Goal: Task Accomplishment & Management: Manage account settings

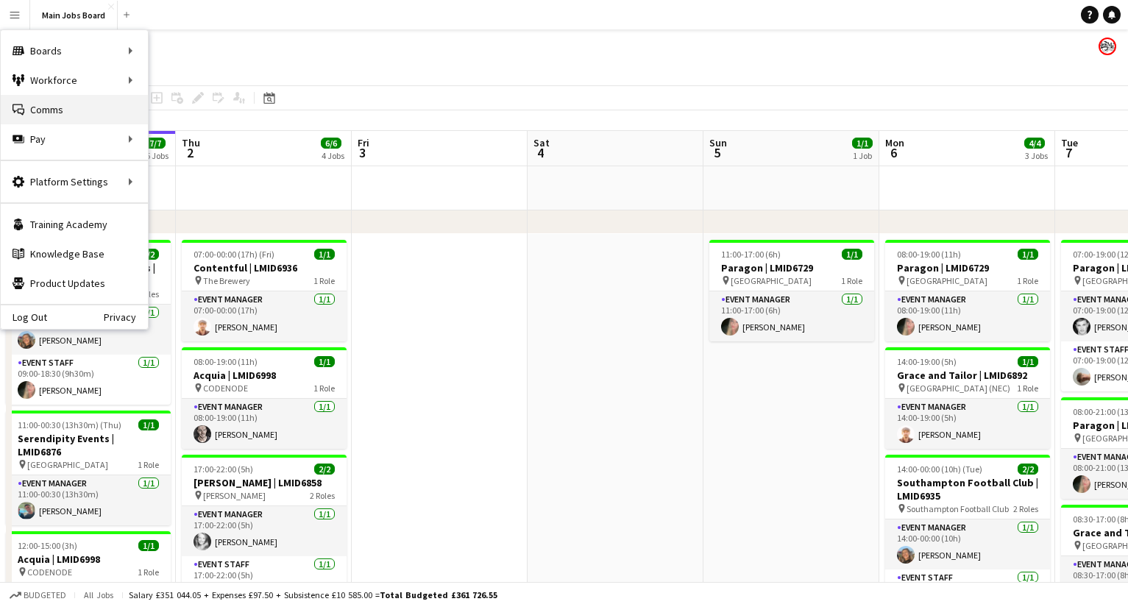
scroll to position [0, 419]
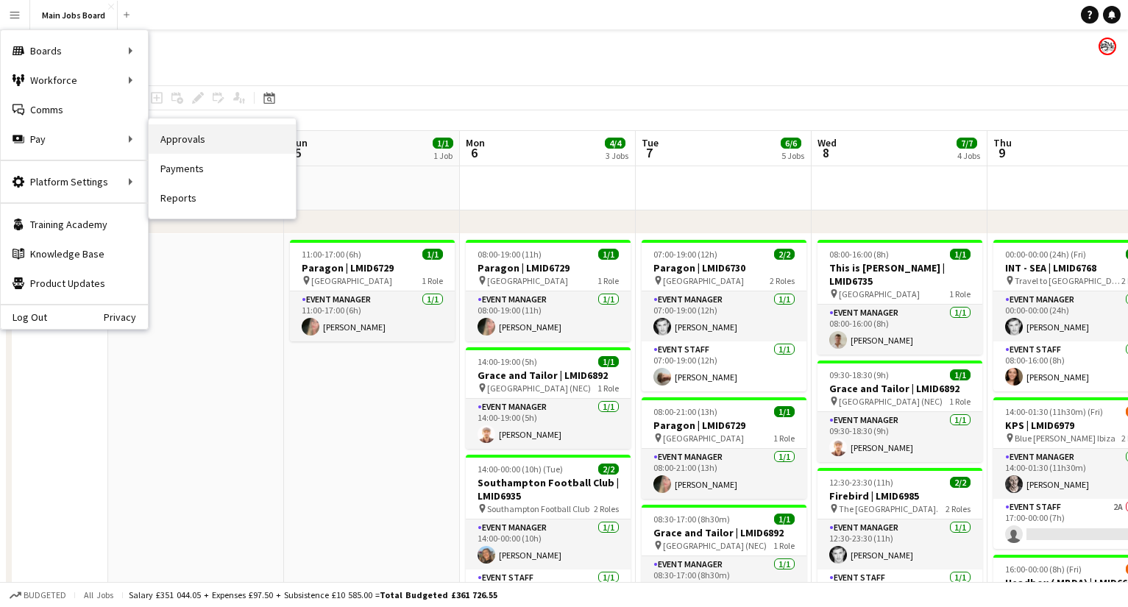
click at [163, 139] on link "Approvals" at bounding box center [222, 138] width 147 height 29
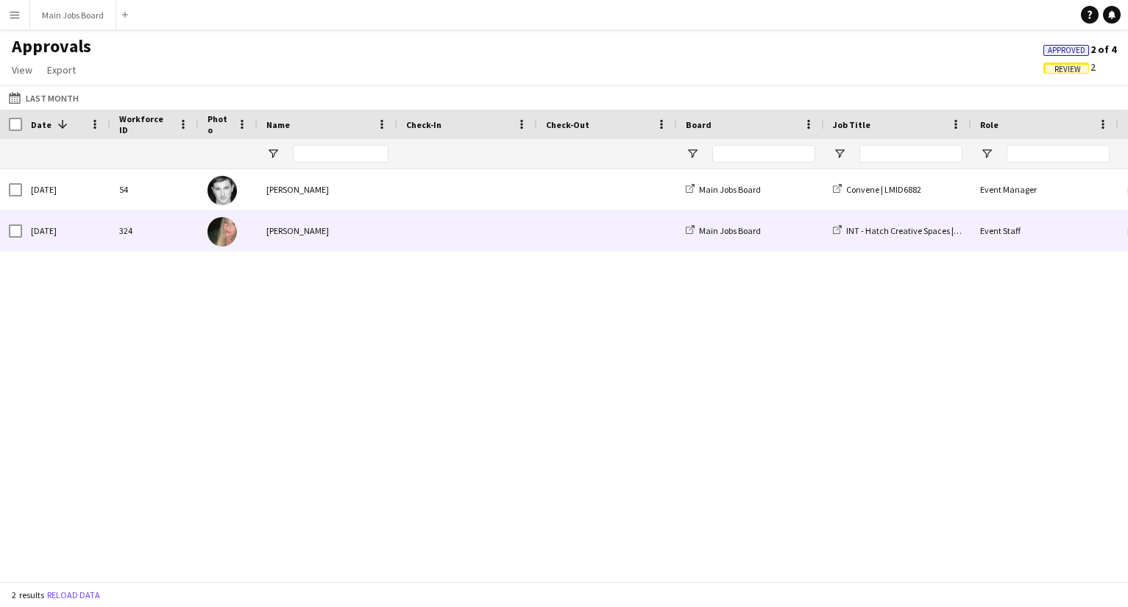
click at [272, 233] on div "[PERSON_NAME]" at bounding box center [328, 230] width 140 height 40
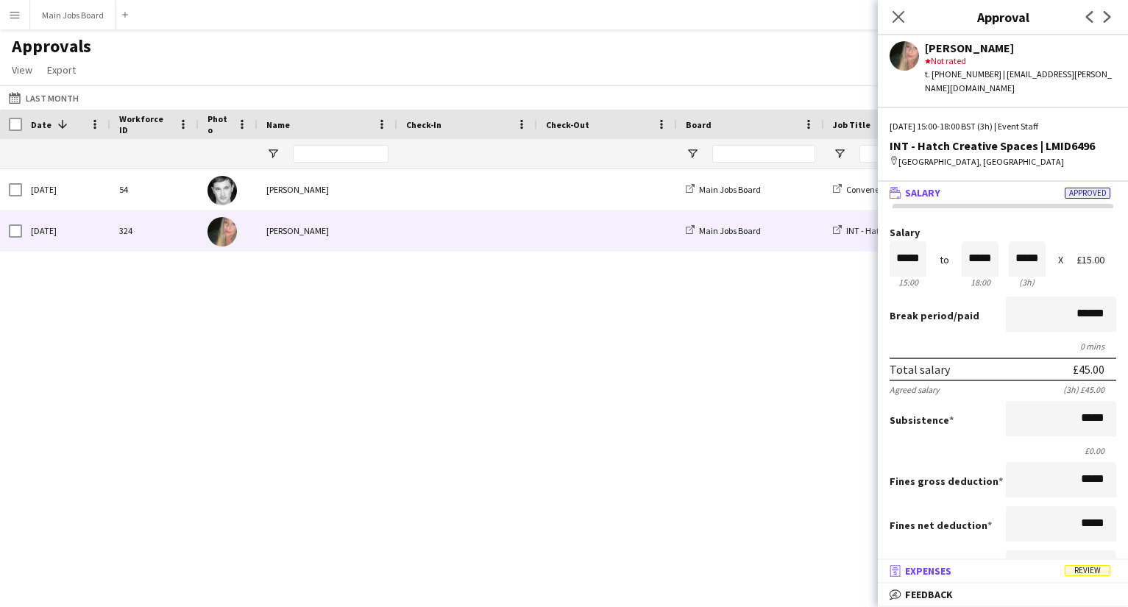
click at [948, 572] on span "Expenses" at bounding box center [928, 570] width 46 height 13
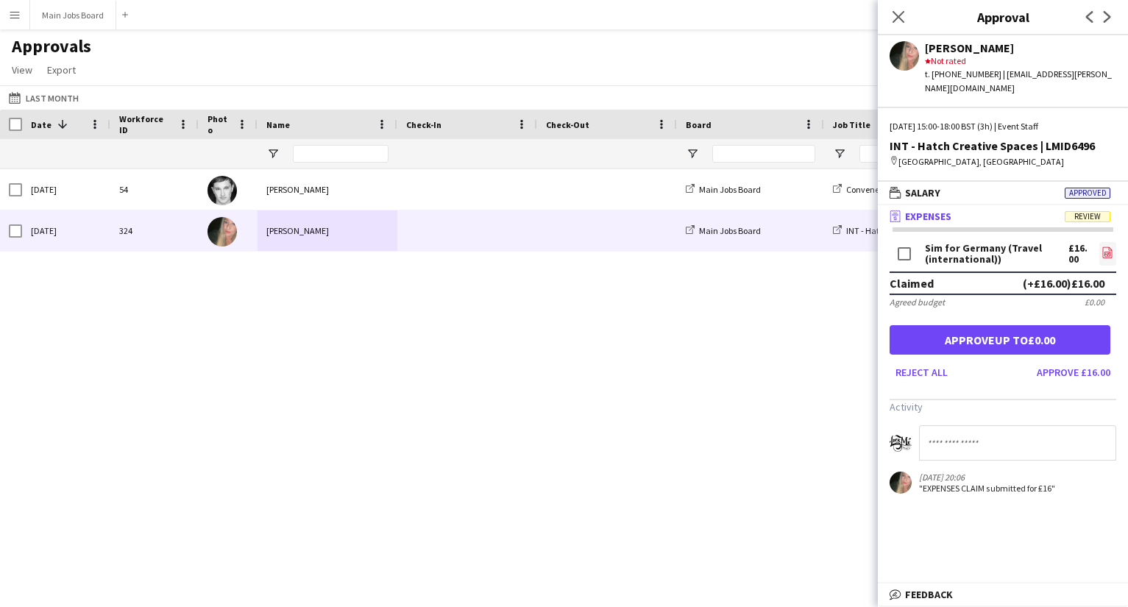
click at [1104, 247] on icon "file-image" at bounding box center [1108, 253] width 12 height 12
click at [1058, 361] on button "Approve £16.00" at bounding box center [1073, 373] width 85 height 24
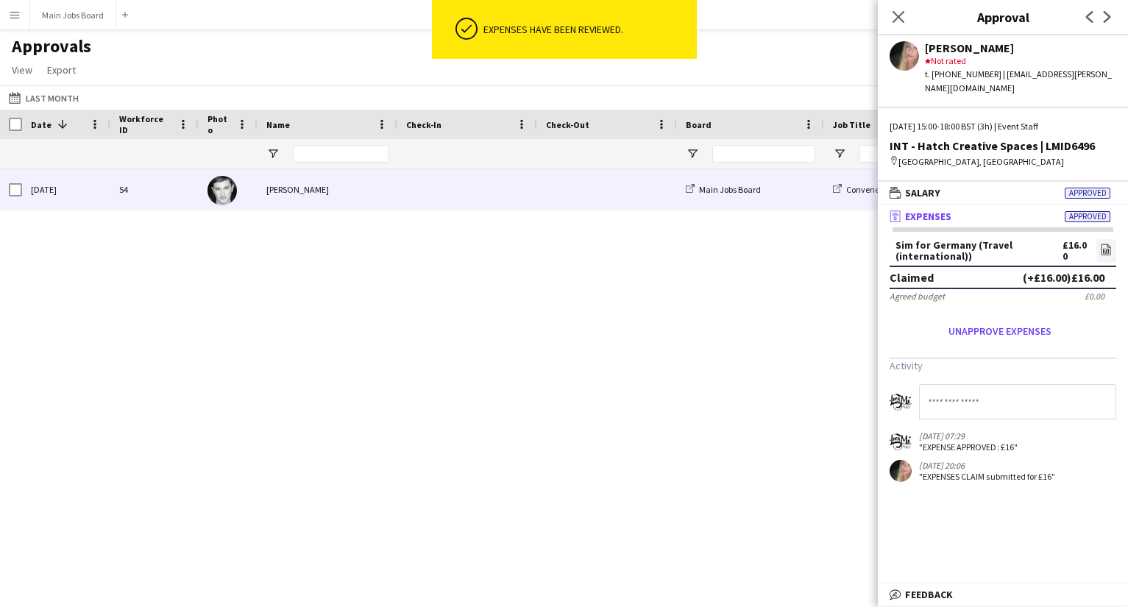
click at [309, 194] on div "[PERSON_NAME]" at bounding box center [328, 189] width 140 height 40
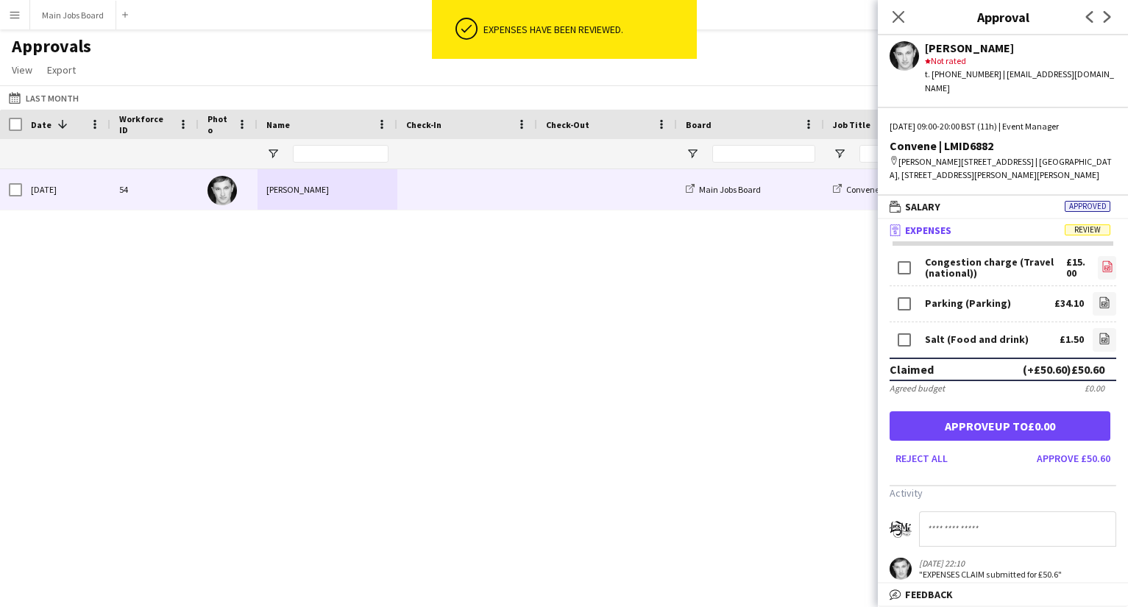
click at [1099, 266] on link "file-image" at bounding box center [1107, 268] width 18 height 24
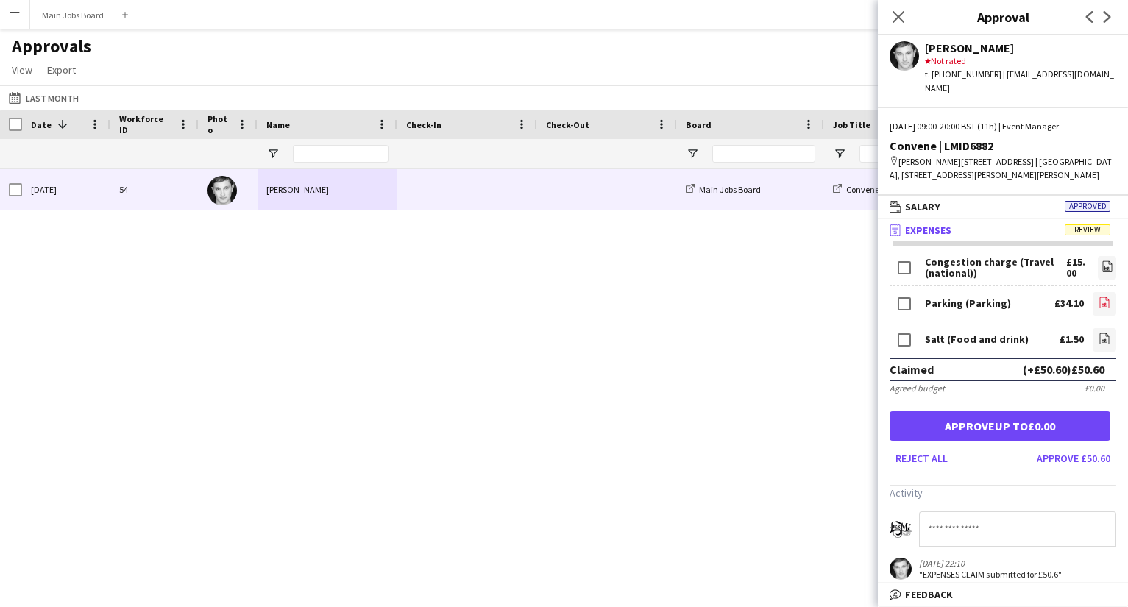
click at [1108, 300] on icon at bounding box center [1105, 302] width 10 height 11
click at [1102, 336] on icon "file-image" at bounding box center [1105, 339] width 12 height 12
click at [1066, 462] on button "Approve £50.60" at bounding box center [1073, 459] width 85 height 24
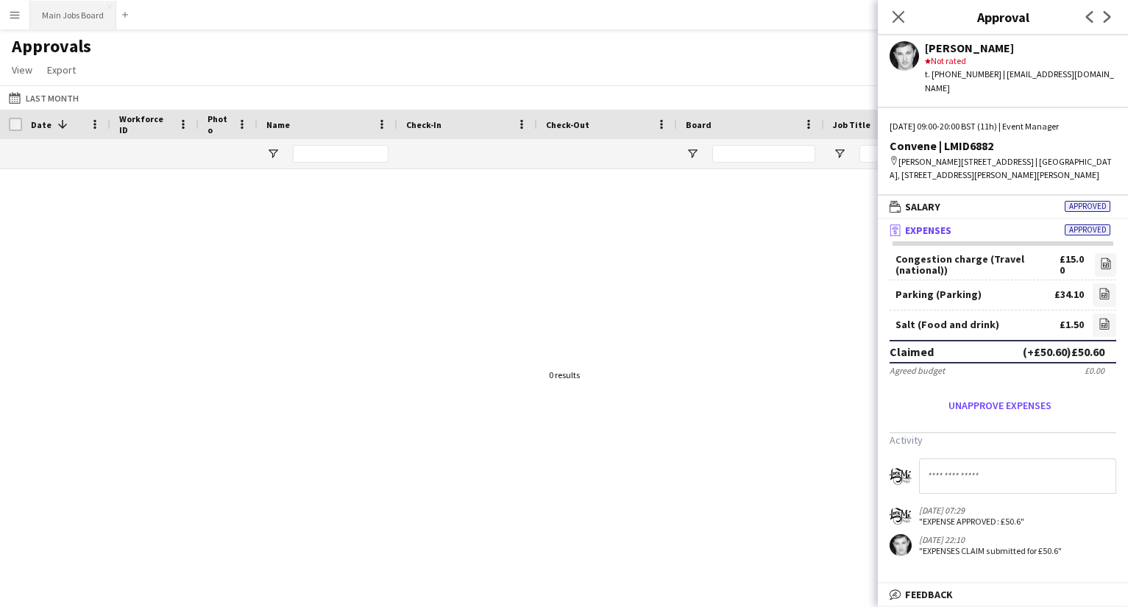
click at [88, 10] on button "Main Jobs Board Close" at bounding box center [73, 15] width 86 height 29
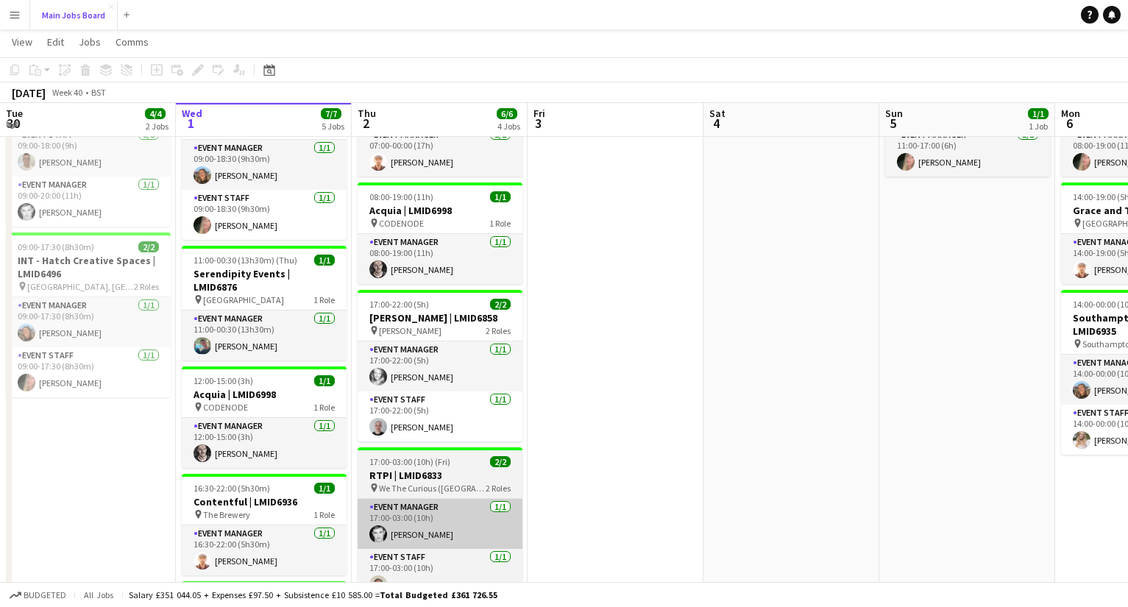
scroll to position [162, 0]
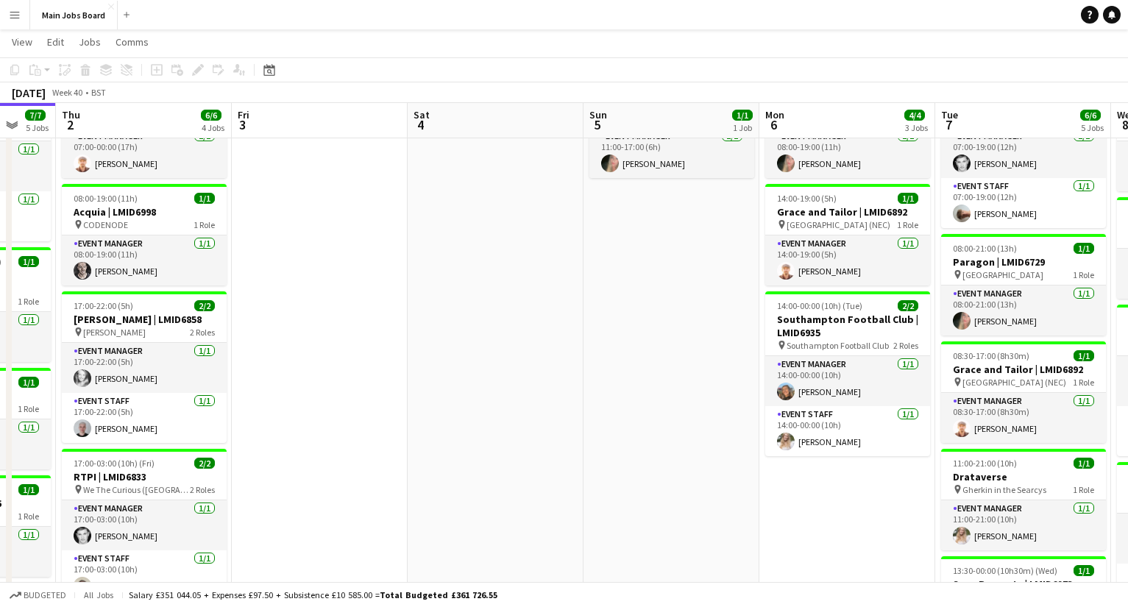
drag, startPoint x: 793, startPoint y: 424, endPoint x: 492, endPoint y: 424, distance: 300.3
click at [492, 424] on app-calendar-viewport "Sun 28 4/4 2 Jobs Mon 29 3/3 2 Jobs Tue 30 4/4 2 Jobs Wed 1 7/7 5 Jobs Thu 2 6/…" at bounding box center [564, 345] width 1128 height 901
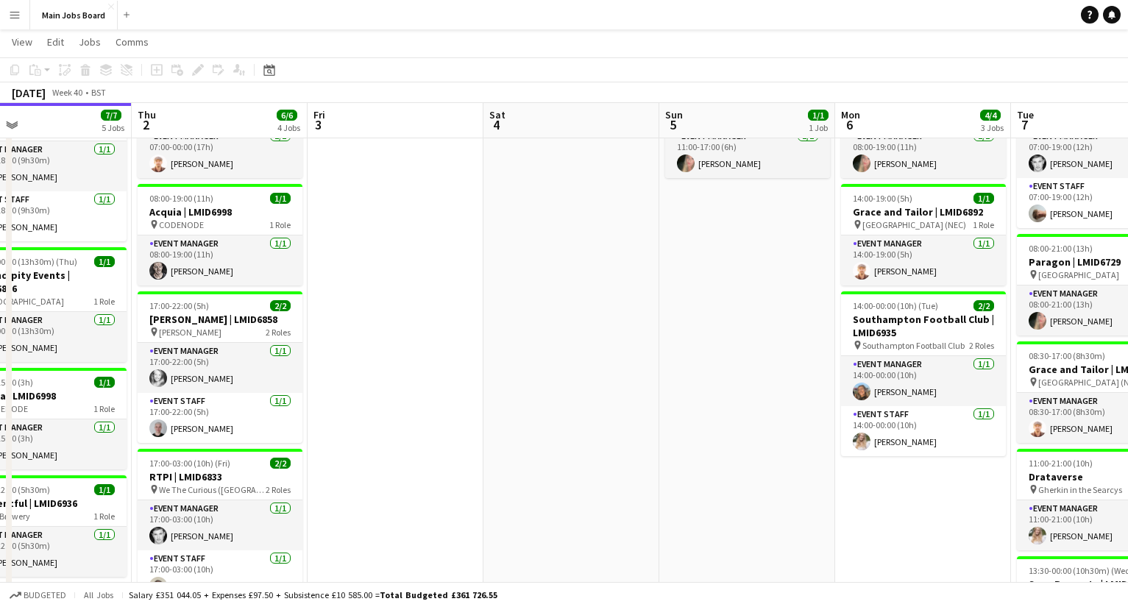
drag, startPoint x: 720, startPoint y: 400, endPoint x: 437, endPoint y: 401, distance: 282.6
click at [438, 401] on app-calendar-viewport "Sun 28 4/4 2 Jobs Mon 29 3/3 2 Jobs Tue 30 4/4 2 Jobs Wed 1 7/7 5 Jobs Thu 2 6/…" at bounding box center [564, 345] width 1128 height 901
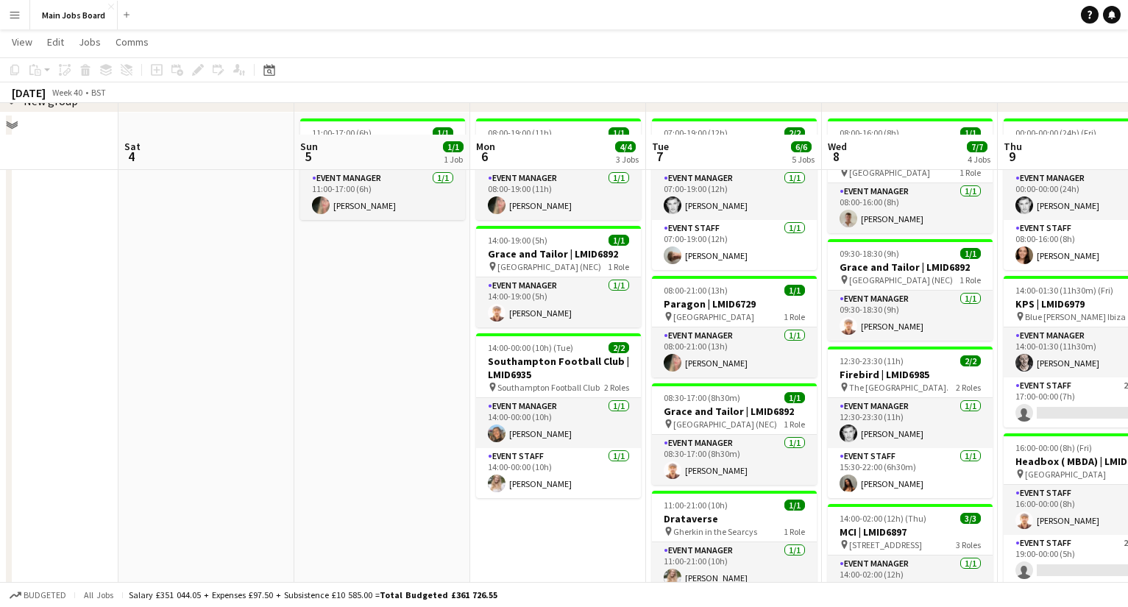
scroll to position [118, 0]
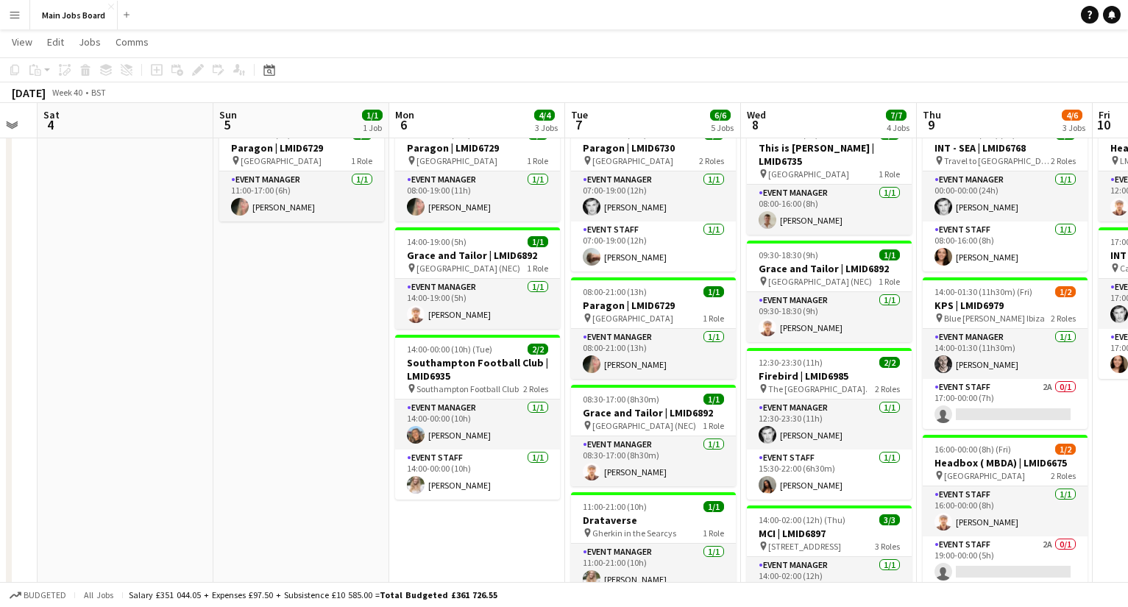
drag, startPoint x: 723, startPoint y: 389, endPoint x: 251, endPoint y: 389, distance: 471.7
click at [266, 389] on app-calendar-viewport "Tue 30 4/4 2 Jobs Wed 1 7/7 5 Jobs Thu 2 6/6 4 Jobs Fri 3 Sat 4 Sun 5 1/1 1 Job…" at bounding box center [564, 389] width 1128 height 901
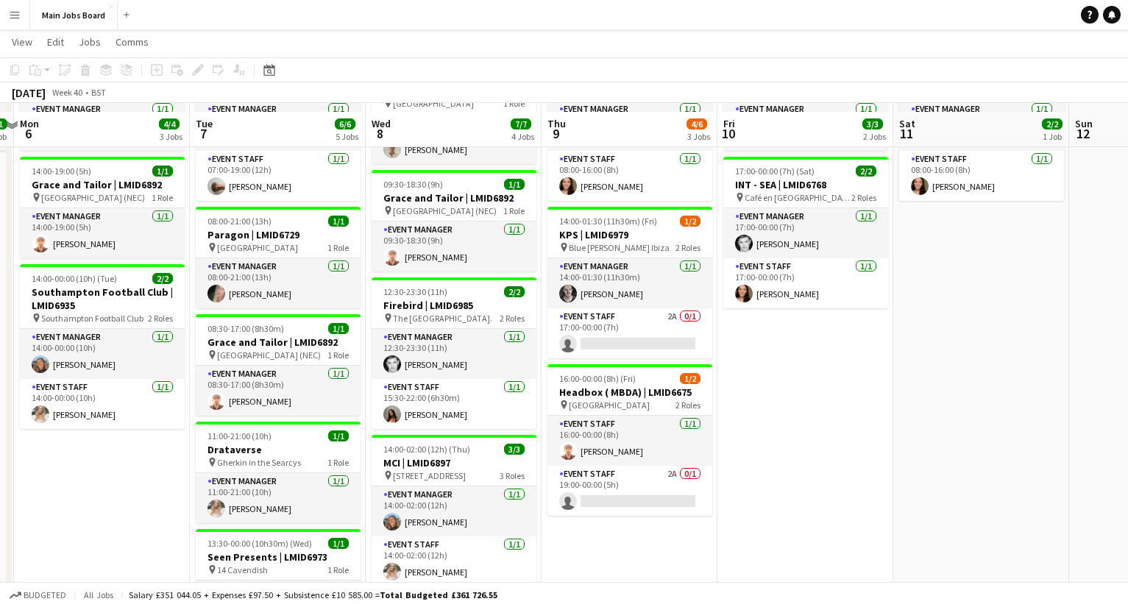
scroll to position [199, 0]
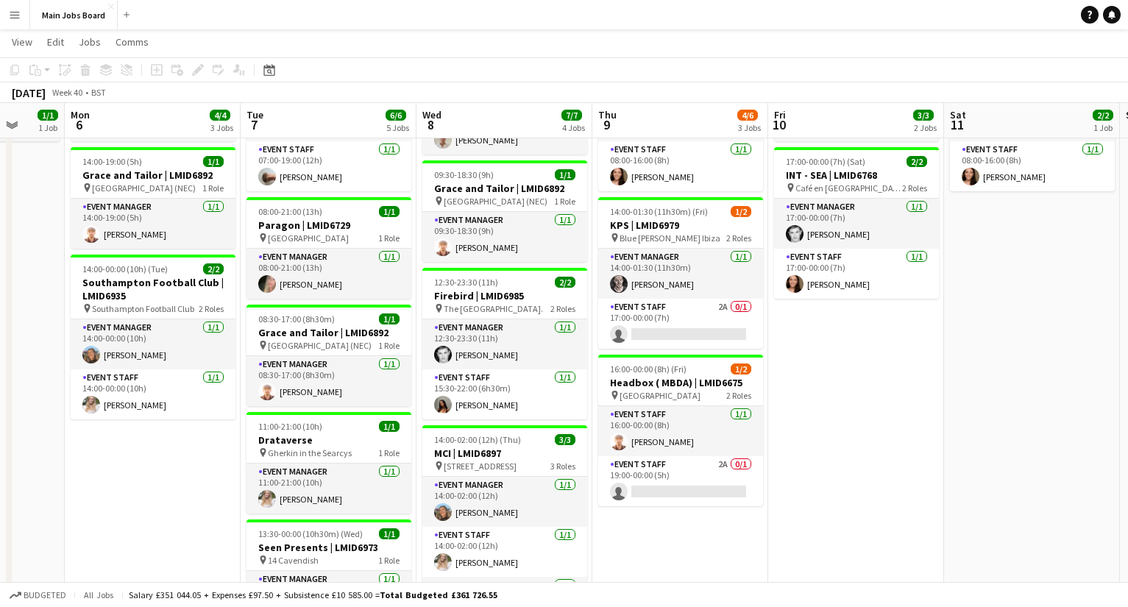
drag, startPoint x: 251, startPoint y: 404, endPoint x: 262, endPoint y: 404, distance: 11.0
click at [262, 404] on app-calendar-viewport "Fri 3 Sat 4 Sun 5 1/1 1 Job Mon 6 4/4 3 Jobs Tue 7 6/6 5 Jobs Wed 8 7/7 4 Jobs …" at bounding box center [564, 309] width 1128 height 901
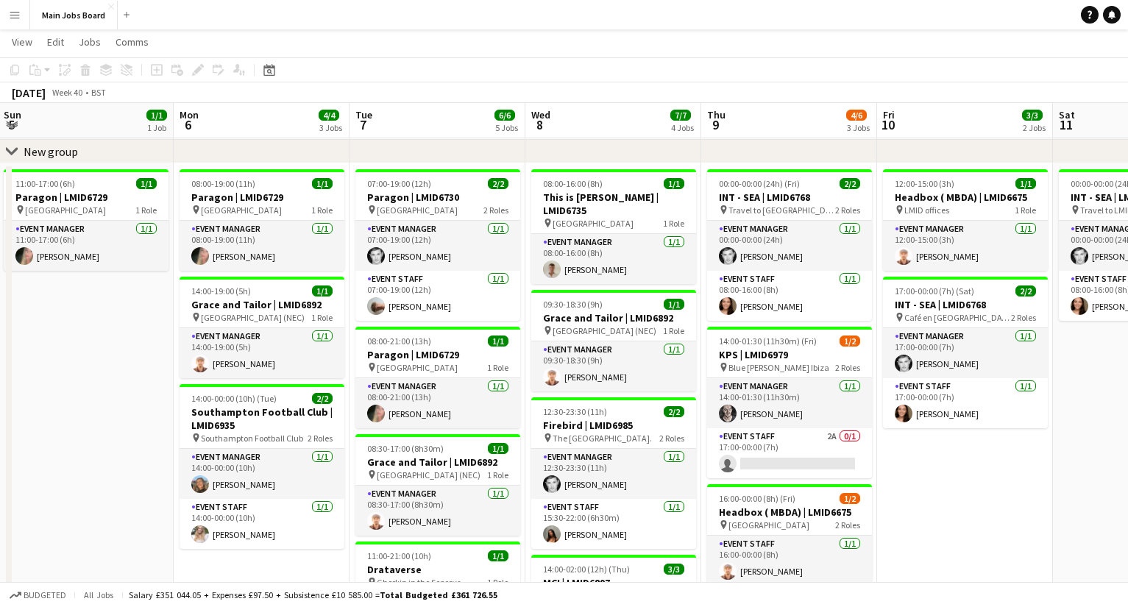
scroll to position [0, 324]
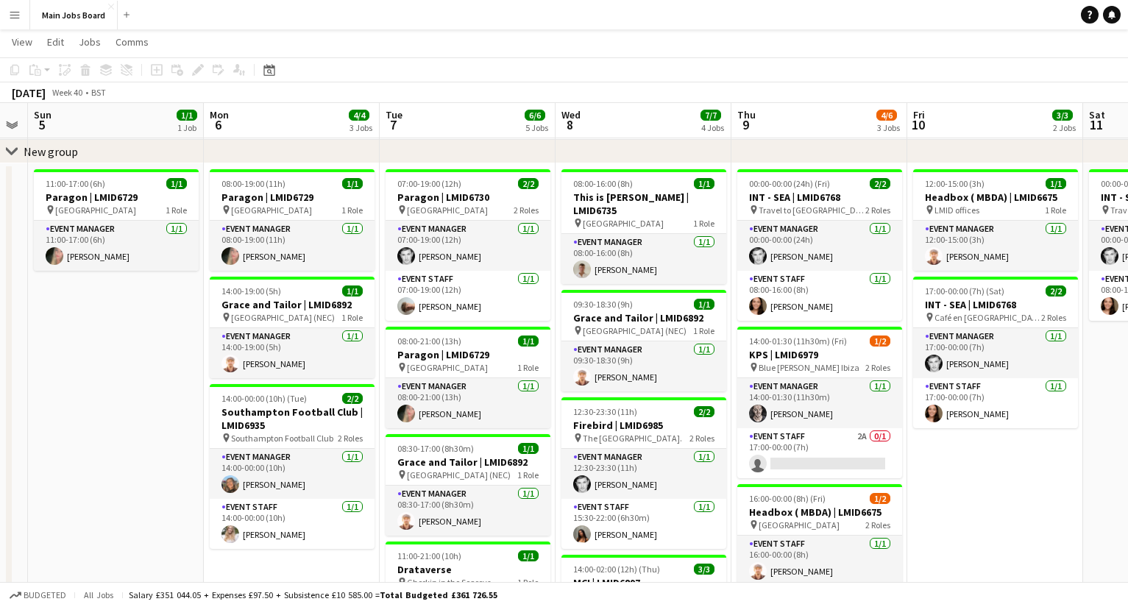
drag, startPoint x: 285, startPoint y: 399, endPoint x: 423, endPoint y: 397, distance: 138.4
click at [422, 399] on app-calendar-viewport "Fri 3 Sat 4 Sun 5 1/1 1 Job Mon 6 4/4 3 Jobs Tue 7 6/6 5 Jobs Wed 8 7/7 4 Jobs …" at bounding box center [564, 438] width 1128 height 901
click at [146, 382] on app-date-cell "11:00-17:00 (6h) 1/1 Paragon | LMID6729 pin [GEOGRAPHIC_DATA] 1 Role Event Mana…" at bounding box center [116, 526] width 176 height 726
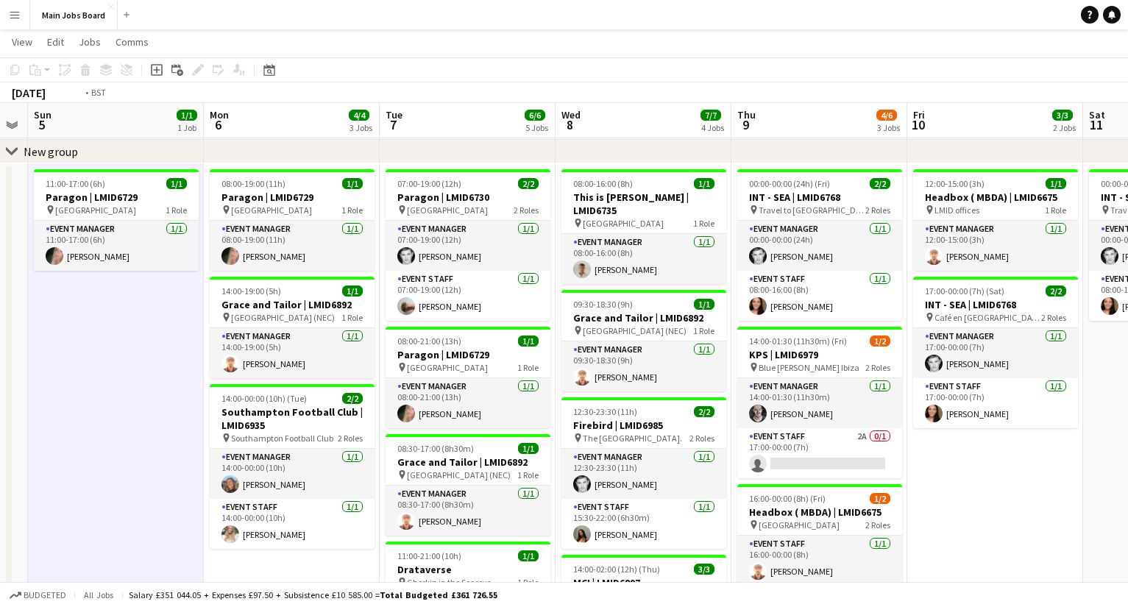
drag, startPoint x: 941, startPoint y: 426, endPoint x: 241, endPoint y: 467, distance: 701.1
click at [241, 467] on app-calendar-viewport "Fri 3 Sat 4 Sun 5 1/1 1 Job Mon 6 4/4 3 Jobs Tue 7 6/6 5 Jobs Wed 8 7/7 4 Jobs …" at bounding box center [564, 438] width 1128 height 901
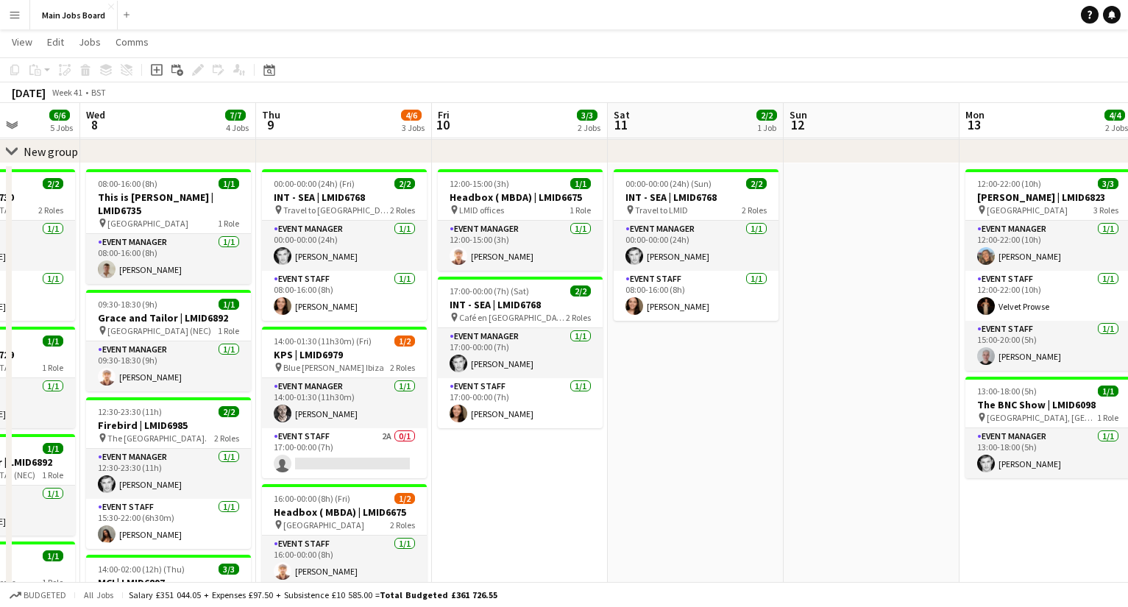
drag, startPoint x: 675, startPoint y: 403, endPoint x: 181, endPoint y: 403, distance: 493.8
click at [183, 403] on app-calendar-viewport "Sun 5 1/1 1 Job Mon 6 4/4 3 Jobs Tue 7 6/6 5 Jobs Wed 8 7/7 4 Jobs Thu 9 4/6 3 …" at bounding box center [564, 438] width 1128 height 901
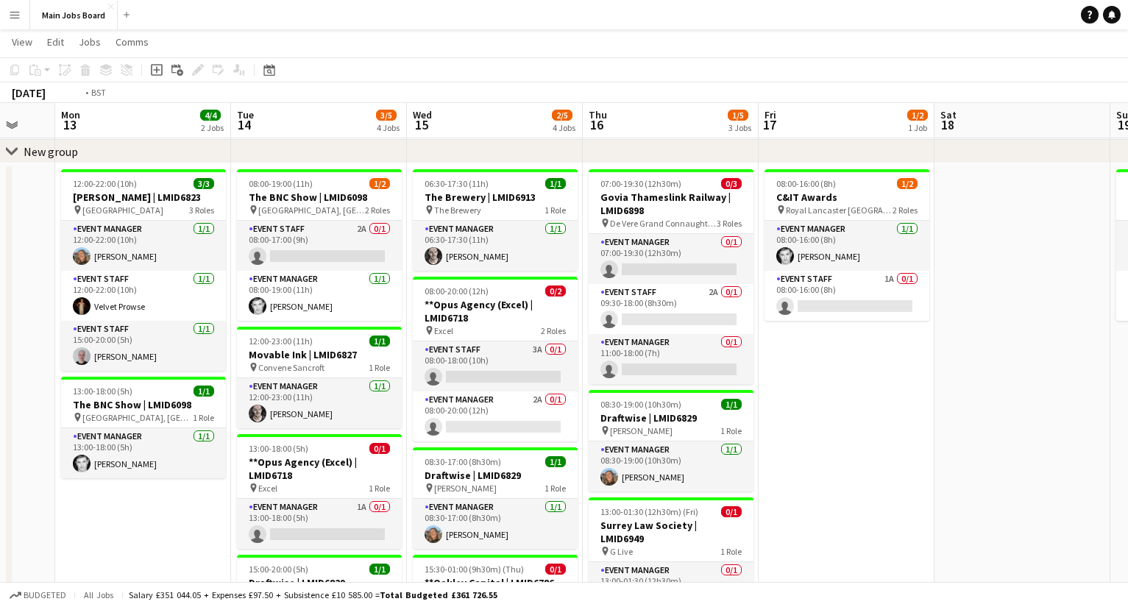
drag, startPoint x: 868, startPoint y: 392, endPoint x: 324, endPoint y: 381, distance: 544.0
click at [330, 386] on app-calendar-viewport "Thu 9 4/6 3 Jobs Fri 10 3/3 2 Jobs Sat 11 2/2 1 Job Sun 12 Mon 13 4/4 2 Jobs Tu…" at bounding box center [564, 438] width 1128 height 901
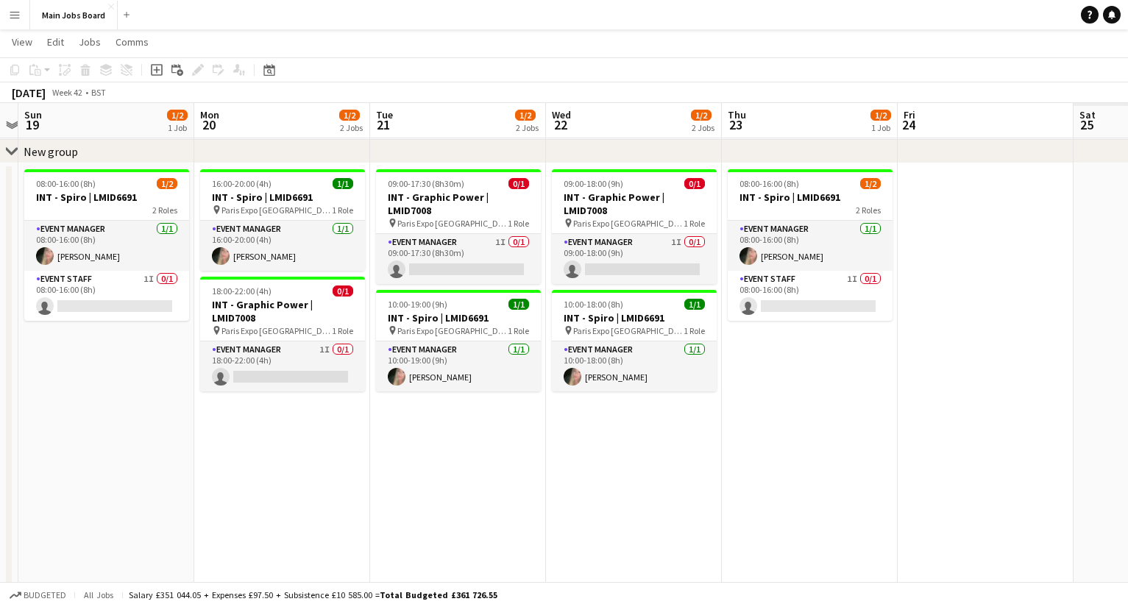
drag, startPoint x: 330, startPoint y: 352, endPoint x: 88, endPoint y: 355, distance: 242.1
click at [92, 355] on app-calendar-viewport "Thu 16 1/5 3 Jobs Fri 17 1/2 1 Job Sat 18 Sun 19 1/2 1 Job Mon 20 1/2 2 Jobs Tu…" at bounding box center [564, 438] width 1128 height 901
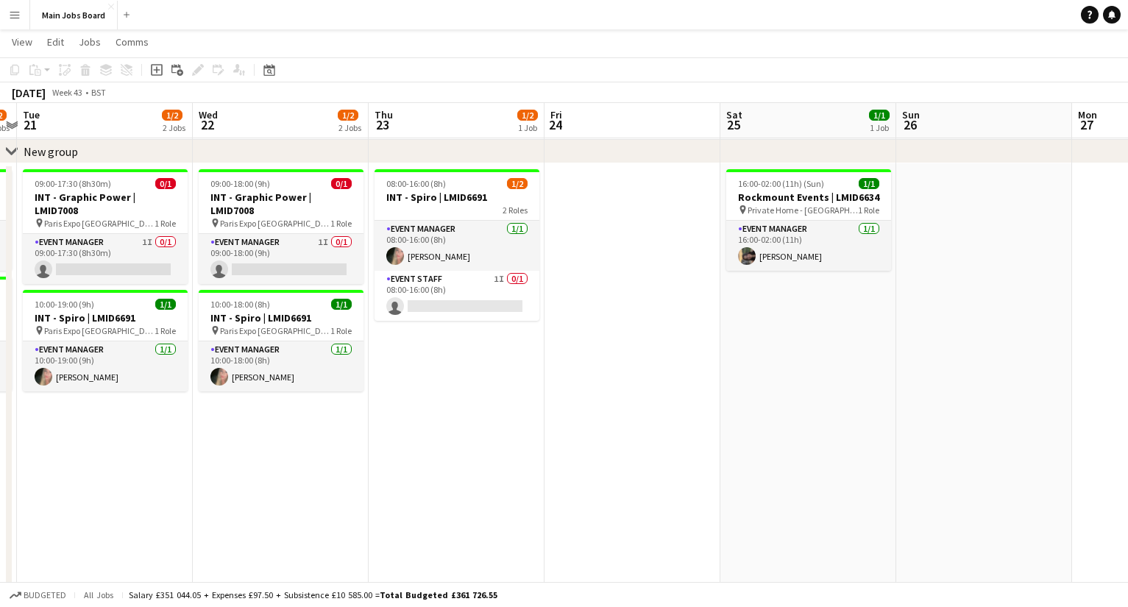
drag, startPoint x: 689, startPoint y: 334, endPoint x: 361, endPoint y: 331, distance: 327.5
click at [361, 331] on app-calendar-viewport "Fri 17 1/2 1 Job Sat 18 Sun 19 1/2 1 Job Mon 20 1/2 2 Jobs Tue 21 1/2 2 Jobs We…" at bounding box center [564, 438] width 1128 height 901
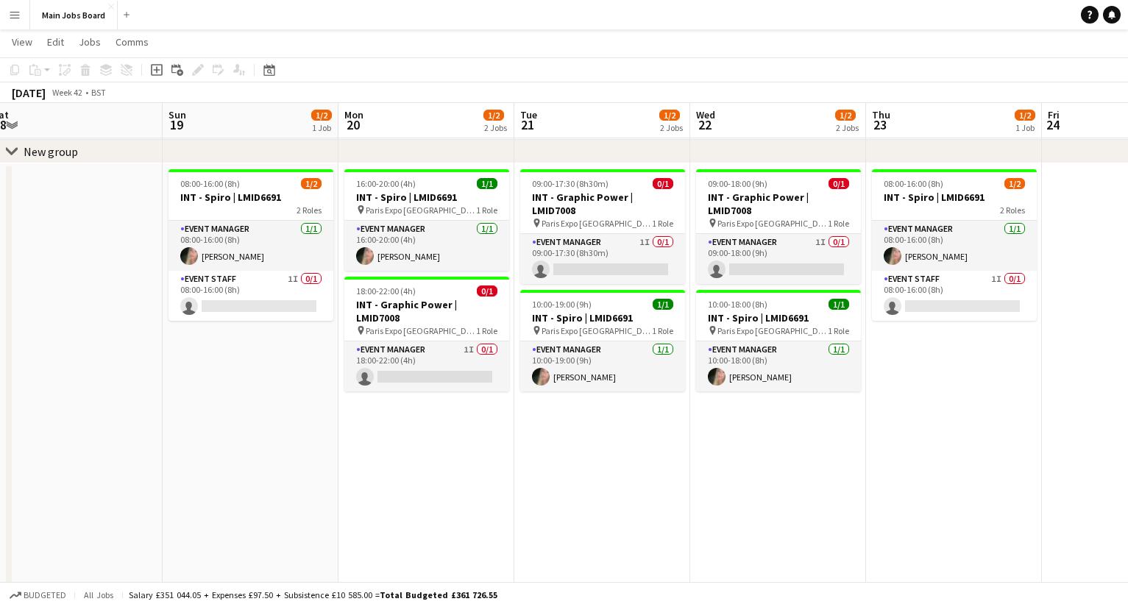
drag, startPoint x: 617, startPoint y: 364, endPoint x: 1111, endPoint y: 370, distance: 494.6
click at [1113, 373] on app-calendar-viewport "Thu 16 1/5 3 Jobs Fri 17 1/2 1 Job Sat 18 Sun 19 1/2 1 Job Mon 20 1/2 2 Jobs Tu…" at bounding box center [564, 438] width 1128 height 901
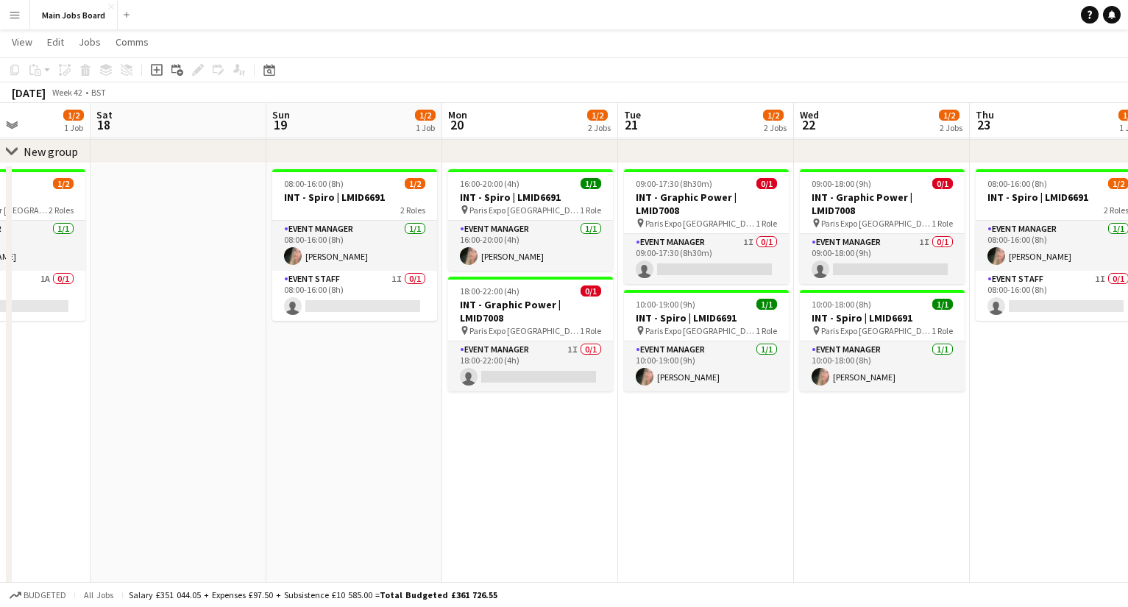
drag, startPoint x: 604, startPoint y: 392, endPoint x: 880, endPoint y: 392, distance: 276.0
click at [884, 392] on app-calendar-viewport "Wed 15 2/5 4 Jobs Thu 16 1/5 3 Jobs Fri 17 1/2 1 Job Sat 18 Sun 19 1/2 1 Job Mo…" at bounding box center [564, 438] width 1128 height 901
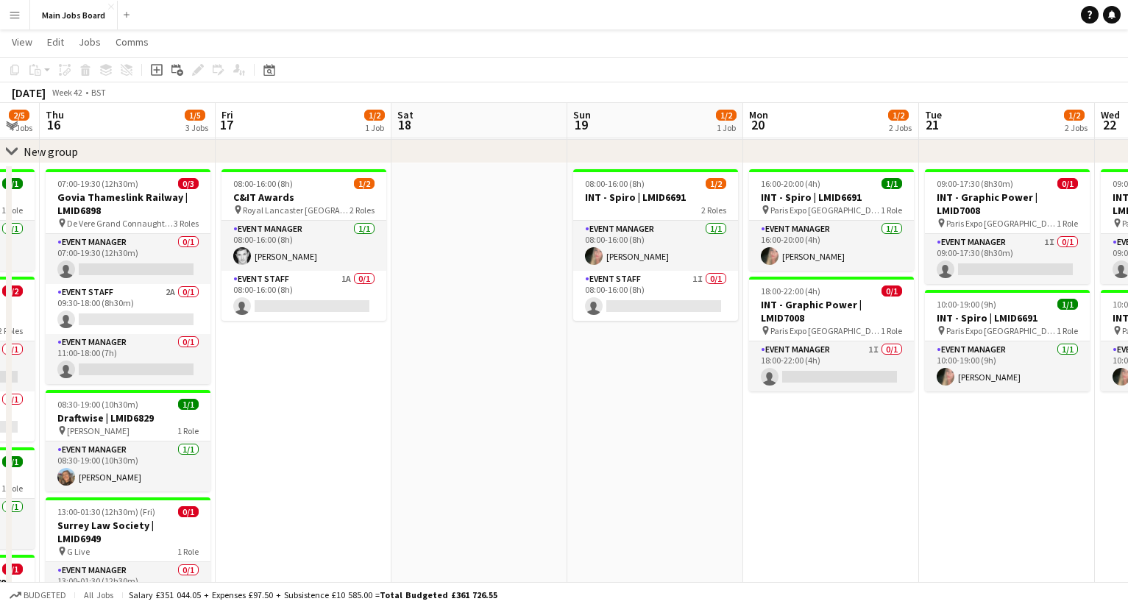
drag, startPoint x: 794, startPoint y: 443, endPoint x: 1030, endPoint y: 439, distance: 236.3
click at [1030, 439] on app-calendar-viewport "Tue 14 3/5 4 Jobs Wed 15 2/5 4 Jobs Thu 16 1/5 3 Jobs Fri 17 1/2 1 Job Sat 18 S…" at bounding box center [564, 438] width 1128 height 901
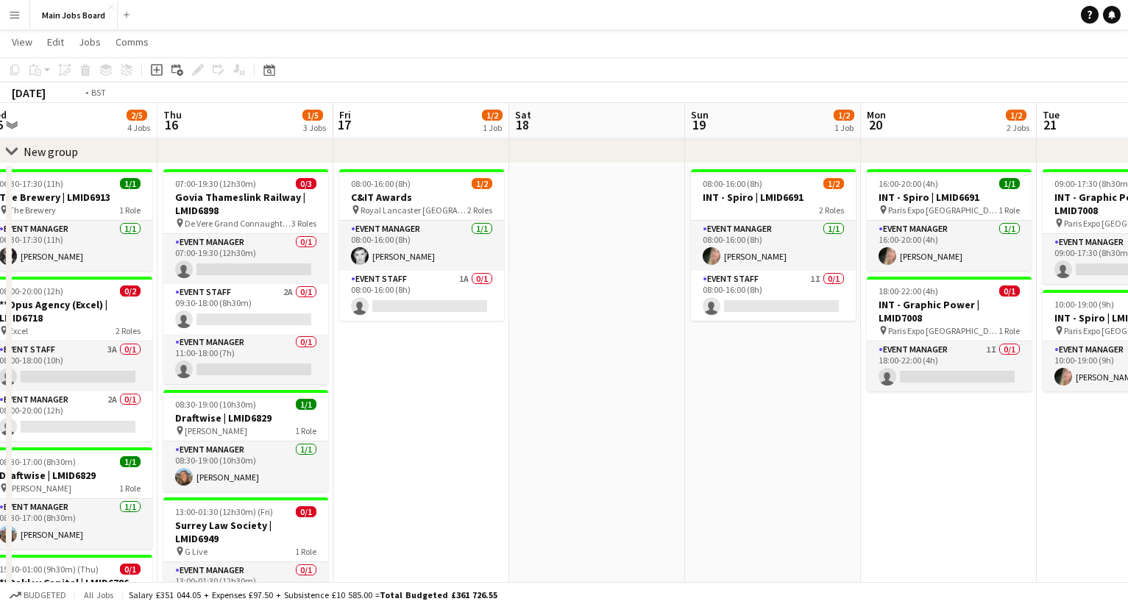
drag, startPoint x: 499, startPoint y: 417, endPoint x: 927, endPoint y: 416, distance: 427.6
click at [918, 416] on app-calendar-viewport "Mon 13 4/4 2 Jobs Tue 14 3/5 4 Jobs Wed 15 2/5 4 Jobs Thu 16 1/5 3 Jobs Fri 17 …" at bounding box center [564, 438] width 1128 height 901
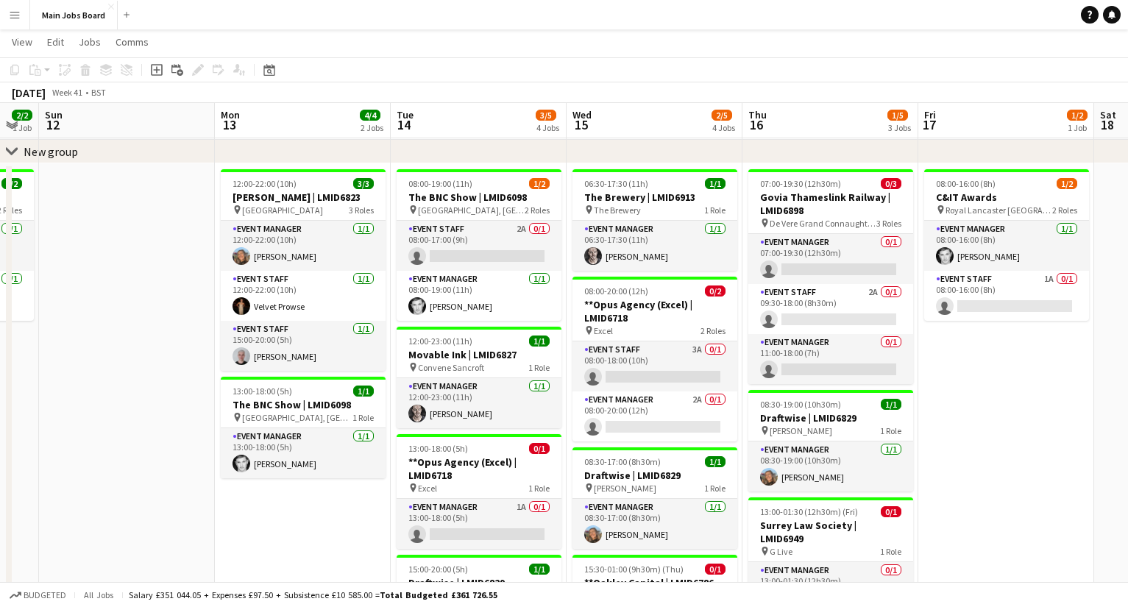
scroll to position [0, 451]
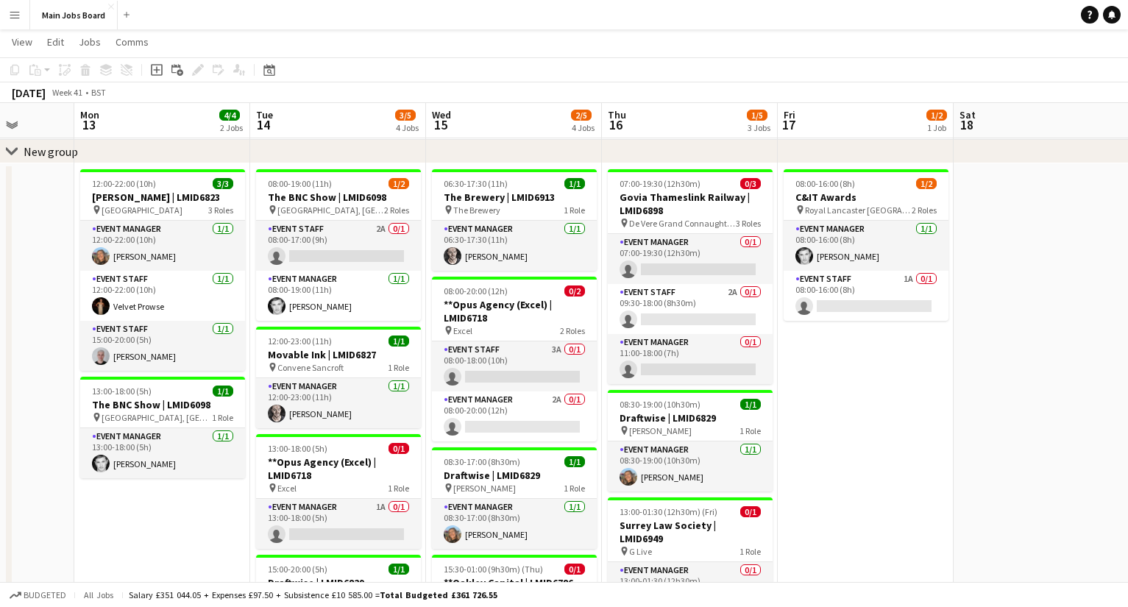
drag, startPoint x: 598, startPoint y: 414, endPoint x: 807, endPoint y: 414, distance: 209.0
click at [807, 414] on app-calendar-viewport "Fri 10 3/3 2 Jobs Sat 11 2/2 1 Job Sun 12 Mon 13 4/4 2 Jobs Tue 14 3/5 4 Jobs W…" at bounding box center [564, 438] width 1128 height 901
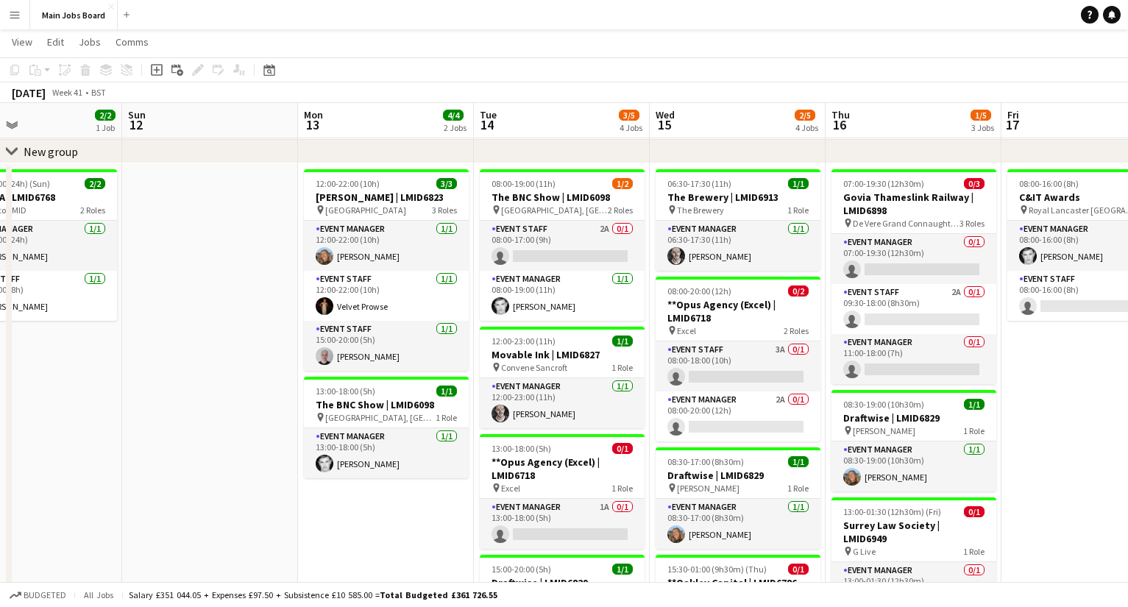
drag, startPoint x: 606, startPoint y: 433, endPoint x: 757, endPoint y: 433, distance: 151.6
click at [756, 433] on app-calendar-viewport "Thu 9 4/6 3 Jobs Fri 10 3/3 2 Jobs Sat 11 2/2 1 Job Sun 12 Mon 13 4/4 2 Jobs Tu…" at bounding box center [564, 438] width 1128 height 901
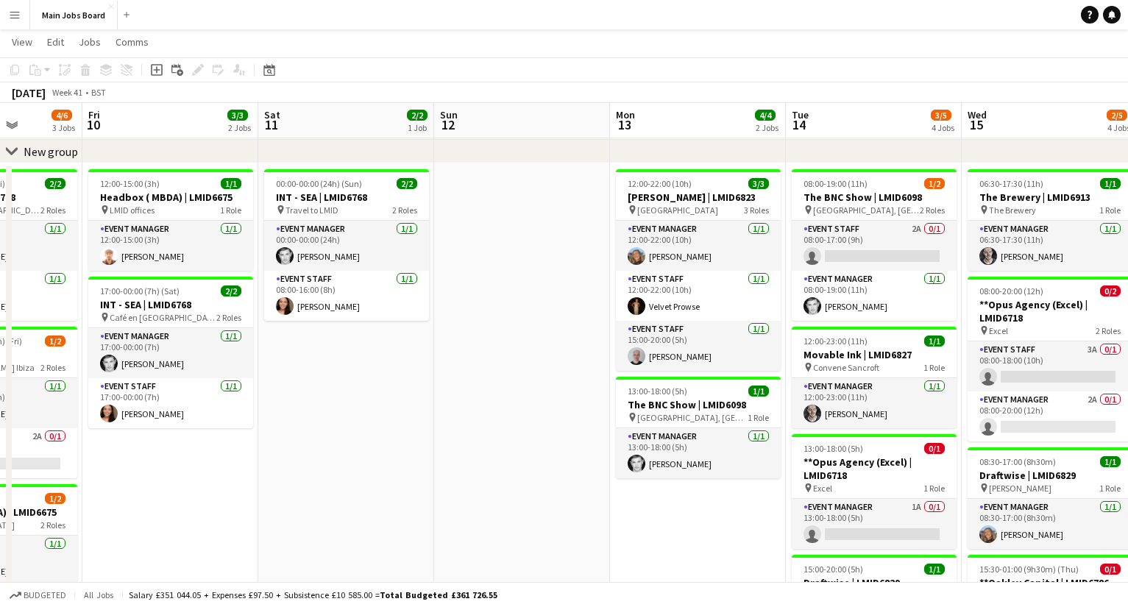
drag, startPoint x: 420, startPoint y: 433, endPoint x: 721, endPoint y: 433, distance: 301.0
click at [721, 433] on app-calendar-viewport "Tue 7 6/6 5 Jobs Wed 8 7/7 4 Jobs Thu 9 4/6 3 Jobs Fri 10 3/3 2 Jobs Sat 11 2/2…" at bounding box center [564, 438] width 1128 height 901
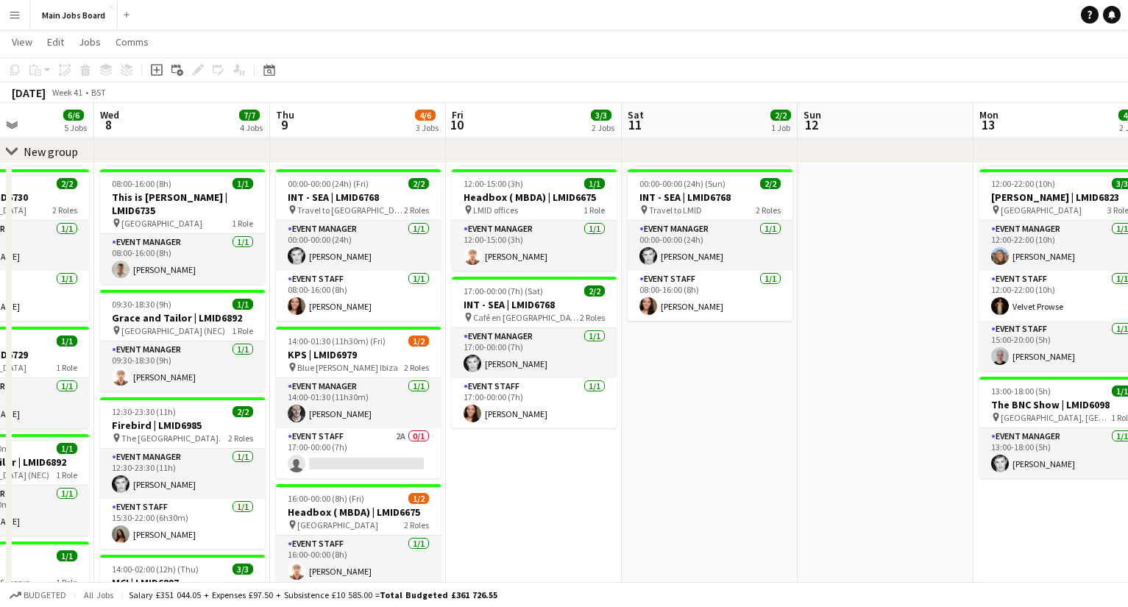
drag, startPoint x: 551, startPoint y: 450, endPoint x: 729, endPoint y: 450, distance: 178.1
click at [729, 450] on app-calendar-viewport "Sun 5 1/1 1 Job Mon 6 4/4 3 Jobs Tue 7 6/6 5 Jobs Wed 8 7/7 4 Jobs Thu 9 4/6 3 …" at bounding box center [564, 438] width 1128 height 901
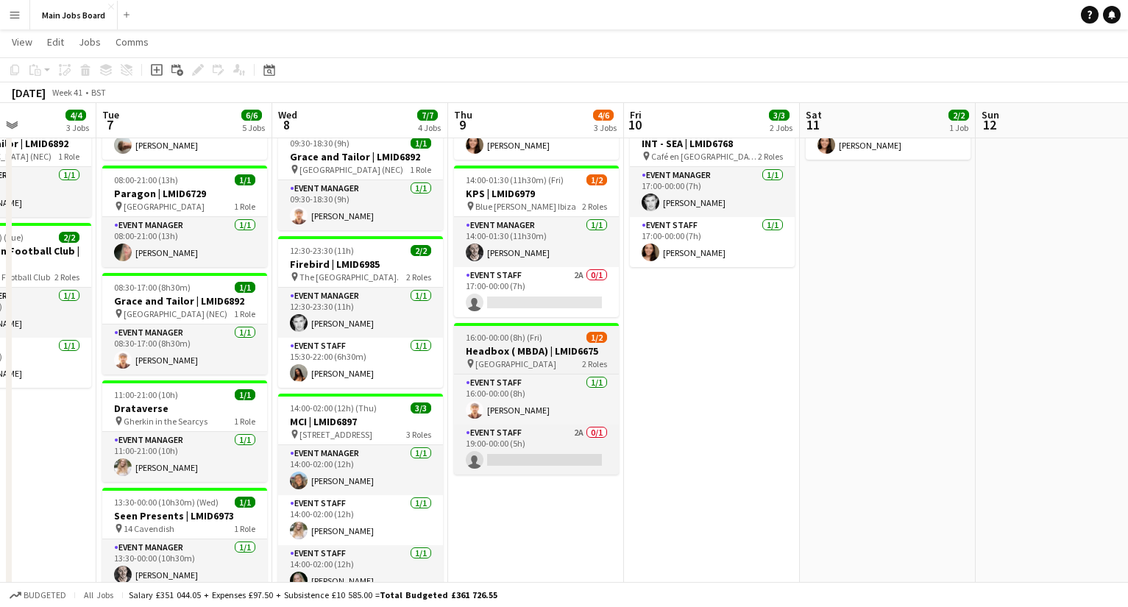
scroll to position [231, 0]
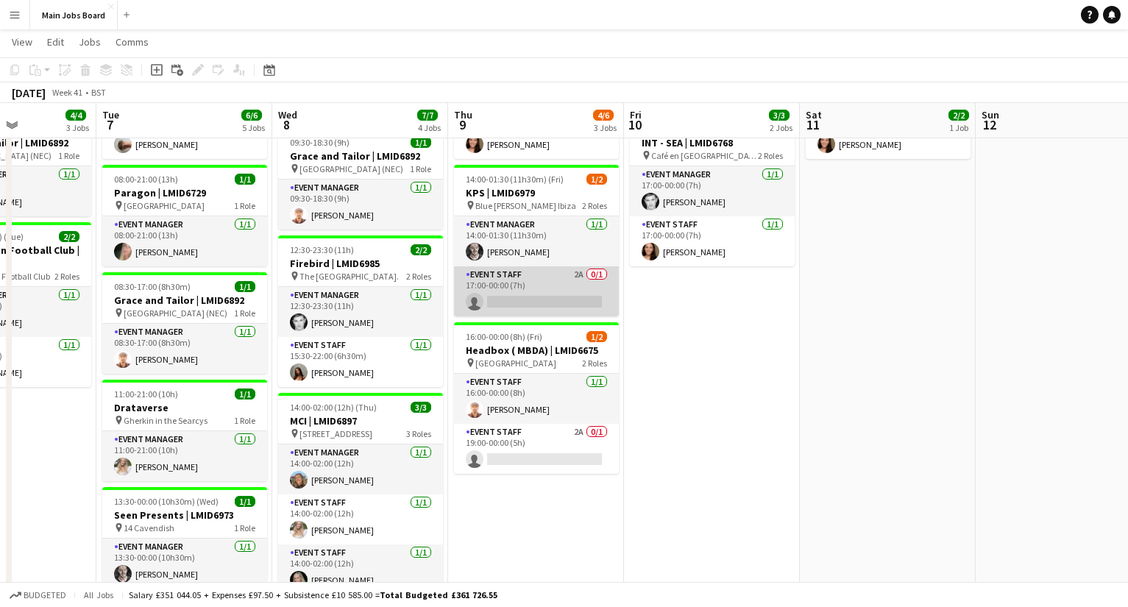
click at [573, 277] on app-card-role "Event Staff 2A 0/1 17:00-00:00 (7h) single-neutral-actions" at bounding box center [536, 291] width 165 height 50
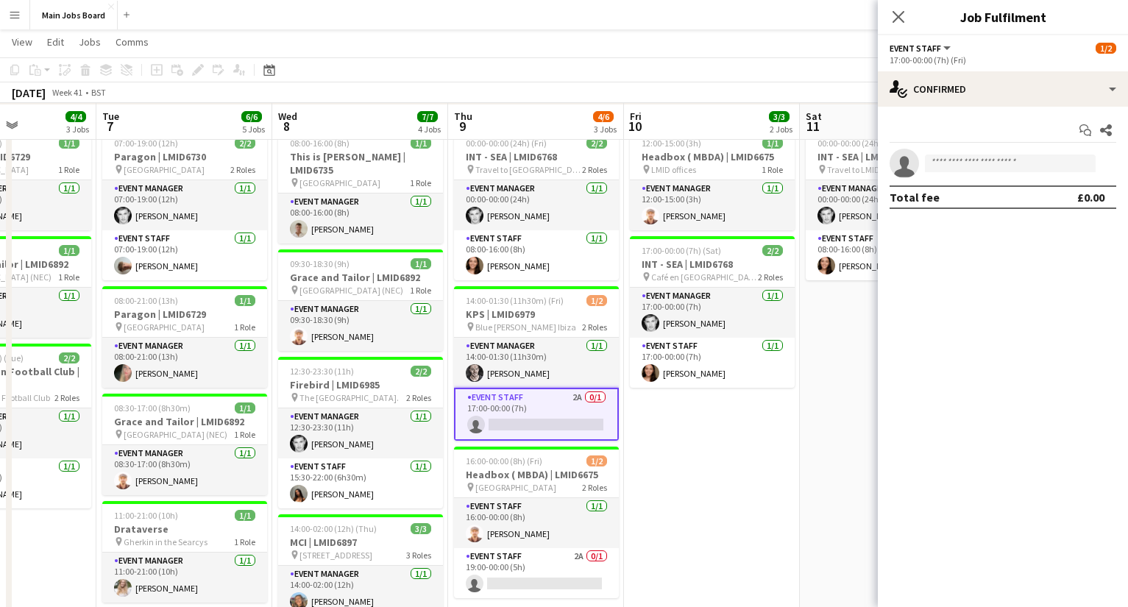
scroll to position [108, 0]
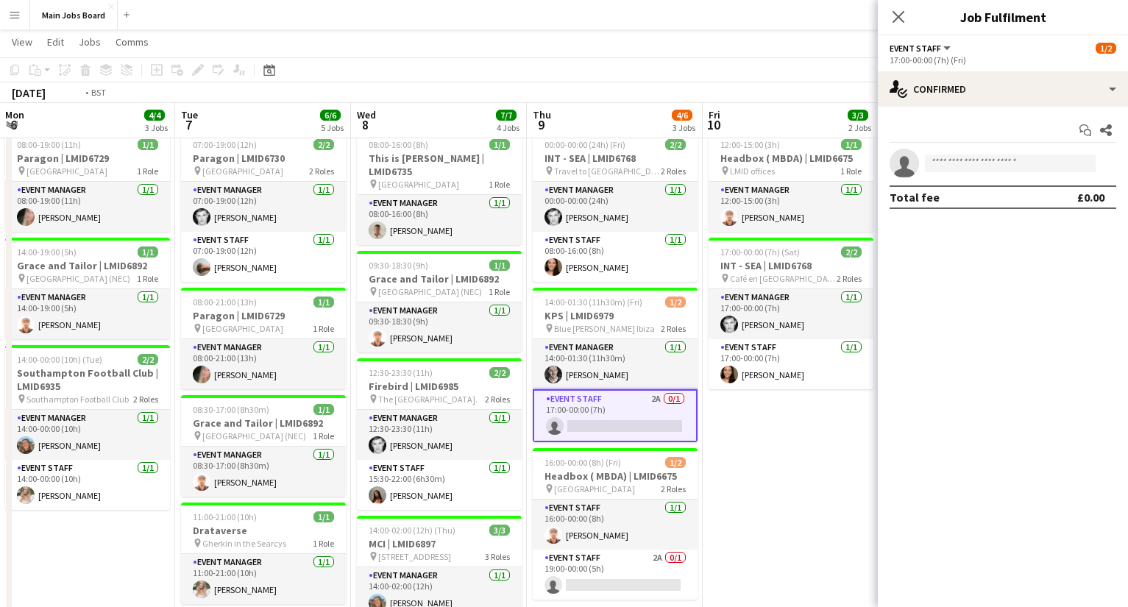
drag, startPoint x: 679, startPoint y: 431, endPoint x: 770, endPoint y: 431, distance: 90.5
click at [770, 431] on app-calendar-viewport "Sat 4 Sun 5 1/1 1 Job Mon 6 4/4 3 Jobs Tue 7 6/6 5 Jobs Wed 8 7/7 4 Jobs Thu 9 …" at bounding box center [564, 399] width 1128 height 901
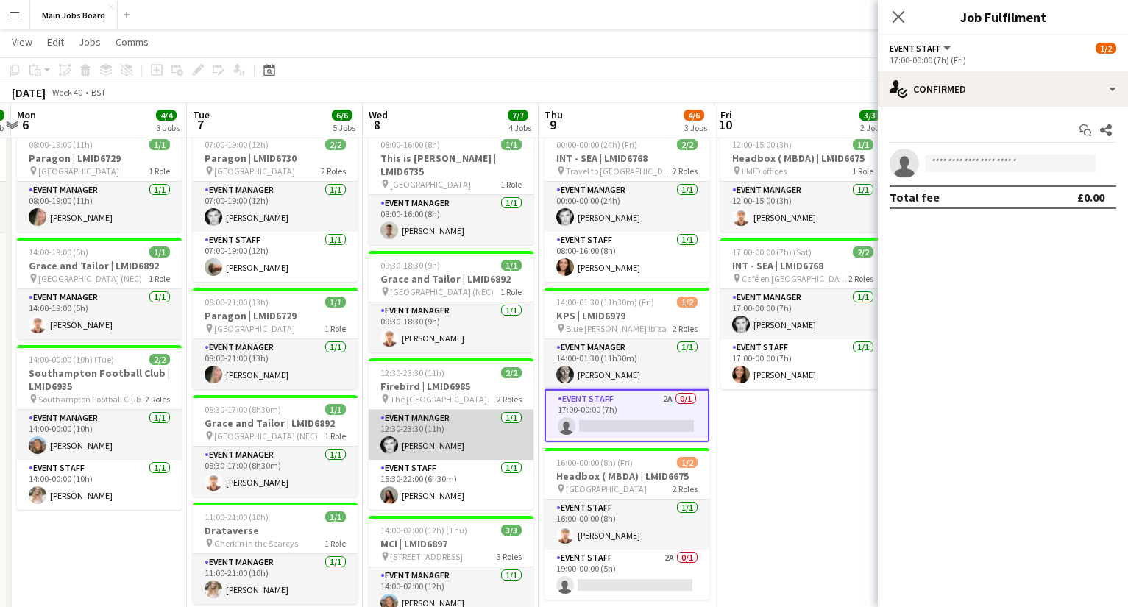
scroll to position [0, 416]
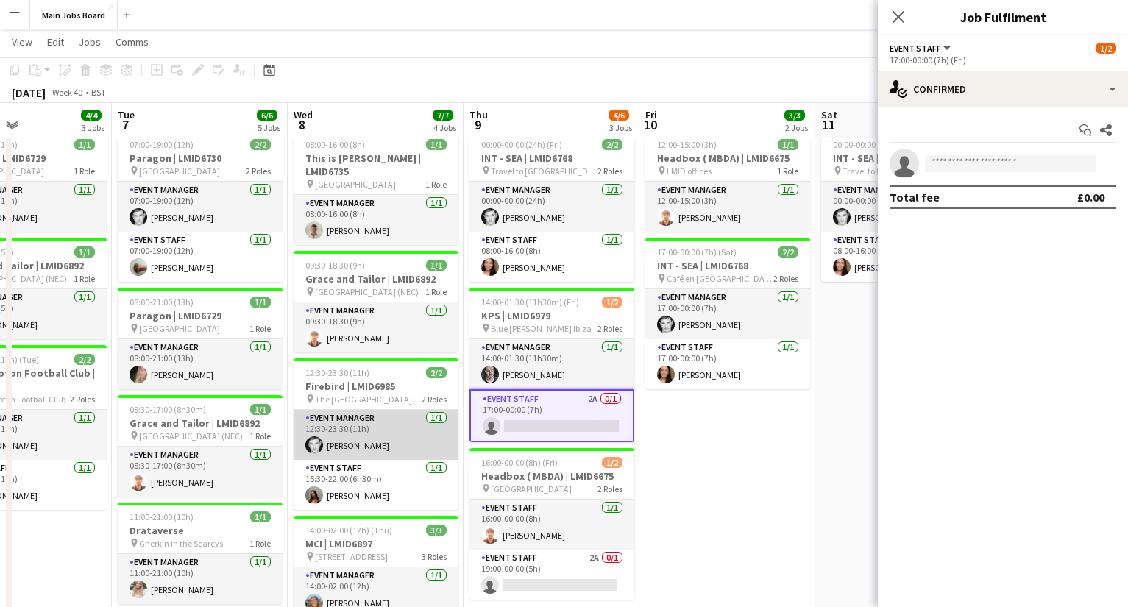
drag, startPoint x: 427, startPoint y: 424, endPoint x: 528, endPoint y: 424, distance: 100.8
click at [526, 424] on app-calendar-viewport "Sat 4 Sun 5 1/1 1 Job Mon 6 4/4 3 Jobs Tue 7 6/6 5 Jobs Wed 8 7/7 4 Jobs Thu 9 …" at bounding box center [564, 399] width 1128 height 901
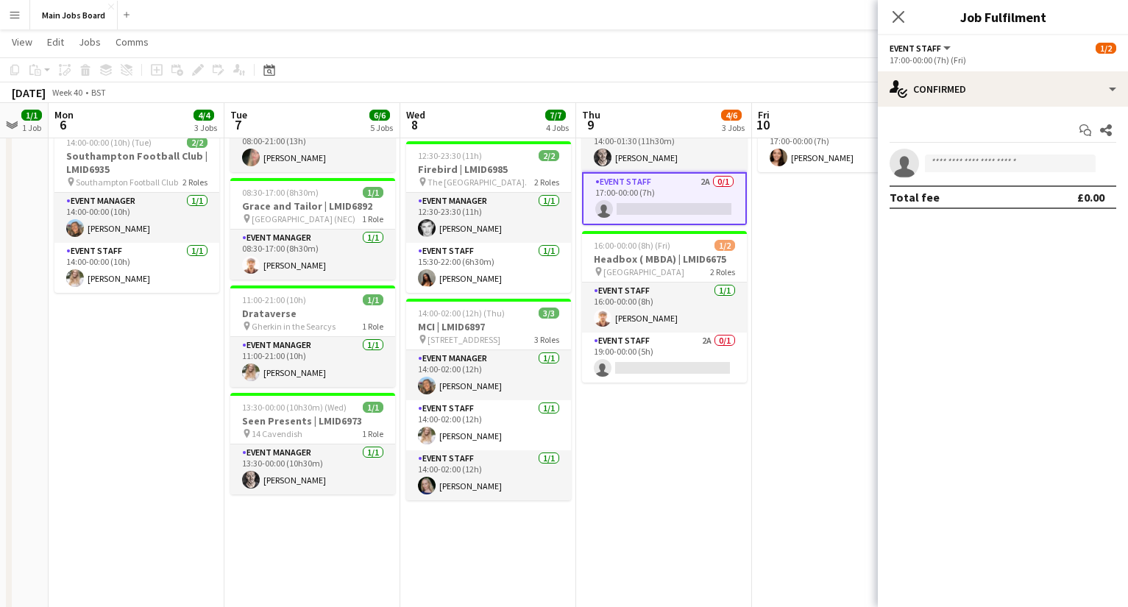
scroll to position [0, 515]
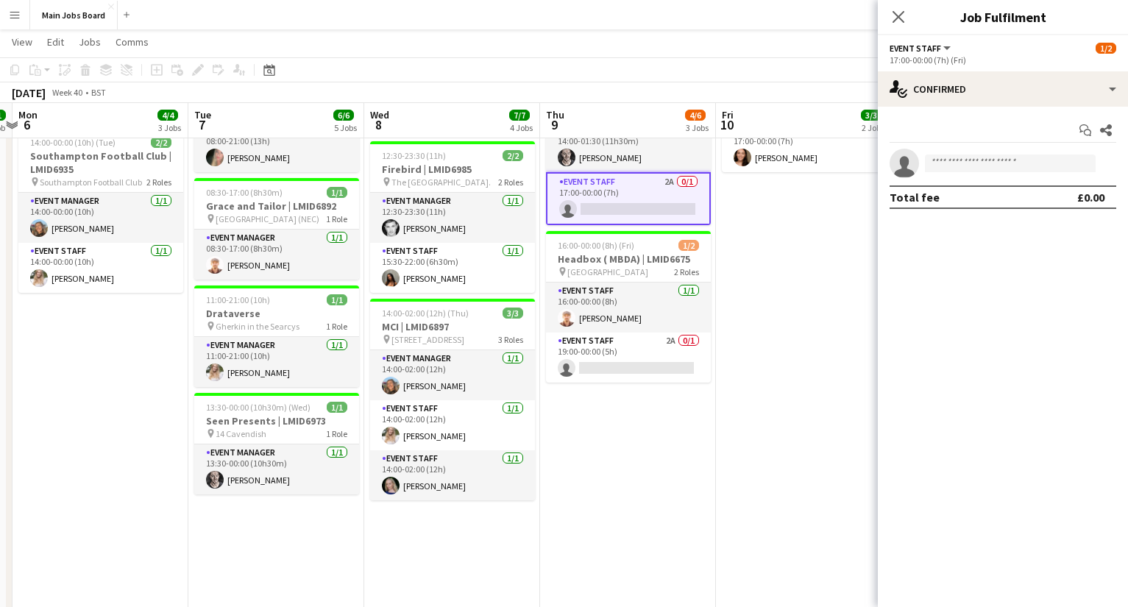
drag, startPoint x: 488, startPoint y: 522, endPoint x: 388, endPoint y: 521, distance: 100.1
click at [389, 522] on app-calendar-viewport "Fri 3 Sat 4 Sun 5 1/1 1 Job Mon 6 4/4 3 Jobs Tue 7 6/6 5 Jobs Wed 8 7/7 4 Jobs …" at bounding box center [564, 182] width 1128 height 901
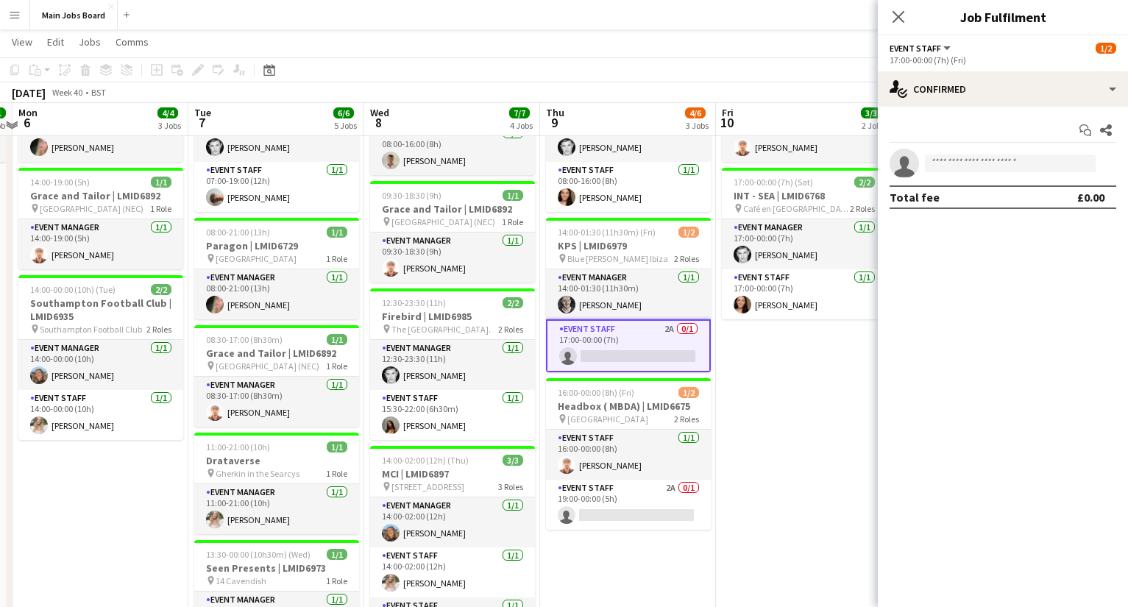
scroll to position [169, 0]
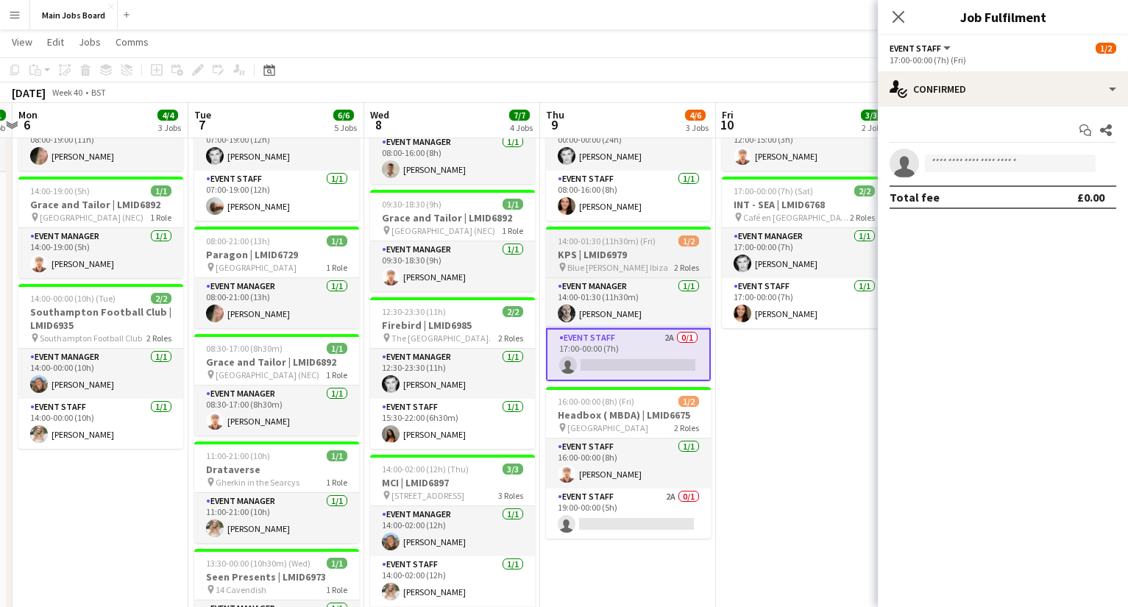
click at [601, 240] on span "14:00-01:30 (11h30m) (Fri)" at bounding box center [607, 241] width 98 height 11
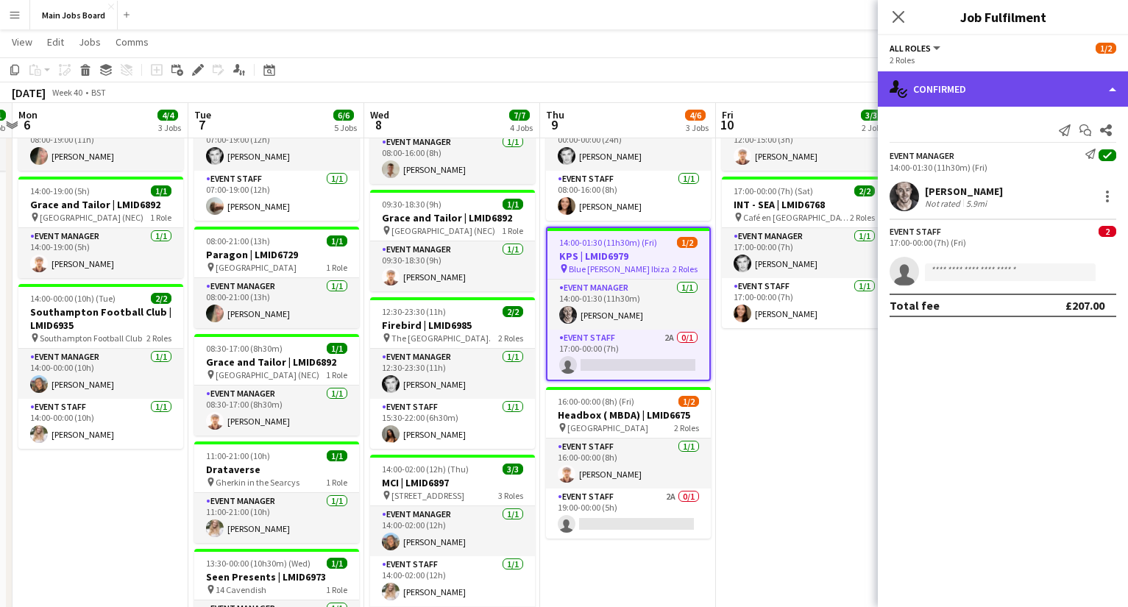
click at [972, 89] on div "single-neutral-actions-check-2 Confirmed" at bounding box center [1003, 88] width 250 height 35
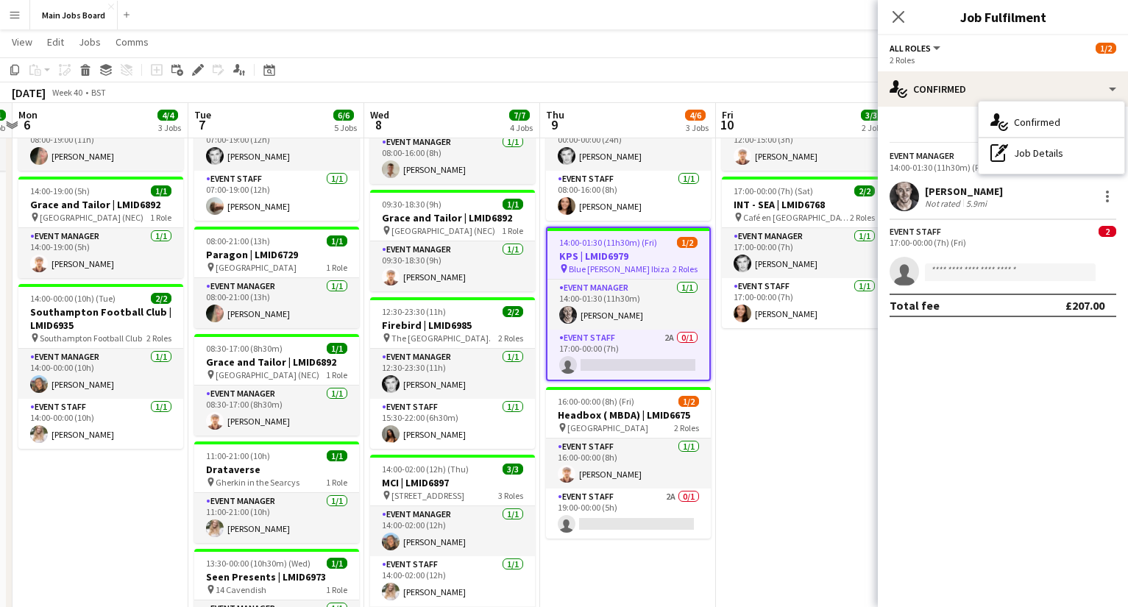
click at [1047, 169] on div "single-neutral-actions-check-2 Confirmed pen-write Job Details" at bounding box center [1052, 138] width 146 height 72
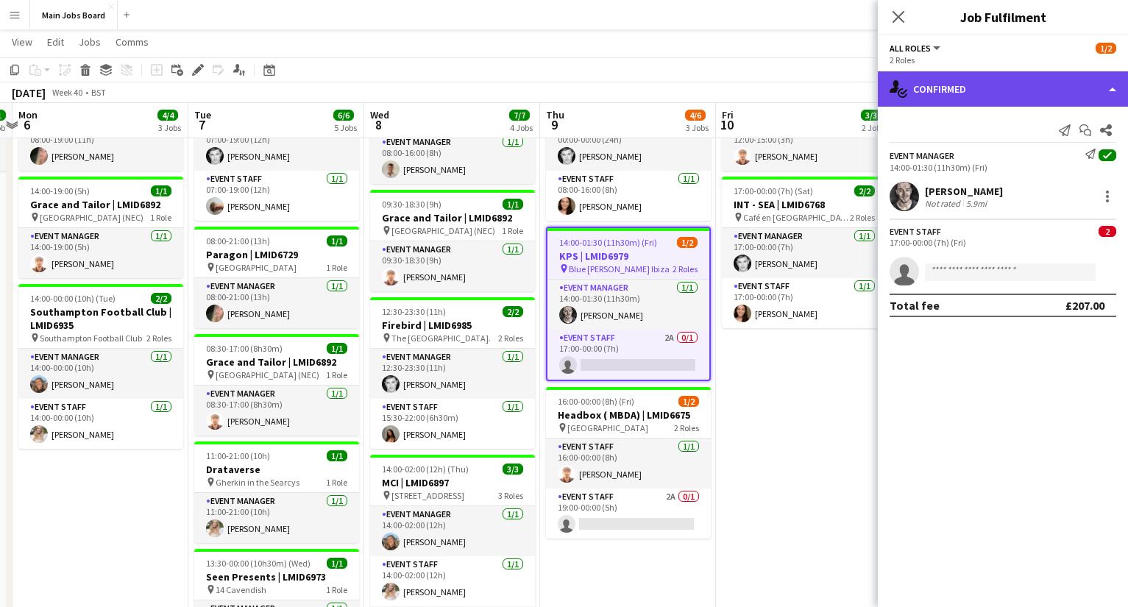
click at [971, 93] on div "single-neutral-actions-check-2 Confirmed" at bounding box center [1003, 88] width 250 height 35
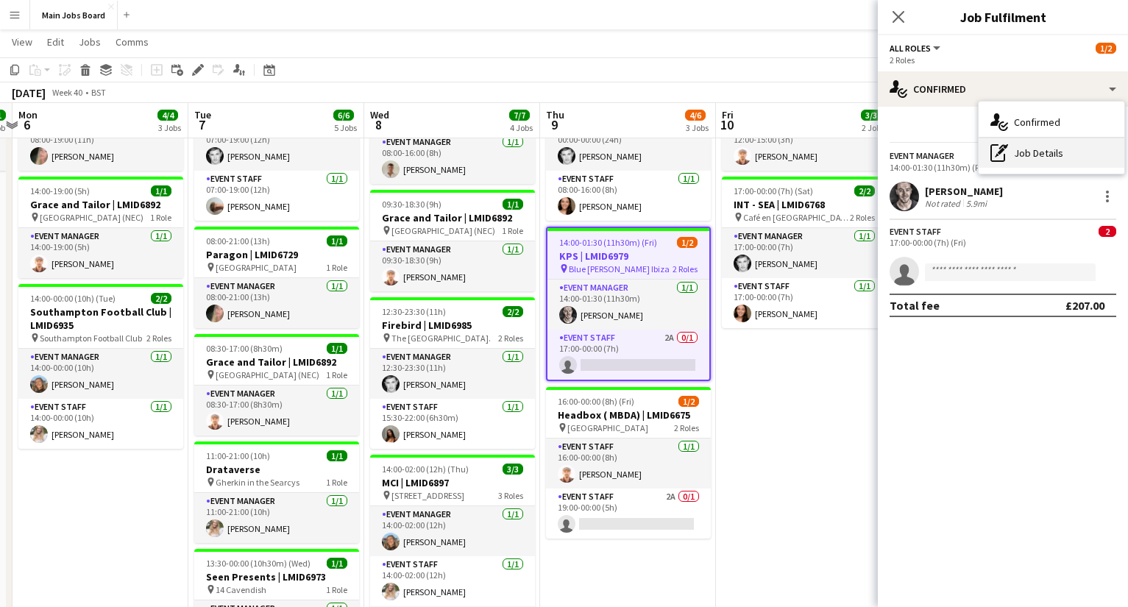
click at [1001, 149] on icon "pen-write" at bounding box center [1000, 153] width 18 height 18
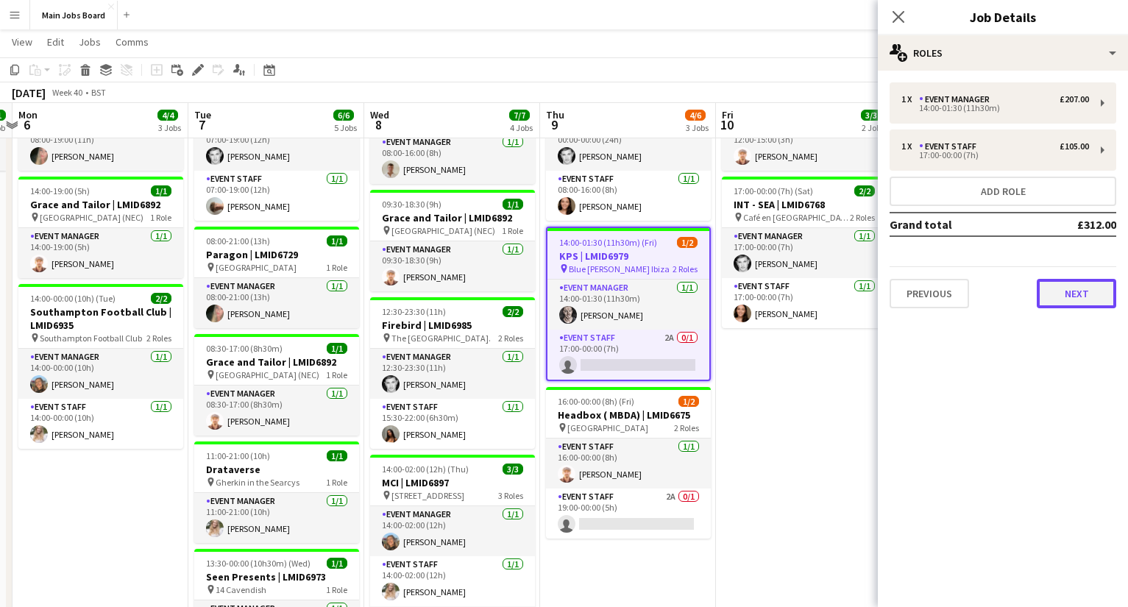
click at [1072, 280] on button "Next" at bounding box center [1076, 293] width 79 height 29
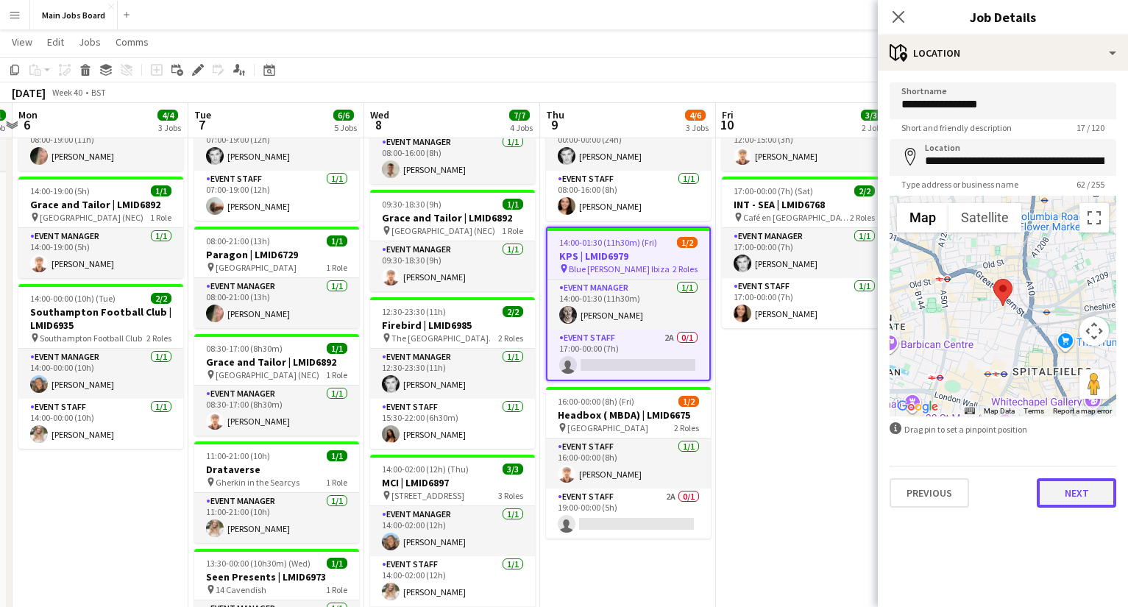
click at [1066, 495] on button "Next" at bounding box center [1076, 492] width 79 height 29
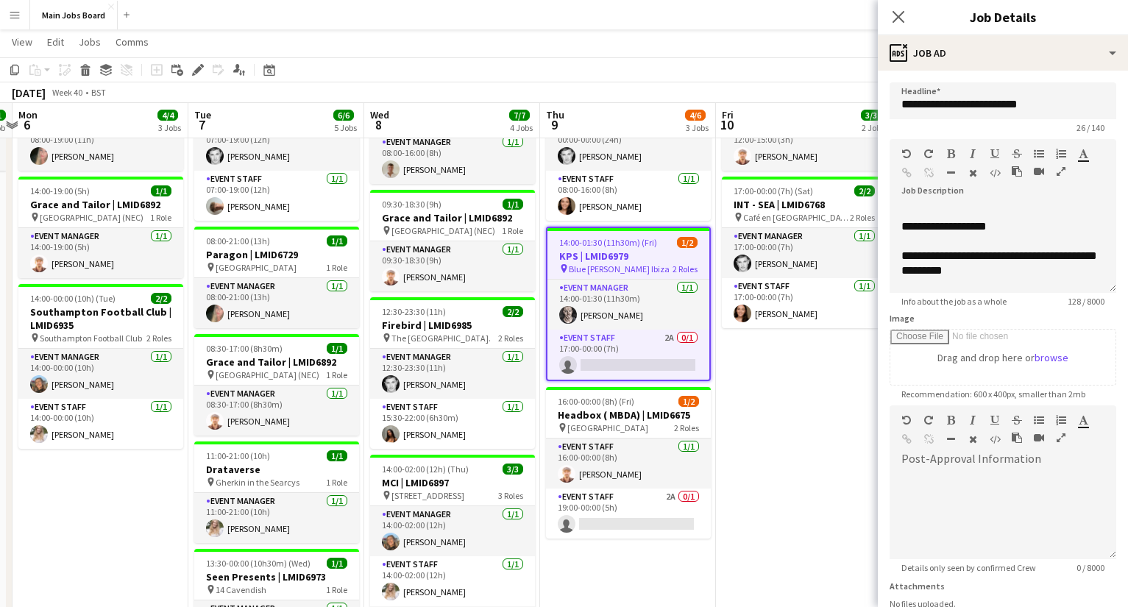
click at [730, 442] on app-date-cell "12:00-15:00 (3h) 1/1 Headbox ( MBDA) | LMID6675 pin LMID offices 1 Role Event M…" at bounding box center [804, 426] width 176 height 726
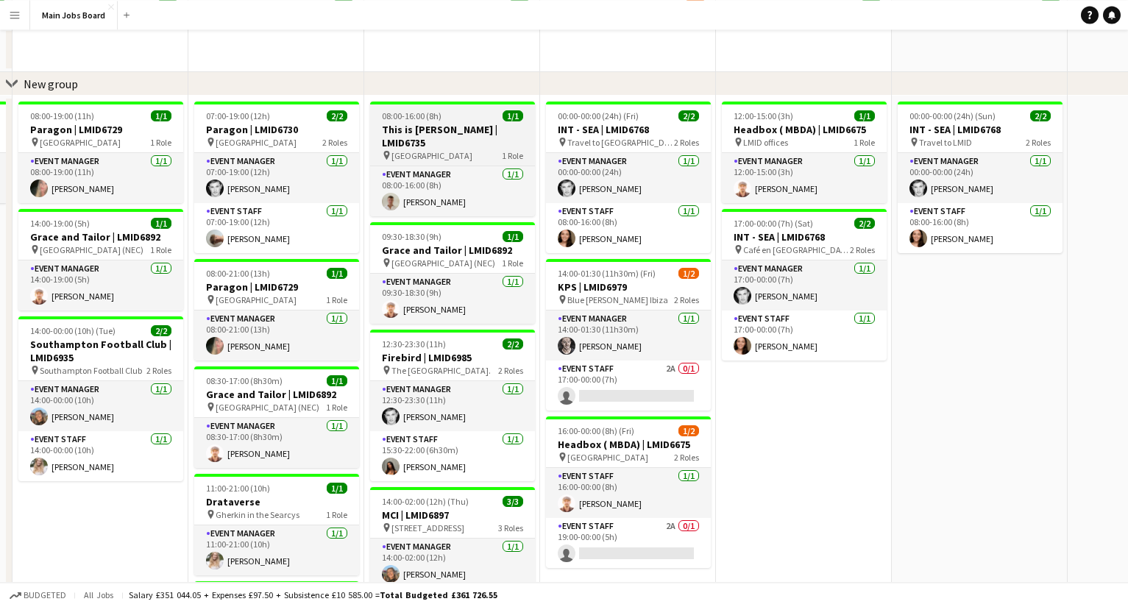
scroll to position [0, 0]
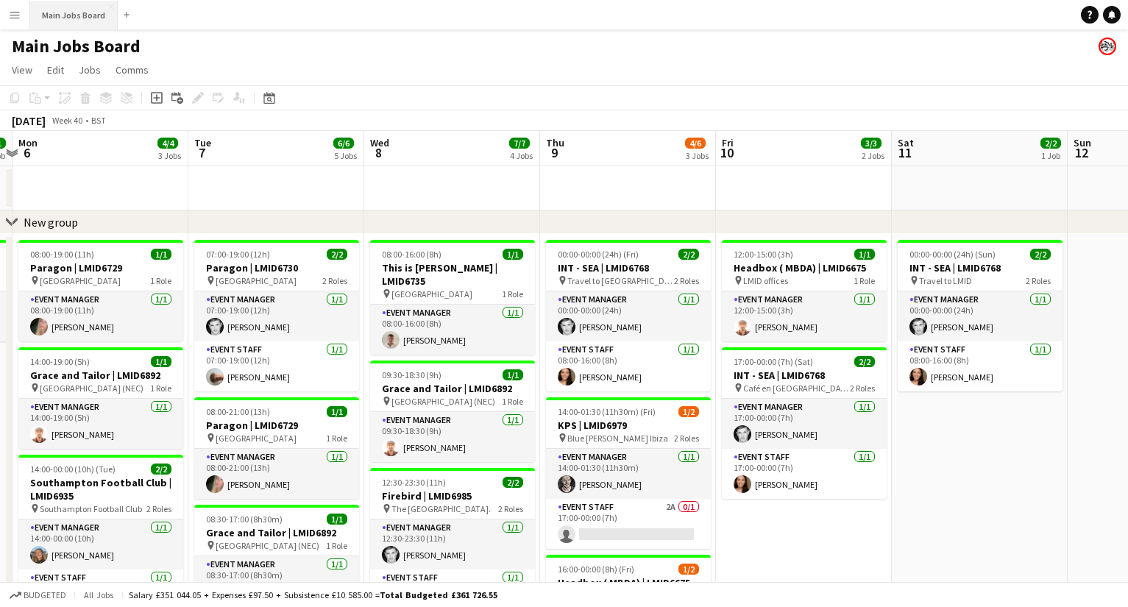
click at [87, 25] on button "Main Jobs Board Close" at bounding box center [74, 15] width 88 height 29
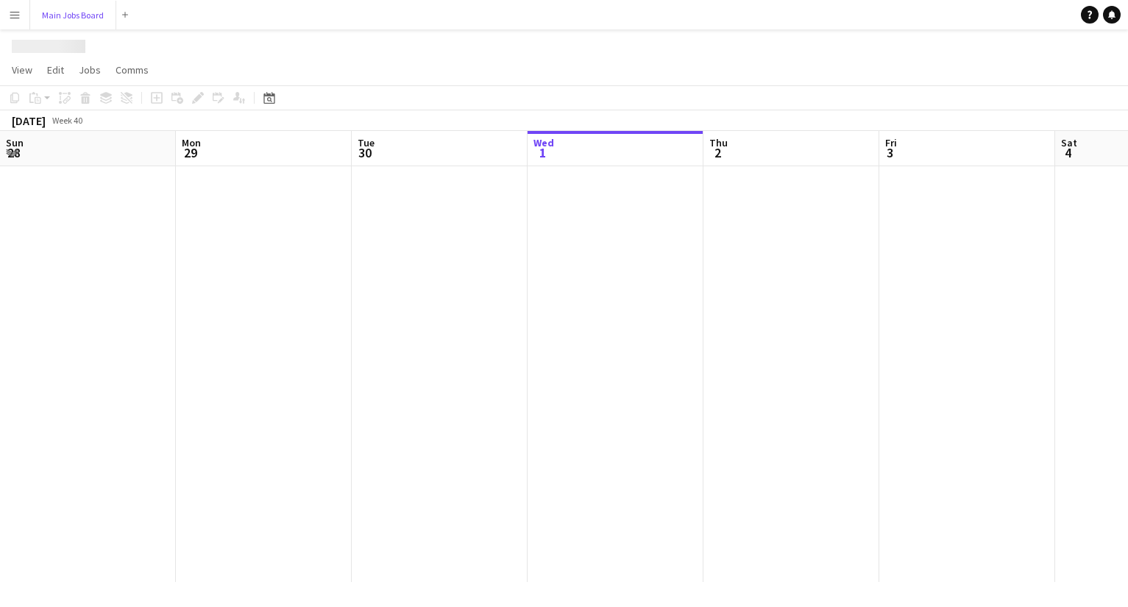
scroll to position [0, 352]
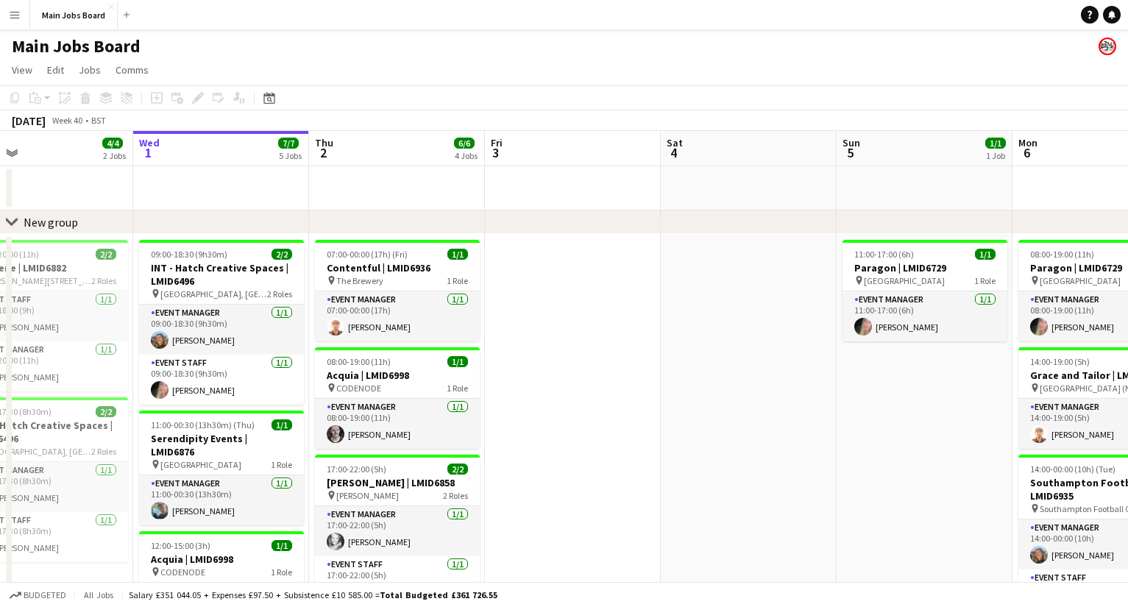
drag, startPoint x: 611, startPoint y: 366, endPoint x: 761, endPoint y: 366, distance: 150.1
click at [760, 366] on app-calendar-viewport "Sun 28 4/4 2 Jobs Mon 29 3/3 2 Jobs Tue 30 4/4 2 Jobs Wed 1 7/7 5 Jobs Thu 2 6/…" at bounding box center [564, 545] width 1128 height 829
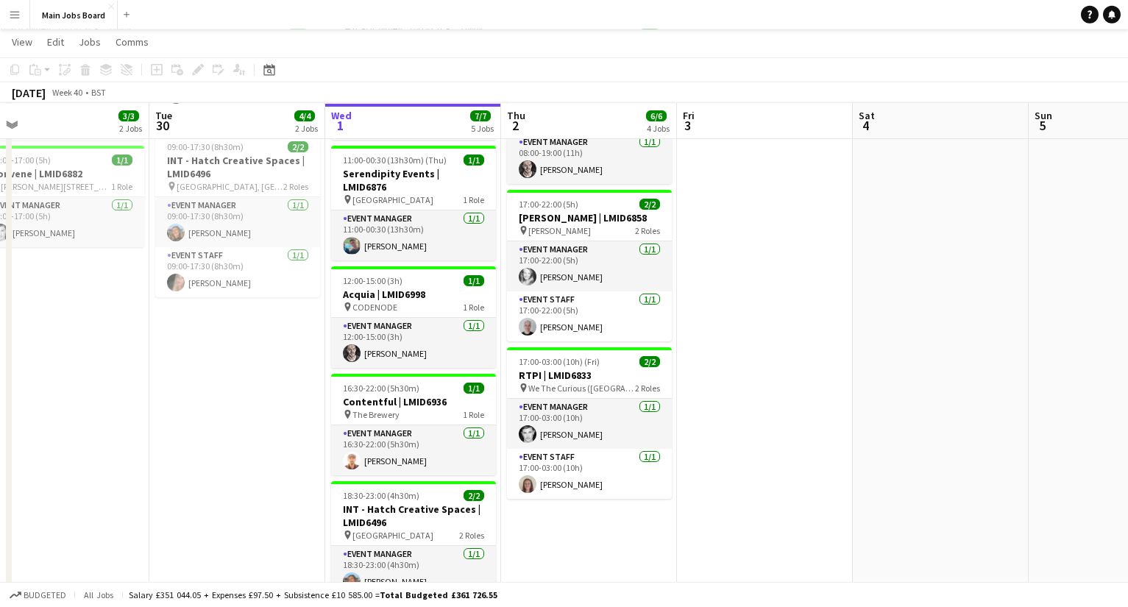
scroll to position [267, 0]
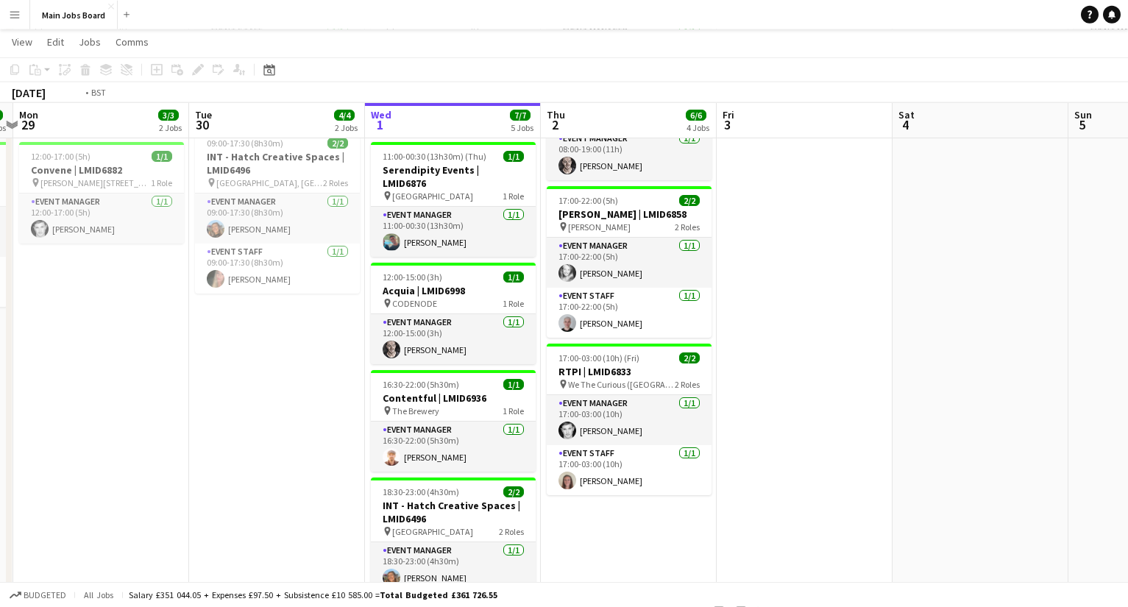
drag, startPoint x: 761, startPoint y: 333, endPoint x: 808, endPoint y: 333, distance: 47.1
click at [808, 333] on app-calendar-viewport "Sat 27 1/1 1 Job Sun 28 4/4 2 Jobs Mon 29 3/3 2 Jobs Tue 30 4/4 2 Jobs Wed 1 7/…" at bounding box center [564, 240] width 1128 height 901
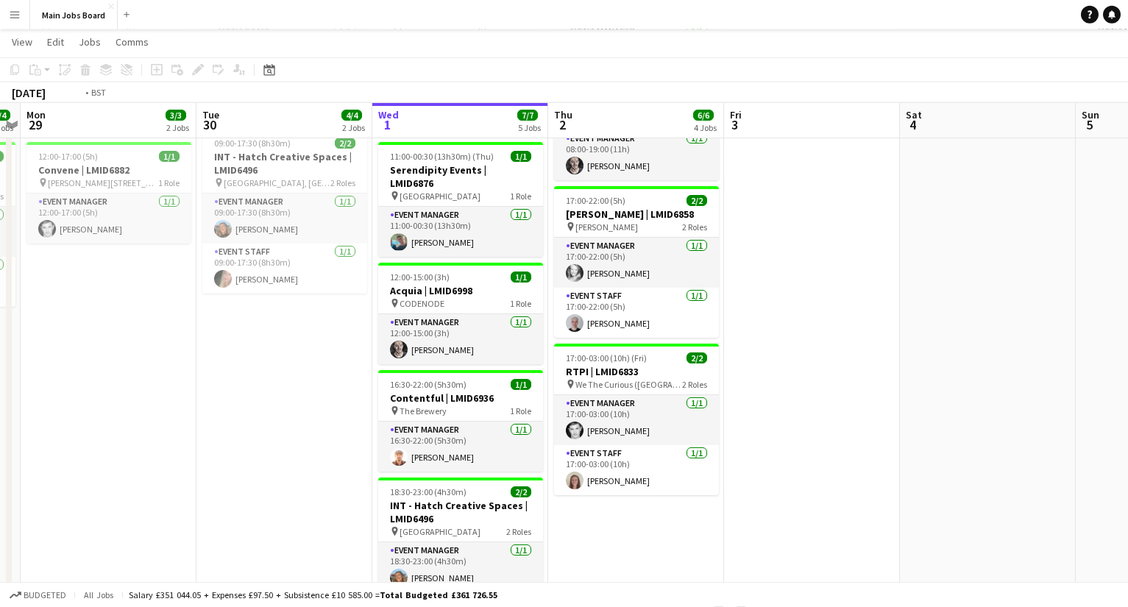
drag, startPoint x: 865, startPoint y: 383, endPoint x: 389, endPoint y: 383, distance: 476.2
click at [390, 383] on app-calendar-viewport "Sat 27 1/1 1 Job Sun 28 4/4 2 Jobs Mon 29 3/3 2 Jobs Tue 30 4/4 2 Jobs Wed 1 7/…" at bounding box center [564, 240] width 1128 height 901
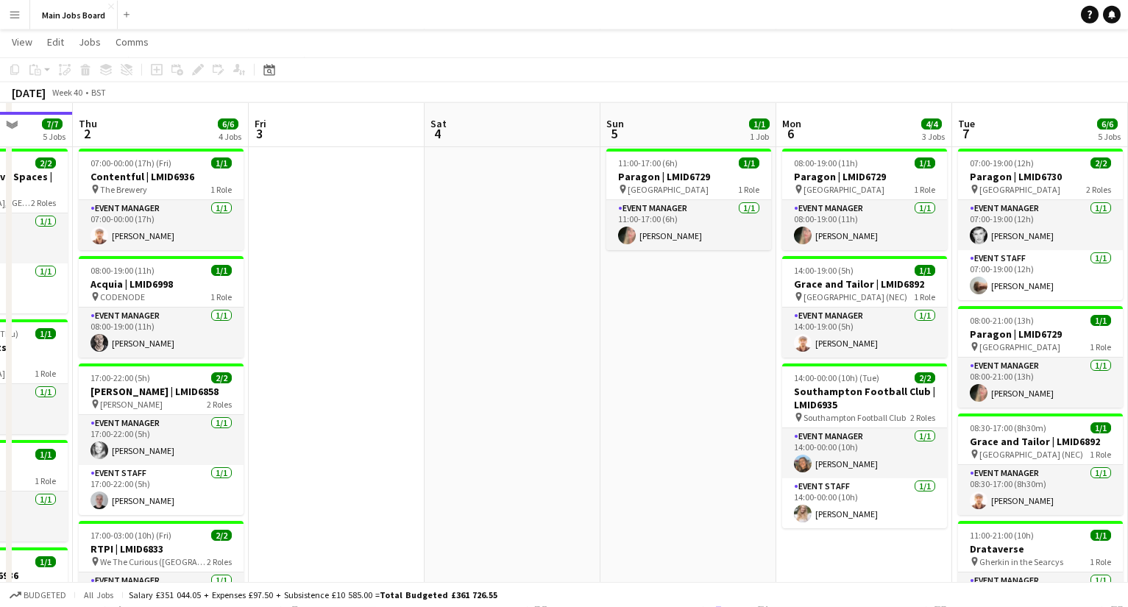
scroll to position [85, 0]
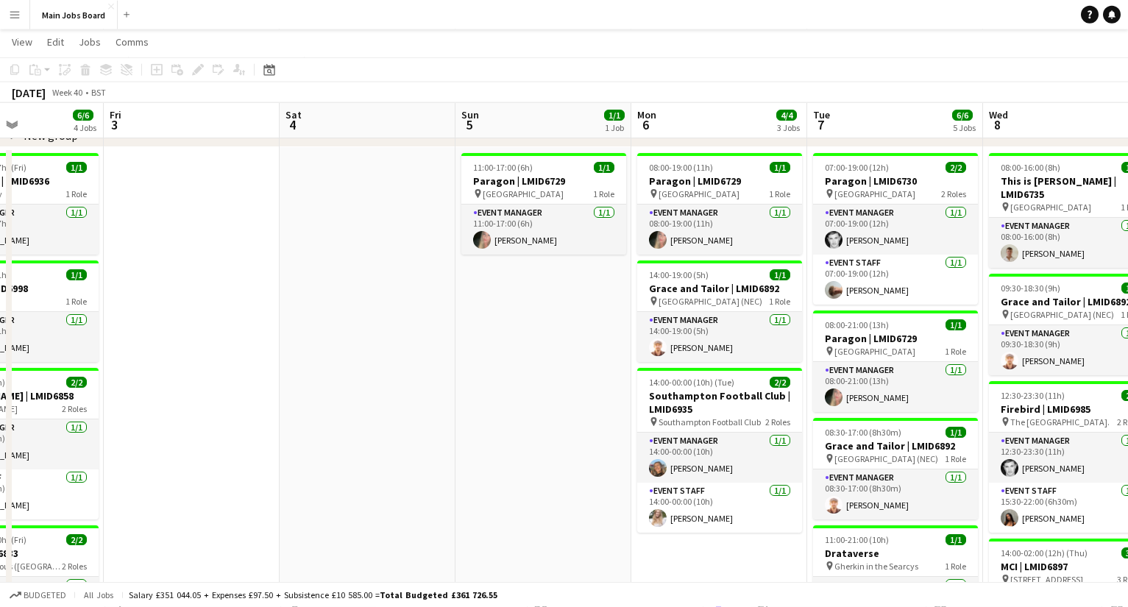
drag, startPoint x: 671, startPoint y: 412, endPoint x: 517, endPoint y: 412, distance: 153.8
click at [517, 412] on app-calendar-viewport "Mon 29 3/3 2 Jobs Tue 30 4/4 2 Jobs Wed 1 7/7 5 Jobs Thu 2 6/6 4 Jobs Fri 3 Sat…" at bounding box center [564, 422] width 1128 height 901
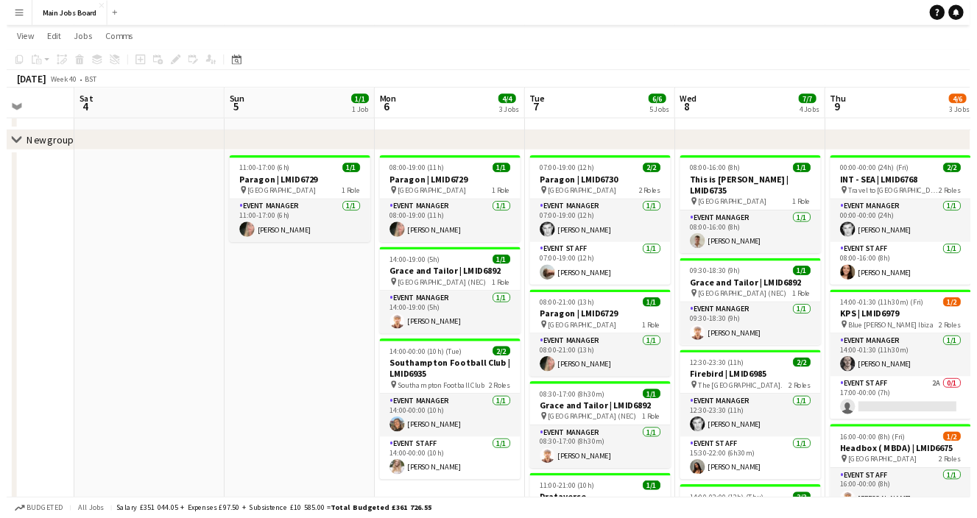
scroll to position [0, 0]
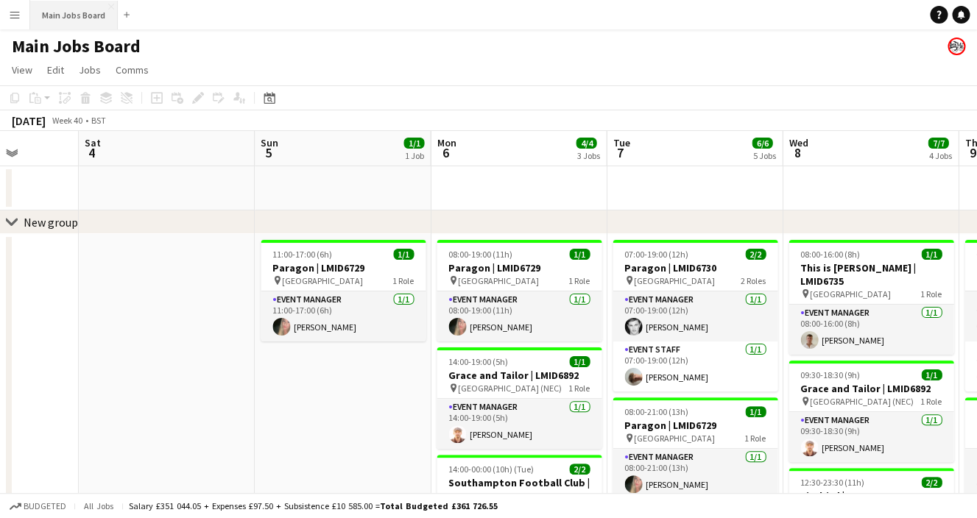
click at [82, 13] on button "Main Jobs Board Close" at bounding box center [74, 15] width 88 height 29
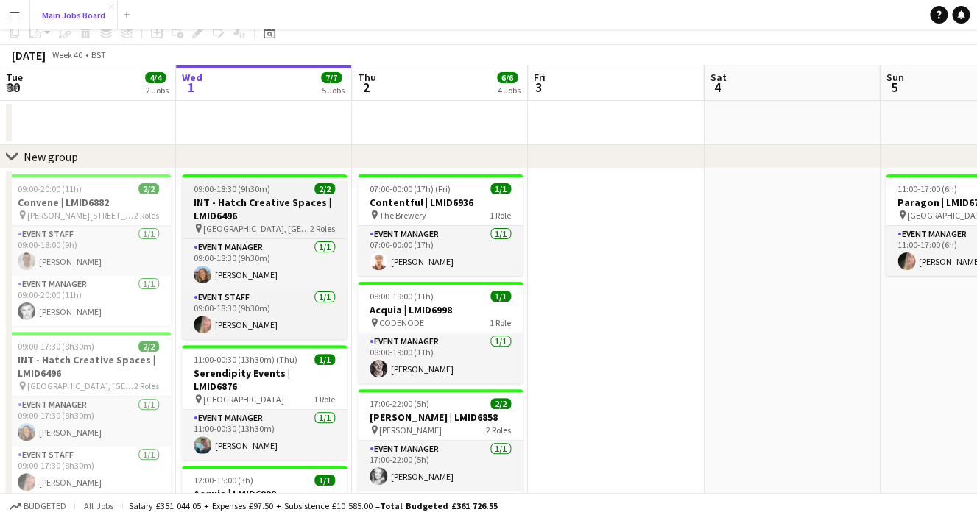
scroll to position [0, 352]
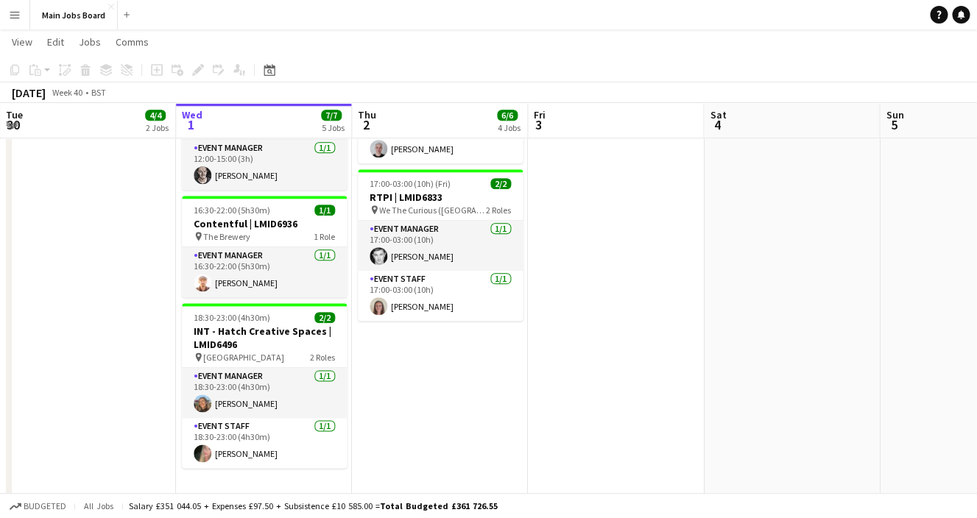
click at [428, 380] on app-date-cell "07:00-00:00 (17h) (Fri) 1/1 Contentful | LMID6936 pin The Brewery 1 Role Event …" at bounding box center [440, 154] width 176 height 726
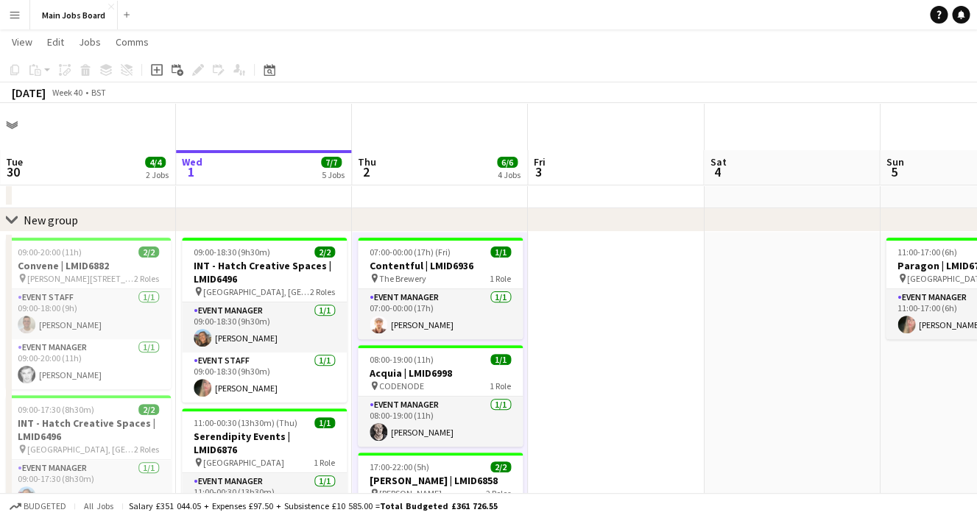
scroll to position [0, 0]
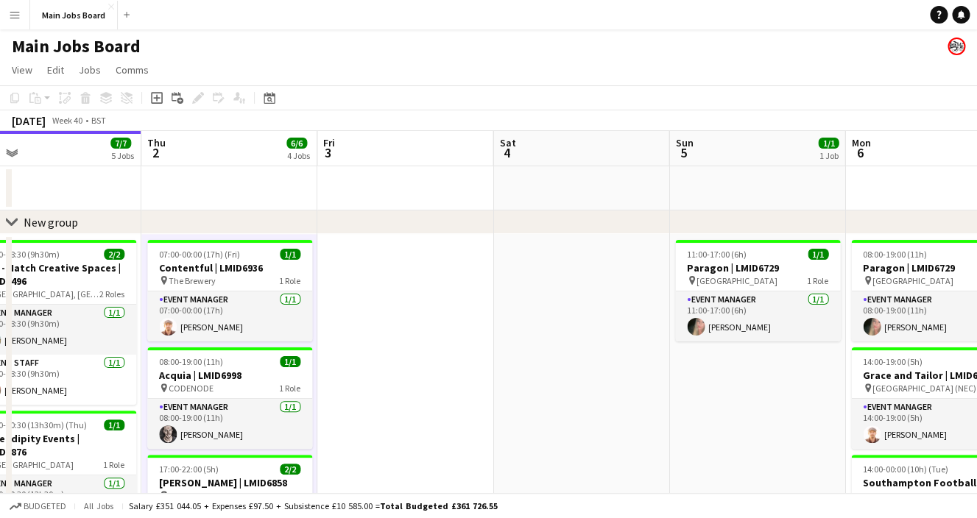
drag, startPoint x: 468, startPoint y: 185, endPoint x: 240, endPoint y: 185, distance: 228.1
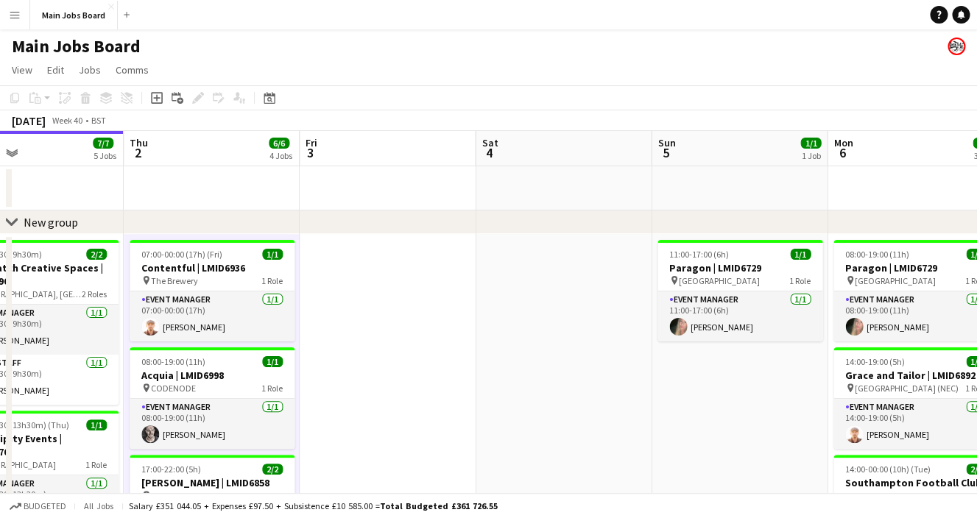
drag, startPoint x: 620, startPoint y: 215, endPoint x: 449, endPoint y: 215, distance: 171.5
click at [449, 215] on div "chevron-right New group" at bounding box center [488, 222] width 977 height 24
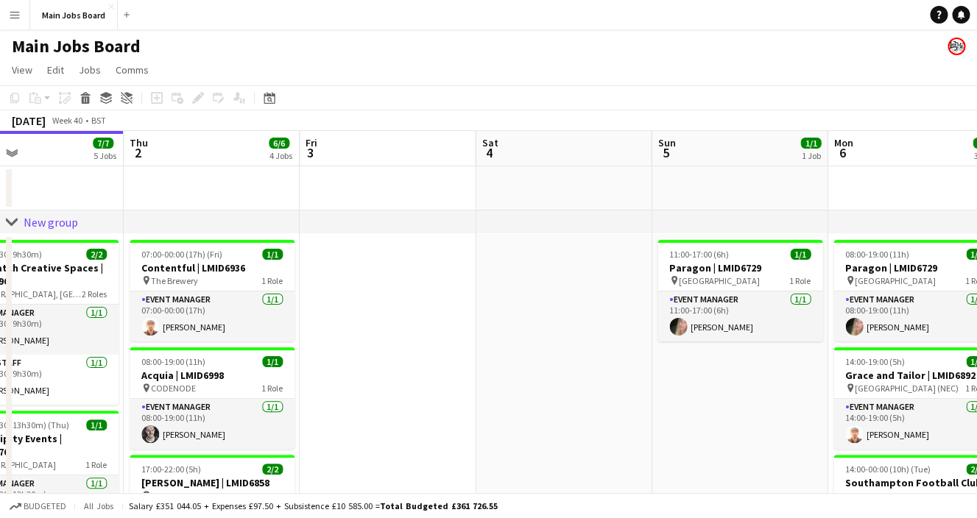
drag, startPoint x: 630, startPoint y: 230, endPoint x: 383, endPoint y: 230, distance: 247.3
click at [383, 230] on div "chevron-right New group" at bounding box center [488, 222] width 977 height 24
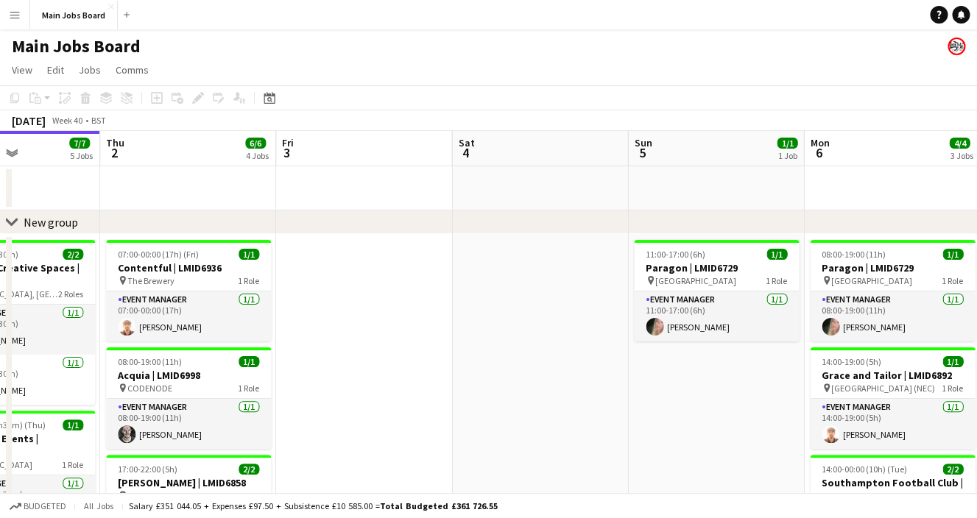
drag, startPoint x: 509, startPoint y: 345, endPoint x: 269, endPoint y: 345, distance: 239.9
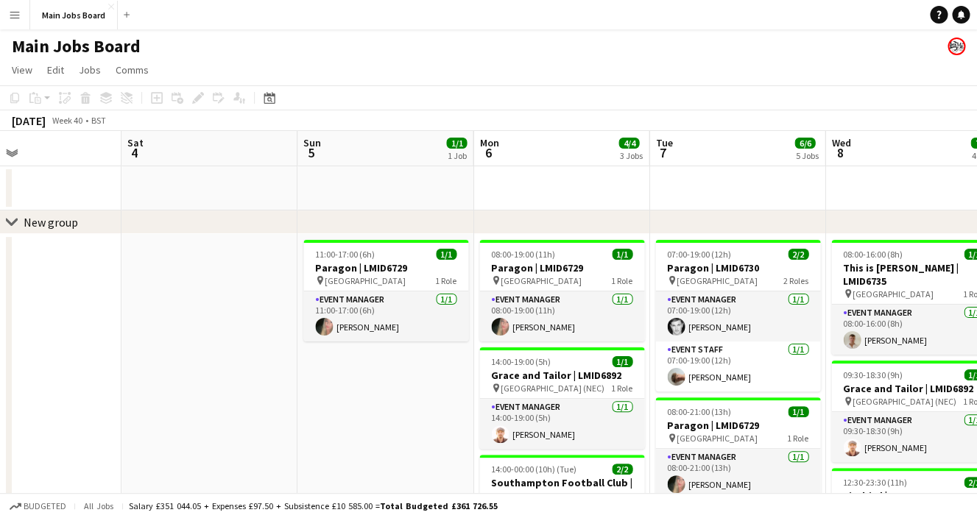
drag, startPoint x: 478, startPoint y: 368, endPoint x: 363, endPoint y: 367, distance: 115.6
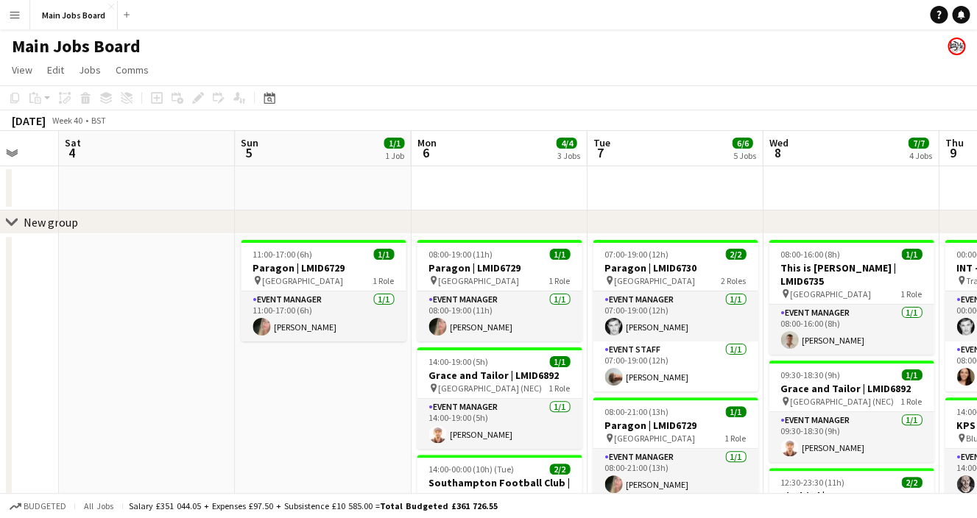
drag, startPoint x: 427, startPoint y: 380, endPoint x: 331, endPoint y: 378, distance: 95.7
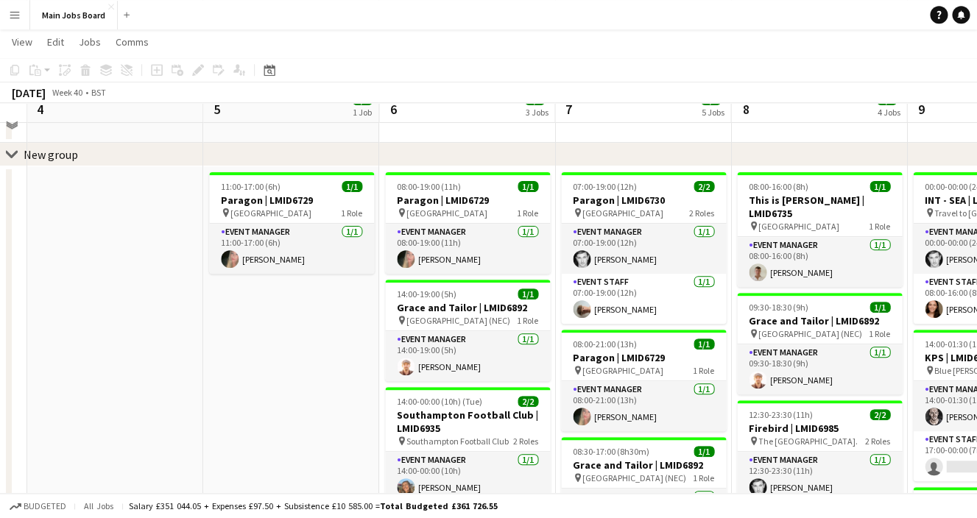
scroll to position [43, 0]
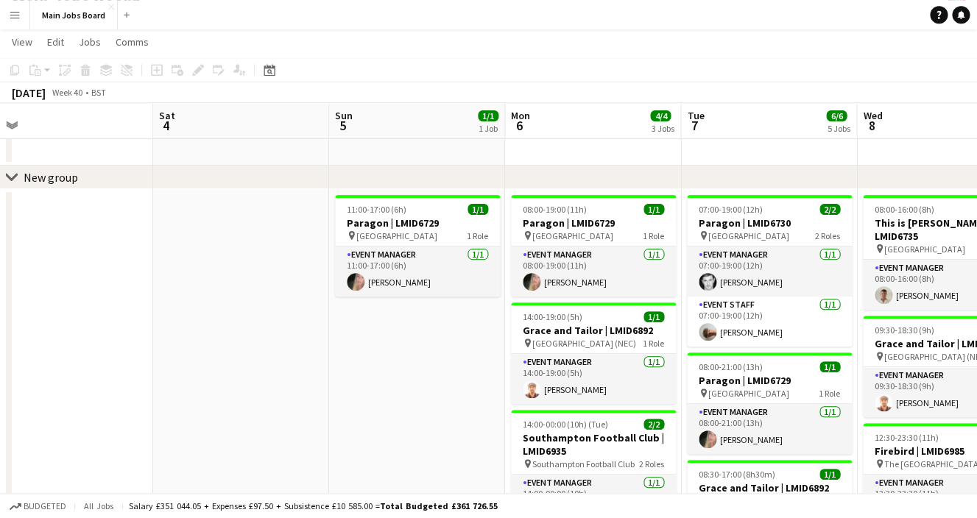
drag, startPoint x: 269, startPoint y: 372, endPoint x: 431, endPoint y: 369, distance: 161.9
click at [431, 369] on app-calendar-viewport "Wed 1 7/7 5 Jobs Thu 2 6/6 4 Jobs Fri 3 Sat 4 Sun 5 1/1 1 Job Mon 6 4/4 3 Jobs …" at bounding box center [488, 464] width 977 height 901
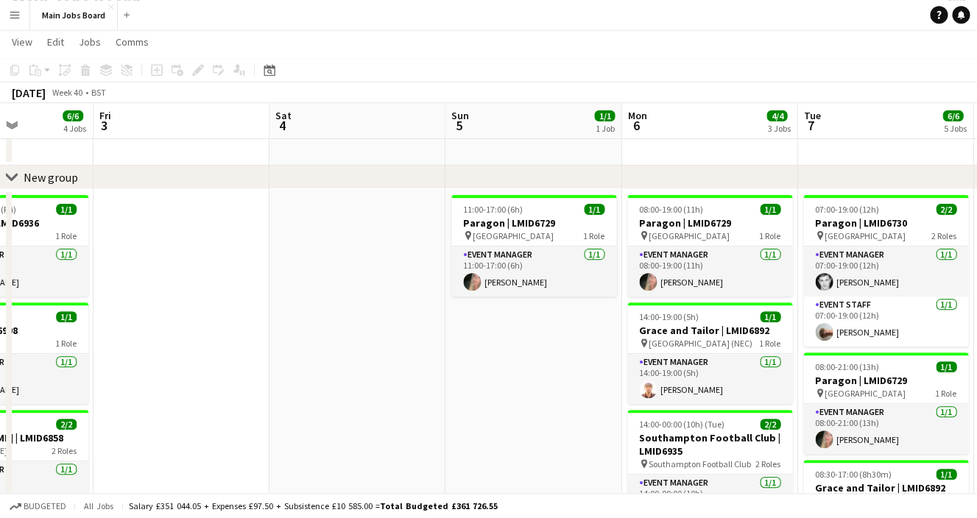
drag, startPoint x: 224, startPoint y: 345, endPoint x: 300, endPoint y: 363, distance: 77.8
click at [303, 364] on app-calendar-viewport "Tue 30 4/4 2 Jobs Wed 1 7/7 5 Jobs Thu 2 6/6 4 Jobs Fri 3 Sat 4 Sun 5 1/1 1 Job…" at bounding box center [488, 464] width 977 height 901
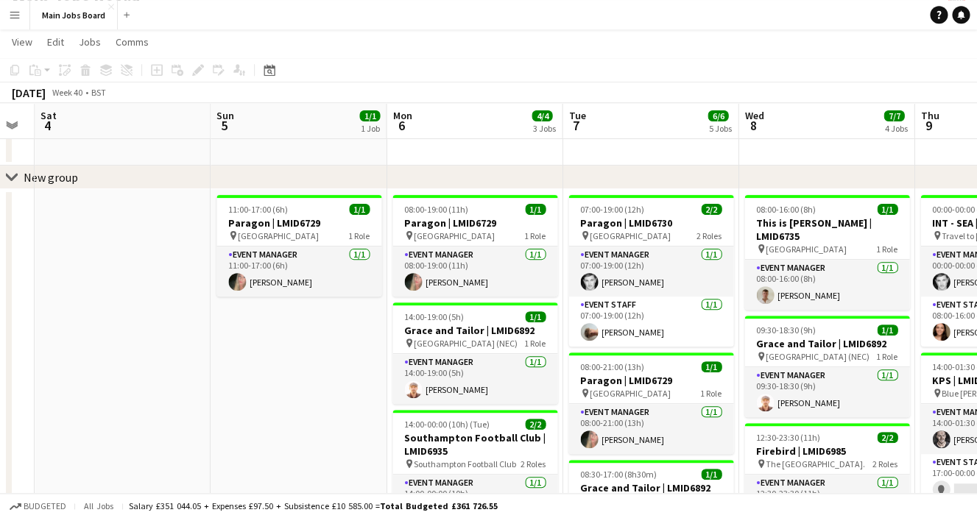
drag, startPoint x: 484, startPoint y: 375, endPoint x: 236, endPoint y: 360, distance: 248.5
click at [245, 363] on app-calendar-viewport "Tue 30 4/4 2 Jobs Wed 1 7/7 5 Jobs Thu 2 6/6 4 Jobs Fri 3 Sat 4 Sun 5 1/1 1 Job…" at bounding box center [488, 464] width 977 height 901
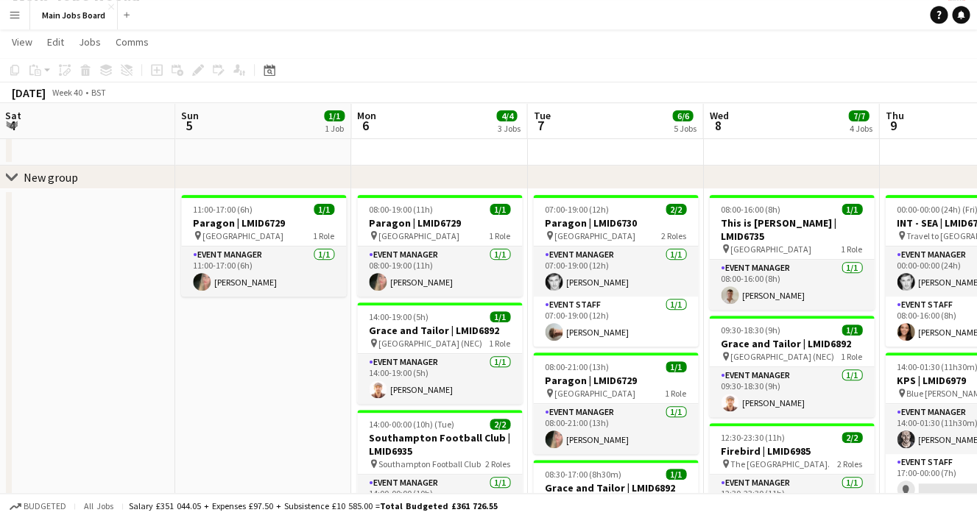
scroll to position [0, 556]
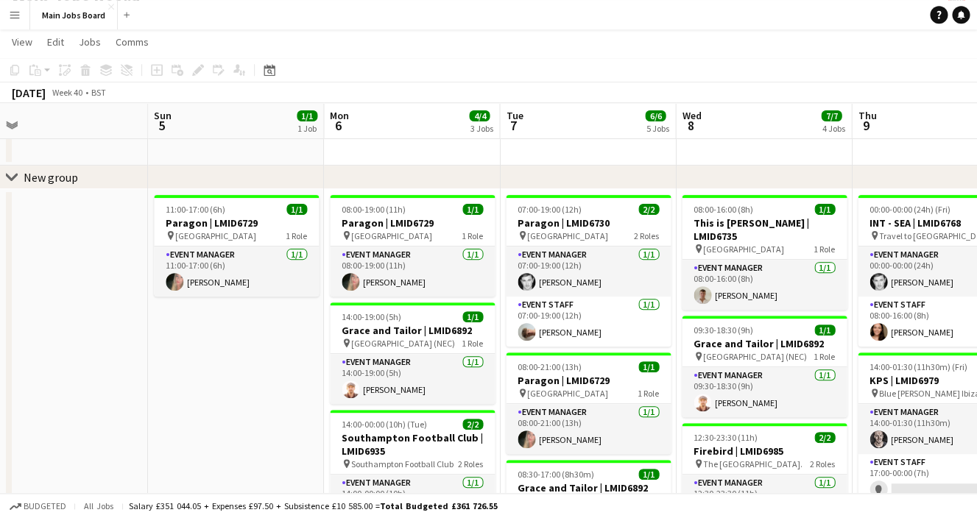
drag, startPoint x: 382, startPoint y: 353, endPoint x: 325, endPoint y: 353, distance: 57.4
click at [325, 353] on app-calendar-viewport "Wed 1 7/7 5 Jobs Thu 2 6/6 4 Jobs Fri 3 Sat 4 Sun 5 1/1 1 Job Mon 6 4/4 3 Jobs …" at bounding box center [488, 464] width 977 height 901
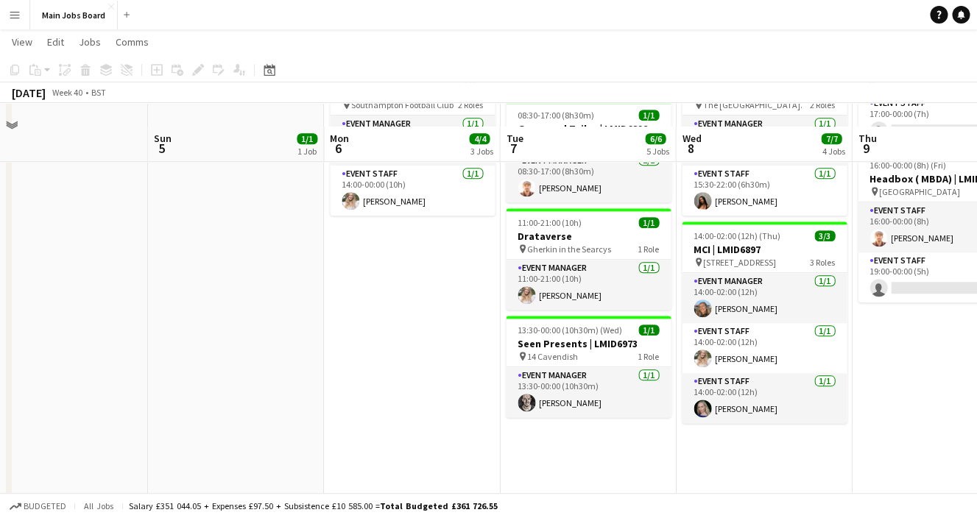
scroll to position [441, 0]
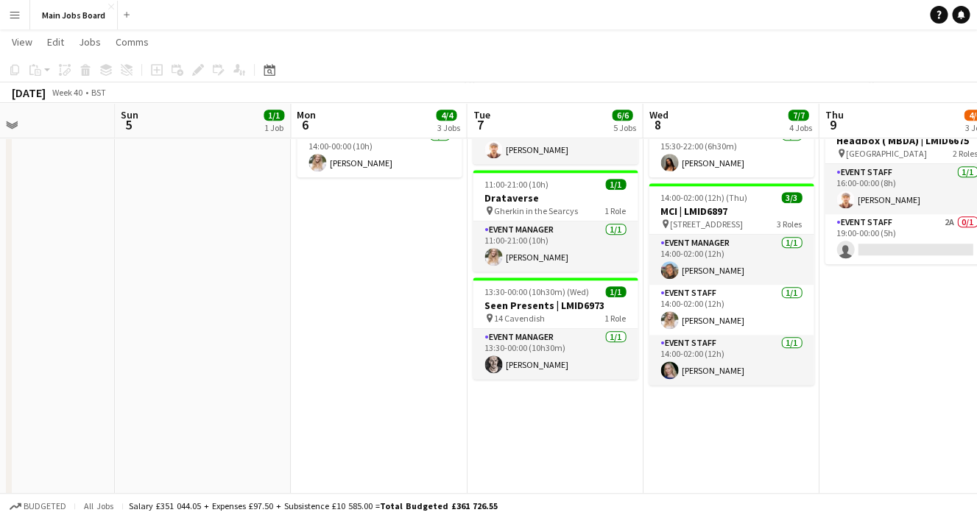
drag, startPoint x: 592, startPoint y: 260, endPoint x: 363, endPoint y: 306, distance: 233.5
click at [375, 307] on app-calendar-viewport "Wed 1 7/7 5 Jobs Thu 2 6/6 4 Jobs Fri 3 Sat 4 Sun 5 1/1 1 Job Mon 6 4/4 3 Jobs …" at bounding box center [488, 67] width 977 height 901
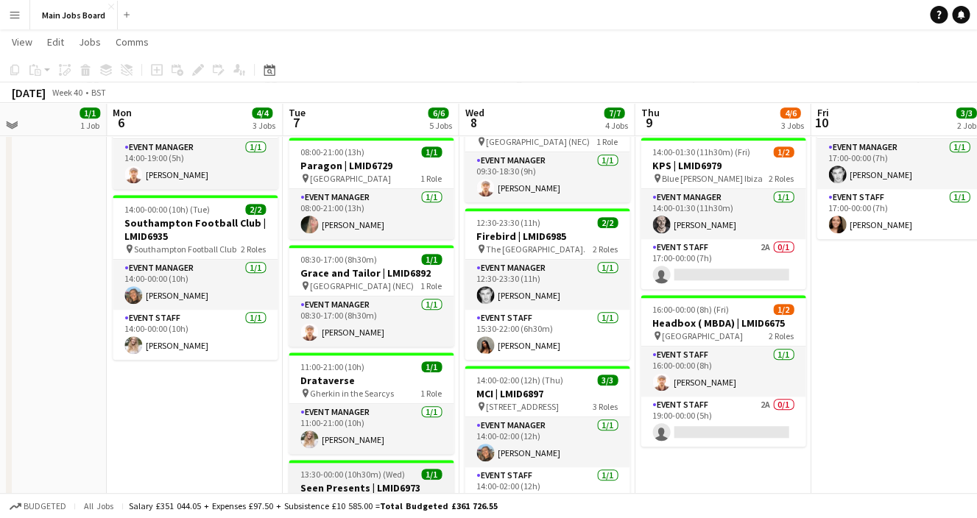
scroll to position [256, 0]
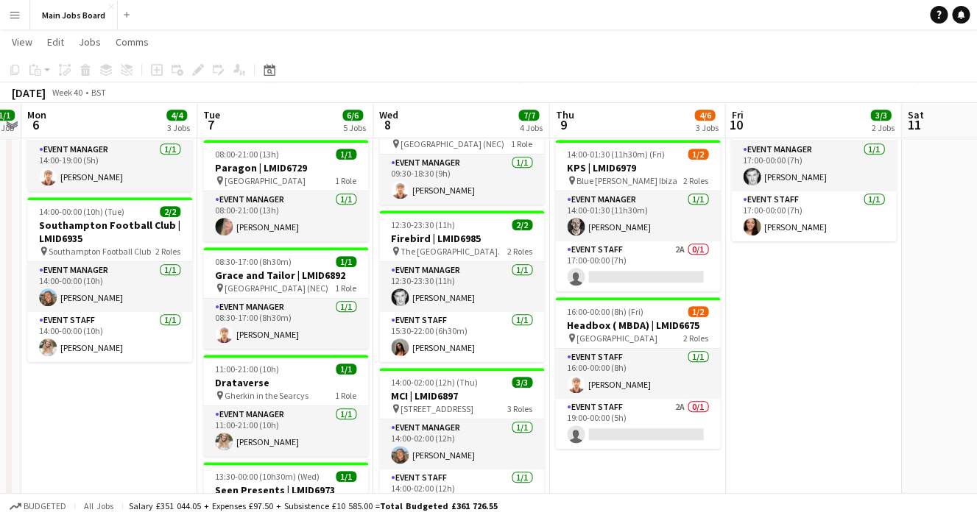
drag, startPoint x: 624, startPoint y: 264, endPoint x: 531, endPoint y: 271, distance: 93.7
click at [531, 272] on app-calendar-viewport "Fri 3 Sat 4 Sun 5 1/1 1 Job Mon 6 4/4 3 Jobs Tue 7 6/6 5 Jobs Wed 8 7/7 4 Jobs …" at bounding box center [488, 251] width 977 height 901
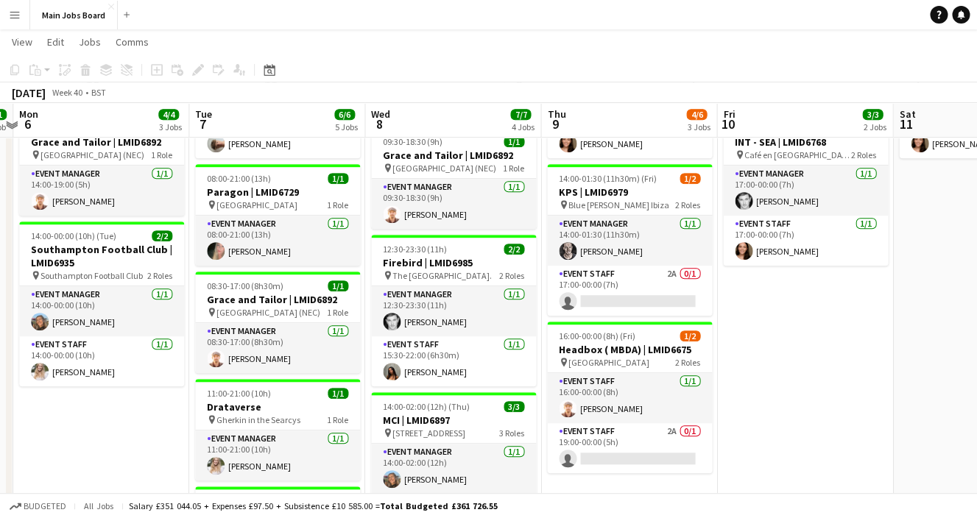
scroll to position [230, 0]
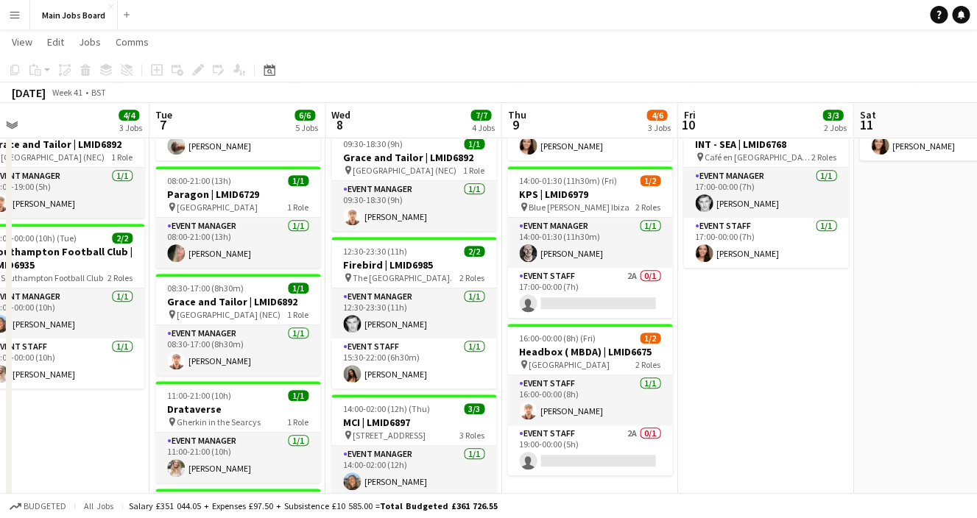
drag, startPoint x: 824, startPoint y: 314, endPoint x: 778, endPoint y: 316, distance: 45.7
click at [778, 316] on app-calendar-viewport "Fri 3 Sat 4 Sun 5 1/1 1 Job Mon 6 4/4 3 Jobs Tue 7 6/6 5 Jobs Wed 8 7/7 4 Jobs …" at bounding box center [488, 284] width 977 height 913
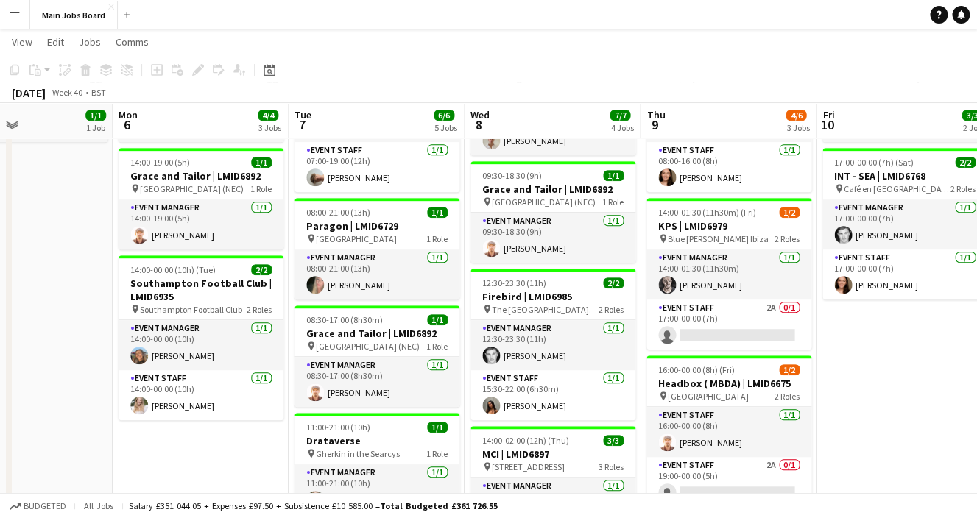
scroll to position [0, 409]
drag, startPoint x: 453, startPoint y: 307, endPoint x: 603, endPoint y: 309, distance: 149.4
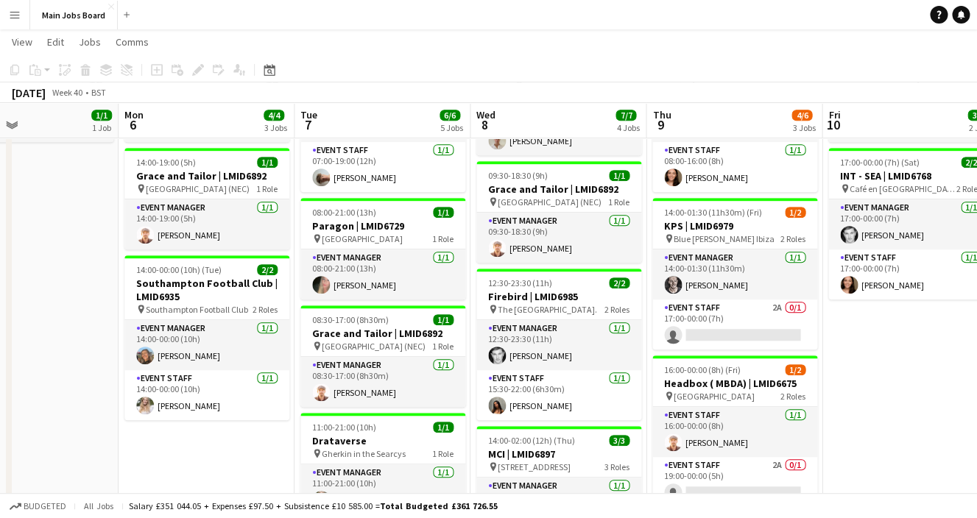
click at [604, 310] on app-calendar-viewport "Fri 3 Sat 4 Sun 5 1/1 1 Job Mon 6 4/4 3 Jobs Tue 7 6/6 5 Jobs Wed 8 7/7 4 Jobs …" at bounding box center [488, 315] width 977 height 913
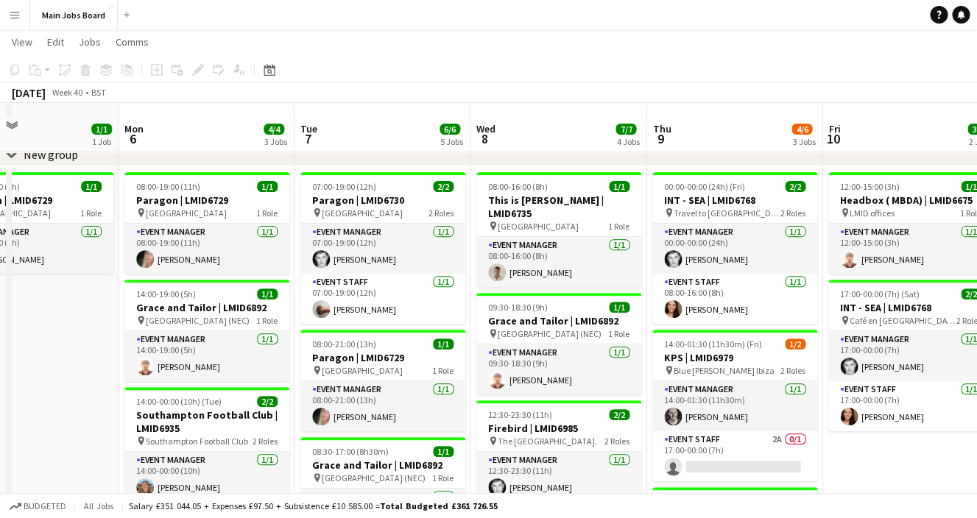
scroll to position [62, 0]
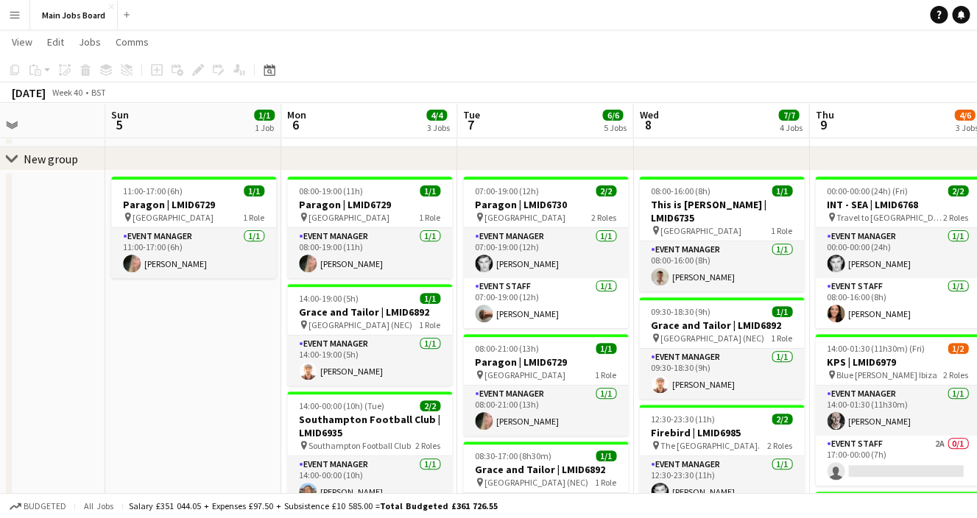
drag, startPoint x: 213, startPoint y: 261, endPoint x: 545, endPoint y: 261, distance: 331.9
click at [553, 261] on app-calendar-viewport "Thu 2 6/6 4 Jobs Fri 3 Sat 4 Sun 5 1/1 1 Job Mon 6 4/4 3 Jobs Tue 7 6/6 5 Jobs …" at bounding box center [488, 452] width 977 height 913
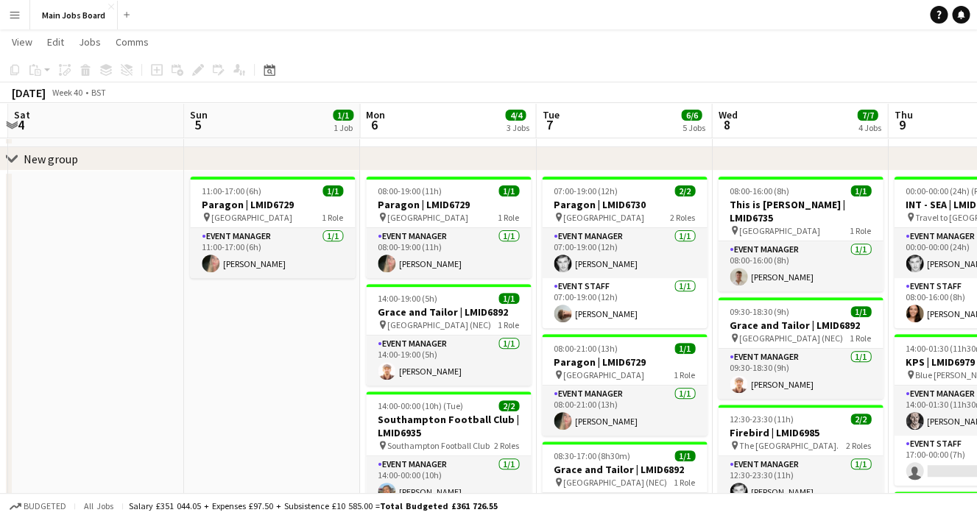
drag, startPoint x: 347, startPoint y: 330, endPoint x: 668, endPoint y: 332, distance: 320.1
click at [679, 329] on app-calendar-viewport "Wed 1 7/7 5 Jobs Thu 2 6/6 4 Jobs Fri 3 Sat 4 Sun 5 1/1 1 Job Mon 6 4/4 3 Jobs …" at bounding box center [488, 452] width 977 height 913
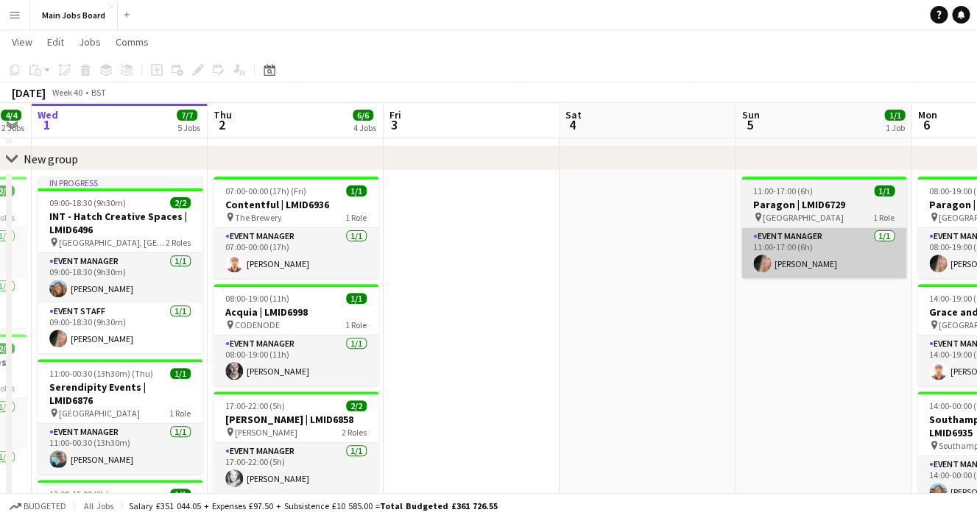
scroll to position [0, 450]
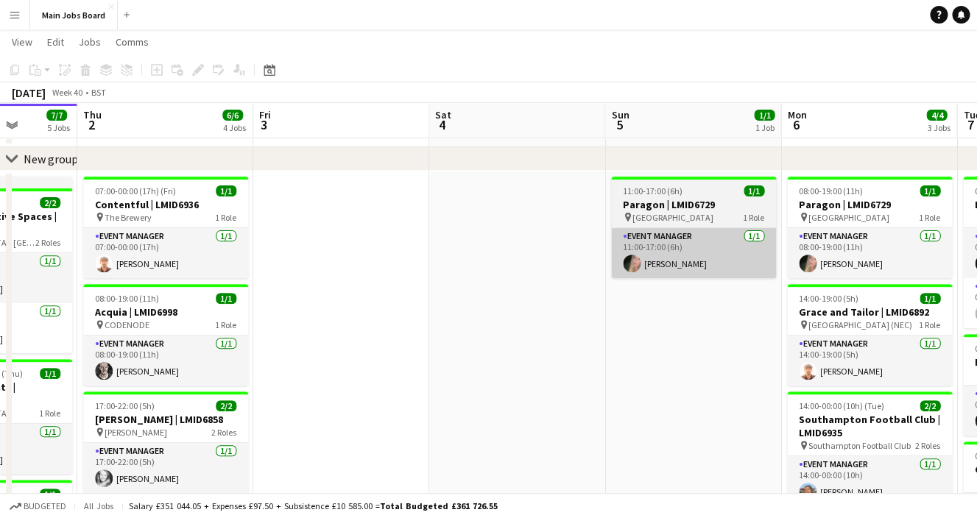
drag, startPoint x: 769, startPoint y: 249, endPoint x: 991, endPoint y: 249, distance: 221.5
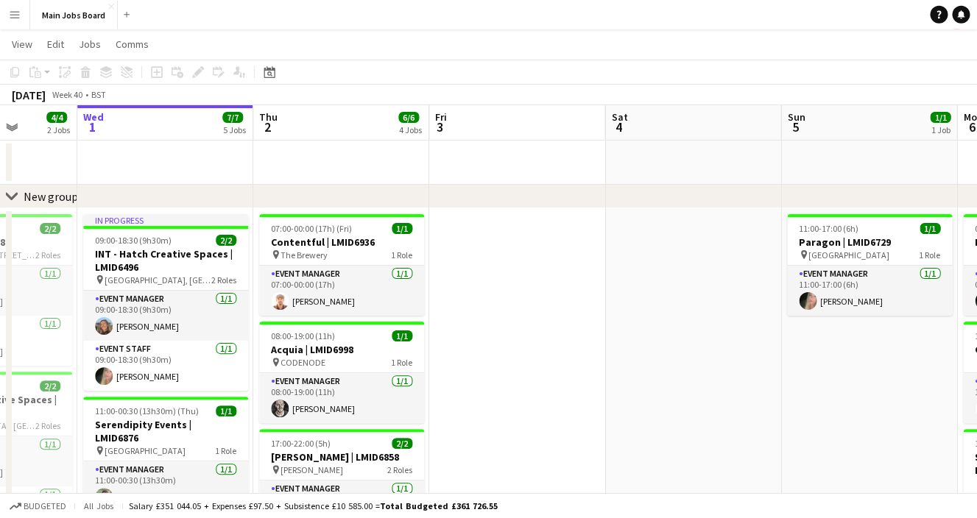
scroll to position [25, 0]
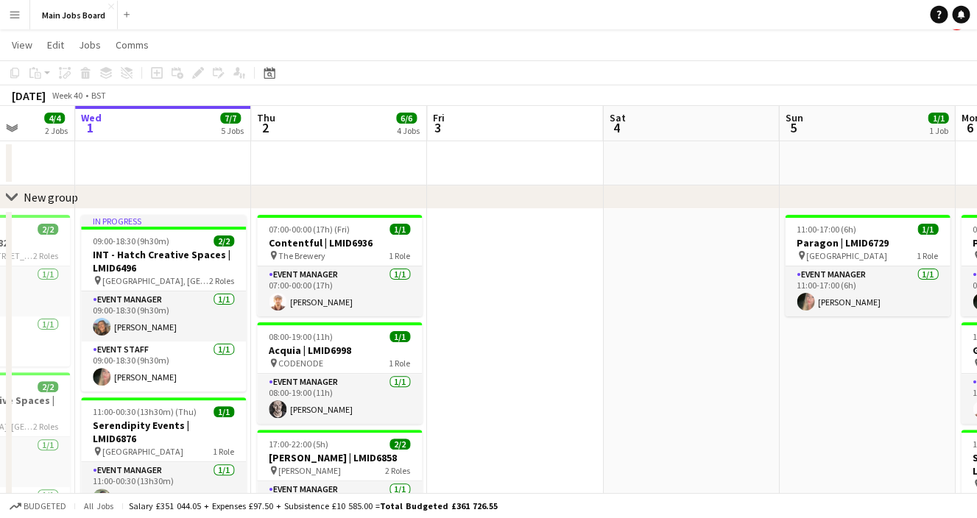
drag, startPoint x: 807, startPoint y: 369, endPoint x: 444, endPoint y: 355, distance: 363.1
click at [452, 361] on app-calendar-viewport "Sun 28 4/4 2 Jobs Mon 29 3/3 2 Jobs Tue 30 4/4 2 Jobs Wed 1 7/7 5 Jobs Thu 2 6/…" at bounding box center [488, 526] width 977 height 840
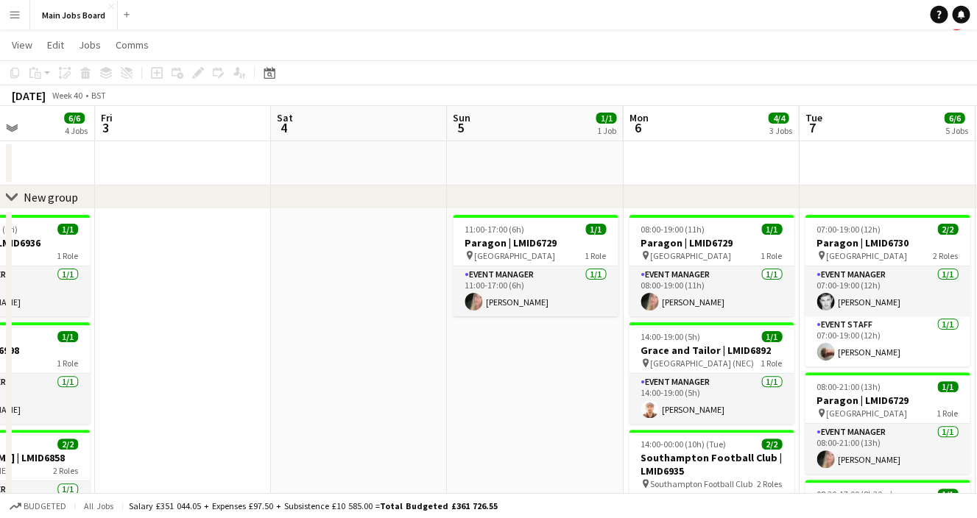
drag, startPoint x: 755, startPoint y: 330, endPoint x: 421, endPoint y: 339, distance: 334.2
click at [421, 339] on app-calendar-viewport "Tue 30 4/4 2 Jobs Wed 1 7/7 5 Jobs Thu 2 6/6 4 Jobs Fri 3 Sat 4 Sun 5 1/1 1 Job…" at bounding box center [488, 526] width 977 height 840
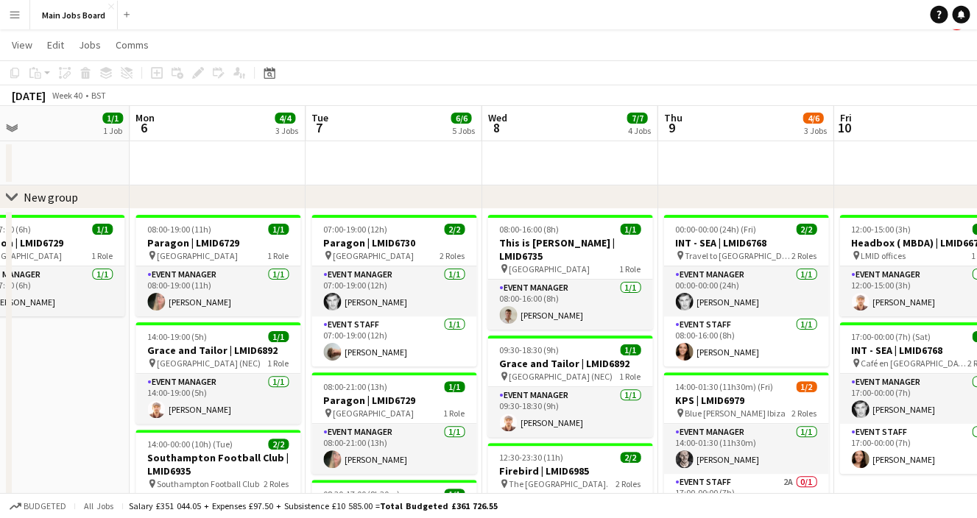
drag, startPoint x: 577, startPoint y: 339, endPoint x: 432, endPoint y: 338, distance: 145.0
click at [432, 339] on app-calendar-viewport "Thu 2 6/6 4 Jobs Fri 3 Sat 4 Sun 5 1/1 1 Job Mon 6 4/4 3 Jobs Tue 7 6/6 5 Jobs …" at bounding box center [488, 526] width 977 height 840
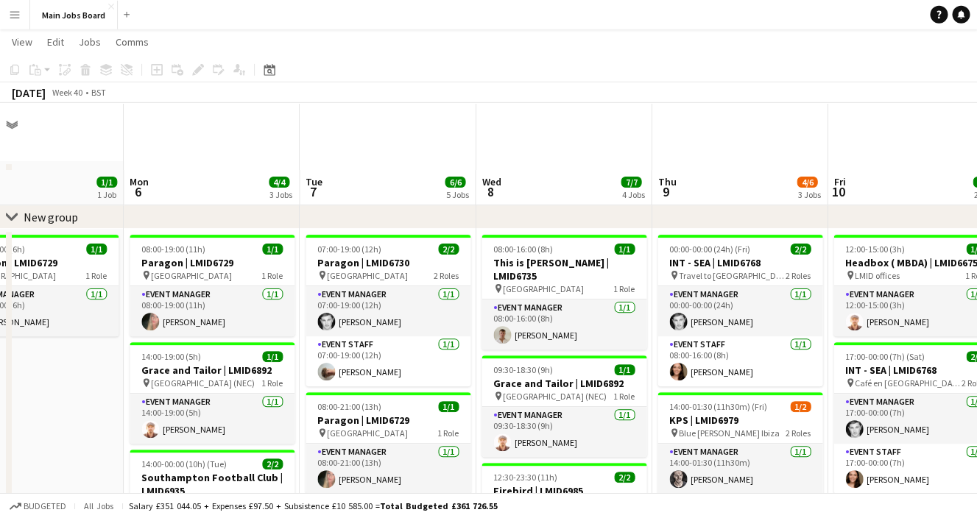
scroll to position [0, 0]
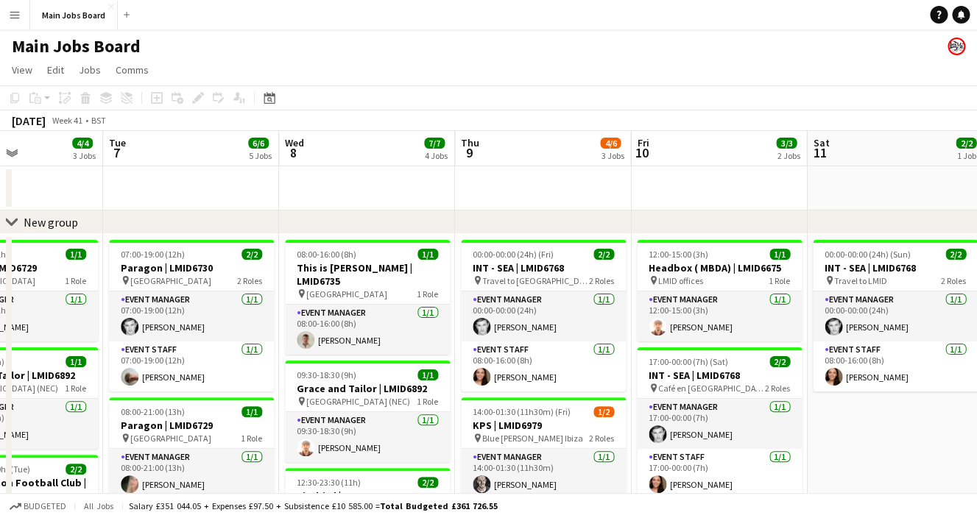
drag, startPoint x: 714, startPoint y: 340, endPoint x: 511, endPoint y: 344, distance: 203.2
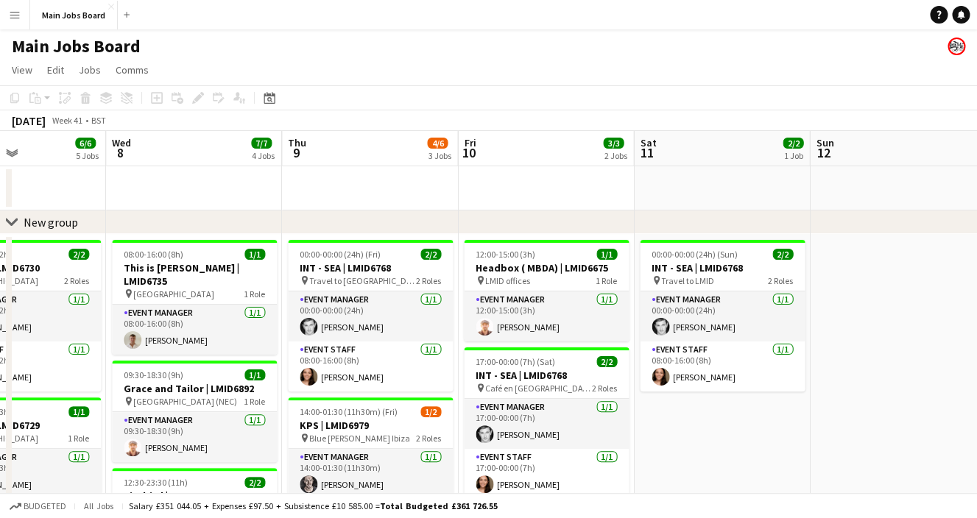
drag, startPoint x: 700, startPoint y: 337, endPoint x: 476, endPoint y: 337, distance: 223.7
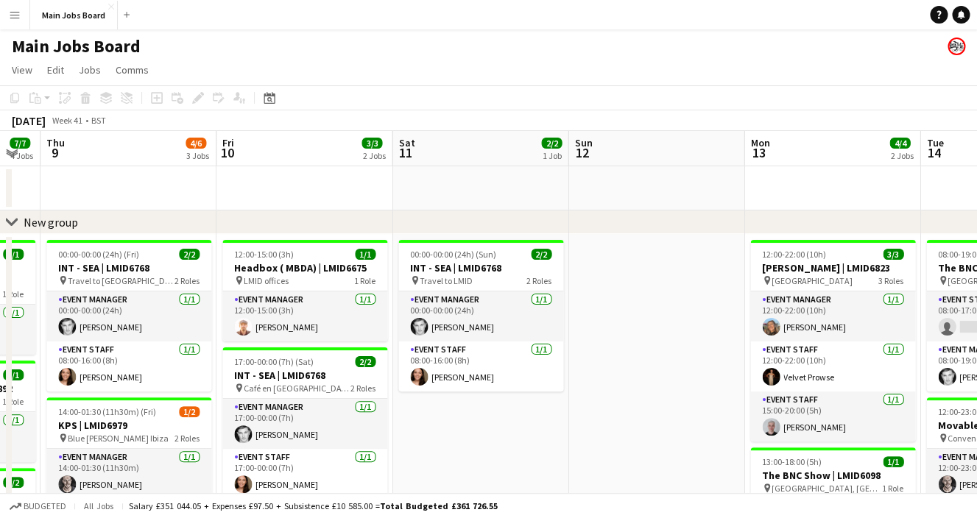
drag, startPoint x: 655, startPoint y: 365, endPoint x: 503, endPoint y: 365, distance: 152.3
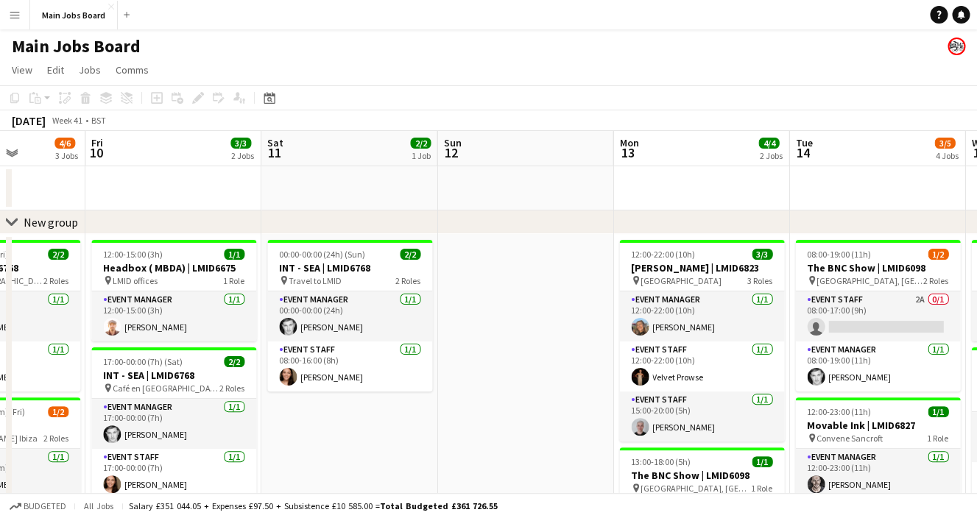
drag, startPoint x: 623, startPoint y: 364, endPoint x: 413, endPoint y: 361, distance: 209.8
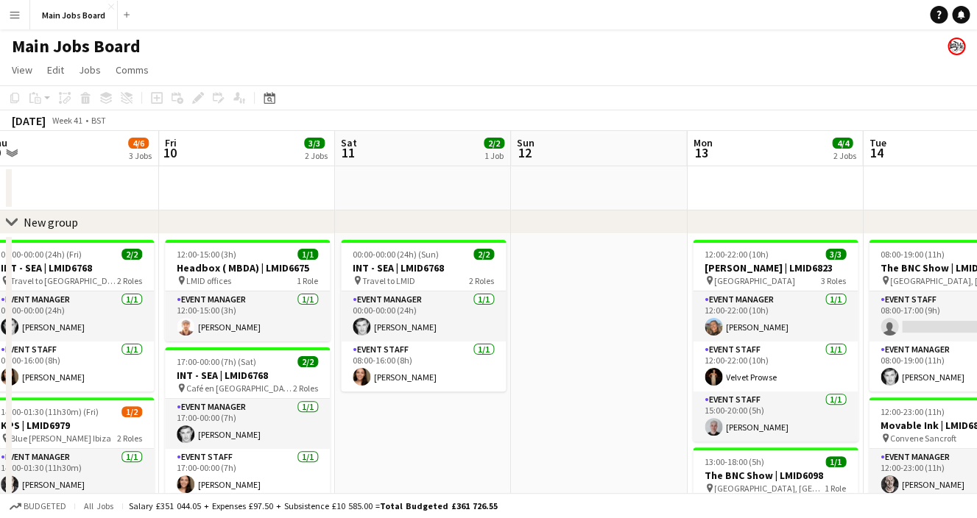
drag, startPoint x: 413, startPoint y: 361, endPoint x: 199, endPoint y: 360, distance: 214.2
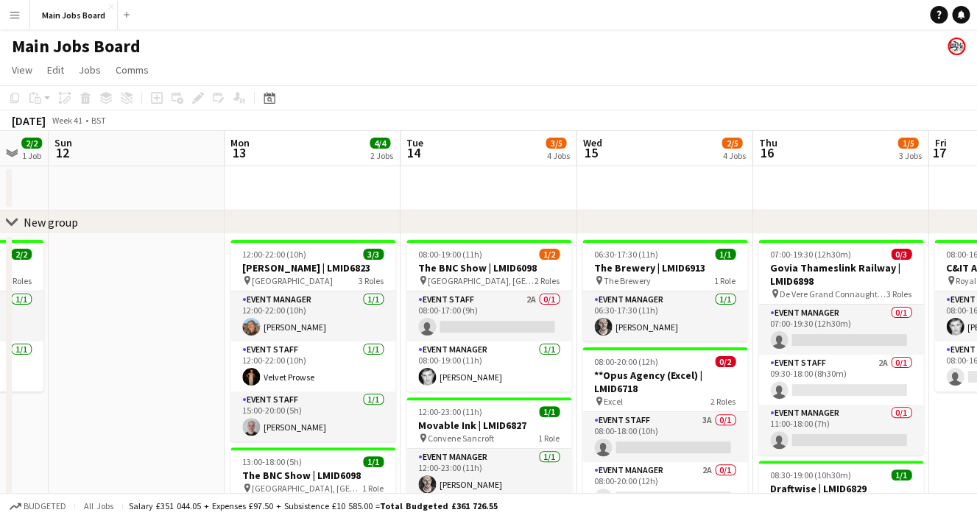
scroll to position [0, 509]
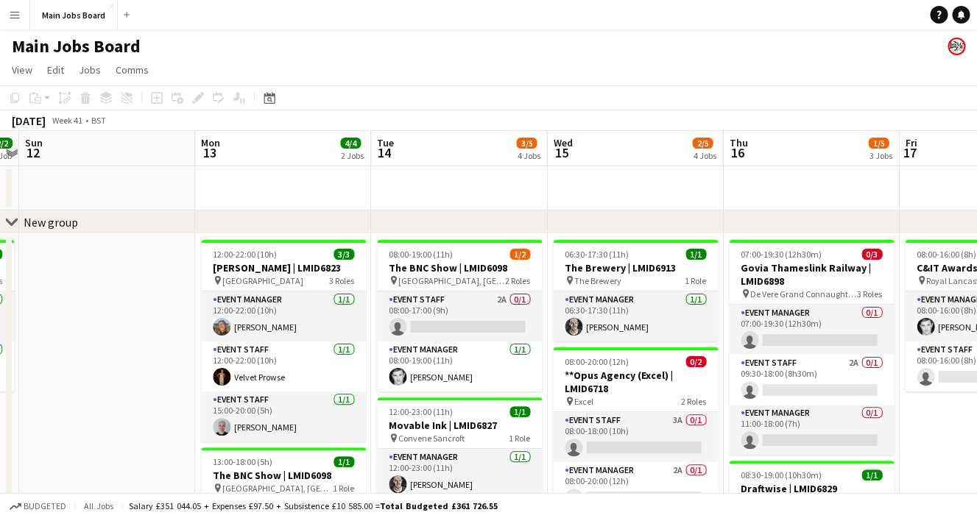
drag, startPoint x: 428, startPoint y: 356, endPoint x: 302, endPoint y: 356, distance: 125.1
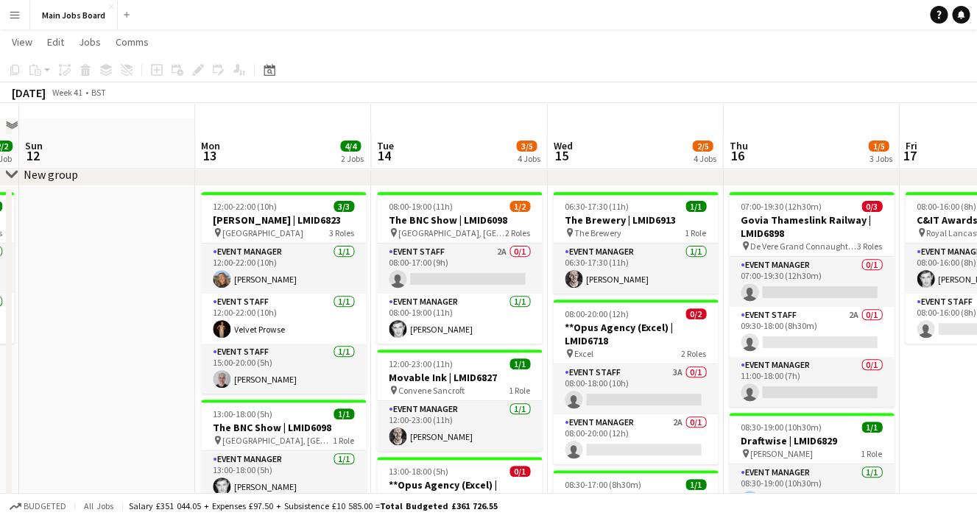
scroll to position [37, 0]
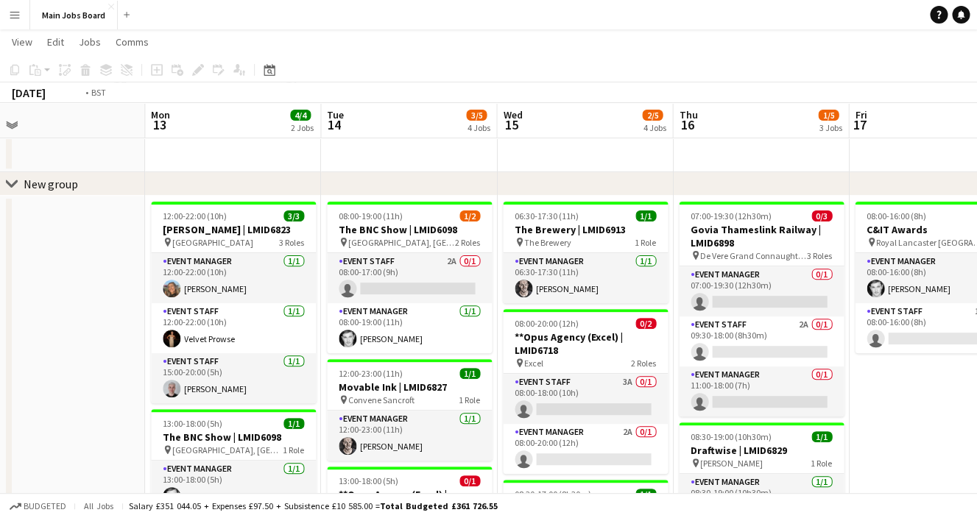
drag, startPoint x: 633, startPoint y: 315, endPoint x: 385, endPoint y: 329, distance: 248.4
click at [388, 330] on app-calendar-viewport "Thu 9 4/6 3 Jobs Fri 10 3/3 2 Jobs Sat 11 2/2 1 Job Sun 12 Mon 13 4/4 2 Jobs Tu…" at bounding box center [488, 477] width 977 height 913
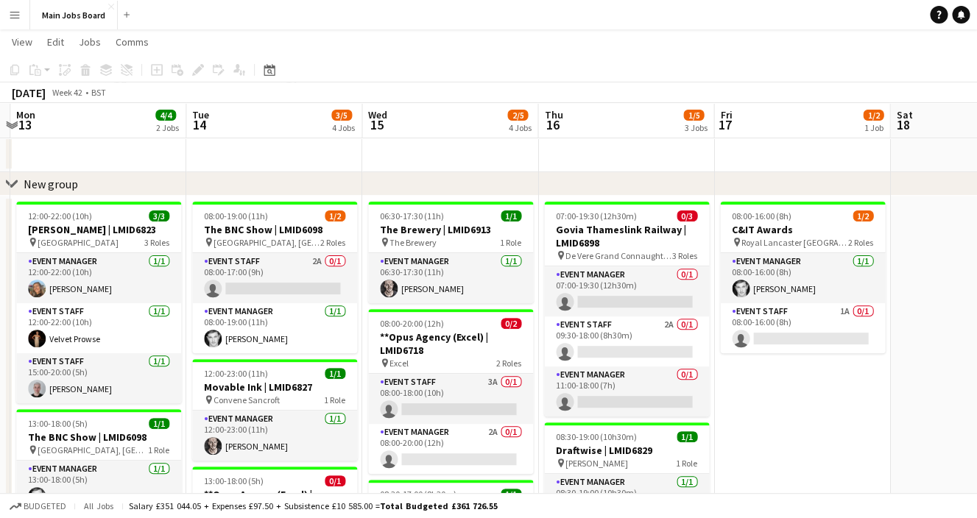
drag, startPoint x: 765, startPoint y: 313, endPoint x: 452, endPoint y: 313, distance: 313.5
click at [452, 313] on app-calendar-viewport "Fri 10 3/3 2 Jobs Sat 11 2/2 1 Job Sun 12 Mon 13 4/4 2 Jobs Tue 14 3/5 4 Jobs W…" at bounding box center [488, 477] width 977 height 913
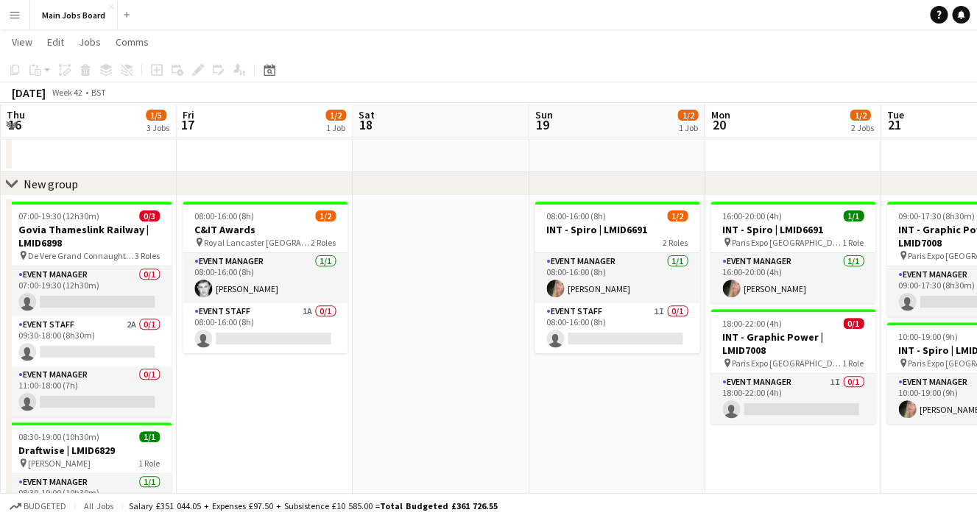
drag, startPoint x: 626, startPoint y: 341, endPoint x: 441, endPoint y: 339, distance: 184.7
click at [442, 341] on app-calendar-viewport "Mon 13 4/4 2 Jobs Tue 14 3/5 4 Jobs Wed 15 2/5 4 Jobs Thu 16 1/5 3 Jobs Fri 17 …" at bounding box center [488, 477] width 977 height 913
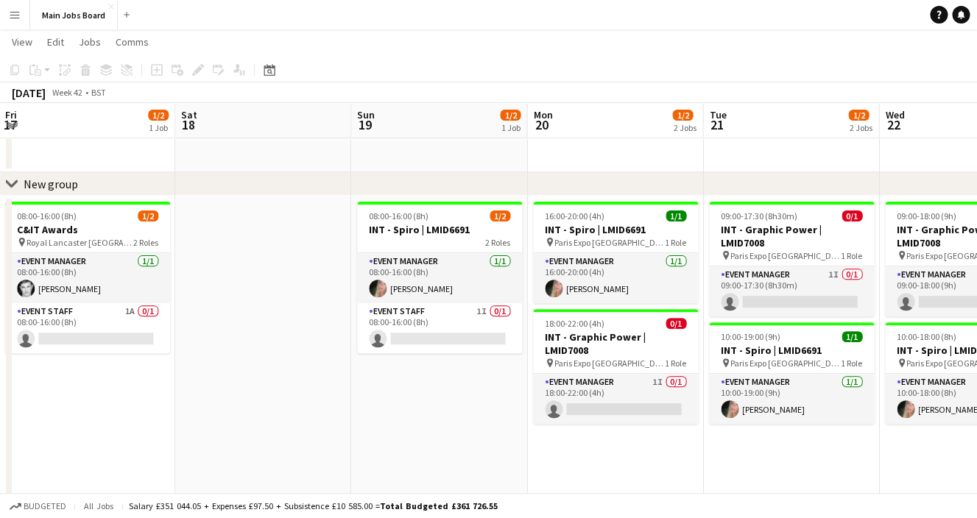
drag, startPoint x: 589, startPoint y: 403, endPoint x: 400, endPoint y: 402, distance: 189.1
click at [401, 403] on app-calendar-viewport "Tue 14 3/5 4 Jobs Wed 15 2/5 4 Jobs Thu 16 1/5 3 Jobs Fri 17 1/2 1 Job Sat 18 S…" at bounding box center [488, 477] width 977 height 913
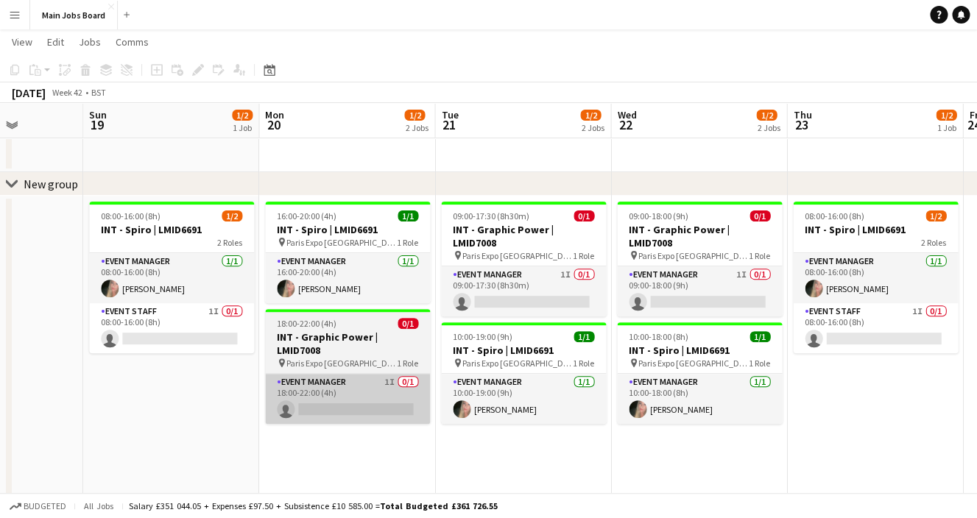
drag, startPoint x: 600, startPoint y: 392, endPoint x: 360, endPoint y: 392, distance: 239.9
click at [344, 392] on app-calendar-viewport "Wed 15 2/5 4 Jobs Thu 16 1/5 3 Jobs Fri 17 1/2 1 Job Sat 18 Sun 19 1/2 1 Job Mo…" at bounding box center [488, 477] width 977 height 913
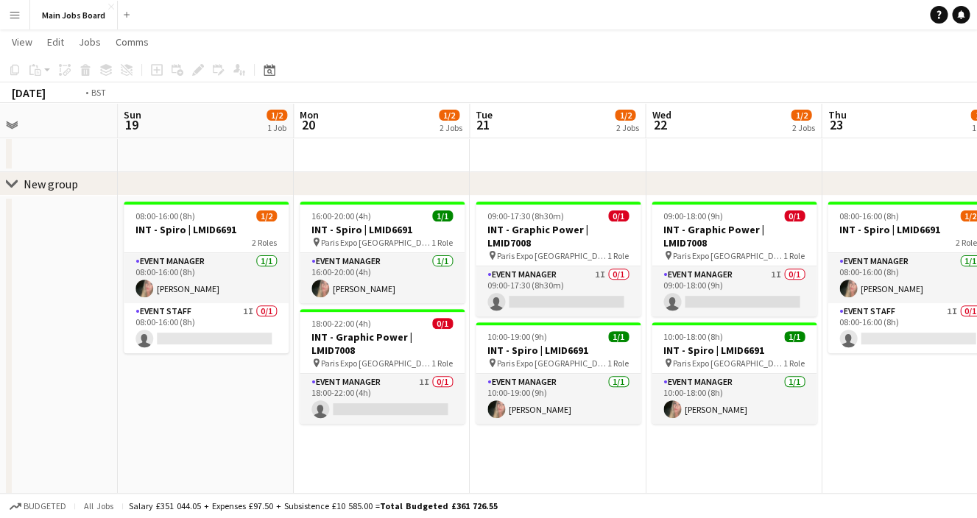
drag, startPoint x: 657, startPoint y: 357, endPoint x: 353, endPoint y: 362, distance: 304.7
click at [353, 362] on app-calendar-viewport "Thu 16 1/5 3 Jobs Fri 17 1/2 1 Job Sat 18 Sun 19 1/2 1 Job Mon 20 1/2 2 Jobs Tu…" at bounding box center [488, 477] width 977 height 913
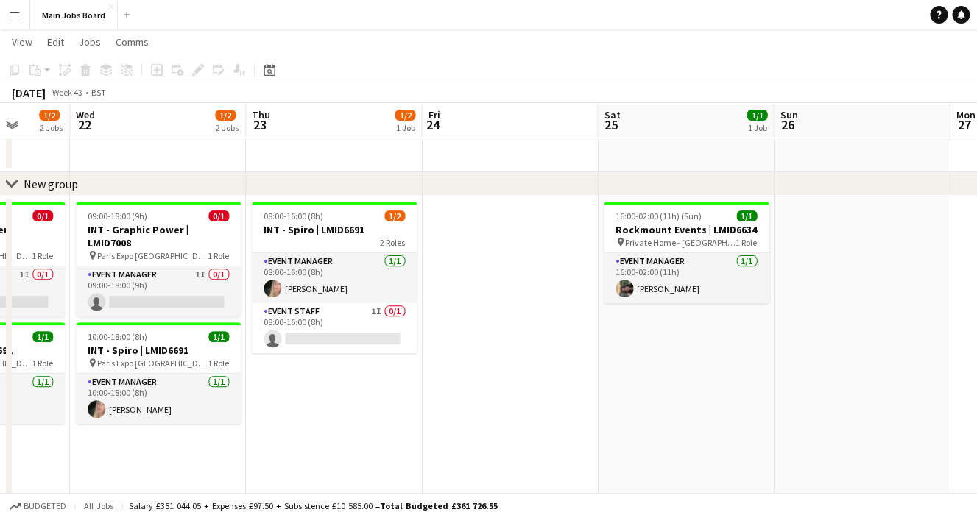
drag, startPoint x: 786, startPoint y: 322, endPoint x: 393, endPoint y: 358, distance: 394.6
click at [393, 358] on app-calendar-viewport "Sat 18 Sun 19 1/2 1 Job Mon 20 1/2 2 Jobs Tue 21 1/2 2 Jobs Wed 22 1/2 2 Jobs T…" at bounding box center [488, 477] width 977 height 913
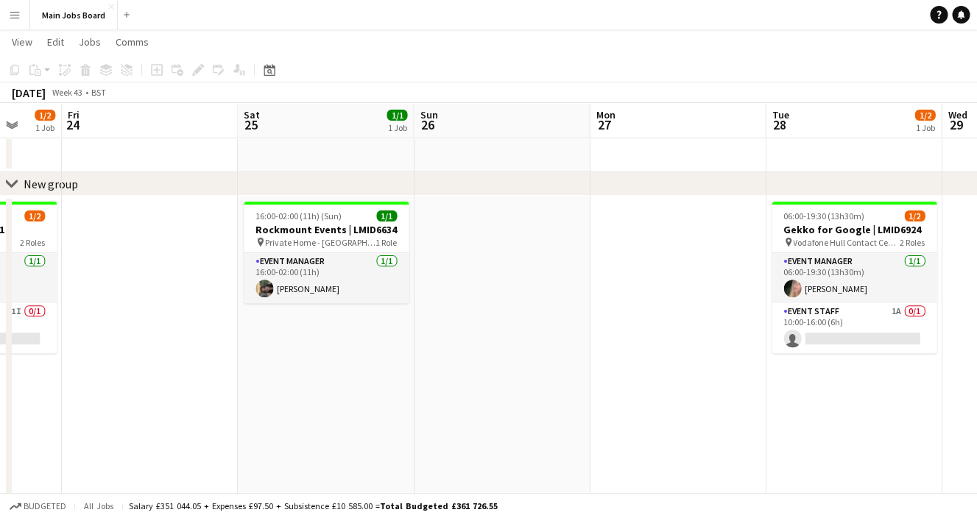
drag, startPoint x: 805, startPoint y: 350, endPoint x: 420, endPoint y: 380, distance: 386.1
click at [424, 381] on app-calendar-viewport "Mon 20 1/2 2 Jobs Tue 21 1/2 2 Jobs Wed 22 1/2 2 Jobs Thu 23 1/2 1 Job Fri 24 S…" at bounding box center [488, 477] width 977 height 913
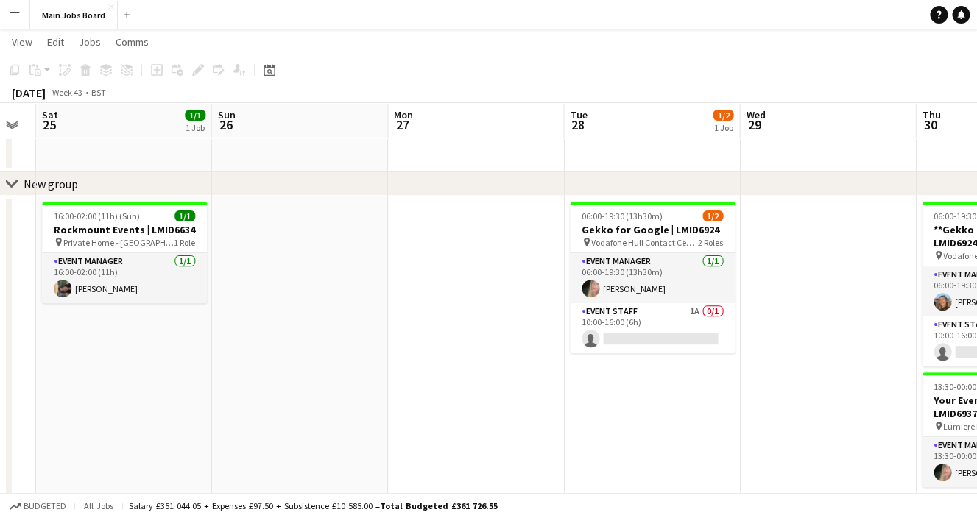
scroll to position [0, 598]
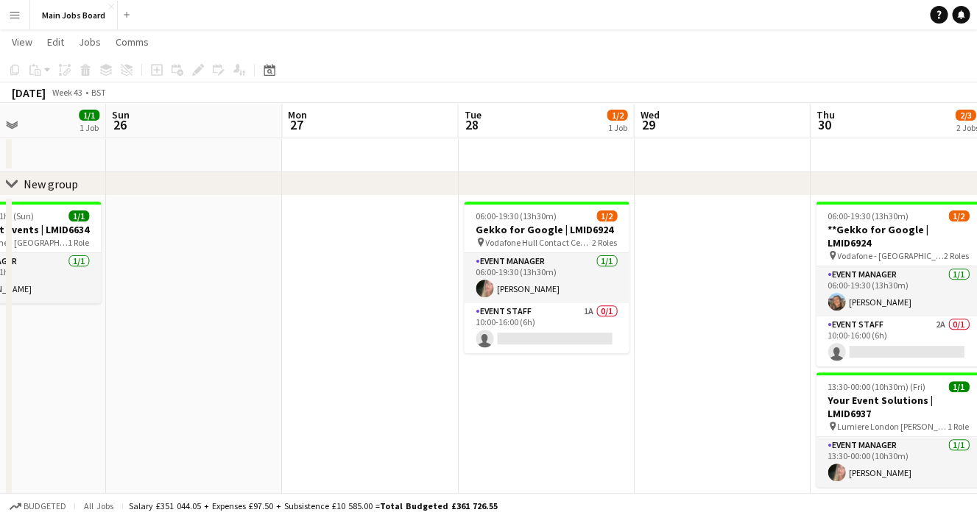
drag, startPoint x: 612, startPoint y: 412, endPoint x: 386, endPoint y: 411, distance: 225.2
click at [386, 414] on app-calendar-viewport "Wed 22 1/2 2 Jobs Thu 23 1/2 1 Job Fri 24 Sat 25 1/1 1 Job Sun 26 Mon 27 Tue 28…" at bounding box center [488, 477] width 977 height 913
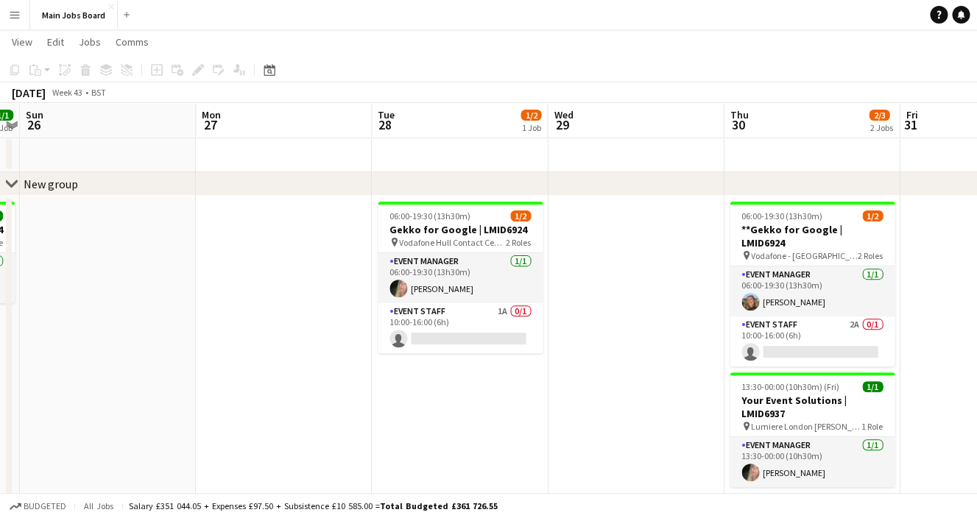
drag, startPoint x: 456, startPoint y: 396, endPoint x: 364, endPoint y: 395, distance: 91.3
click at [365, 396] on app-calendar-viewport "Thu 23 1/2 1 Job Fri 24 Sat 25 1/1 1 Job Sun 26 Mon 27 Tue 28 1/2 1 Job Wed 29 …" at bounding box center [488, 477] width 977 height 913
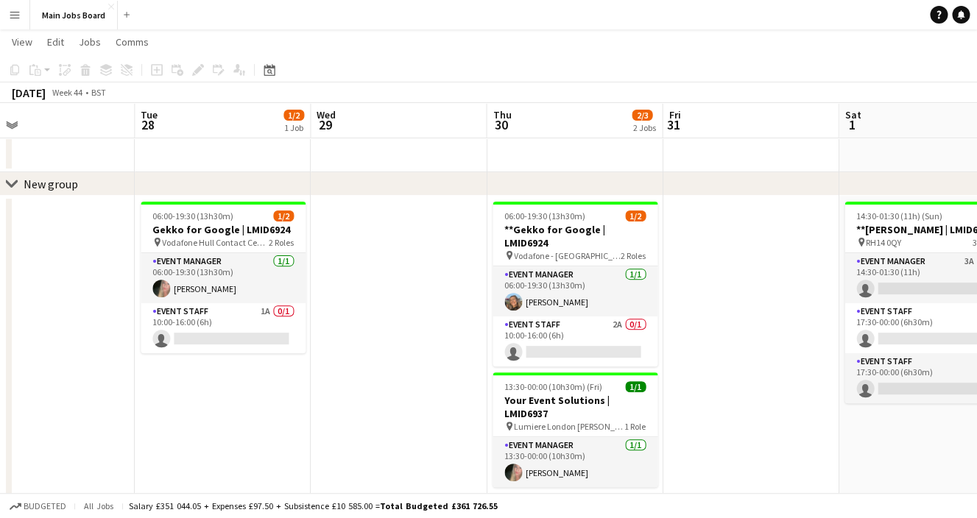
drag, startPoint x: 313, startPoint y: 399, endPoint x: 288, endPoint y: 399, distance: 25.0
click at [288, 399] on app-calendar-viewport "Fri 24 Sat 25 1/1 1 Job Sun 26 Mon 27 Tue 28 1/2 1 Job Wed 29 Thu 30 2/3 2 Jobs…" at bounding box center [488, 477] width 977 height 913
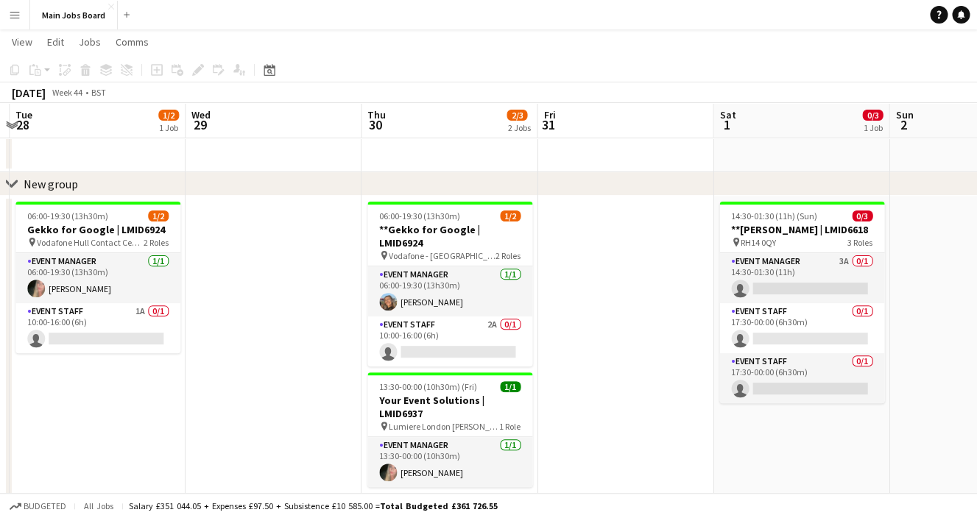
drag, startPoint x: 344, startPoint y: 375, endPoint x: 276, endPoint y: 375, distance: 68.4
click at [276, 375] on app-calendar-viewport "Sat 25 1/1 1 Job Sun 26 Mon 27 Tue 28 1/2 1 Job Wed 29 Thu 30 2/3 2 Jobs Fri 31…" at bounding box center [488, 477] width 977 height 913
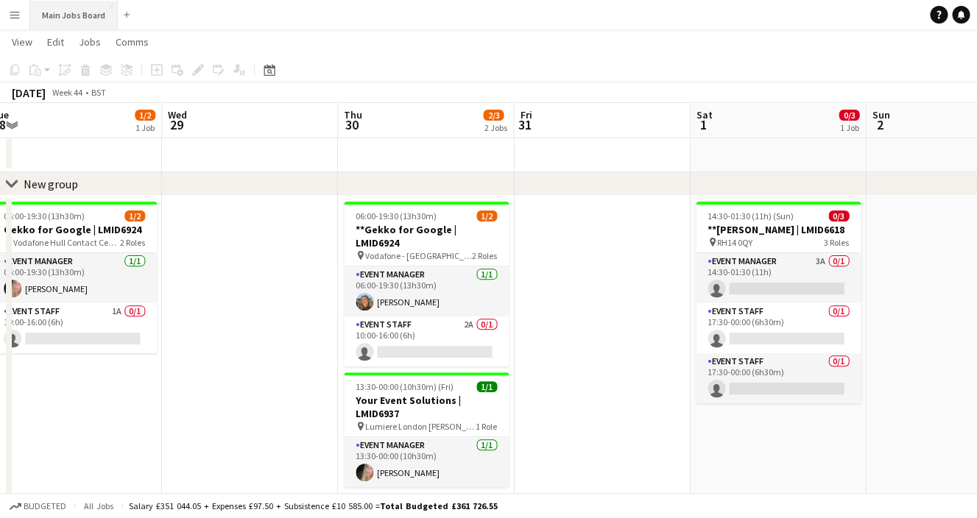
click at [80, 15] on button "Main Jobs Board Close" at bounding box center [74, 15] width 88 height 29
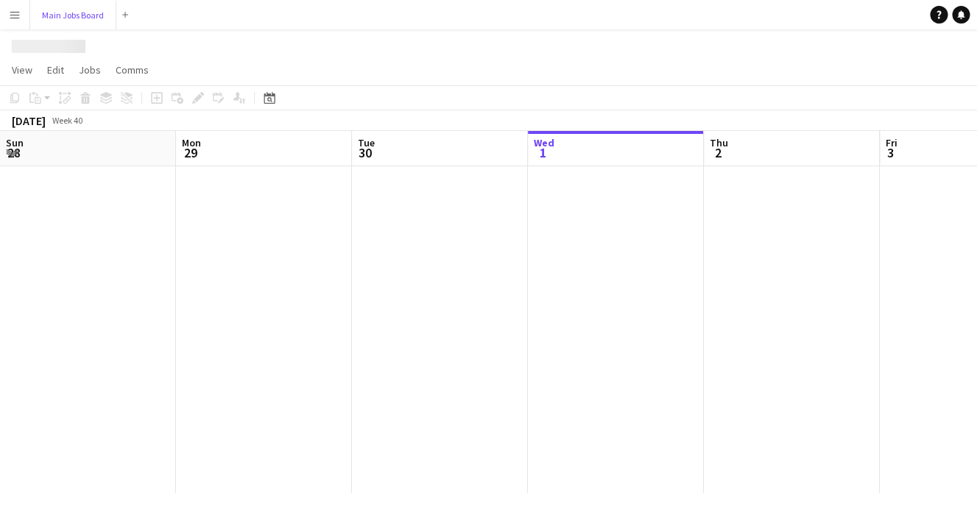
scroll to position [0, 352]
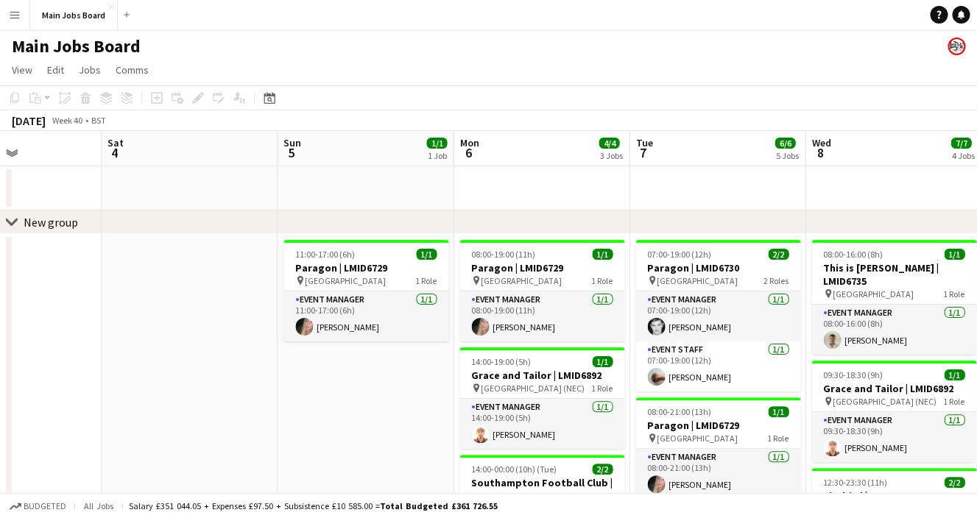
drag, startPoint x: 704, startPoint y: 281, endPoint x: 190, endPoint y: 273, distance: 513.8
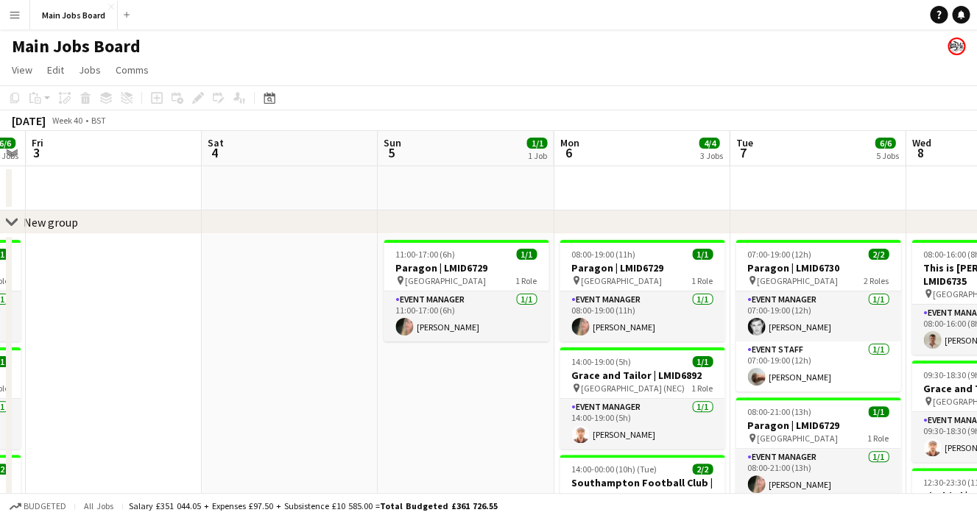
drag, startPoint x: 499, startPoint y: 340, endPoint x: 275, endPoint y: 334, distance: 224.5
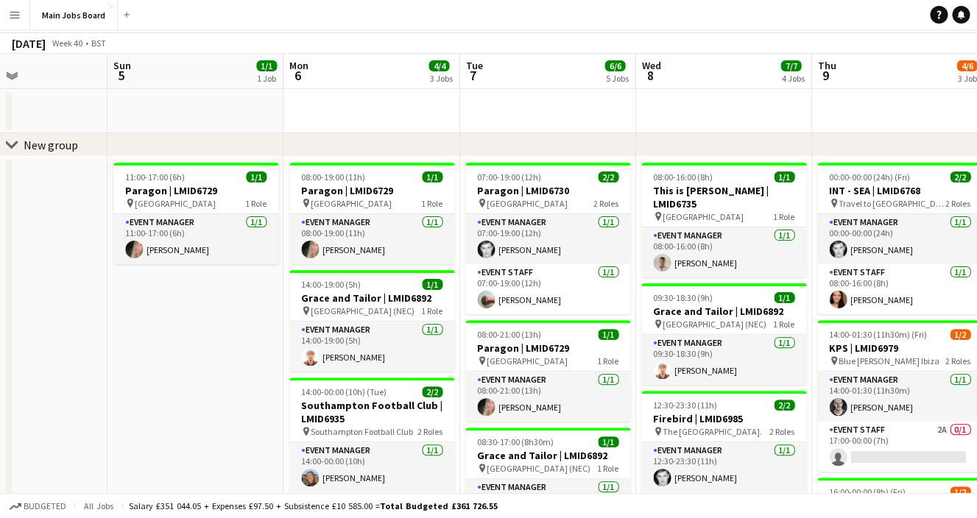
scroll to position [0, 0]
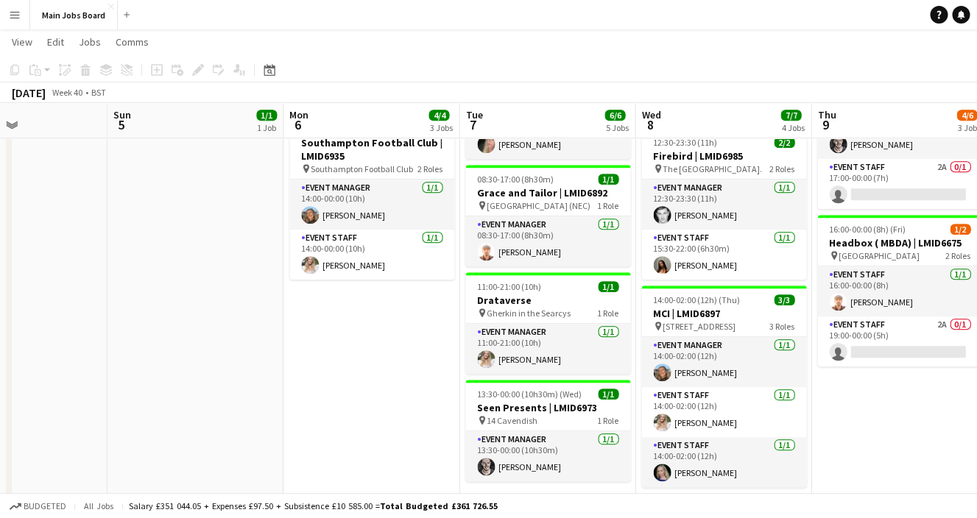
click at [10, 25] on button "Menu" at bounding box center [14, 14] width 29 height 29
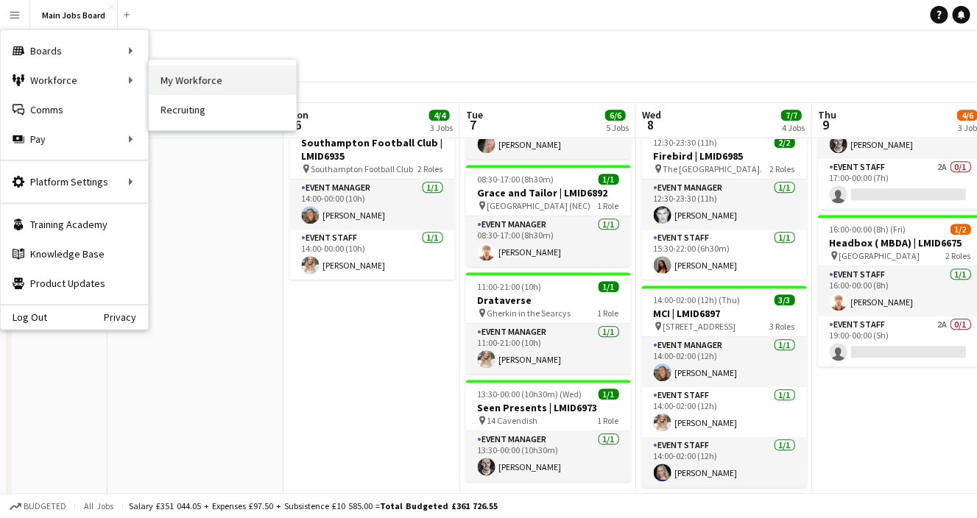
click at [164, 91] on link "My Workforce" at bounding box center [222, 79] width 147 height 29
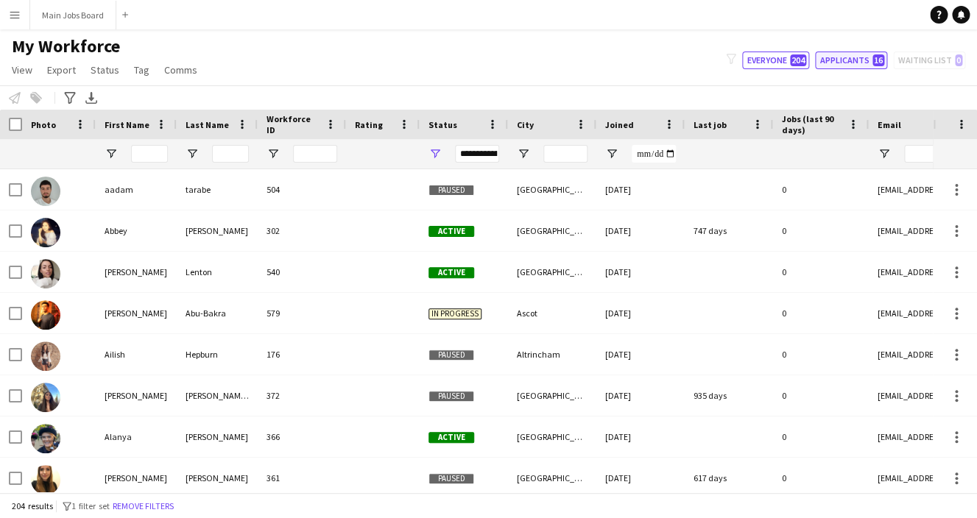
click at [845, 60] on button "Applicants 16" at bounding box center [851, 61] width 72 height 18
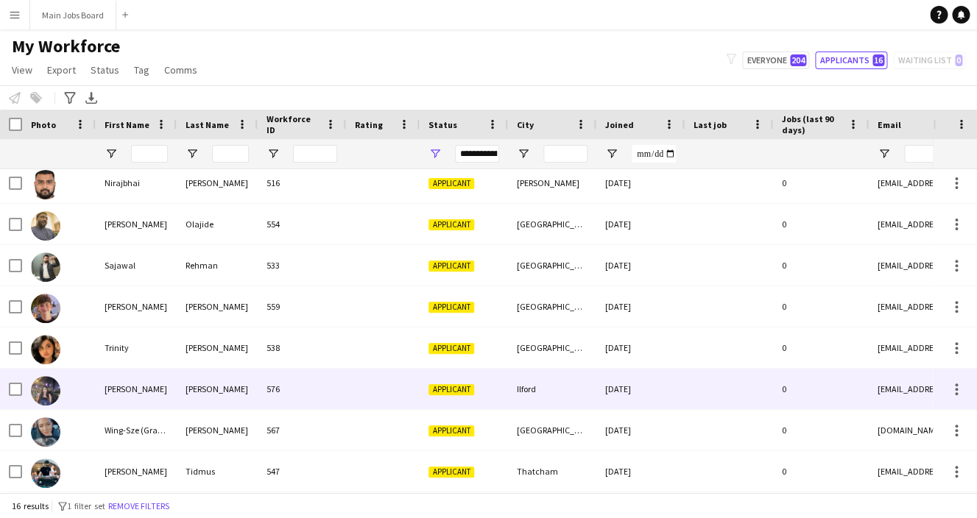
scroll to position [319, 0]
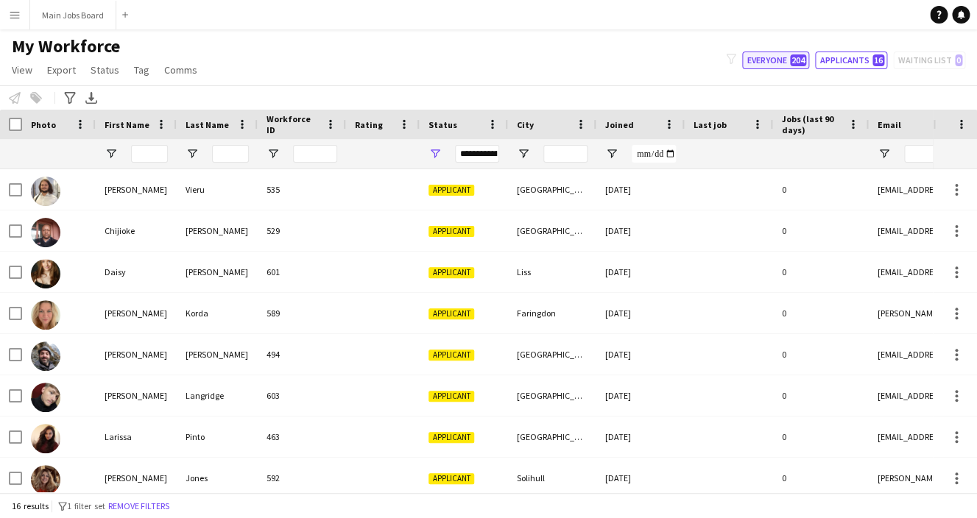
click at [762, 57] on button "Everyone 204" at bounding box center [775, 61] width 67 height 18
type input "**********"
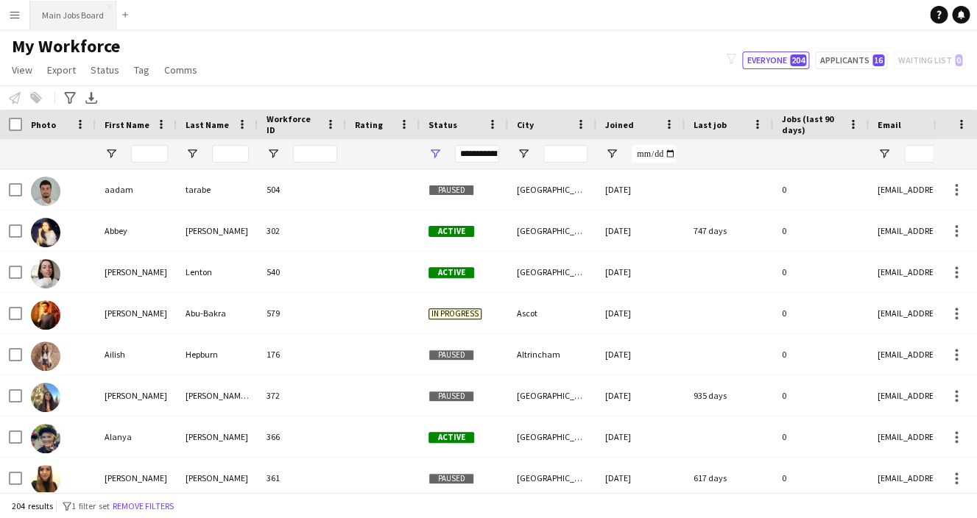
click at [82, 22] on button "Main Jobs Board Close" at bounding box center [73, 15] width 86 height 29
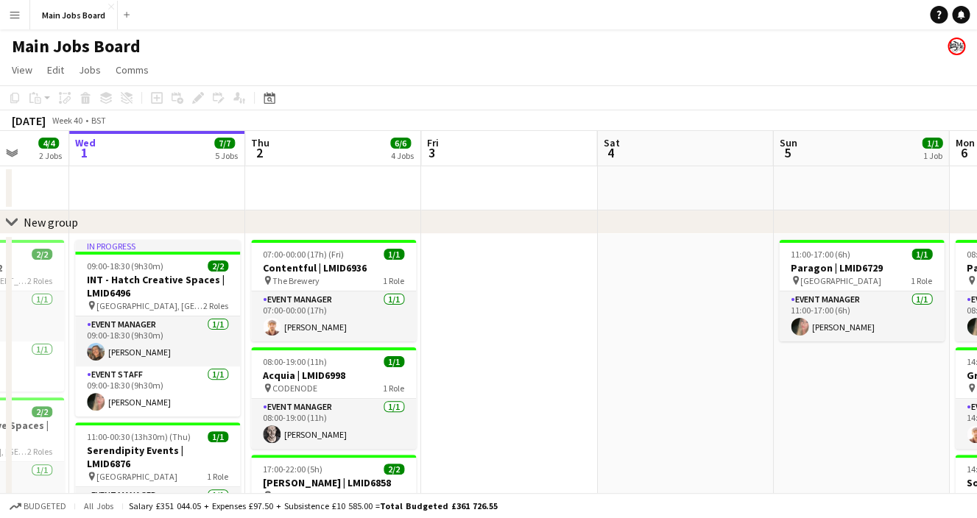
drag, startPoint x: 681, startPoint y: 339, endPoint x: 554, endPoint y: 311, distance: 130.4
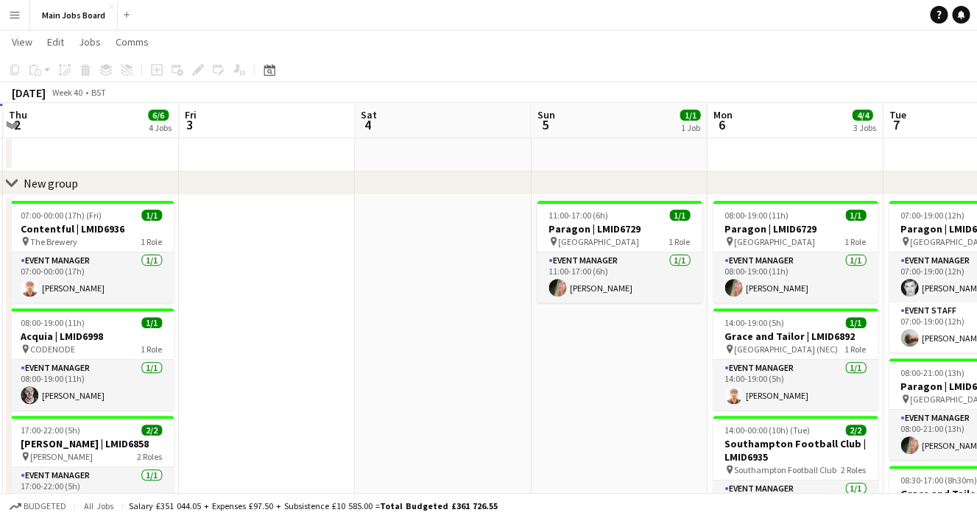
drag, startPoint x: 612, startPoint y: 404, endPoint x: 389, endPoint y: 407, distance: 223.0
click at [389, 407] on app-calendar-viewport "Mon 29 3/3 2 Jobs Tue 30 4/4 2 Jobs Wed 1 7/7 5 Jobs Thu 2 6/6 4 Jobs Fri 3 Sat…" at bounding box center [488, 476] width 977 height 913
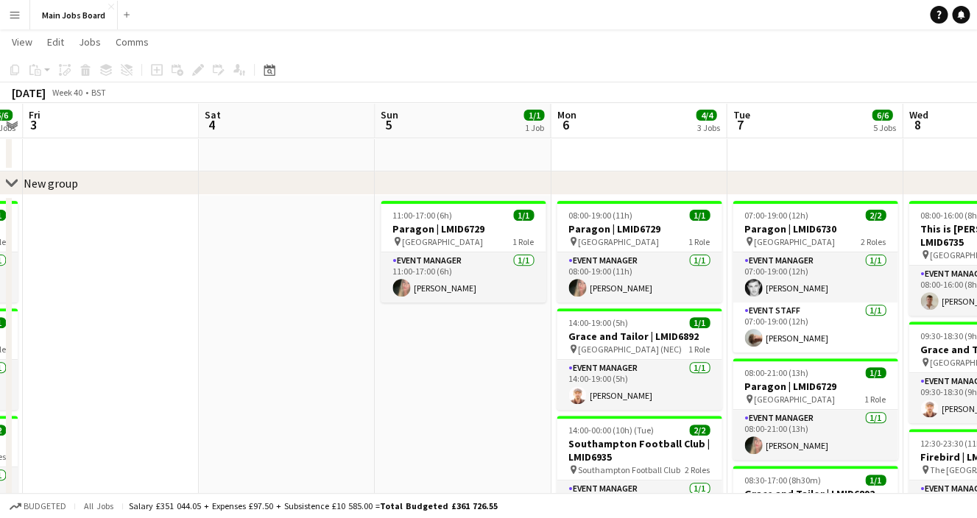
drag, startPoint x: 572, startPoint y: 406, endPoint x: 439, endPoint y: 408, distance: 133.2
click at [445, 406] on app-calendar-viewport "Tue 30 4/4 2 Jobs Wed 1 7/7 5 Jobs Thu 2 6/6 4 Jobs Fri 3 Sat 4 Sun 5 1/1 1 Job…" at bounding box center [488, 476] width 977 height 913
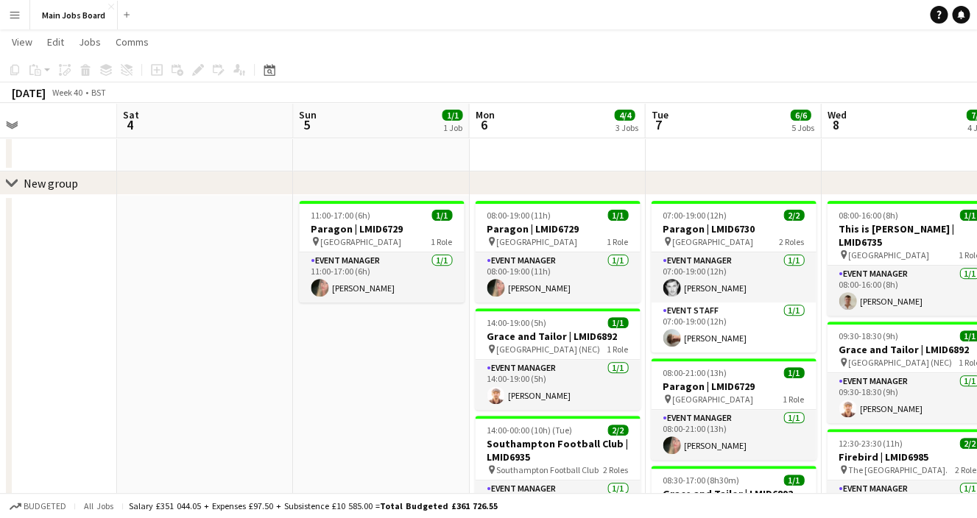
drag, startPoint x: 467, startPoint y: 400, endPoint x: 347, endPoint y: 400, distance: 120.0
click at [347, 400] on app-calendar-viewport "Tue 30 4/4 2 Jobs Wed 1 7/7 5 Jobs Thu 2 6/6 4 Jobs Fri 3 Sat 4 Sun 5 1/1 1 Job…" at bounding box center [488, 476] width 977 height 913
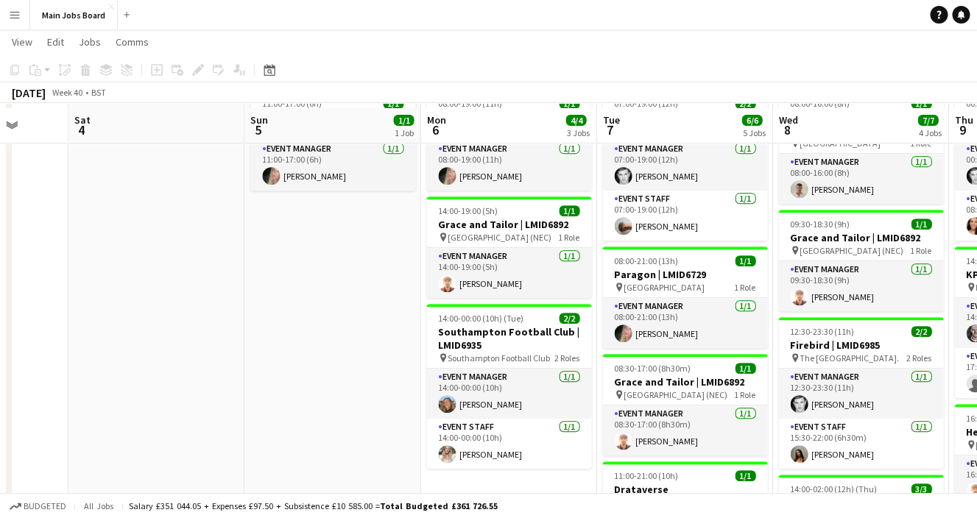
scroll to position [148, 0]
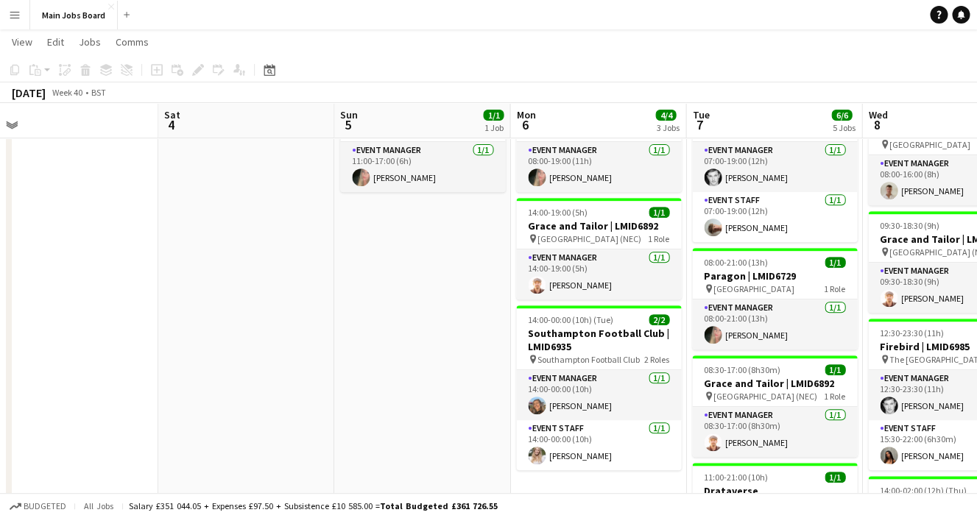
drag, startPoint x: 404, startPoint y: 401, endPoint x: 317, endPoint y: 414, distance: 87.7
click at [317, 416] on app-calendar-viewport "Tue 30 4/4 2 Jobs Wed 1 7/7 5 Jobs Thu 2 6/6 4 Jobs Fri 3 Sat 4 Sun 5 1/1 1 Job…" at bounding box center [488, 365] width 977 height 913
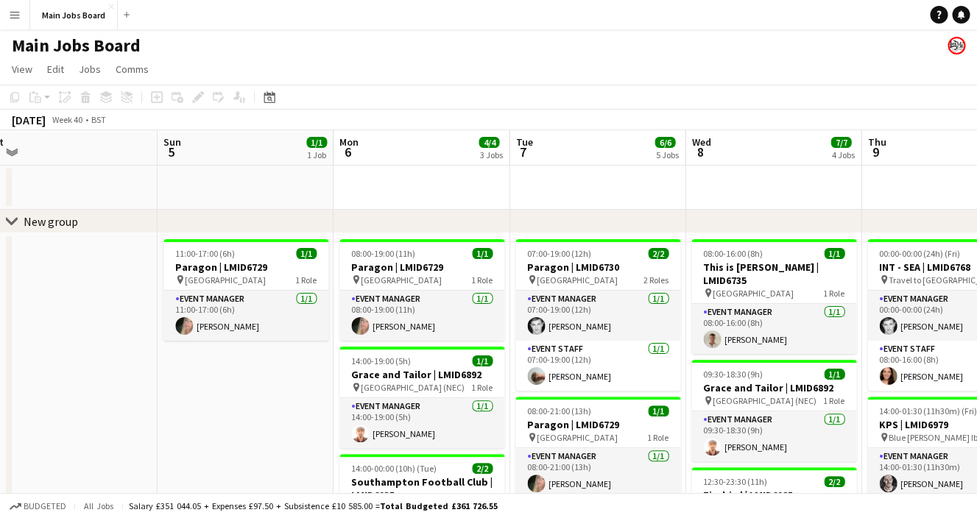
scroll to position [0, 0]
click at [79, 15] on button "Main Jobs Board Close" at bounding box center [74, 15] width 88 height 29
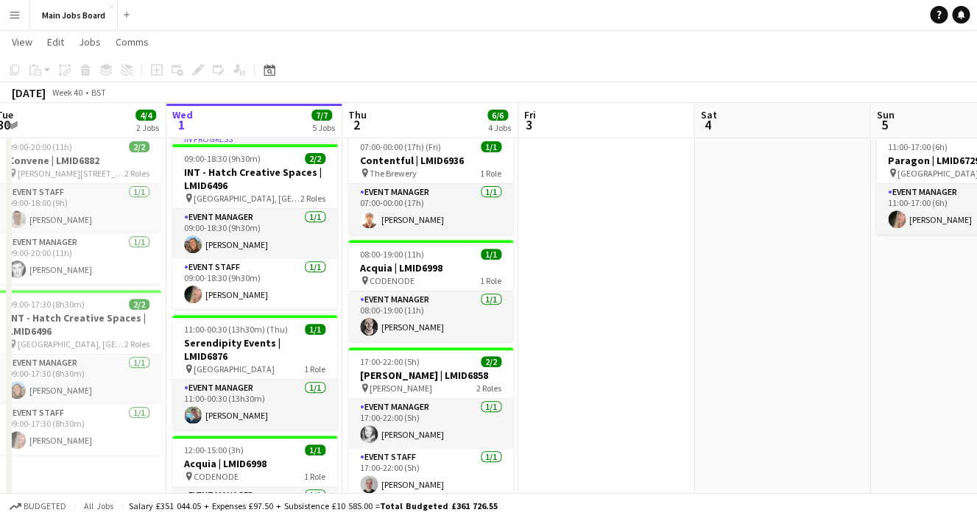
scroll to position [0, 362]
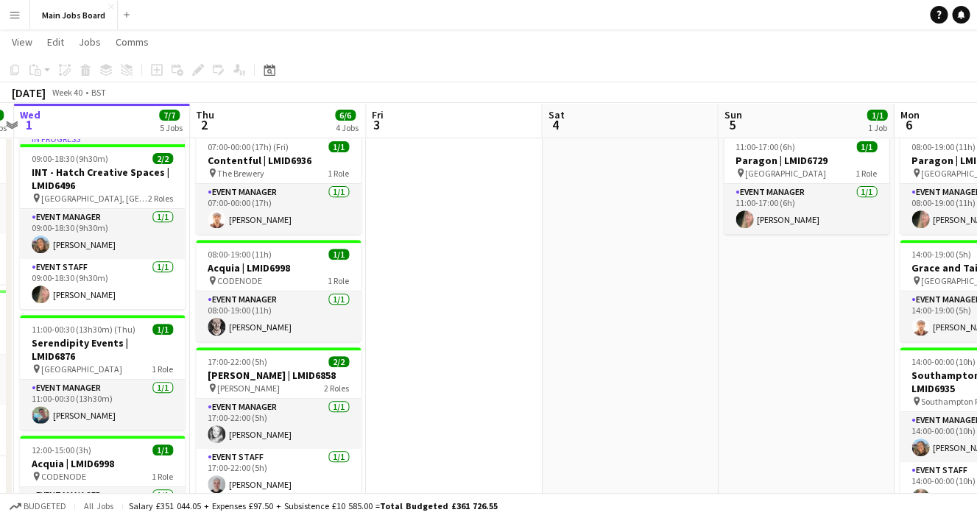
drag, startPoint x: 701, startPoint y: 364, endPoint x: 413, endPoint y: 337, distance: 289.8
click at [419, 338] on app-calendar-viewport "Sun 28 4/4 2 Jobs Mon 29 3/3 2 Jobs Tue 30 4/4 2 Jobs Wed 1 7/7 5 Jobs Thu 2 6/…" at bounding box center [488, 407] width 977 height 913
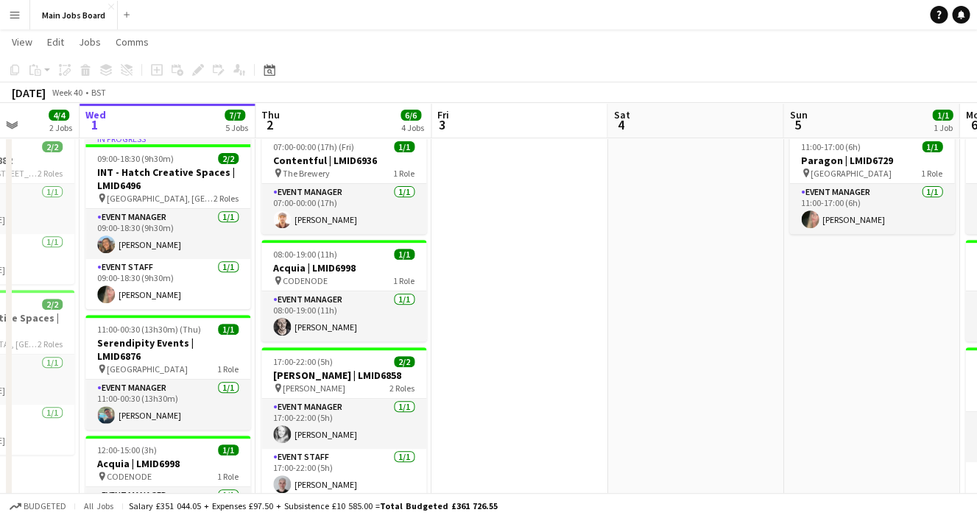
drag, startPoint x: 587, startPoint y: 322, endPoint x: 400, endPoint y: 322, distance: 186.9
click at [400, 325] on app-calendar-viewport "Sun 28 4/4 2 Jobs Mon 29 3/3 2 Jobs Tue 30 4/4 2 Jobs Wed 1 7/7 5 Jobs Thu 2 6/…" at bounding box center [488, 407] width 977 height 913
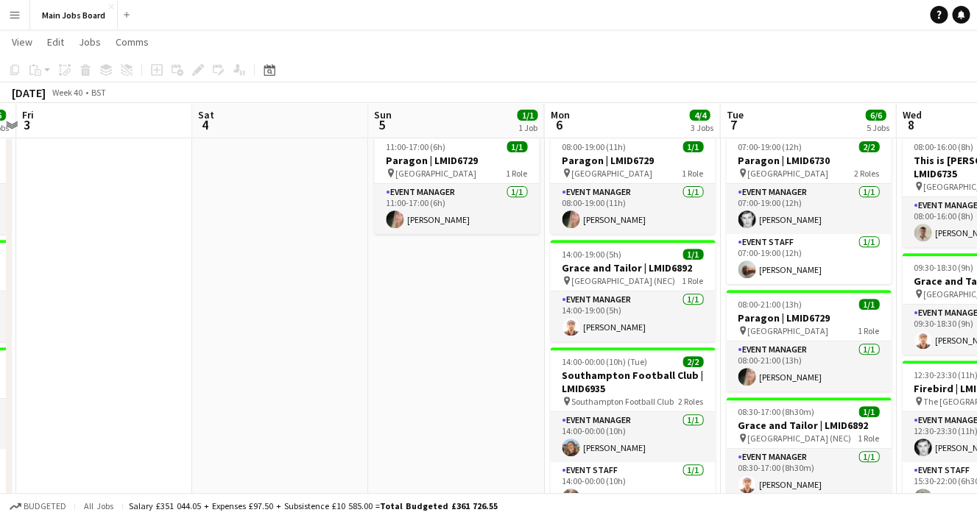
drag, startPoint x: 476, startPoint y: 354, endPoint x: 428, endPoint y: 359, distance: 48.8
click at [428, 360] on app-calendar-viewport "Tue 30 4/4 2 Jobs Wed 1 7/7 5 Jobs Thu 2 6/6 4 Jobs Fri 3 Sat 4 Sun 5 1/1 1 Job…" at bounding box center [488, 407] width 977 height 913
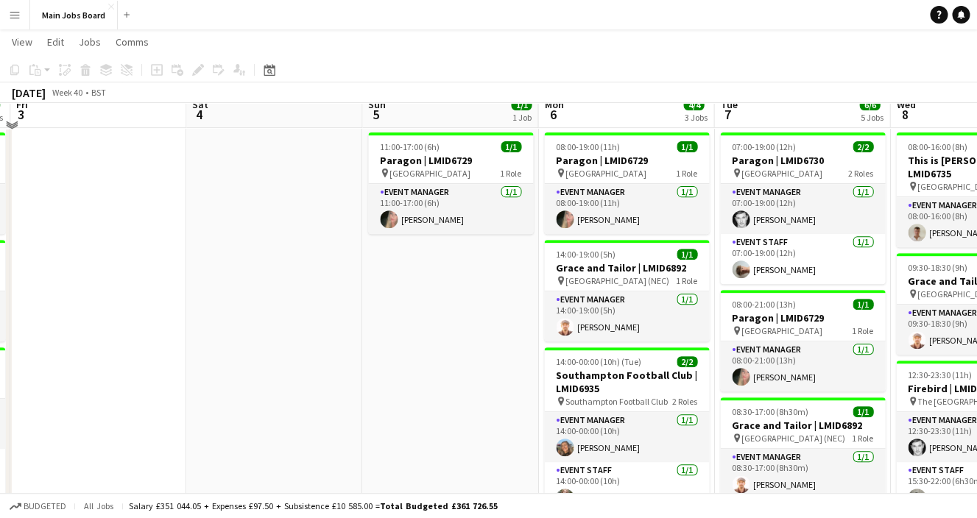
scroll to position [79, 0]
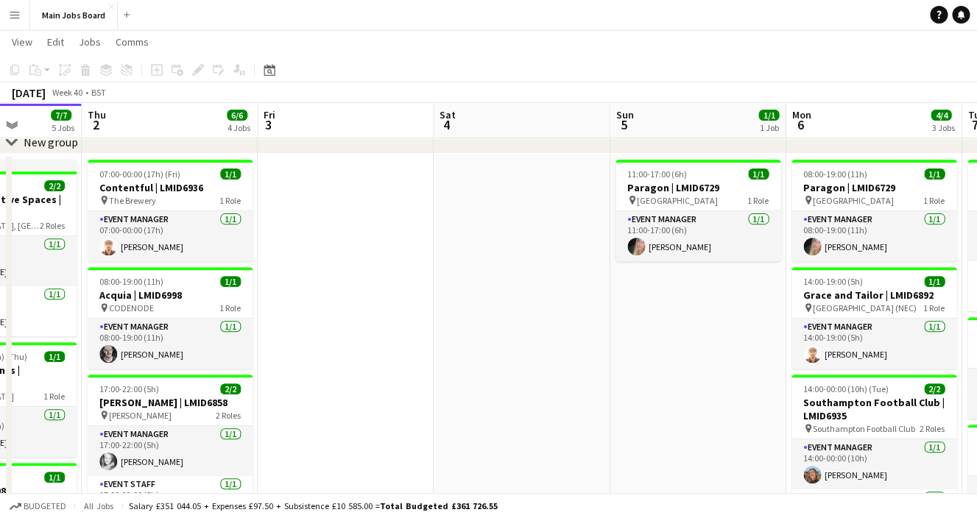
drag, startPoint x: 293, startPoint y: 351, endPoint x: 478, endPoint y: 306, distance: 190.1
click at [469, 308] on app-calendar-viewport "Mon 29 3/3 2 Jobs Tue 30 4/4 2 Jobs Wed 1 7/7 5 Jobs Thu 2 6/6 4 Jobs Fri 3 Sat…" at bounding box center [488, 435] width 977 height 913
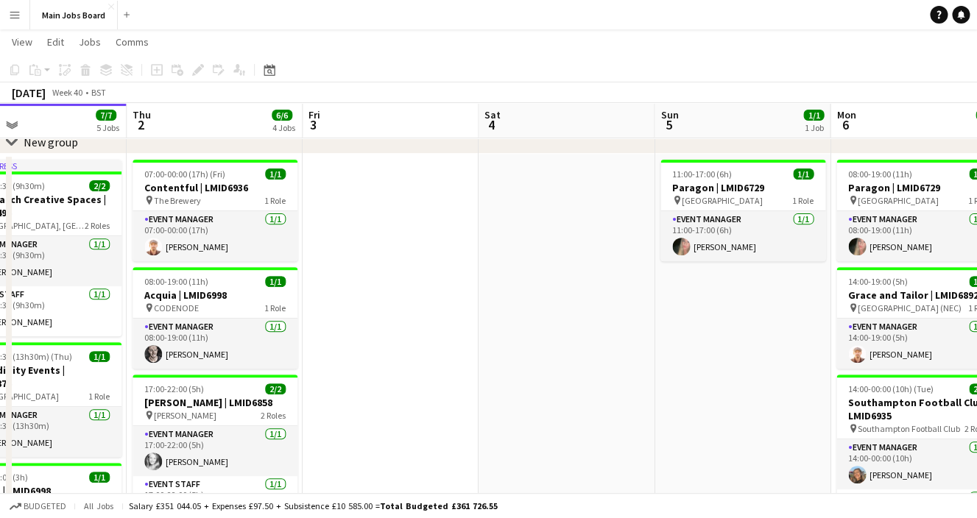
scroll to position [0, 351]
drag, startPoint x: 305, startPoint y: 341, endPoint x: 383, endPoint y: 341, distance: 78.0
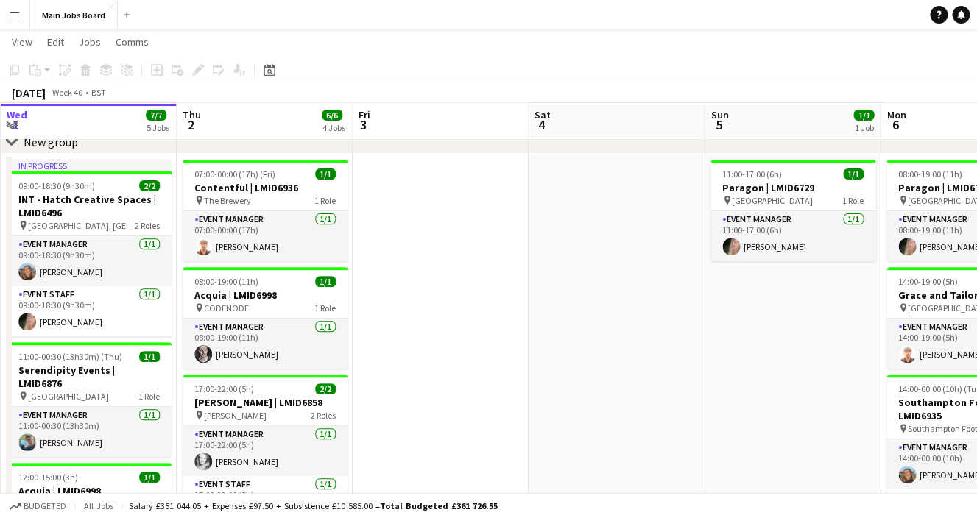
click at [378, 341] on app-calendar-viewport "Mon 29 3/3 2 Jobs Tue 30 4/4 2 Jobs Wed 1 7/7 5 Jobs Thu 2 6/6 4 Jobs Fri 3 Sat…" at bounding box center [488, 435] width 977 height 913
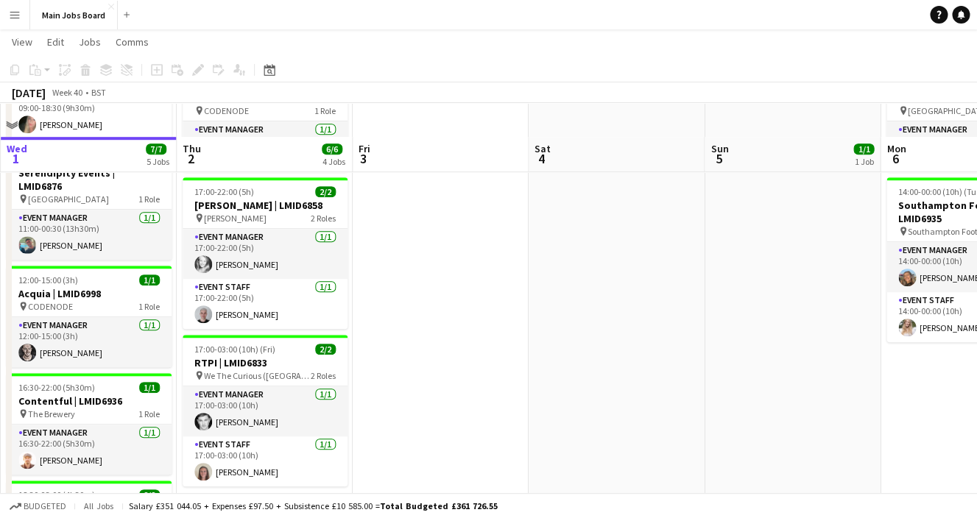
scroll to position [310, 0]
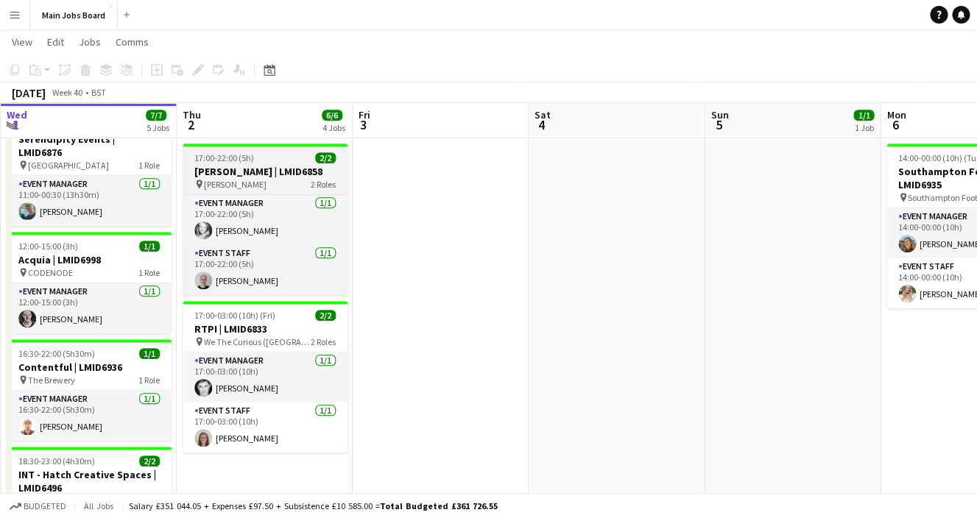
click at [224, 170] on h3 "[PERSON_NAME] | LMID6858" at bounding box center [265, 171] width 165 height 13
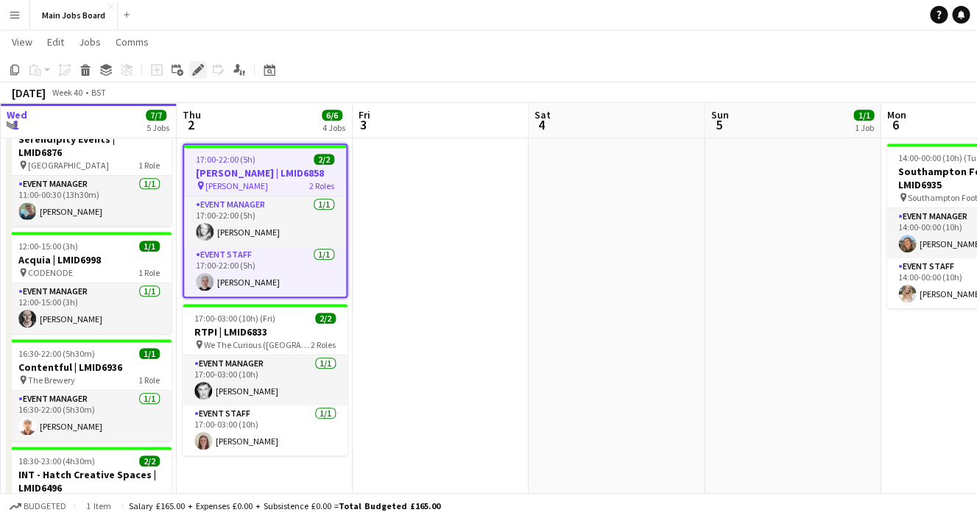
click at [194, 74] on icon "Edit" at bounding box center [198, 70] width 12 height 12
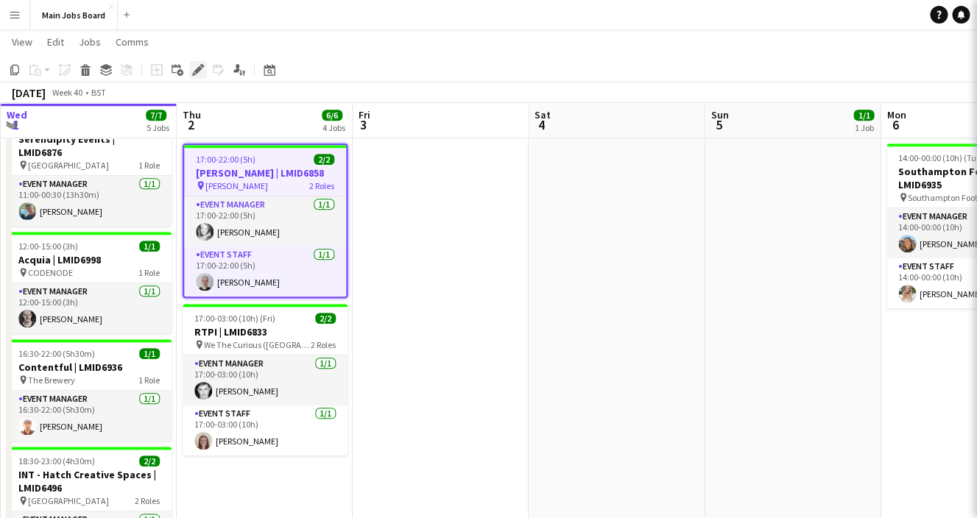
type input "**********"
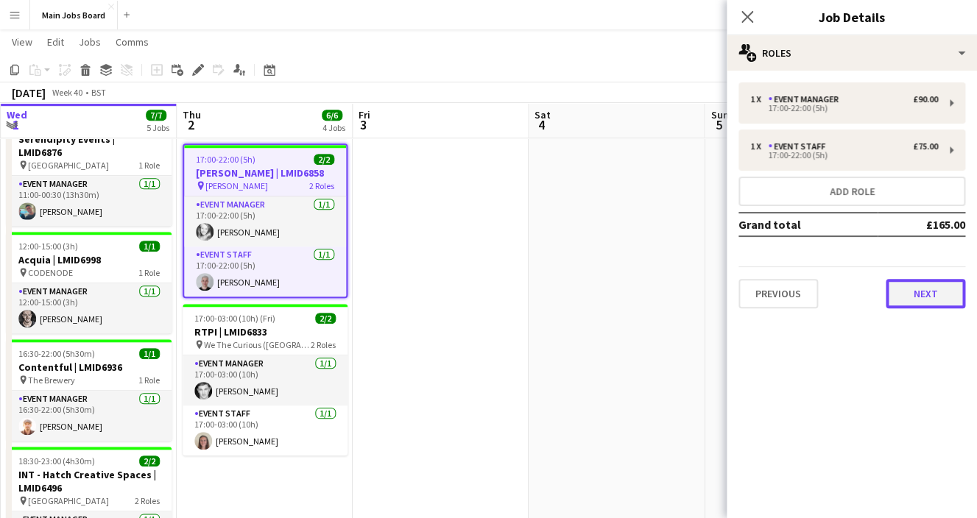
click at [903, 288] on button "Next" at bounding box center [924, 293] width 79 height 29
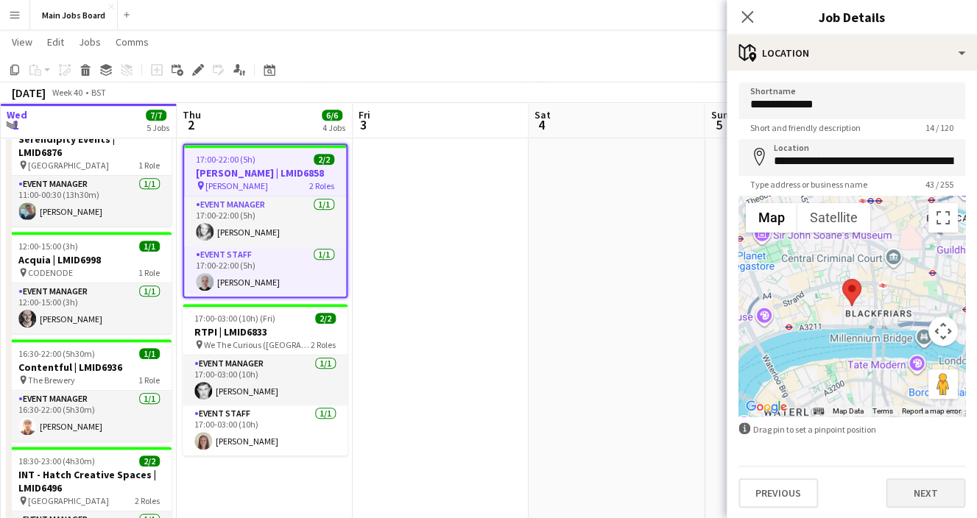
scroll to position [3, 0]
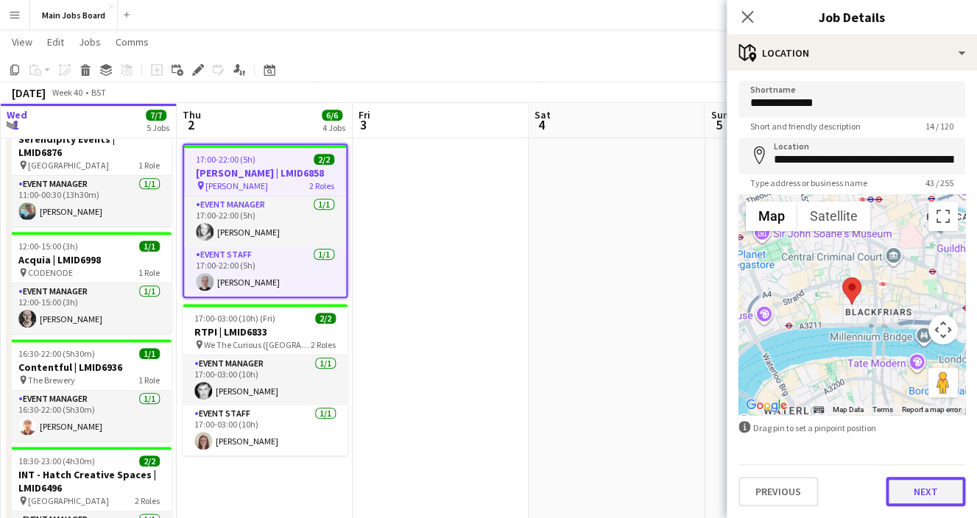
click at [910, 489] on button "Next" at bounding box center [924, 491] width 79 height 29
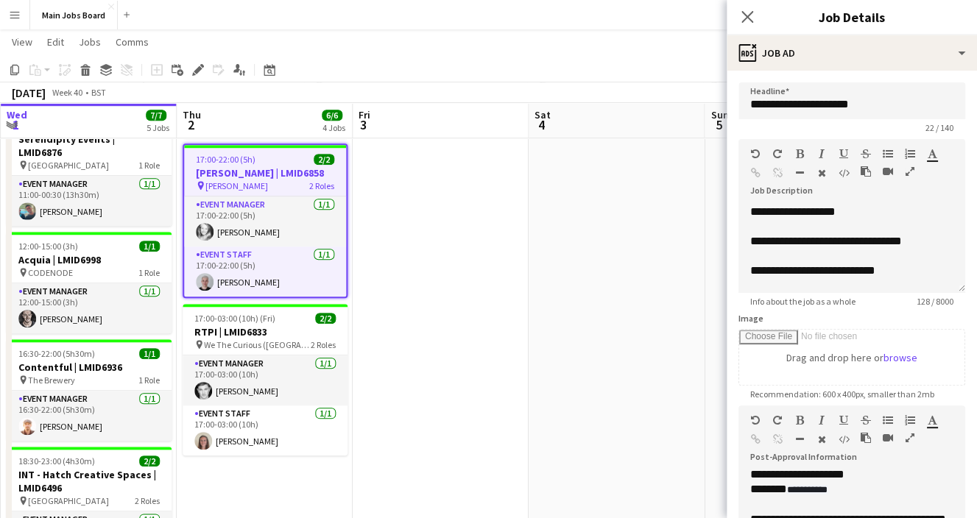
scroll to position [29, 0]
click at [746, 24] on icon "Close pop-in" at bounding box center [747, 17] width 14 height 14
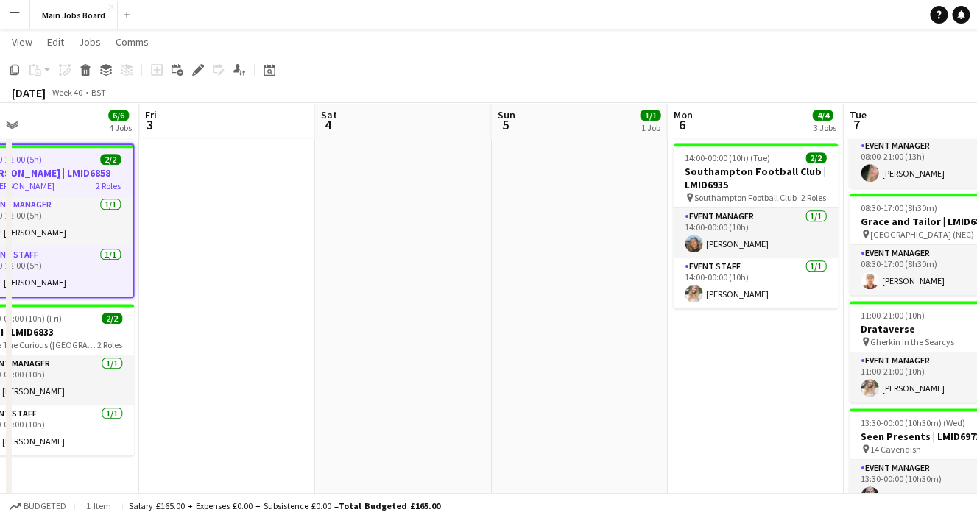
drag, startPoint x: 712, startPoint y: 309, endPoint x: 424, endPoint y: 349, distance: 291.2
click at [424, 349] on app-calendar-viewport "Mon 29 3/3 2 Jobs Tue 30 4/4 2 Jobs Wed 1 7/7 5 Jobs Thu 2 6/6 4 Jobs Fri 3 Sat…" at bounding box center [488, 204] width 977 height 913
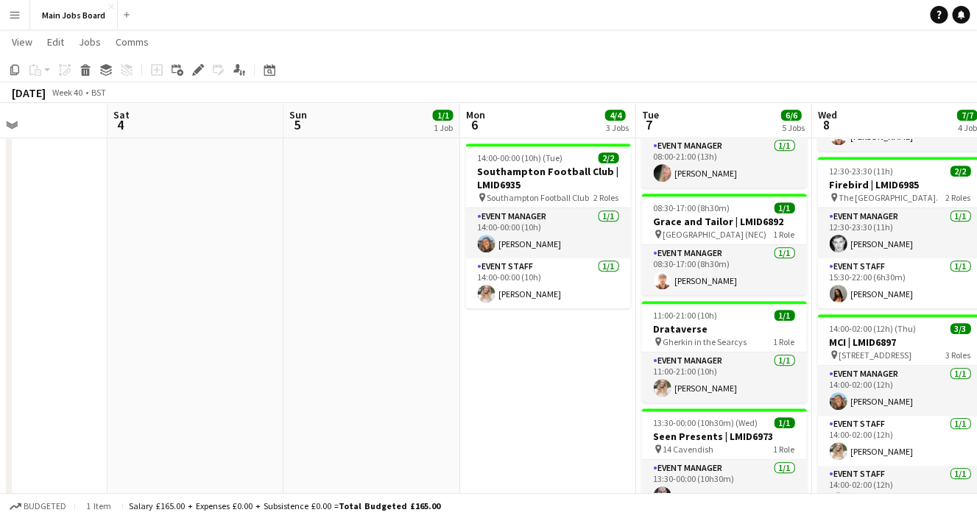
drag, startPoint x: 569, startPoint y: 375, endPoint x: 436, endPoint y: 378, distance: 132.5
click at [436, 378] on app-calendar-viewport "Tue 30 4/4 2 Jobs Wed 1 7/7 5 Jobs Thu 2 6/6 4 Jobs Fri 3 Sat 4 Sun 5 1/1 1 Job…" at bounding box center [488, 204] width 977 height 913
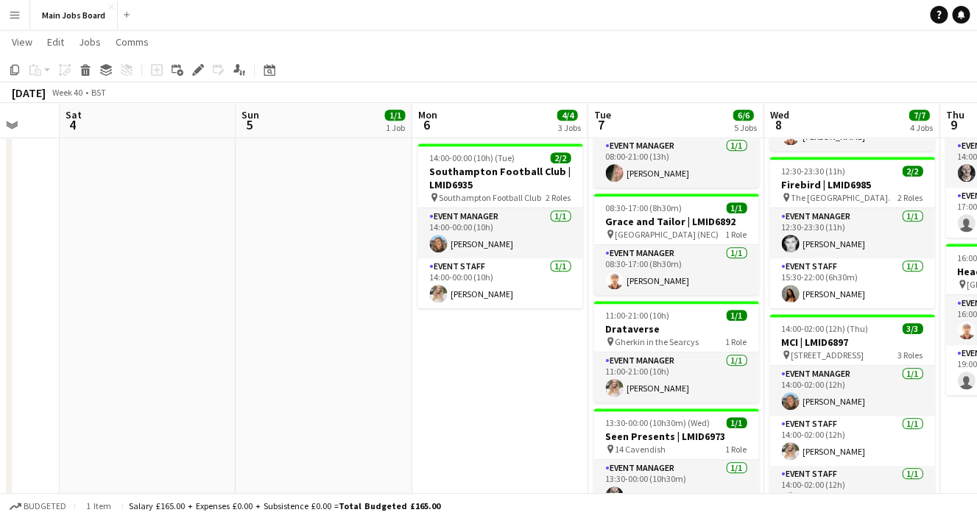
drag, startPoint x: 472, startPoint y: 400, endPoint x: 423, endPoint y: 400, distance: 49.3
click at [423, 400] on app-calendar-viewport "Tue 30 4/4 2 Jobs Wed 1 7/7 5 Jobs Thu 2 6/6 4 Jobs Fri 3 Sat 4 Sun 5 1/1 1 Job…" at bounding box center [488, 204] width 977 height 913
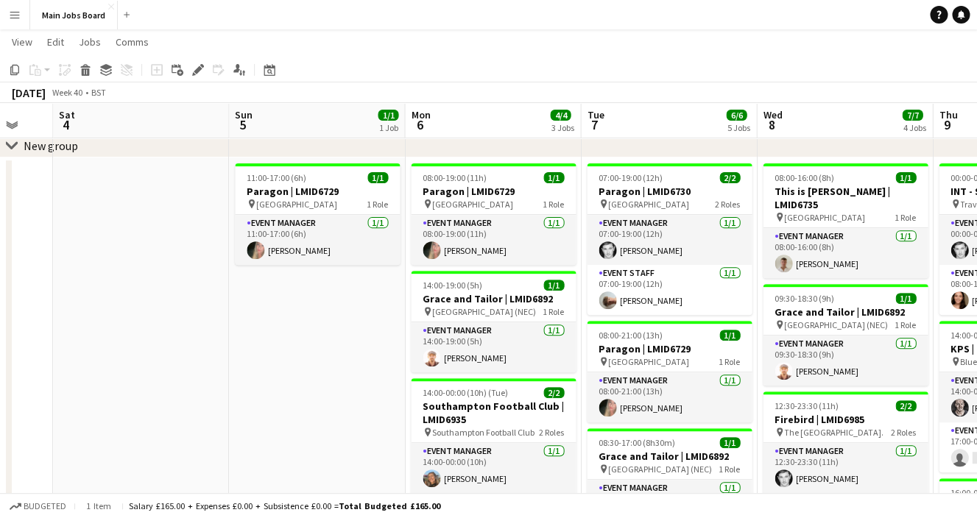
scroll to position [0, 529]
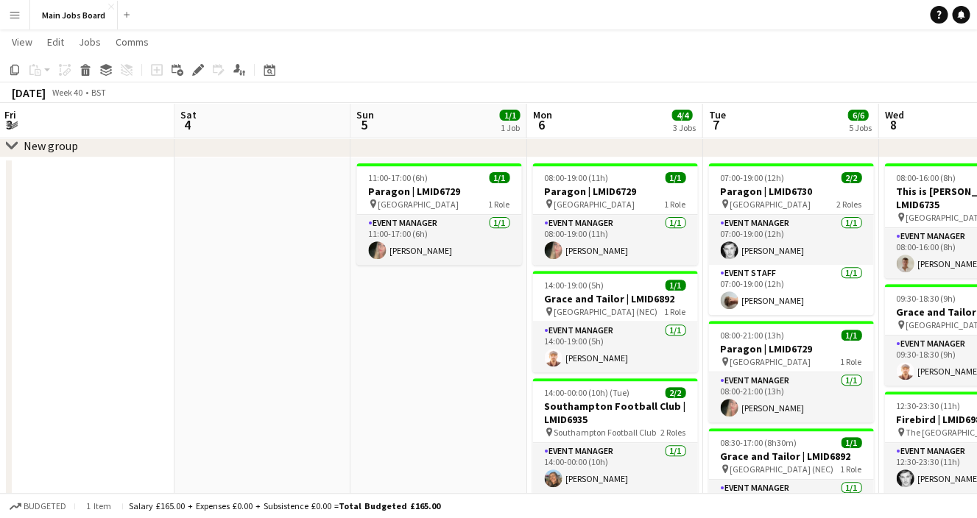
drag, startPoint x: 338, startPoint y: 364, endPoint x: 283, endPoint y: 363, distance: 54.5
click at [283, 364] on app-calendar-viewport "Tue 30 4/4 2 Jobs Wed 1 7/7 5 Jobs Thu 2 6/6 4 Jobs Fri 3 Sat 4 Sun 5 1/1 1 Job…" at bounding box center [488, 438] width 977 height 913
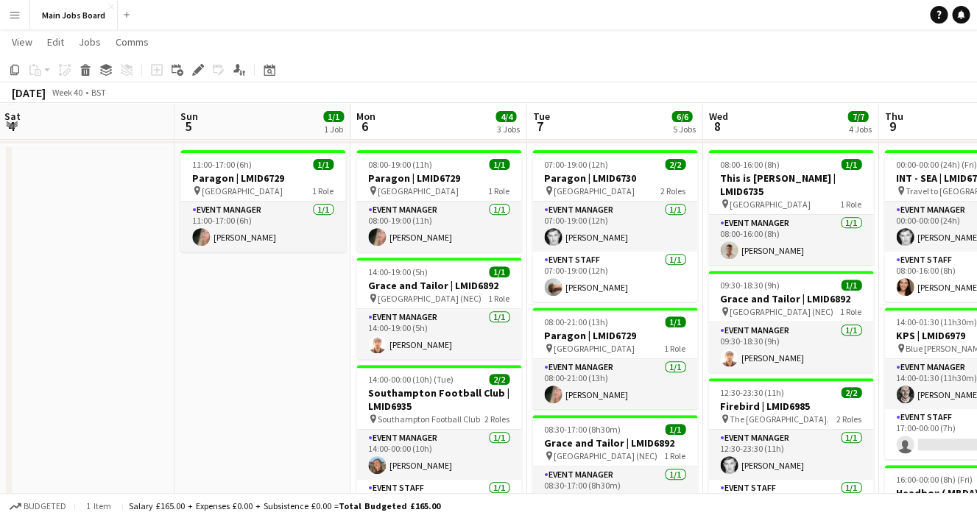
scroll to position [92, 0]
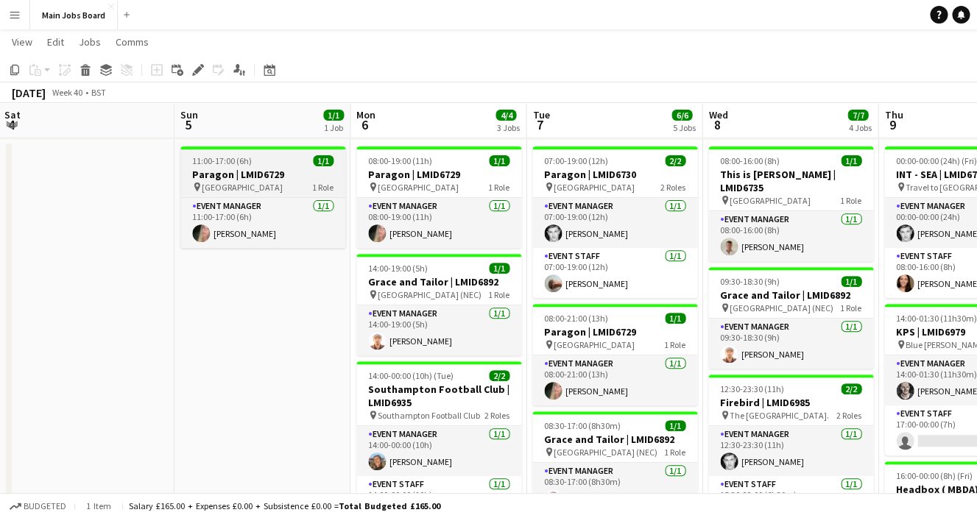
click at [247, 177] on h3 "Paragon | LMID6729" at bounding box center [262, 174] width 165 height 13
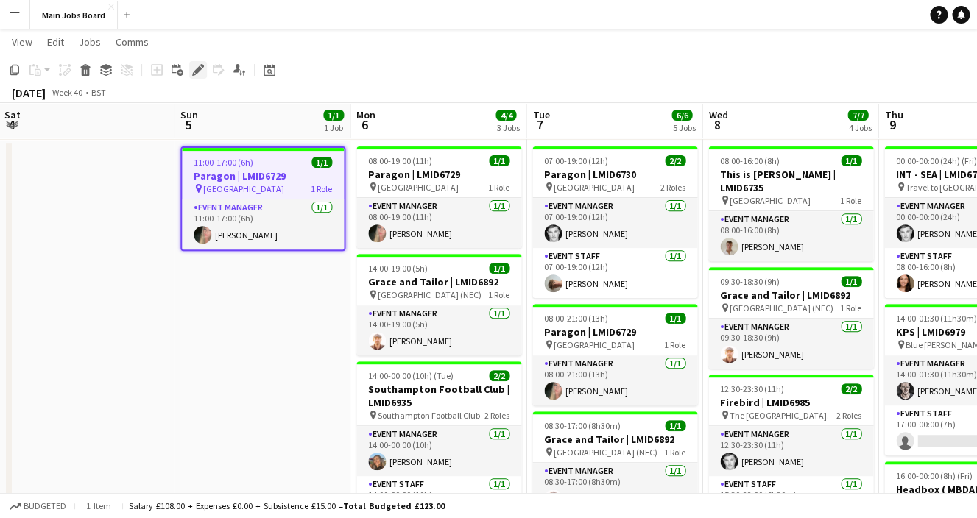
click at [195, 65] on icon "Edit" at bounding box center [198, 70] width 12 height 12
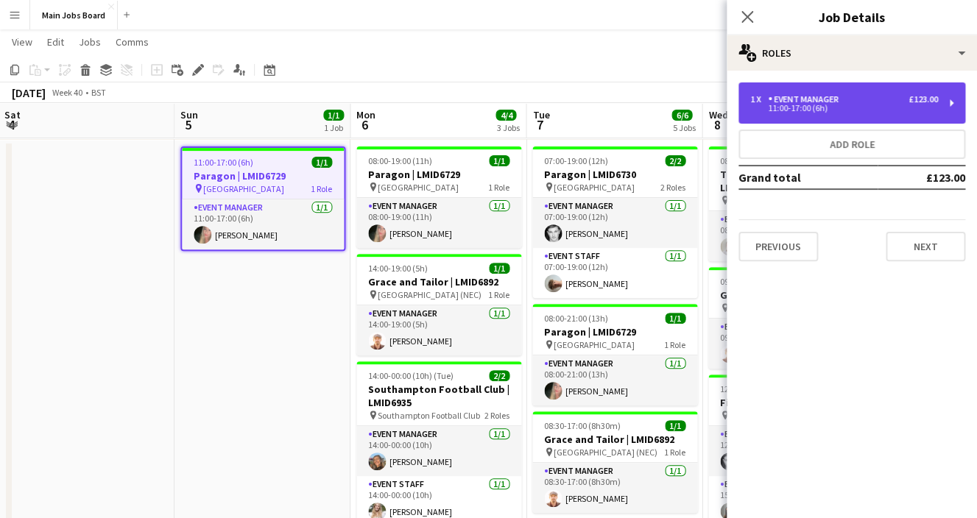
click at [886, 108] on div "11:00-17:00 (6h)" at bounding box center [844, 108] width 188 height 7
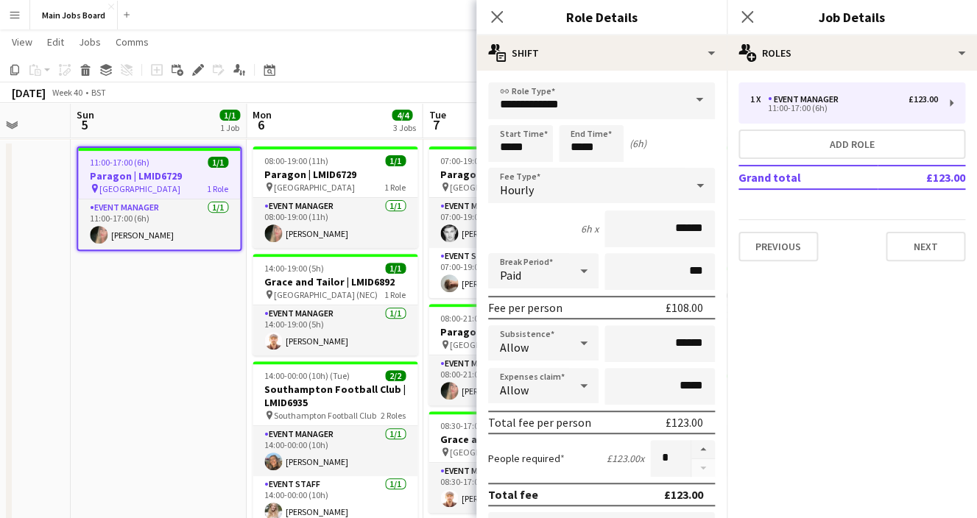
drag, startPoint x: 287, startPoint y: 325, endPoint x: 177, endPoint y: 351, distance: 112.8
click at [177, 351] on app-calendar-viewport "Wed 1 7/7 5 Jobs Thu 2 6/6 4 Jobs Fri 3 Sat 4 Sun 5 1/1 1 Job Mon 6 4/4 3 Jobs …" at bounding box center [488, 421] width 977 height 913
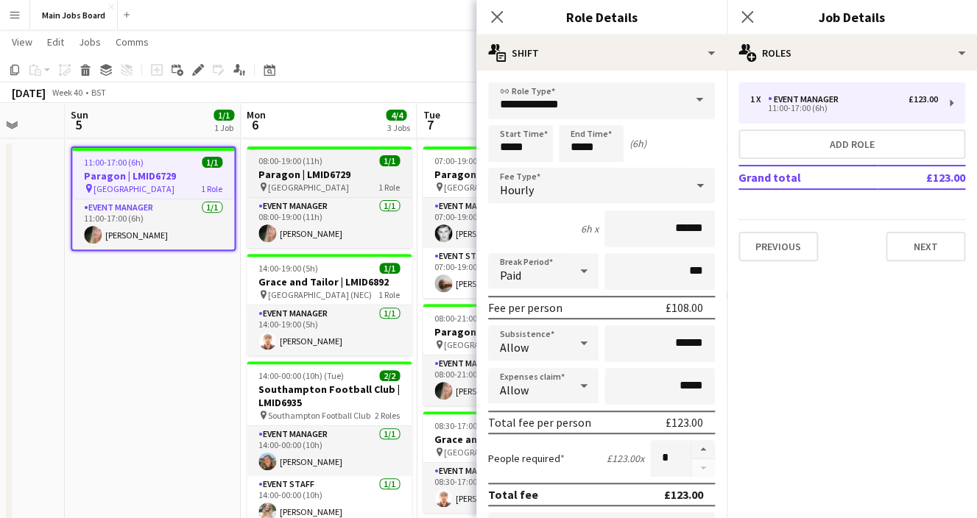
click at [302, 178] on h3 "Paragon | LMID6729" at bounding box center [329, 174] width 165 height 13
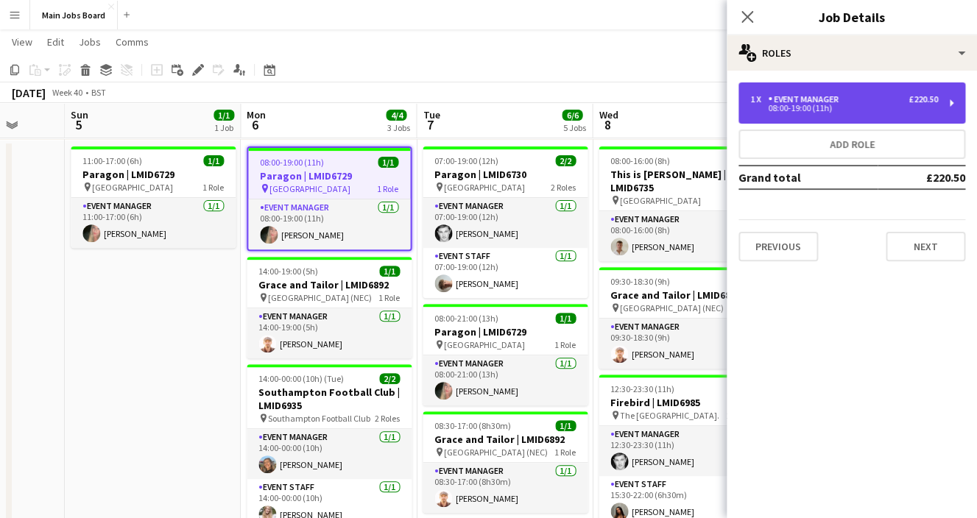
click at [846, 110] on div "08:00-19:00 (11h)" at bounding box center [844, 108] width 188 height 7
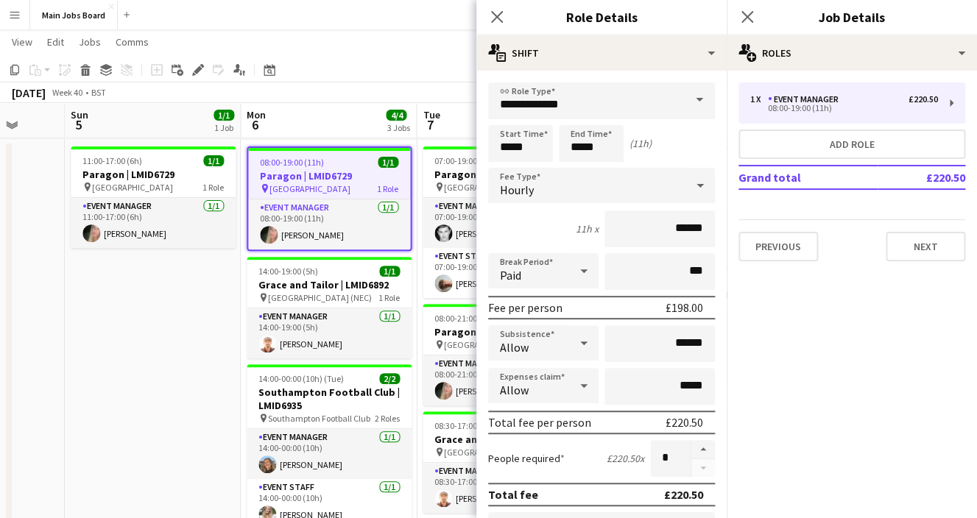
click at [184, 409] on app-date-cell "11:00-17:00 (6h) 1/1 Paragon | LMID6729 pin [GEOGRAPHIC_DATA] 1 Role Event Mana…" at bounding box center [153, 509] width 176 height 737
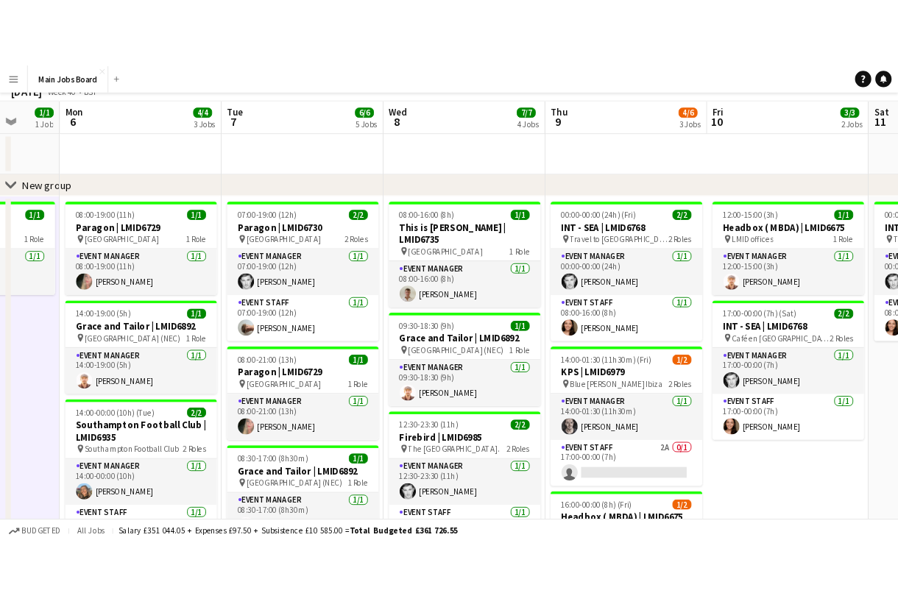
scroll to position [0, 0]
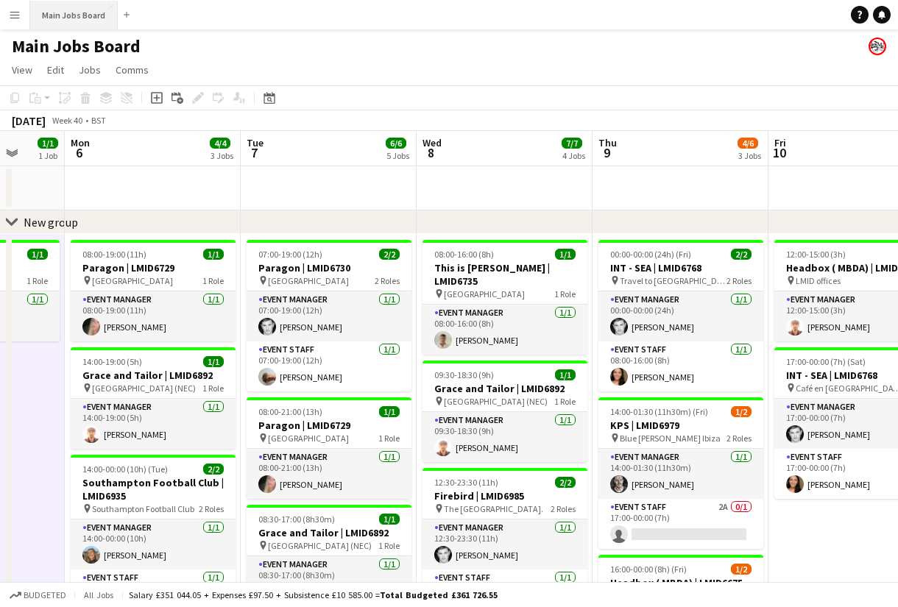
click at [74, 13] on button "Main Jobs Board Close" at bounding box center [74, 15] width 88 height 29
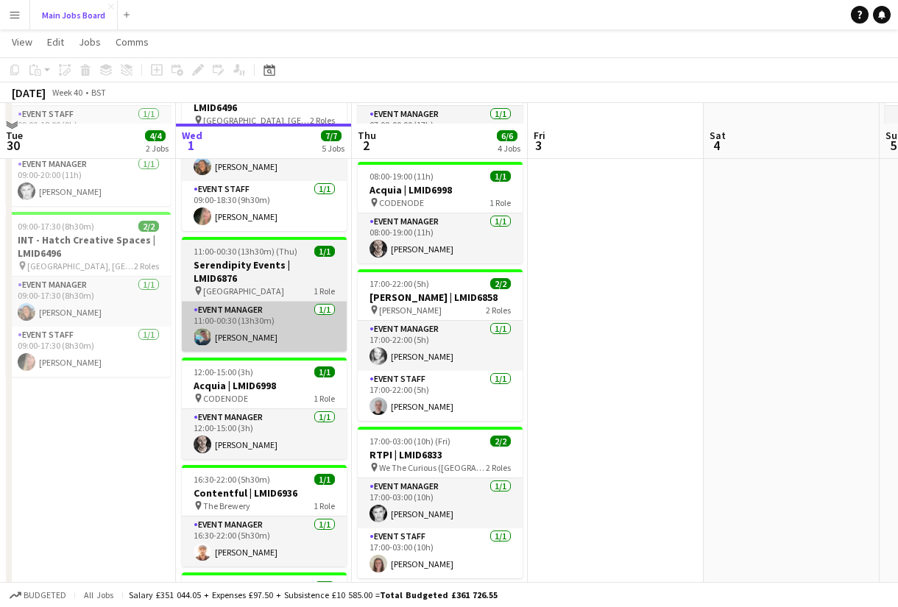
scroll to position [135, 0]
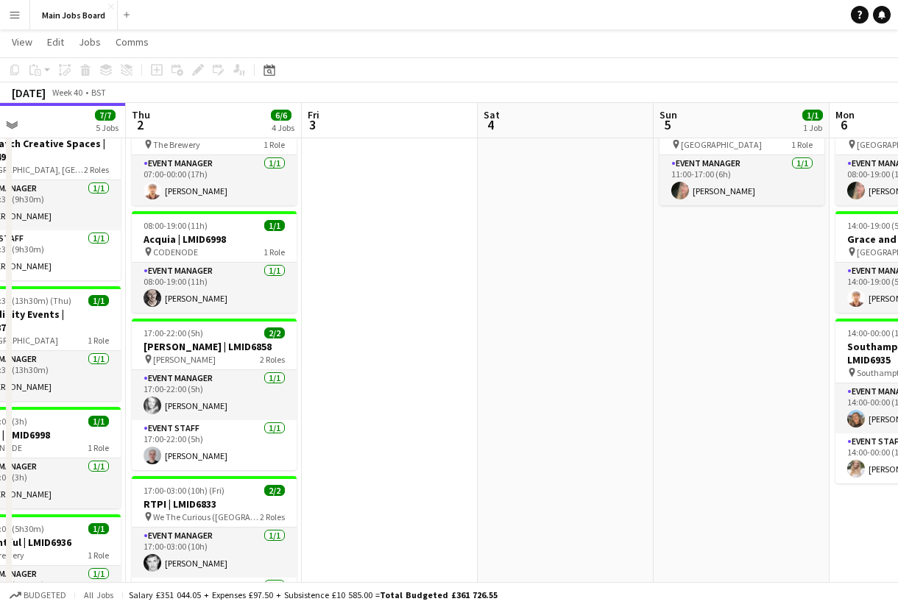
drag, startPoint x: 625, startPoint y: 425, endPoint x: 327, endPoint y: 425, distance: 297.3
click at [343, 425] on app-calendar-viewport "Sun 28 4/4 2 Jobs Mon 29 3/3 2 Jobs Tue 30 4/4 2 Jobs Wed 1 7/7 5 Jobs Thu 2 6/…" at bounding box center [449, 379] width 898 height 913
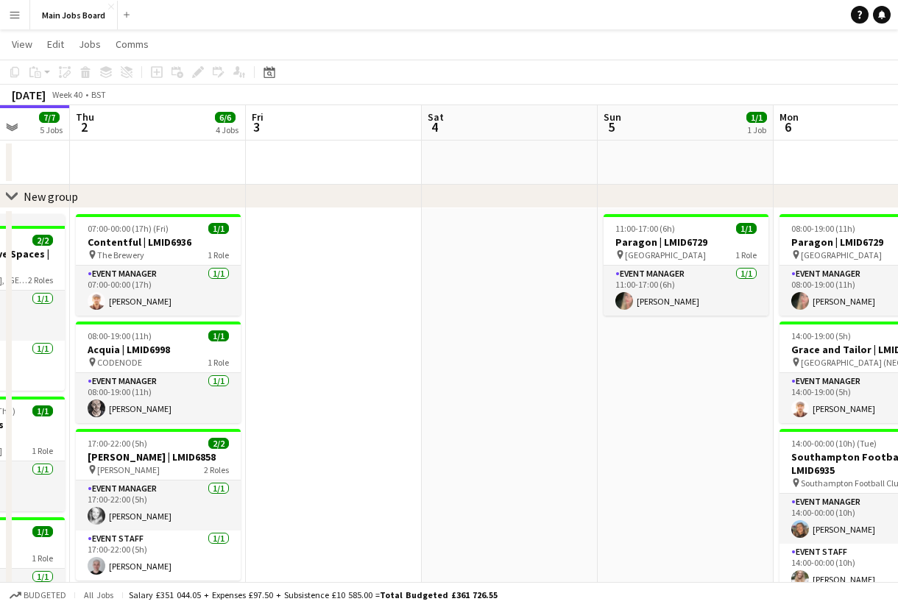
scroll to position [23, 0]
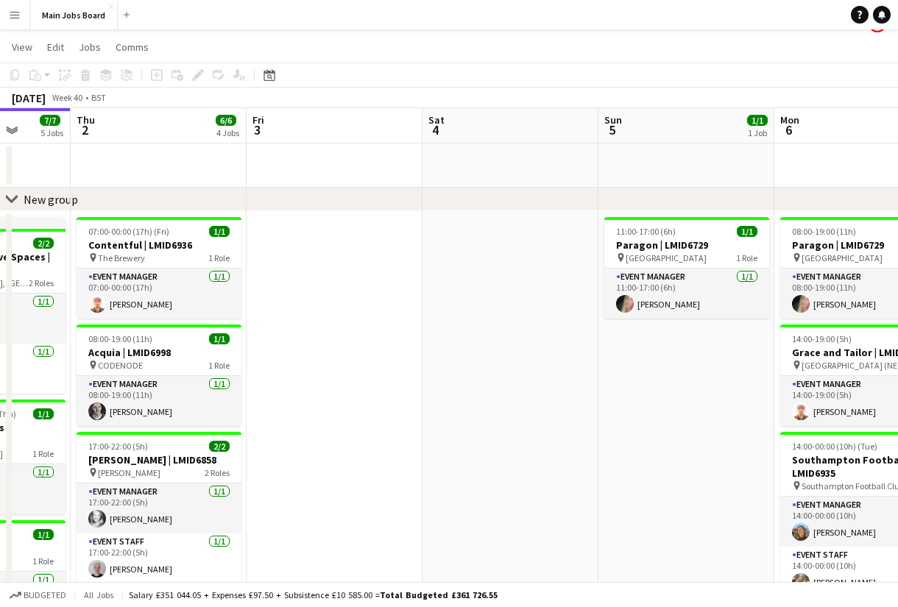
drag, startPoint x: 566, startPoint y: 422, endPoint x: 183, endPoint y: 422, distance: 383.4
click at [183, 422] on app-calendar-viewport "Sun 28 4/4 2 Jobs Mon 29 3/3 2 Jobs Tue 30 4/4 2 Jobs Wed 1 7/7 5 Jobs Thu 2 6/…" at bounding box center [449, 528] width 898 height 840
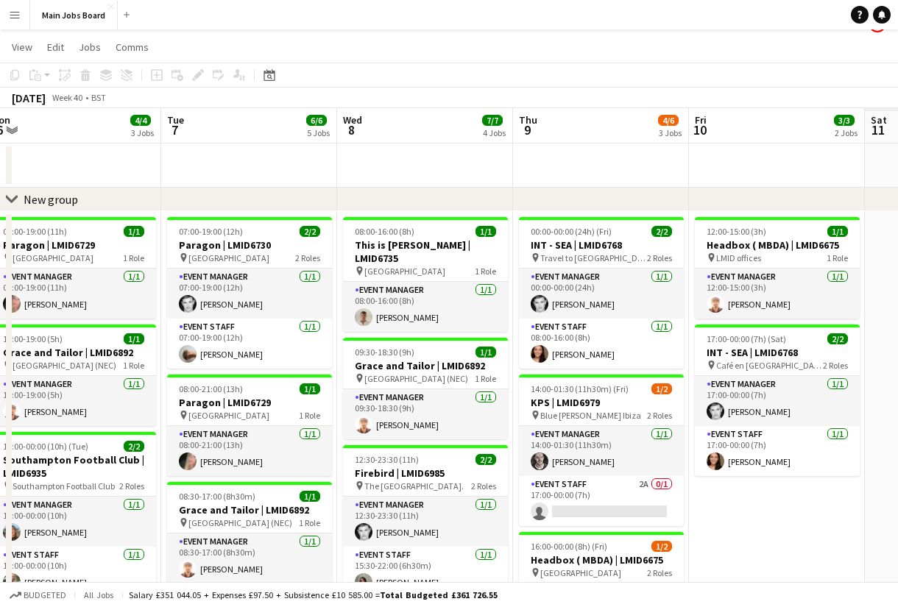
scroll to position [0, 406]
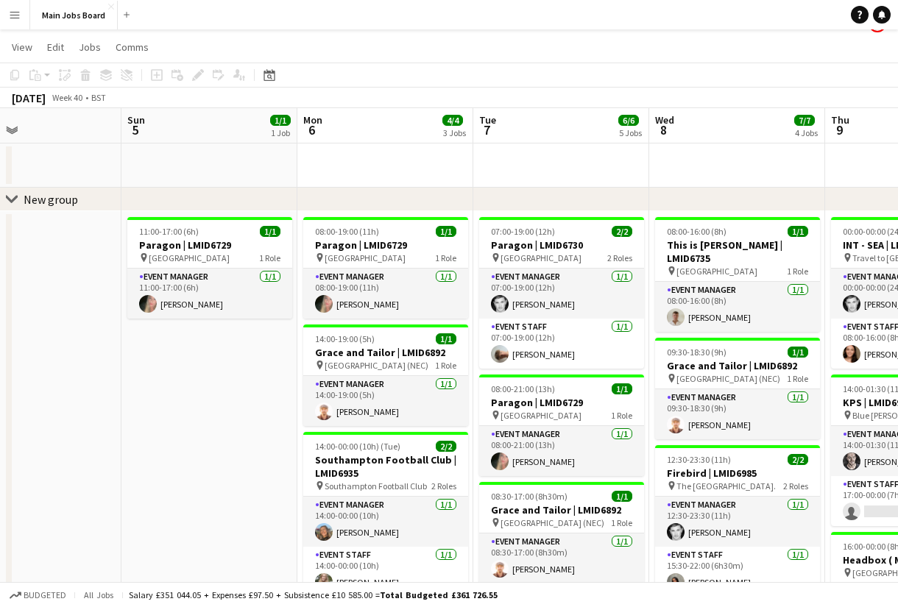
drag, startPoint x: 236, startPoint y: 437, endPoint x: 144, endPoint y: 437, distance: 92.0
click at [143, 437] on app-calendar-viewport "Thu 2 6/6 4 Jobs Fri 3 Sat 4 Sun 5 1/1 1 Job Mon 6 4/4 3 Jobs Tue 7 6/6 5 Jobs …" at bounding box center [449, 528] width 898 height 840
click at [351, 218] on div at bounding box center [385, 218] width 165 height 3
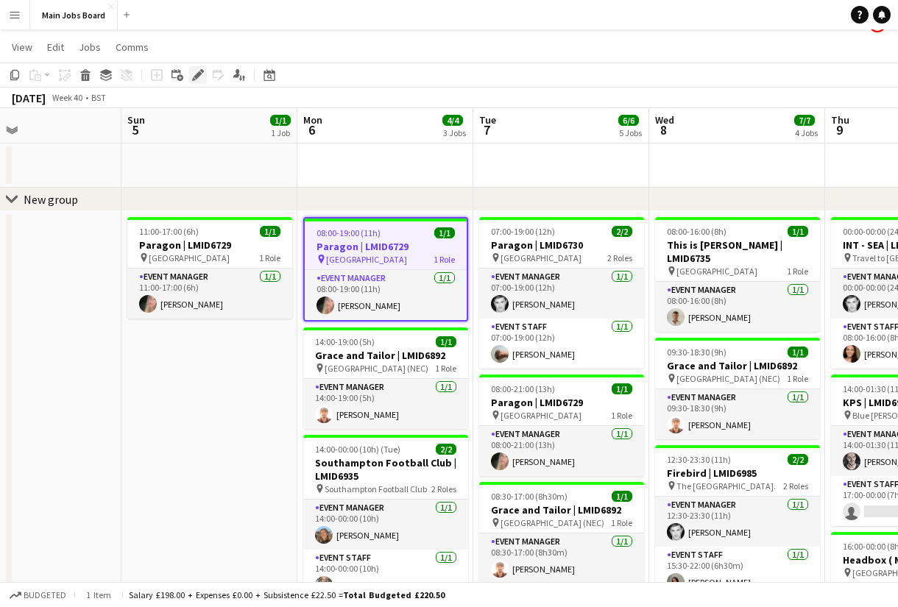
click at [202, 71] on icon at bounding box center [202, 71] width 4 height 4
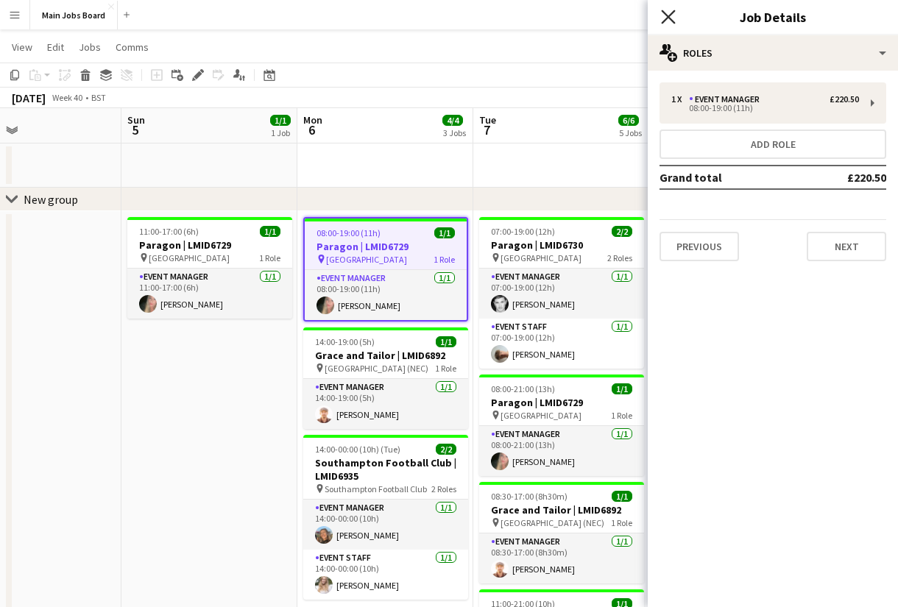
click at [673, 13] on icon "Close pop-in" at bounding box center [668, 17] width 14 height 14
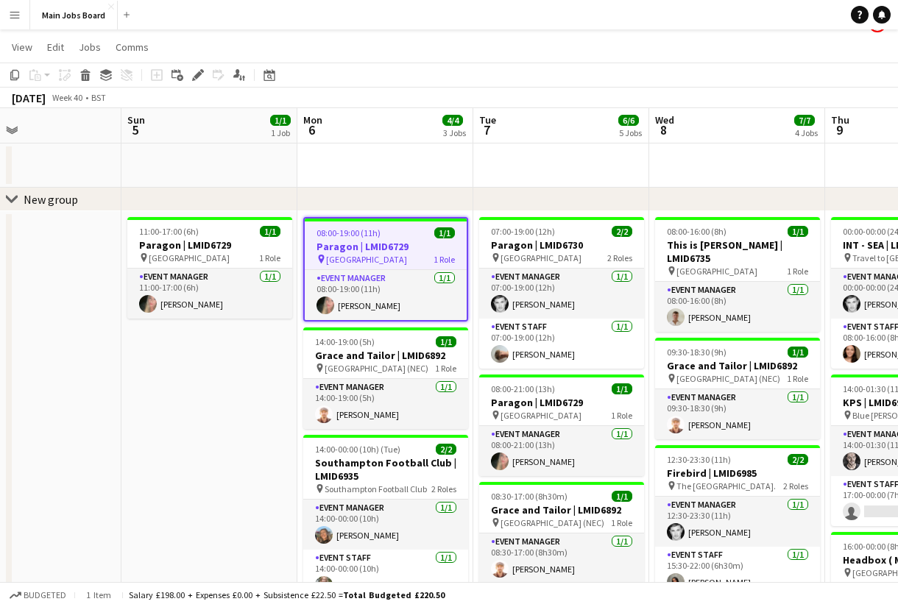
click at [364, 257] on span "[GEOGRAPHIC_DATA]" at bounding box center [366, 259] width 81 height 11
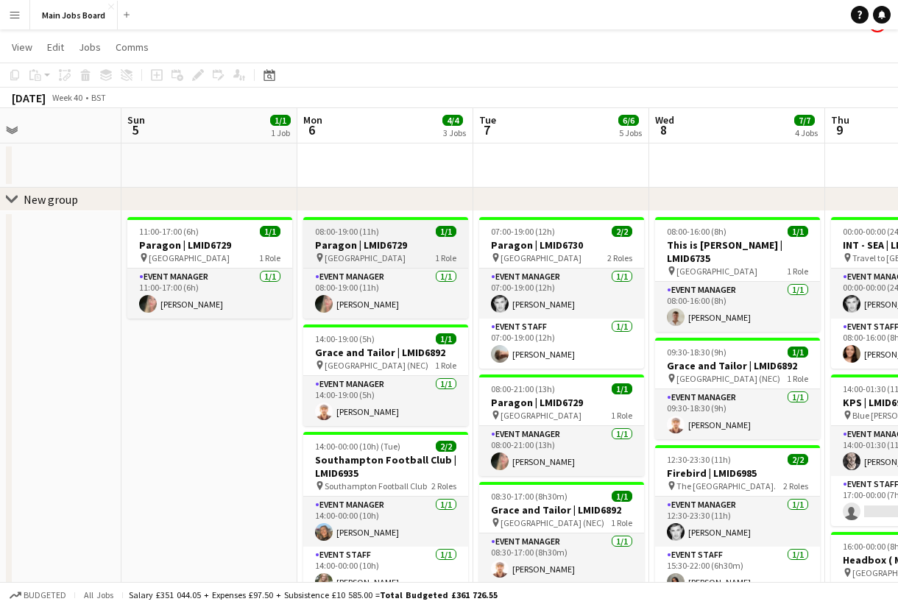
click at [364, 257] on span "[GEOGRAPHIC_DATA]" at bounding box center [365, 257] width 81 height 11
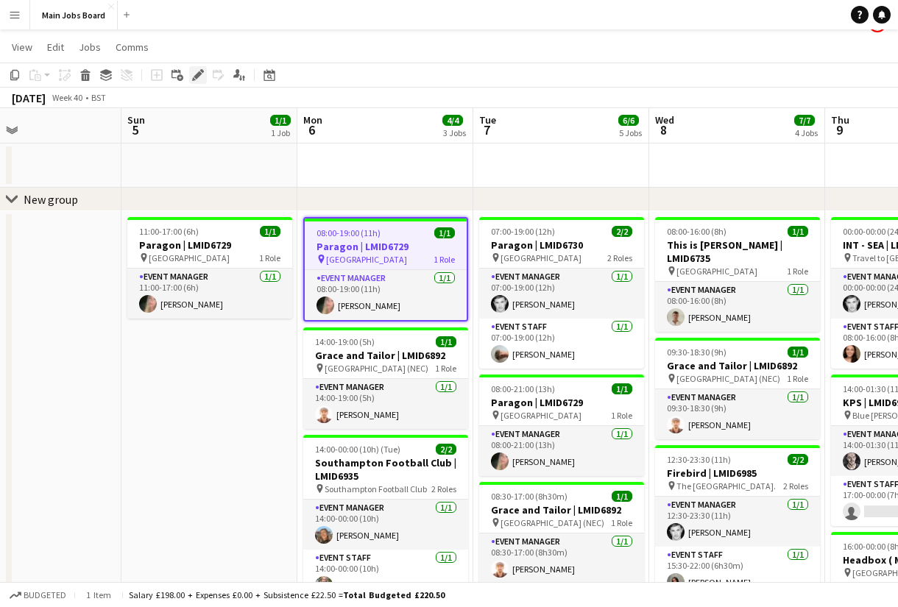
click at [202, 75] on icon "Edit" at bounding box center [198, 75] width 12 height 12
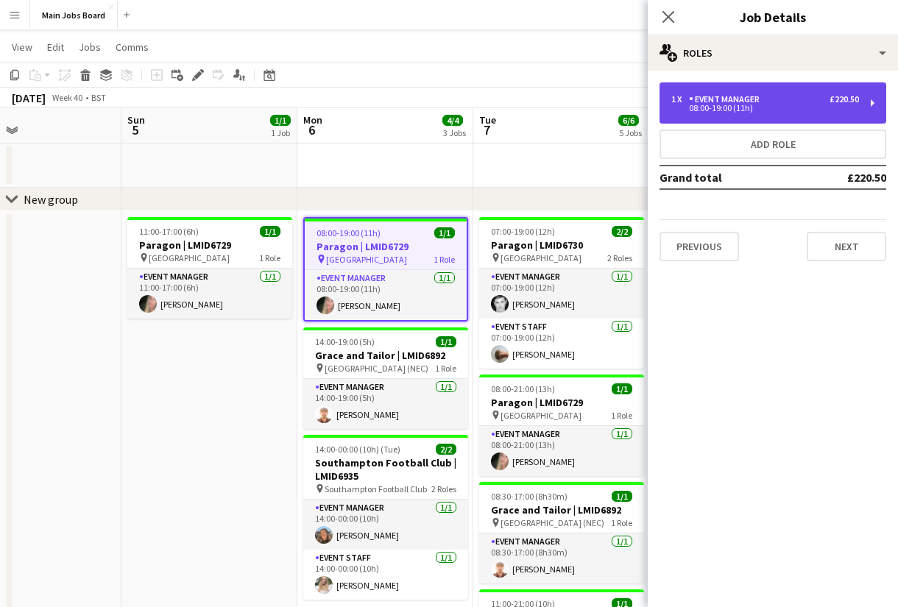
click at [811, 98] on div "1 x Event Manager £220.50" at bounding box center [765, 99] width 188 height 10
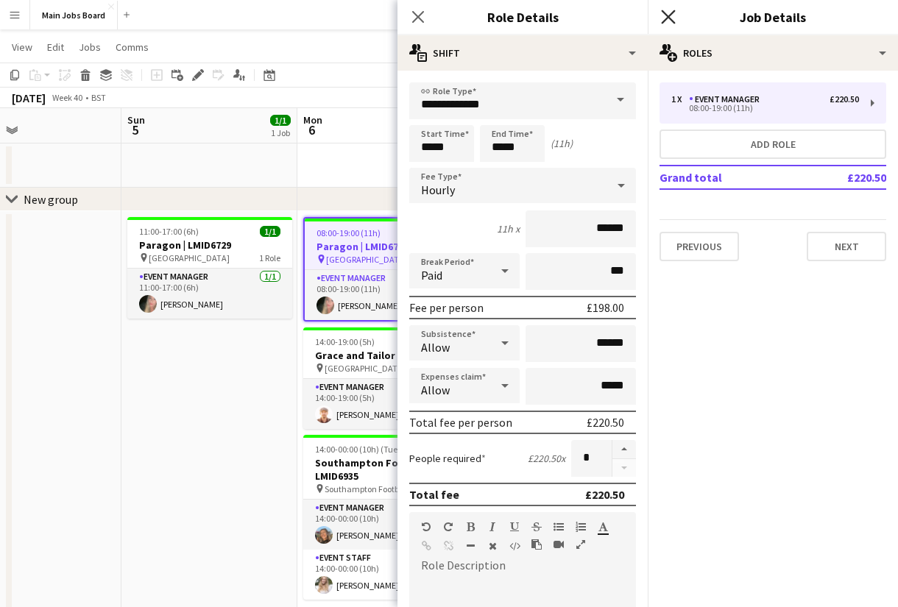
click at [668, 16] on icon at bounding box center [668, 17] width 14 height 14
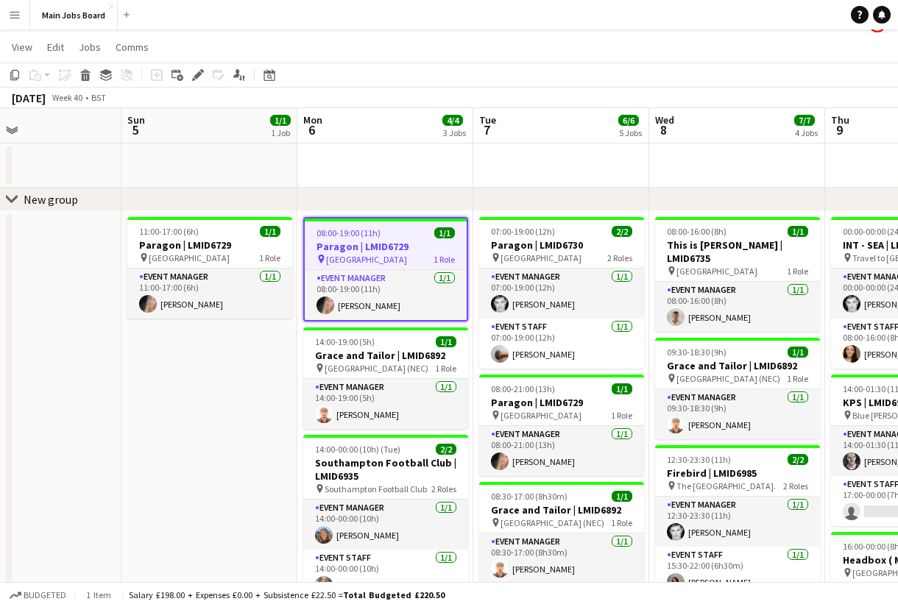
scroll to position [0, 535]
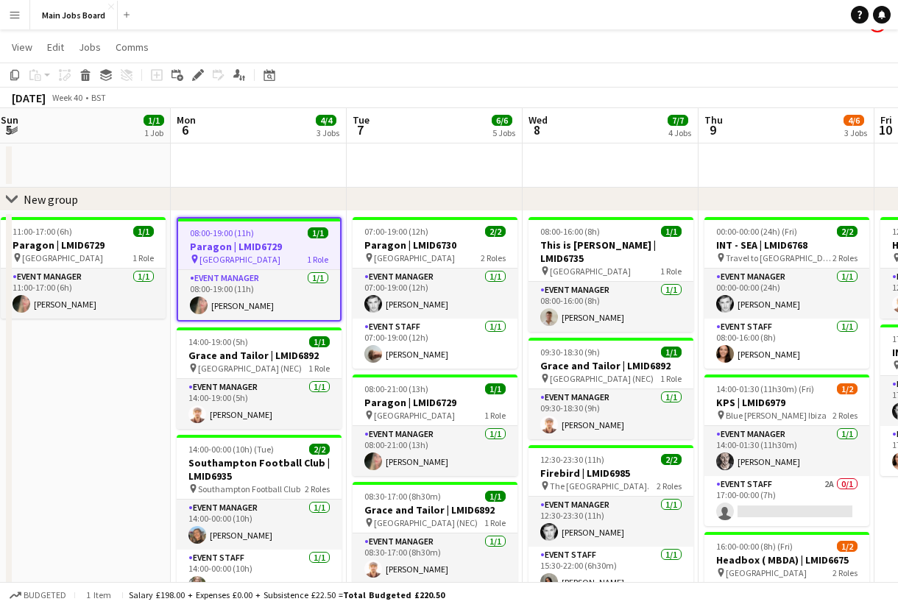
drag, startPoint x: 328, startPoint y: 463, endPoint x: 199, endPoint y: 463, distance: 129.5
click at [199, 463] on app-calendar-viewport "Thu 2 6/6 4 Jobs Fri 3 Sat 4 Sun 5 1/1 1 Job Mon 6 4/4 3 Jobs Tue 7 6/6 5 Jobs …" at bounding box center [449, 528] width 898 height 840
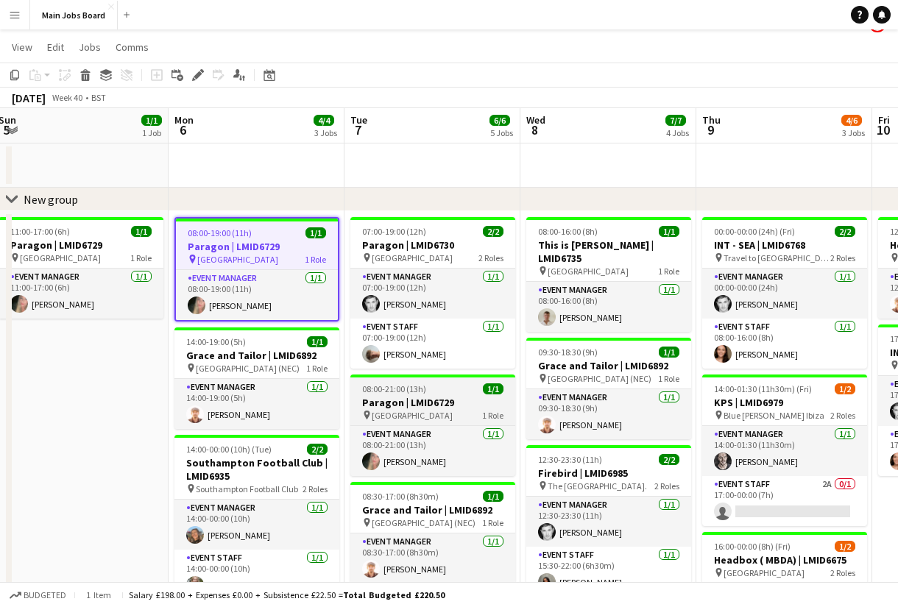
click at [419, 417] on span "[GEOGRAPHIC_DATA]" at bounding box center [412, 415] width 81 height 11
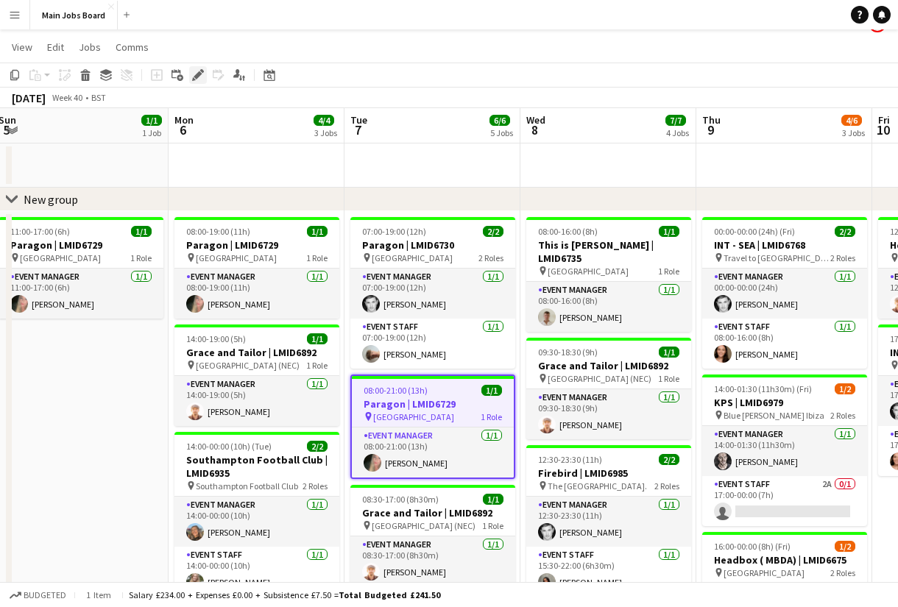
click at [196, 78] on icon at bounding box center [198, 75] width 8 height 8
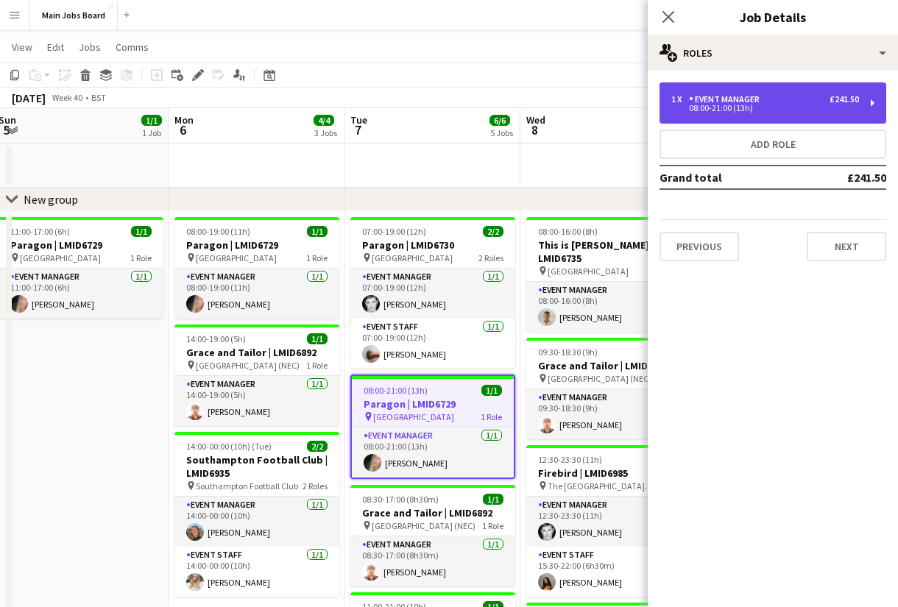
click at [753, 89] on div "1 x Event Manager £241.50 08:00-21:00 (13h)" at bounding box center [772, 102] width 227 height 41
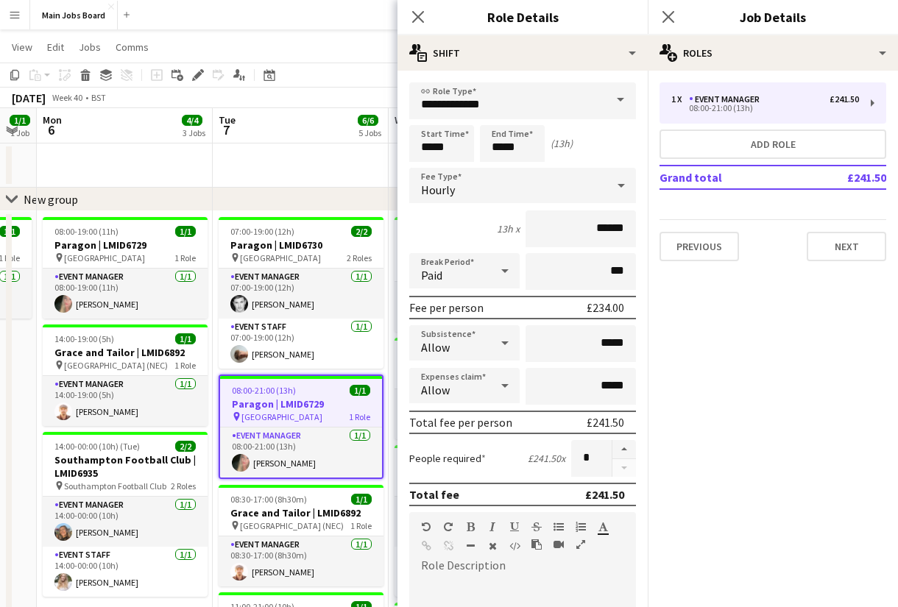
drag, startPoint x: 266, startPoint y: 343, endPoint x: 138, endPoint y: 342, distance: 128.8
click at [135, 343] on app-calendar-viewport "Thu 2 6/6 4 Jobs Fri 3 Sat 4 Sun 5 1/1 1 Job Mon 6 4/4 3 Jobs Tue 7 6/6 5 Jobs …" at bounding box center [449, 528] width 898 height 840
click at [666, 20] on icon at bounding box center [668, 17] width 14 height 14
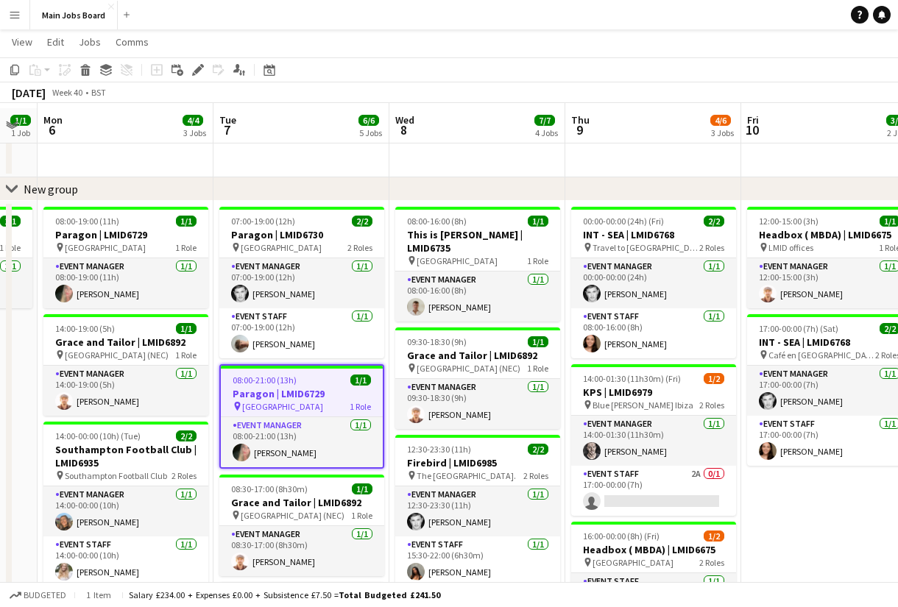
scroll to position [31, 0]
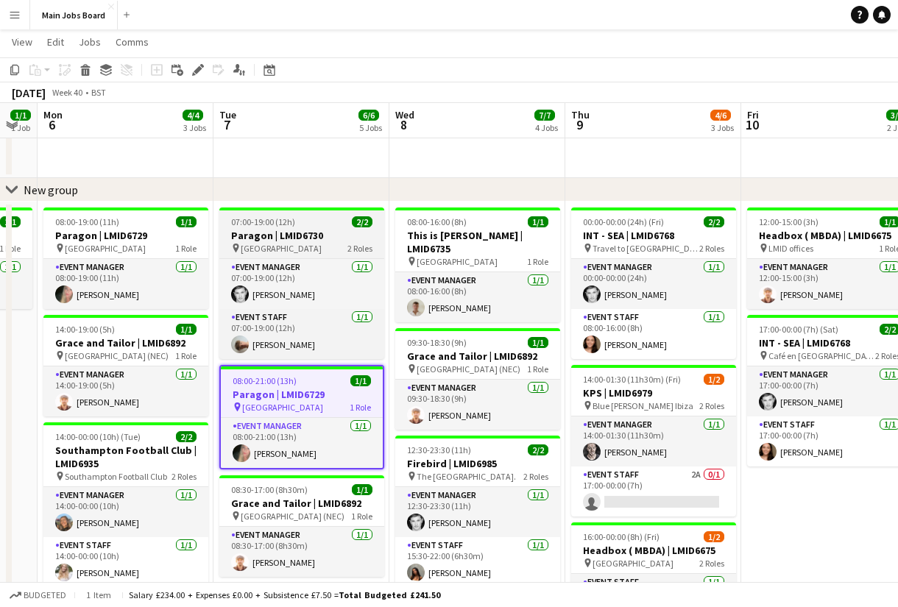
click at [264, 226] on span "07:00-19:00 (12h)" at bounding box center [263, 221] width 64 height 11
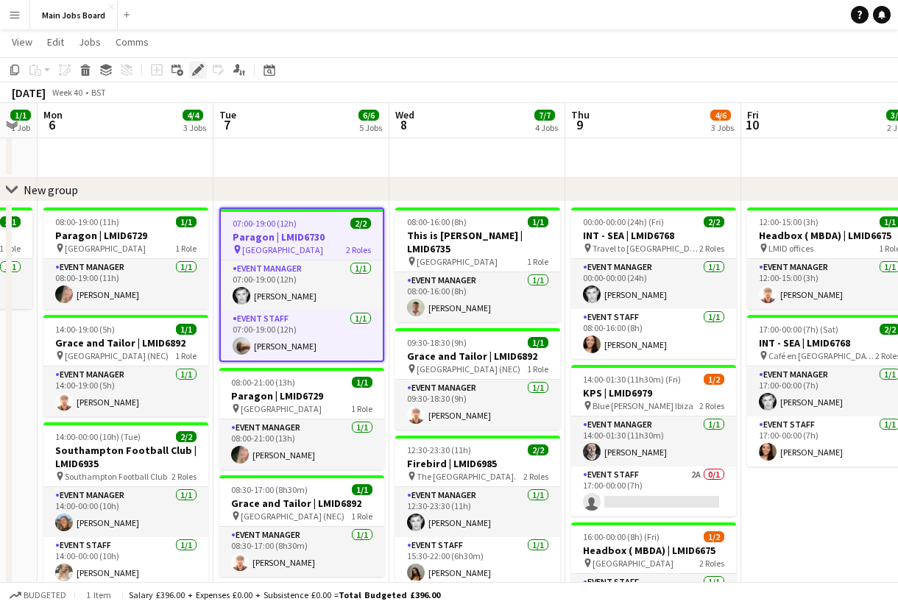
click at [199, 69] on icon at bounding box center [198, 70] width 8 height 8
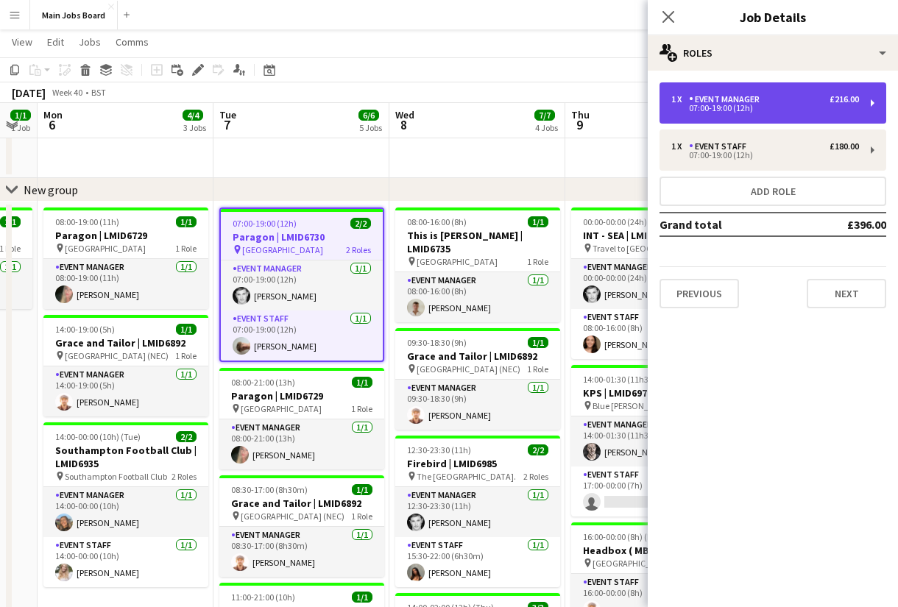
click at [784, 108] on div "07:00-19:00 (12h)" at bounding box center [765, 108] width 188 height 7
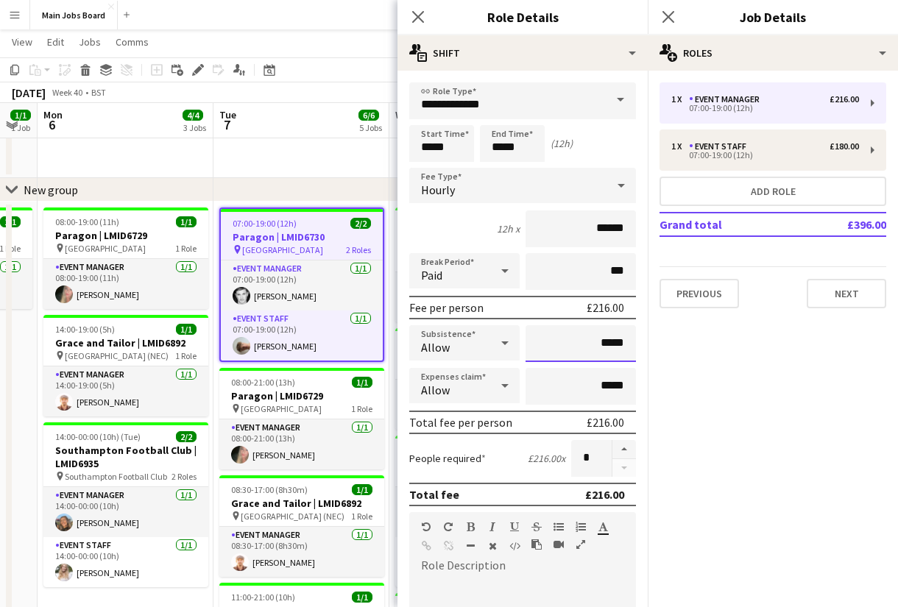
click at [629, 345] on input "*****" at bounding box center [580, 343] width 110 height 37
type input "**"
type input "******"
click at [669, 18] on icon at bounding box center [668, 17] width 14 height 14
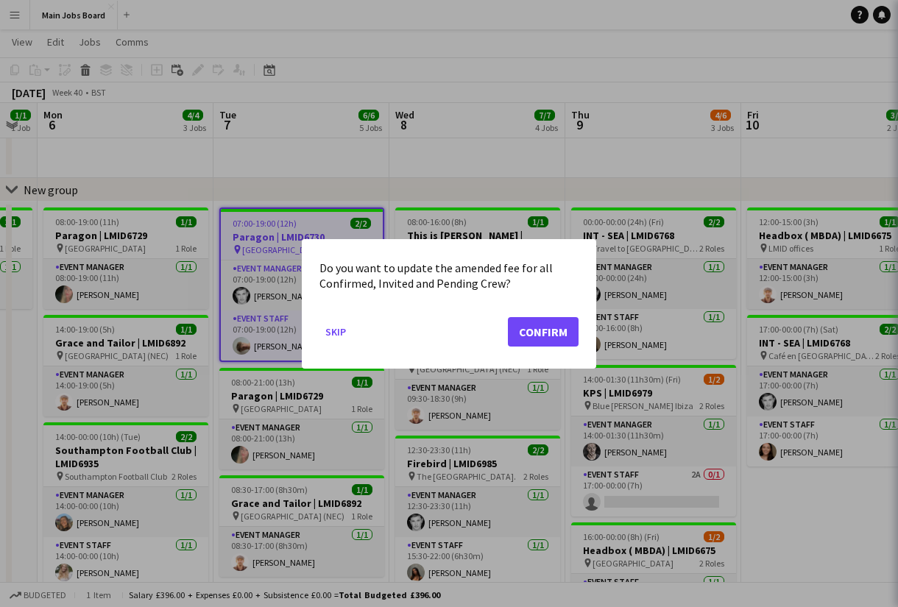
scroll to position [0, 0]
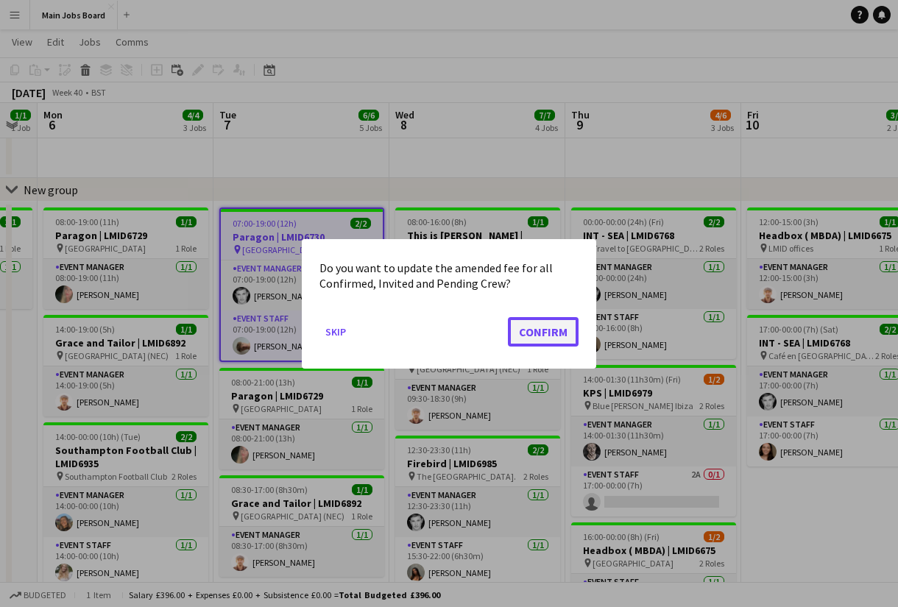
click at [547, 327] on button "Confirm" at bounding box center [543, 330] width 71 height 29
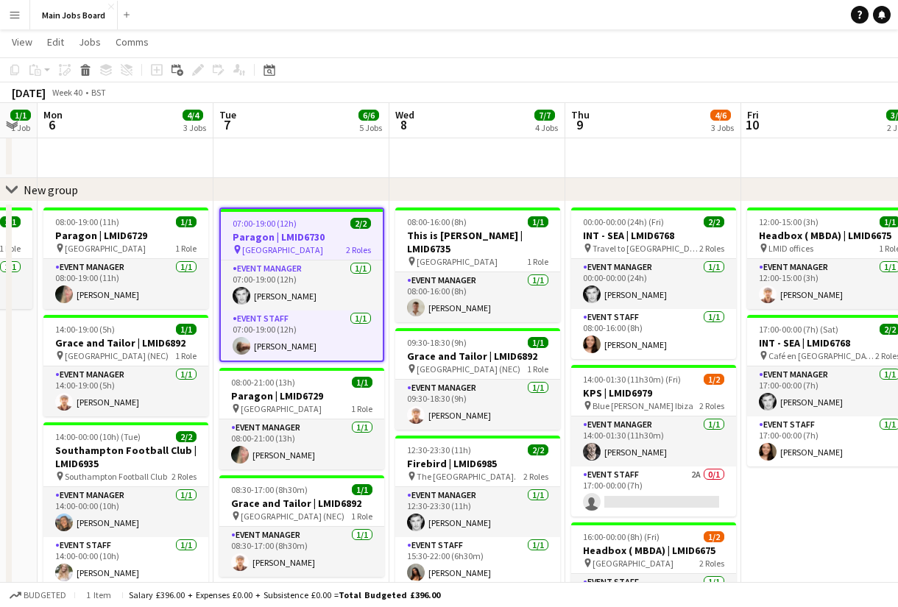
scroll to position [0, 666]
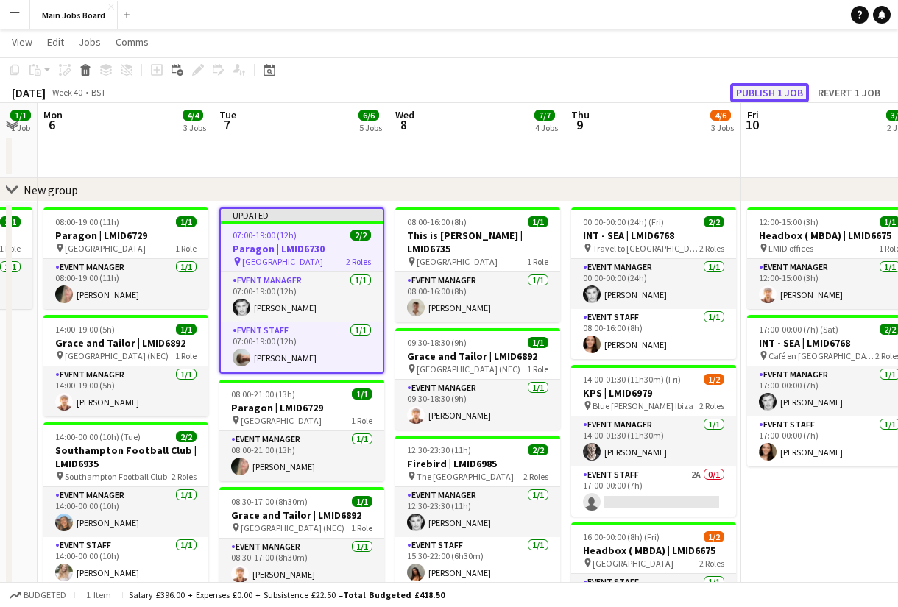
click at [757, 93] on button "Publish 1 job" at bounding box center [769, 92] width 79 height 19
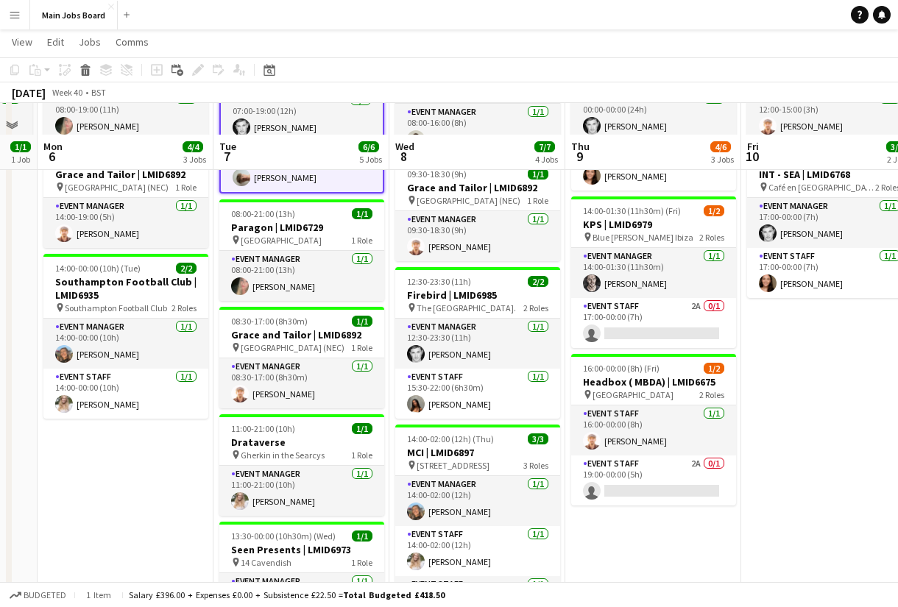
scroll to position [183, 0]
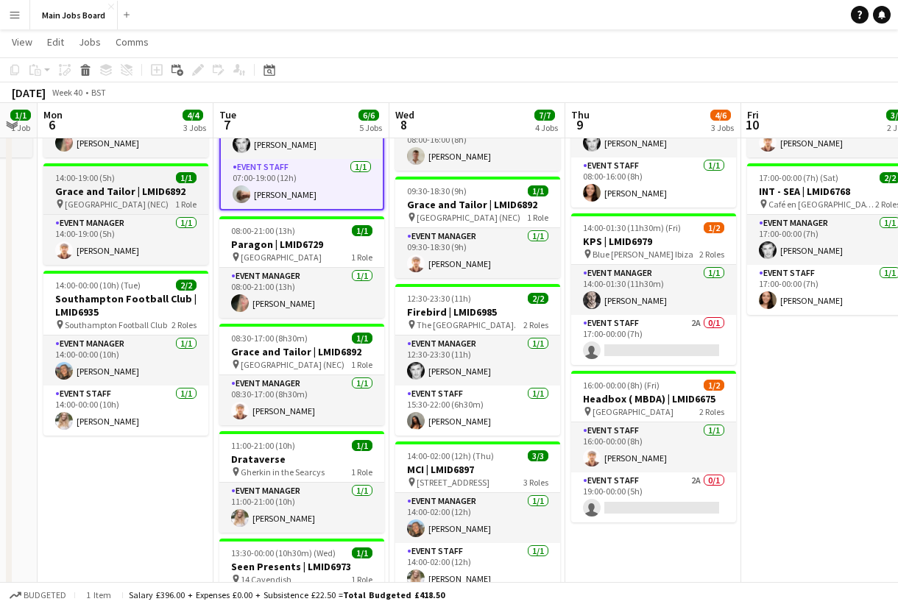
click at [140, 190] on h3 "Grace and Tailor | LMID6892" at bounding box center [125, 191] width 165 height 13
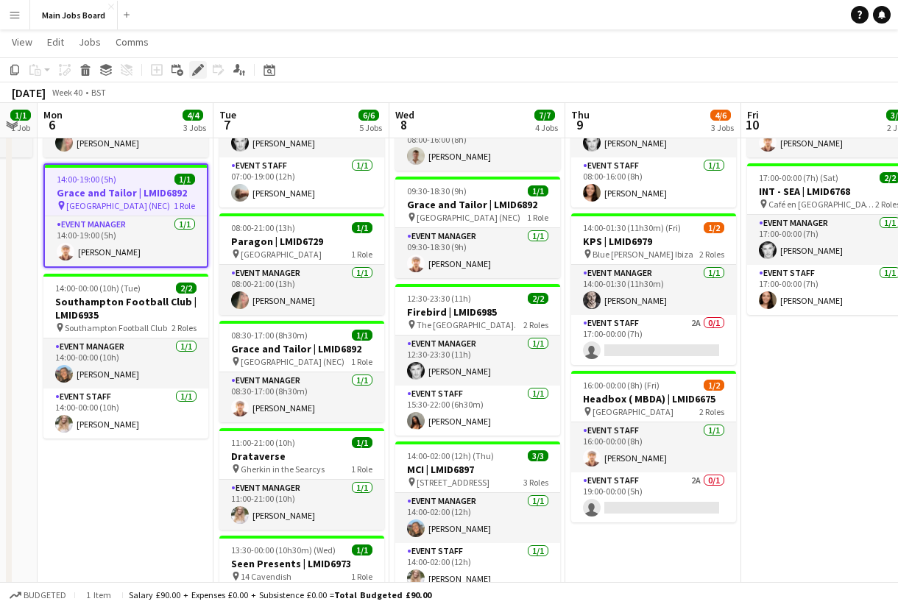
click at [199, 71] on icon "Edit" at bounding box center [198, 70] width 12 height 12
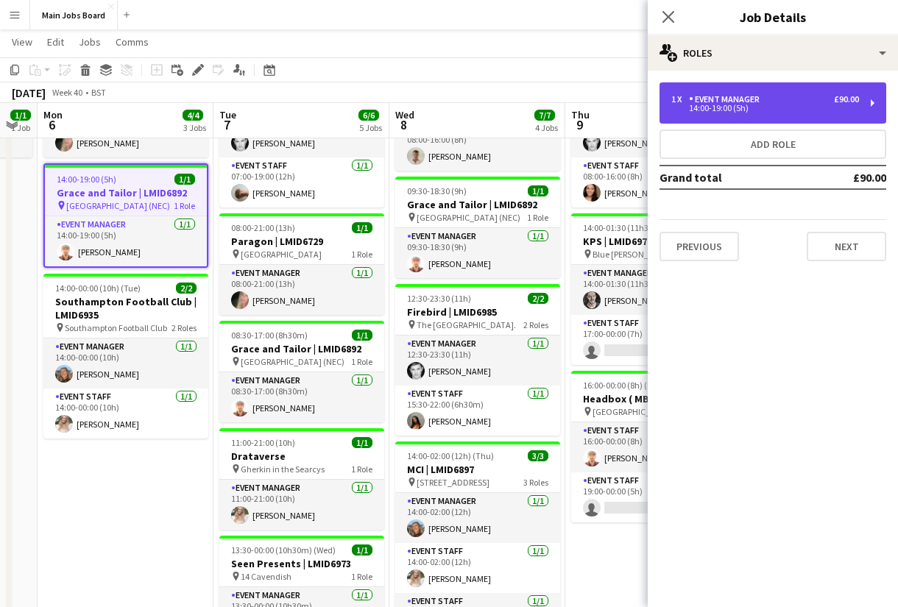
click at [719, 107] on div "14:00-19:00 (5h)" at bounding box center [765, 108] width 188 height 7
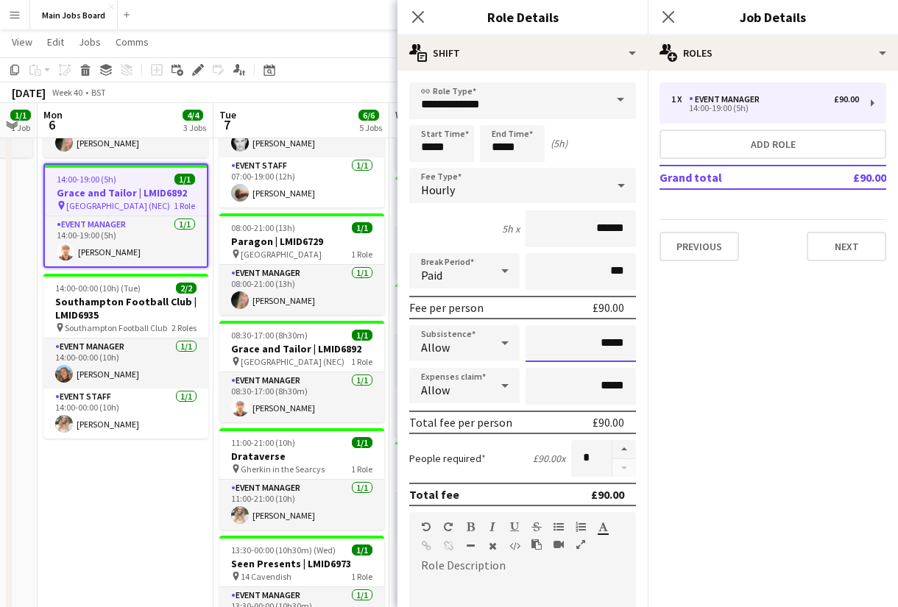
click at [631, 347] on input "*****" at bounding box center [580, 343] width 110 height 37
type input "**"
type input "******"
click at [671, 14] on icon at bounding box center [668, 17] width 14 height 14
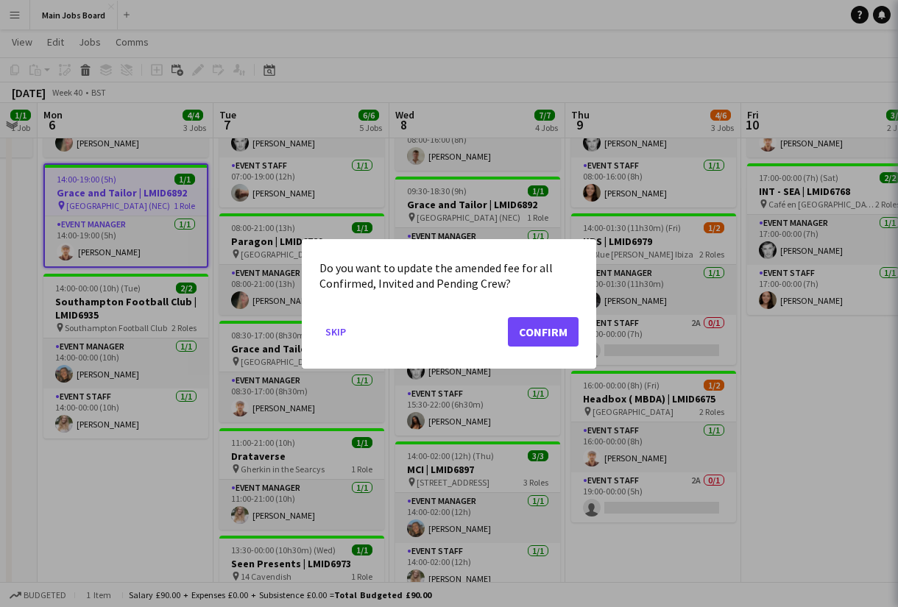
scroll to position [0, 0]
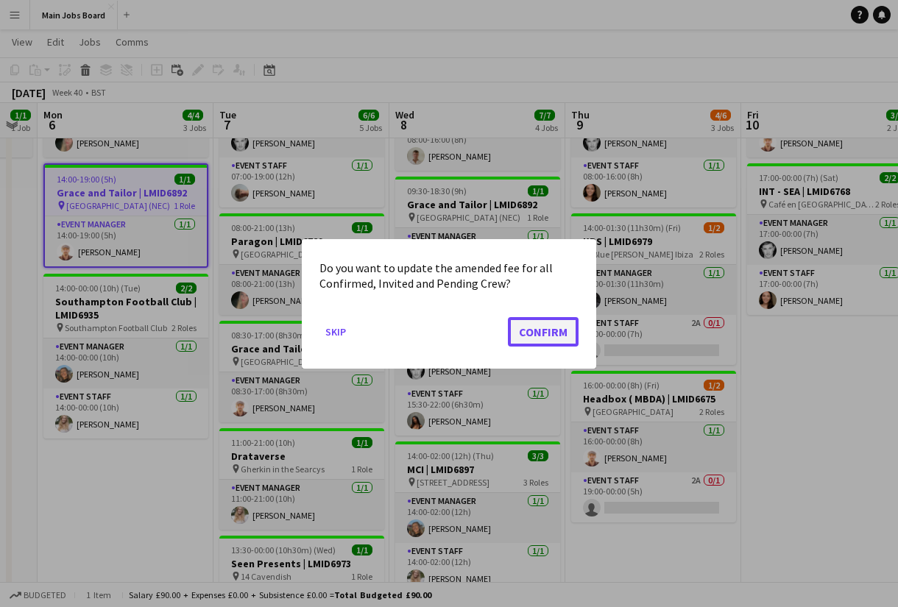
click at [556, 335] on button "Confirm" at bounding box center [543, 330] width 71 height 29
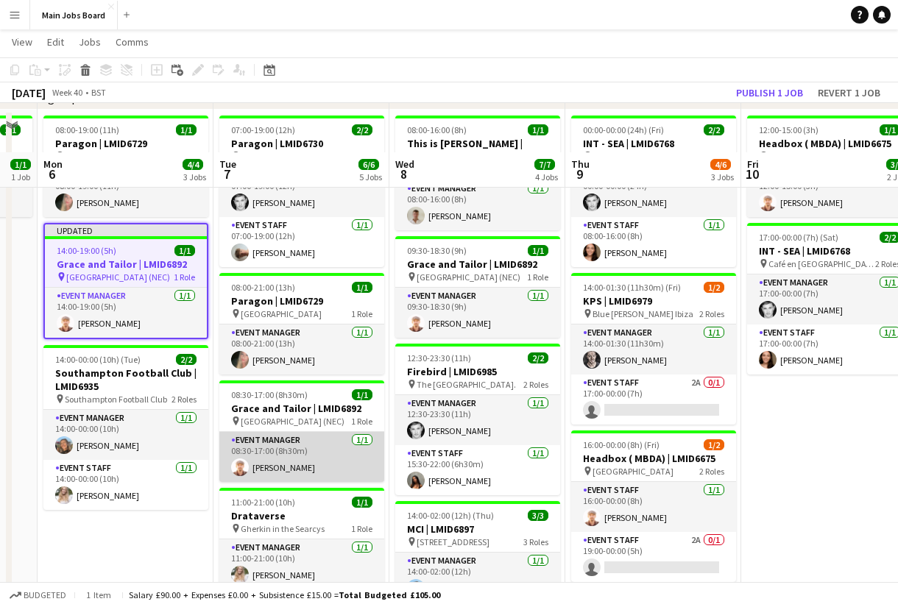
scroll to position [112, 0]
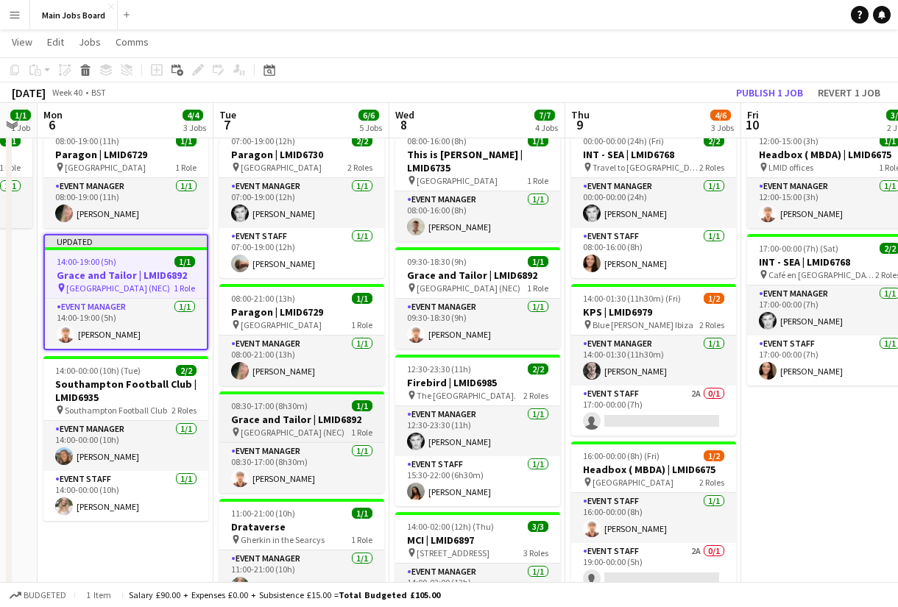
click at [265, 422] on h3 "Grace and Tailor | LMID6892" at bounding box center [301, 419] width 165 height 13
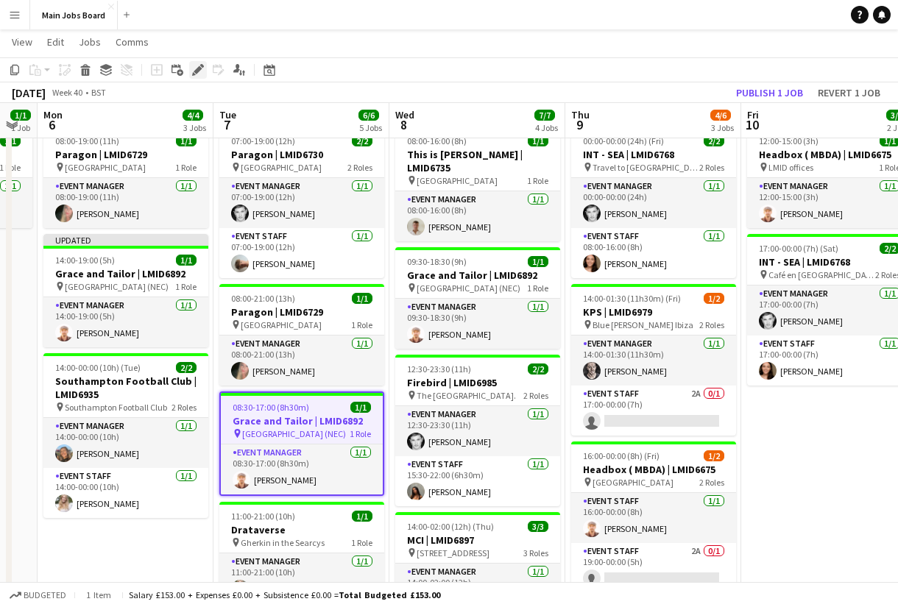
click at [199, 74] on icon "Edit" at bounding box center [198, 70] width 12 height 12
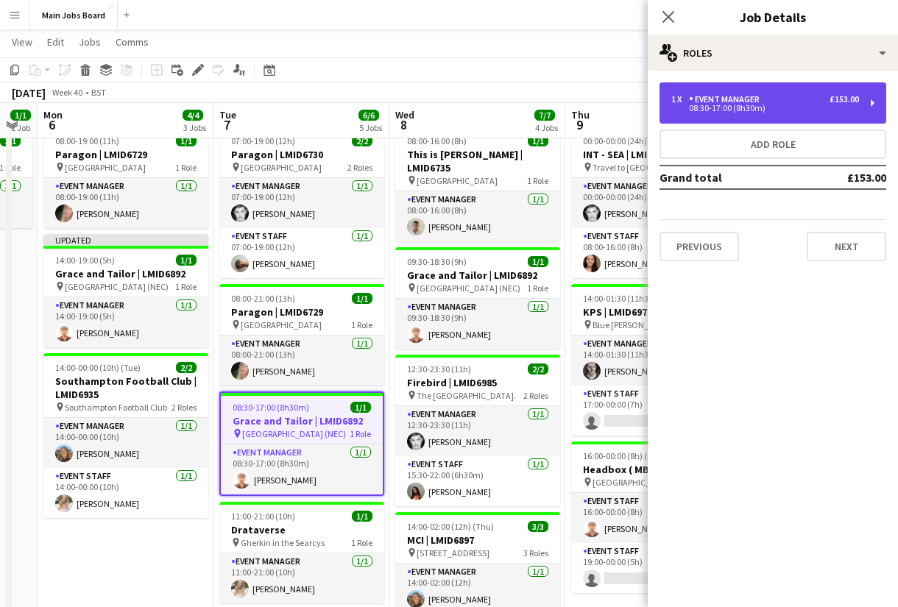
click at [762, 112] on div "08:30-17:00 (8h30m)" at bounding box center [765, 108] width 188 height 7
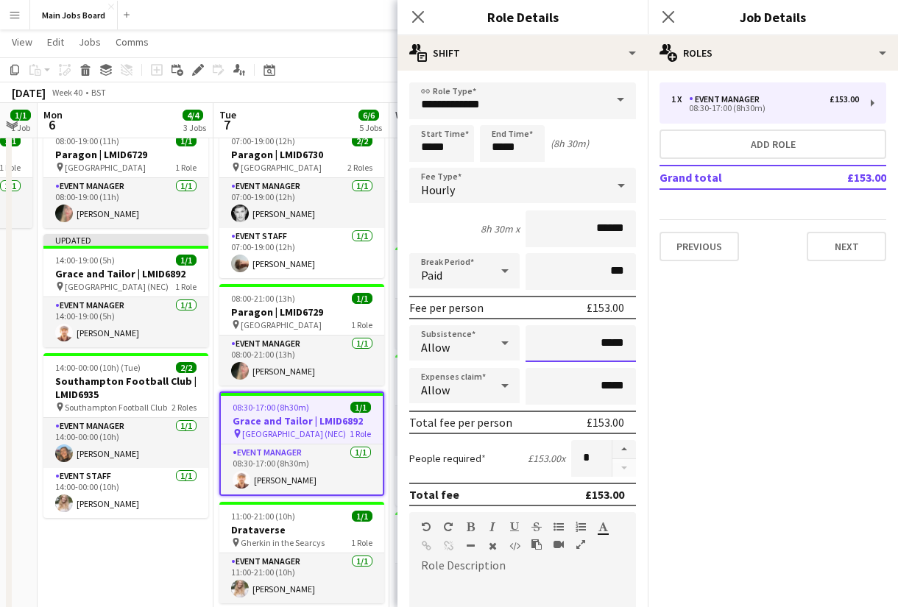
click at [629, 342] on input "*****" at bounding box center [580, 343] width 110 height 37
type input "**"
type input "******"
click at [671, 7] on div "Close pop-in" at bounding box center [668, 17] width 41 height 34
click at [668, 13] on icon "Close pop-in" at bounding box center [668, 17] width 14 height 14
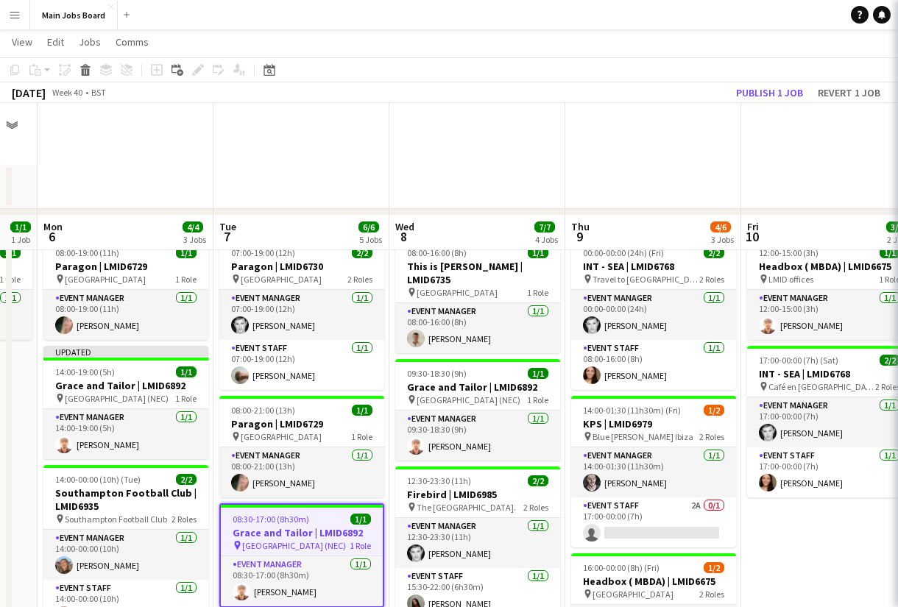
scroll to position [0, 666]
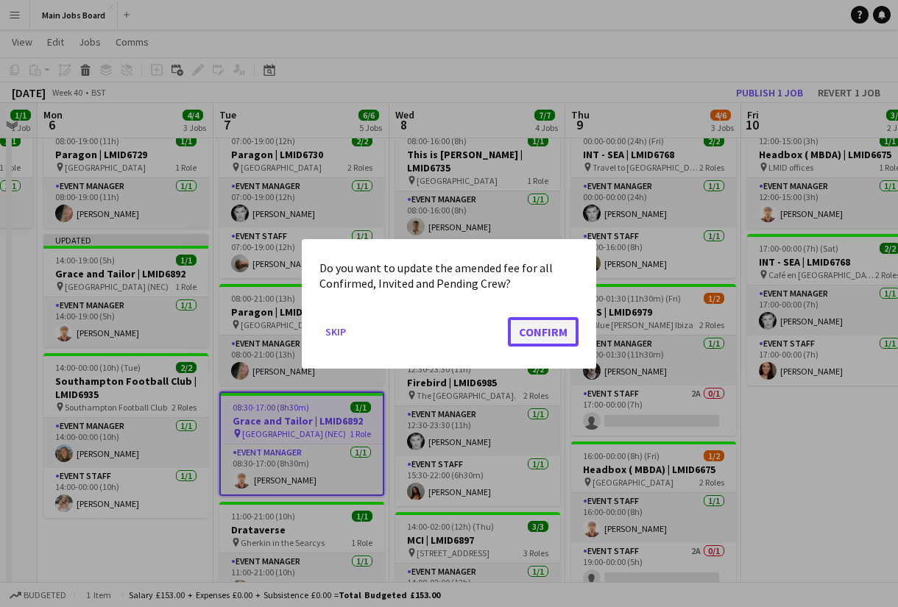
click at [543, 334] on button "Confirm" at bounding box center [543, 330] width 71 height 29
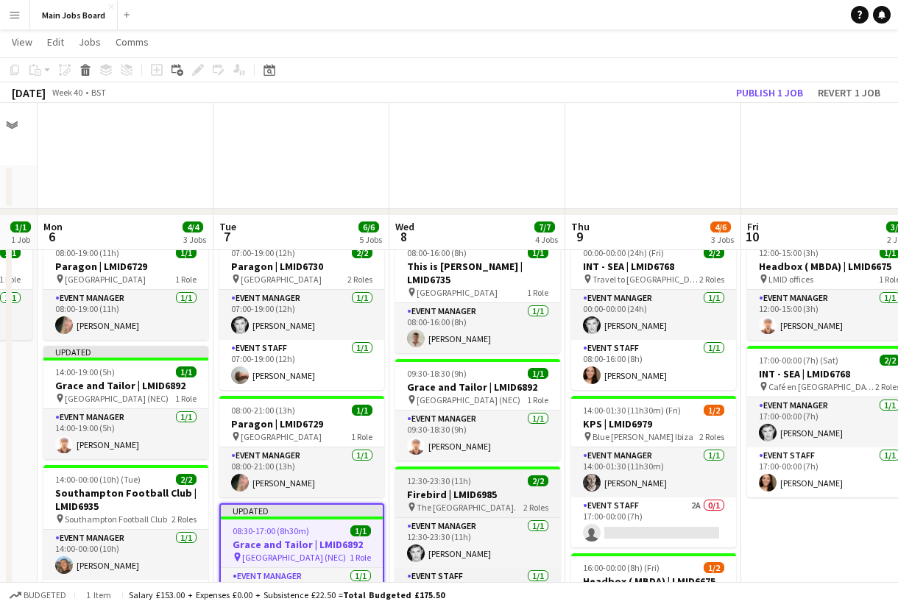
scroll to position [112, 0]
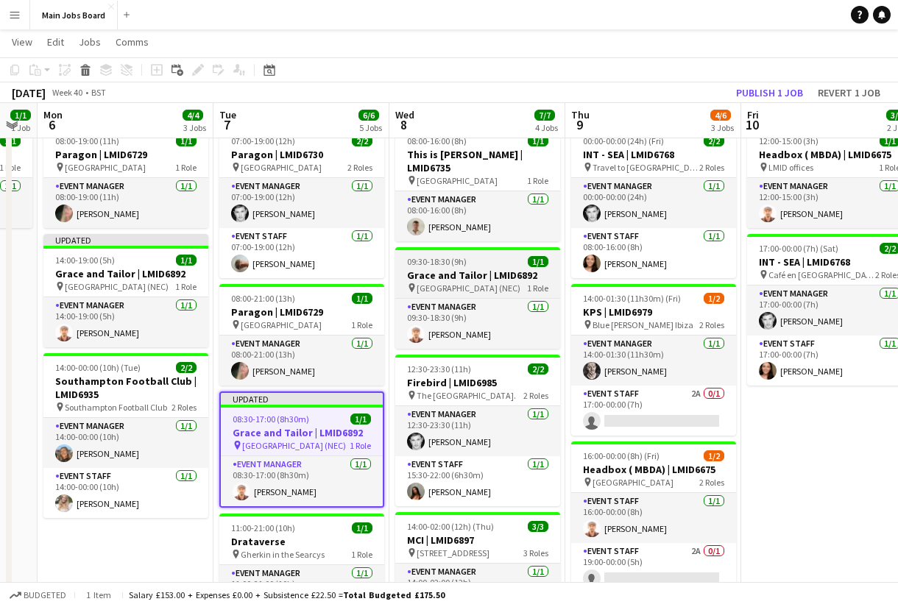
click at [466, 269] on h3 "Grace and Tailor | LMID6892" at bounding box center [477, 275] width 165 height 13
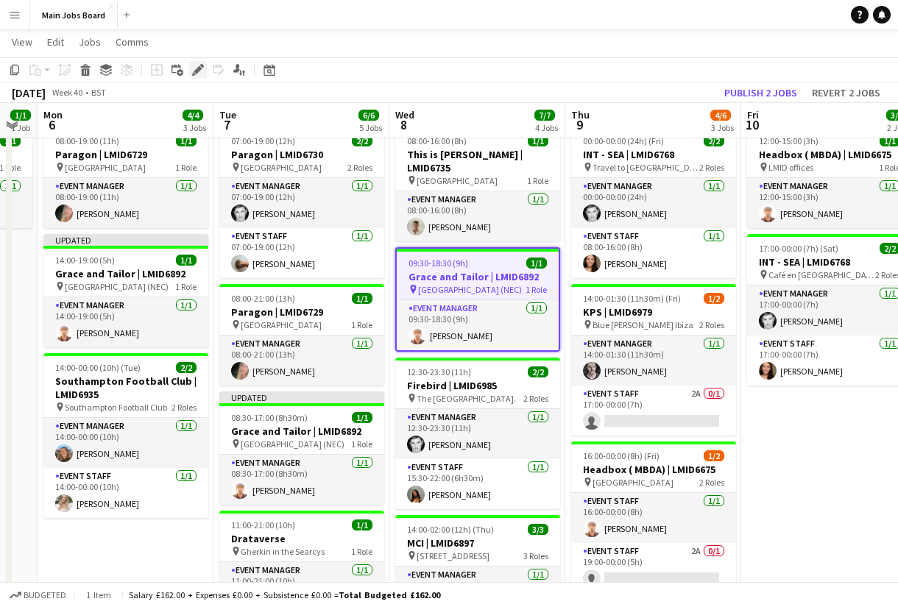
click at [202, 74] on icon "Edit" at bounding box center [198, 70] width 12 height 12
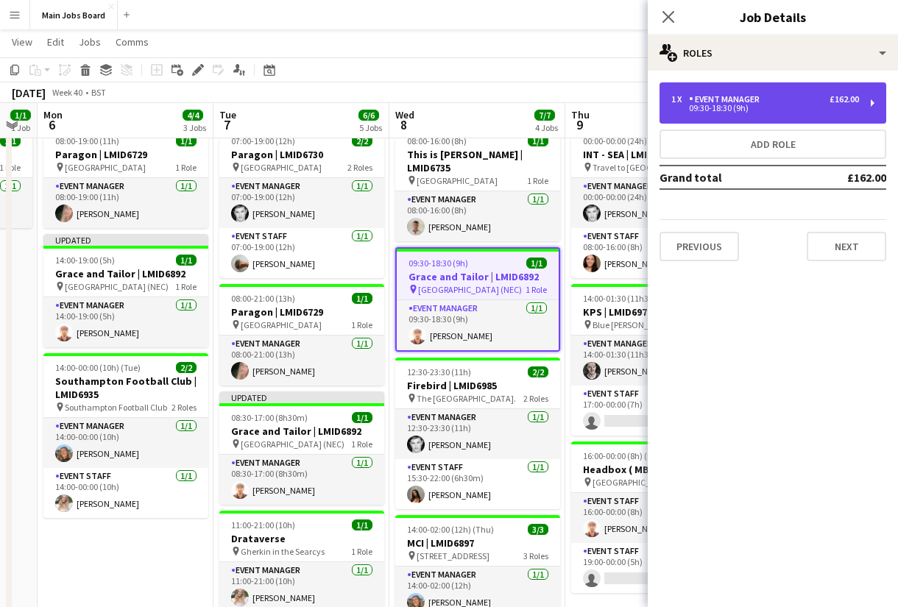
click at [763, 105] on div "09:30-18:30 (9h)" at bounding box center [765, 108] width 188 height 7
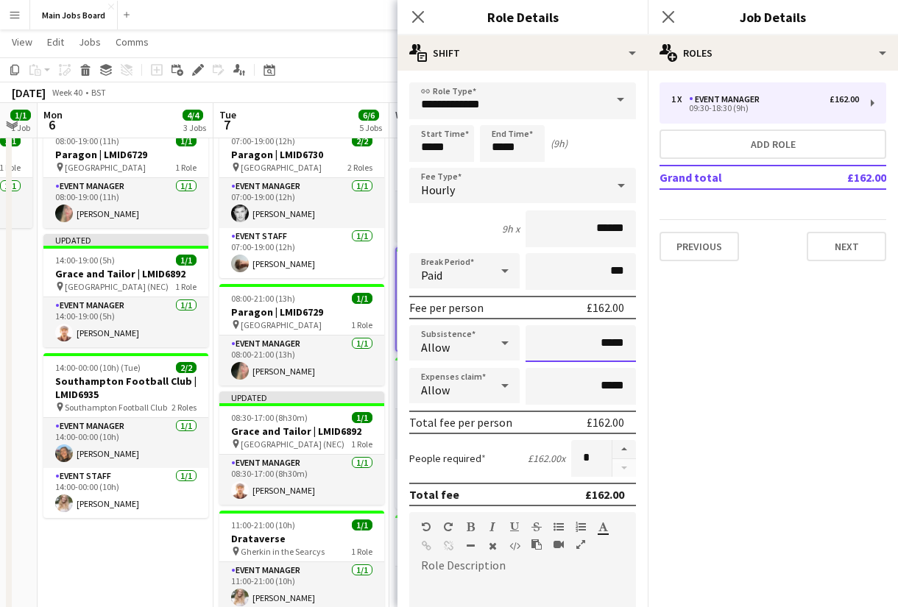
click at [626, 349] on input "*****" at bounding box center [580, 343] width 110 height 37
type input "**"
type input "*****"
click at [667, 19] on icon at bounding box center [668, 17] width 14 height 14
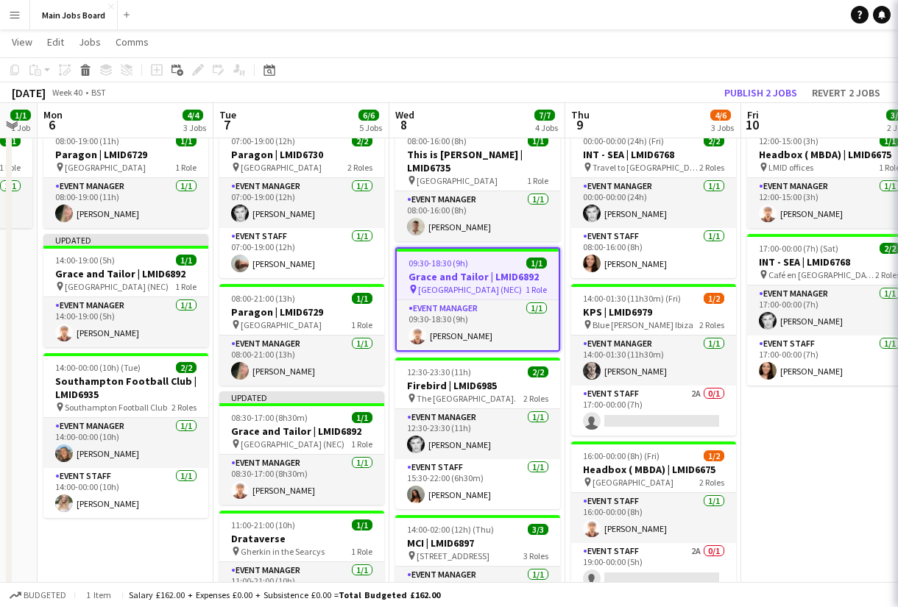
scroll to position [0, 666]
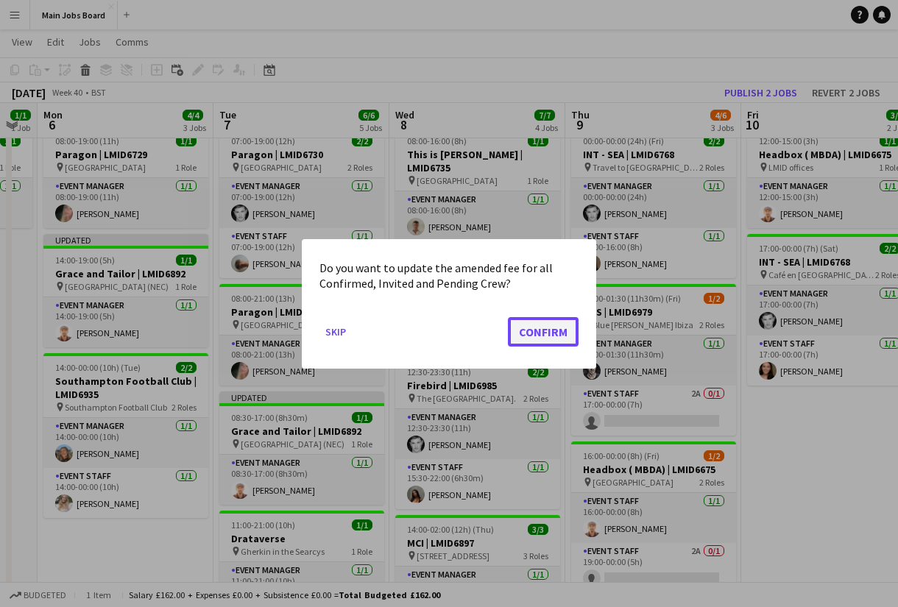
click at [526, 329] on button "Confirm" at bounding box center [543, 330] width 71 height 29
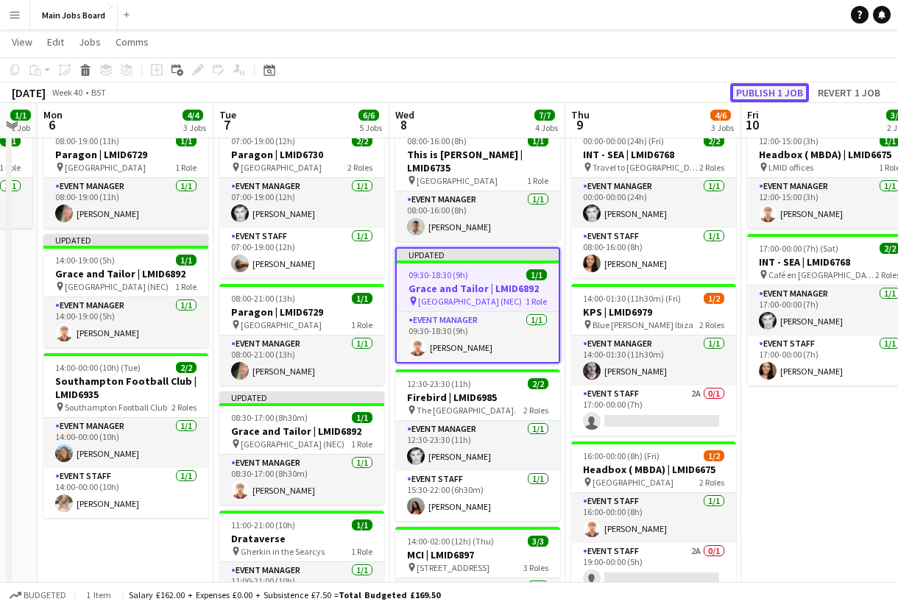
click at [755, 83] on button "Publish 1 job" at bounding box center [769, 92] width 79 height 19
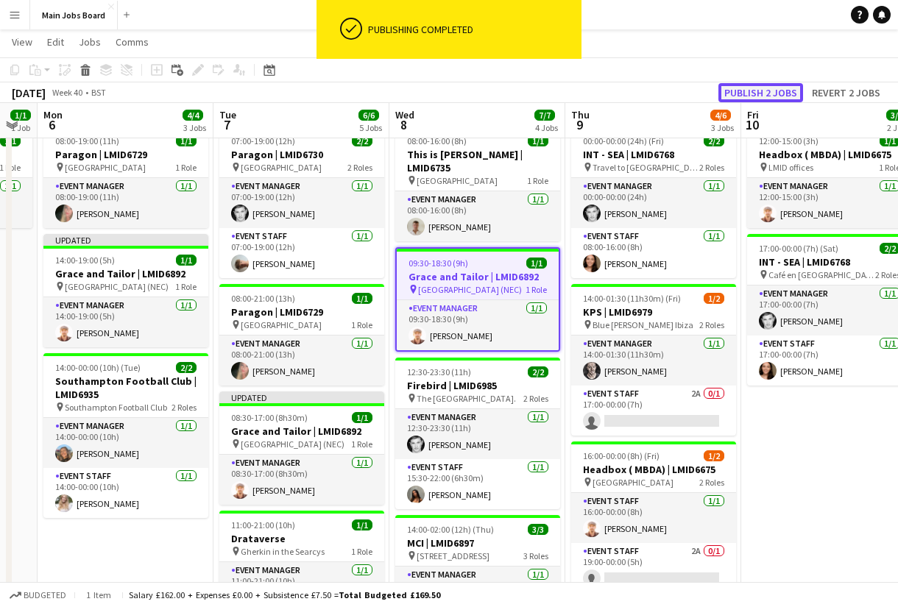
click at [755, 83] on button "Publish 2 jobs" at bounding box center [760, 92] width 85 height 19
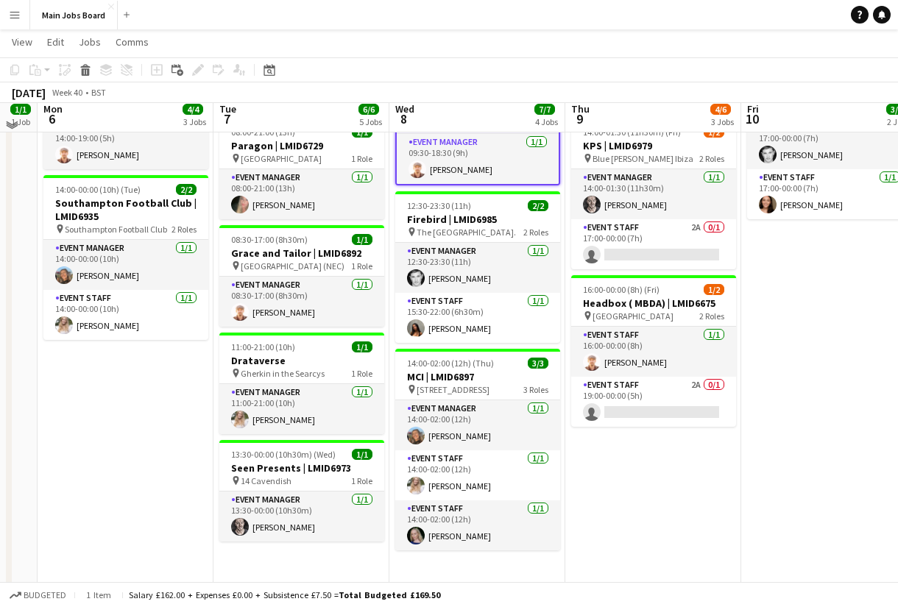
scroll to position [271, 0]
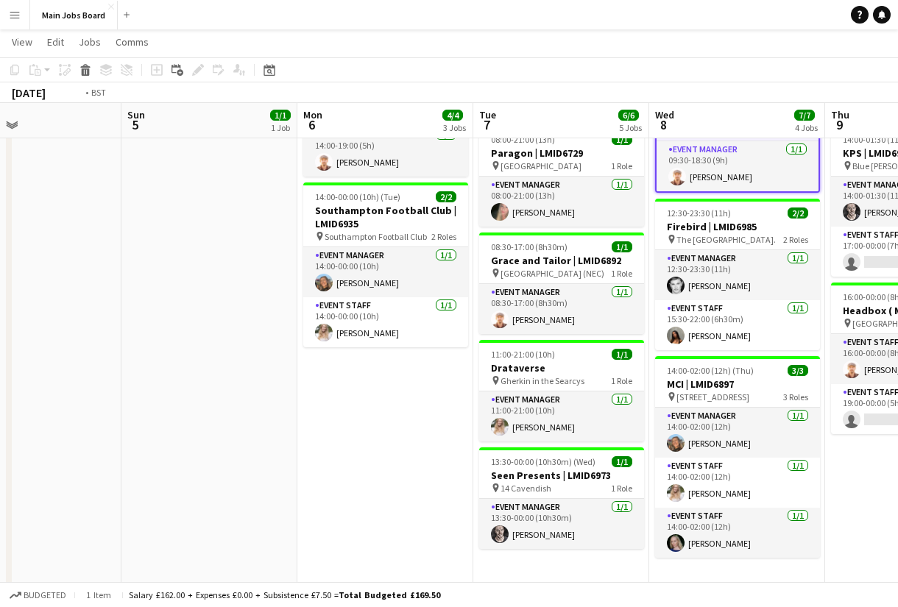
drag, startPoint x: 659, startPoint y: 484, endPoint x: 566, endPoint y: 484, distance: 93.5
click at [566, 484] on app-calendar-viewport "Thu 2 6/6 4 Jobs Fri 3 Sat 4 Sun 5 1/1 1 Job Mon 6 4/4 3 Jobs Tue 7 6/6 5 Jobs …" at bounding box center [449, 243] width 898 height 913
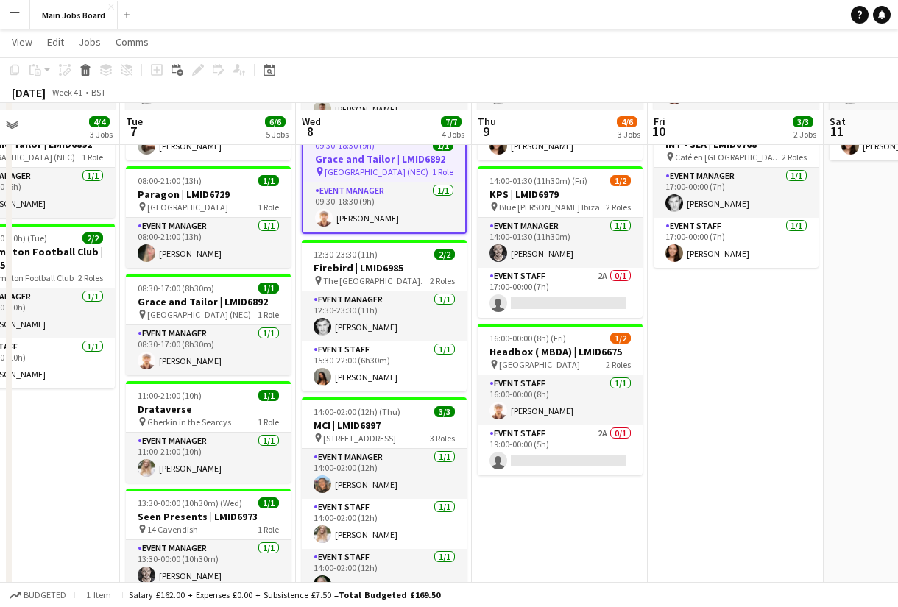
scroll to position [244, 0]
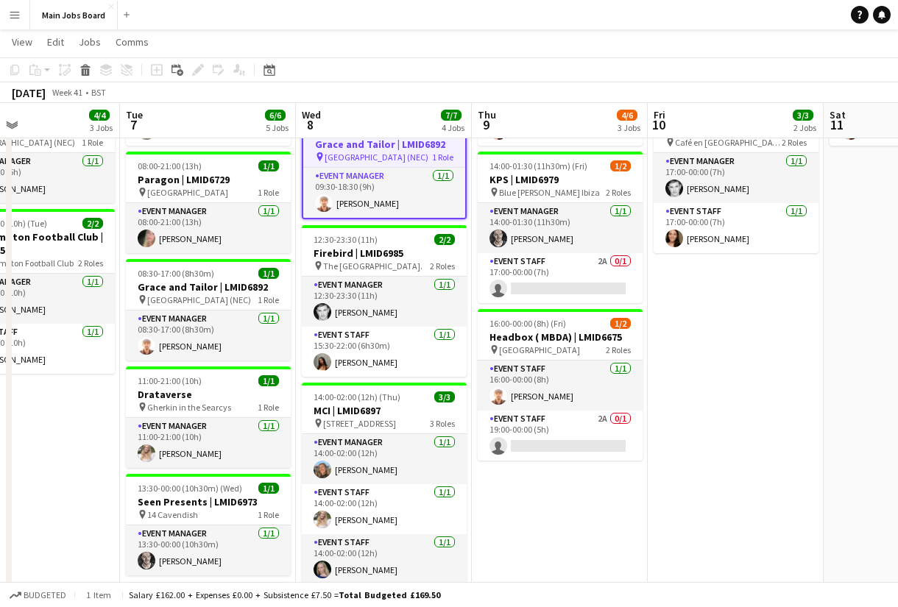
click at [318, 561] on app-user-avatar at bounding box center [323, 570] width 18 height 18
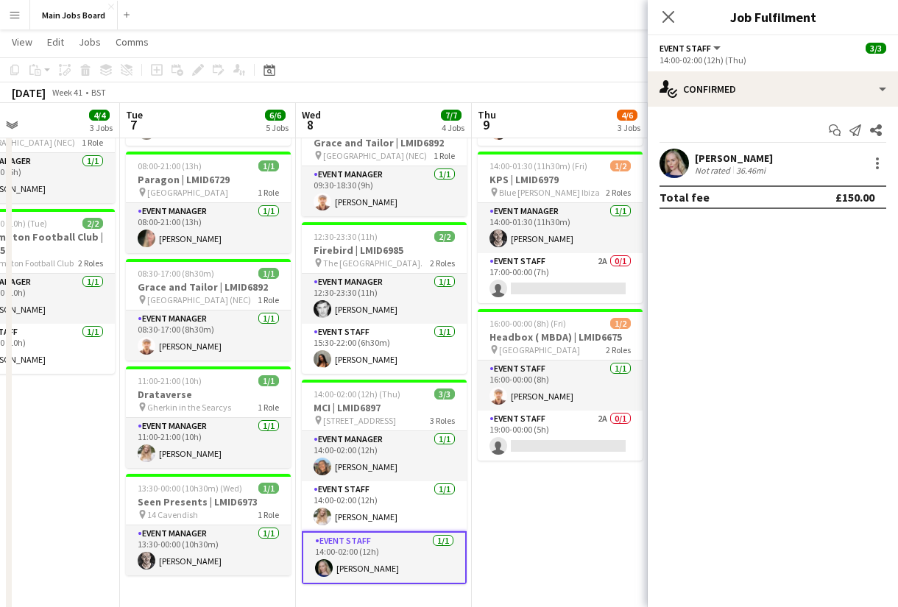
click at [676, 167] on app-user-avatar at bounding box center [673, 163] width 29 height 29
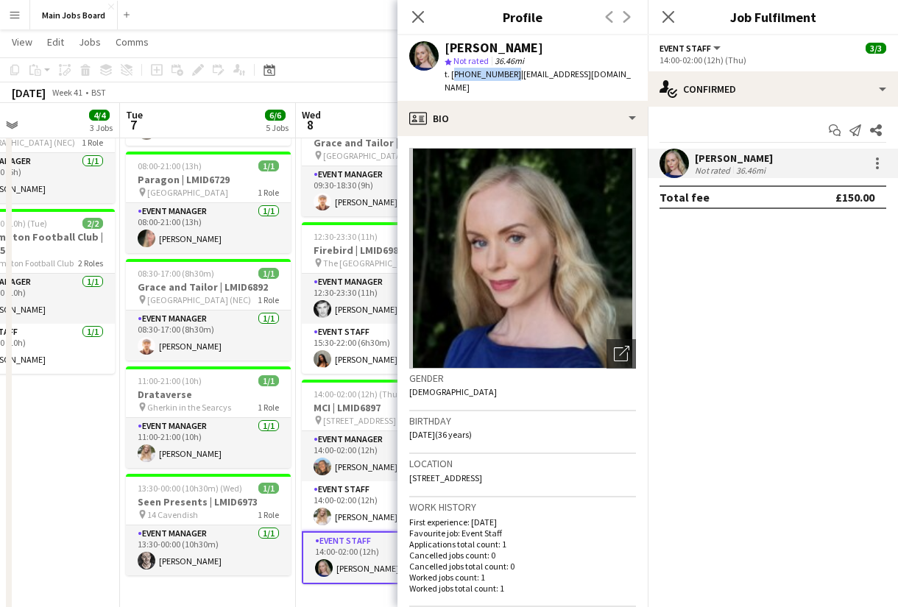
drag, startPoint x: 509, startPoint y: 77, endPoint x: 453, endPoint y: 77, distance: 56.7
click at [453, 77] on span "t. +447917161432" at bounding box center [483, 73] width 77 height 11
copy span "+447917161432"
drag, startPoint x: 515, startPoint y: 74, endPoint x: 626, endPoint y: 74, distance: 111.1
click at [626, 74] on div "Chloe Wainwright star Not rated 36.46mi t. +447917161432 | cmwainwright8@gmail.…" at bounding box center [522, 67] width 250 height 65
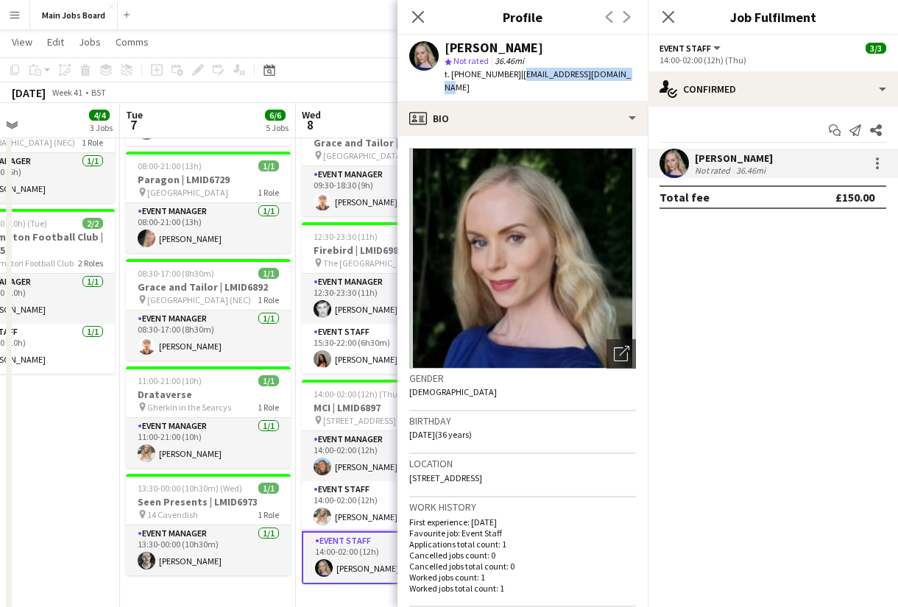
copy span "cmwainwright8@gmail.com"
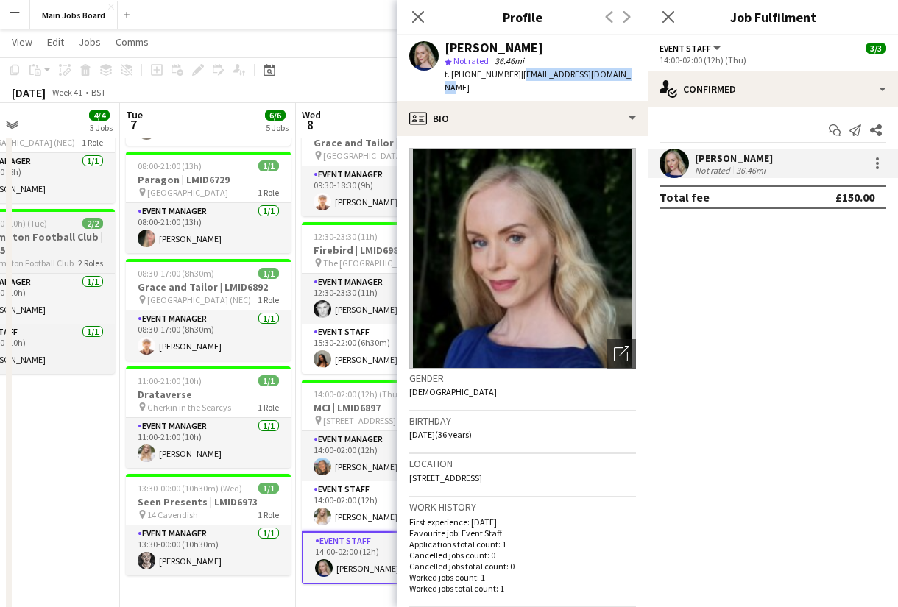
click at [82, 423] on app-date-cell "08:00-19:00 (11h) 1/1 Paragon | LMID6729 pin [GEOGRAPHIC_DATA] 1 Role Event Man…" at bounding box center [32, 356] width 176 height 737
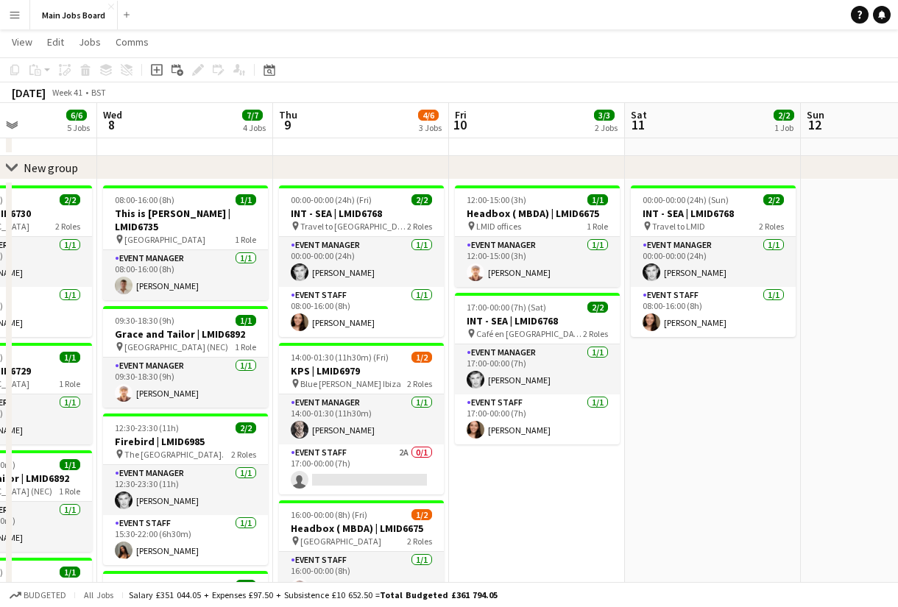
scroll to position [0, 607]
drag, startPoint x: 679, startPoint y: 496, endPoint x: 492, endPoint y: 496, distance: 186.9
click at [492, 496] on app-calendar-viewport "Sat 4 Sun 5 1/1 1 Job Mon 6 4/4 3 Jobs Tue 7 6/6 5 Jobs Wed 8 7/7 4 Jobs Thu 9 …" at bounding box center [449, 460] width 898 height 913
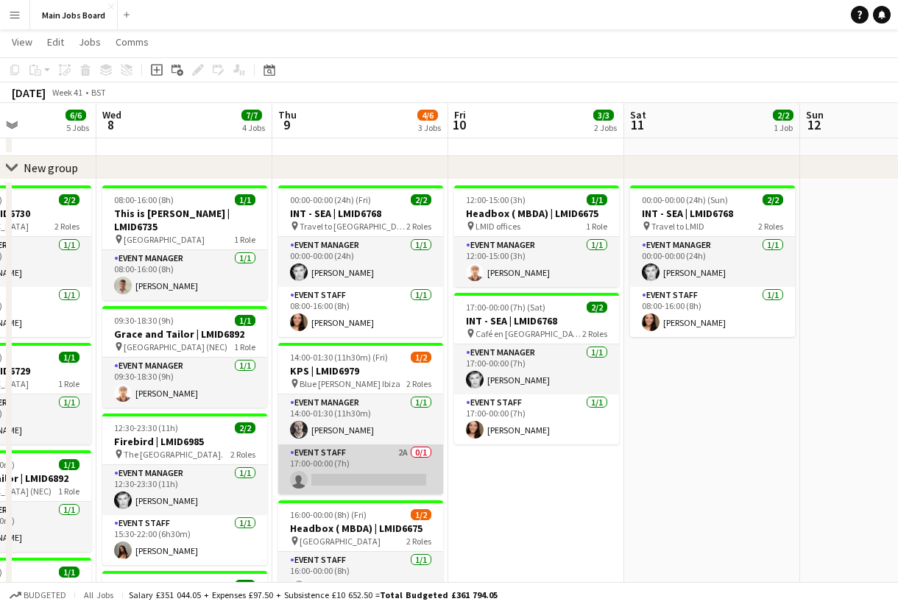
click at [375, 469] on app-card-role "Event Staff 2A 0/1 17:00-00:00 (7h) single-neutral-actions" at bounding box center [360, 470] width 165 height 50
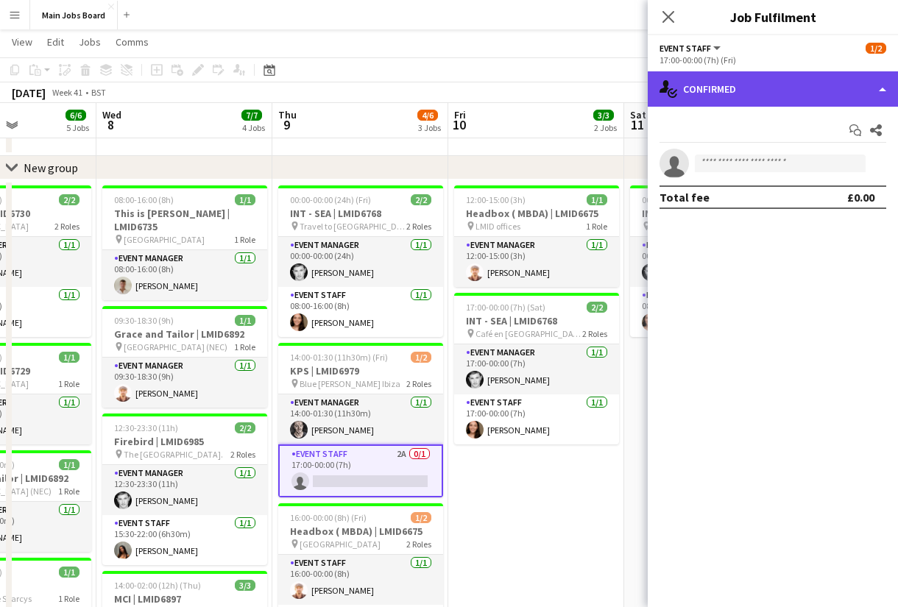
click at [775, 96] on div "single-neutral-actions-check-2 Confirmed" at bounding box center [773, 88] width 250 height 35
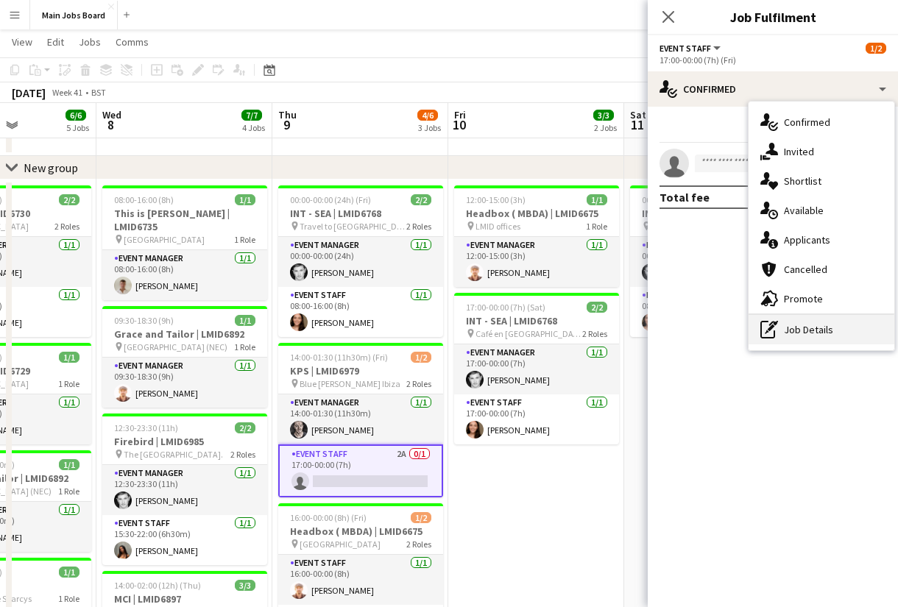
click at [815, 340] on div "pen-write Job Details" at bounding box center [821, 329] width 146 height 29
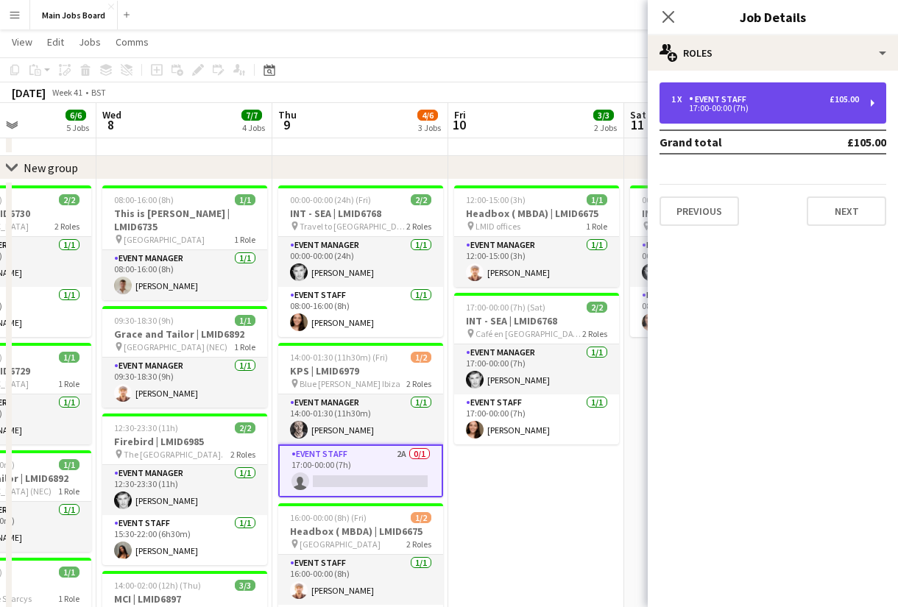
click at [761, 93] on div "1 x Event Staff £105.00 17:00-00:00 (7h)" at bounding box center [772, 102] width 227 height 41
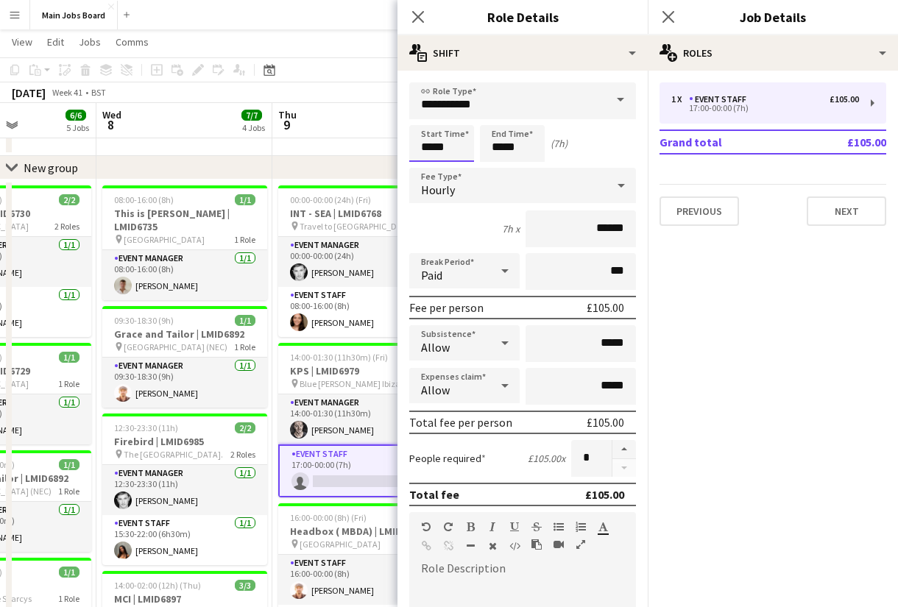
click at [431, 146] on input "*****" at bounding box center [441, 143] width 65 height 37
type input "*****"
click at [461, 247] on div "10h x ******" at bounding box center [522, 228] width 227 height 37
click at [461, 270] on div "Paid" at bounding box center [449, 270] width 81 height 35
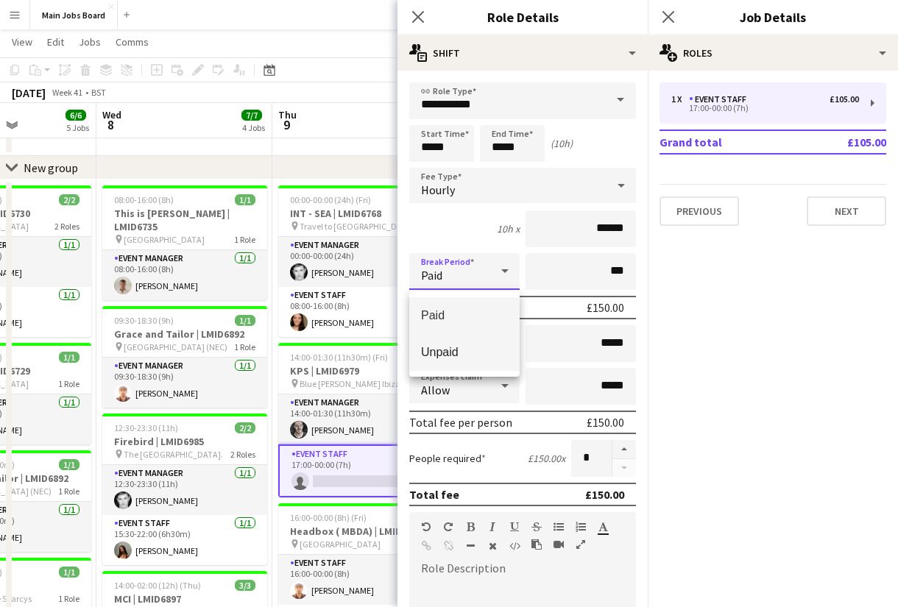
click at [447, 364] on mat-option "Unpaid" at bounding box center [464, 352] width 110 height 37
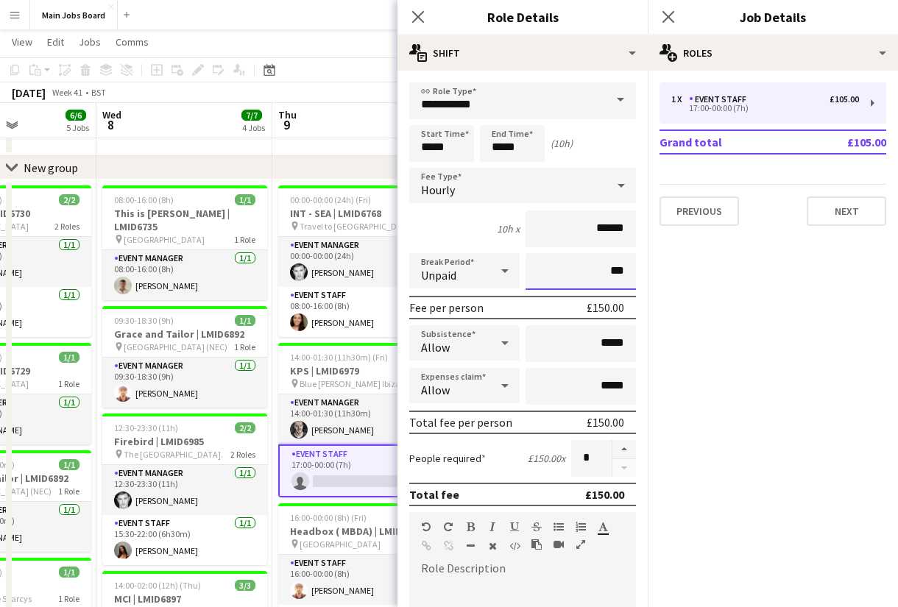
click at [558, 280] on input "***" at bounding box center [580, 271] width 110 height 37
type input "*****"
click at [723, 373] on mat-expansion-panel "pencil3 General details 1 x Event Staff £105.00 17:00-00:00 (7h) Grand total £1…" at bounding box center [773, 339] width 250 height 537
click at [665, 21] on icon "Close pop-in" at bounding box center [668, 17] width 14 height 14
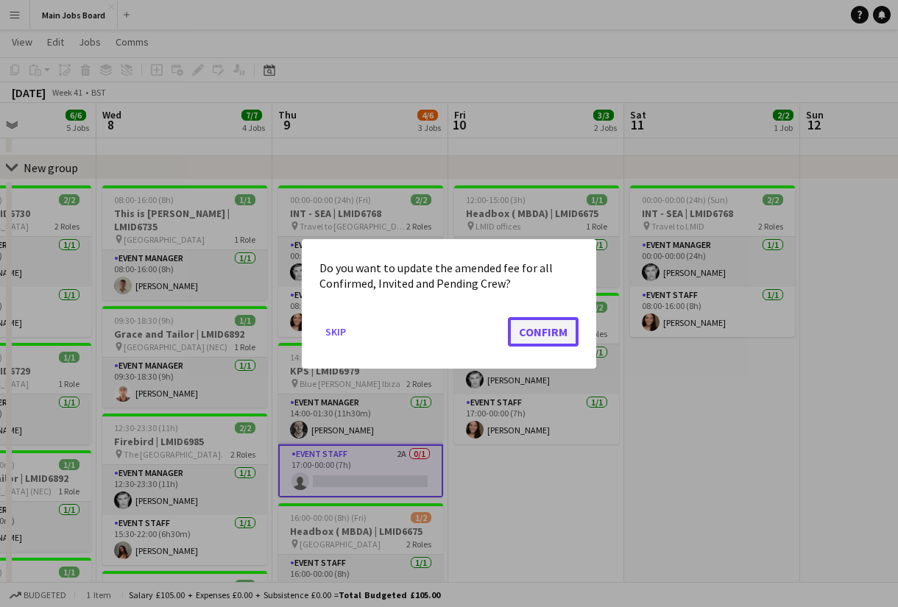
click at [526, 332] on button "Confirm" at bounding box center [543, 330] width 71 height 29
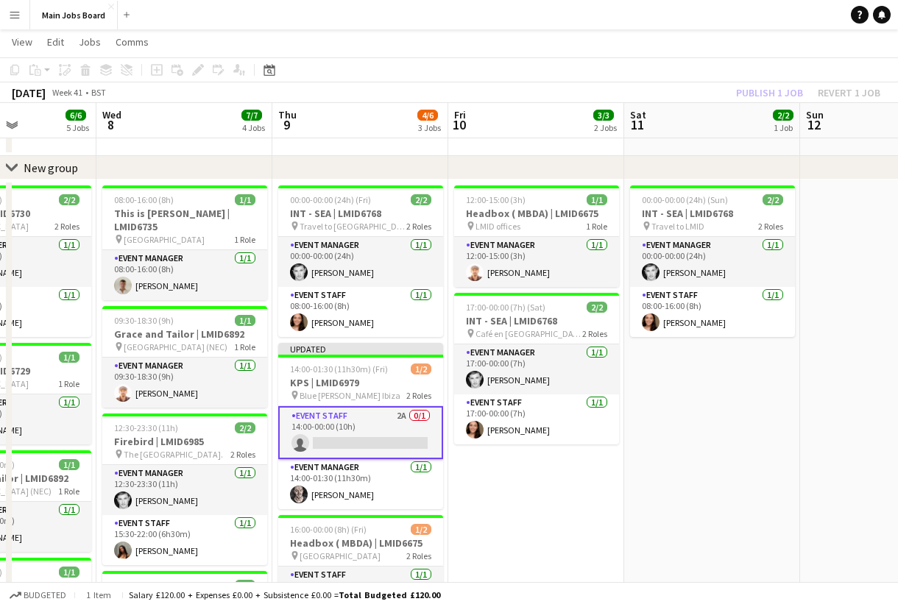
click at [374, 429] on app-card-role "Event Staff 2A 0/1 14:00-00:00 (10h) single-neutral-actions" at bounding box center [360, 432] width 165 height 53
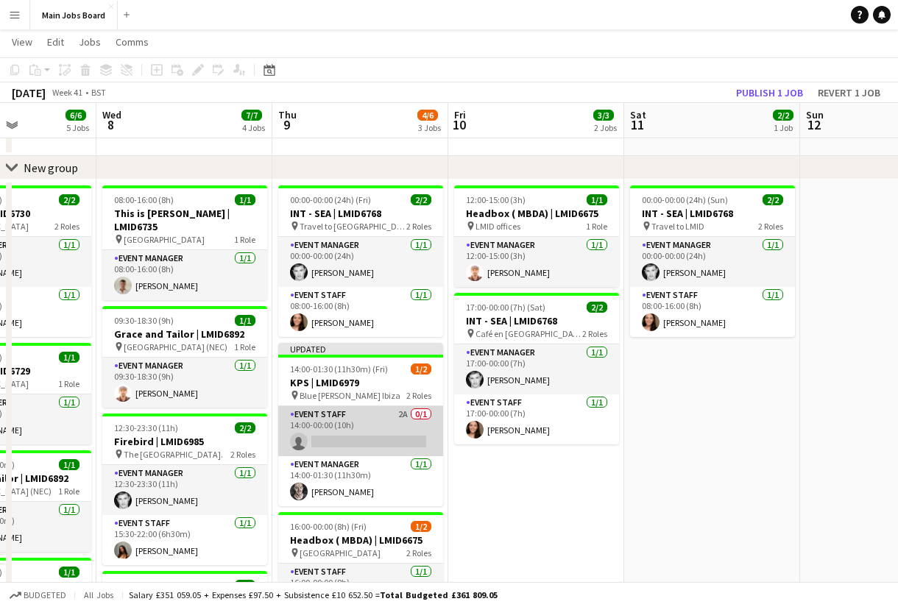
click at [374, 429] on app-card-role "Event Staff 2A 0/1 14:00-00:00 (10h) single-neutral-actions" at bounding box center [360, 431] width 165 height 50
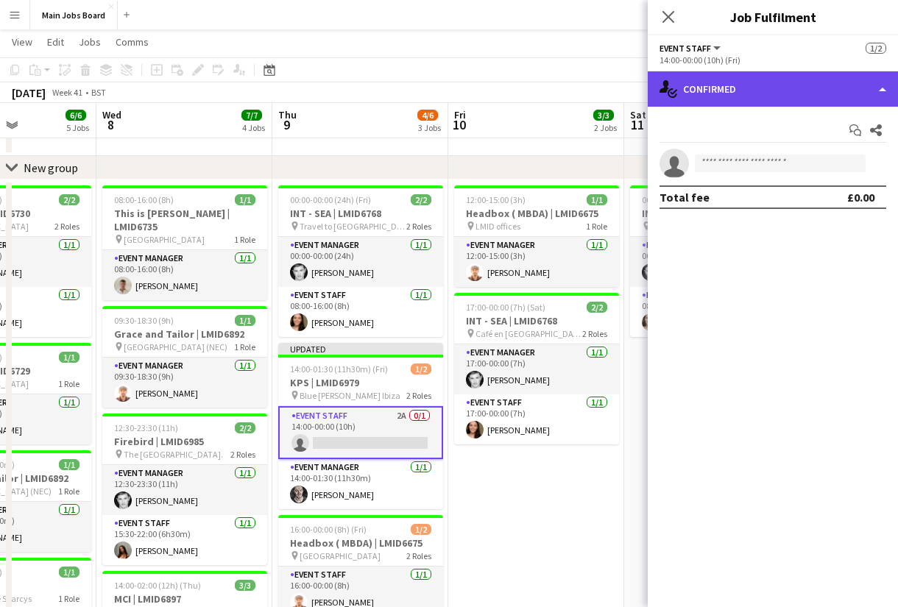
click at [743, 96] on div "single-neutral-actions-check-2 Confirmed" at bounding box center [773, 88] width 250 height 35
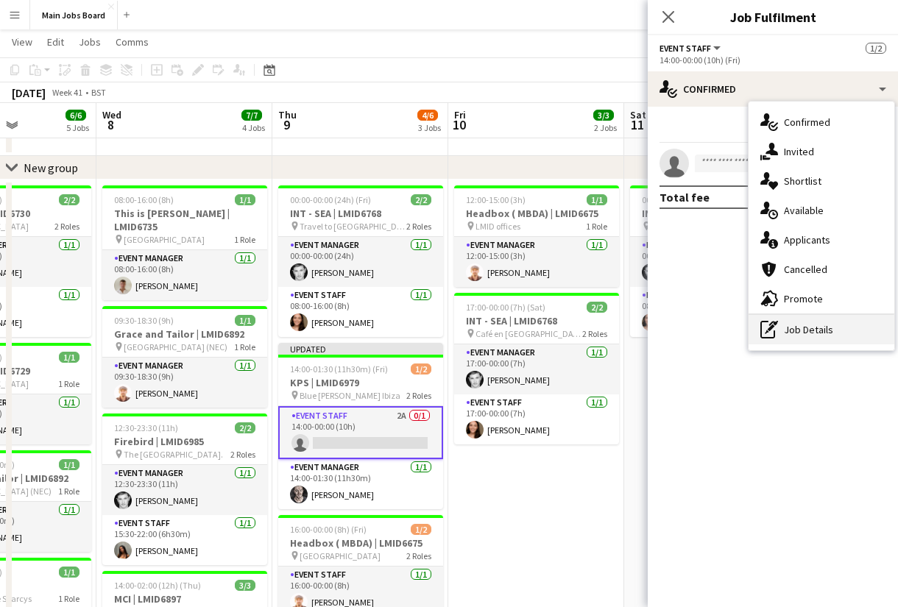
click at [779, 338] on div "pen-write Job Details" at bounding box center [821, 329] width 146 height 29
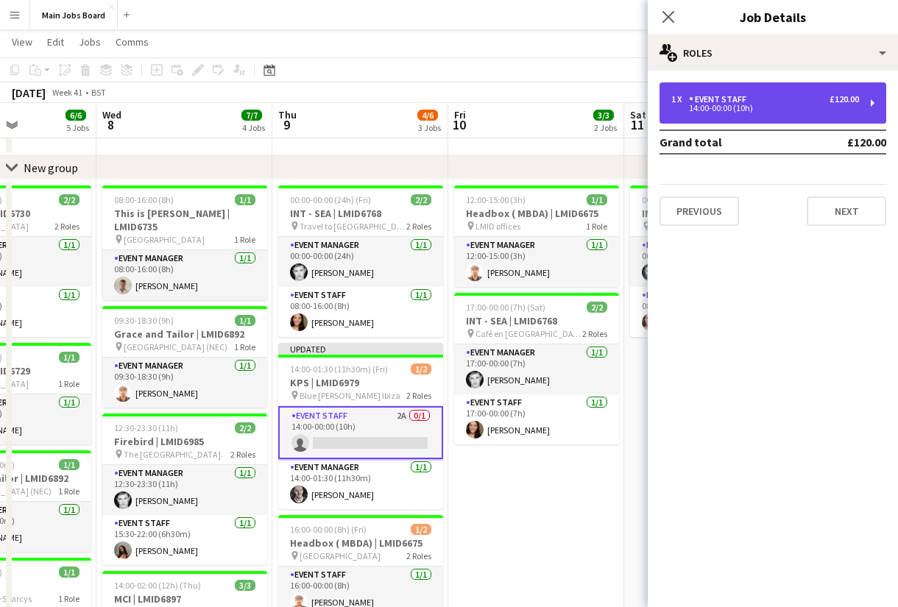
click at [759, 101] on div "1 x Event Staff £120.00" at bounding box center [765, 99] width 188 height 10
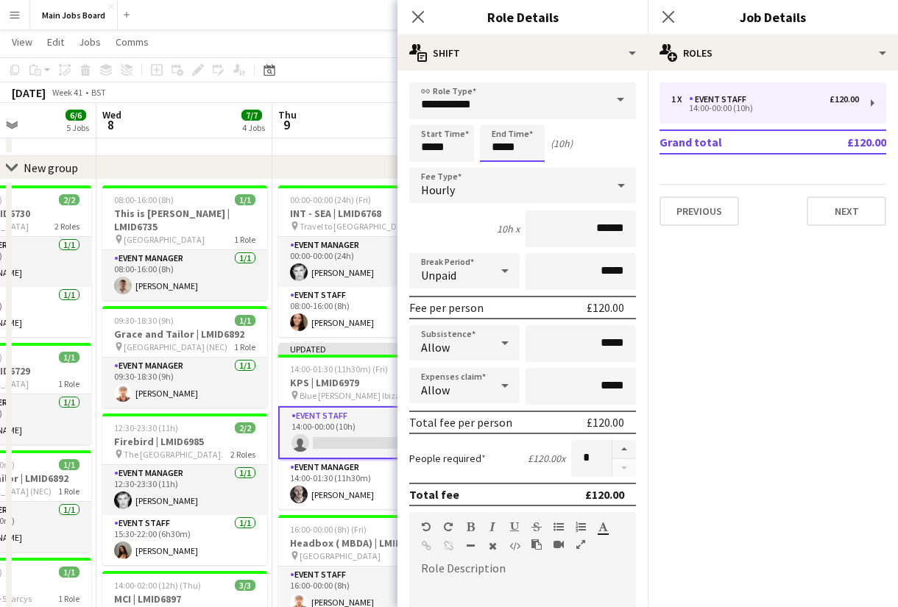
click at [542, 149] on input "*****" at bounding box center [512, 143] width 65 height 37
type input "*****"
click at [694, 339] on mat-expansion-panel "pencil3 General details 1 x Event Staff £120.00 14:00-00:00 (10h) Grand total £…" at bounding box center [773, 339] width 250 height 537
click at [665, 16] on icon "Close pop-in" at bounding box center [668, 17] width 14 height 14
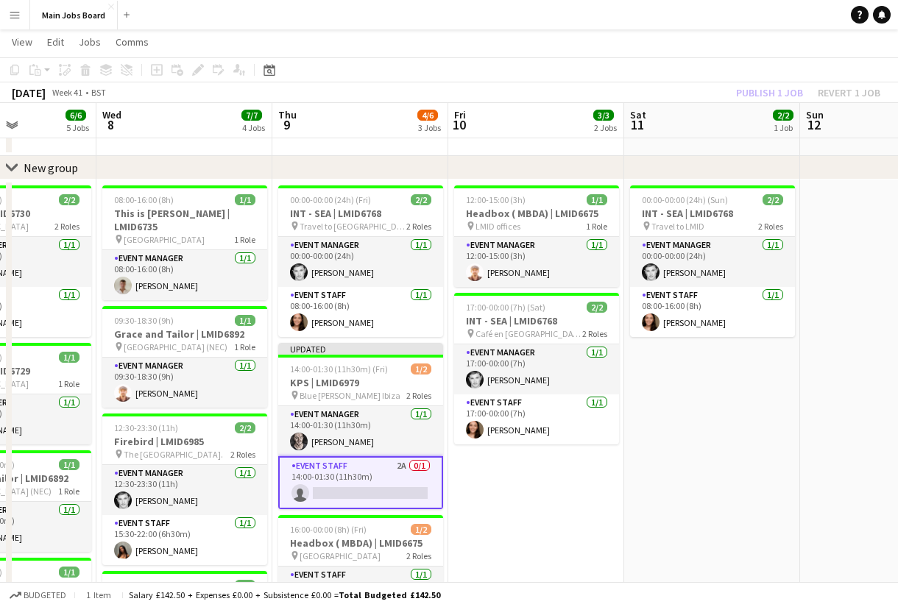
click at [768, 88] on div "Publish 1 job Revert 1 job" at bounding box center [808, 92] width 180 height 19
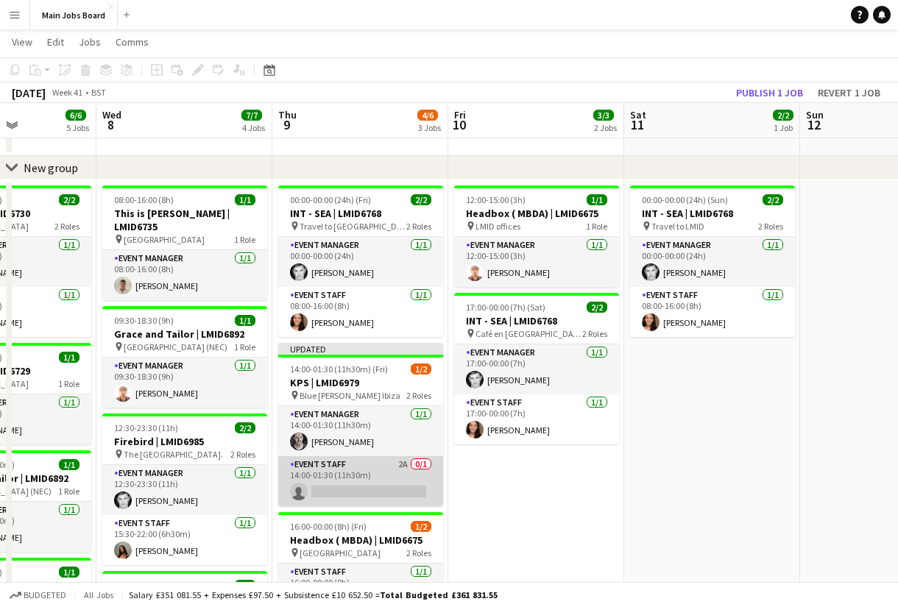
click at [402, 468] on app-card-role "Event Staff 2A 0/1 14:00-01:30 (11h30m) single-neutral-actions" at bounding box center [360, 481] width 165 height 50
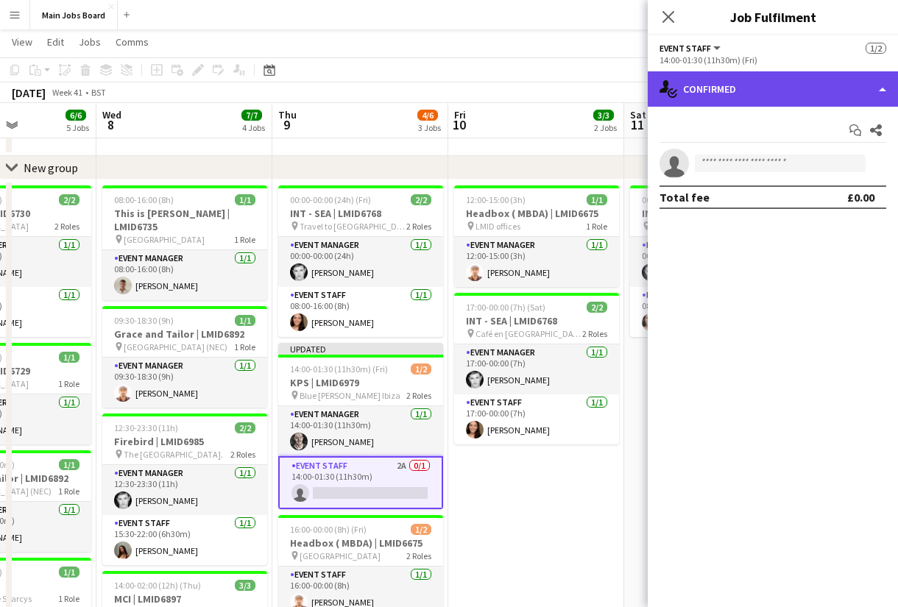
click at [760, 105] on div "single-neutral-actions-check-2 Confirmed" at bounding box center [773, 88] width 250 height 35
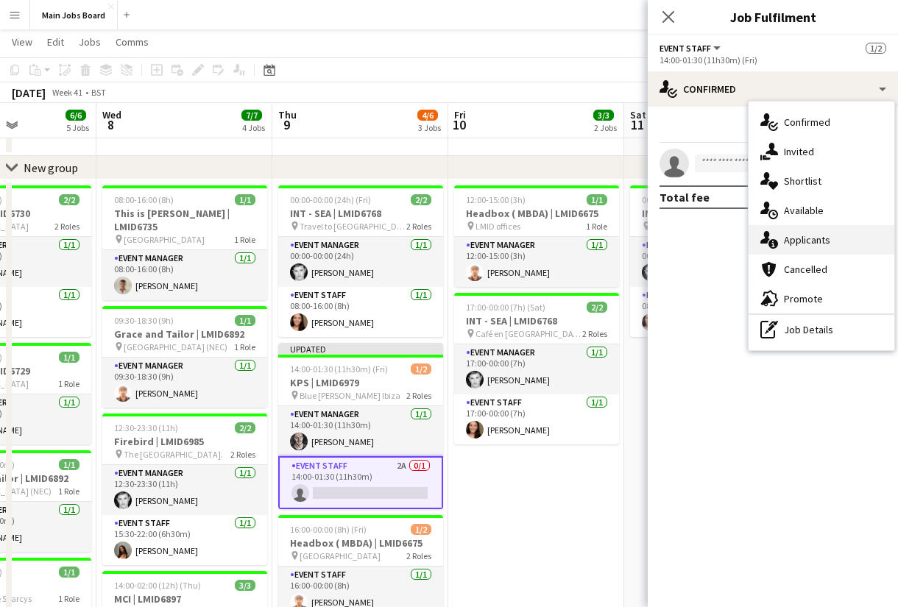
click at [833, 230] on div "single-neutral-actions-information Applicants" at bounding box center [821, 239] width 146 height 29
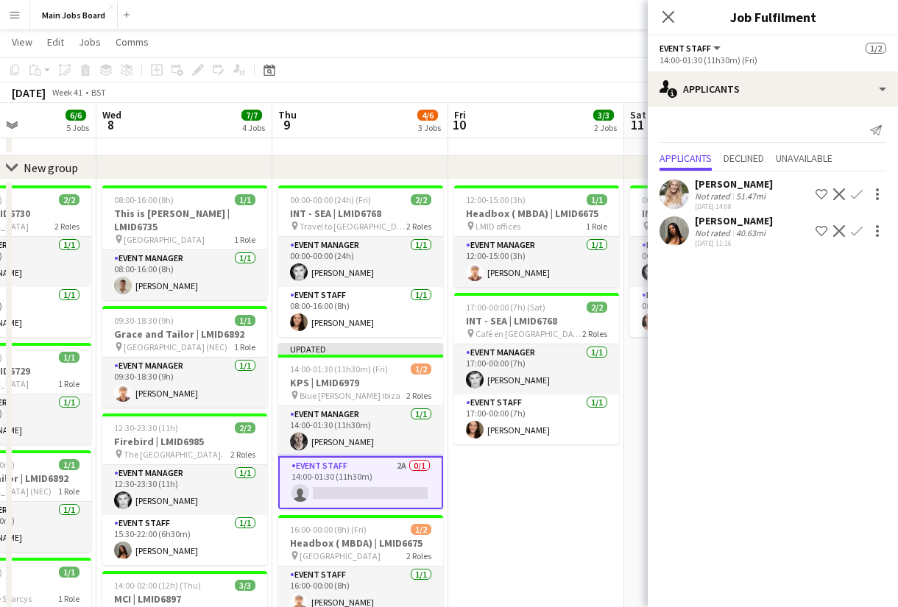
click at [855, 233] on app-icon "Confirm" at bounding box center [857, 231] width 12 height 12
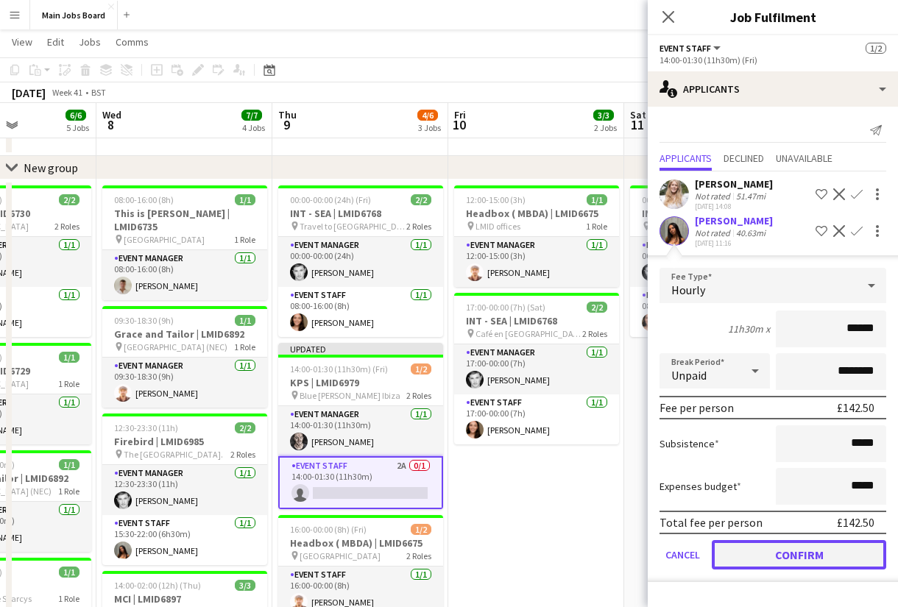
click at [767, 564] on button "Confirm" at bounding box center [799, 554] width 174 height 29
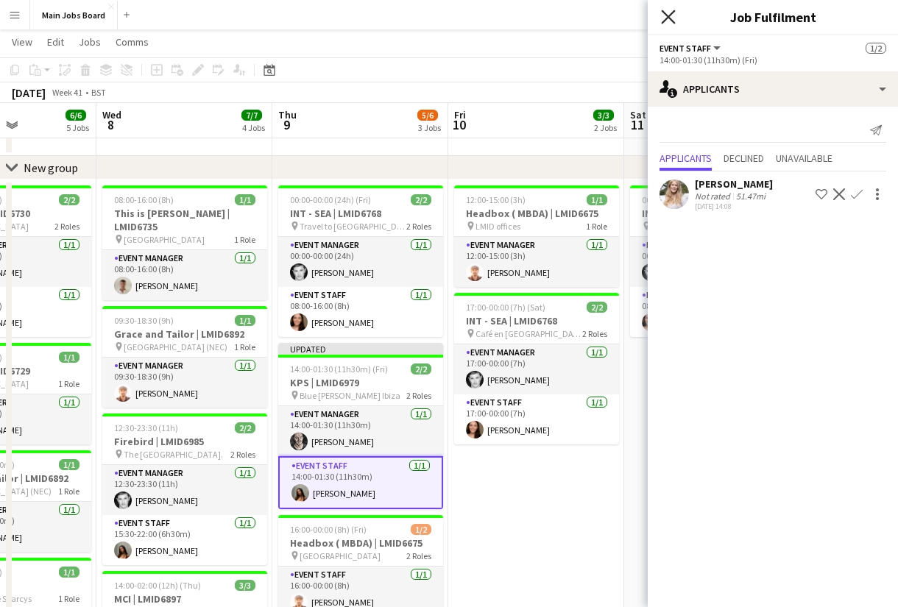
click at [669, 17] on icon at bounding box center [668, 17] width 14 height 14
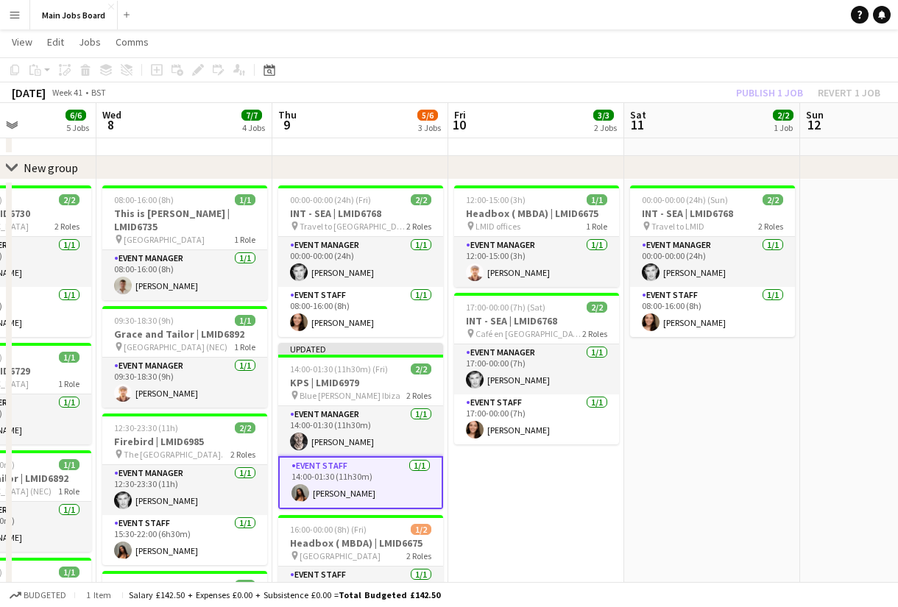
click at [765, 93] on div "Publish 1 job Revert 1 job" at bounding box center [808, 92] width 180 height 19
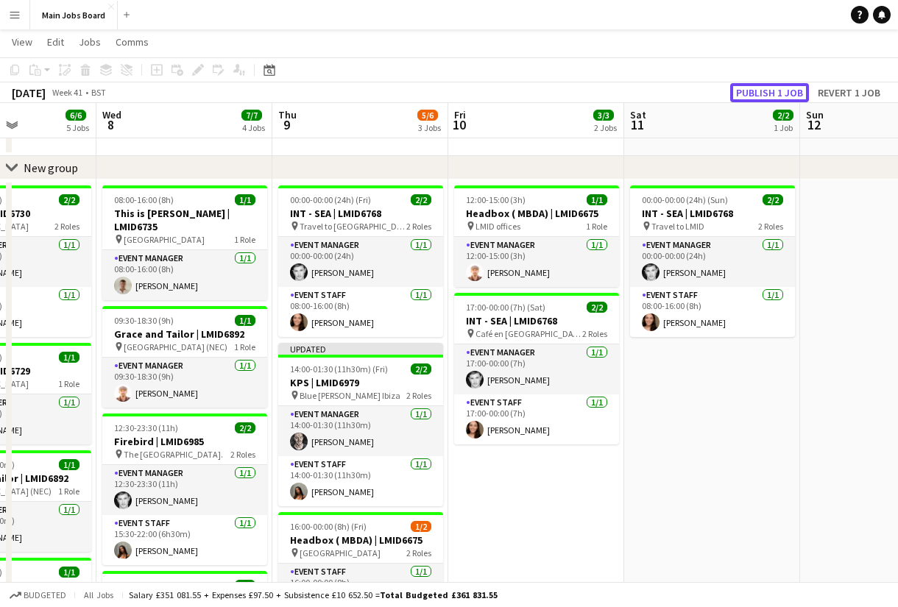
click at [765, 93] on button "Publish 1 job" at bounding box center [769, 92] width 79 height 19
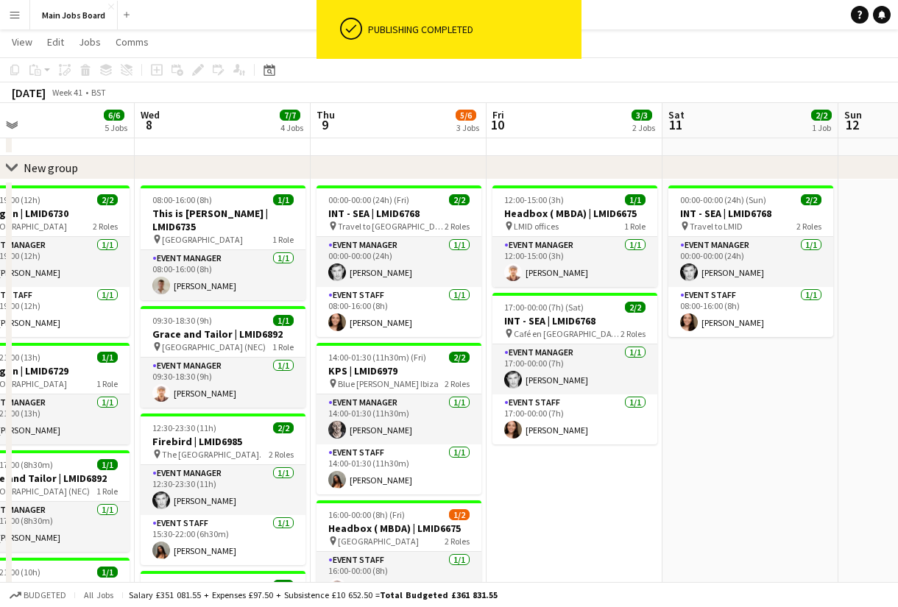
drag, startPoint x: 503, startPoint y: 500, endPoint x: 552, endPoint y: 500, distance: 49.3
click at [552, 500] on app-calendar-viewport "Sat 4 Sun 5 1/1 1 Job Mon 6 4/4 3 Jobs Tue 7 6/6 5 Jobs Wed 8 7/7 4 Jobs Thu 9 …" at bounding box center [449, 460] width 898 height 913
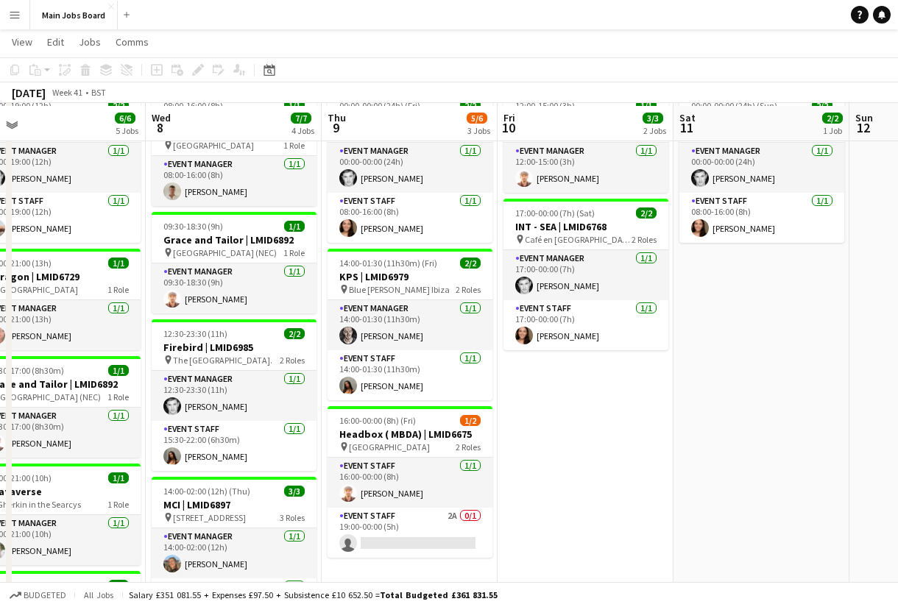
scroll to position [164, 0]
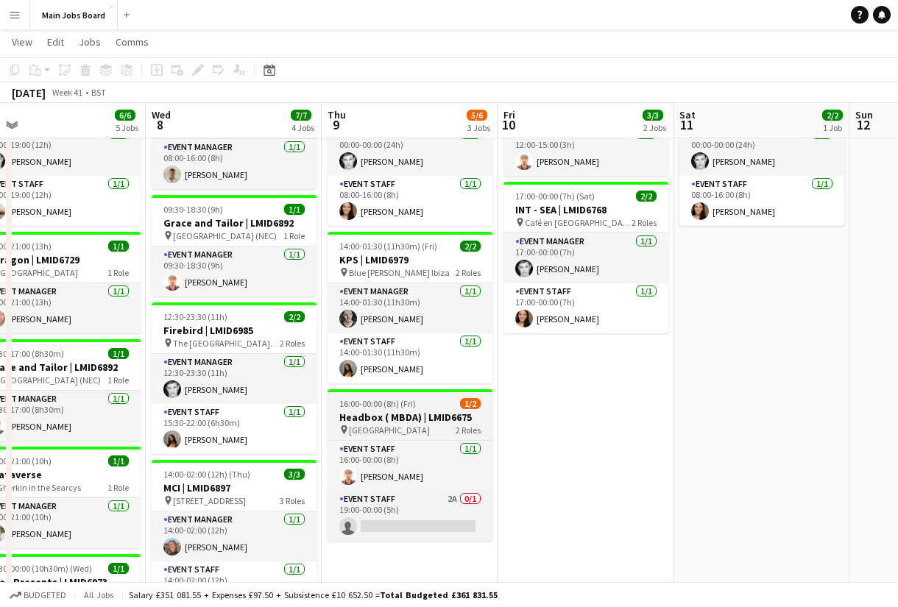
click at [397, 416] on h3 "Headbox ( MBDA) | LMID6675" at bounding box center [409, 417] width 165 height 13
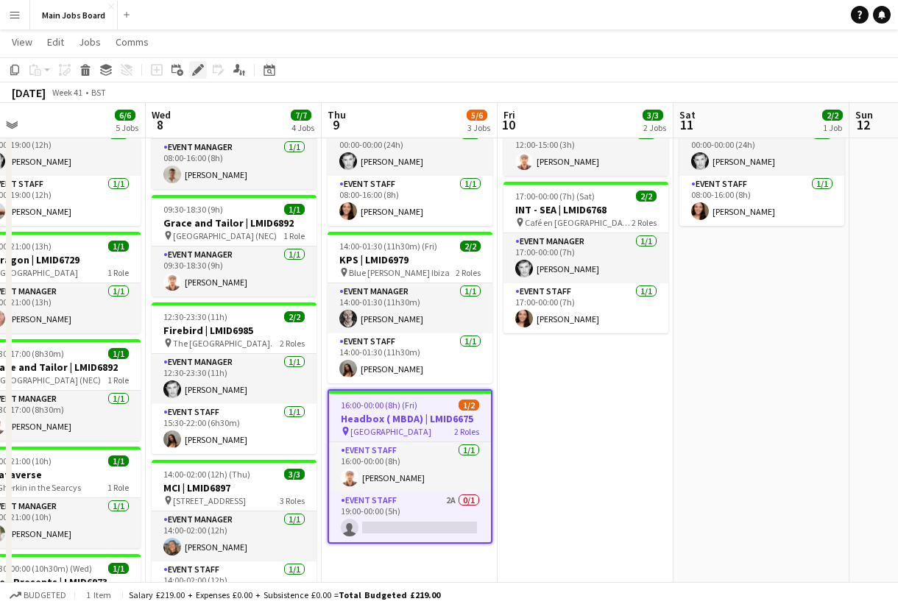
click at [200, 63] on div "Edit" at bounding box center [198, 70] width 18 height 18
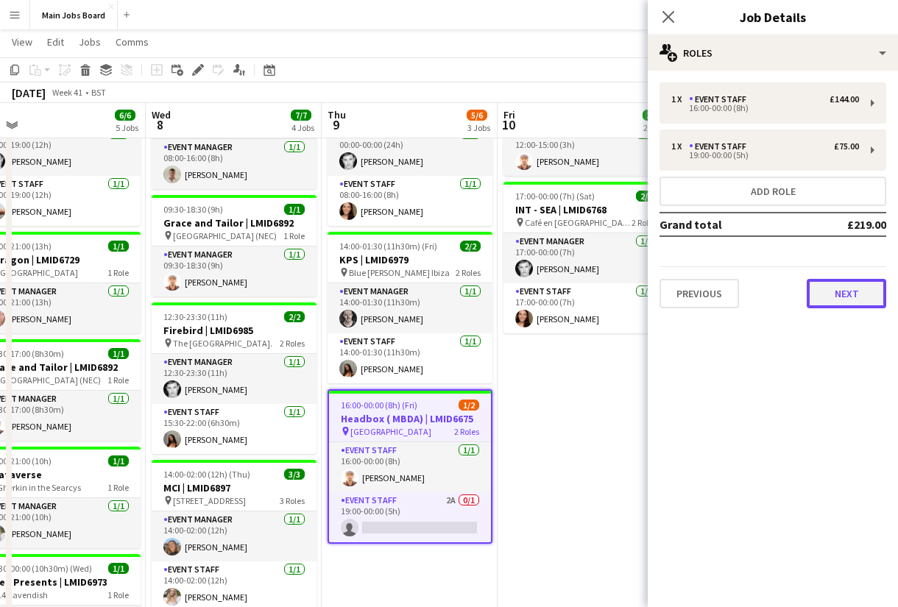
click at [855, 292] on button "Next" at bounding box center [846, 293] width 79 height 29
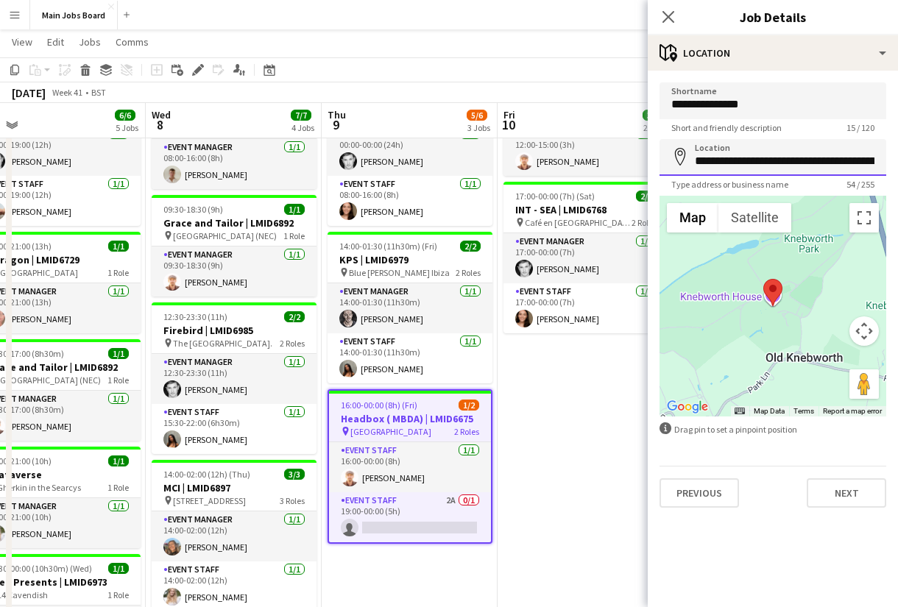
click at [807, 163] on input "**********" at bounding box center [772, 157] width 227 height 37
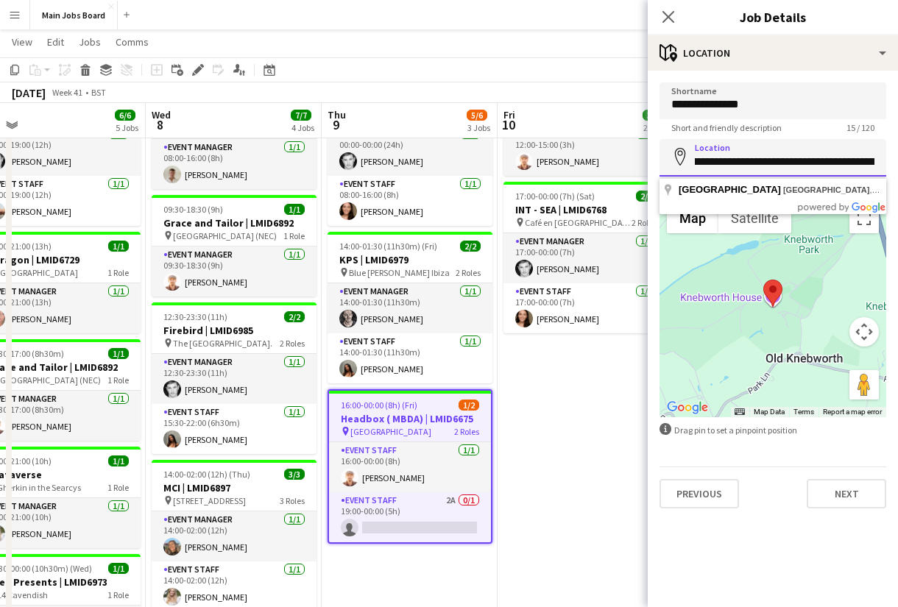
scroll to position [0, 52]
click at [849, 171] on input "**********" at bounding box center [772, 158] width 227 height 38
click at [846, 160] on input "**********" at bounding box center [772, 158] width 227 height 38
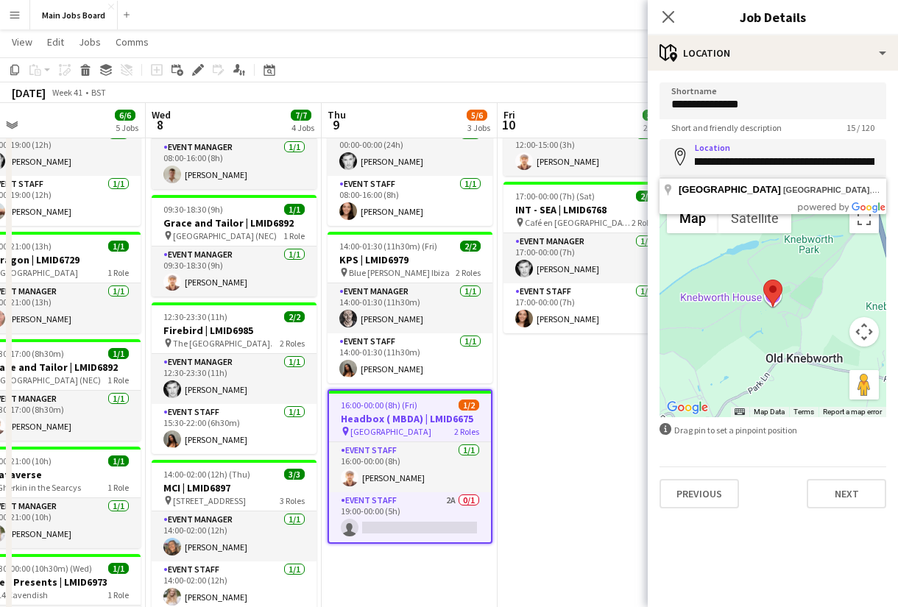
click at [566, 400] on app-date-cell "12:00-15:00 (3h) 1/1 Headbox ( MBDA) | LMID6675 pin LMID offices 1 Role Event M…" at bounding box center [586, 436] width 176 height 737
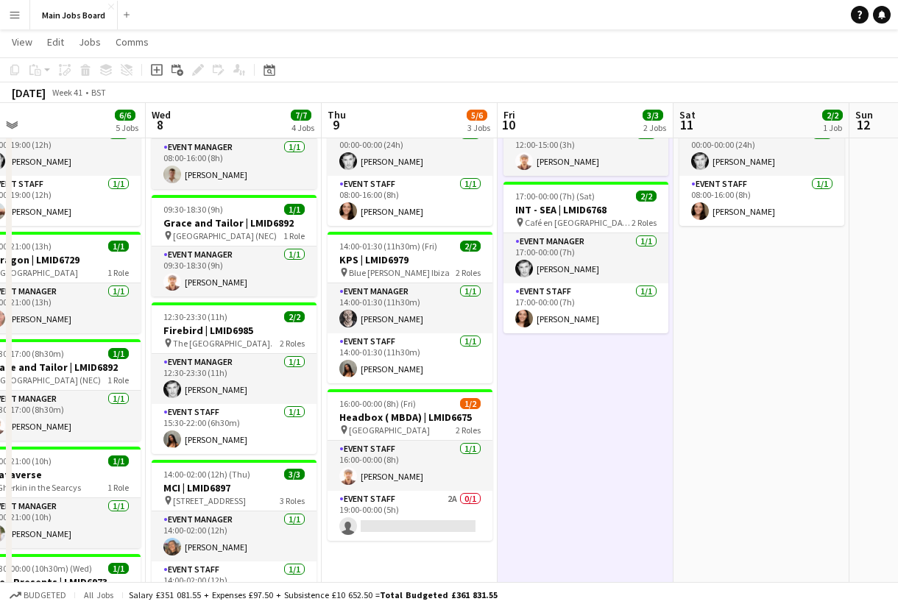
click at [566, 400] on app-date-cell "12:00-15:00 (3h) 1/1 Headbox ( MBDA) | LMID6675 pin LMID offices 1 Role Event M…" at bounding box center [586, 436] width 176 height 737
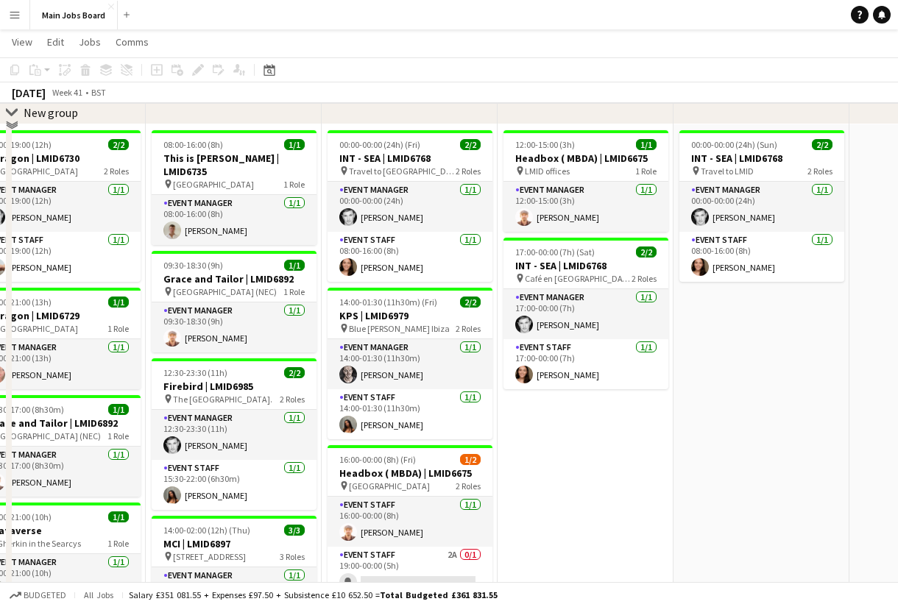
scroll to position [128, 0]
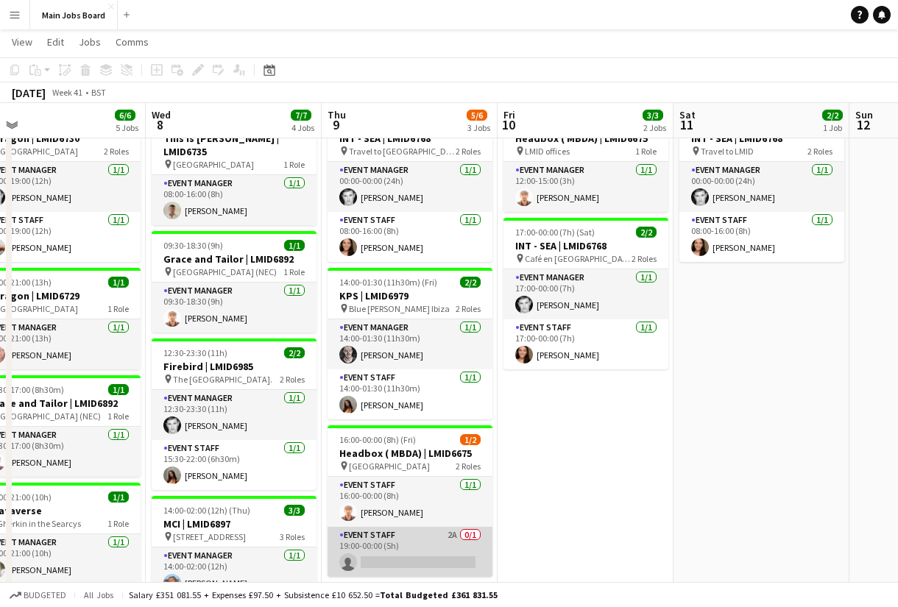
click at [453, 537] on app-card-role "Event Staff 2A 0/1 19:00-00:00 (5h) single-neutral-actions" at bounding box center [409, 552] width 165 height 50
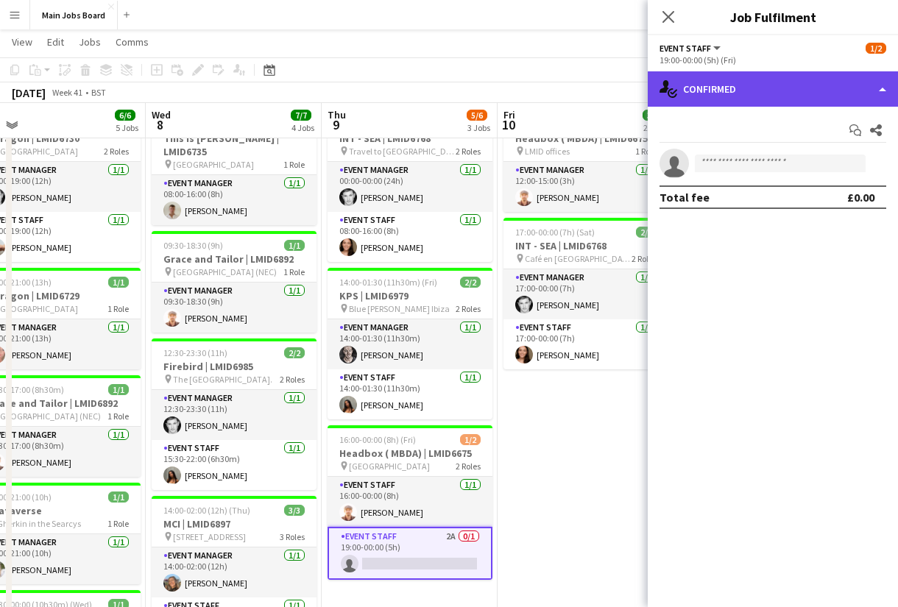
click at [742, 93] on div "single-neutral-actions-check-2 Confirmed" at bounding box center [773, 88] width 250 height 35
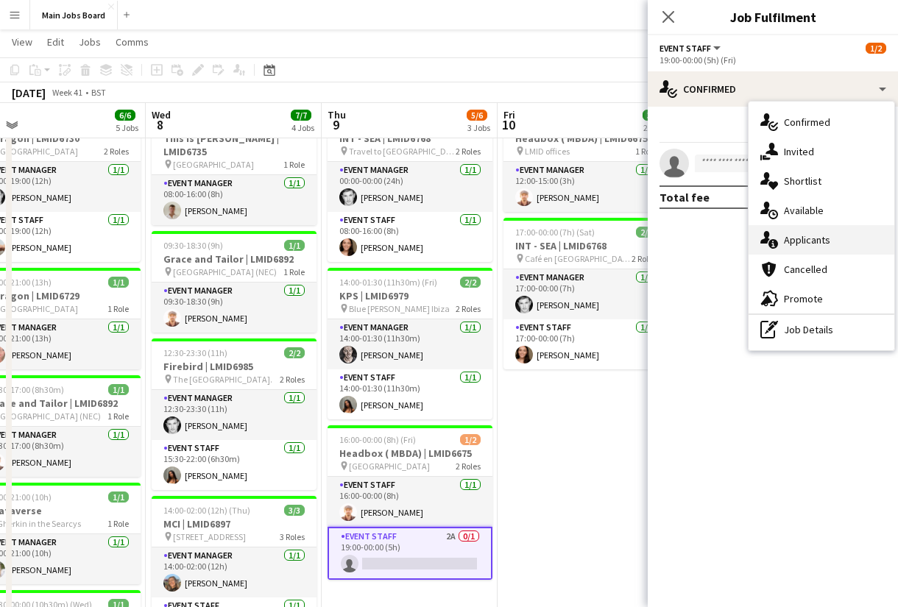
click at [813, 247] on span "Applicants" at bounding box center [807, 239] width 46 height 13
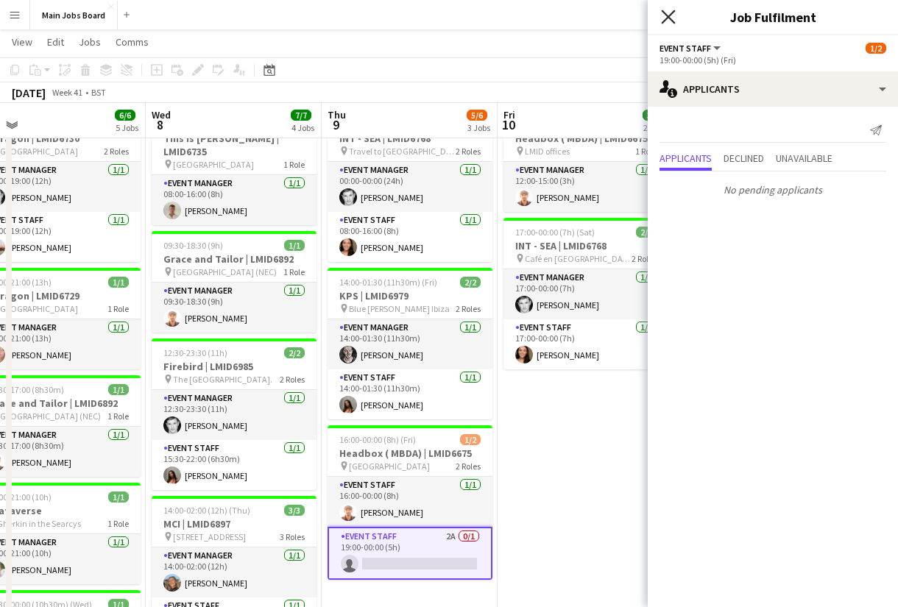
click at [667, 15] on icon at bounding box center [668, 17] width 14 height 14
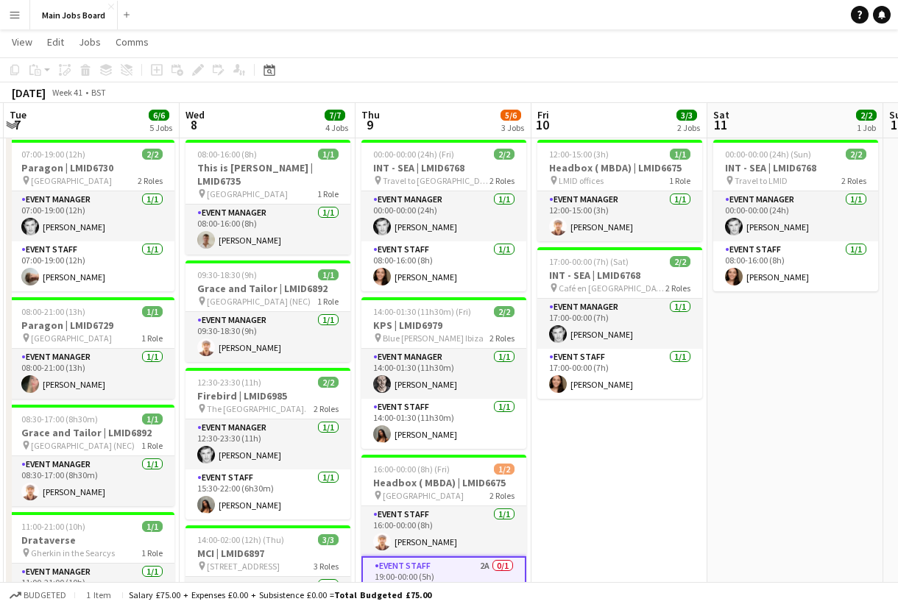
scroll to position [0, 469]
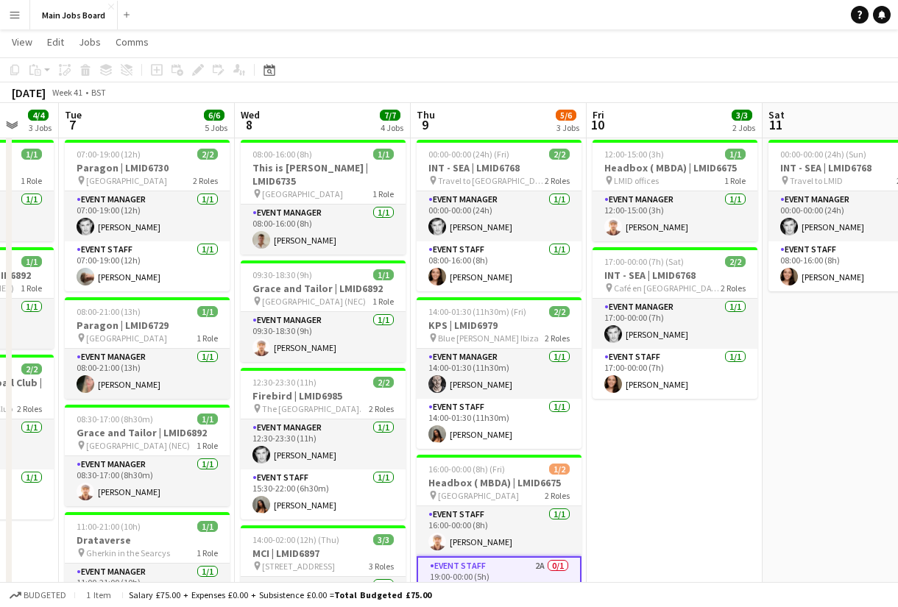
drag, startPoint x: 556, startPoint y: 460, endPoint x: 645, endPoint y: 460, distance: 89.1
click at [645, 460] on app-calendar-viewport "Sat 4 Sun 5 1/1 1 Job Mon 6 4/4 3 Jobs Tue 7 6/6 5 Jobs Wed 8 7/7 4 Jobs Thu 9 …" at bounding box center [449, 415] width 898 height 913
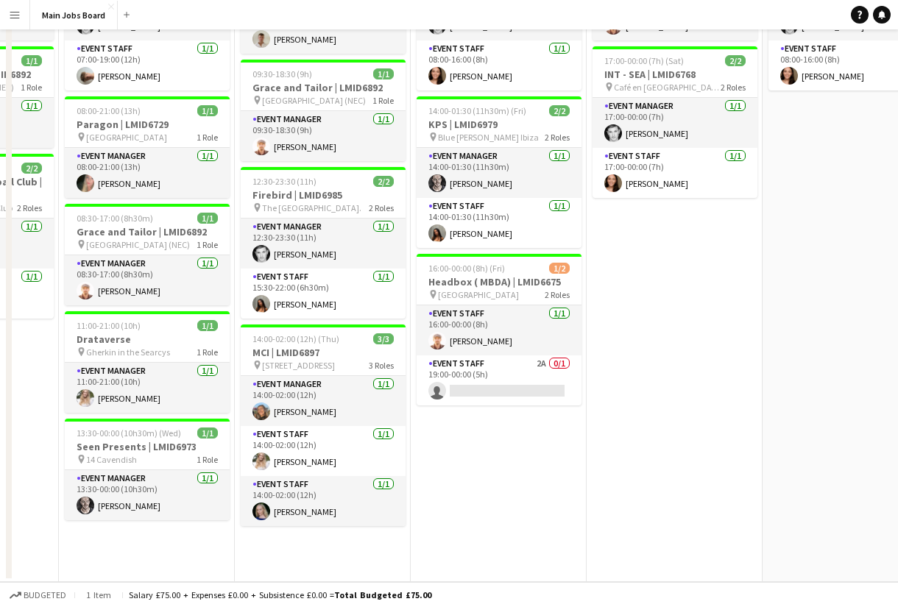
scroll to position [0, 0]
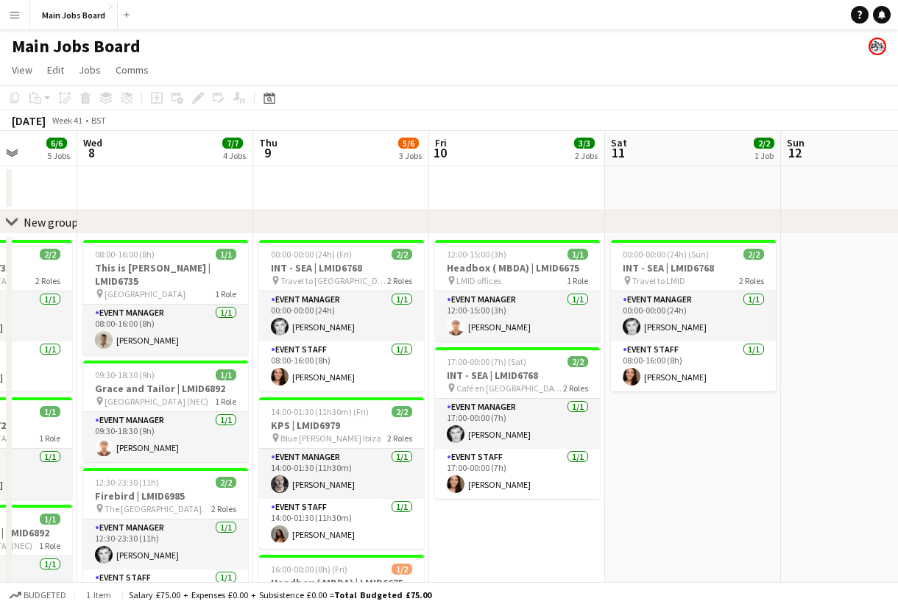
drag, startPoint x: 552, startPoint y: 413, endPoint x: 372, endPoint y: 413, distance: 179.6
click at [373, 413] on app-calendar-viewport "Sat 4 Sun 5 1/1 1 Job Mon 6 4/4 3 Jobs Tue 7 6/6 5 Jobs Wed 8 7/7 4 Jobs Thu 9 …" at bounding box center [449, 507] width 898 height 752
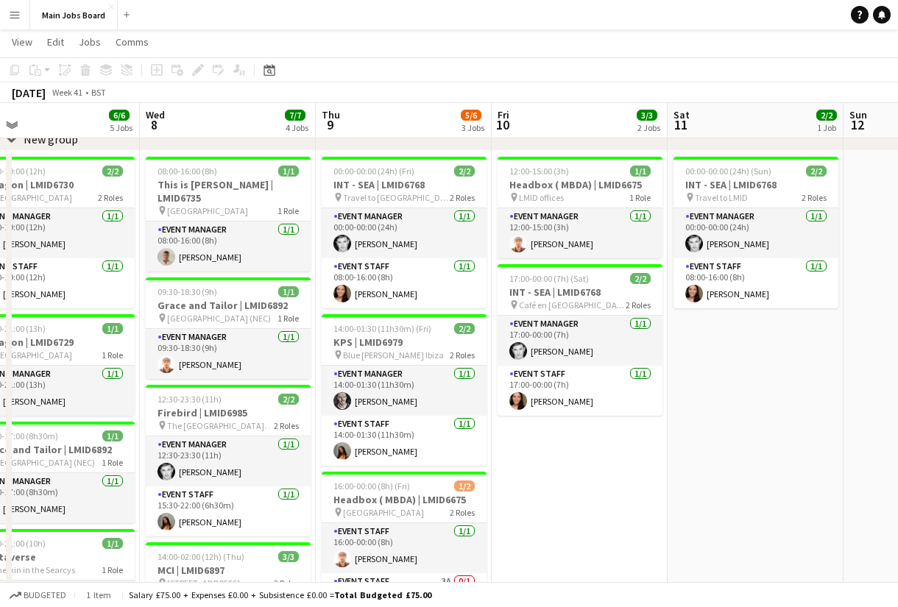
scroll to position [0, 519]
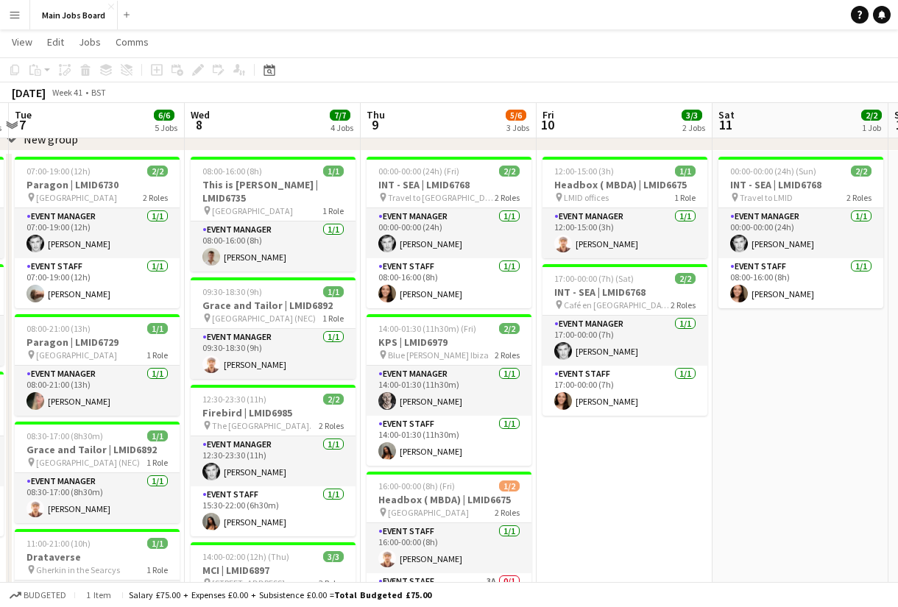
drag, startPoint x: 528, startPoint y: 462, endPoint x: 656, endPoint y: 462, distance: 127.3
click at [657, 462] on app-calendar-viewport "Sat 4 Sun 5 1/1 1 Job Mon 6 4/4 3 Jobs Tue 7 6/6 5 Jobs Wed 8 7/7 4 Jobs Thu 9 …" at bounding box center [449, 388] width 898 height 824
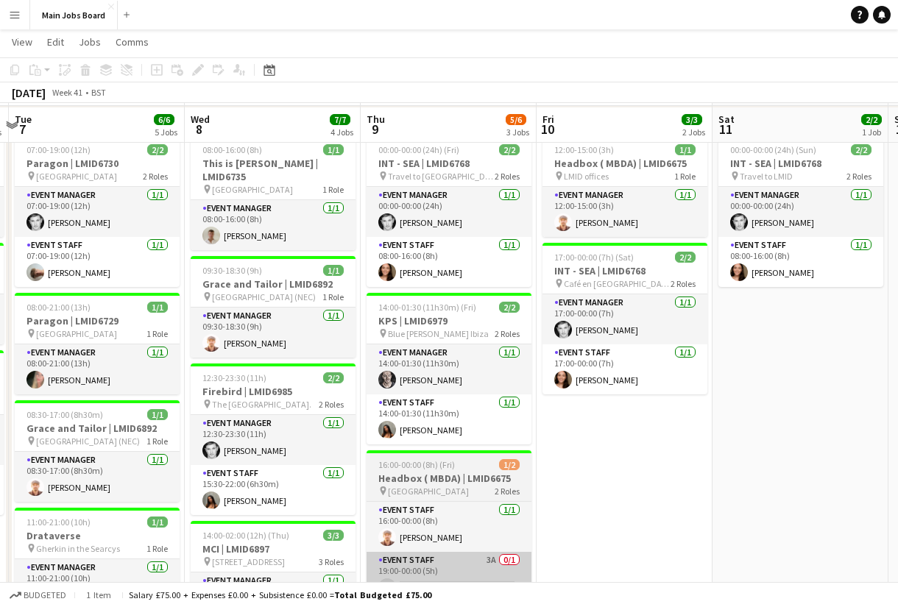
scroll to position [105, 0]
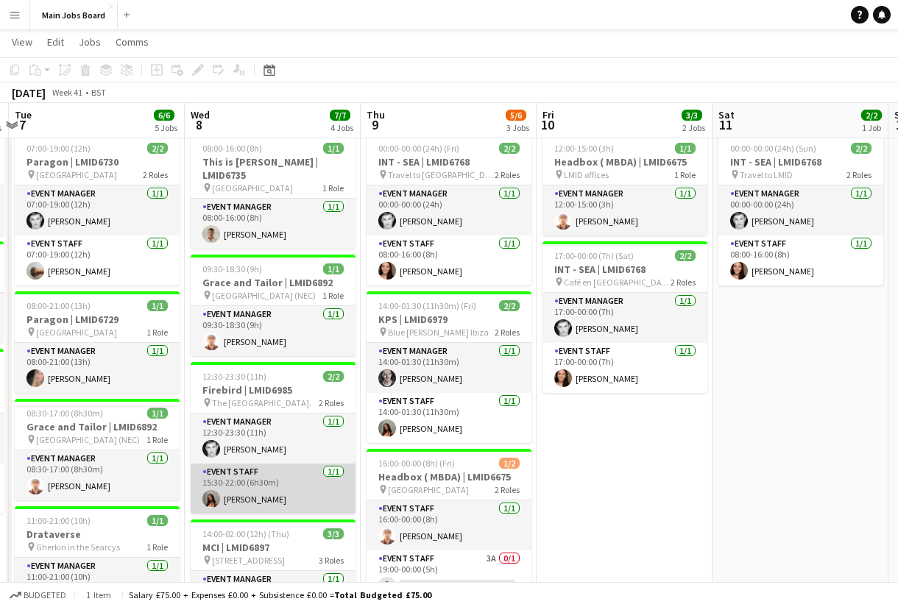
click at [247, 471] on app-card-role "Event Staff 1/1 15:30-22:00 (6h30m) Kitty Pattinson" at bounding box center [273, 489] width 165 height 50
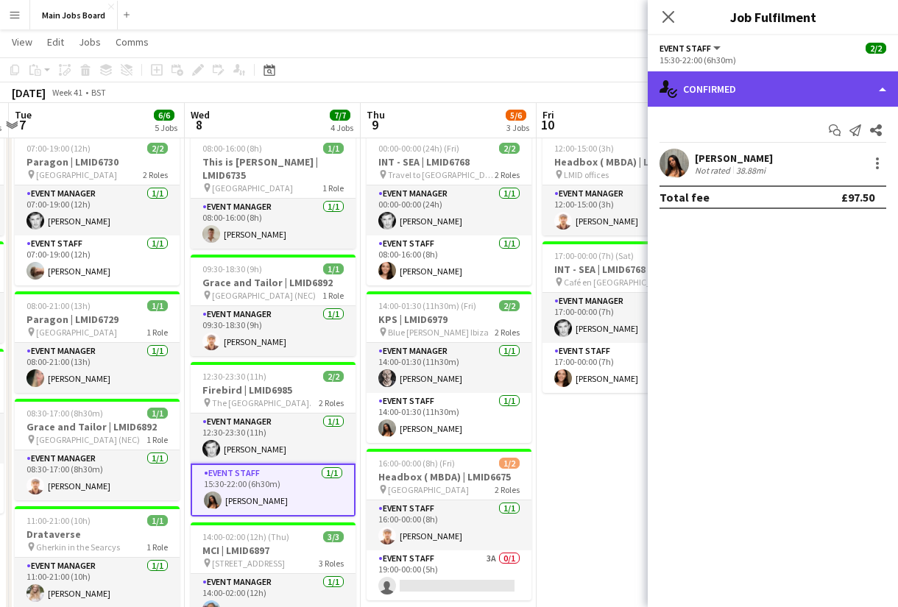
click at [765, 94] on div "single-neutral-actions-check-2 Confirmed" at bounding box center [773, 88] width 250 height 35
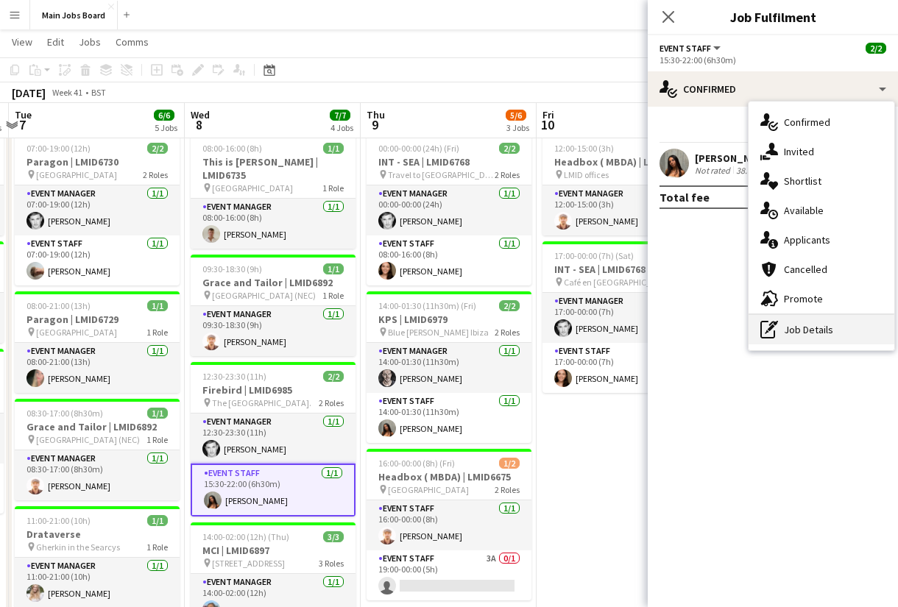
click at [802, 337] on div "pen-write Job Details" at bounding box center [821, 329] width 146 height 29
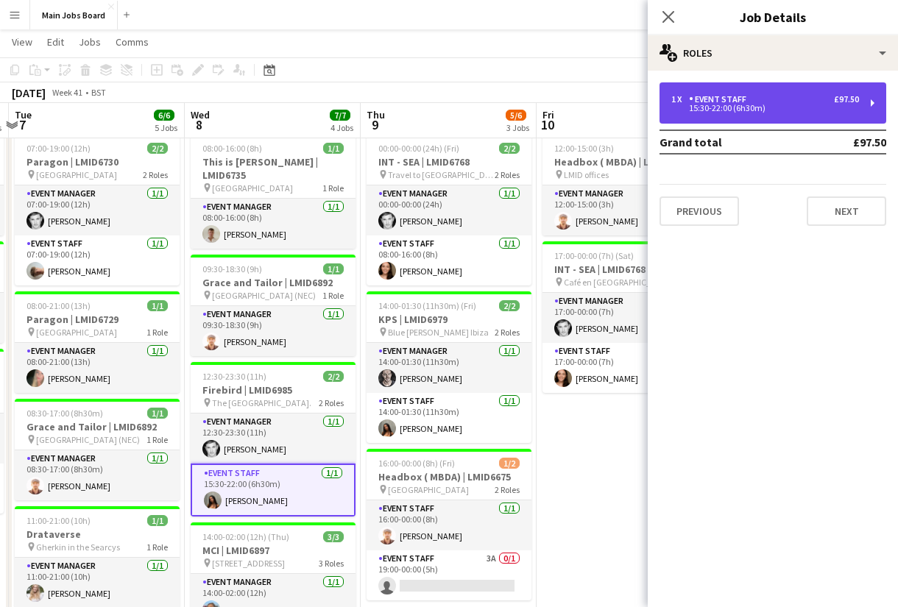
click at [751, 107] on div "15:30-22:00 (6h30m)" at bounding box center [765, 108] width 188 height 7
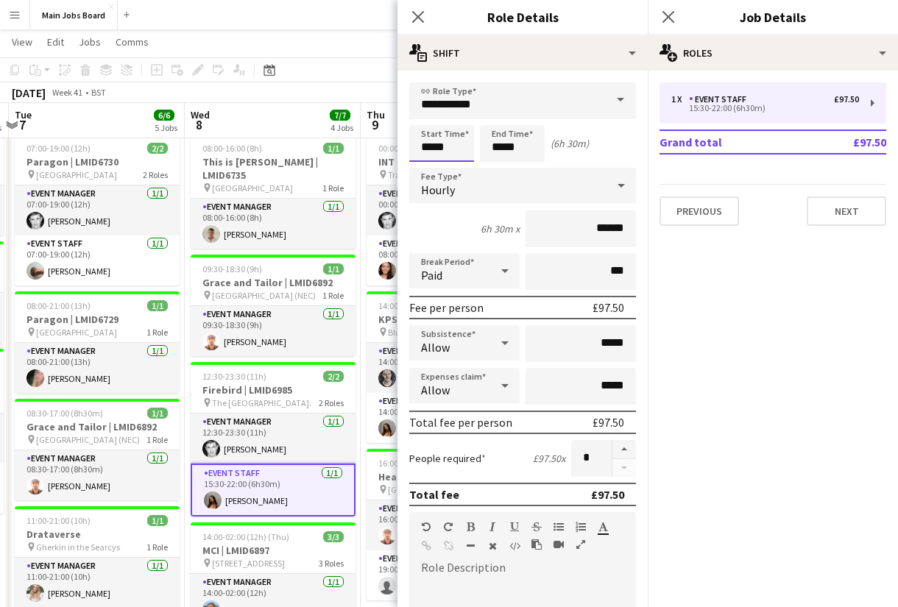
click at [434, 143] on input "*****" at bounding box center [441, 143] width 65 height 37
type input "*****"
click at [500, 145] on input "*****" at bounding box center [512, 143] width 65 height 37
type input "*****"
click at [460, 288] on div "Paid" at bounding box center [449, 270] width 81 height 35
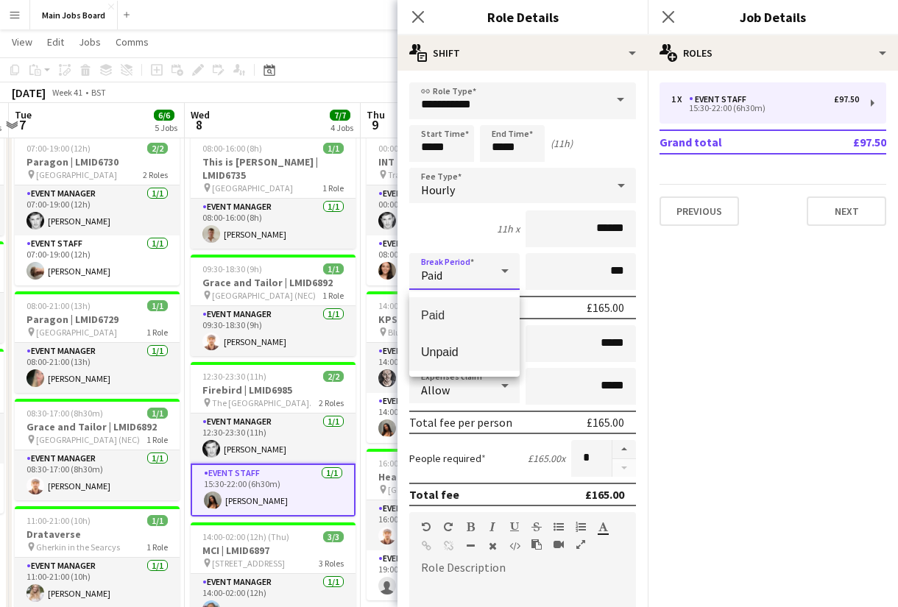
click at [447, 353] on span "Unpaid" at bounding box center [464, 352] width 87 height 14
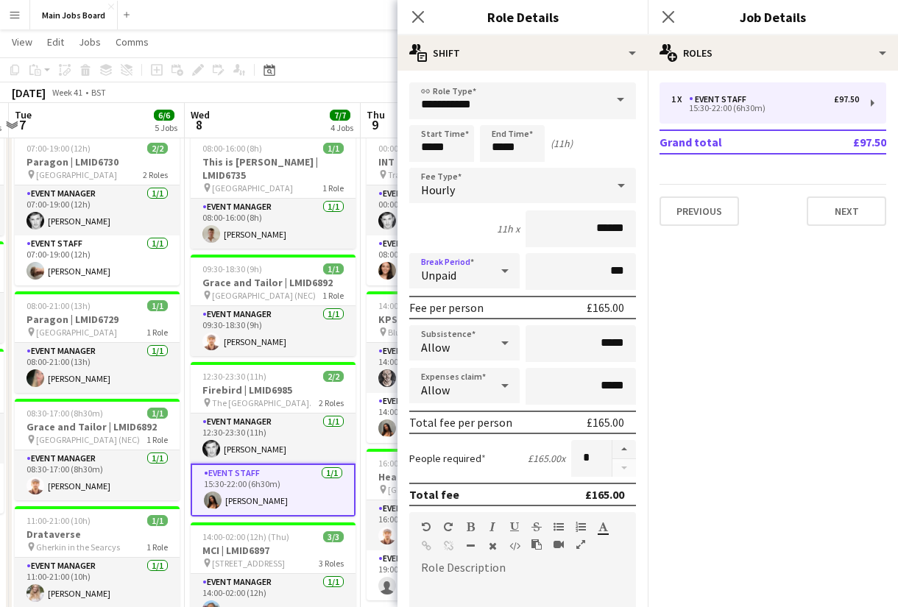
click at [595, 255] on form "**********" at bounding box center [522, 539] width 250 height 915
click at [581, 295] on form "**********" at bounding box center [522, 539] width 250 height 915
click at [581, 280] on input "***" at bounding box center [580, 271] width 110 height 37
type input "*****"
click at [872, 324] on mat-expansion-panel "pencil3 General details 1 x Event Staff £97.50 15:30-22:00 (6h30m) Grand total …" at bounding box center [773, 339] width 250 height 537
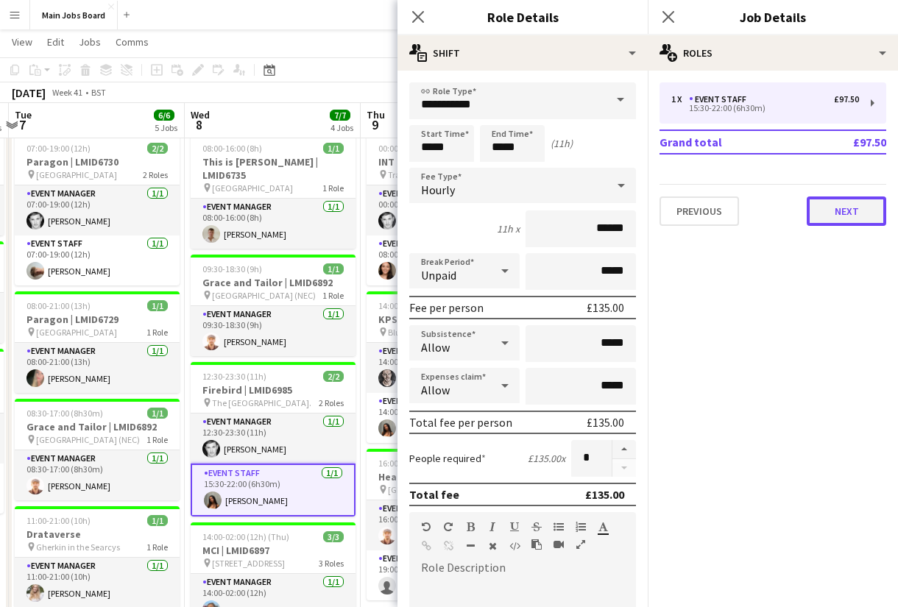
click at [834, 223] on button "Next" at bounding box center [846, 210] width 79 height 29
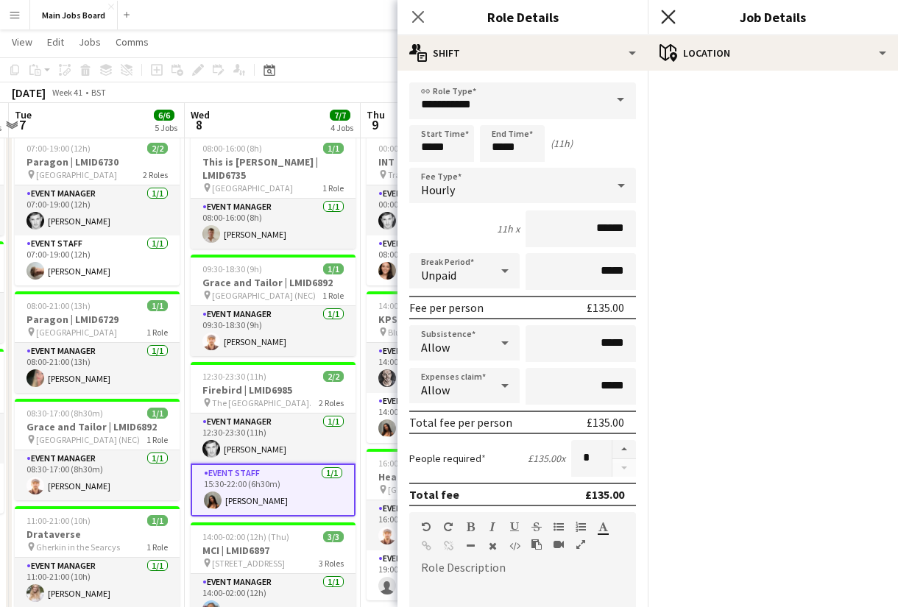
click at [667, 12] on icon "Close pop-in" at bounding box center [668, 17] width 14 height 14
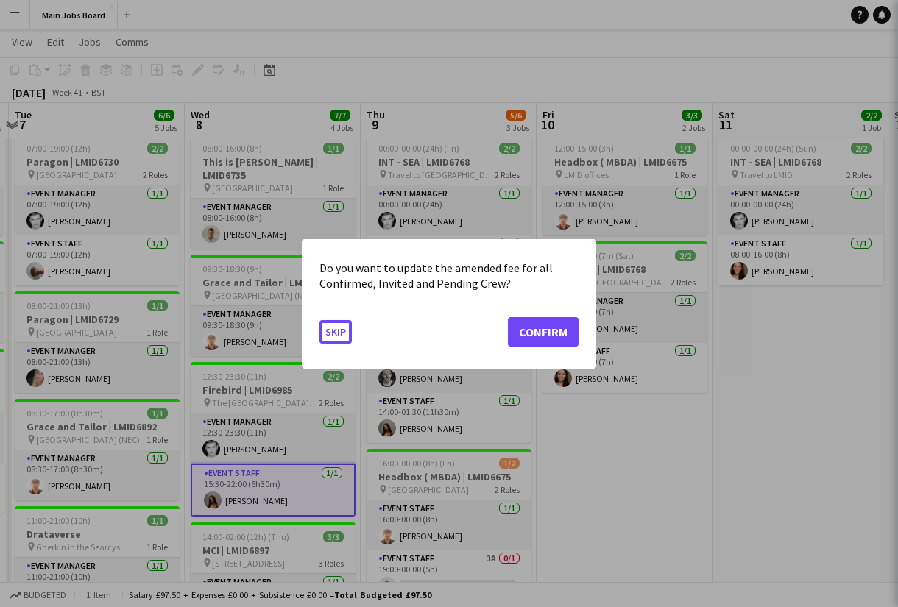
scroll to position [0, 0]
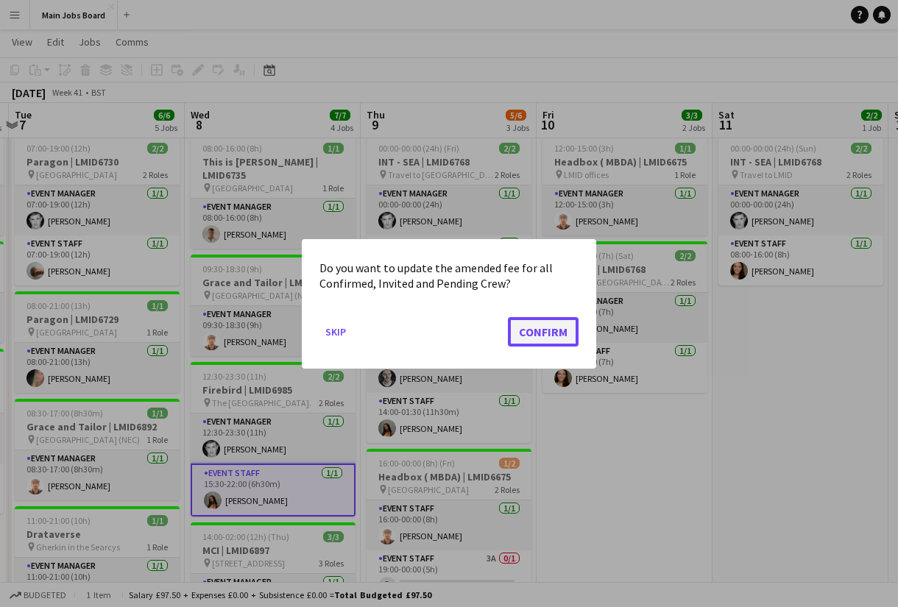
click at [541, 330] on button "Confirm" at bounding box center [543, 330] width 71 height 29
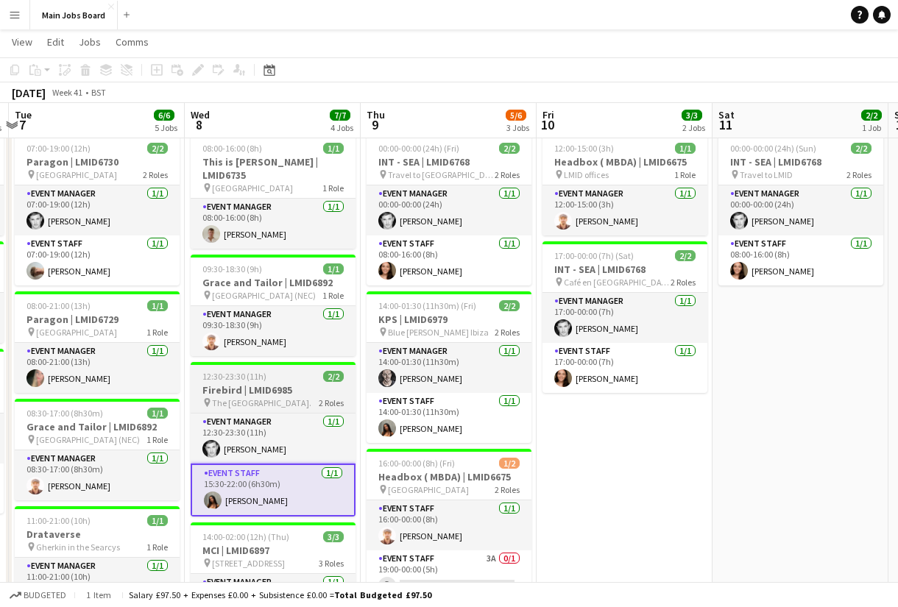
scroll to position [0, 519]
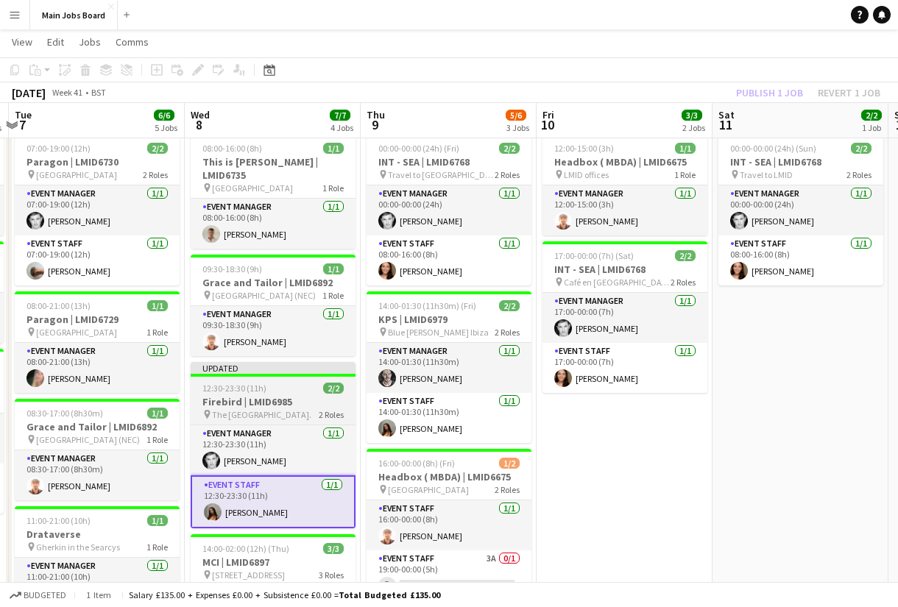
click at [269, 395] on h3 "Firebird | LMID6985" at bounding box center [273, 401] width 165 height 13
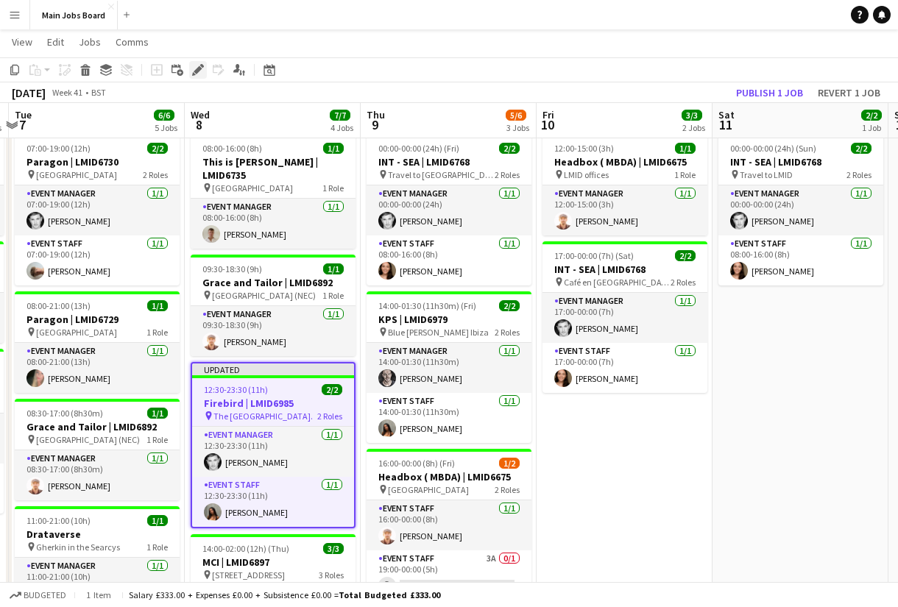
click at [191, 69] on div "Edit" at bounding box center [198, 70] width 18 height 18
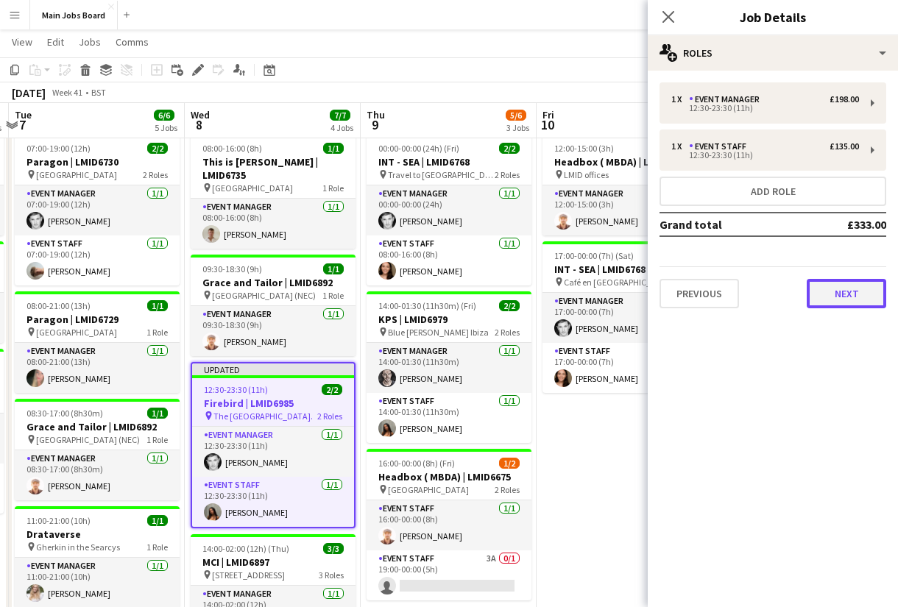
click at [848, 305] on button "Next" at bounding box center [846, 293] width 79 height 29
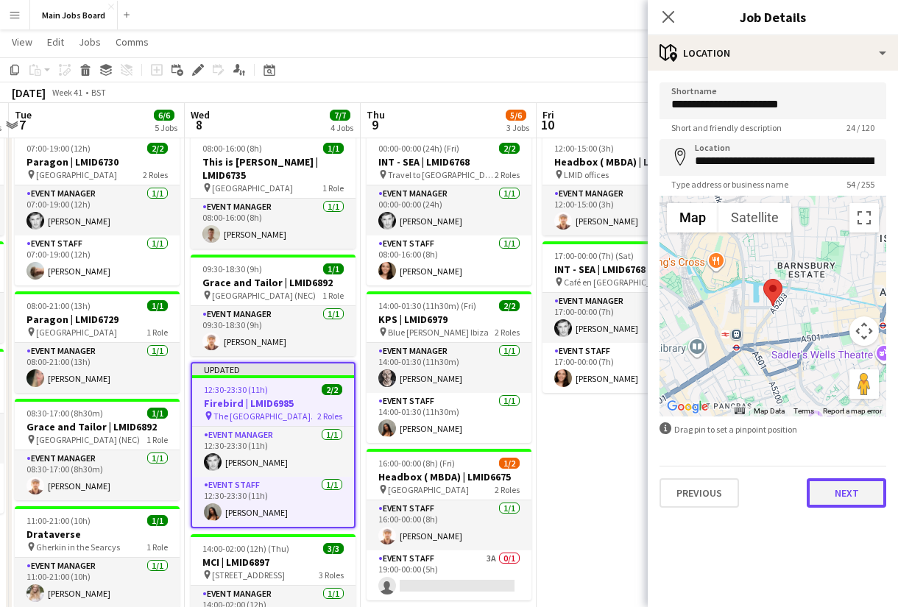
click at [835, 489] on button "Next" at bounding box center [846, 492] width 79 height 29
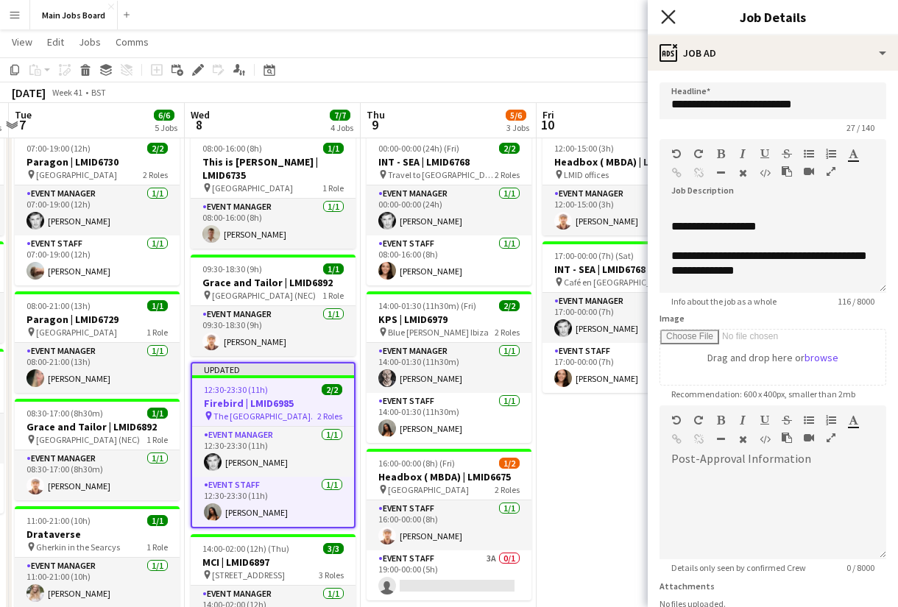
click at [670, 23] on icon "Close pop-in" at bounding box center [668, 17] width 14 height 14
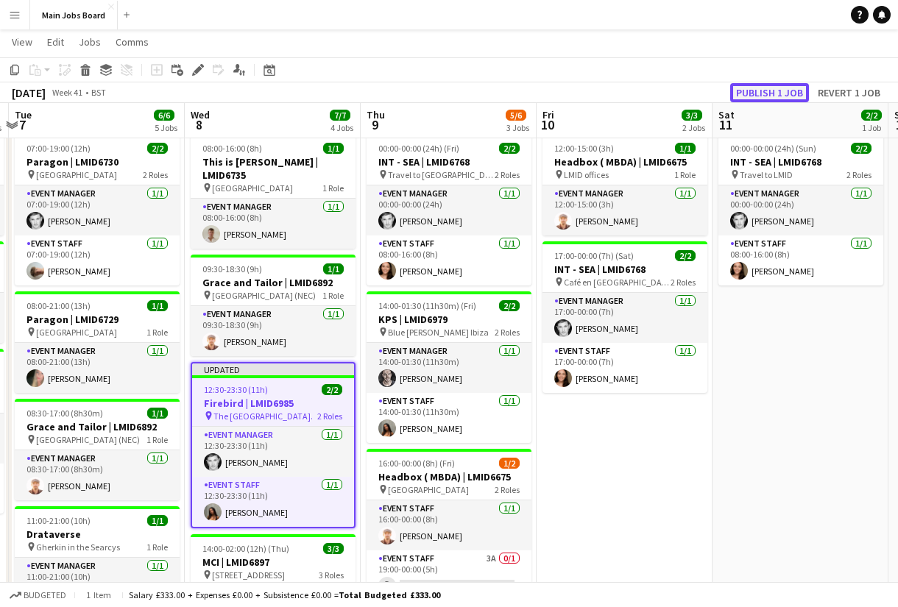
click at [773, 93] on button "Publish 1 job" at bounding box center [769, 92] width 79 height 19
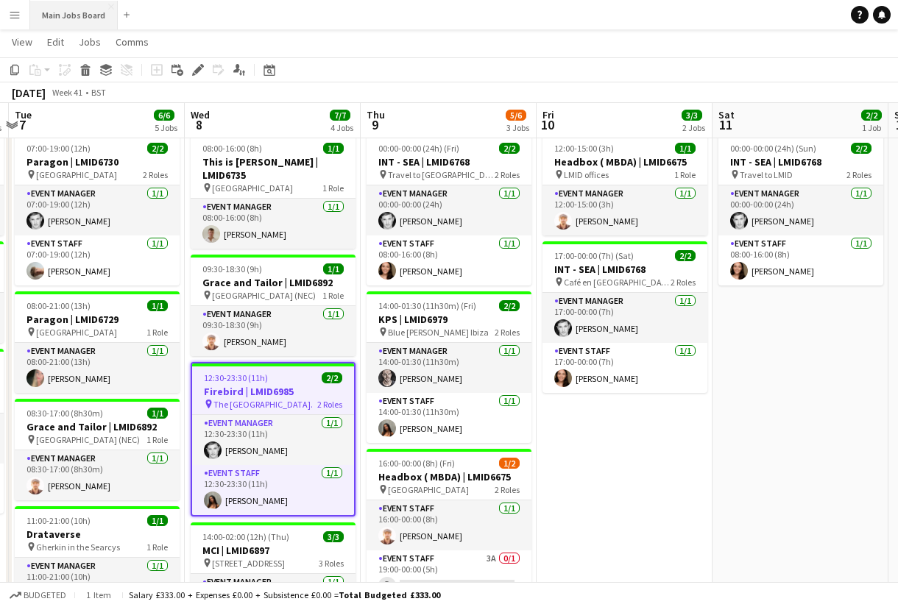
click at [84, 21] on button "Main Jobs Board Close" at bounding box center [74, 15] width 88 height 29
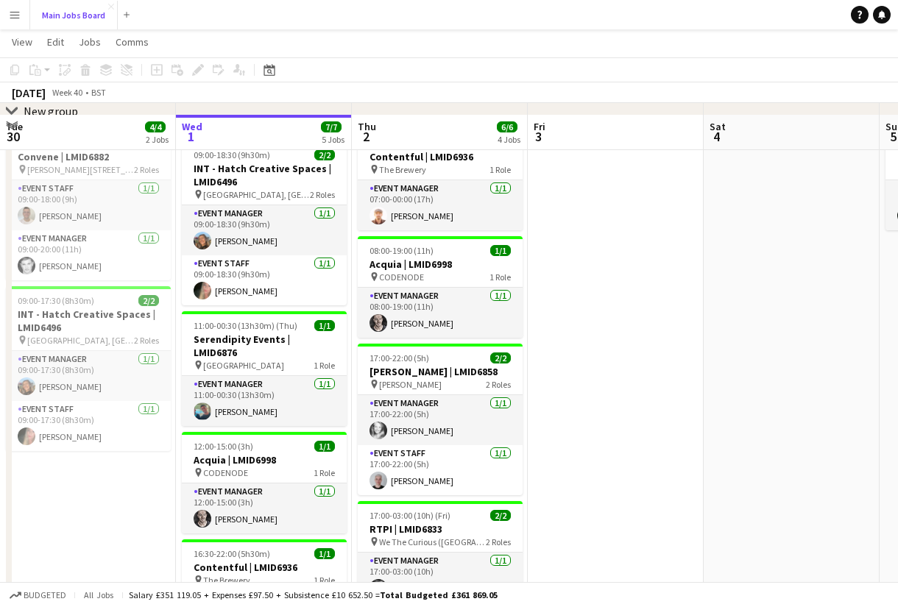
scroll to position [0, 0]
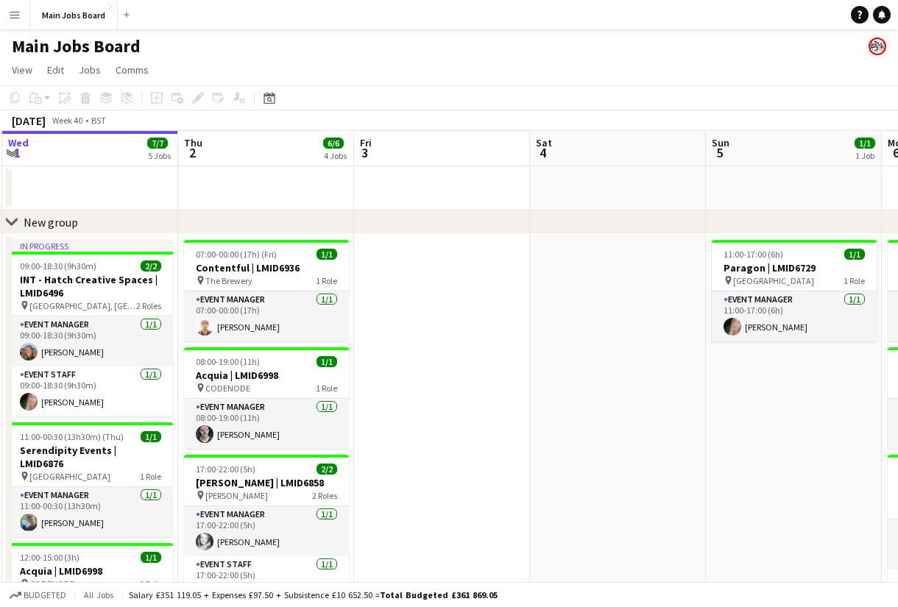
drag, startPoint x: 584, startPoint y: 353, endPoint x: 323, endPoint y: 353, distance: 260.5
click at [329, 353] on app-calendar-viewport "Sun 28 4/4 2 Jobs Mon 29 3/3 2 Jobs Tue 30 4/4 2 Jobs Wed 1 7/7 5 Jobs Thu 2 6/…" at bounding box center [449, 551] width 898 height 840
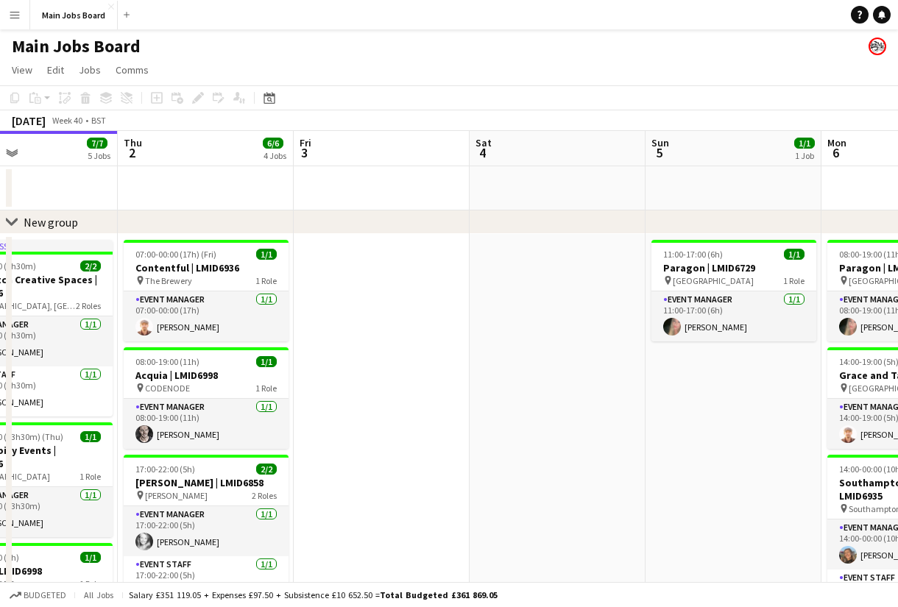
drag, startPoint x: 585, startPoint y: 381, endPoint x: 220, endPoint y: 381, distance: 365.0
click at [221, 381] on app-calendar-viewport "Sun 28 4/4 2 Jobs Mon 29 3/3 2 Jobs Tue 30 4/4 2 Jobs Wed 1 7/7 5 Jobs Thu 2 6/…" at bounding box center [449, 551] width 898 height 840
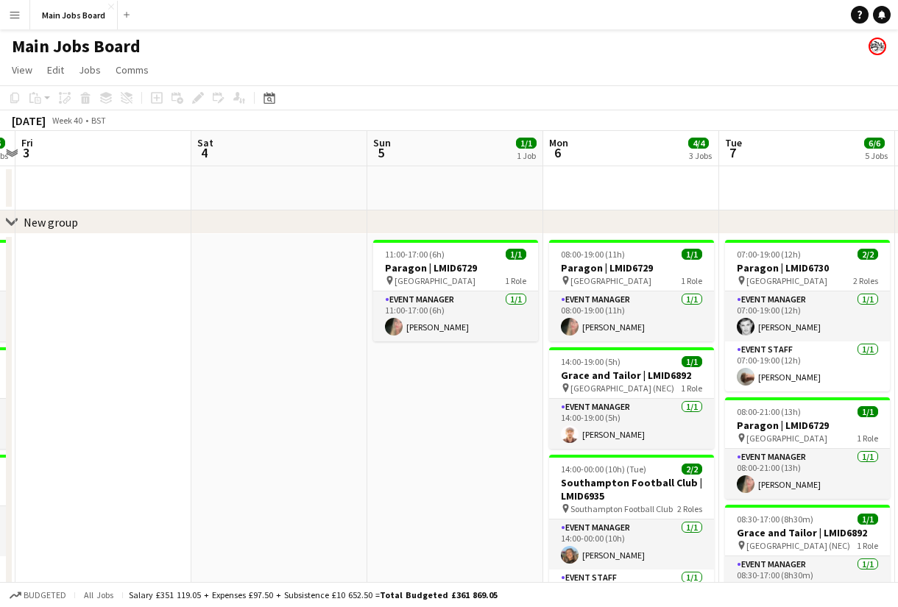
drag, startPoint x: 662, startPoint y: 417, endPoint x: 363, endPoint y: 417, distance: 299.5
click at [363, 417] on app-calendar-viewport "Tue 30 4/4 2 Jobs Wed 1 7/7 5 Jobs Thu 2 6/6 4 Jobs Fri 3 Sat 4 Sun 5 1/1 1 Job…" at bounding box center [449, 551] width 898 height 840
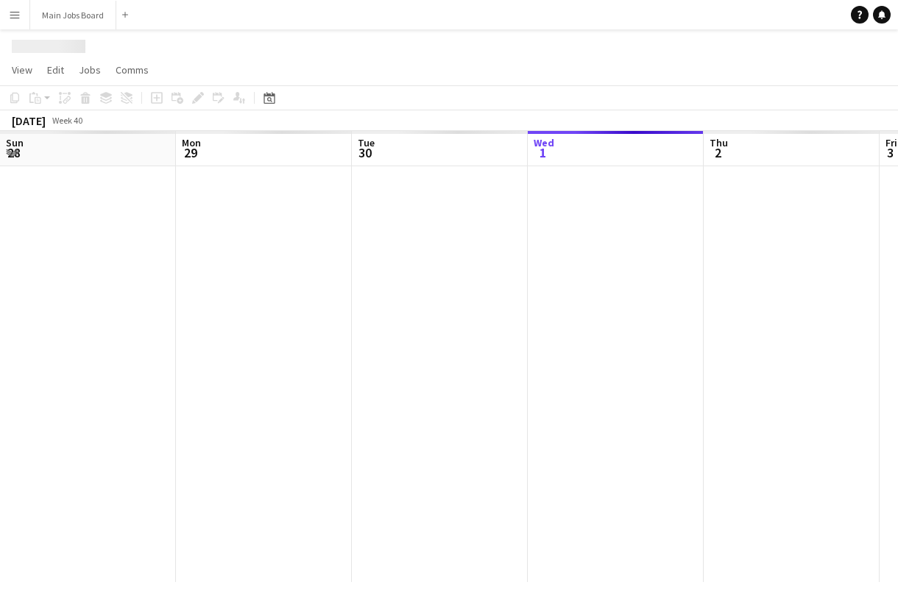
scroll to position [0, 352]
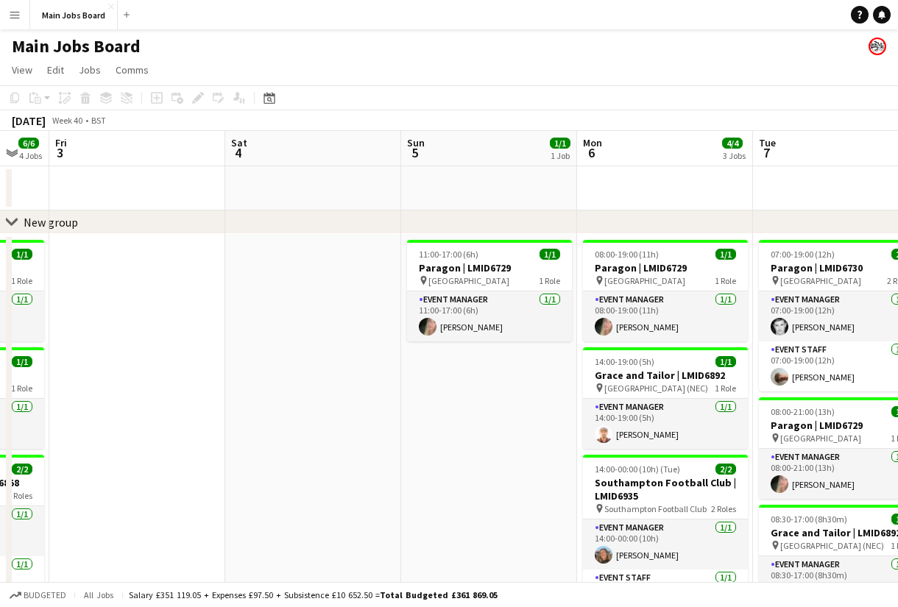
drag, startPoint x: 623, startPoint y: 341, endPoint x: 120, endPoint y: 341, distance: 502.7
click at [125, 341] on app-calendar-viewport "Tue 30 4/4 2 Jobs Wed 1 7/7 5 Jobs Thu 2 6/6 4 Jobs Fri 3 Sat 4 Sun 5 1/1 1 Job…" at bounding box center [449, 551] width 898 height 840
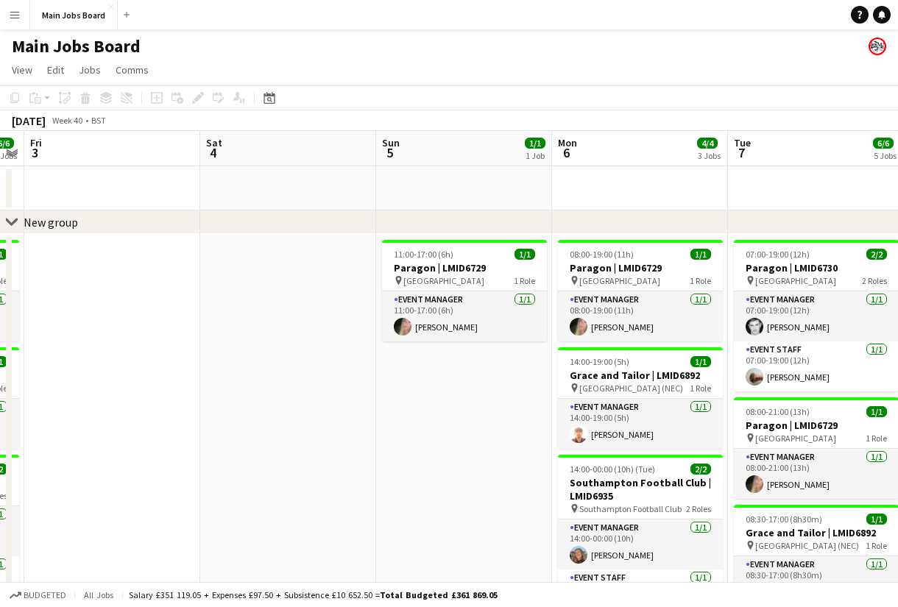
drag, startPoint x: 419, startPoint y: 378, endPoint x: 170, endPoint y: 378, distance: 248.8
click at [171, 378] on app-calendar-viewport "Tue 30 4/4 2 Jobs Wed 1 7/7 5 Jobs Thu 2 6/6 4 Jobs Fri 3 Sat 4 Sun 5 1/1 1 Job…" at bounding box center [449, 551] width 898 height 840
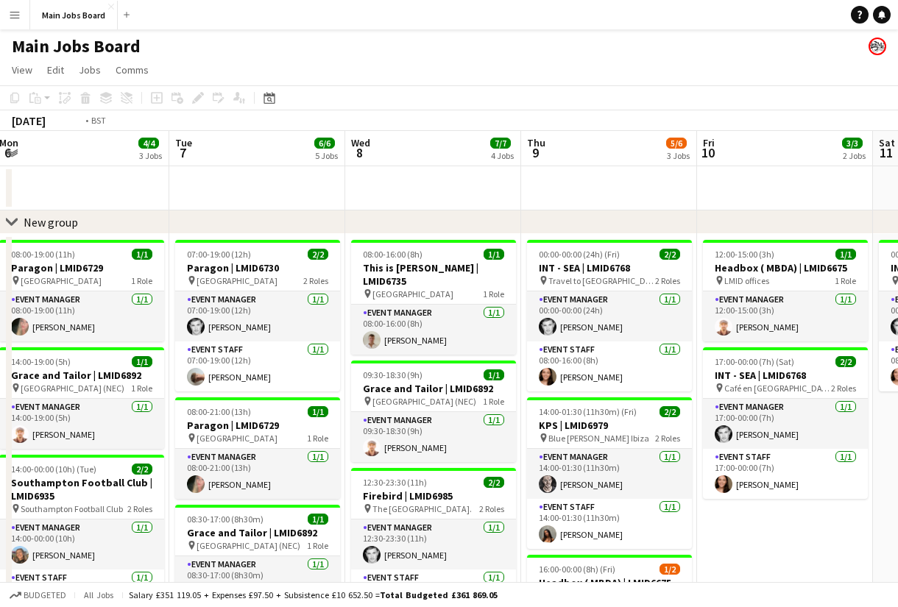
drag, startPoint x: 780, startPoint y: 340, endPoint x: 537, endPoint y: 340, distance: 243.6
click at [538, 340] on app-calendar-viewport "Thu 2 6/6 4 Jobs Fri 3 Sat 4 Sun 5 1/1 1 Job Mon 6 4/4 3 Jobs Tue 7 6/6 5 Jobs …" at bounding box center [449, 551] width 898 height 840
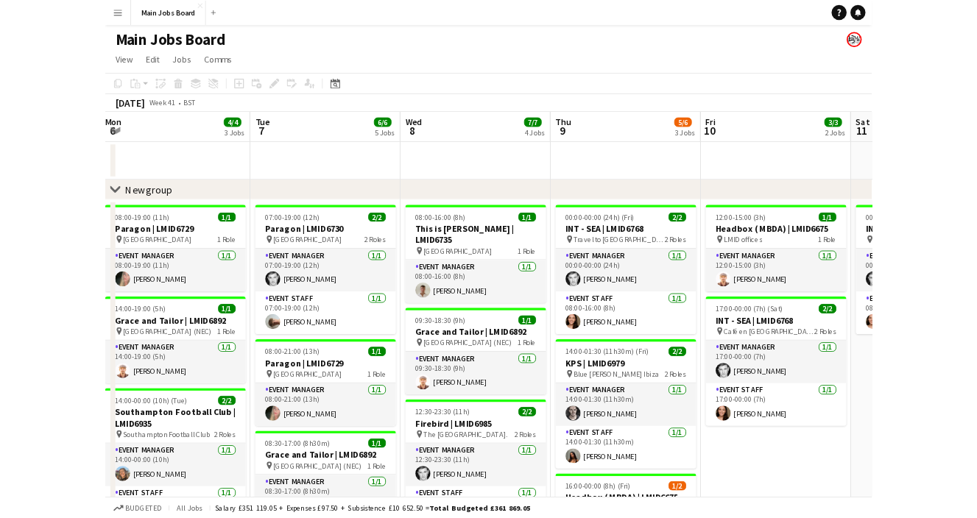
scroll to position [0, 546]
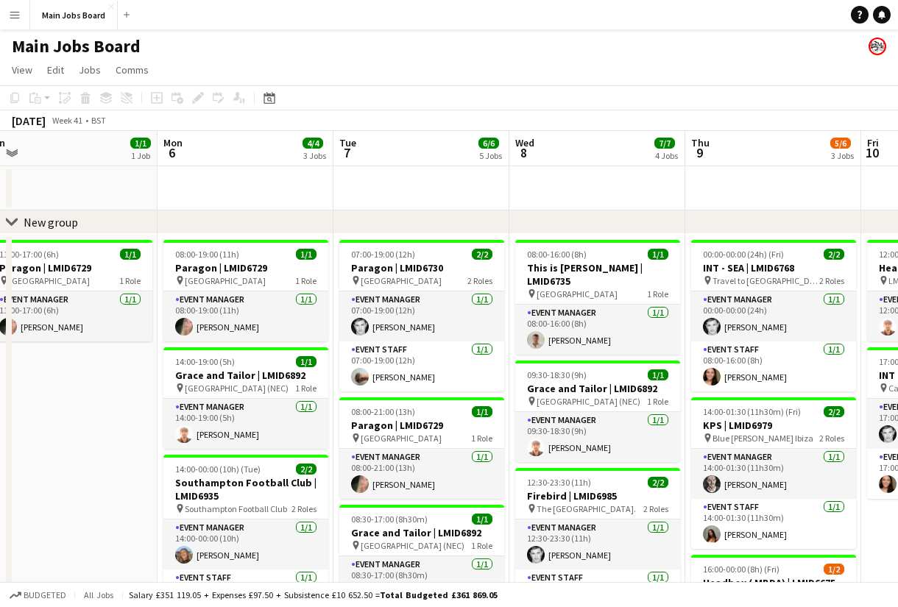
drag, startPoint x: 631, startPoint y: 358, endPoint x: 470, endPoint y: 358, distance: 161.9
click at [470, 358] on app-calendar-viewport "Thu 2 6/6 4 Jobs Fri 3 Sat 4 Sun 5 1/1 1 Job Mon 6 4/4 3 Jobs Tue 7 6/6 5 Jobs …" at bounding box center [449, 551] width 898 height 840
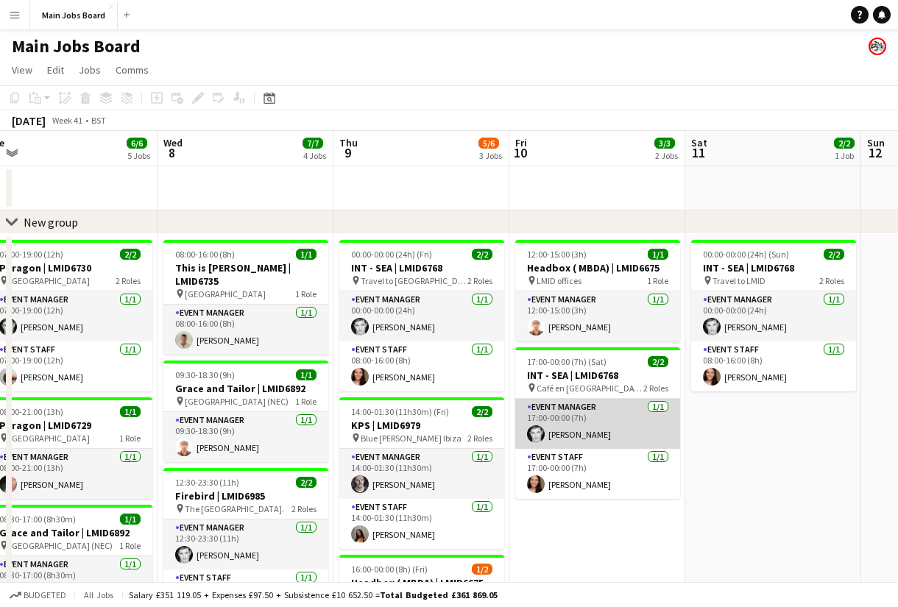
click at [586, 419] on app-card-role "Event Manager [DATE] 17:00-00:00 (7h) [PERSON_NAME]" at bounding box center [597, 424] width 165 height 50
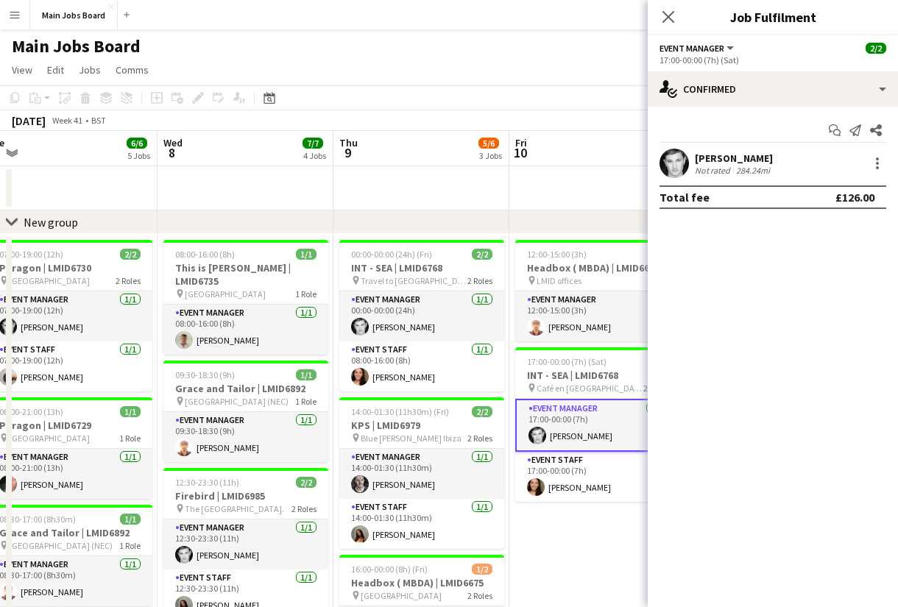
click at [671, 166] on app-user-avatar at bounding box center [673, 163] width 29 height 29
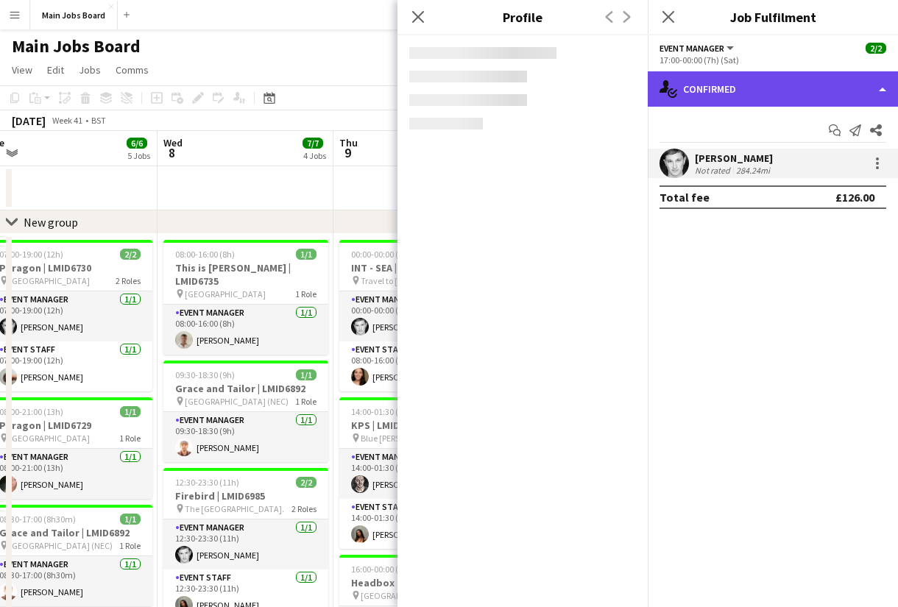
click at [699, 104] on div "single-neutral-actions-check-2 Confirmed" at bounding box center [773, 88] width 250 height 35
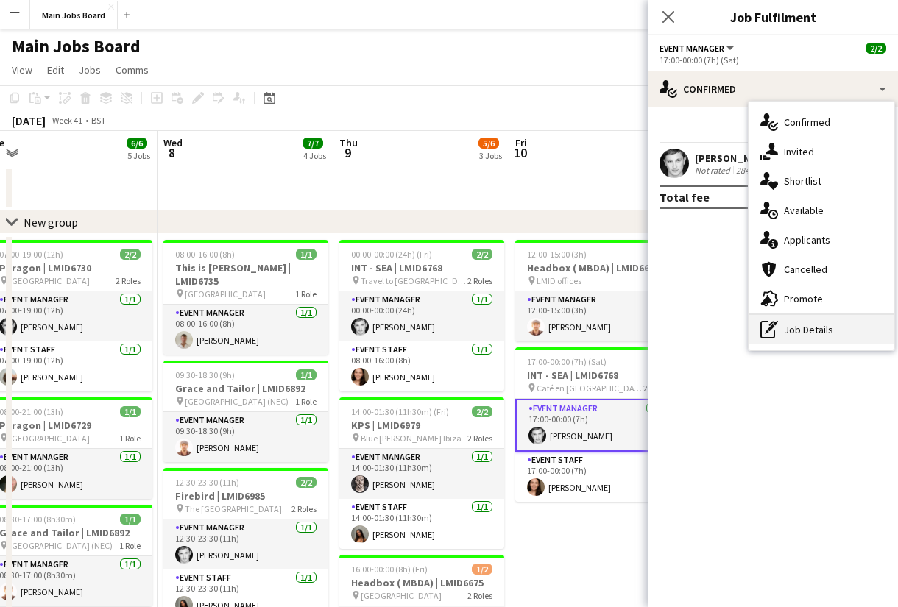
click at [782, 320] on div "pen-write Job Details" at bounding box center [821, 329] width 146 height 29
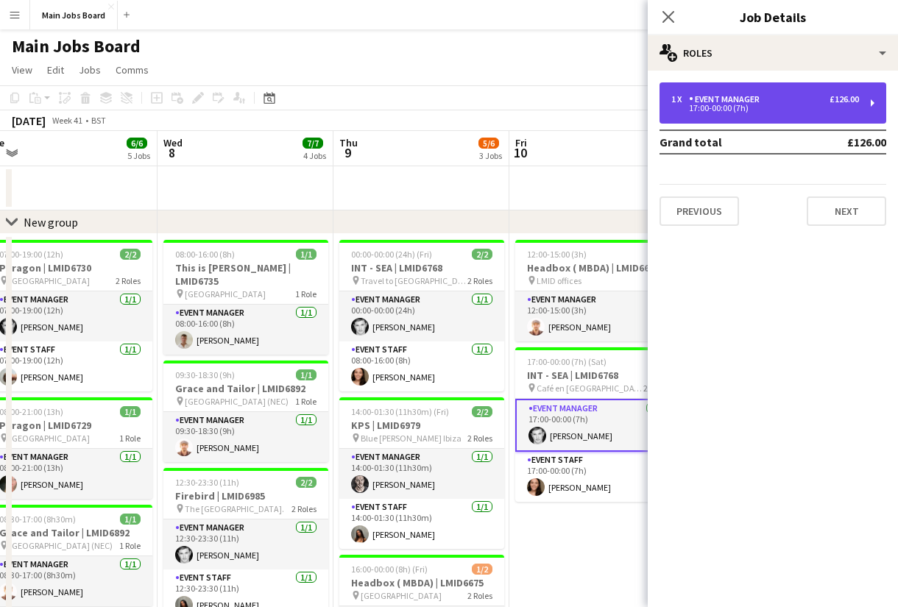
click at [752, 100] on div "Event Manager" at bounding box center [727, 99] width 77 height 10
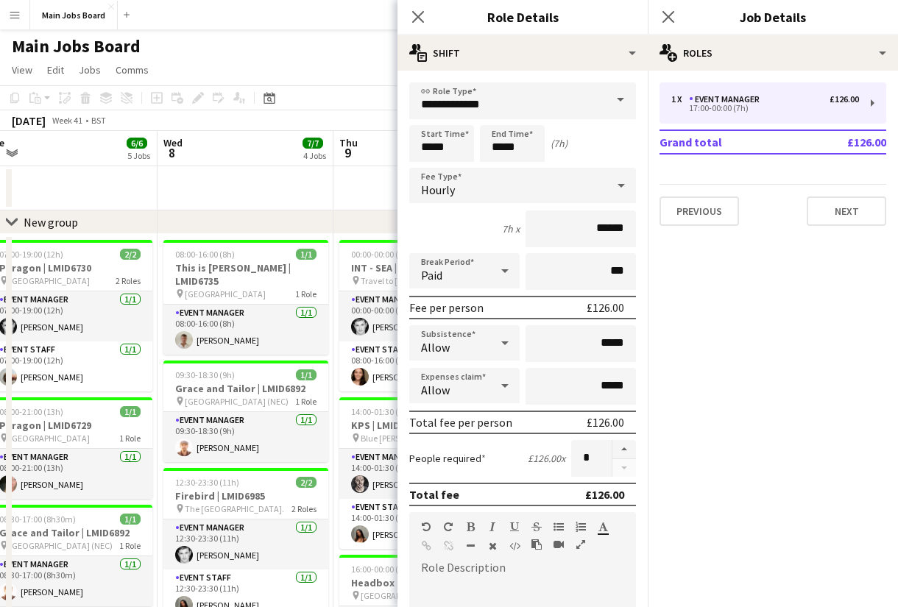
click at [339, 149] on span "9" at bounding box center [347, 152] width 21 height 17
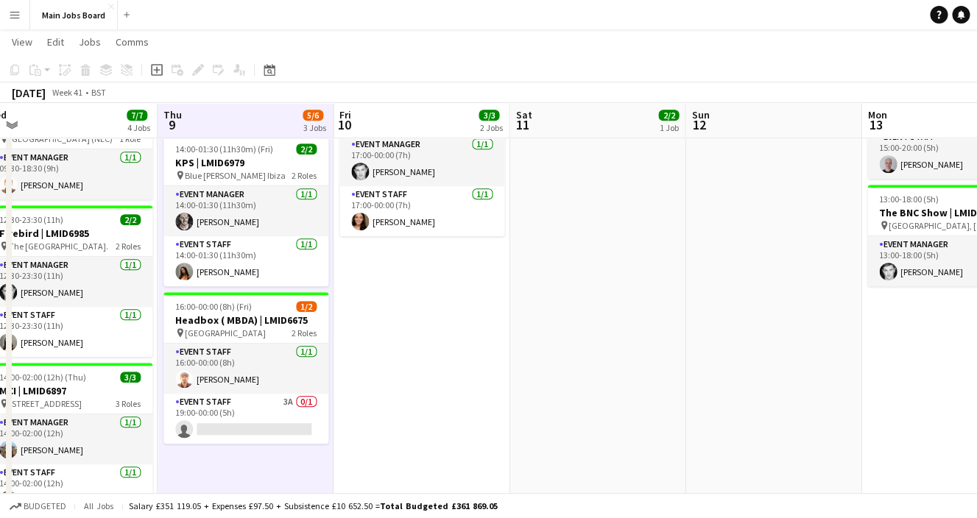
scroll to position [274, 0]
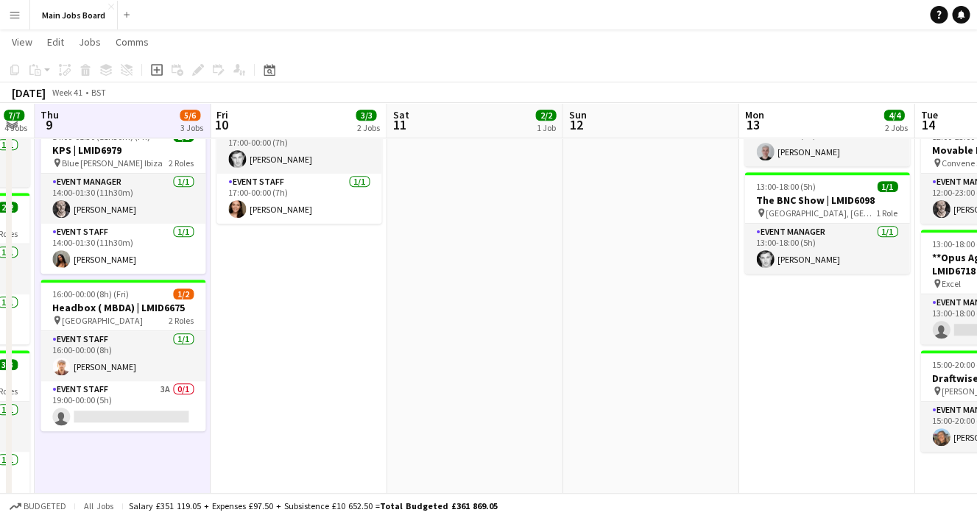
drag, startPoint x: 492, startPoint y: 363, endPoint x: 288, endPoint y: 369, distance: 203.9
click at [291, 371] on app-calendar-viewport "Sun 5 1/1 1 Job Mon 6 4/4 3 Jobs Tue 7 6/6 5 Jobs Wed 8 7/7 4 Jobs Thu 9 5/6 3 …" at bounding box center [488, 246] width 977 height 924
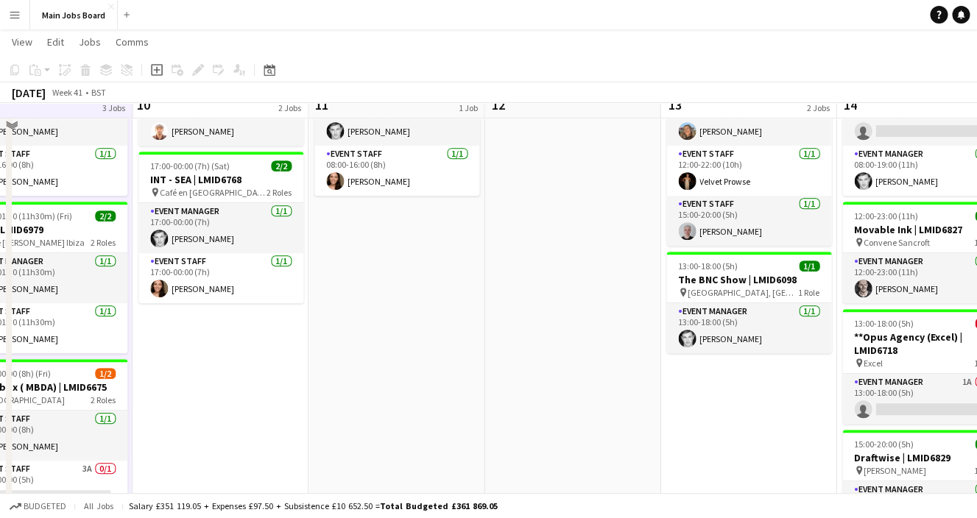
scroll to position [174, 0]
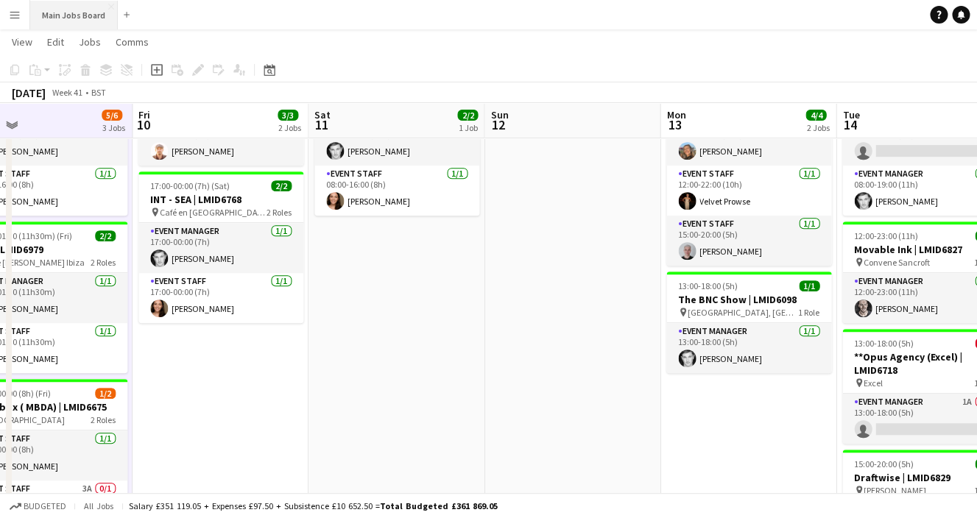
click at [85, 13] on button "Main Jobs Board Close" at bounding box center [74, 15] width 88 height 29
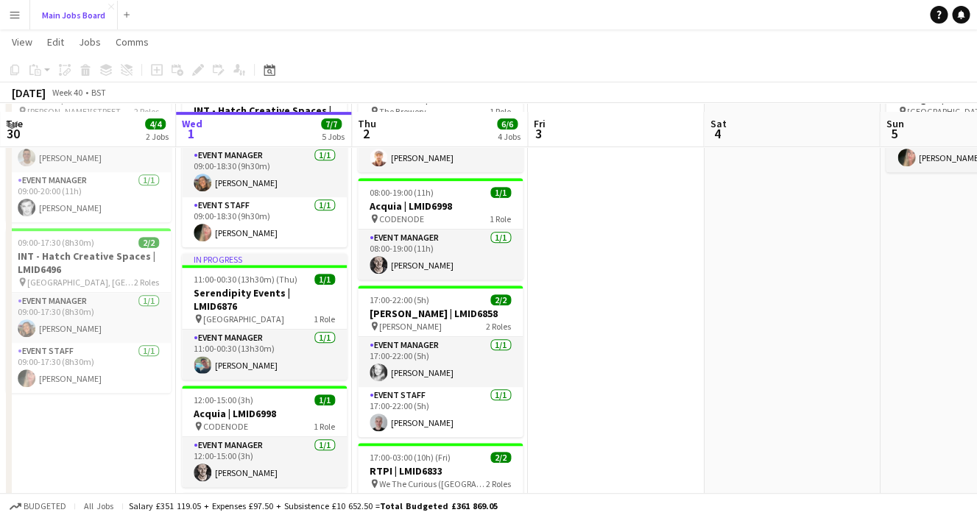
scroll to position [176, 0]
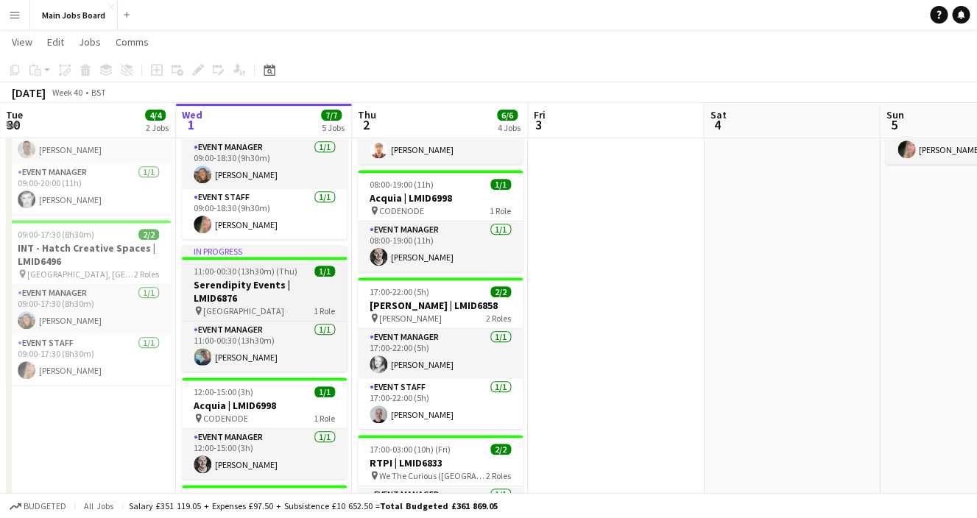
click at [277, 286] on h3 "Serendipity Events | LMID6876" at bounding box center [264, 291] width 165 height 26
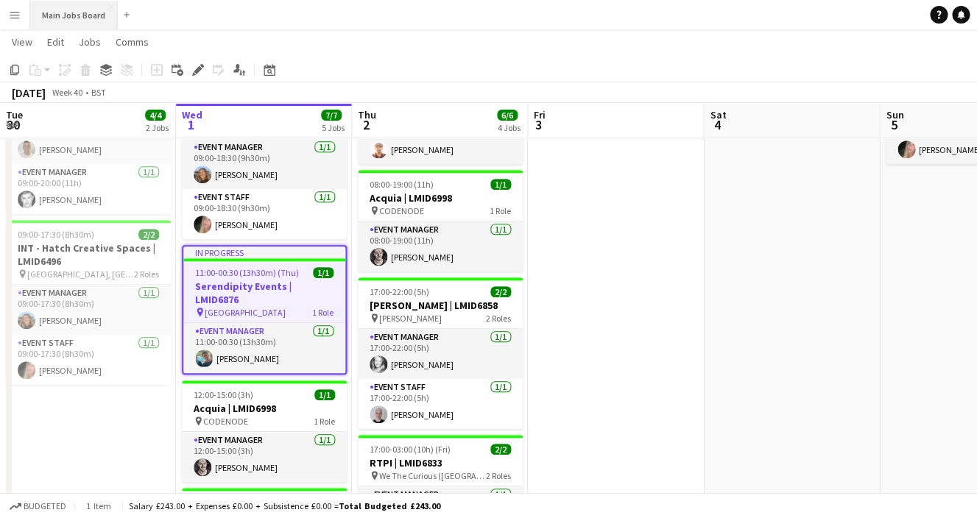
click at [73, 18] on button "Main Jobs Board Close" at bounding box center [74, 15] width 88 height 29
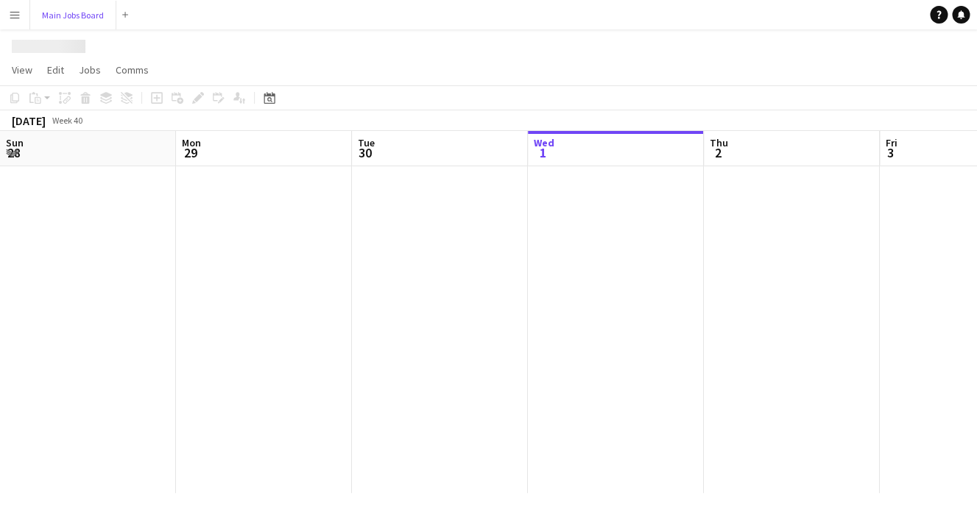
scroll to position [0, 352]
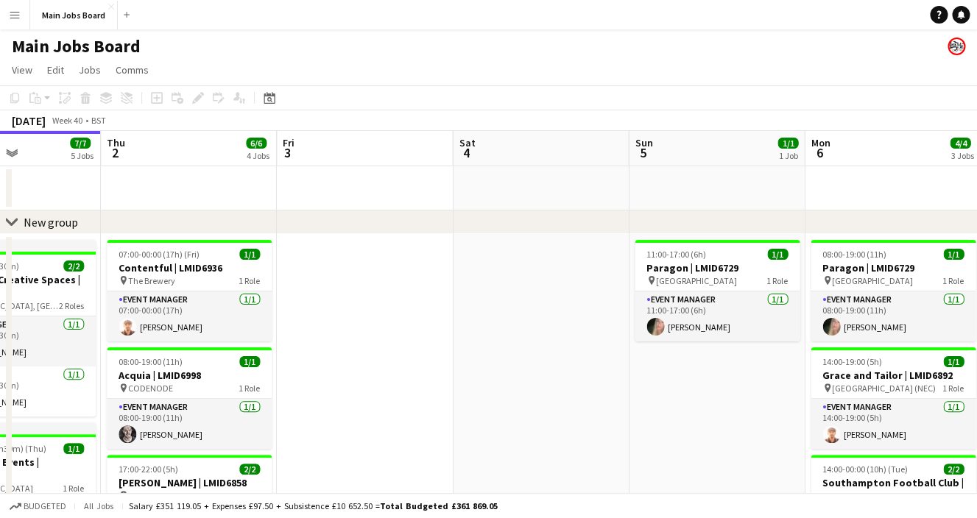
drag, startPoint x: 702, startPoint y: 329, endPoint x: 429, endPoint y: 324, distance: 273.1
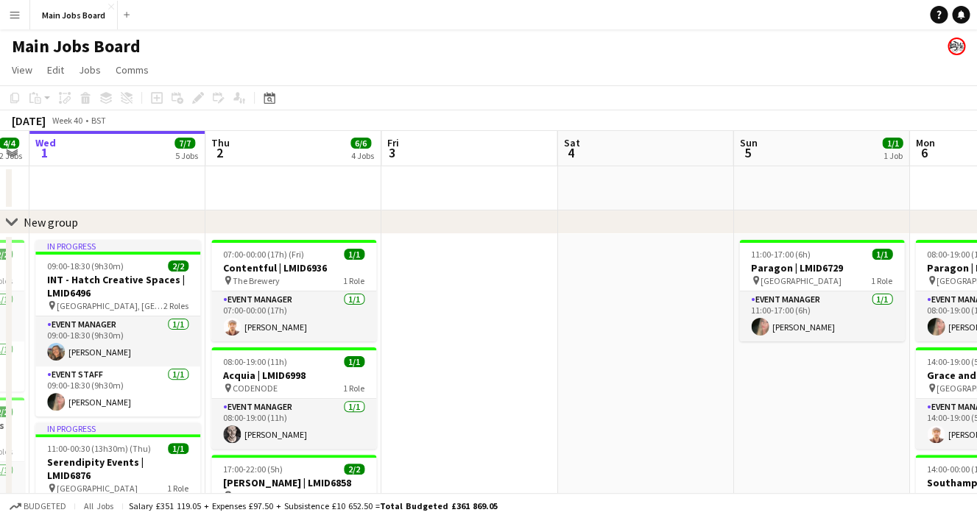
drag, startPoint x: 785, startPoint y: 361, endPoint x: 475, endPoint y: 355, distance: 309.9
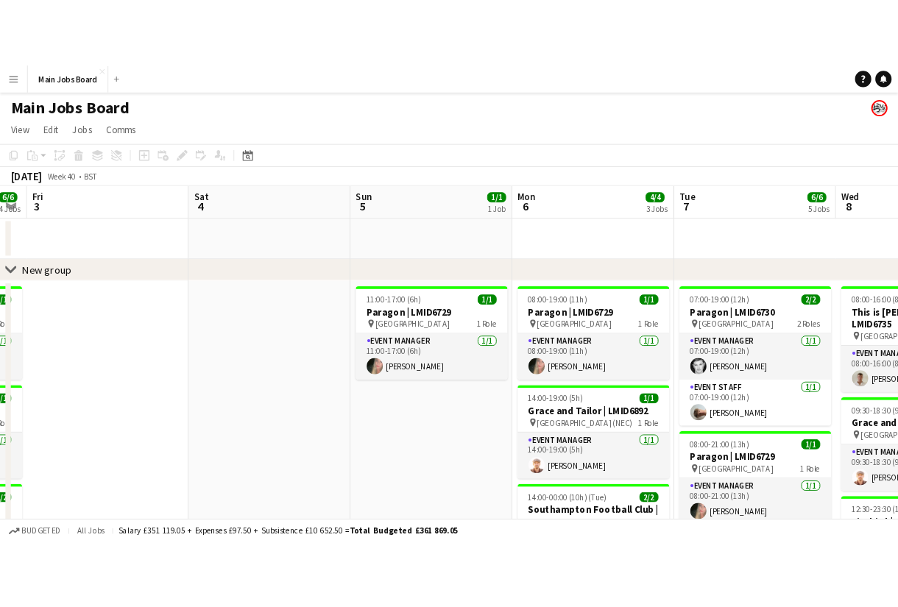
scroll to position [0, 579]
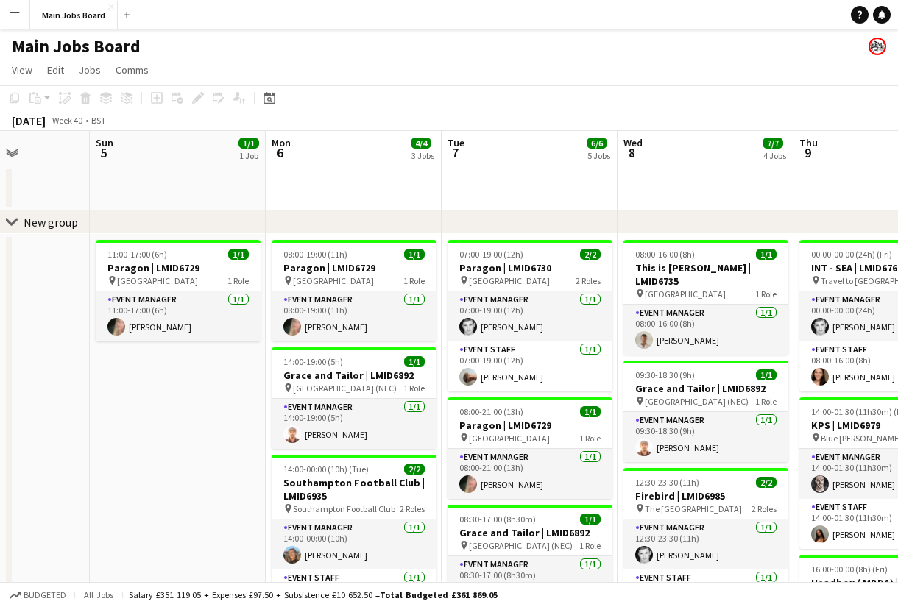
drag, startPoint x: 285, startPoint y: 391, endPoint x: 241, endPoint y: 391, distance: 44.2
click at [247, 391] on app-calendar-viewport "Wed 1 7/7 5 Jobs Thu 2 6/6 4 Jobs Fri 3 Sat 4 Sun 5 1/1 1 Job Mon 6 4/4 3 Jobs …" at bounding box center [449, 557] width 898 height 852
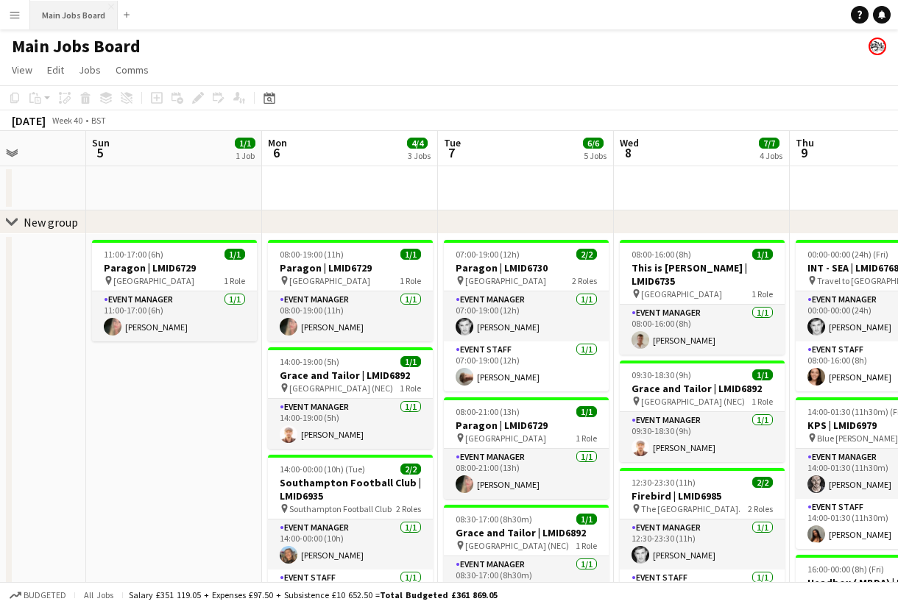
click at [64, 15] on button "Main Jobs Board Close" at bounding box center [74, 15] width 88 height 29
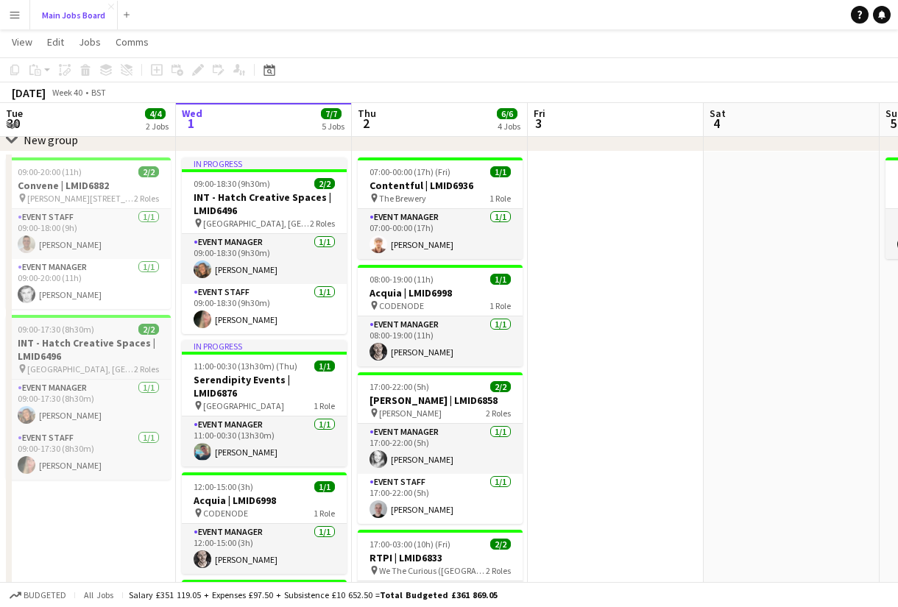
scroll to position [79, 0]
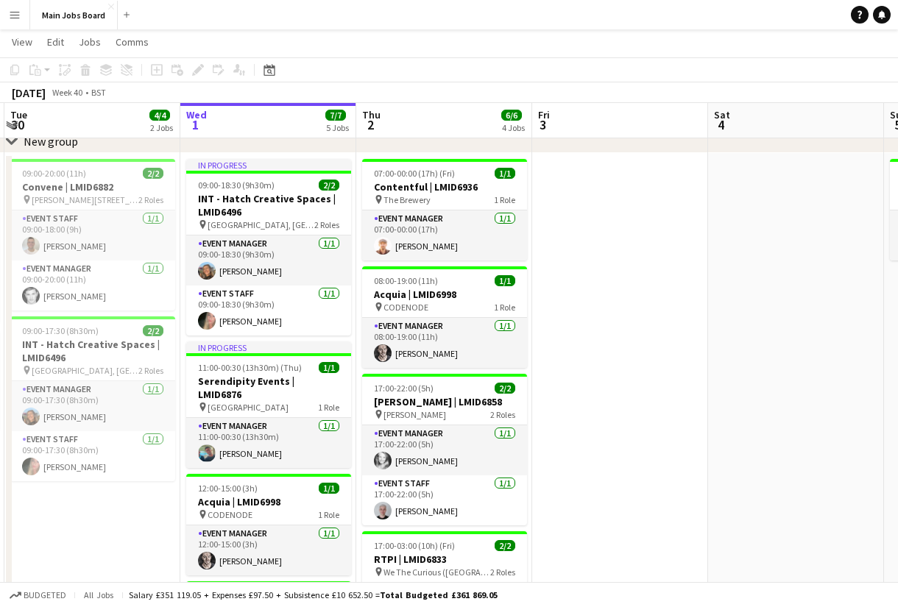
click at [597, 344] on app-calendar-viewport "Sun 28 4/4 2 Jobs Mon 29 3/3 2 Jobs Tue 30 4/4 2 Jobs Wed 1 7/7 5 Jobs Thu 2 6/…" at bounding box center [449, 440] width 898 height 924
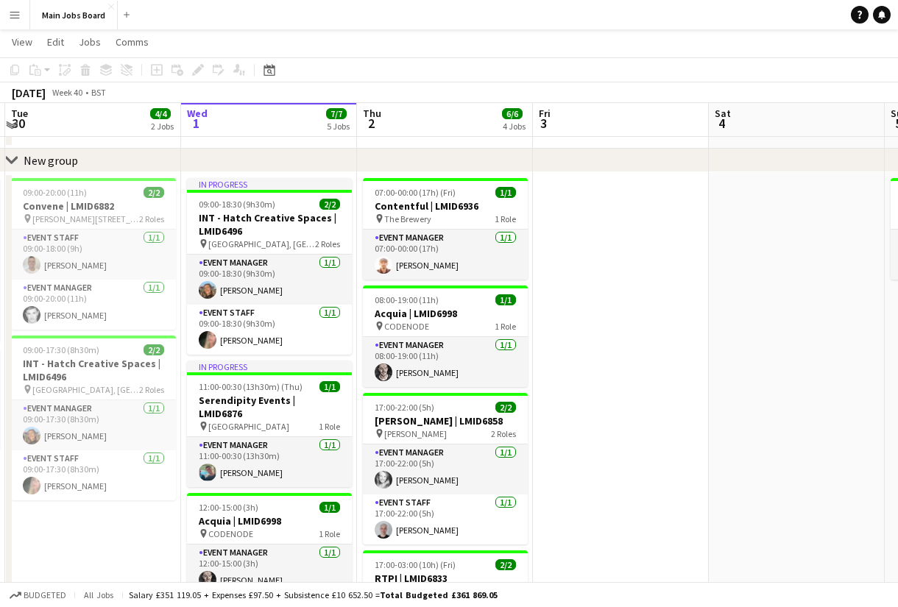
scroll to position [45, 0]
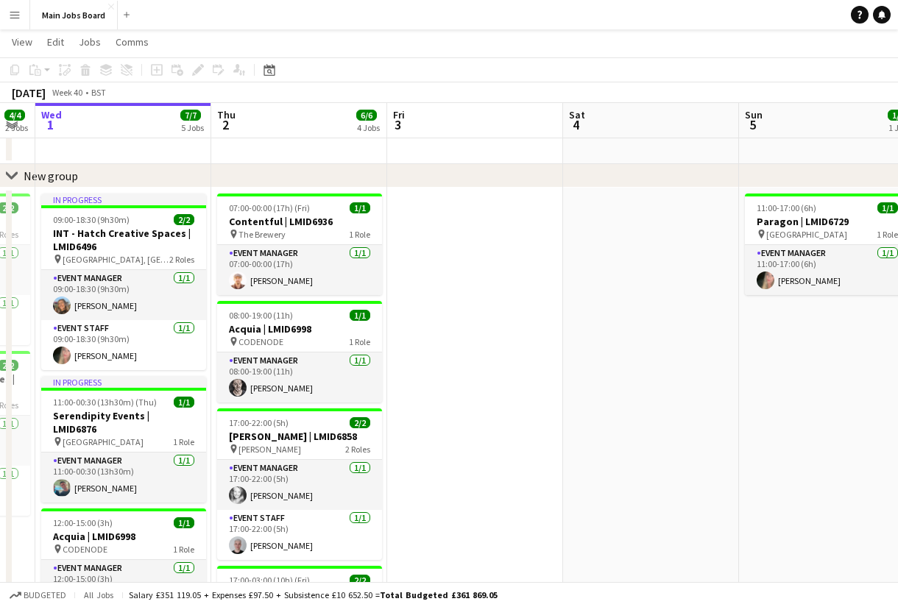
drag, startPoint x: 656, startPoint y: 366, endPoint x: 503, endPoint y: 366, distance: 153.1
click at [506, 366] on app-calendar-viewport "Sun 28 4/4 2 Jobs Mon 29 3/3 2 Jobs Tue 30 4/4 2 Jobs Wed 1 7/7 5 Jobs Thu 2 6/…" at bounding box center [449, 475] width 898 height 924
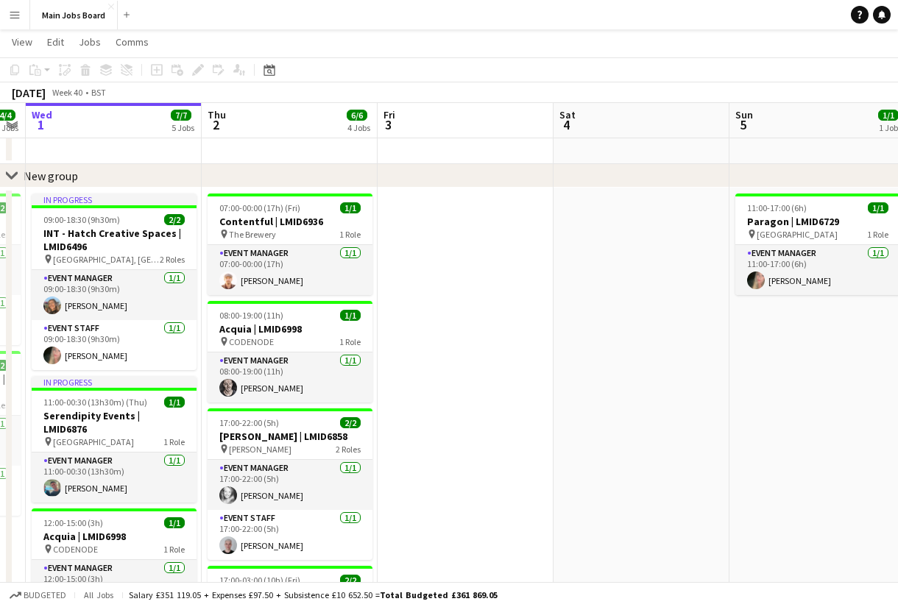
drag, startPoint x: 687, startPoint y: 380, endPoint x: 308, endPoint y: 380, distance: 379.0
click at [318, 380] on app-calendar-viewport "Sun 28 4/4 2 Jobs Mon 29 3/3 2 Jobs Tue 30 4/4 2 Jobs Wed 1 7/7 5 Jobs Thu 2 6/…" at bounding box center [449, 475] width 898 height 924
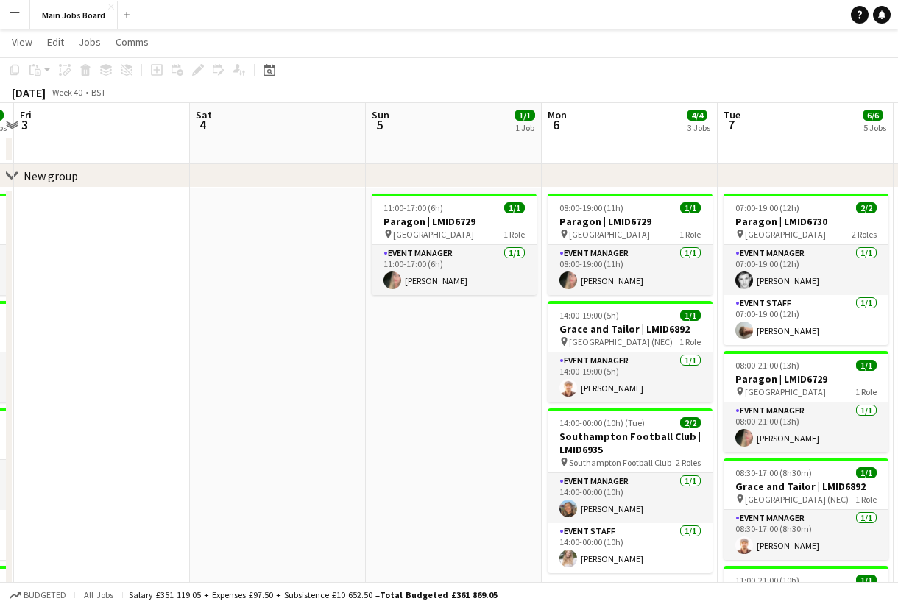
scroll to position [0, 659]
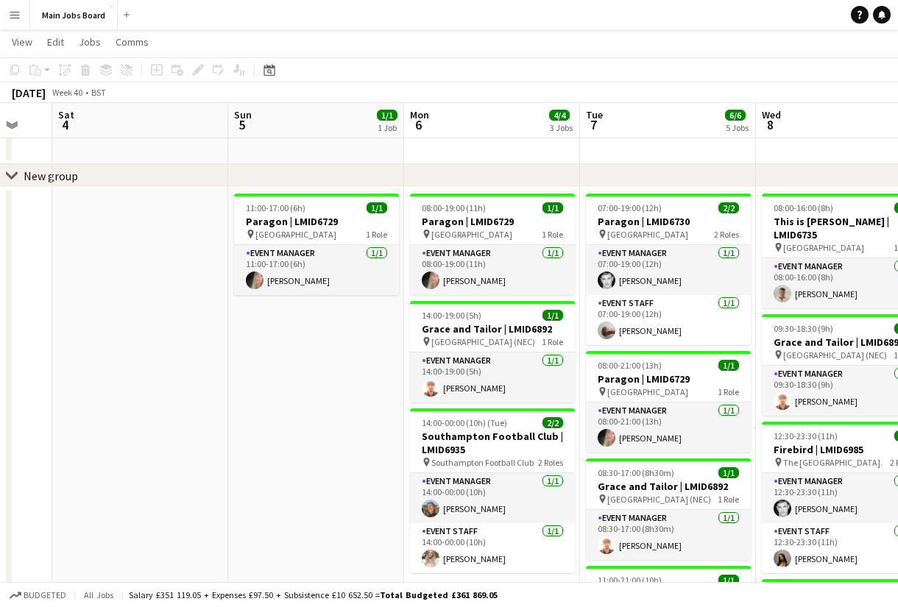
drag, startPoint x: 411, startPoint y: 411, endPoint x: 289, endPoint y: 411, distance: 122.2
click at [290, 411] on app-calendar-viewport "Tue 30 4/4 2 Jobs Wed 1 7/7 5 Jobs Thu 2 6/6 4 Jobs Fri 3 Sat 4 Sun 5 1/1 1 Job…" at bounding box center [449, 475] width 898 height 924
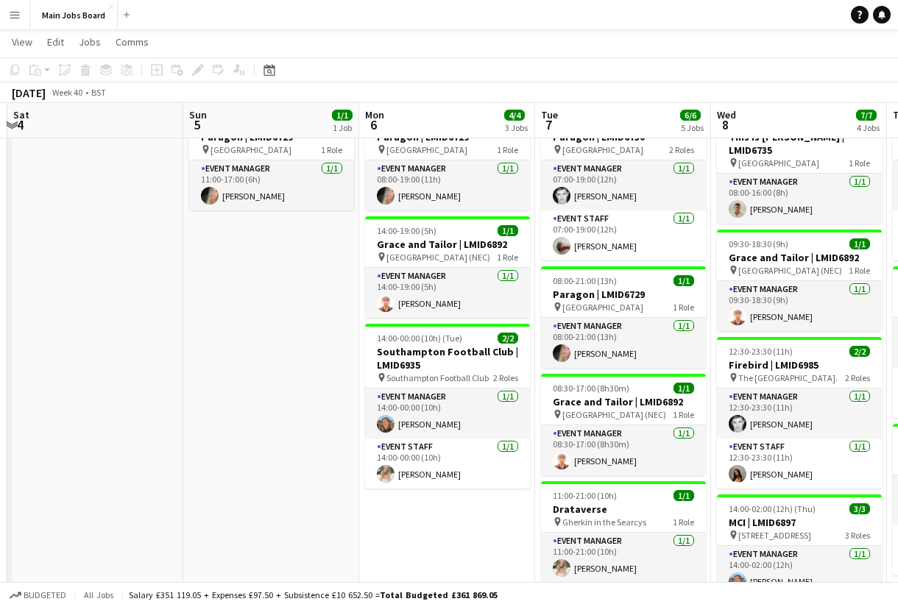
scroll to position [0, 715]
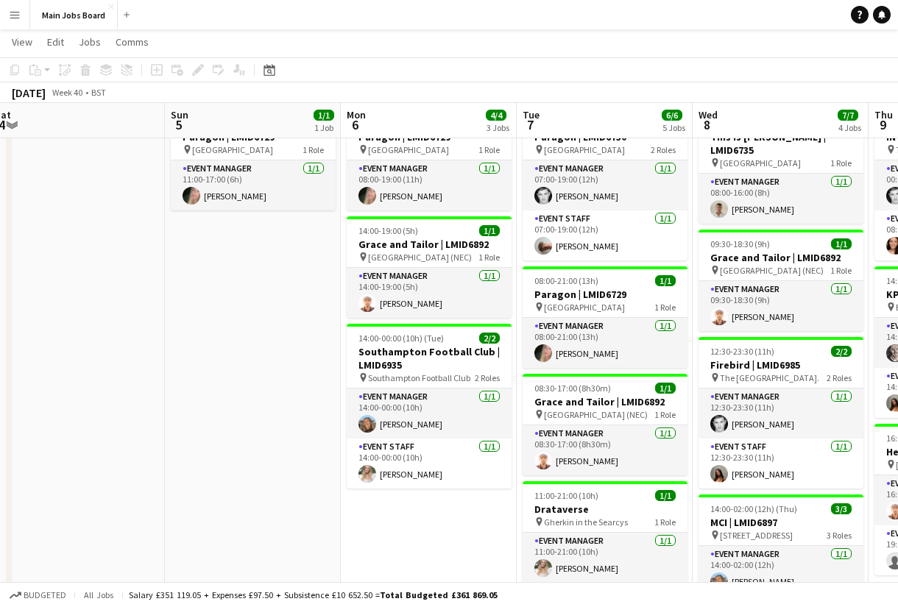
drag, startPoint x: 297, startPoint y: 424, endPoint x: 241, endPoint y: 424, distance: 55.9
click at [242, 424] on app-calendar-viewport "Tue 30 4/4 2 Jobs Wed 1 7/7 5 Jobs Thu 2 6/6 4 Jobs Fri 3 Sat 4 Sun 5 1/1 1 Job…" at bounding box center [449, 390] width 898 height 924
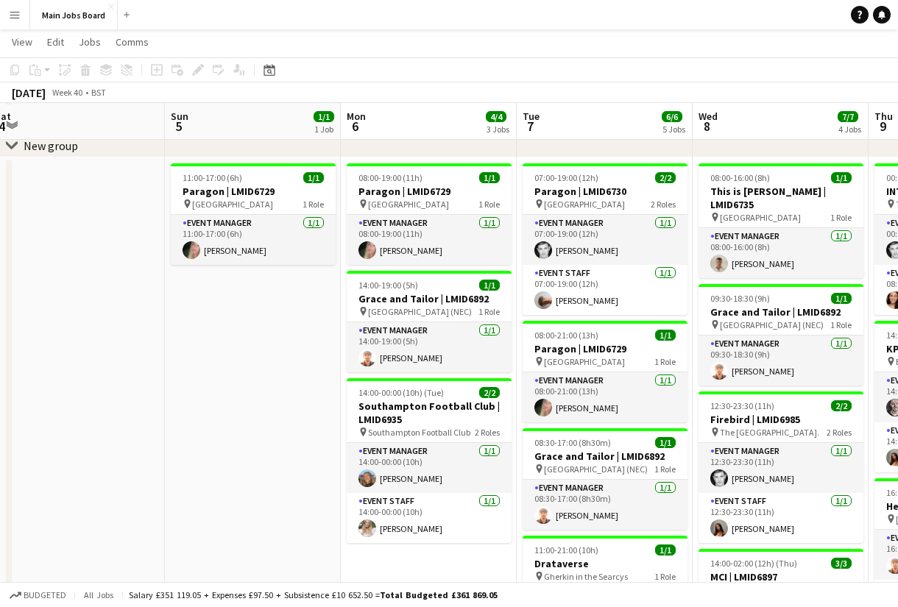
scroll to position [74, 0]
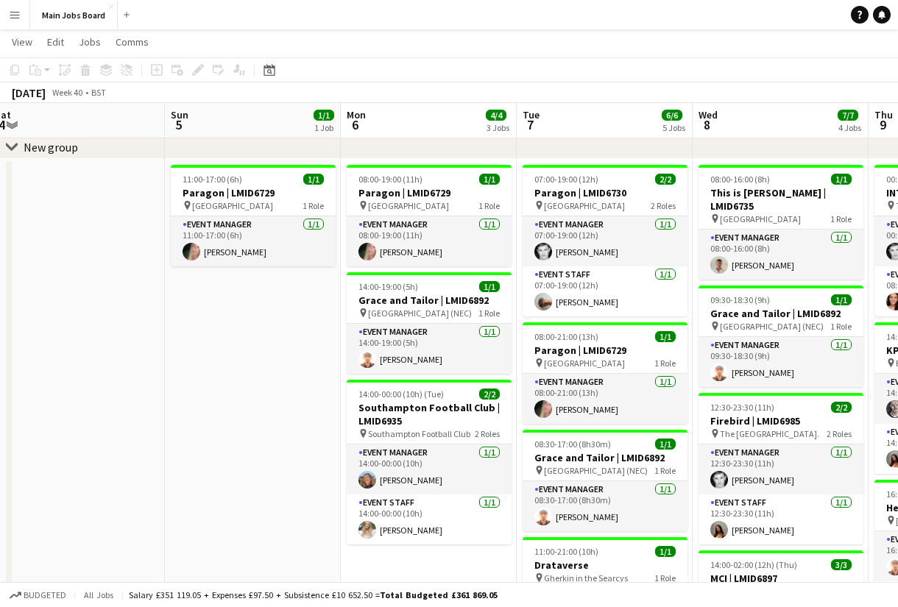
click at [241, 424] on app-date-cell "11:00-17:00 (6h) 1/1 Paragon | LMID6729 pin [GEOGRAPHIC_DATA] 1 Role Event Mana…" at bounding box center [253, 533] width 176 height 749
click at [69, 15] on button "Main Jobs Board Close" at bounding box center [74, 15] width 88 height 29
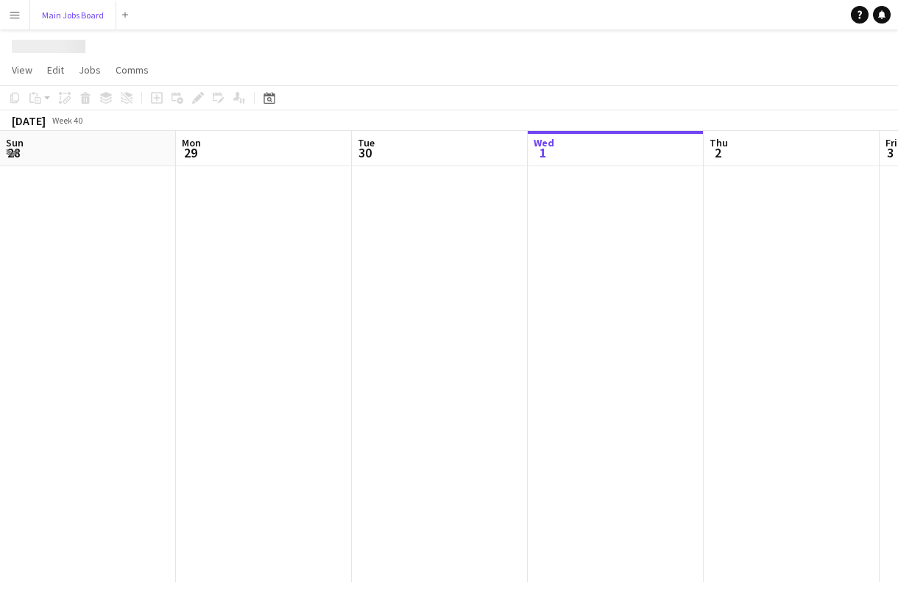
scroll to position [0, 352]
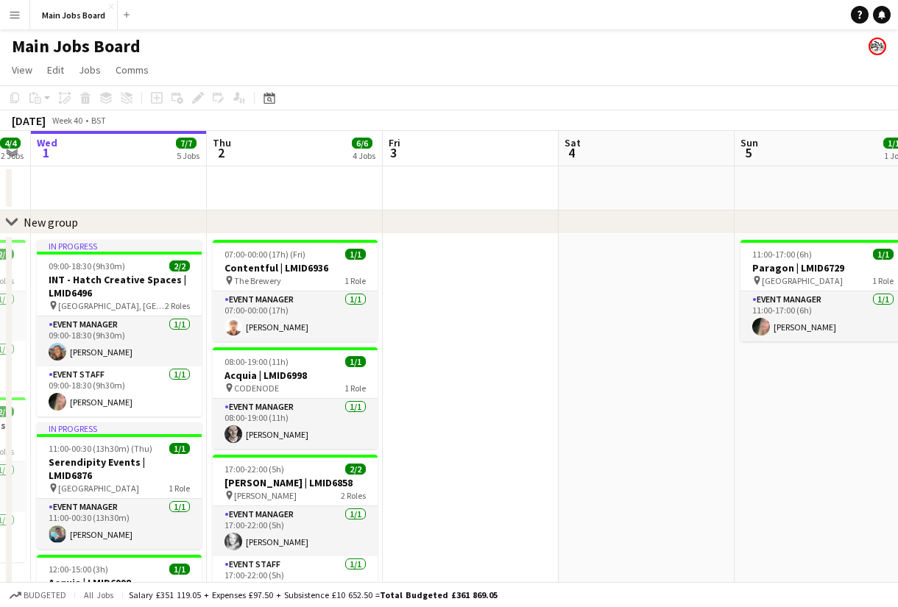
drag, startPoint x: 675, startPoint y: 383, endPoint x: 500, endPoint y: 383, distance: 175.2
click at [500, 383] on app-calendar-viewport "Sun 28 4/4 2 Jobs Mon 29 3/3 2 Jobs Tue 30 4/4 2 Jobs Wed 1 7/7 5 Jobs Thu 2 6/…" at bounding box center [449, 557] width 898 height 852
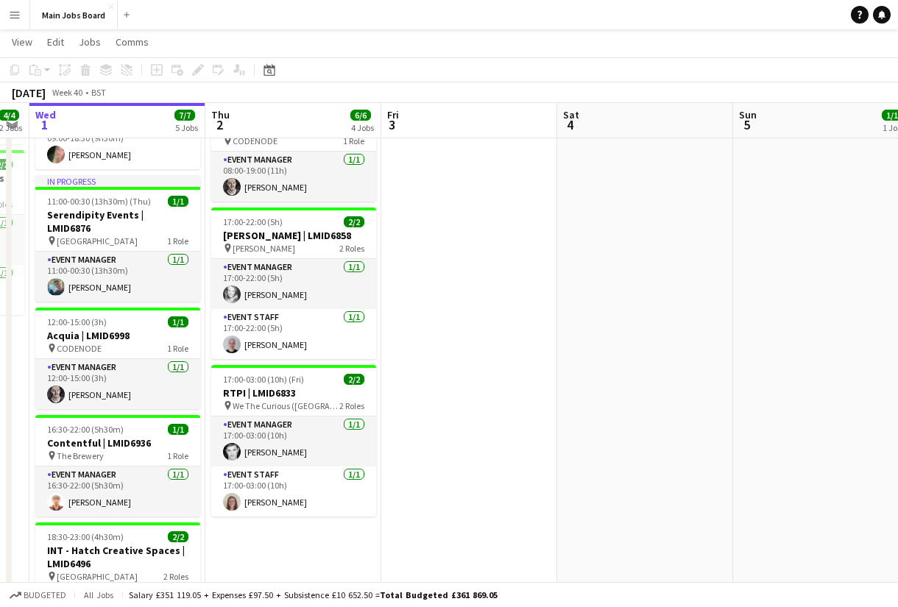
scroll to position [0, 493]
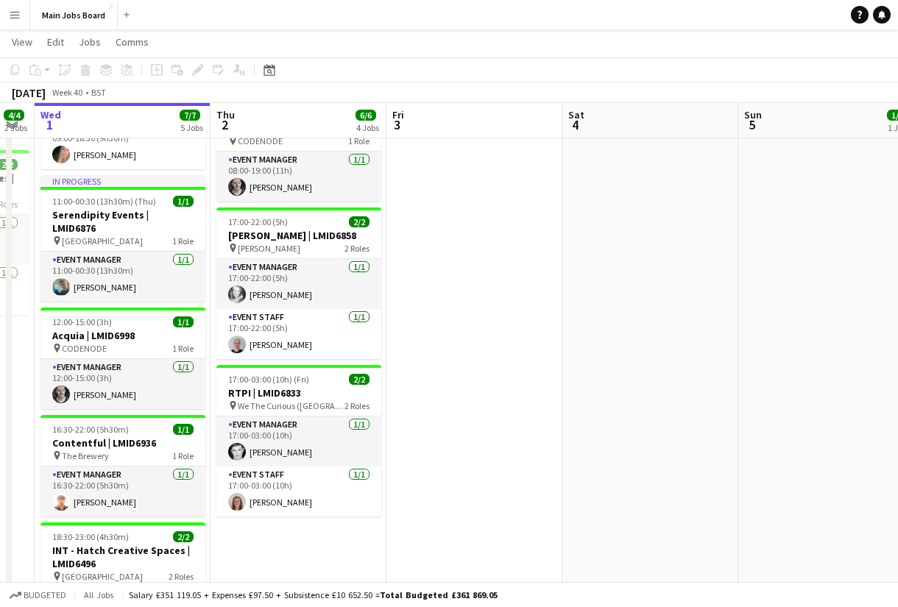
drag, startPoint x: 438, startPoint y: 394, endPoint x: 472, endPoint y: 394, distance: 33.9
click at [472, 394] on app-calendar-viewport "Sun 28 4/4 2 Jobs Mon 29 3/3 2 Jobs Tue 30 4/4 2 Jobs Wed 1 7/7 5 Jobs Thu 2 6/…" at bounding box center [449, 274] width 898 height 924
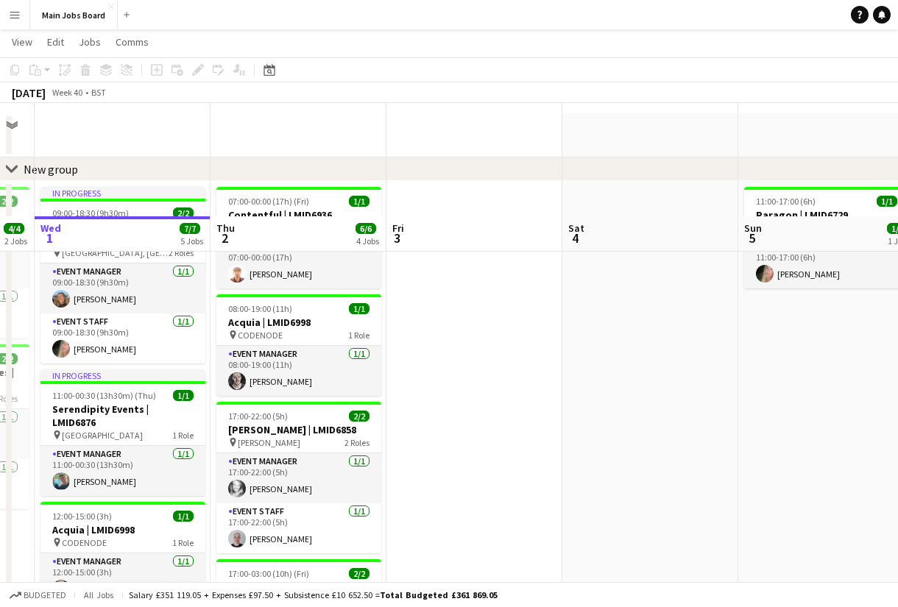
scroll to position [0, 0]
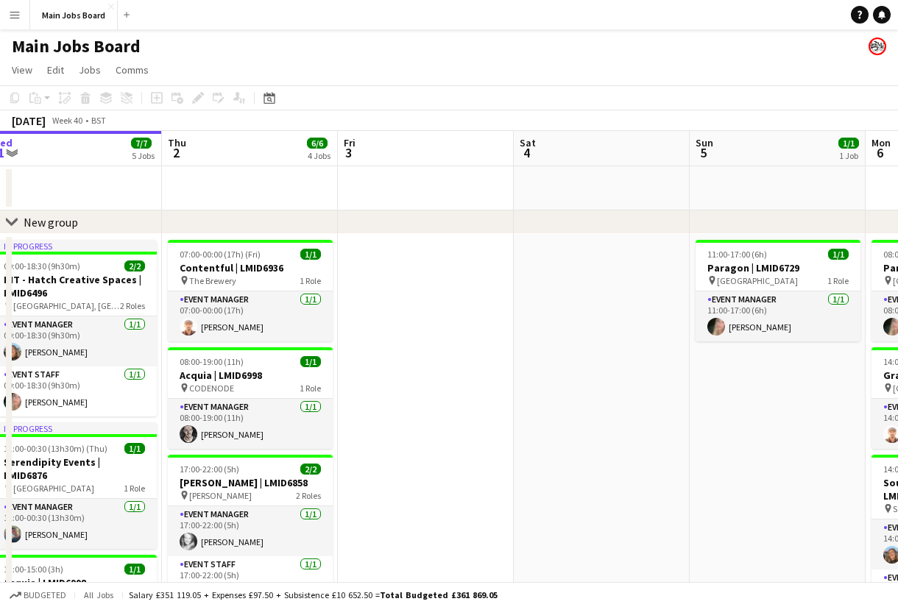
drag, startPoint x: 663, startPoint y: 400, endPoint x: 236, endPoint y: 400, distance: 426.9
click at [236, 397] on app-calendar-viewport "Sun 28 4/4 2 Jobs Mon 29 3/3 2 Jobs Tue 30 4/4 2 Jobs Wed 1 7/7 5 Jobs Thu 2 6/…" at bounding box center [449, 557] width 898 height 852
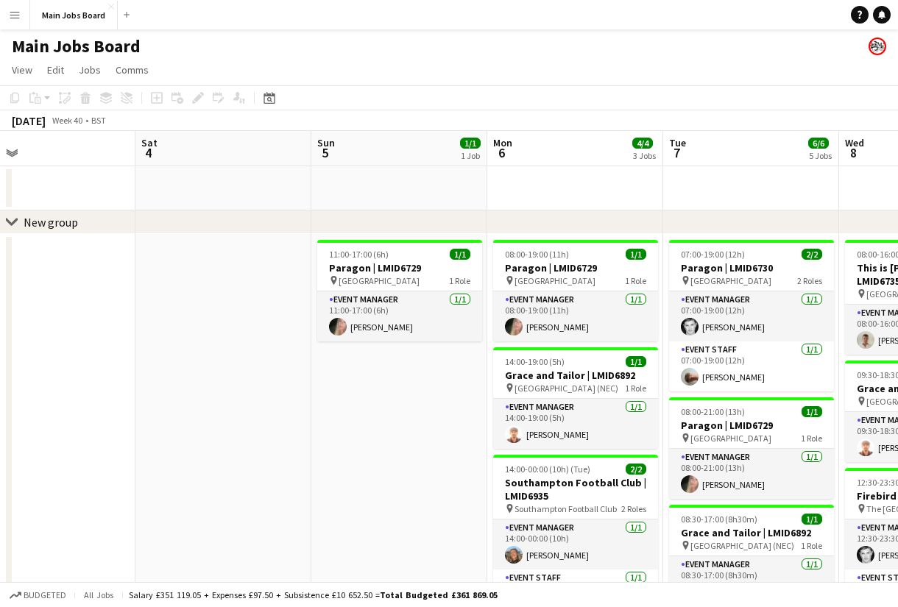
scroll to position [0, 729]
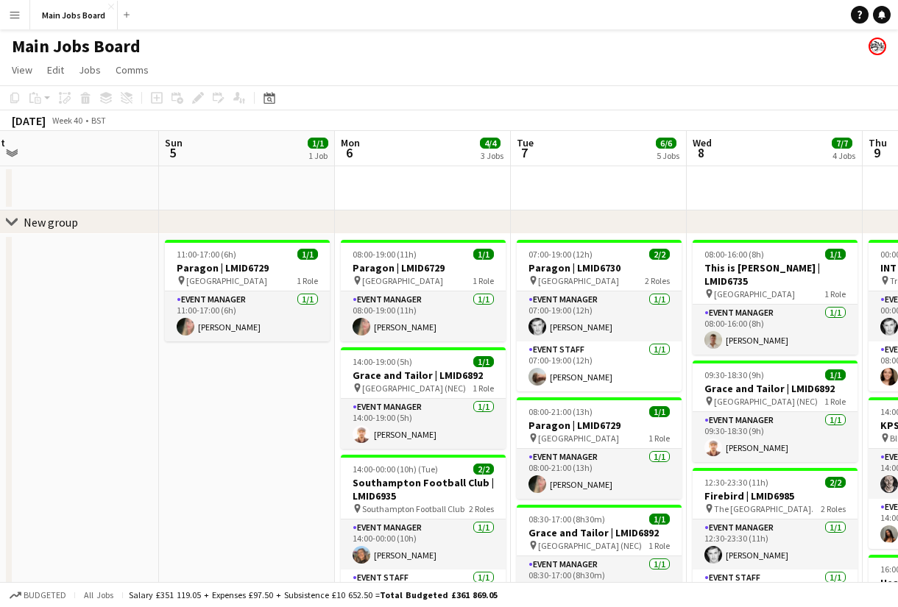
drag, startPoint x: 406, startPoint y: 417, endPoint x: 317, endPoint y: 417, distance: 88.3
click at [317, 417] on app-calendar-viewport "Tue 30 4/4 2 Jobs Wed 1 7/7 5 Jobs Thu 2 6/6 4 Jobs Fri 3 Sat 4 Sun 5 1/1 1 Job…" at bounding box center [449, 557] width 898 height 852
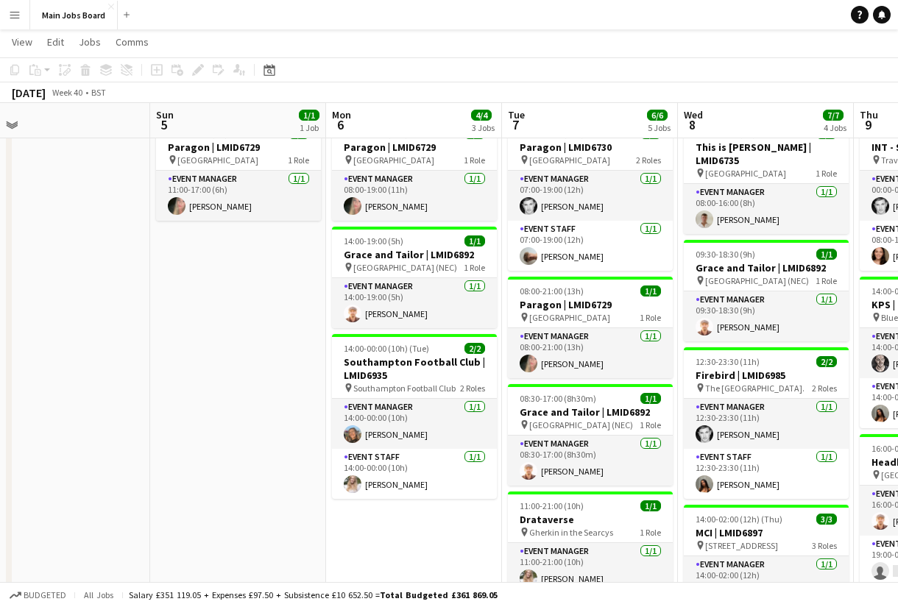
scroll to position [89, 0]
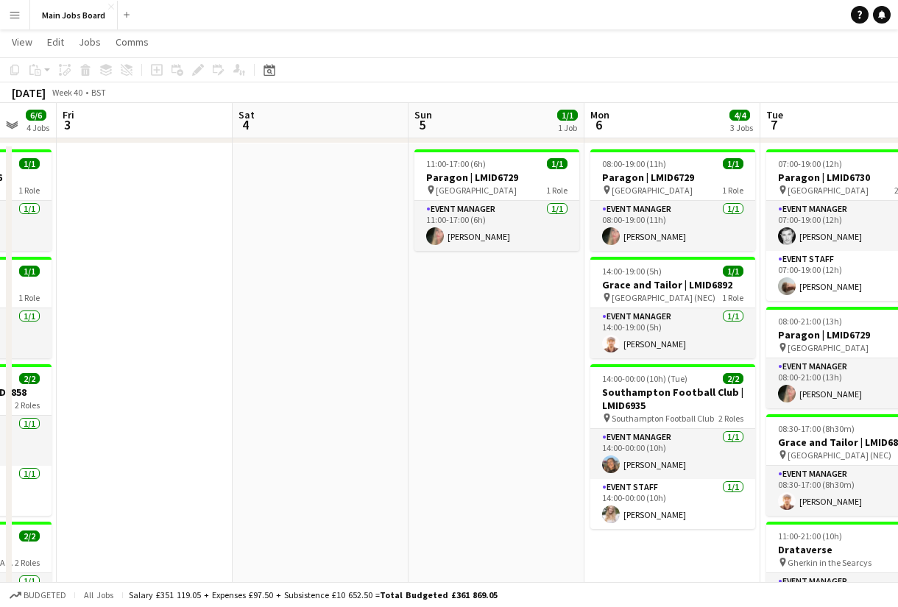
drag, startPoint x: 355, startPoint y: 475, endPoint x: 247, endPoint y: 475, distance: 108.9
click at [247, 475] on app-calendar-viewport "Tue 30 4/4 2 Jobs Wed 1 7/7 5 Jobs Thu 2 6/6 4 Jobs Fri 3 Sat 4 Sun 5 1/1 1 Job…" at bounding box center [449, 430] width 898 height 924
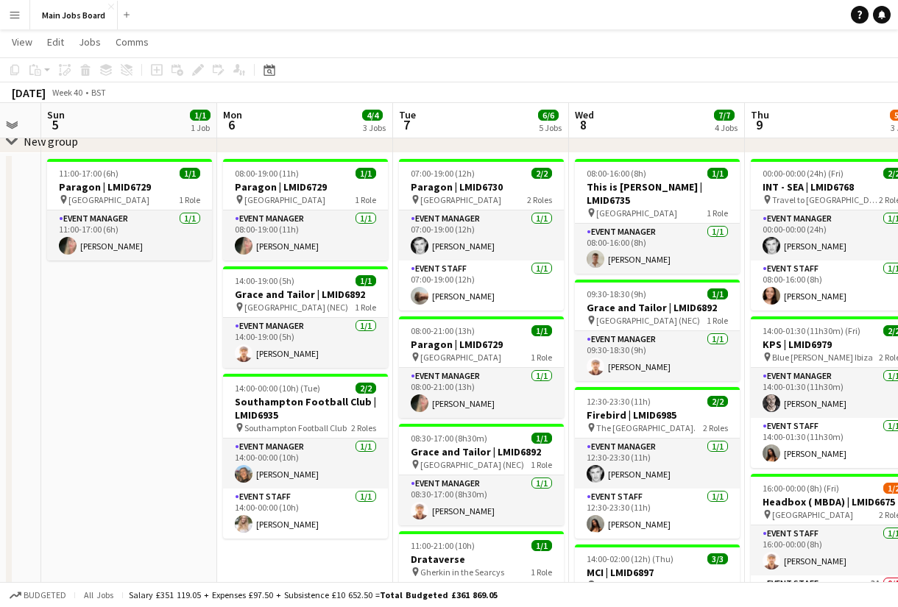
scroll to position [68, 0]
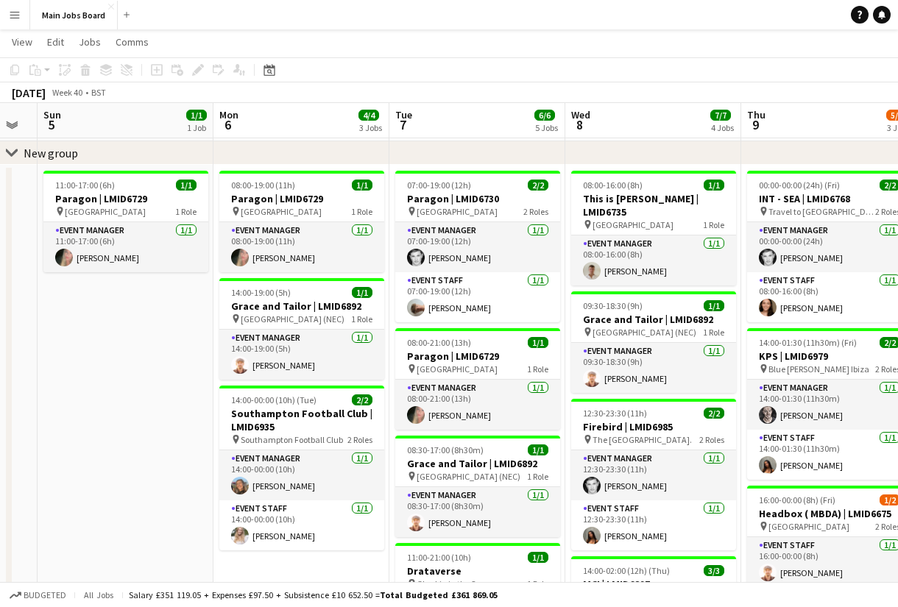
drag, startPoint x: 199, startPoint y: 495, endPoint x: 146, endPoint y: 495, distance: 53.7
click at [147, 495] on app-calendar-viewport "Thu 2 6/6 4 Jobs Fri 3 Sat 4 Sun 5 1/1 1 Job Mon 6 4/4 3 Jobs Tue 7 6/6 5 Jobs …" at bounding box center [449, 452] width 898 height 924
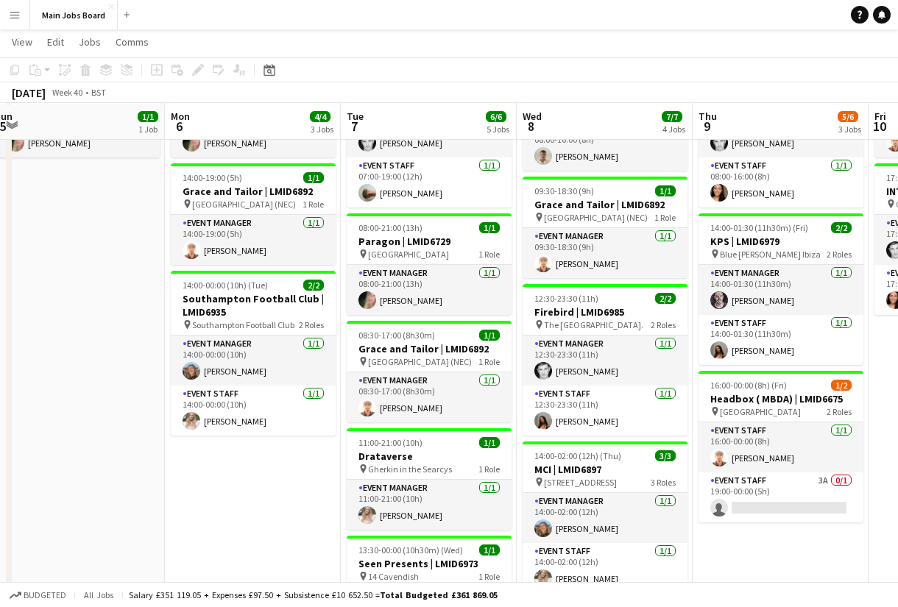
scroll to position [179, 0]
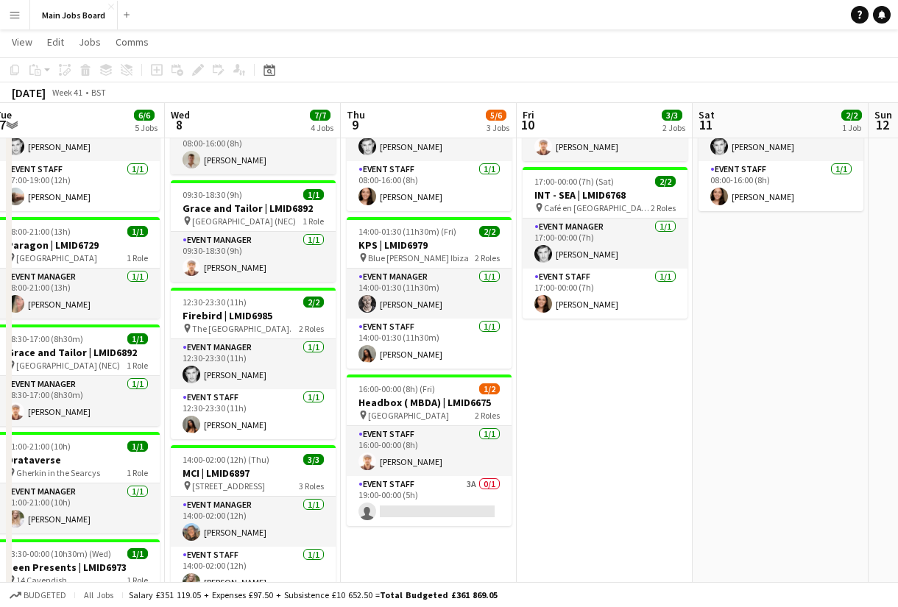
drag, startPoint x: 576, startPoint y: 368, endPoint x: 220, endPoint y: 368, distance: 355.5
click at [222, 368] on app-calendar-viewport "Sat 4 Sun 5 1/1 1 Job Mon 6 4/4 3 Jobs Tue 7 6/6 5 Jobs Wed 8 7/7 4 Jobs Thu 9 …" at bounding box center [449, 341] width 898 height 924
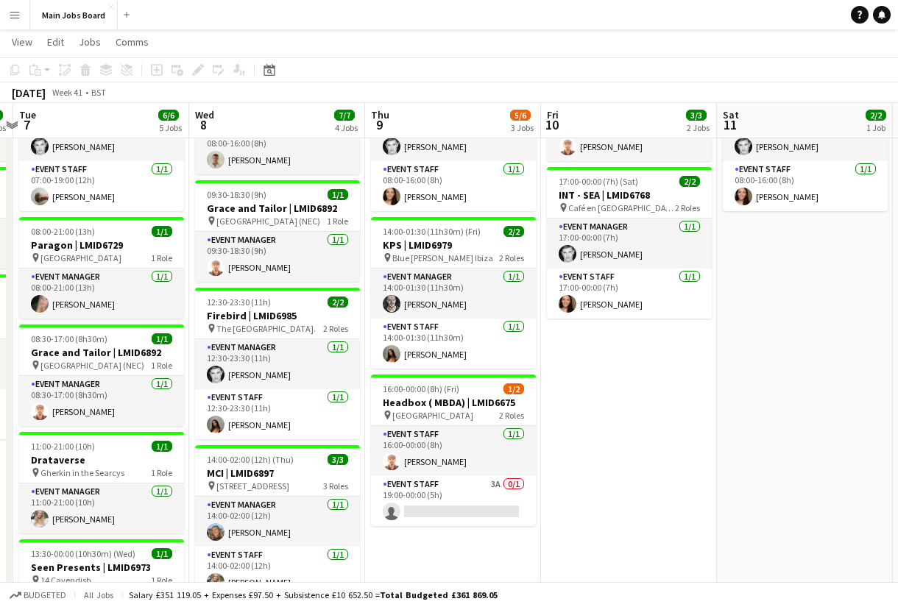
scroll to position [0, 501]
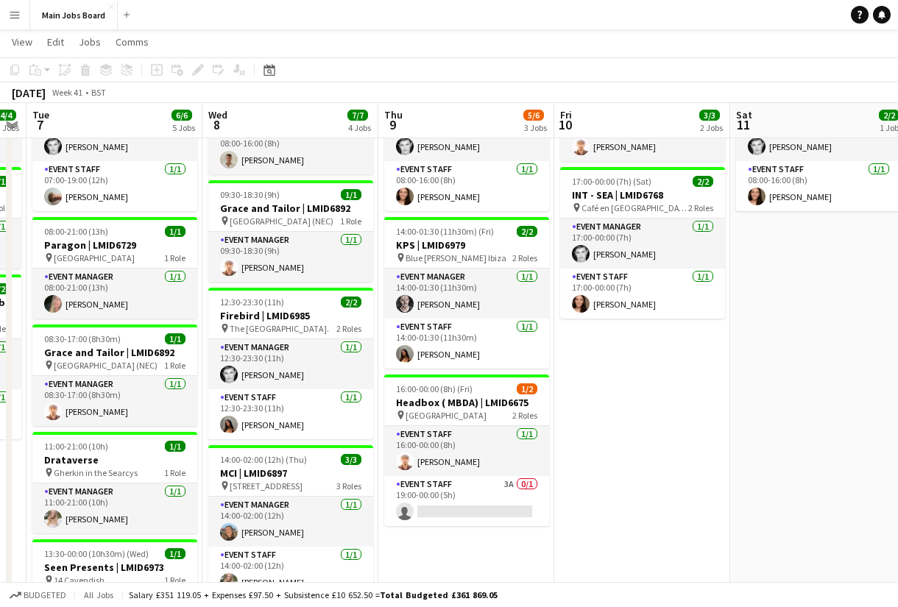
drag, startPoint x: 617, startPoint y: 371, endPoint x: 656, endPoint y: 371, distance: 39.0
click at [656, 371] on app-calendar-viewport "Sat 4 Sun 5 1/1 1 Job Mon 6 4/4 3 Jobs Tue 7 6/6 5 Jobs Wed 8 7/7 4 Jobs Thu 9 …" at bounding box center [449, 341] width 898 height 924
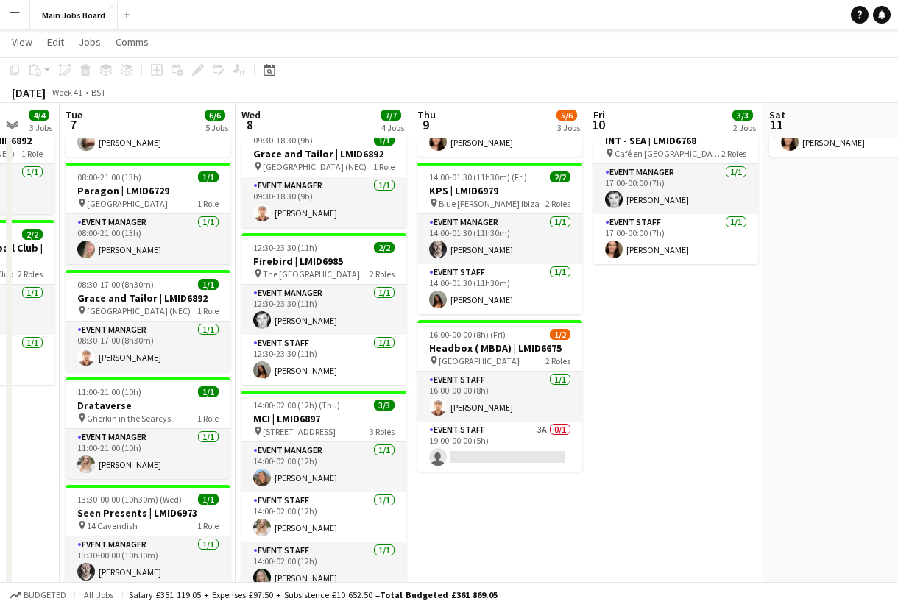
scroll to position [0, 456]
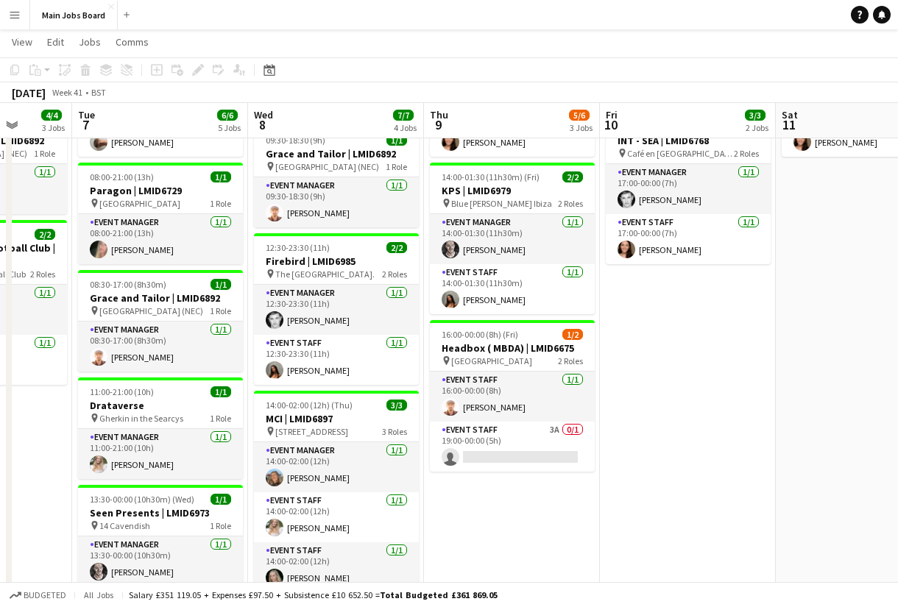
drag, startPoint x: 577, startPoint y: 376, endPoint x: 623, endPoint y: 376, distance: 46.4
click at [623, 376] on app-calendar-viewport "Sat 4 Sun 5 1/1 1 Job Mon 6 4/4 3 Jobs Tue 7 6/6 5 Jobs Wed 8 7/7 4 Jobs Thu 9 …" at bounding box center [449, 286] width 898 height 924
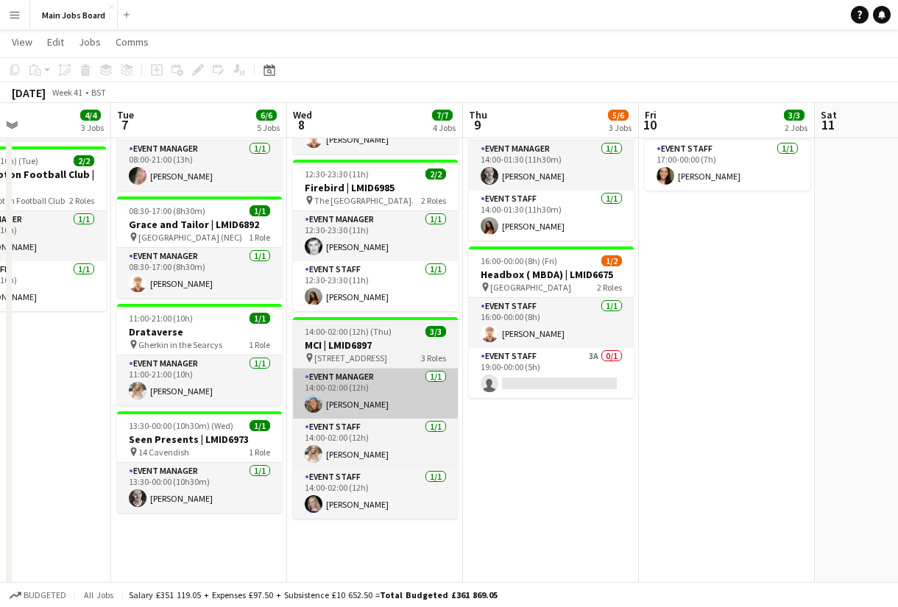
scroll to position [0, 397]
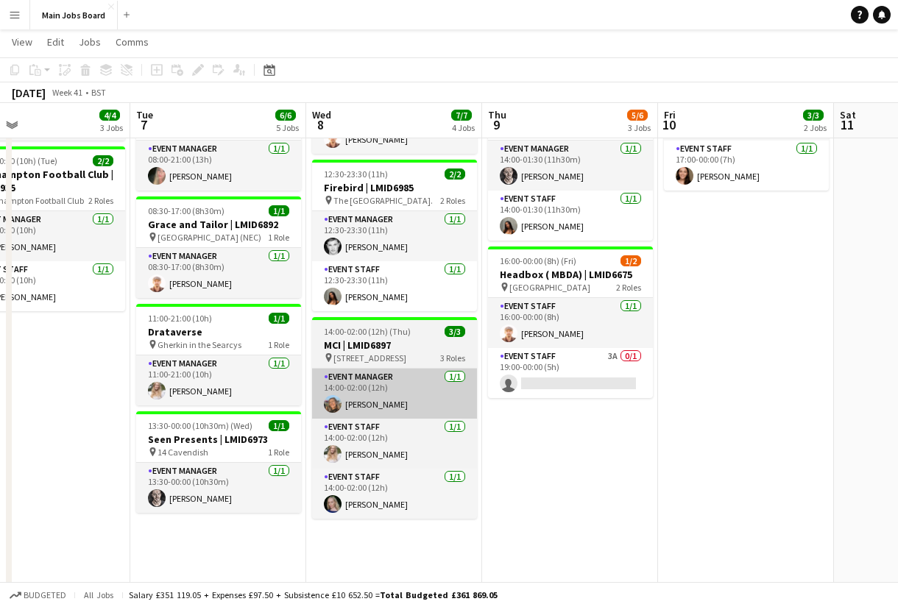
drag, startPoint x: 272, startPoint y: 383, endPoint x: 331, endPoint y: 383, distance: 58.9
click at [330, 383] on app-calendar-viewport "Sat 4 Sun 5 1/1 1 Job Mon 6 4/4 3 Jobs Tue 7 6/6 5 Jobs Wed 8 7/7 4 Jobs Thu 9 …" at bounding box center [449, 213] width 898 height 924
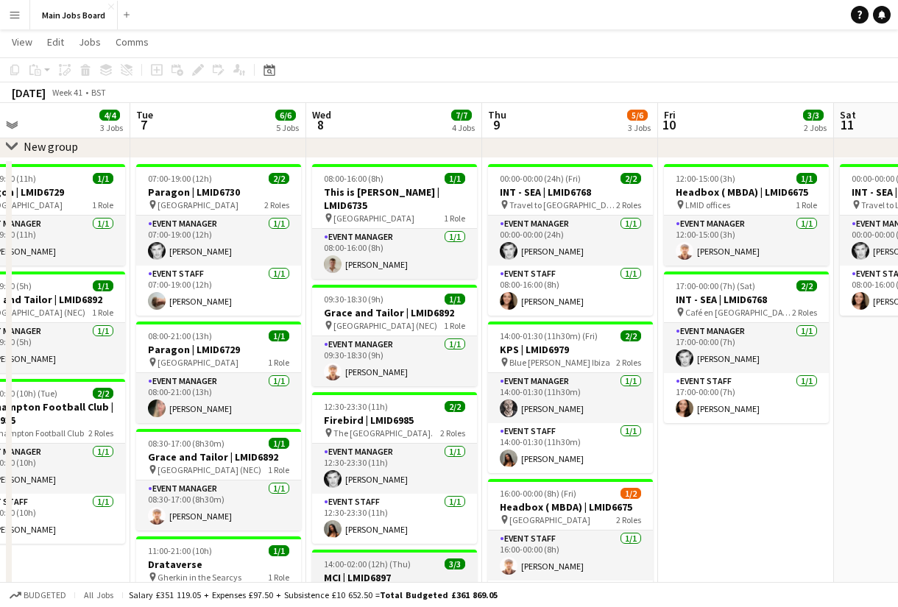
scroll to position [74, 0]
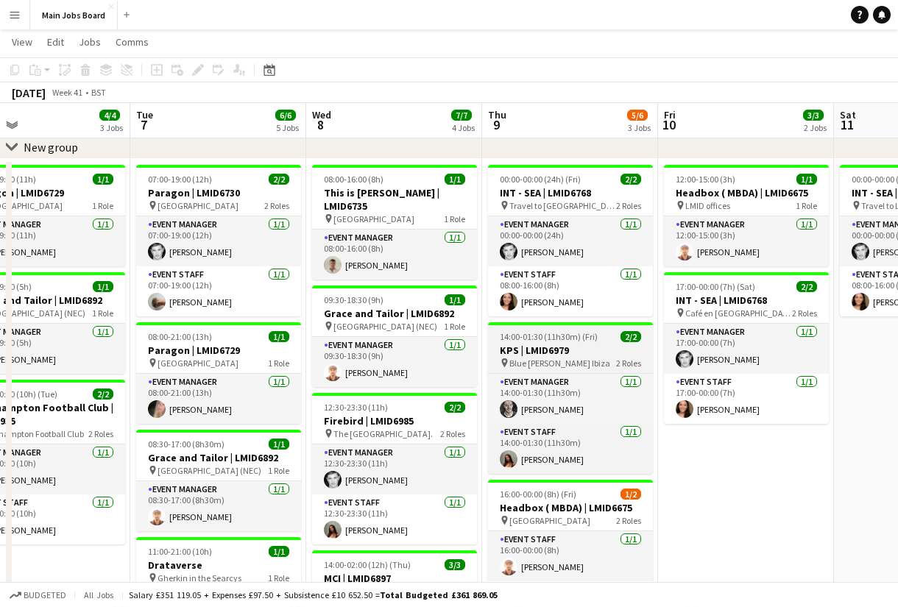
click at [578, 349] on h3 "KPS | LMID6979" at bounding box center [570, 350] width 165 height 13
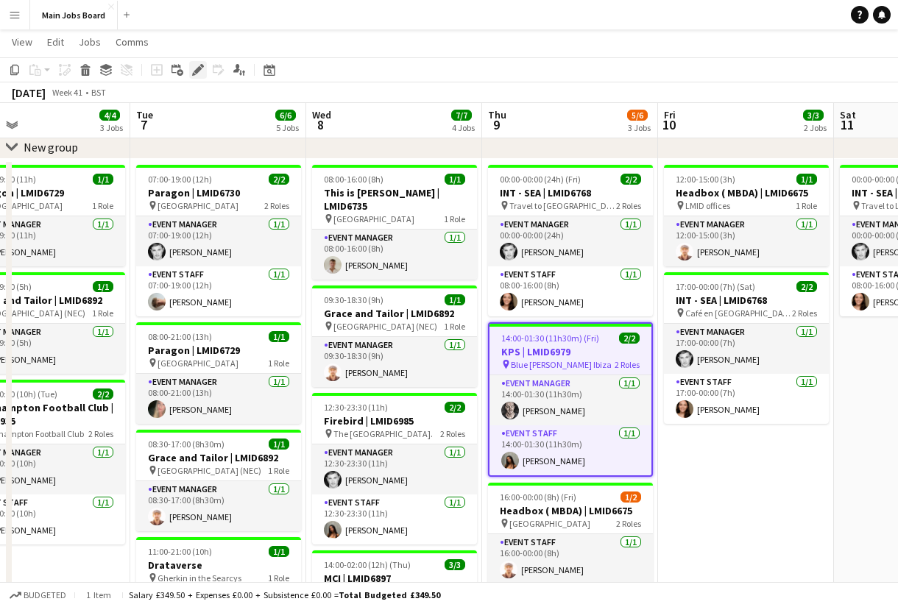
click at [194, 65] on icon "Edit" at bounding box center [198, 70] width 12 height 12
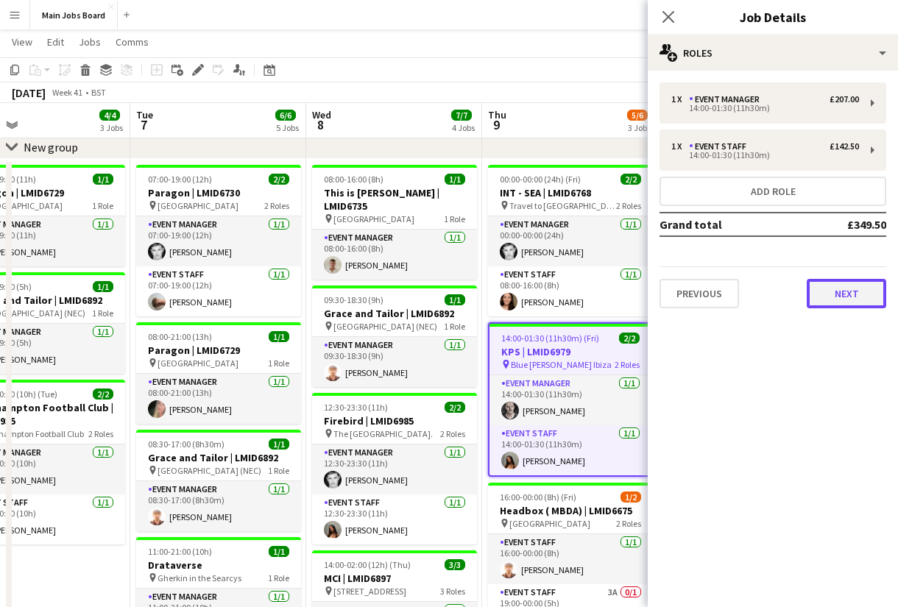
click at [864, 297] on button "Next" at bounding box center [846, 293] width 79 height 29
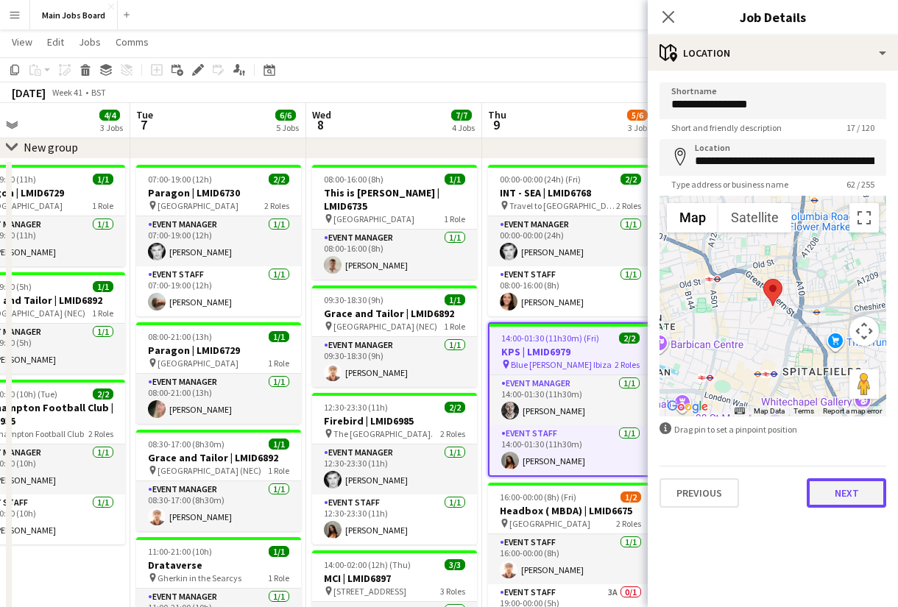
click at [835, 495] on button "Next" at bounding box center [846, 492] width 79 height 29
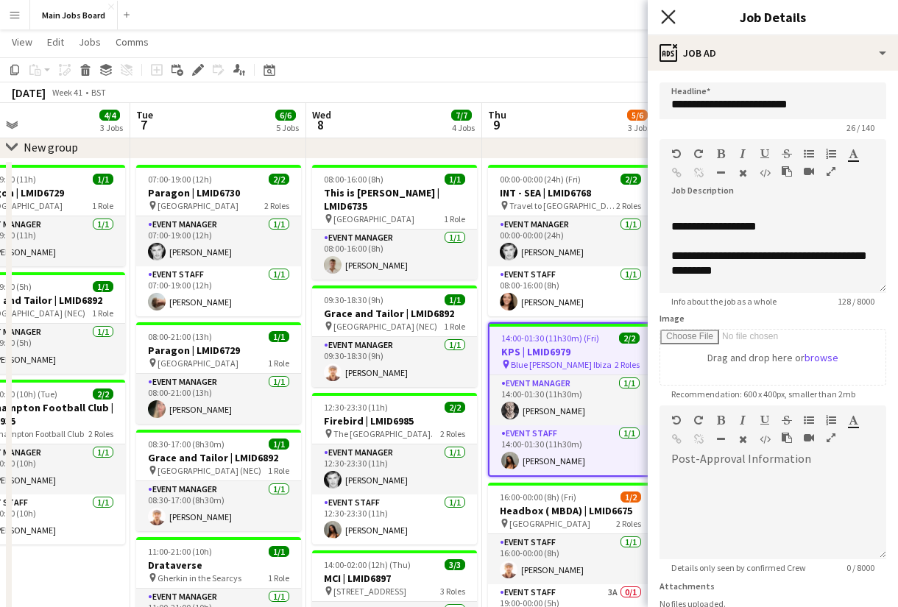
click at [671, 18] on icon "Close pop-in" at bounding box center [668, 17] width 14 height 14
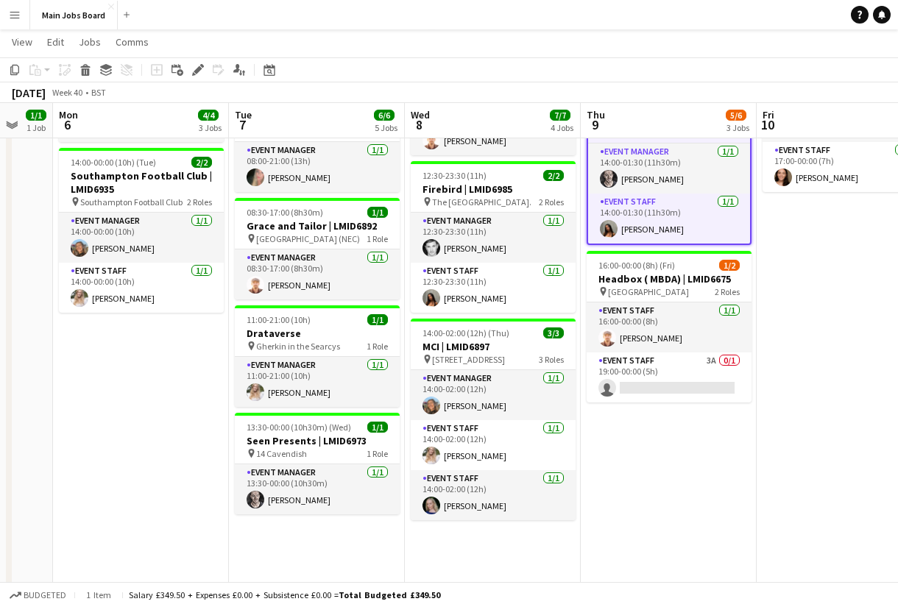
scroll to position [0, 298]
drag, startPoint x: 102, startPoint y: 480, endPoint x: 201, endPoint y: 480, distance: 99.4
click at [201, 480] on app-calendar-viewport "Sat 4 Sun 5 1/1 1 Job Mon 6 4/4 3 Jobs Tue 7 6/6 5 Jobs Wed 8 7/7 4 Jobs Thu 9 …" at bounding box center [449, 214] width 898 height 924
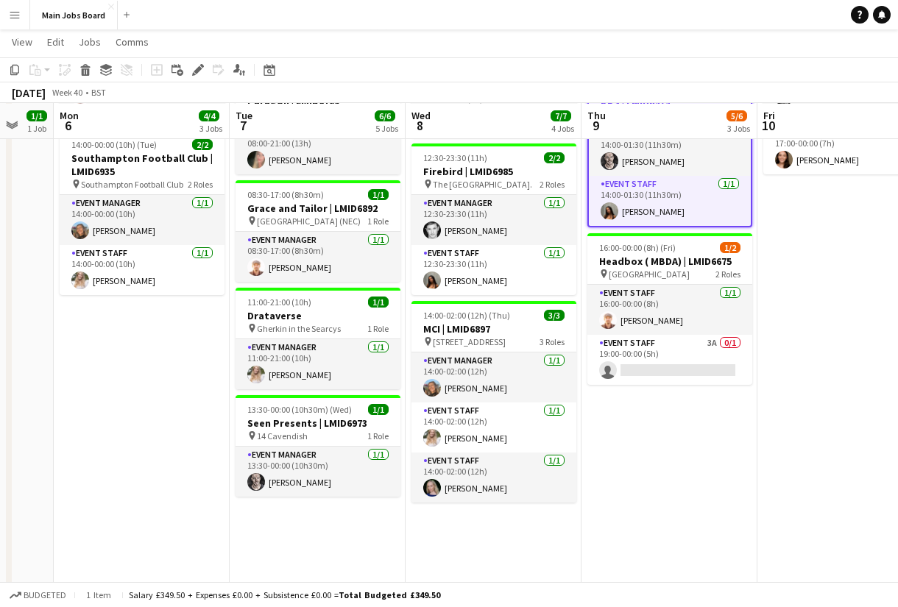
scroll to position [325, 0]
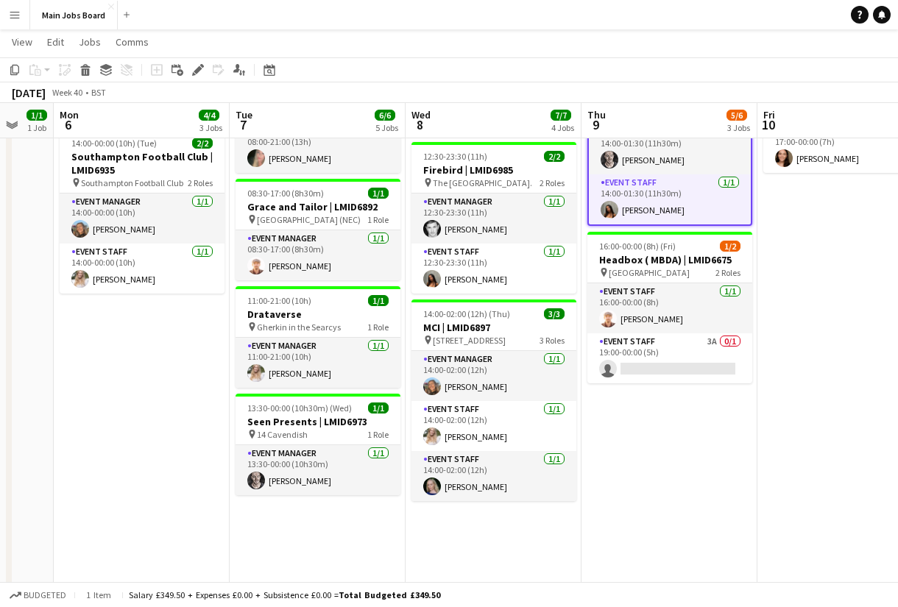
click at [606, 459] on app-date-cell "00:00-00:00 (24h) (Fri) 2/2 INT - SEA | LMID6768 pin Travel to [GEOGRAPHIC_DATA…" at bounding box center [669, 282] width 176 height 749
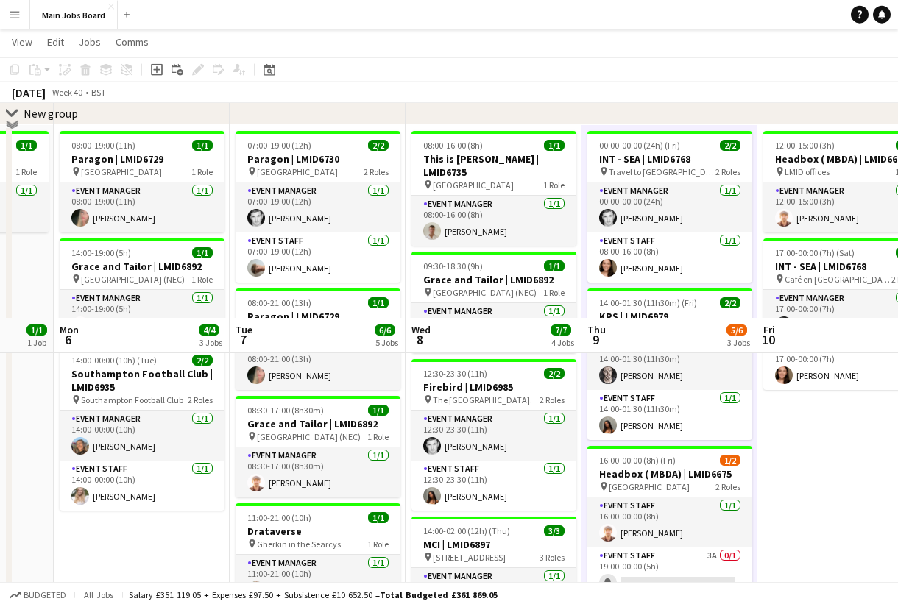
scroll to position [0, 0]
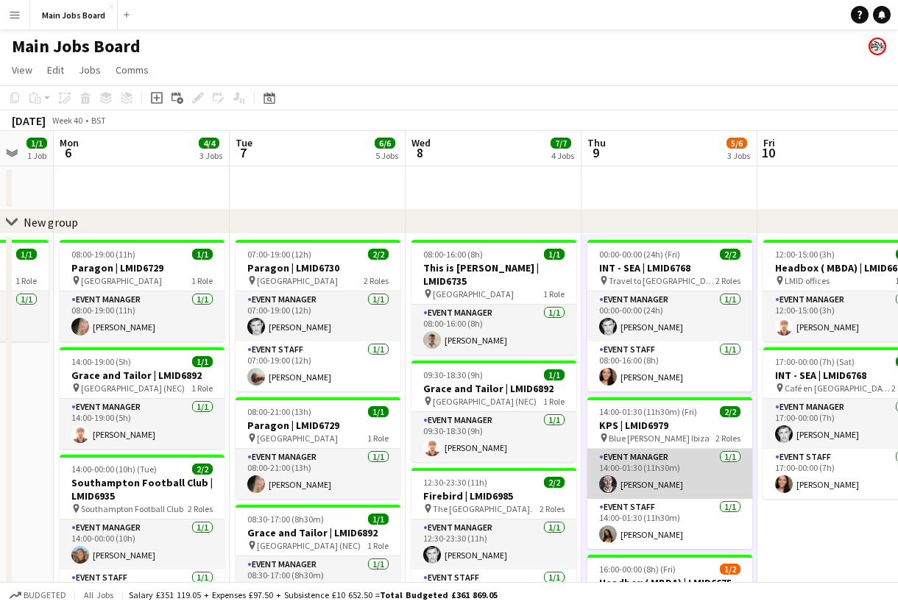
drag, startPoint x: 692, startPoint y: 474, endPoint x: 692, endPoint y: 456, distance: 18.4
click at [692, 462] on app-card-role "Event Manager [DATE] 14:00-01:30 (11h30m) [PERSON_NAME]" at bounding box center [669, 474] width 165 height 50
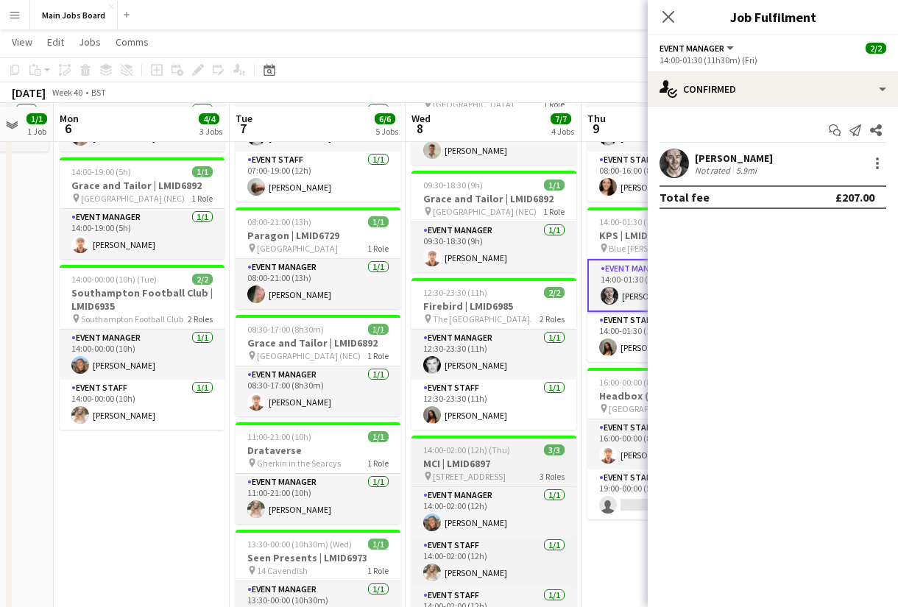
scroll to position [192, 0]
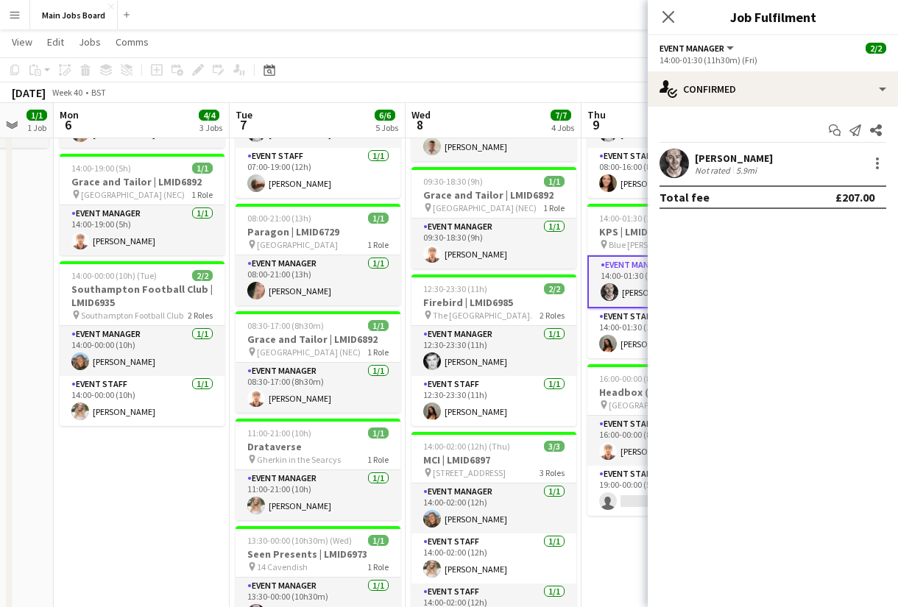
click at [160, 489] on app-date-cell "08:00-19:00 (11h) 1/1 Paragon | LMID6729 pin [GEOGRAPHIC_DATA] 1 Role Event Man…" at bounding box center [142, 414] width 176 height 749
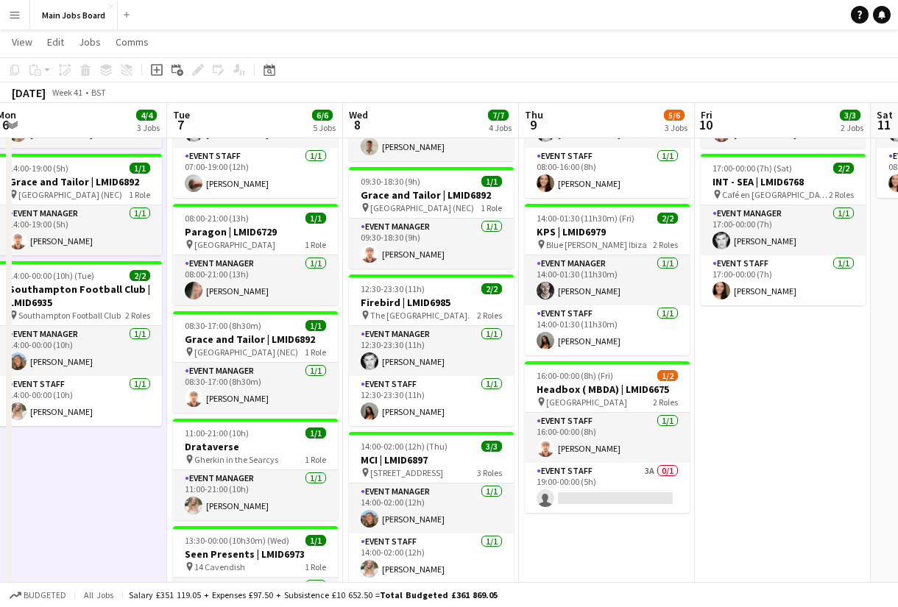
drag, startPoint x: 834, startPoint y: 462, endPoint x: 720, endPoint y: 462, distance: 113.3
click at [720, 462] on app-calendar-viewport "Sat 4 Sun 5 1/1 1 Job Mon 6 4/4 3 Jobs Tue 7 6/6 5 Jobs Wed 8 7/7 4 Jobs Thu 9 …" at bounding box center [449, 327] width 898 height 924
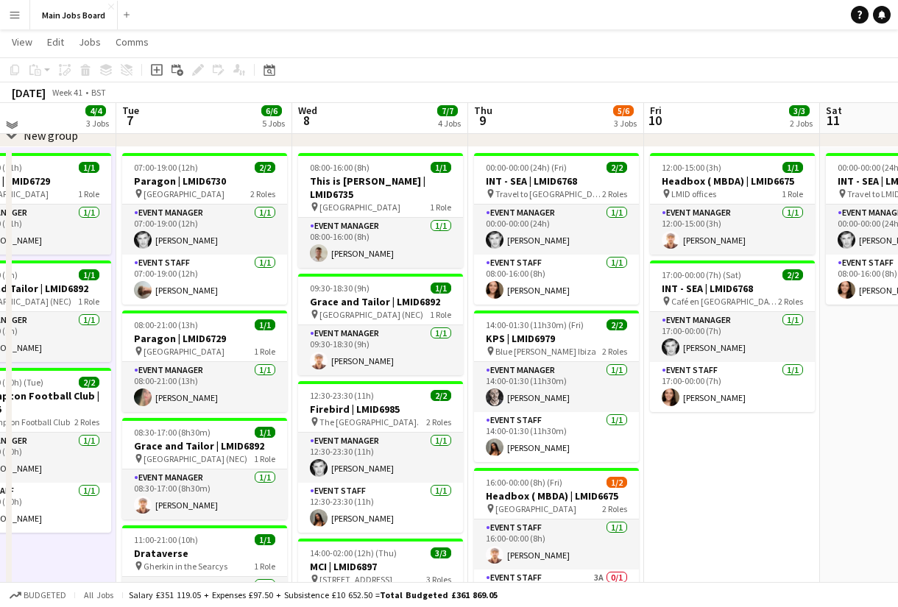
scroll to position [81, 0]
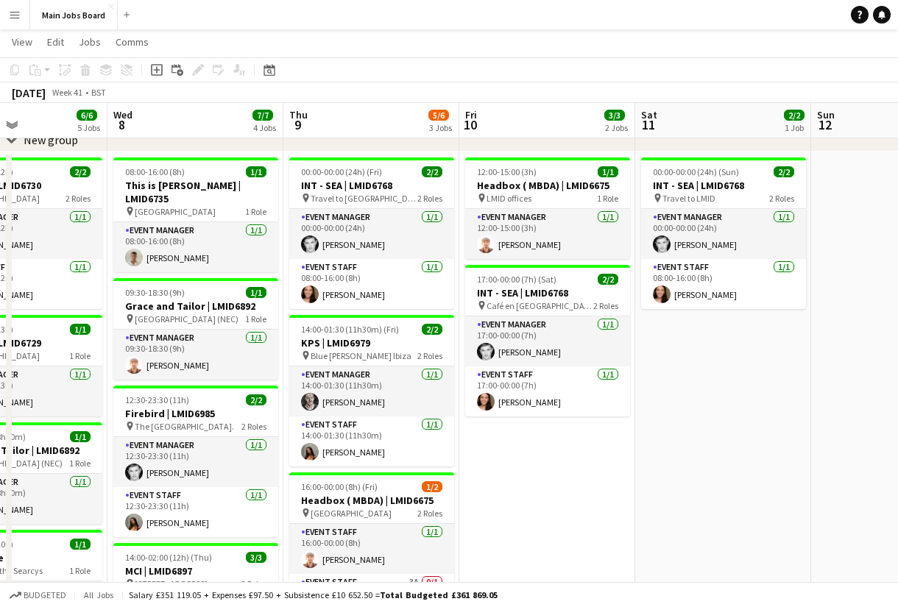
drag, startPoint x: 816, startPoint y: 531, endPoint x: 609, endPoint y: 531, distance: 206.8
click at [609, 531] on app-calendar-viewport "Sat 4 Sun 5 1/1 1 Job Mon 6 4/4 3 Jobs Tue 7 6/6 5 Jobs Wed 8 7/7 4 Jobs Thu 9 …" at bounding box center [449, 438] width 898 height 924
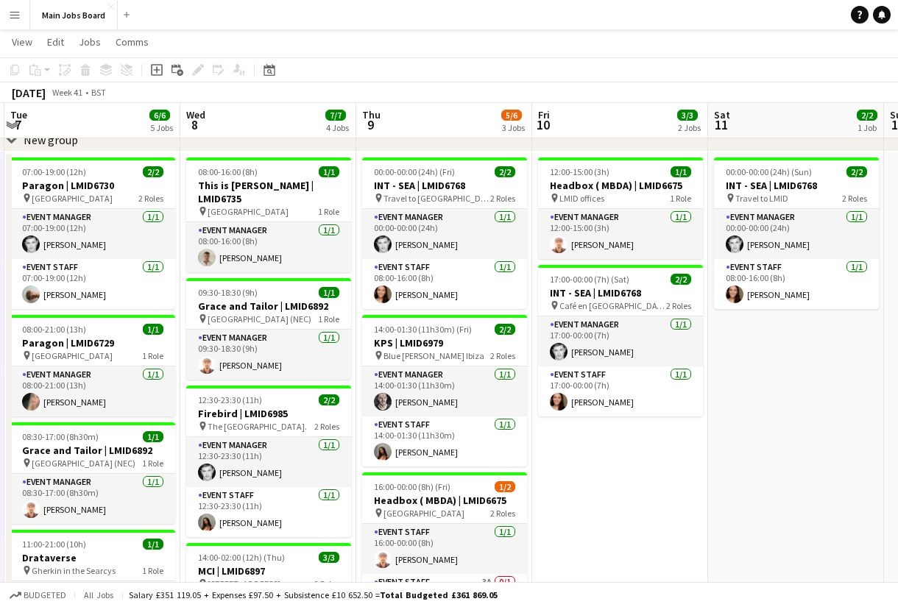
drag, startPoint x: 770, startPoint y: 508, endPoint x: 404, endPoint y: 508, distance: 365.8
click at [417, 508] on app-calendar-viewport "Sat 4 Sun 5 1/1 1 Job Mon 6 4/4 3 Jobs Tue 7 6/6 5 Jobs Wed 8 7/7 4 Jobs Thu 9 …" at bounding box center [449, 438] width 898 height 924
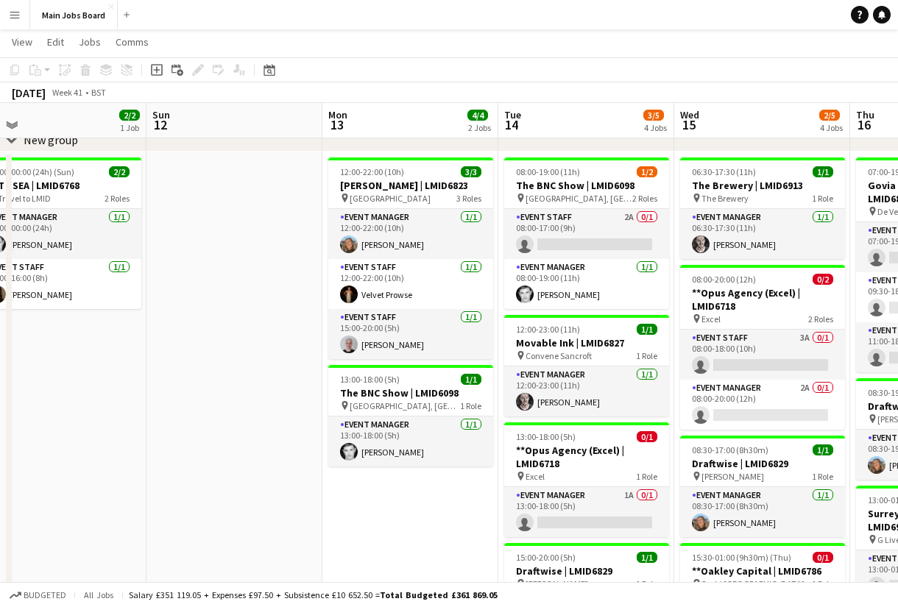
drag, startPoint x: 360, startPoint y: 506, endPoint x: 157, endPoint y: 506, distance: 202.4
click at [163, 506] on app-calendar-viewport "Wed 8 7/7 4 Jobs Thu 9 5/6 3 Jobs Fri 10 3/3 2 Jobs Sat 11 2/2 1 Job Sun 12 Mon…" at bounding box center [449, 438] width 898 height 924
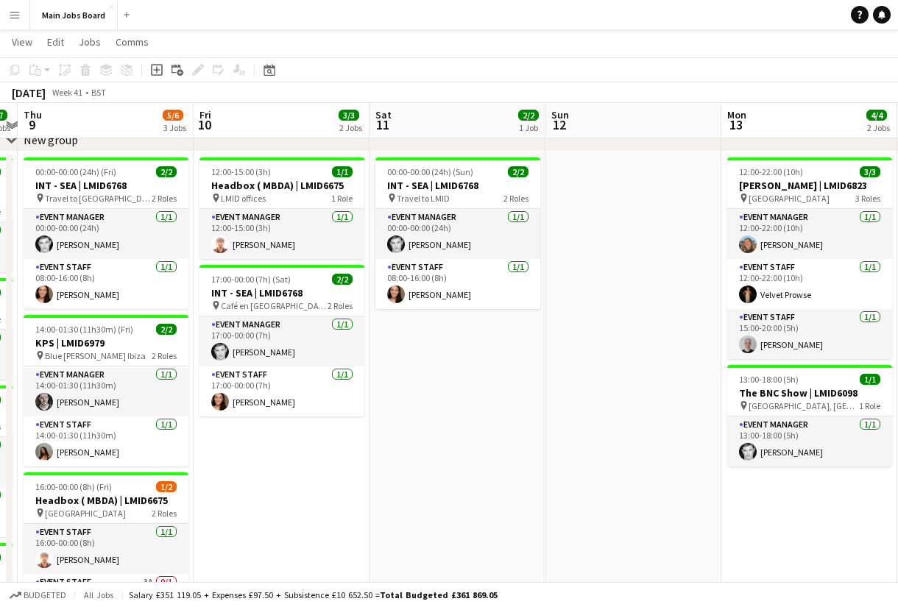
drag, startPoint x: 92, startPoint y: 437, endPoint x: 567, endPoint y: 434, distance: 474.7
click at [565, 434] on app-calendar-viewport "Tue 7 6/6 5 Jobs Wed 8 7/7 4 Jobs Thu 9 5/6 3 Jobs Fri 10 3/3 2 Jobs Sat 11 2/2…" at bounding box center [449, 438] width 898 height 924
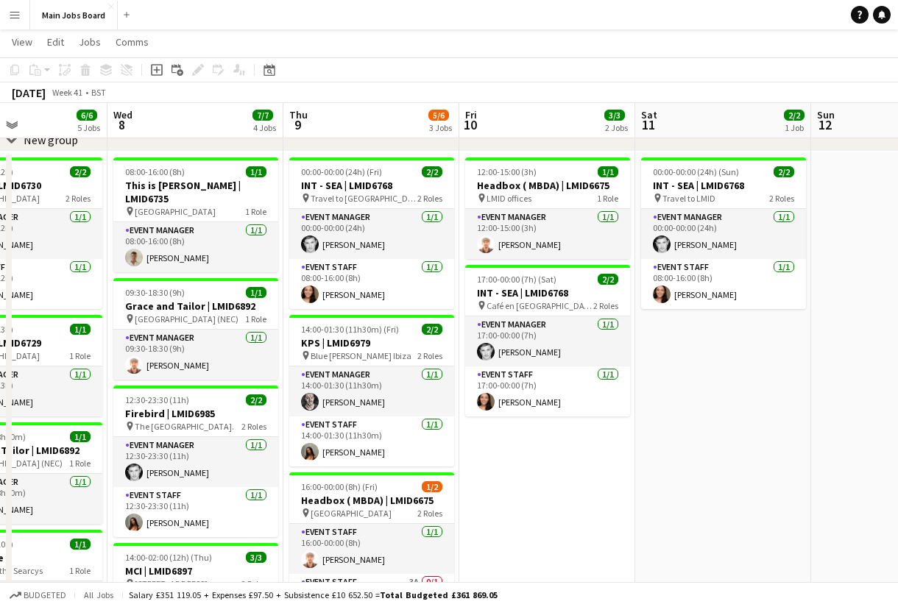
drag, startPoint x: 329, startPoint y: 503, endPoint x: 542, endPoint y: 496, distance: 213.5
click at [542, 496] on app-calendar-viewport "Sun 5 1/1 1 Job Mon 6 4/4 3 Jobs Tue 7 6/6 5 Jobs Wed 8 7/7 4 Jobs Thu 9 5/6 3 …" at bounding box center [449, 438] width 898 height 924
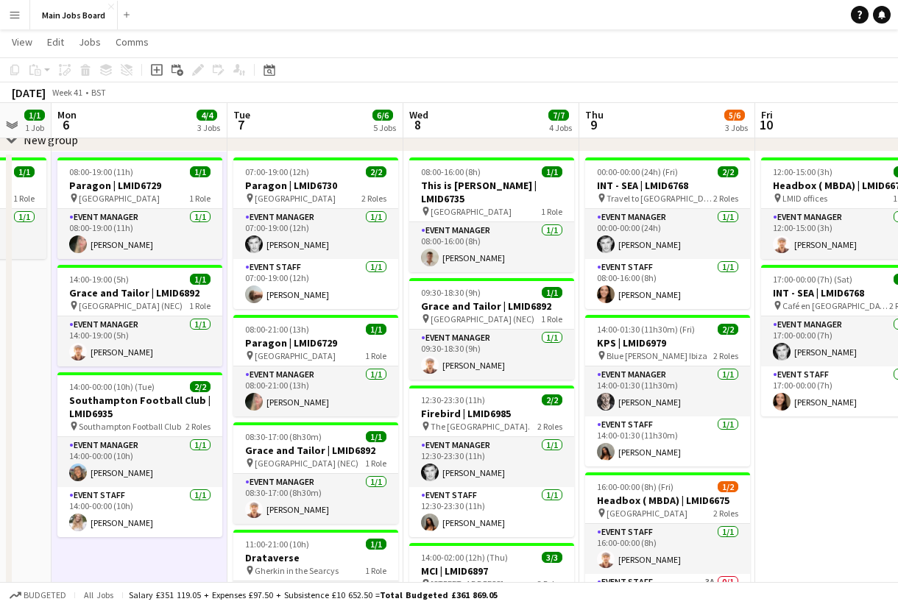
scroll to position [0, 445]
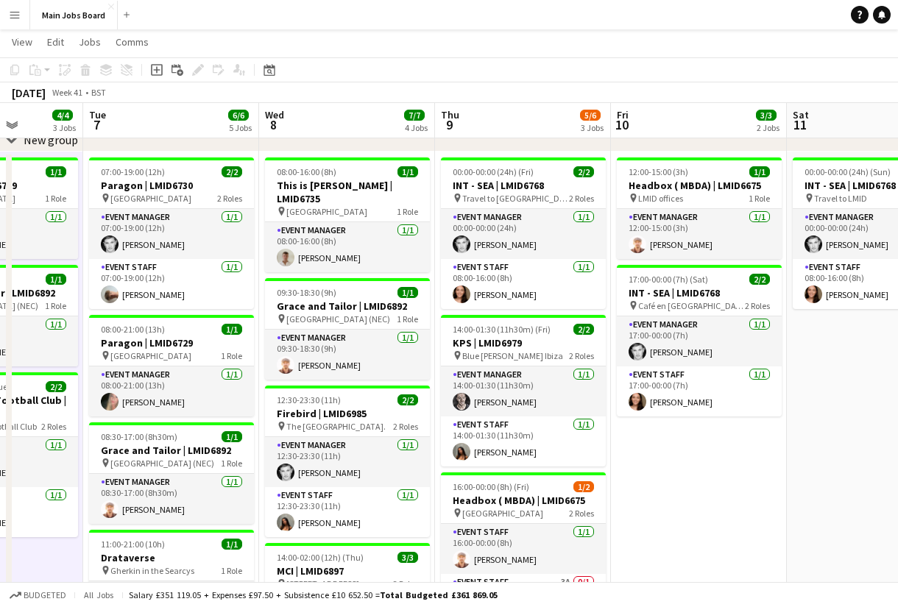
drag, startPoint x: 513, startPoint y: 464, endPoint x: 665, endPoint y: 462, distance: 151.6
click at [665, 462] on app-calendar-viewport "Sat 4 Sun 5 1/1 1 Job Mon 6 4/4 3 Jobs Tue 7 6/6 5 Jobs Wed 8 7/7 4 Jobs Thu 9 …" at bounding box center [449, 438] width 898 height 924
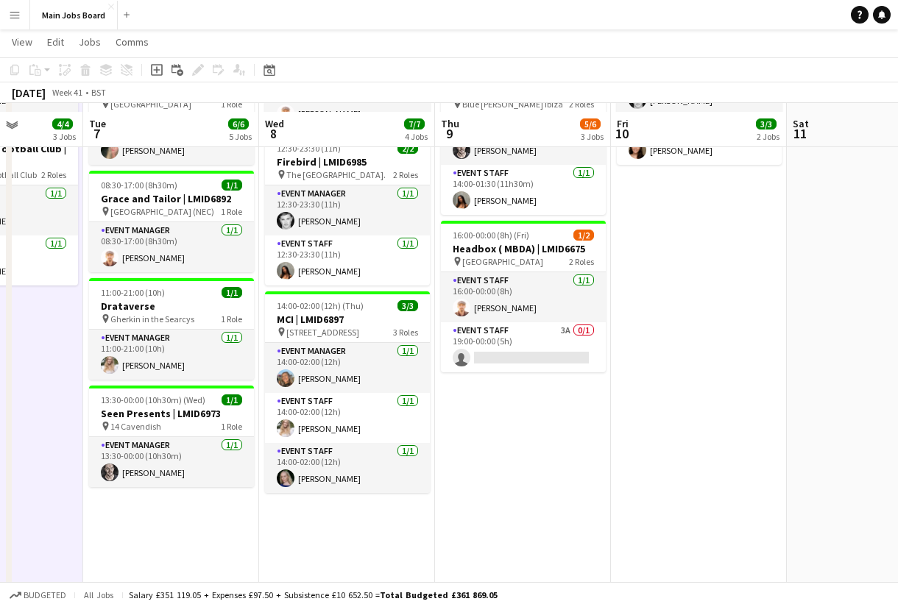
scroll to position [237, 0]
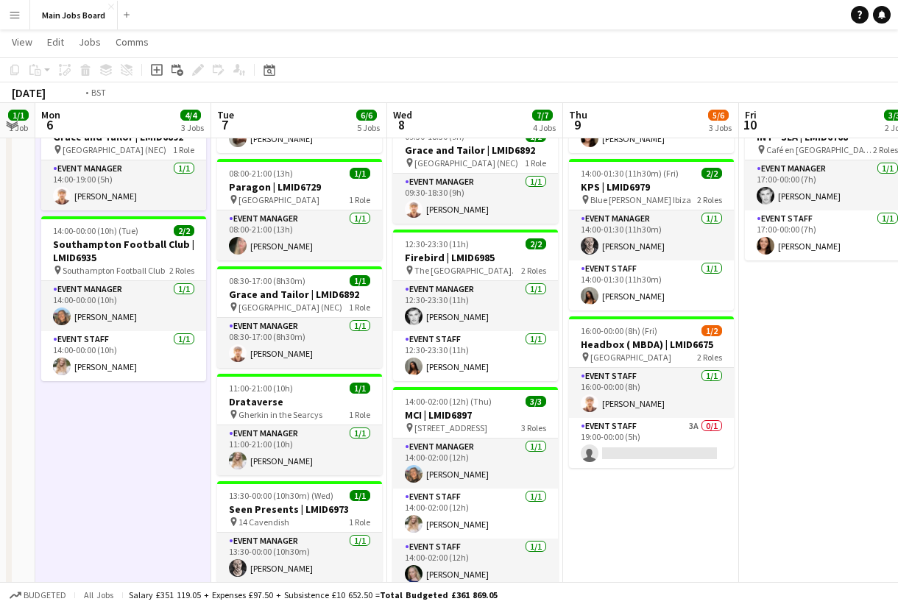
drag, startPoint x: 424, startPoint y: 484, endPoint x: 576, endPoint y: 484, distance: 151.6
click at [575, 484] on app-calendar-viewport "Sat 4 Sun 5 1/1 1 Job Mon 6 4/4 3 Jobs Tue 7 6/6 5 Jobs Wed 8 7/7 4 Jobs Thu 9 …" at bounding box center [449, 282] width 898 height 924
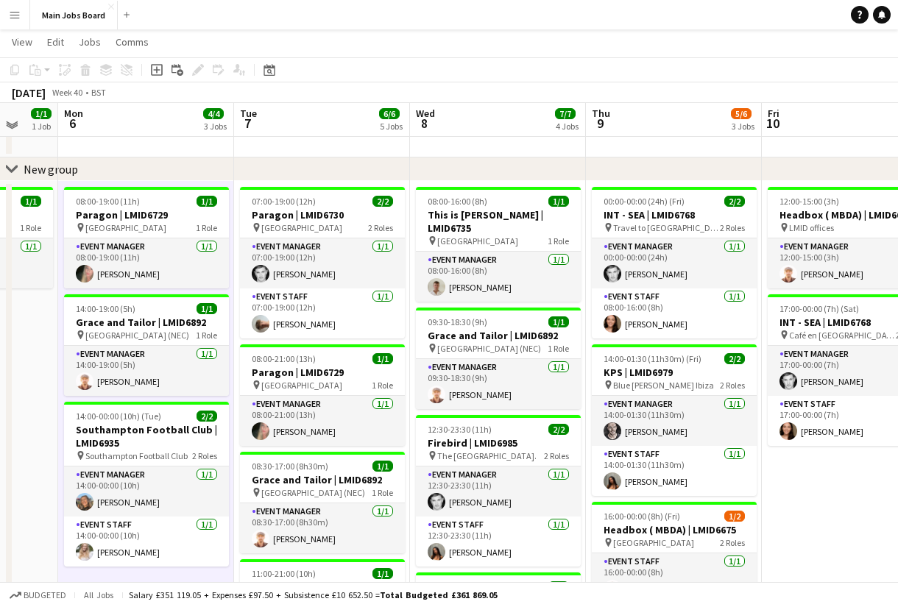
scroll to position [48, 0]
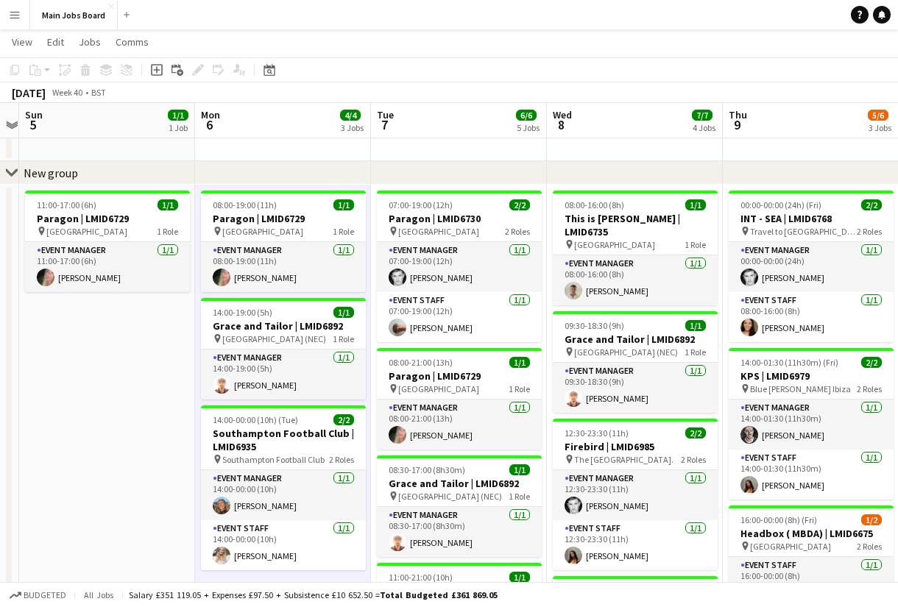
drag, startPoint x: 171, startPoint y: 353, endPoint x: 308, endPoint y: 353, distance: 136.9
click at [308, 353] on app-calendar-viewport "Fri 3 Sat 4 Sun 5 1/1 1 Job Mon 6 4/4 3 Jobs Tue 7 6/6 5 Jobs Wed 8 7/7 4 Jobs …" at bounding box center [449, 472] width 898 height 924
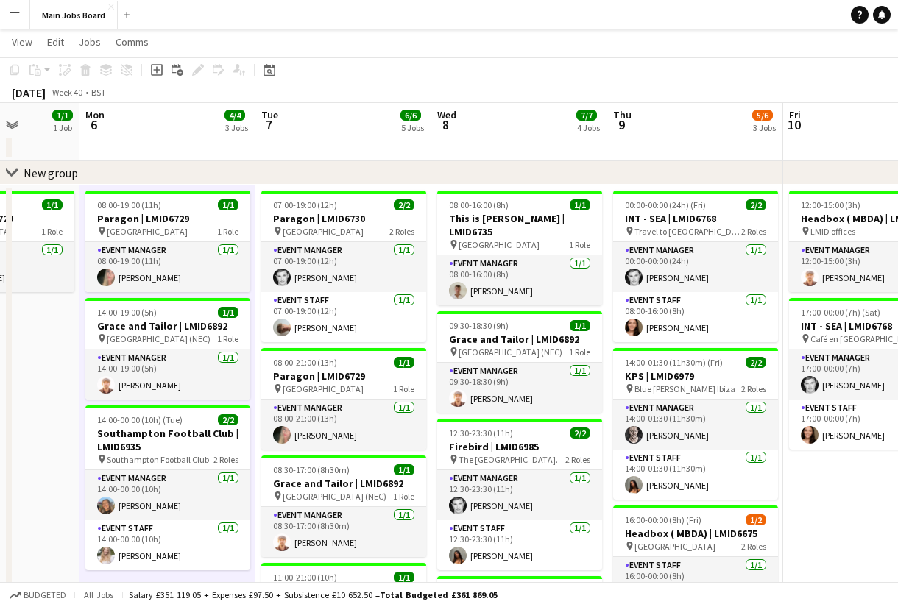
drag, startPoint x: 117, startPoint y: 391, endPoint x: 376, endPoint y: 391, distance: 259.1
click at [375, 391] on app-calendar-viewport "Fri 3 Sat 4 Sun 5 1/1 1 Job Mon 6 4/4 3 Jobs Tue 7 6/6 5 Jobs Wed 8 7/7 4 Jobs …" at bounding box center [449, 472] width 898 height 924
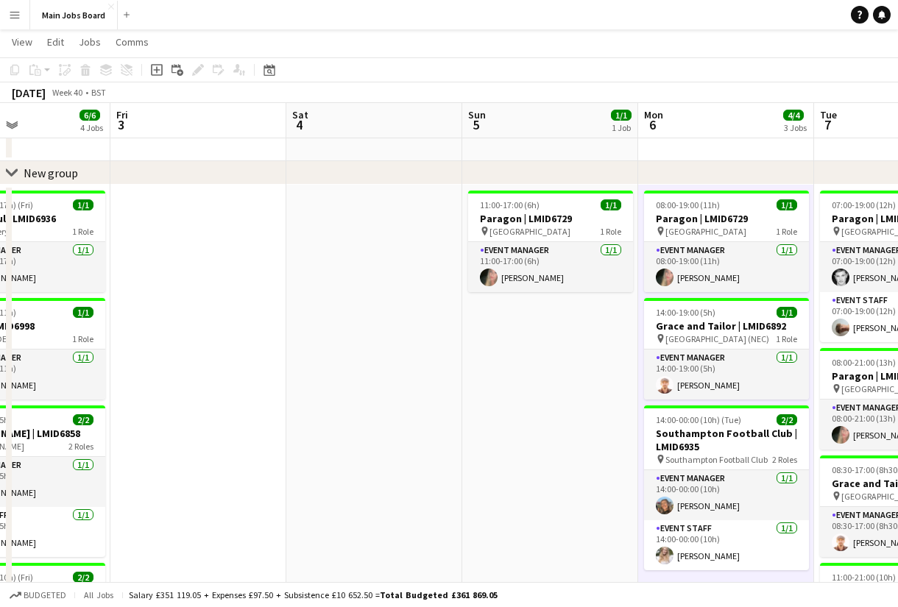
drag, startPoint x: 203, startPoint y: 398, endPoint x: 565, endPoint y: 410, distance: 362.3
click at [565, 410] on app-calendar-viewport "Tue 30 4/4 2 Jobs Wed 1 7/7 5 Jobs Thu 2 6/6 4 Jobs Fri 3 Sat 4 Sun 5 1/1 1 Job…" at bounding box center [449, 472] width 898 height 924
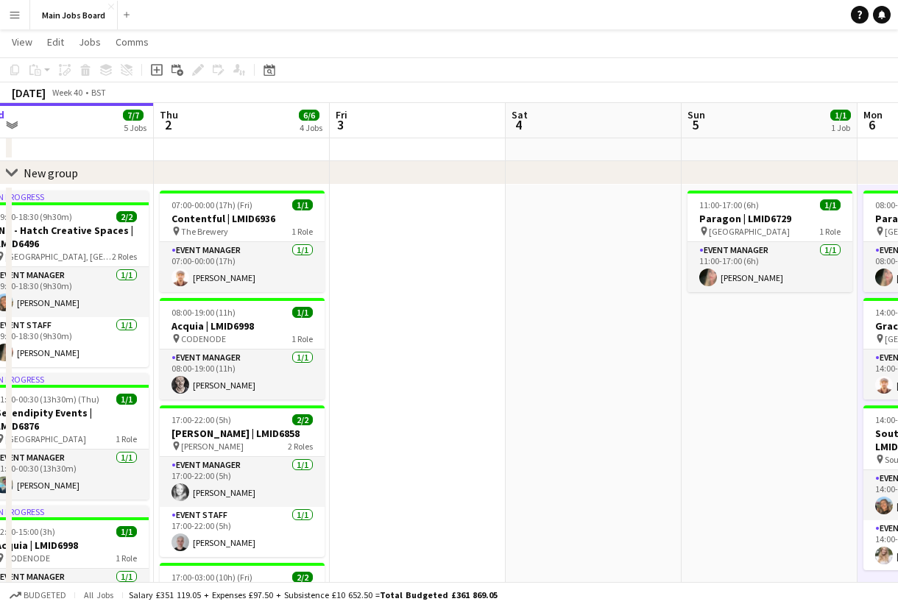
scroll to position [0, 470]
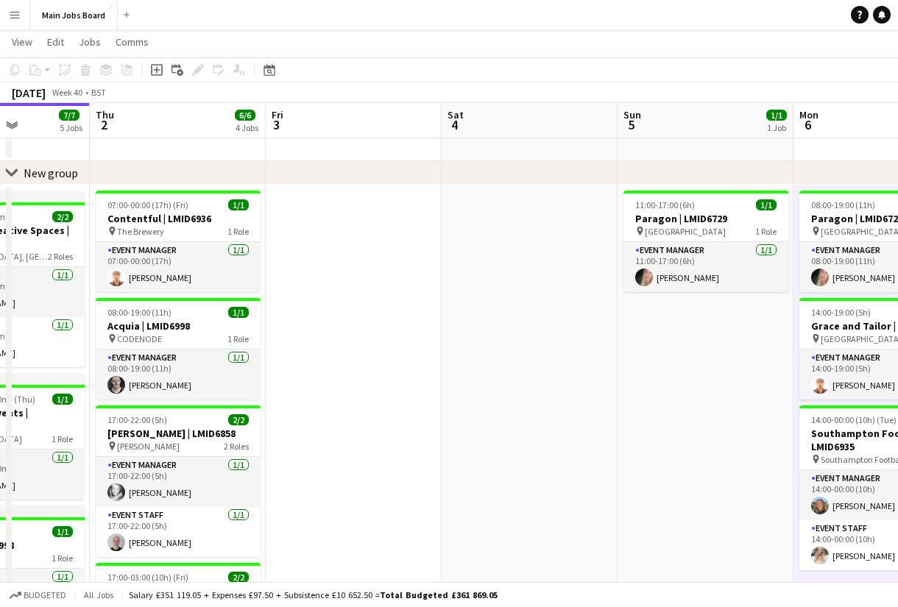
drag, startPoint x: 403, startPoint y: 397, endPoint x: 525, endPoint y: 397, distance: 121.4
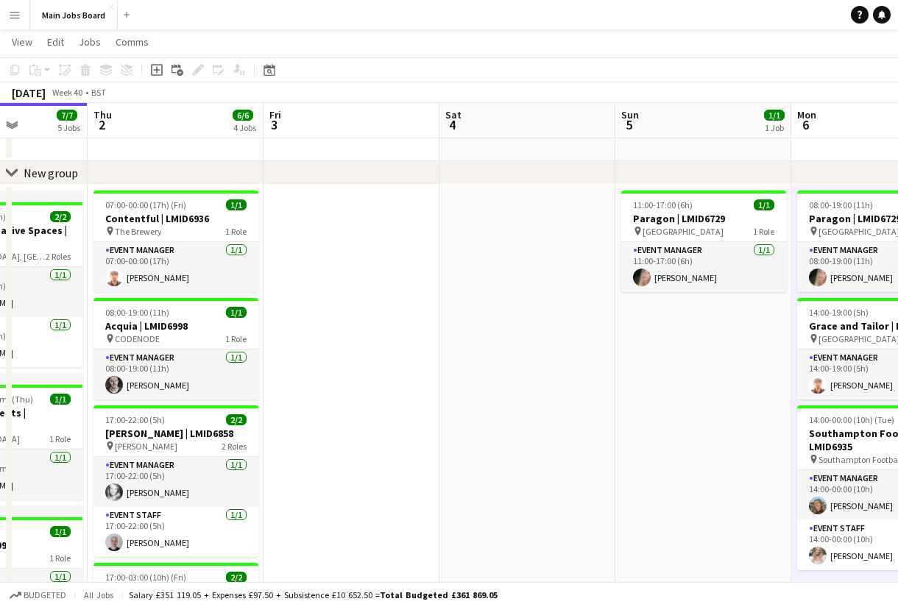
click at [525, 397] on app-calendar-viewport "Mon 29 3/3 2 Jobs Tue 30 4/4 2 Jobs Wed 1 7/7 5 Jobs Thu 2 6/6 4 Jobs Fri 3 Sat…" at bounding box center [449, 472] width 898 height 924
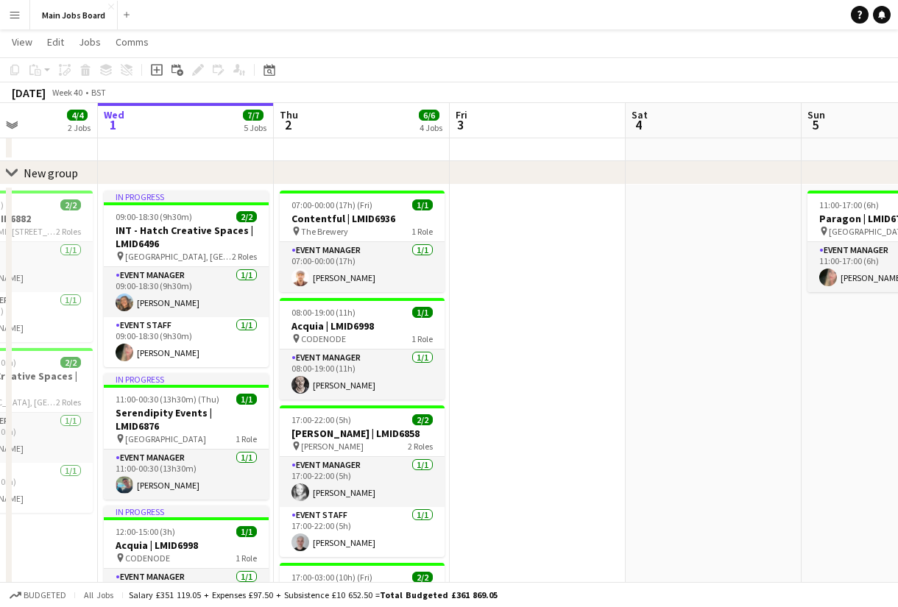
drag, startPoint x: 628, startPoint y: 414, endPoint x: 316, endPoint y: 406, distance: 312.1
click at [316, 406] on app-calendar-viewport "Sun 28 4/4 2 Jobs Mon 29 3/3 2 Jobs Tue 30 4/4 2 Jobs Wed 1 7/7 5 Jobs Thu 2 6/…" at bounding box center [449, 472] width 898 height 924
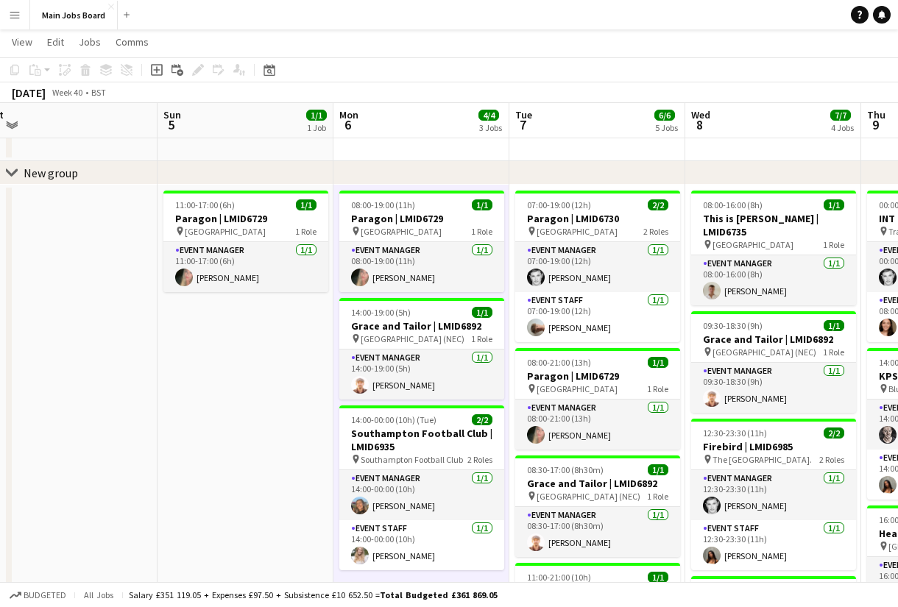
drag, startPoint x: 534, startPoint y: 416, endPoint x: 240, endPoint y: 416, distance: 293.6
click at [240, 416] on app-calendar-viewport "Tue 30 4/4 2 Jobs Wed 1 7/7 5 Jobs Thu 2 6/6 4 Jobs Fri 3 Sat 4 Sun 5 1/1 1 Job…" at bounding box center [449, 472] width 898 height 924
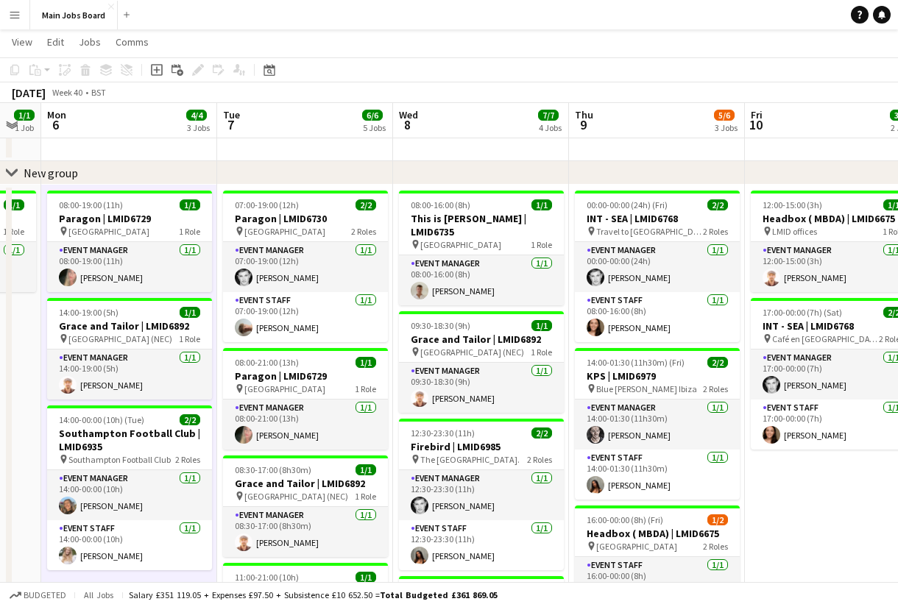
drag, startPoint x: 509, startPoint y: 431, endPoint x: 225, endPoint y: 431, distance: 283.3
click at [225, 431] on app-calendar-viewport "Thu 2 6/6 4 Jobs Fri 3 Sat 4 Sun 5 1/1 1 Job Mon 6 4/4 3 Jobs Tue 7 6/6 5 Jobs …" at bounding box center [449, 472] width 898 height 924
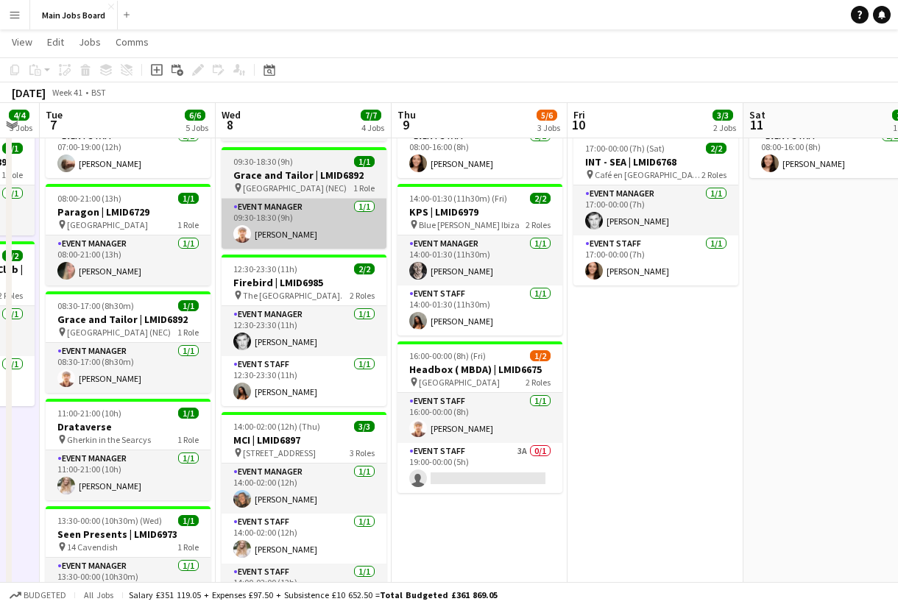
scroll to position [248, 0]
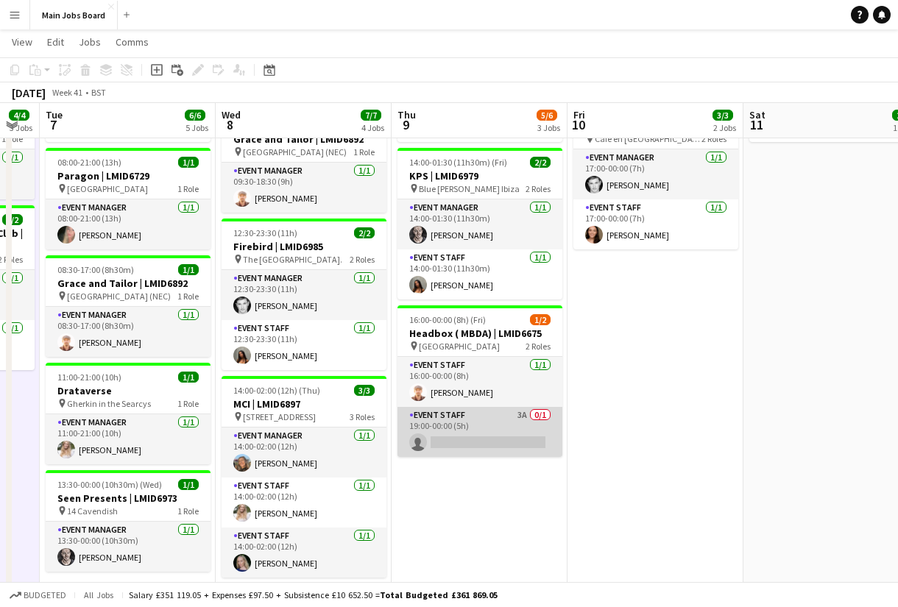
click at [524, 414] on app-card-role "Event Staff 3A 0/1 19:00-00:00 (5h) single-neutral-actions" at bounding box center [479, 432] width 165 height 50
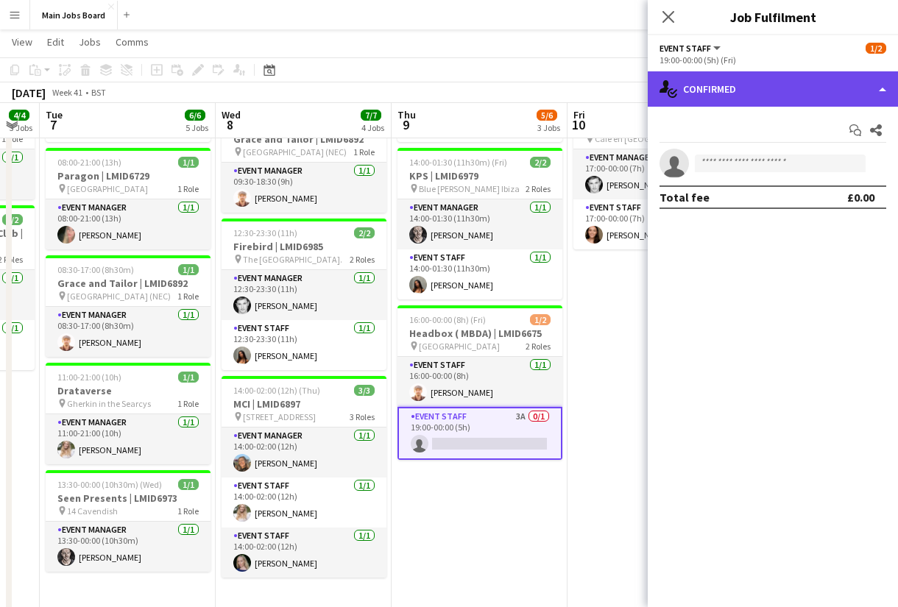
click at [768, 98] on div "single-neutral-actions-check-2 Confirmed" at bounding box center [773, 88] width 250 height 35
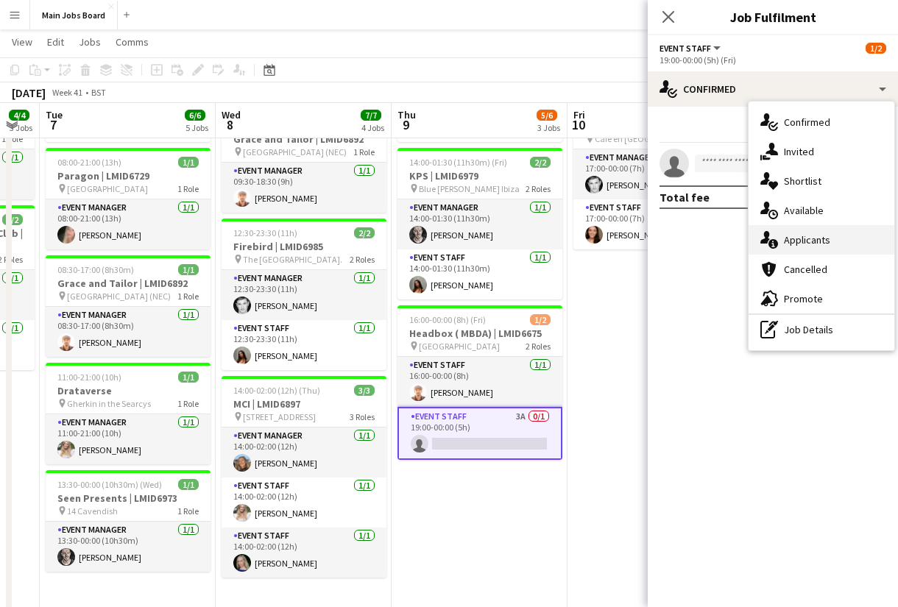
click at [826, 230] on div "single-neutral-actions-information Applicants" at bounding box center [821, 239] width 146 height 29
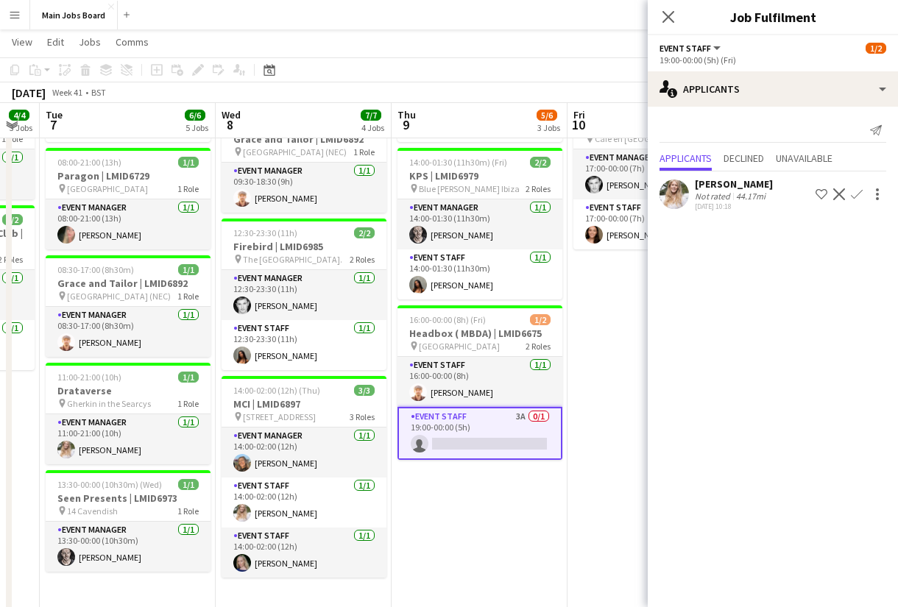
click at [858, 194] on app-icon "Confirm" at bounding box center [857, 194] width 12 height 12
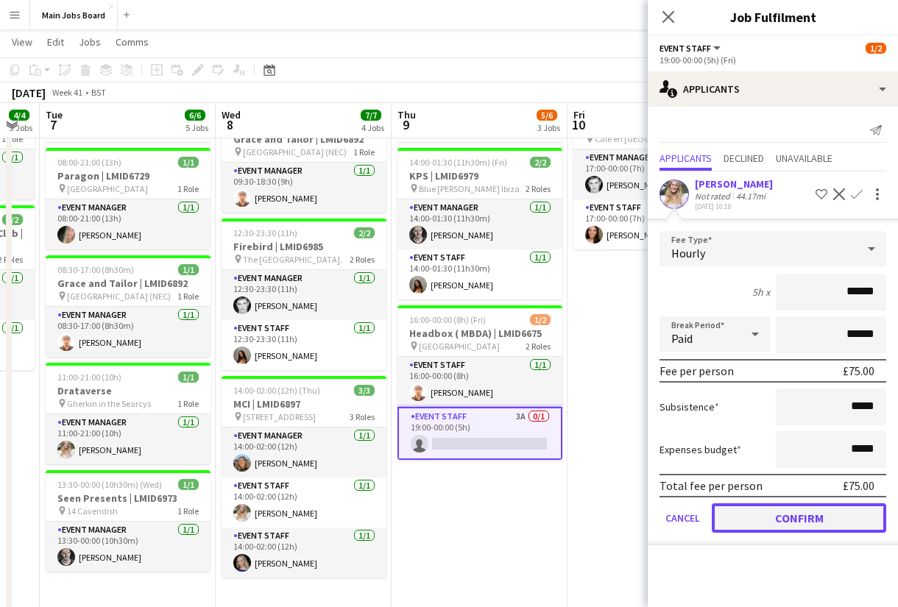
click at [754, 523] on button "Confirm" at bounding box center [799, 517] width 174 height 29
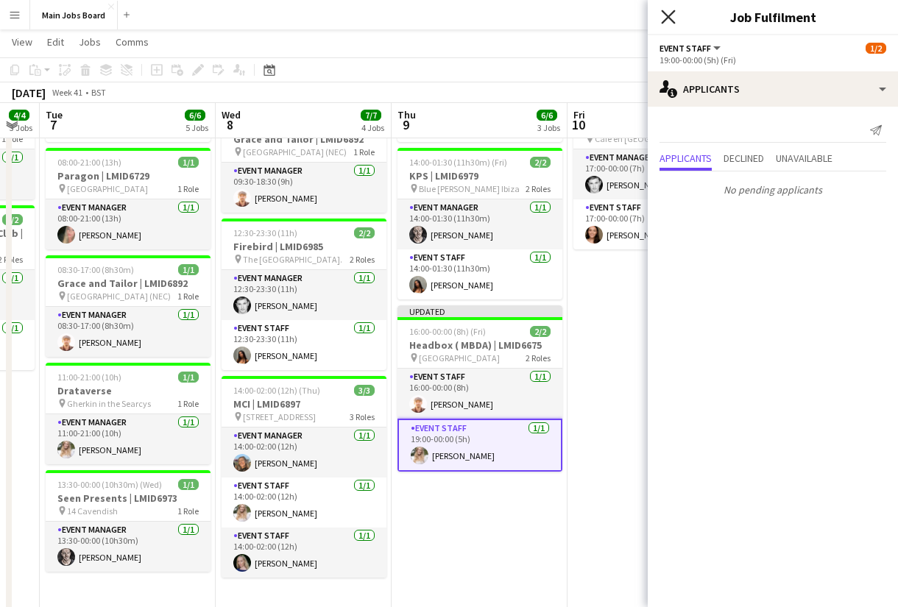
click at [665, 17] on icon "Close pop-in" at bounding box center [668, 17] width 14 height 14
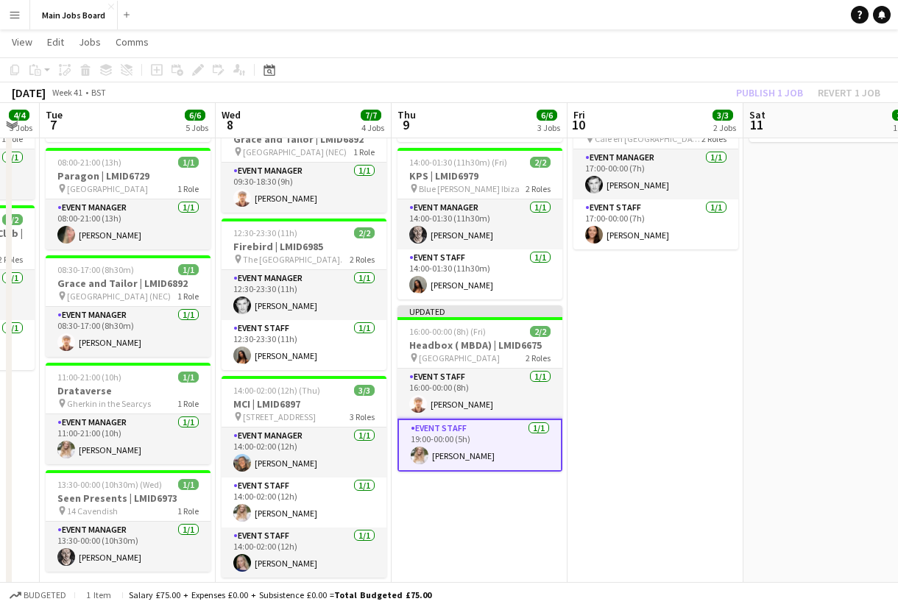
click at [749, 91] on div "Publish 1 job Revert 1 job" at bounding box center [808, 92] width 180 height 19
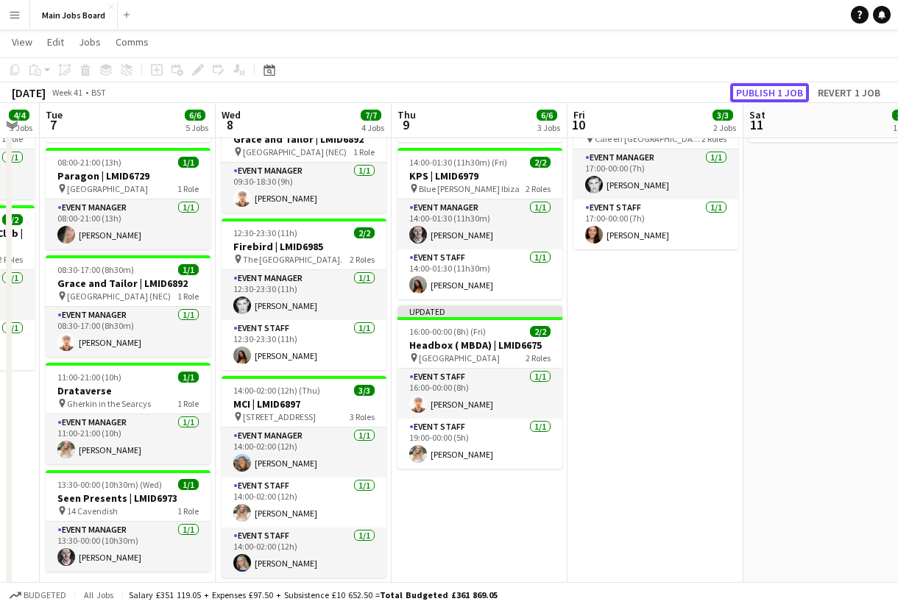
click at [749, 91] on button "Publish 1 job" at bounding box center [769, 92] width 79 height 19
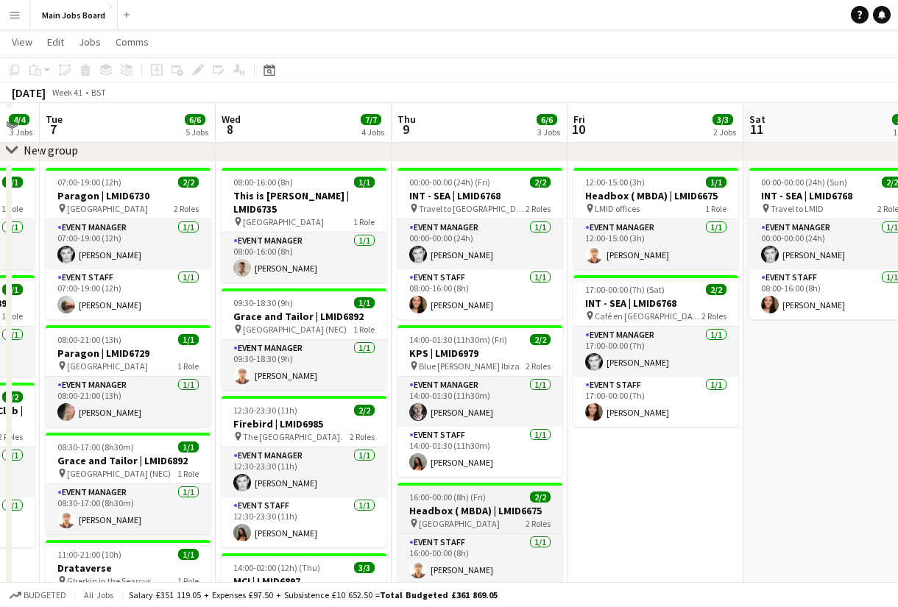
scroll to position [68, 0]
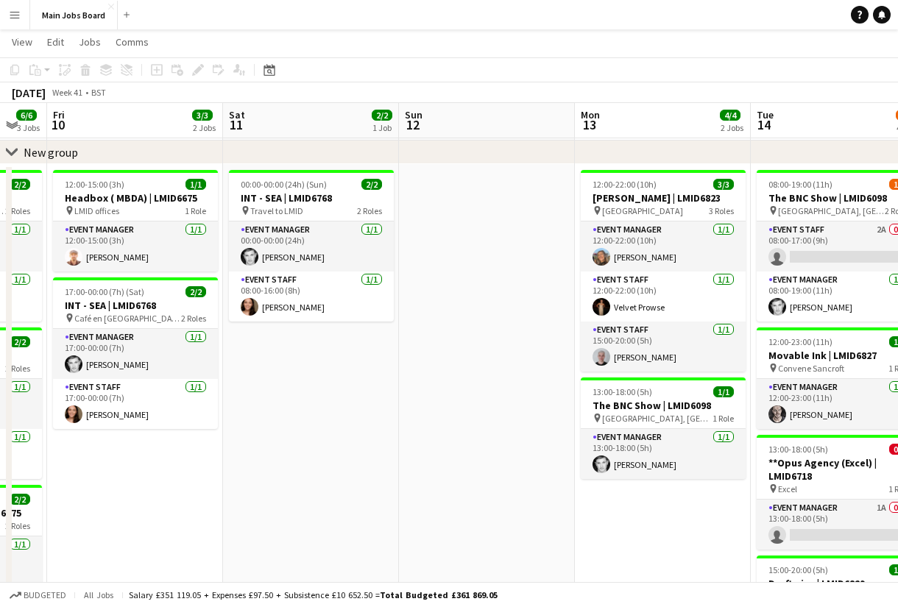
drag, startPoint x: 737, startPoint y: 453, endPoint x: 185, endPoint y: 454, distance: 552.7
click at [185, 454] on app-calendar-viewport "Mon 6 4/4 3 Jobs Tue 7 6/6 5 Jobs Wed 8 7/7 4 Jobs Thu 9 6/6 3 Jobs Fri 10 3/3 …" at bounding box center [449, 457] width 898 height 936
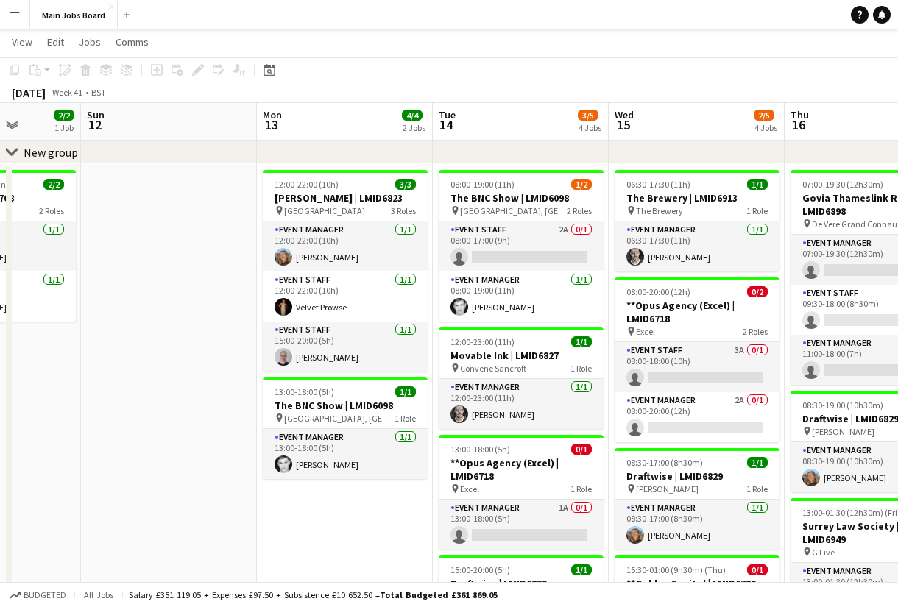
scroll to position [0, 723]
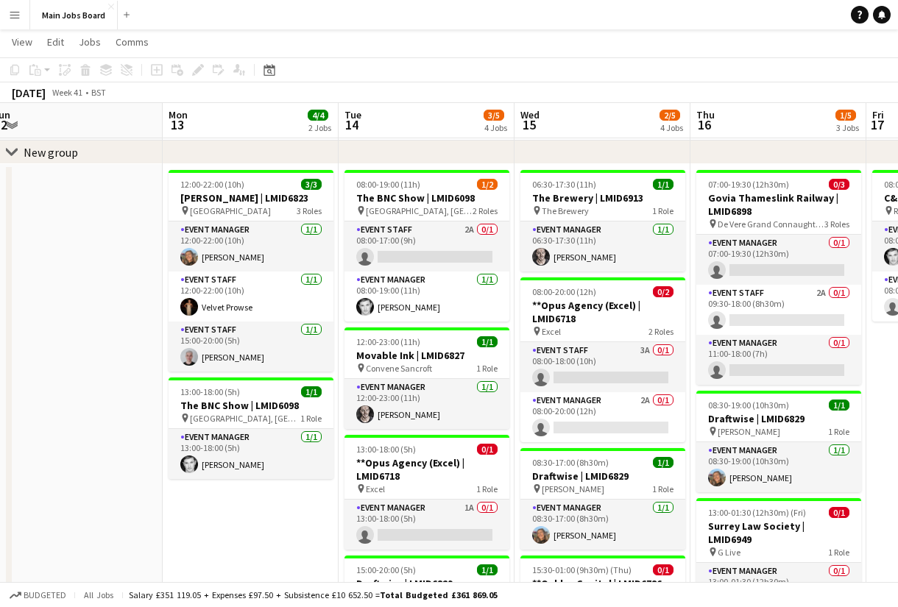
drag, startPoint x: 578, startPoint y: 466, endPoint x: 191, endPoint y: 466, distance: 387.1
click at [191, 466] on app-calendar-viewport "Wed 8 7/7 4 Jobs Thu 9 6/6 3 Jobs Fri 10 3/3 2 Jobs Sat 11 2/2 1 Job Sun 12 Mon…" at bounding box center [449, 457] width 898 height 936
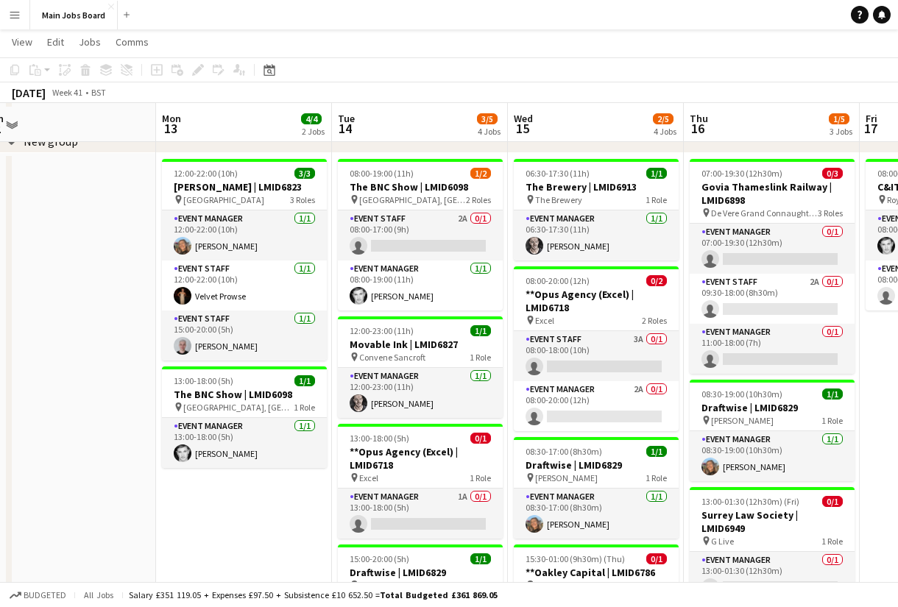
scroll to position [79, 0]
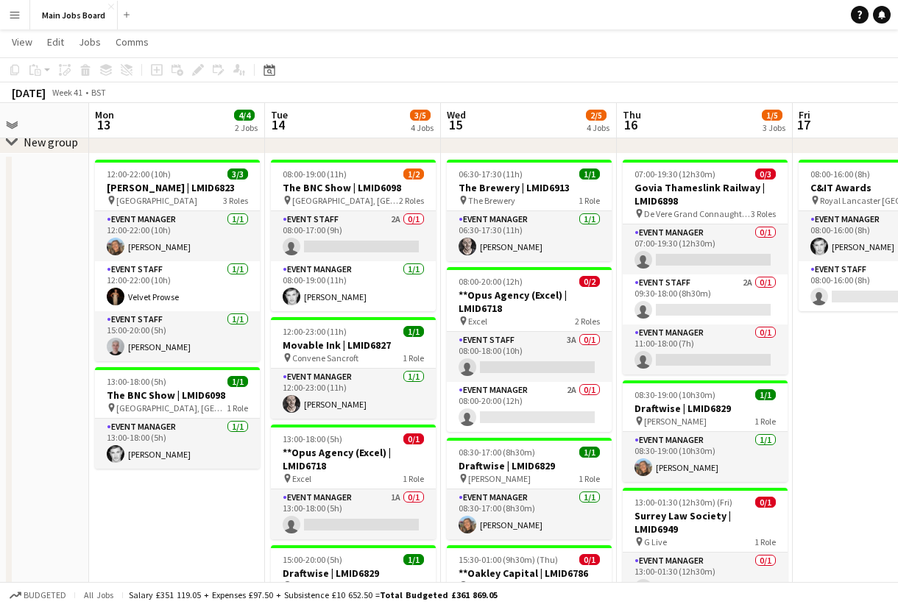
drag, startPoint x: 191, startPoint y: 508, endPoint x: 113, endPoint y: 508, distance: 78.0
click at [113, 508] on app-calendar-viewport "Fri 10 3/3 2 Jobs Sat 11 2/2 1 Job Sun 12 Mon 13 4/4 2 Jobs Tue 14 3/5 4 Jobs W…" at bounding box center [449, 447] width 898 height 936
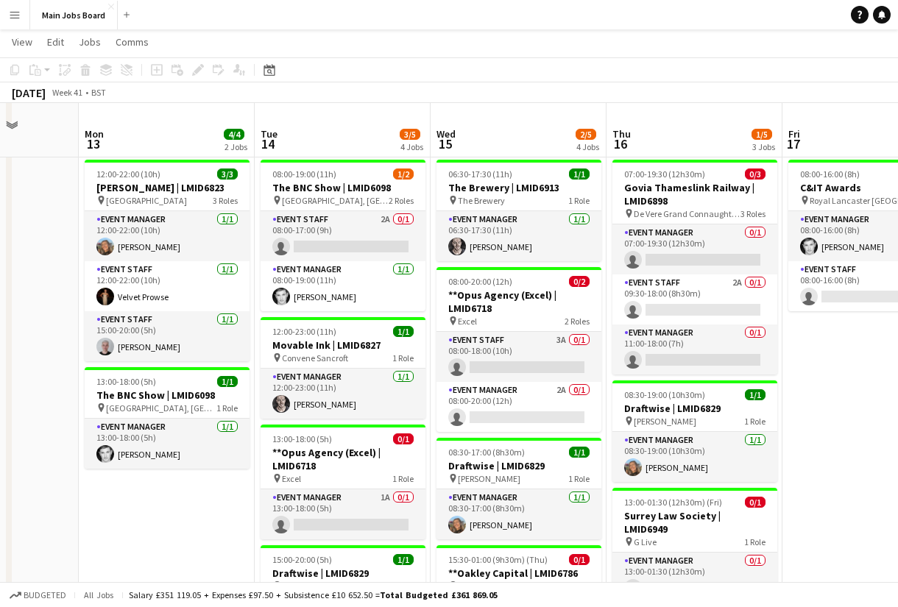
scroll to position [111, 0]
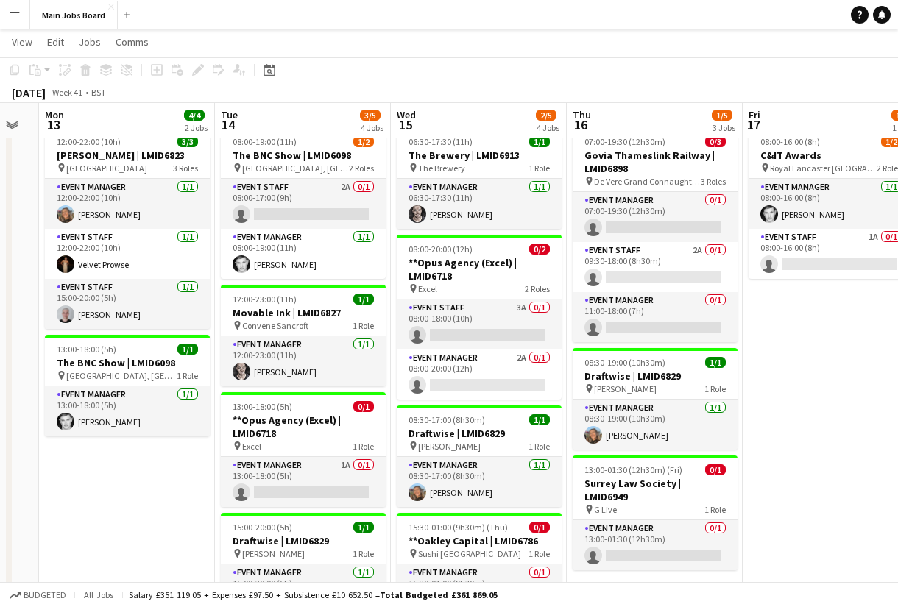
drag, startPoint x: 185, startPoint y: 503, endPoint x: 122, endPoint y: 503, distance: 62.6
click at [123, 503] on app-calendar-viewport "Fri 10 3/3 2 Jobs Sat 11 2/2 1 Job Sun 12 Mon 13 4/4 2 Jobs Tue 14 3/5 4 Jobs W…" at bounding box center [449, 414] width 898 height 936
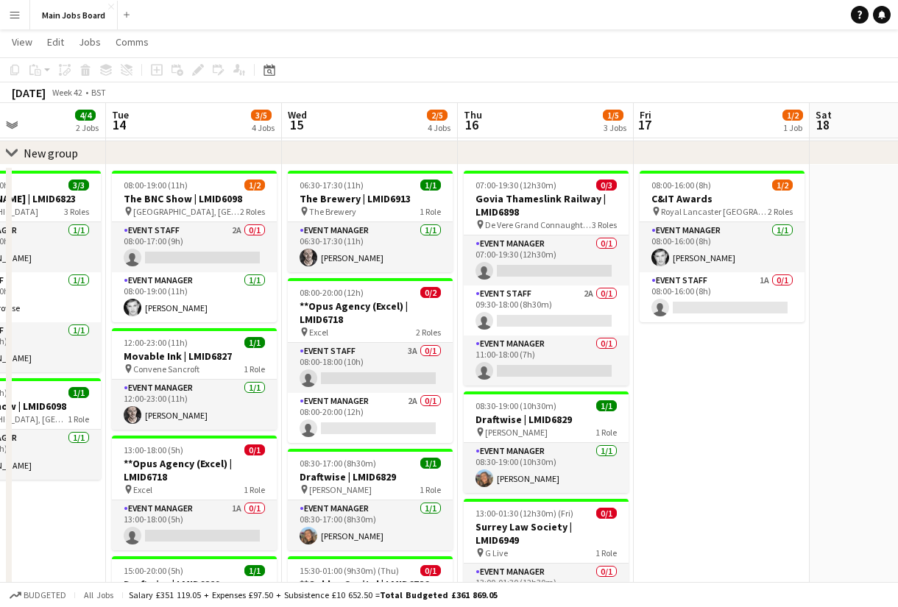
scroll to position [0, 605]
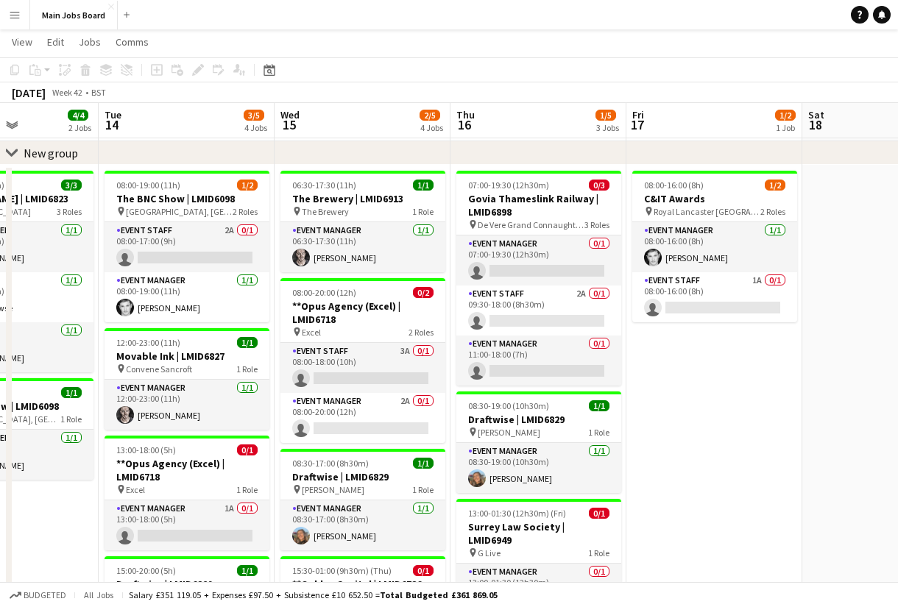
drag, startPoint x: 821, startPoint y: 374, endPoint x: 727, endPoint y: 371, distance: 94.2
click at [727, 371] on app-calendar-viewport "Fri 10 3/3 2 Jobs Sat 11 2/2 1 Job Sun 12 Mon 13 4/4 2 Jobs Tue 14 3/5 4 Jobs W…" at bounding box center [449, 458] width 898 height 936
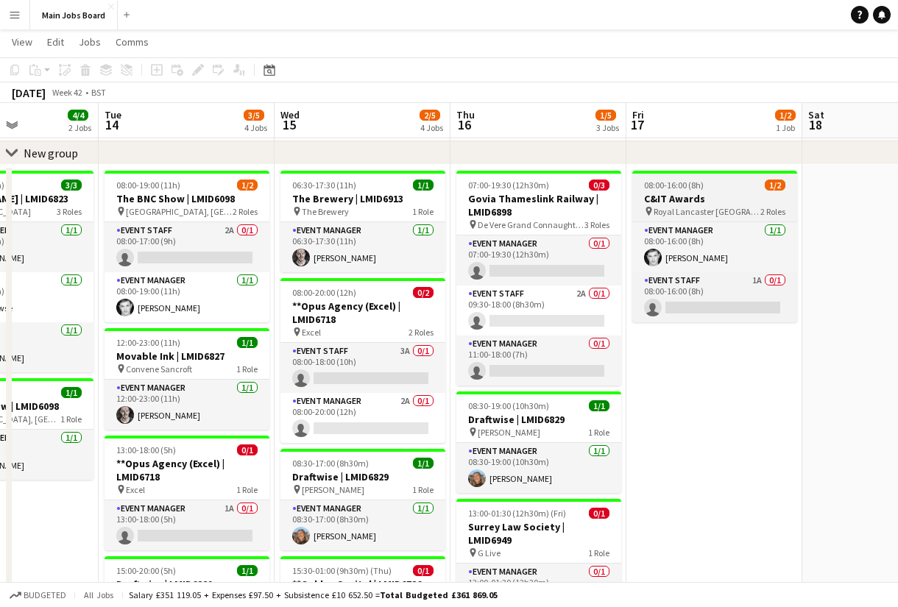
click at [675, 202] on h3 "C&IT Awards" at bounding box center [714, 198] width 165 height 13
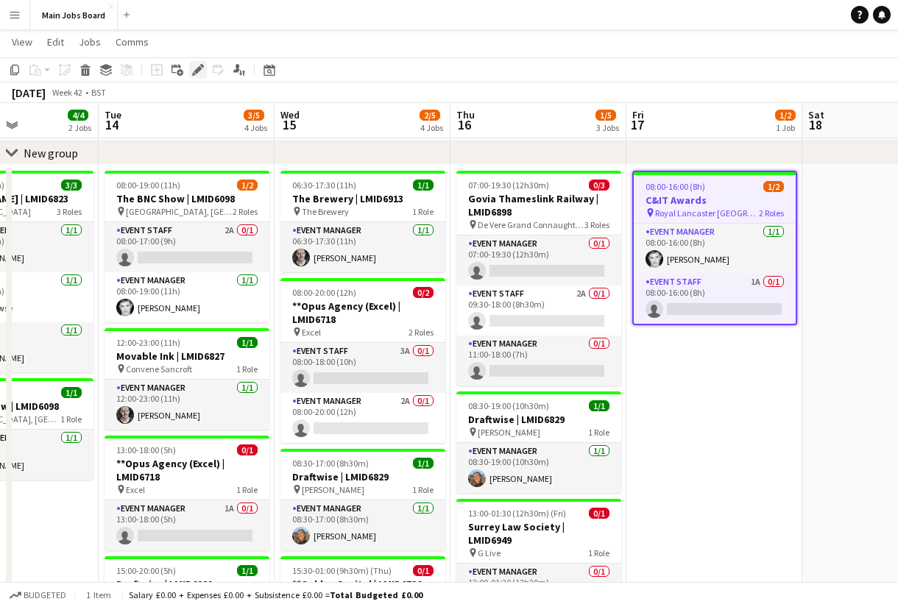
click at [195, 65] on icon "Edit" at bounding box center [198, 70] width 12 height 12
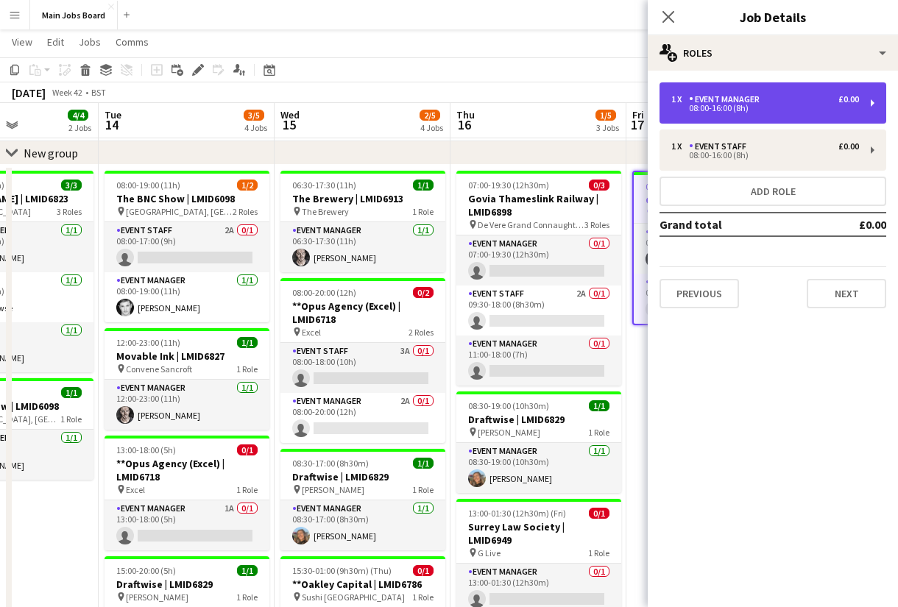
click at [729, 103] on div "Event Manager" at bounding box center [727, 99] width 77 height 10
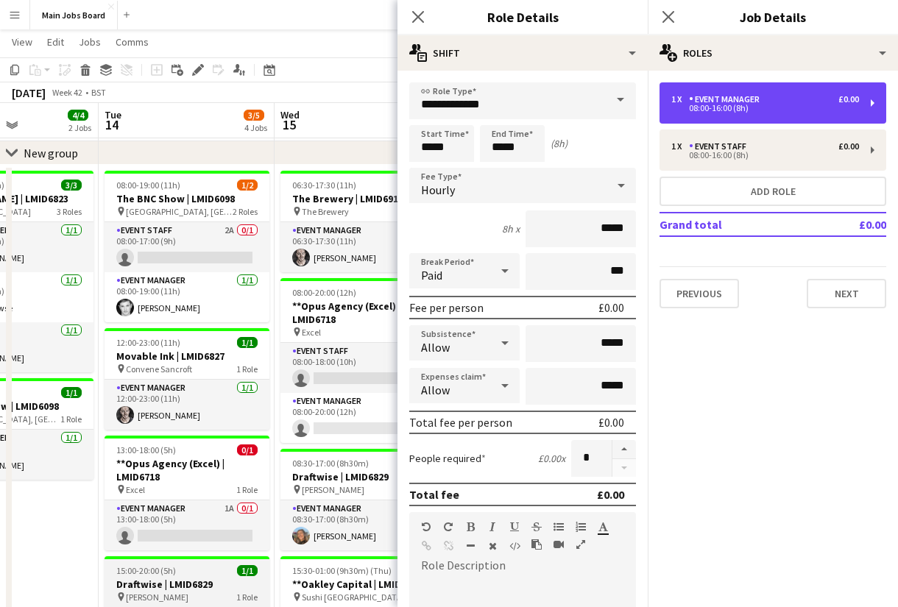
click at [729, 110] on div "08:00-16:00 (8h)" at bounding box center [765, 108] width 188 height 7
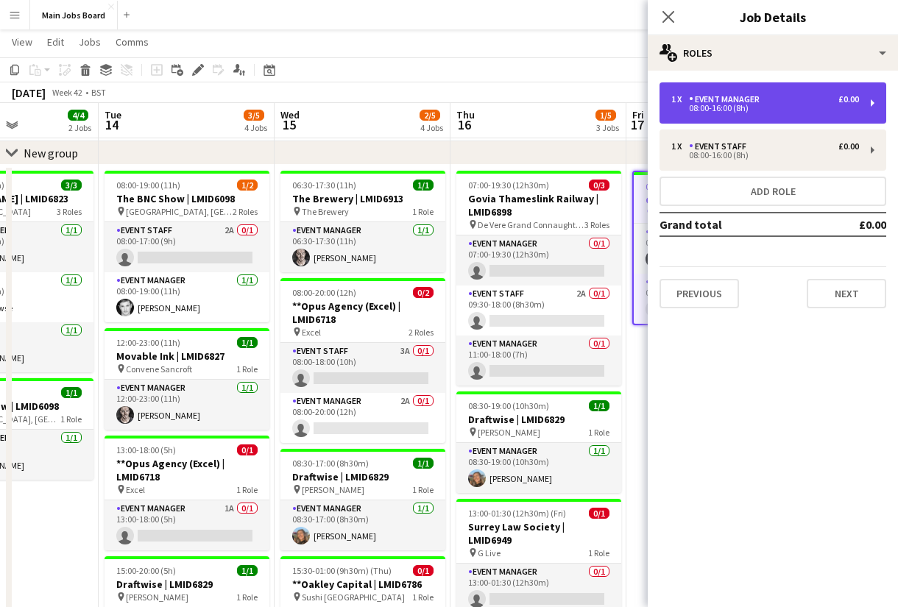
click at [713, 110] on div "08:00-16:00 (8h)" at bounding box center [765, 108] width 188 height 7
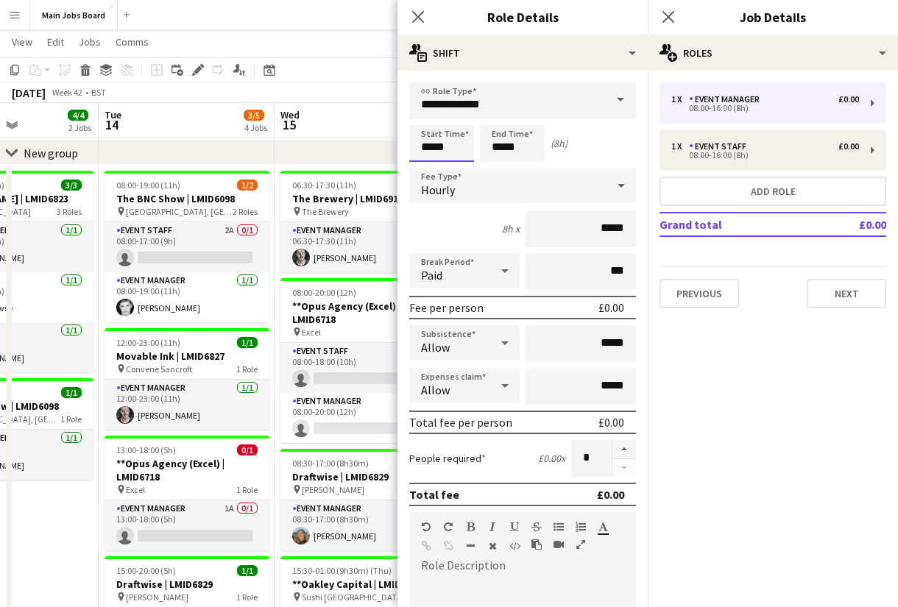
click at [449, 148] on input "*****" at bounding box center [441, 143] width 65 height 37
type input "*****"
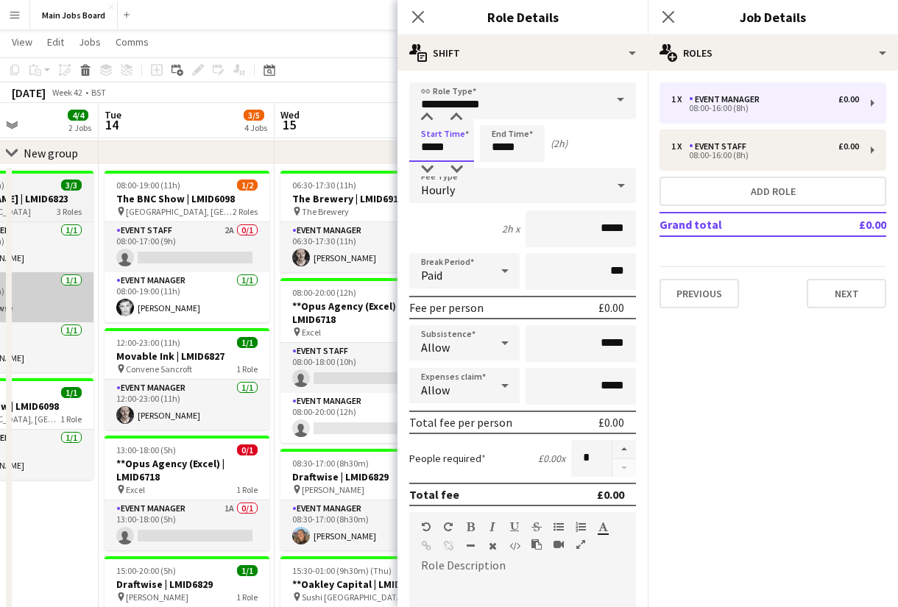
type input "*****"
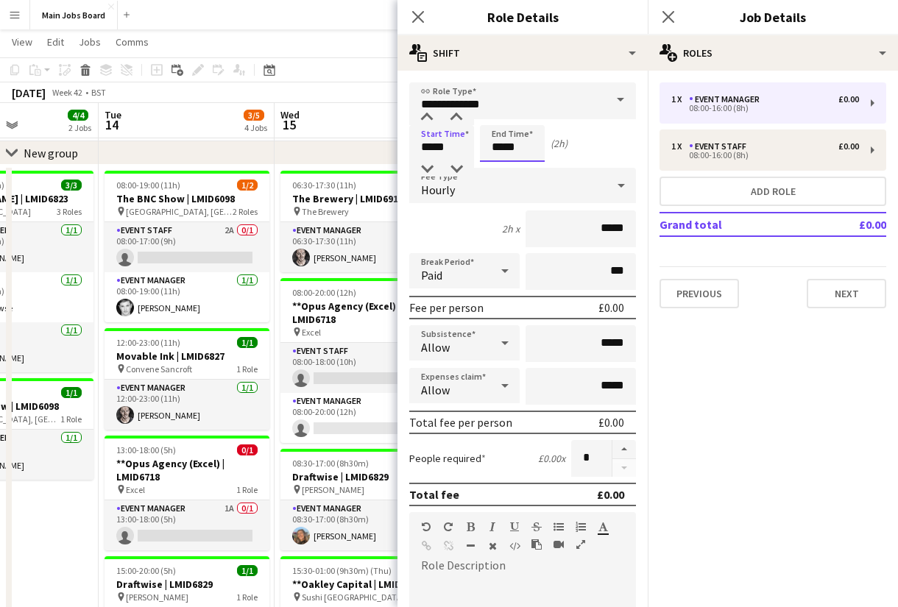
click at [528, 155] on input "*****" at bounding box center [512, 143] width 65 height 37
type input "*****"
click at [625, 230] on input "*****" at bounding box center [580, 228] width 110 height 37
type input "**"
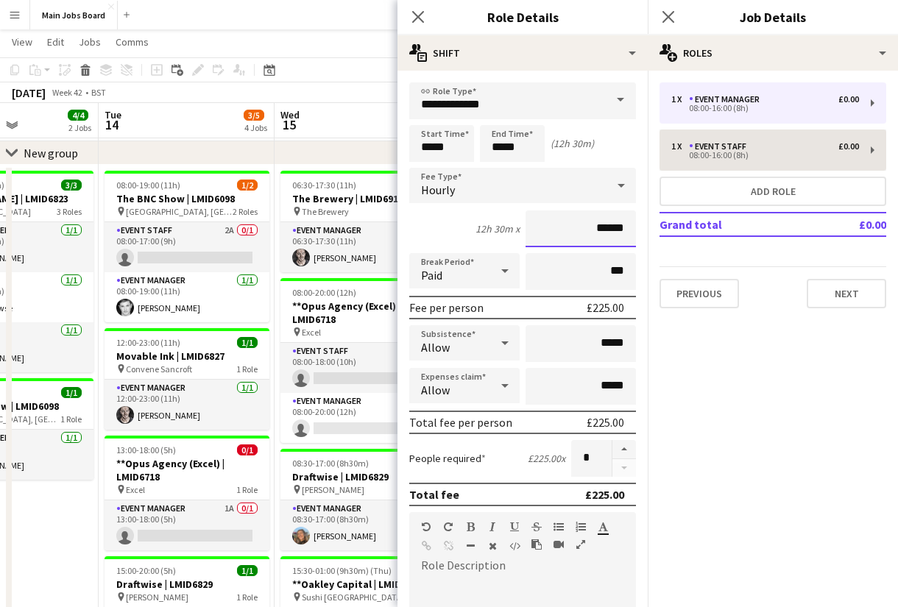
type input "******"
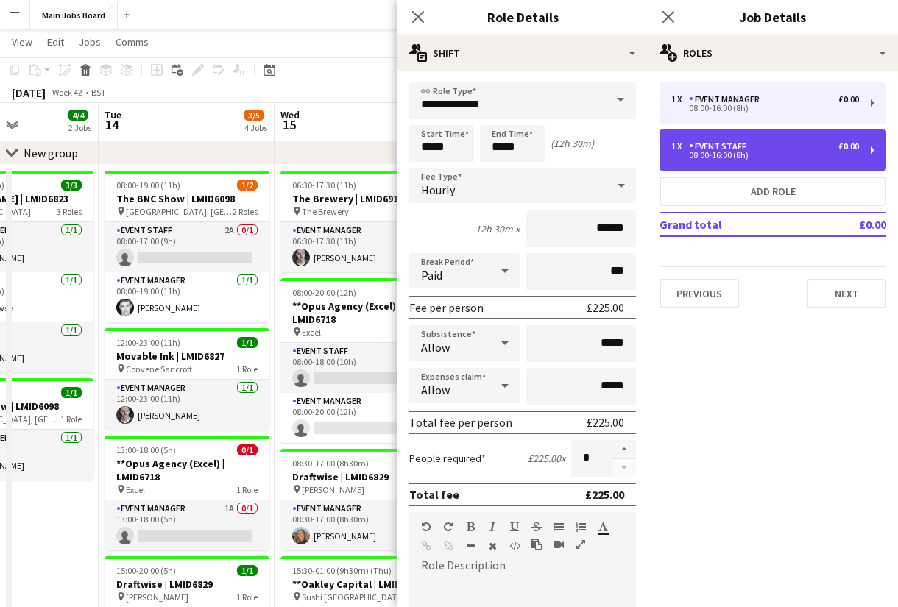
click at [759, 138] on div "1 x Event Staff £0.00 08:00-16:00 (8h)" at bounding box center [772, 150] width 227 height 41
type input "**********"
type input "*****"
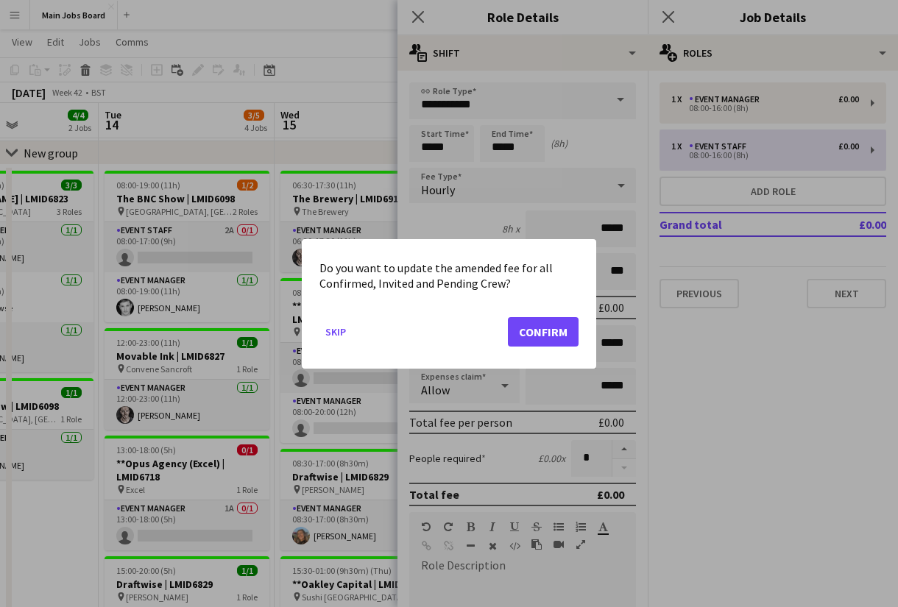
scroll to position [0, 0]
click at [549, 340] on button "Confirm" at bounding box center [543, 330] width 71 height 29
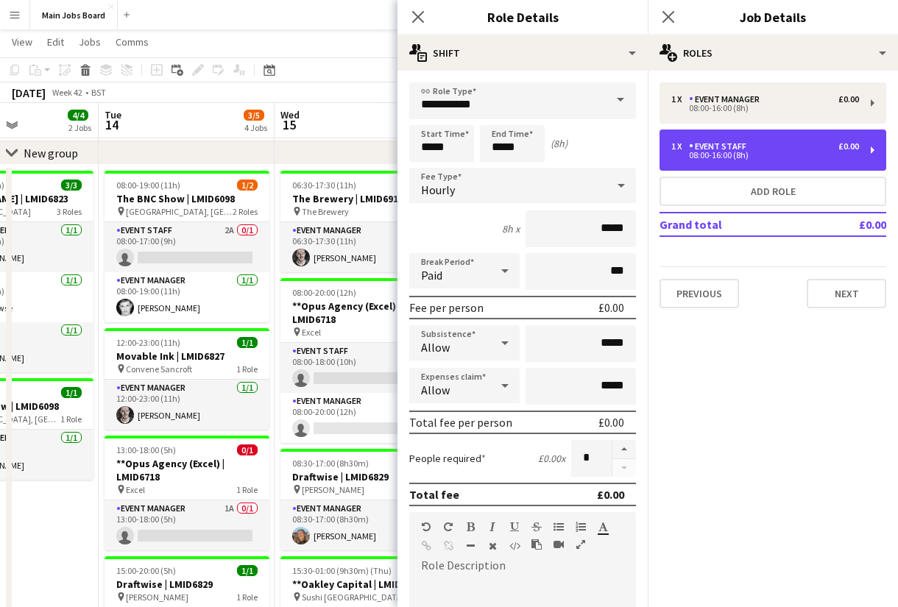
scroll to position [68, 0]
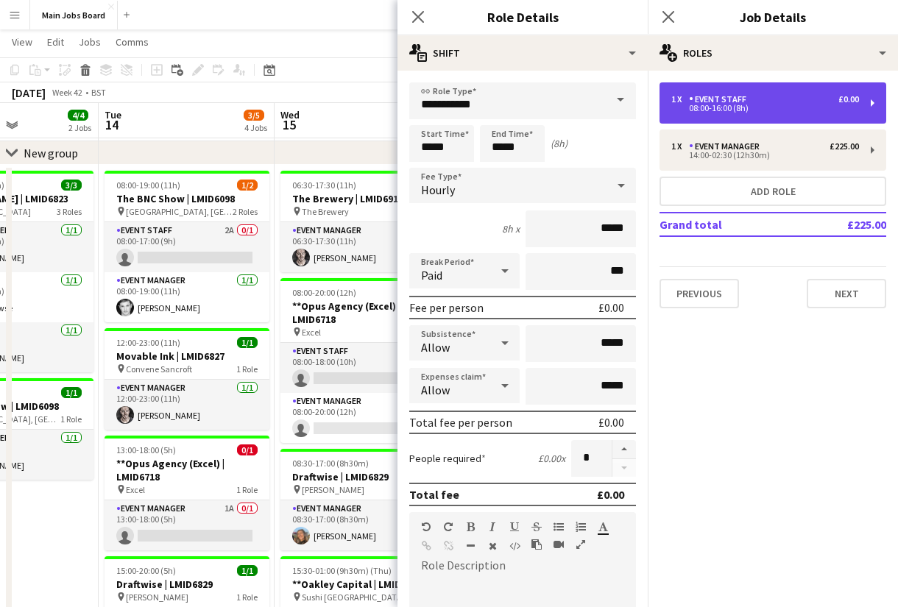
click at [773, 103] on div "1 x Event Staff £0.00" at bounding box center [765, 99] width 188 height 10
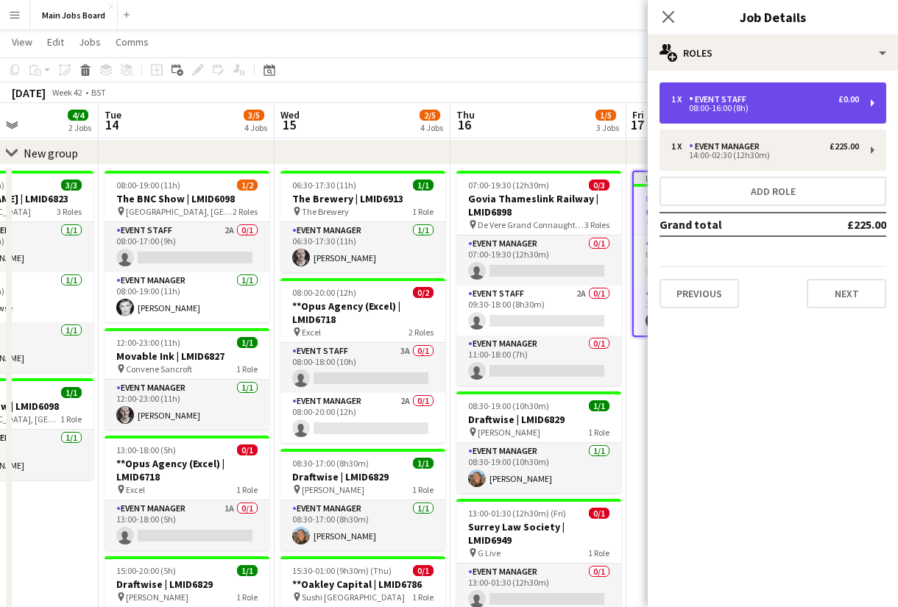
click at [773, 103] on div "1 x Event Staff £0.00" at bounding box center [765, 99] width 188 height 10
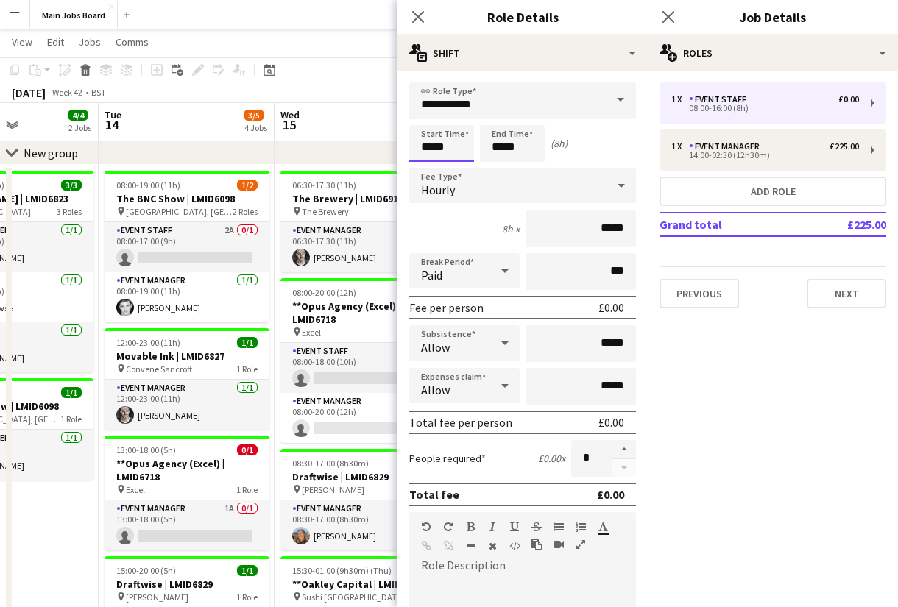
click at [453, 149] on input "*****" at bounding box center [441, 143] width 65 height 37
type input "*****"
click at [538, 149] on input "*****" at bounding box center [512, 143] width 65 height 37
type input "*****"
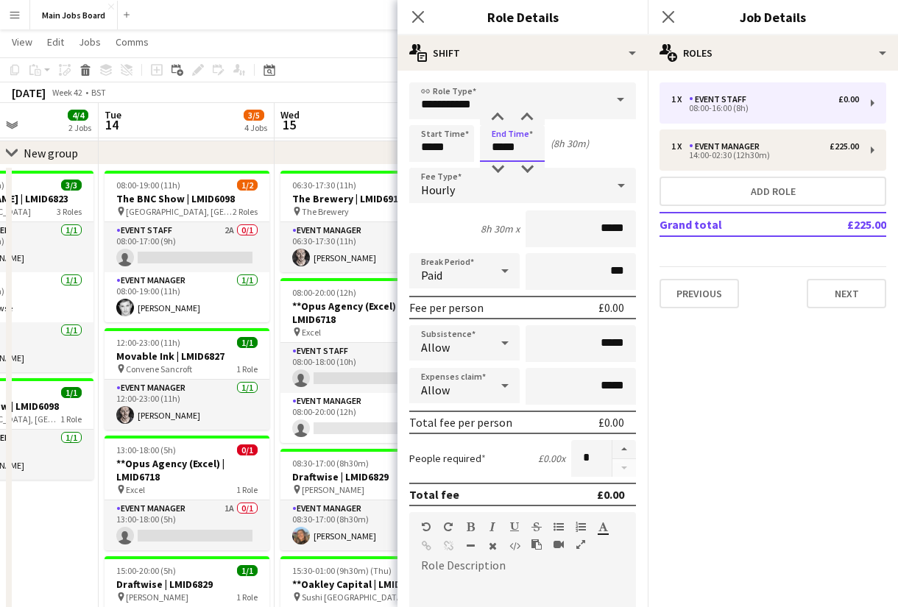
type input "*****"
click at [626, 230] on input "*****" at bounding box center [580, 228] width 110 height 37
type input "**"
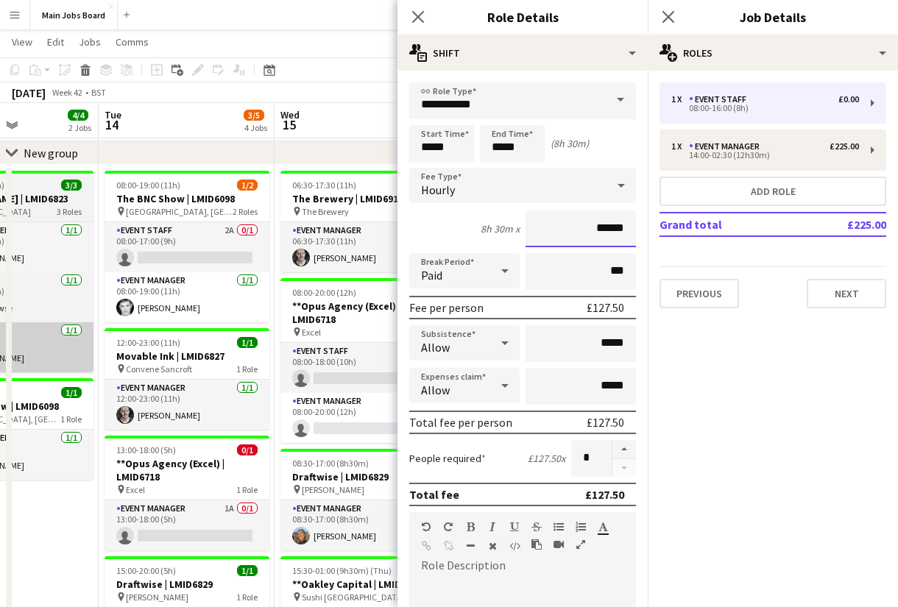
type input "******"
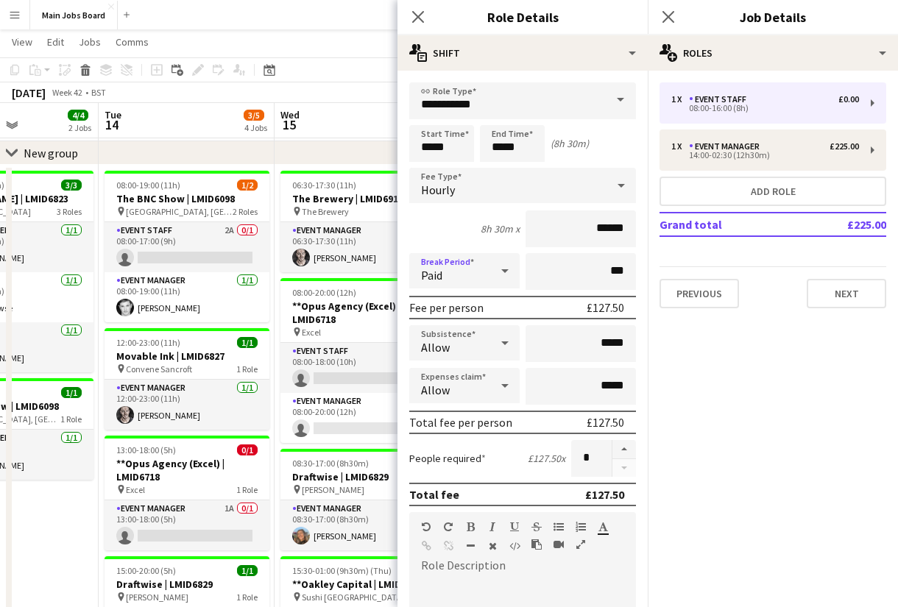
click at [478, 286] on div "Paid" at bounding box center [449, 270] width 81 height 35
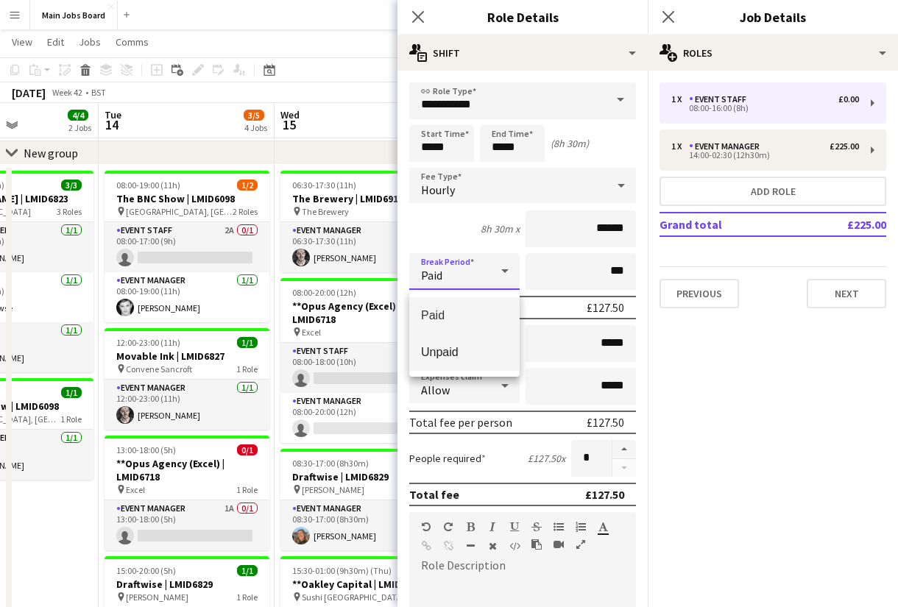
click at [466, 353] on span "Unpaid" at bounding box center [464, 352] width 87 height 14
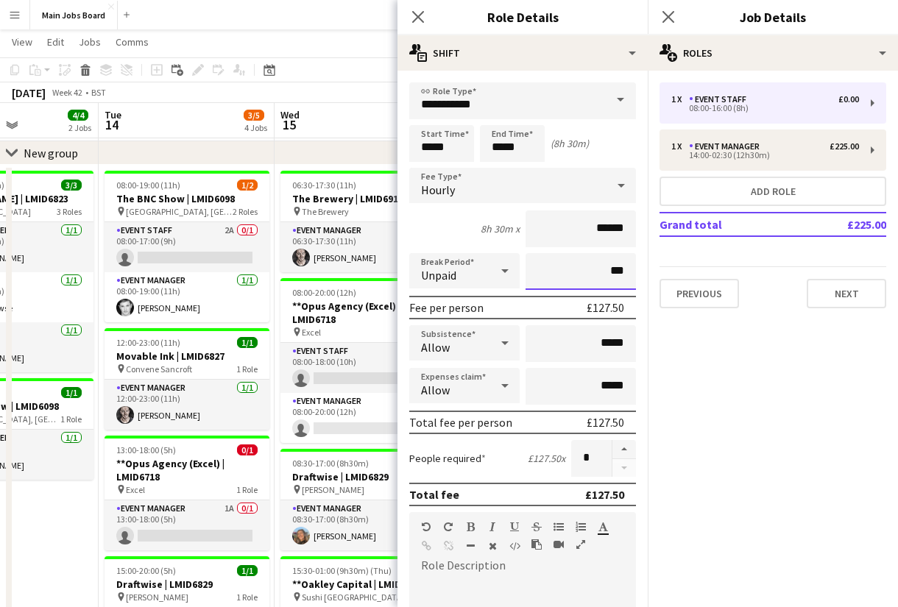
click at [564, 275] on input "***" at bounding box center [580, 271] width 110 height 37
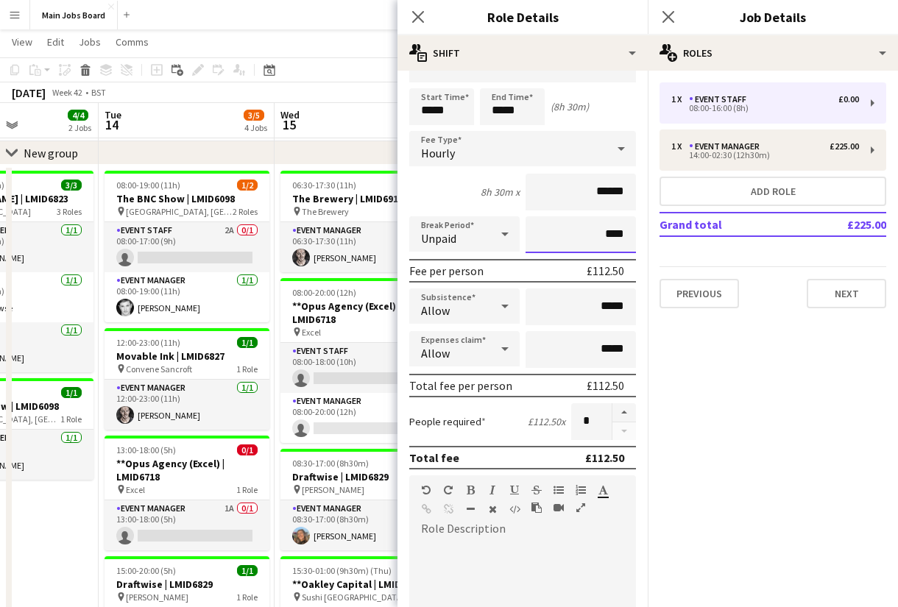
scroll to position [41, 0]
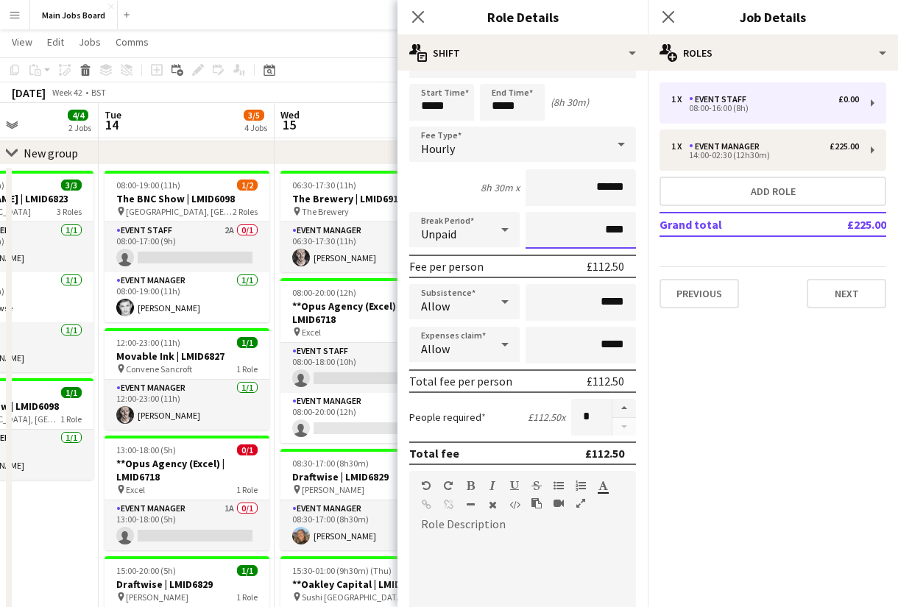
type input "****"
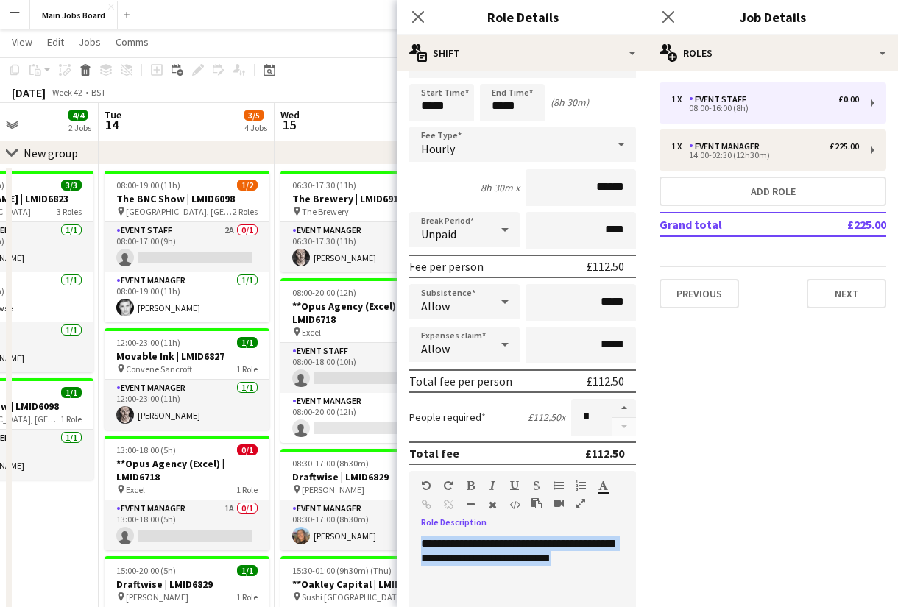
drag, startPoint x: 589, startPoint y: 569, endPoint x: 380, endPoint y: 555, distance: 209.5
copy div "**********"
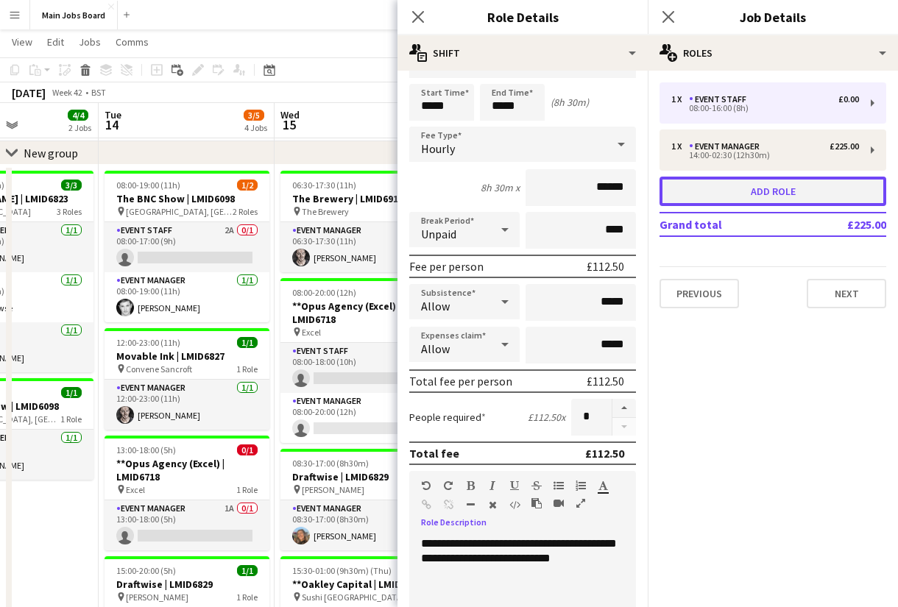
click at [704, 188] on button "Add role" at bounding box center [772, 191] width 227 height 29
type input "**********"
type input "*****"
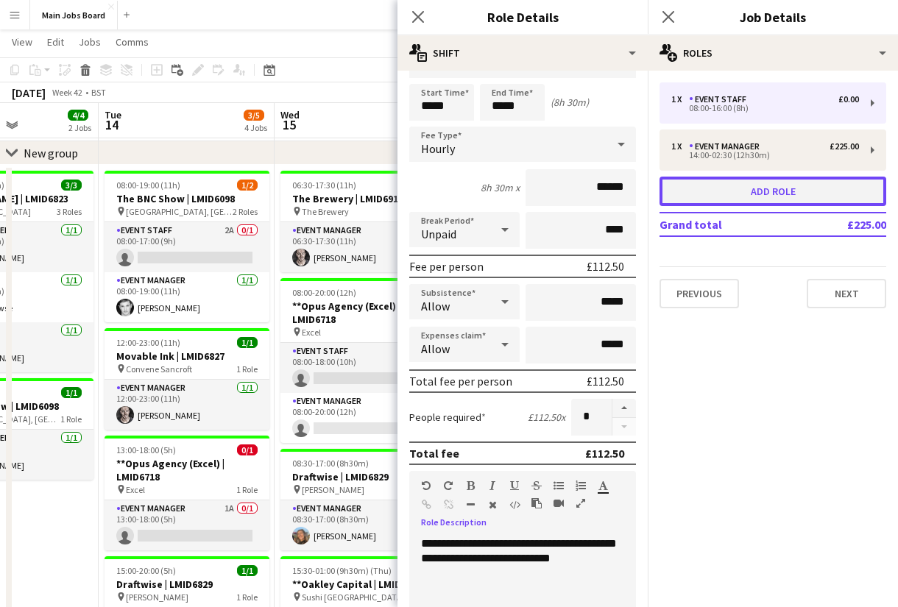
type input "***"
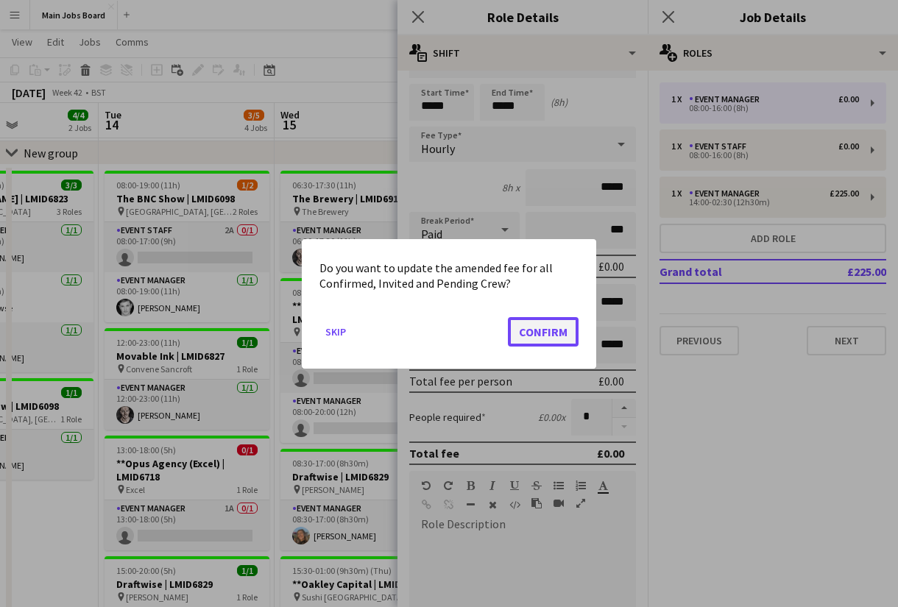
click at [554, 319] on button "Confirm" at bounding box center [543, 330] width 71 height 29
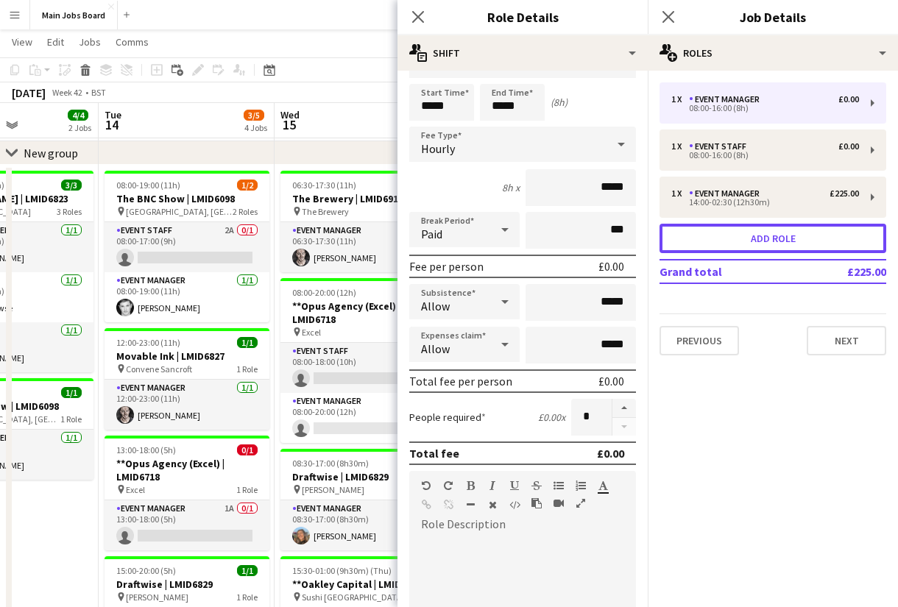
scroll to position [68, 0]
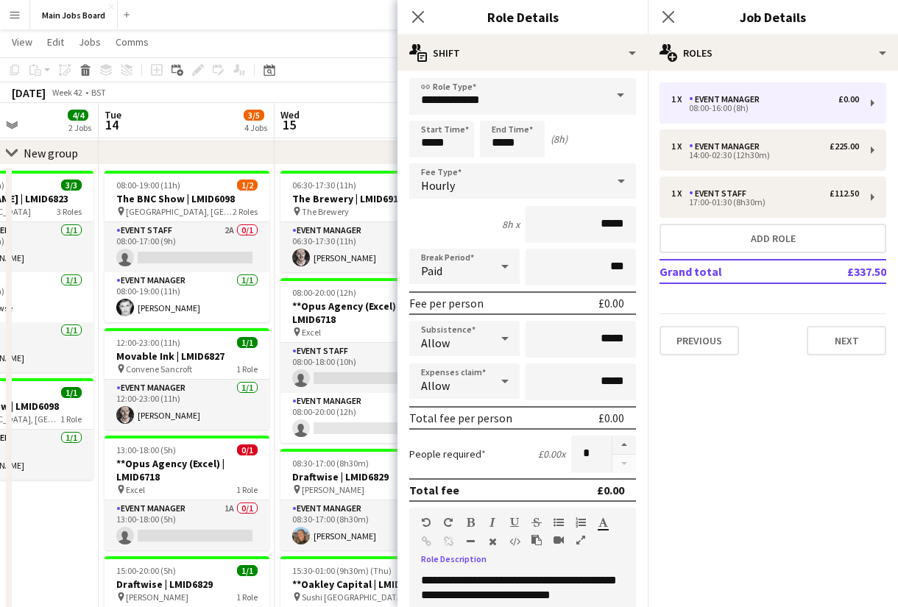
scroll to position [0, 0]
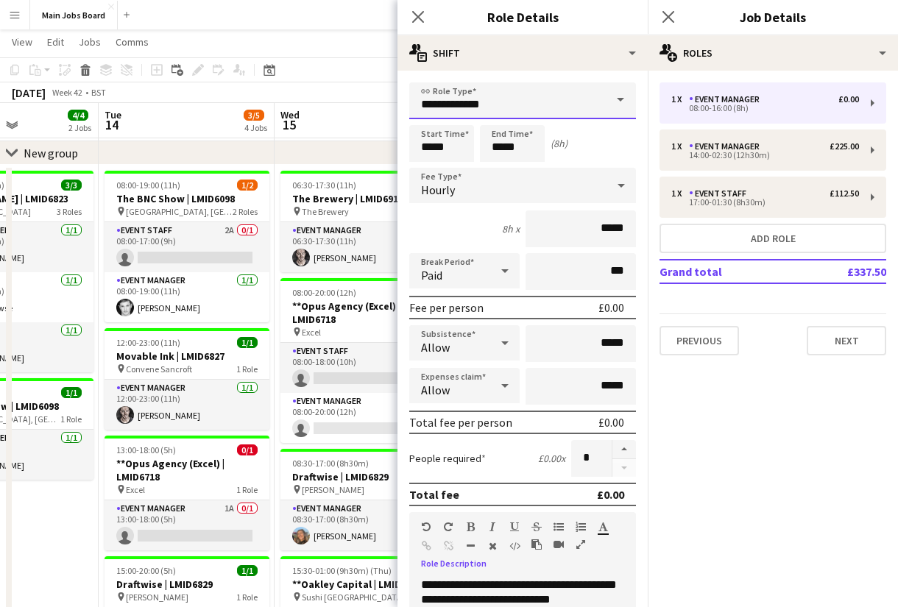
click at [563, 110] on input "**********" at bounding box center [522, 100] width 227 height 37
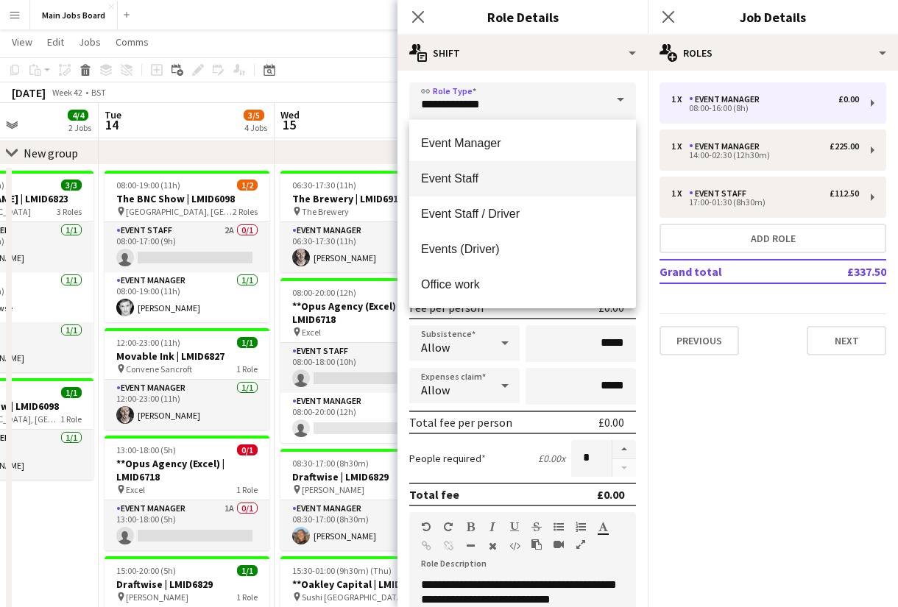
click at [472, 194] on mat-option "Event Staff" at bounding box center [522, 178] width 227 height 35
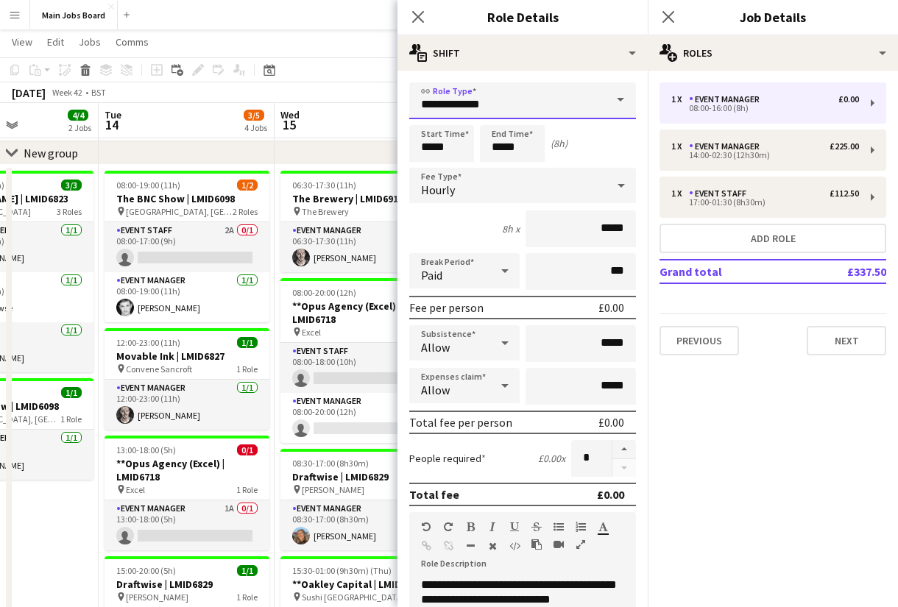
type input "**********"
click at [461, 147] on input "*****" at bounding box center [441, 143] width 65 height 37
type input "*****"
click at [527, 144] on input "*****" at bounding box center [512, 143] width 65 height 37
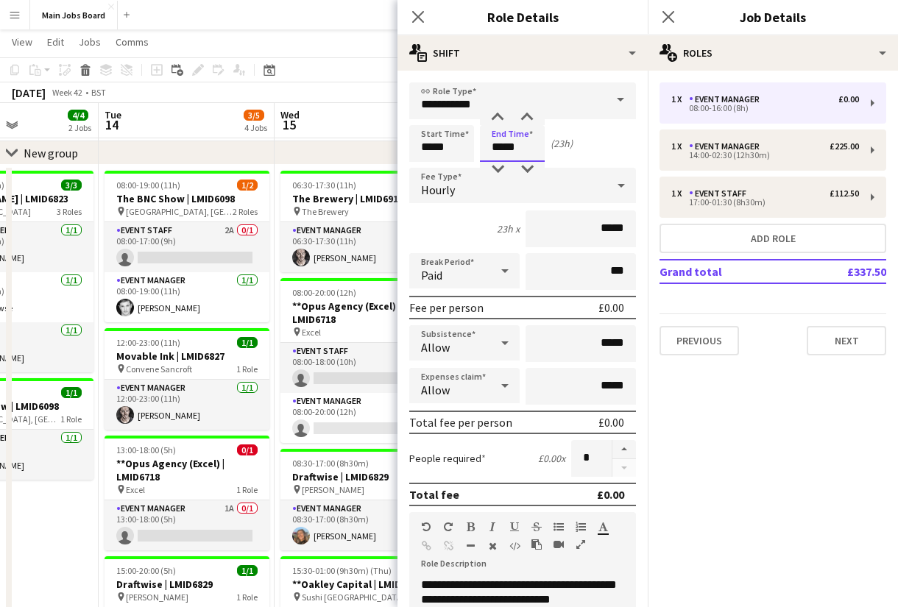
type input "*****"
click at [630, 233] on input "*****" at bounding box center [580, 228] width 110 height 37
type input "**"
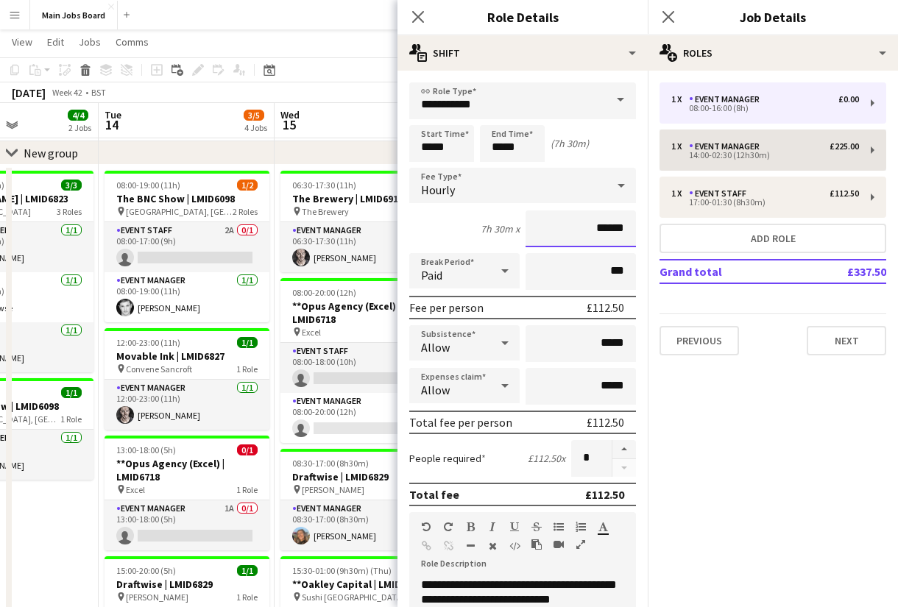
type input "******"
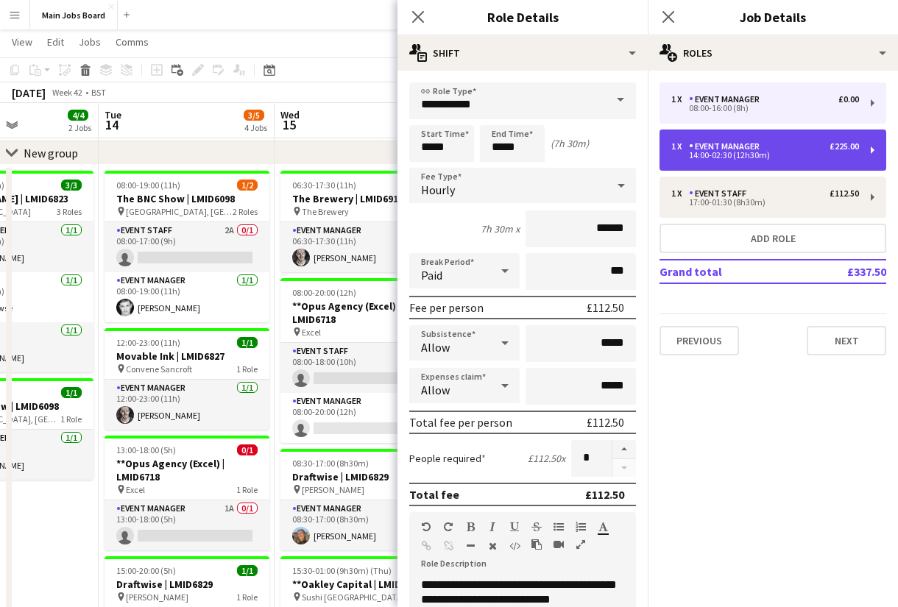
click at [762, 169] on div "1 x Event Manager £225.00 14:00-02:30 (12h30m)" at bounding box center [772, 150] width 227 height 41
type input "**********"
type input "*****"
type input "******"
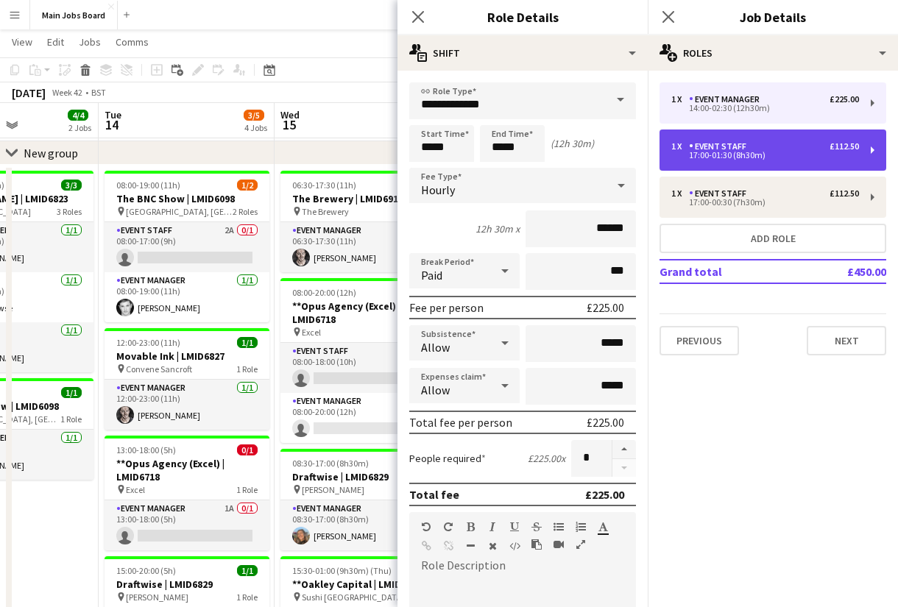
click at [754, 158] on div "17:00-01:30 (8h30m)" at bounding box center [765, 155] width 188 height 7
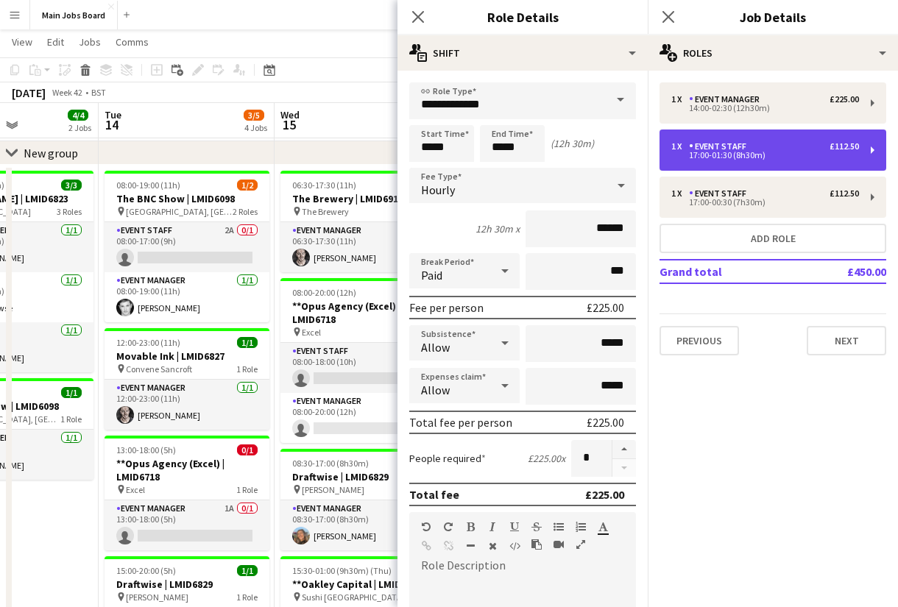
type input "**********"
type input "*****"
type input "******"
type input "****"
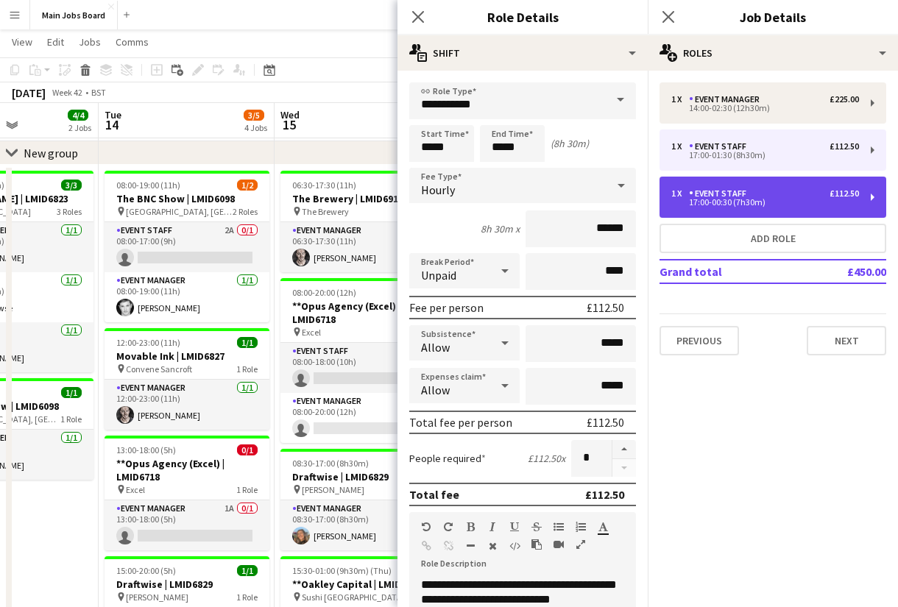
click at [736, 199] on div "17:00-00:30 (7h30m)" at bounding box center [765, 202] width 188 height 7
type input "*****"
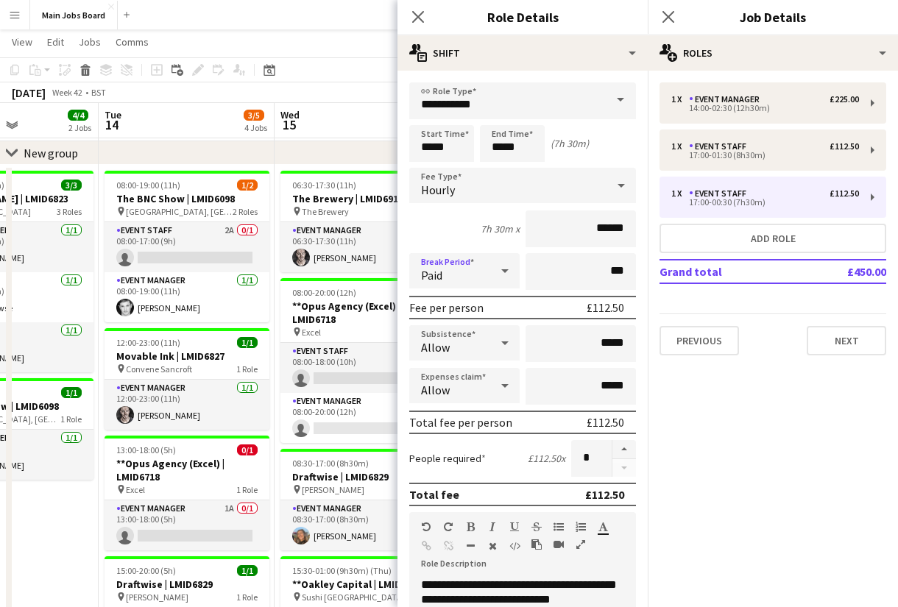
click at [482, 284] on div "Paid" at bounding box center [449, 270] width 81 height 35
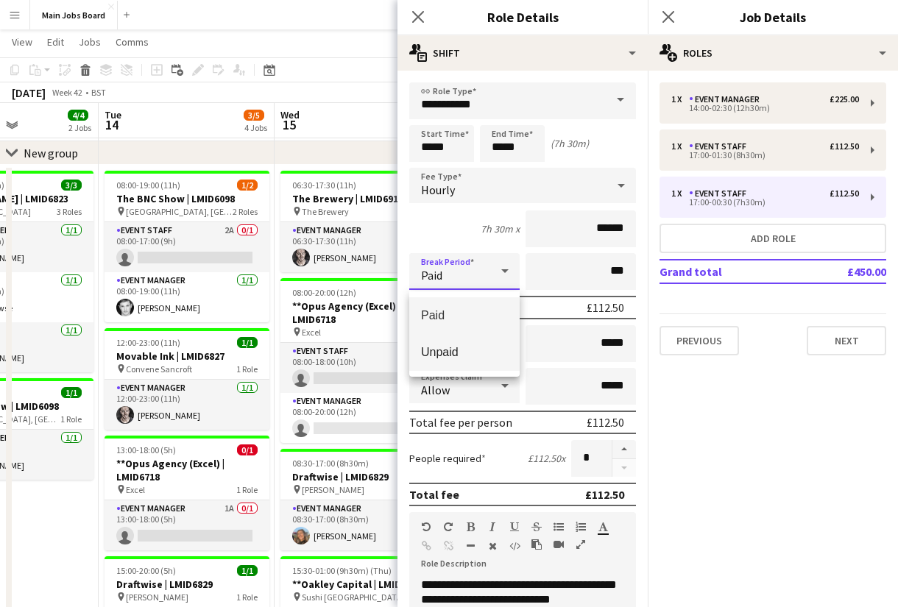
click at [477, 357] on span "Unpaid" at bounding box center [464, 352] width 87 height 14
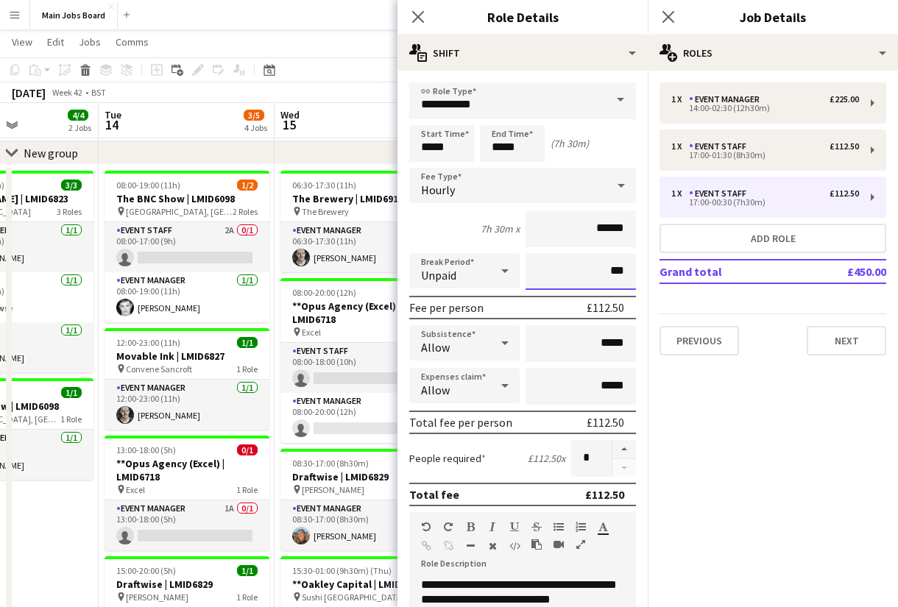
click at [552, 283] on input "***" at bounding box center [580, 271] width 110 height 37
type input "***"
type input "****"
click at [721, 428] on mat-expansion-panel "pencil3 General details 1 x Event Manager £225.00 14:00-02:30 (12h30m) 1 x Even…" at bounding box center [773, 339] width 250 height 537
click at [672, 17] on icon "Close pop-in" at bounding box center [668, 17] width 14 height 14
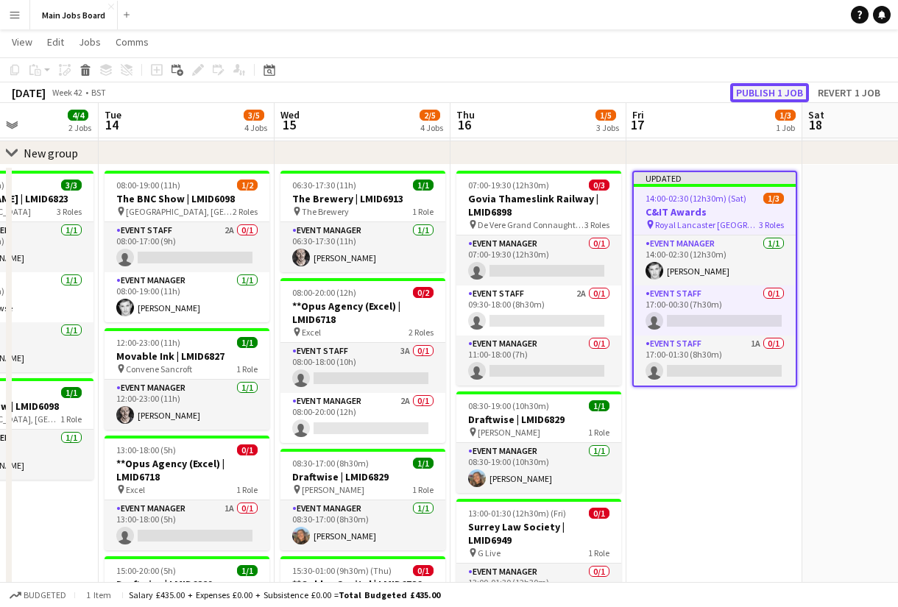
click at [757, 93] on button "Publish 1 job" at bounding box center [769, 92] width 79 height 19
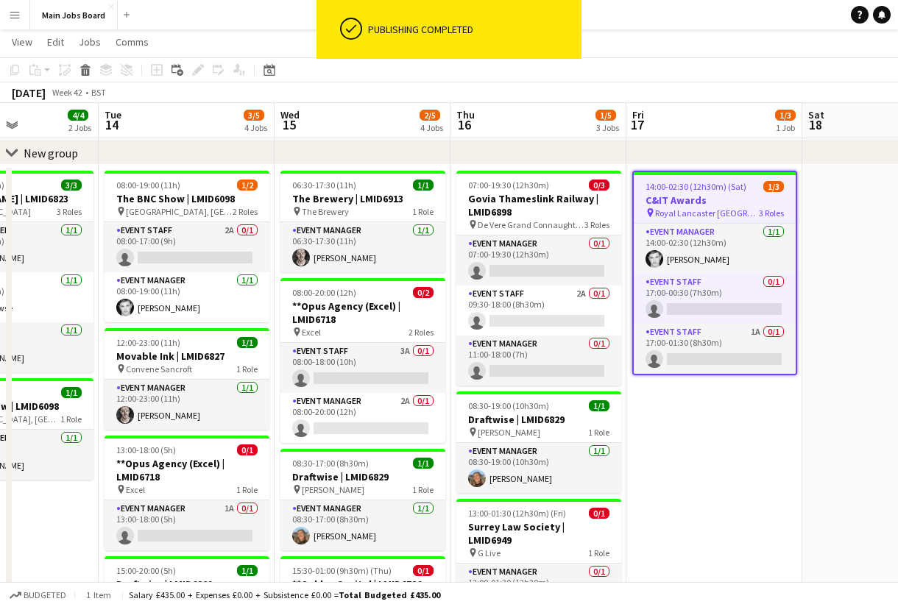
click at [728, 457] on app-date-cell "14:00-02:30 (12h30m) (Sat) 1/3 C&IT Awards pin Royal Lancaster London 3 Roles E…" at bounding box center [714, 545] width 176 height 761
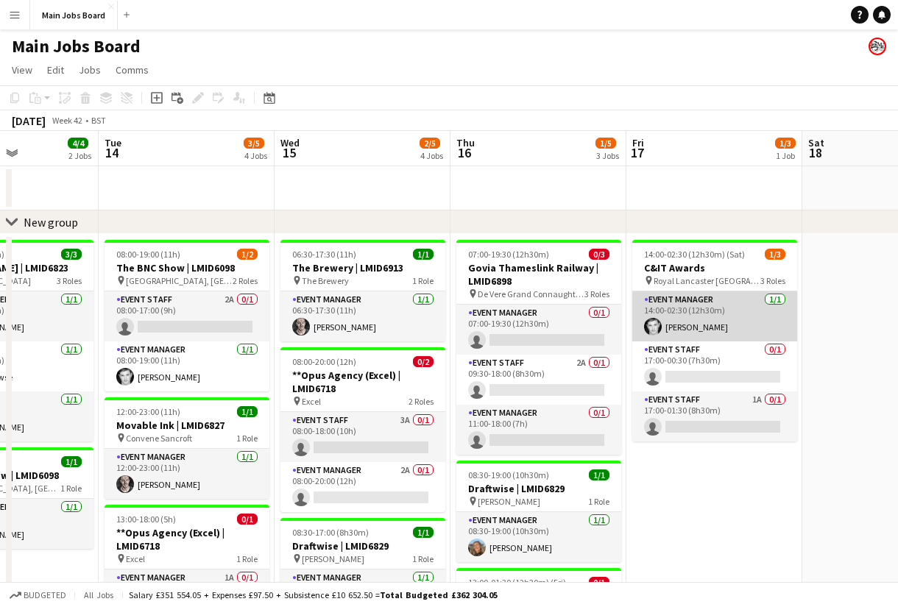
click at [767, 320] on app-card-role "Event Manager [DATE] 14:00-02:30 (12h30m) [PERSON_NAME]" at bounding box center [714, 316] width 165 height 50
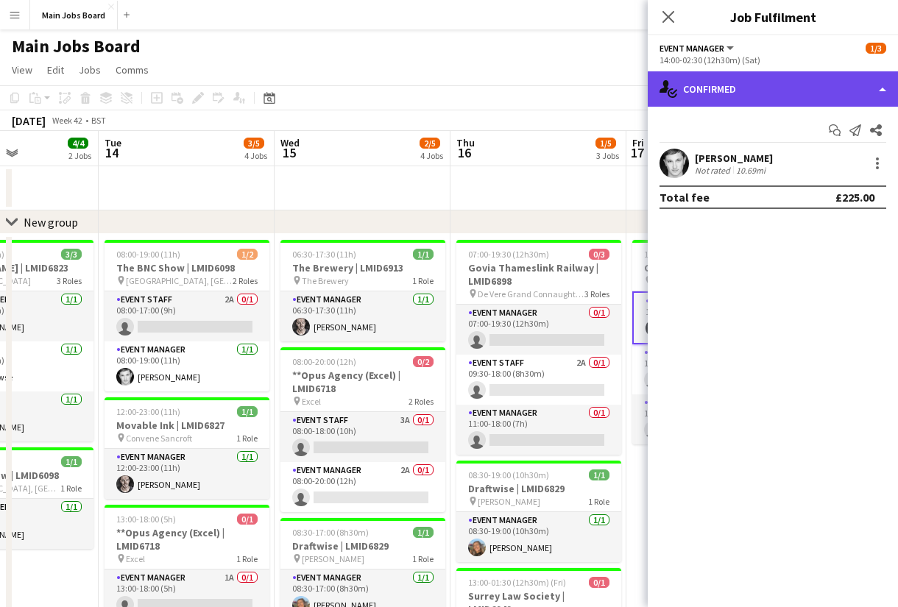
click at [818, 88] on div "single-neutral-actions-check-2 Confirmed" at bounding box center [773, 88] width 250 height 35
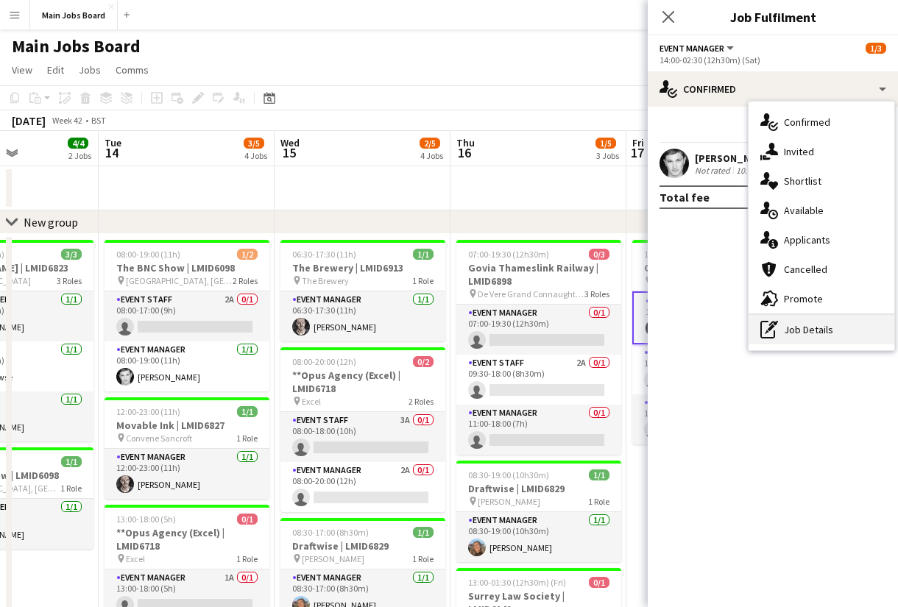
click at [787, 330] on div "pen-write Job Details" at bounding box center [821, 329] width 146 height 29
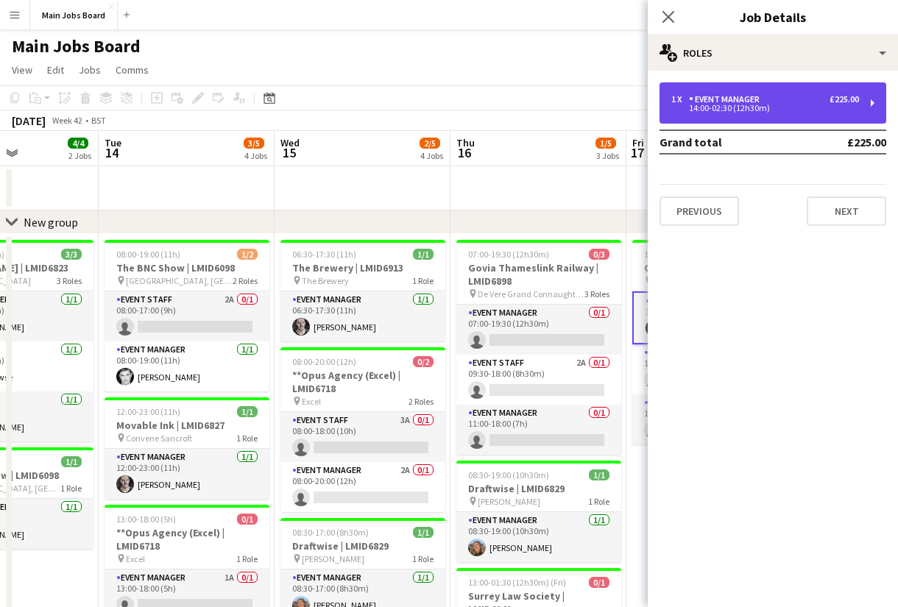
click at [807, 105] on div "14:00-02:30 (12h30m)" at bounding box center [765, 108] width 188 height 7
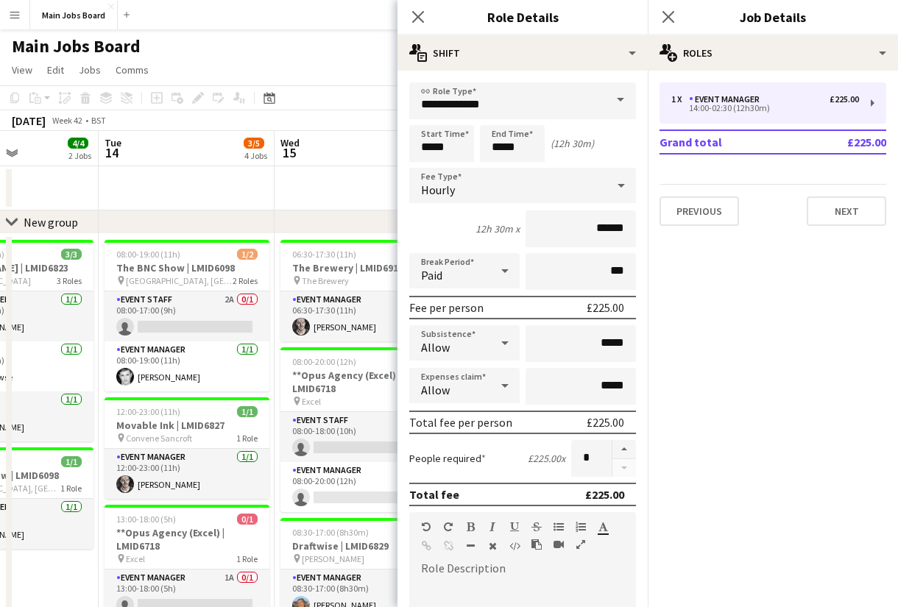
click at [304, 151] on app-board-header-date "Wed 15 2/5 4 Jobs" at bounding box center [363, 148] width 176 height 35
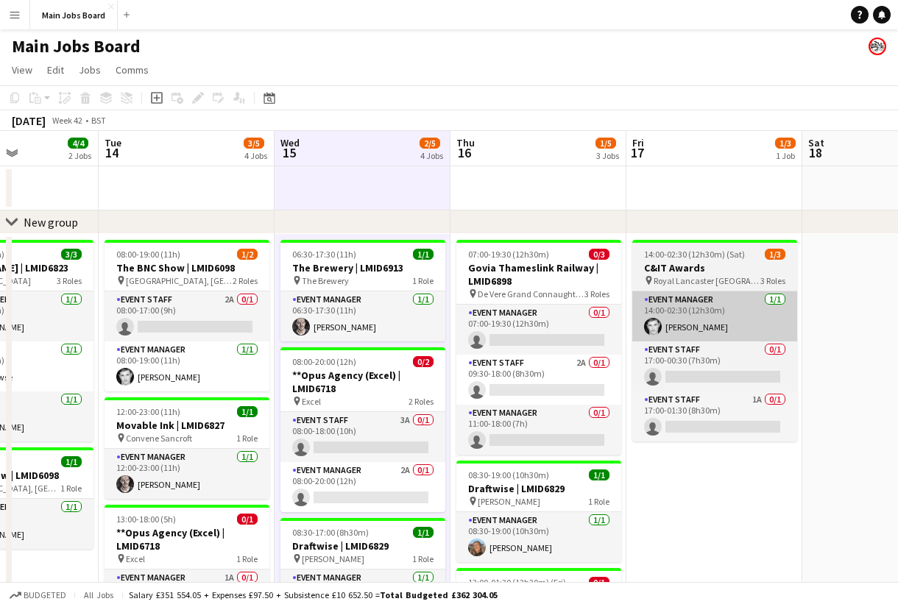
click at [706, 308] on app-card-role "Event Manager [DATE] 14:00-02:30 (12h30m) [PERSON_NAME]" at bounding box center [714, 316] width 165 height 50
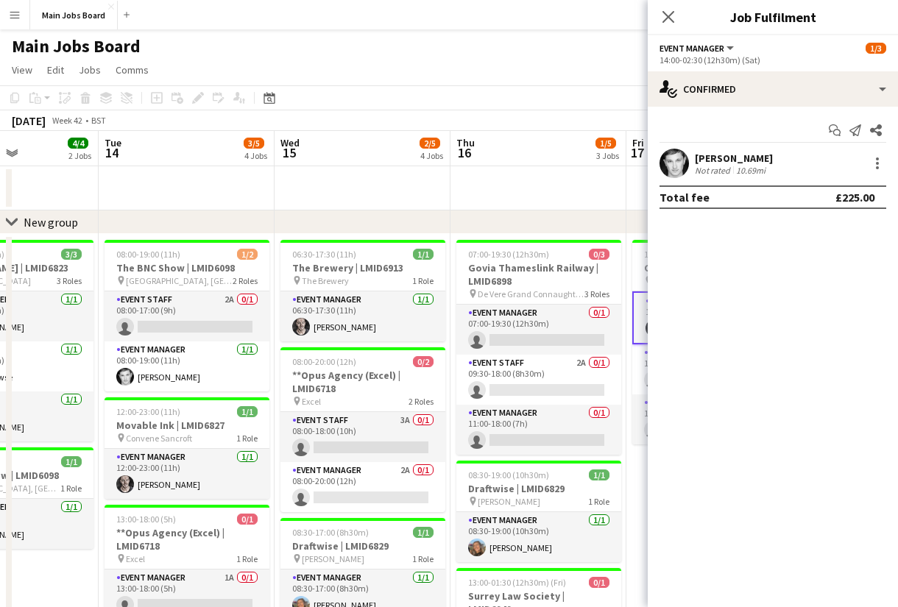
click at [890, 161] on div "[PERSON_NAME] Not rated 10.69mi" at bounding box center [773, 163] width 250 height 29
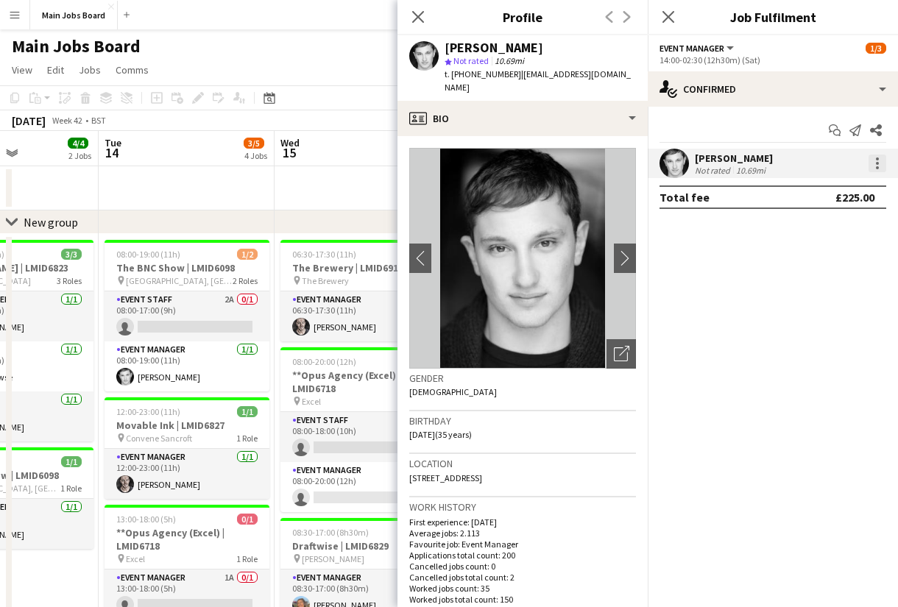
click at [878, 164] on div at bounding box center [877, 163] width 3 height 3
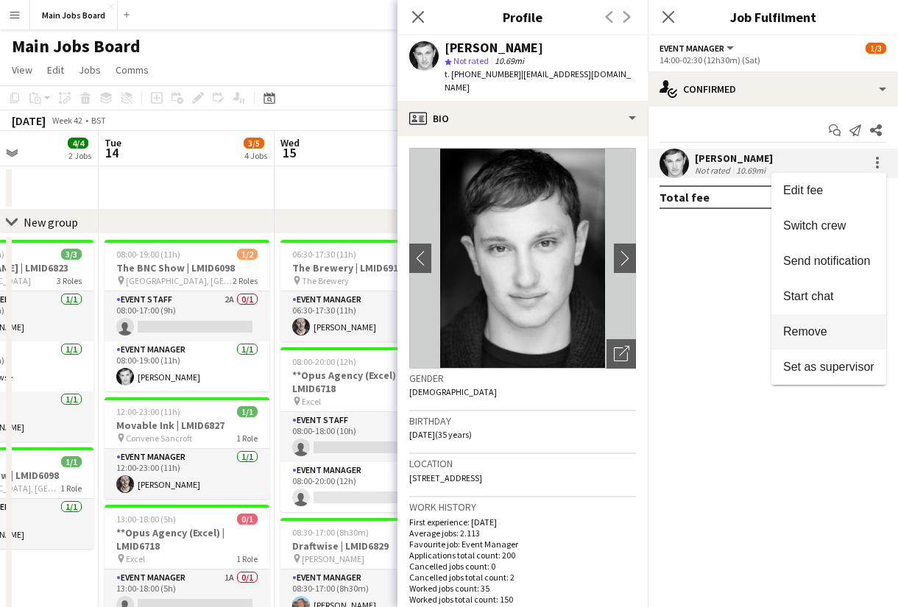
click at [807, 332] on span "Remove" at bounding box center [805, 331] width 44 height 13
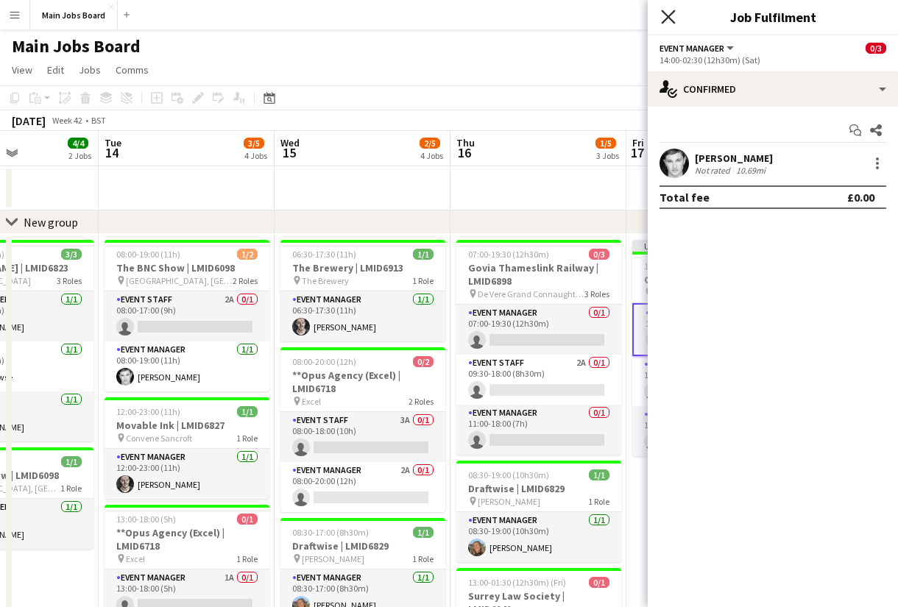
click at [669, 13] on icon "Close pop-in" at bounding box center [668, 17] width 14 height 14
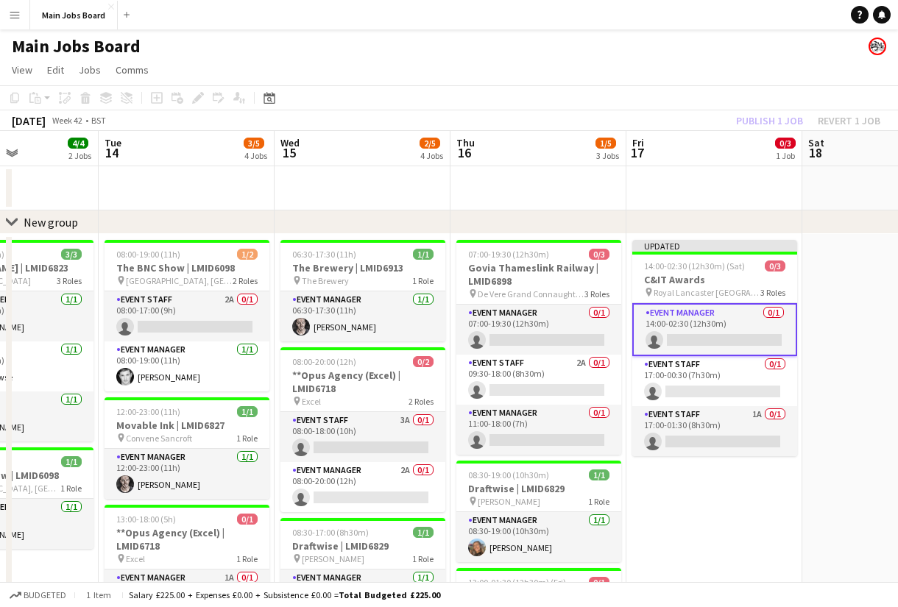
click at [787, 124] on div "Publish 1 job Revert 1 job" at bounding box center [808, 120] width 180 height 19
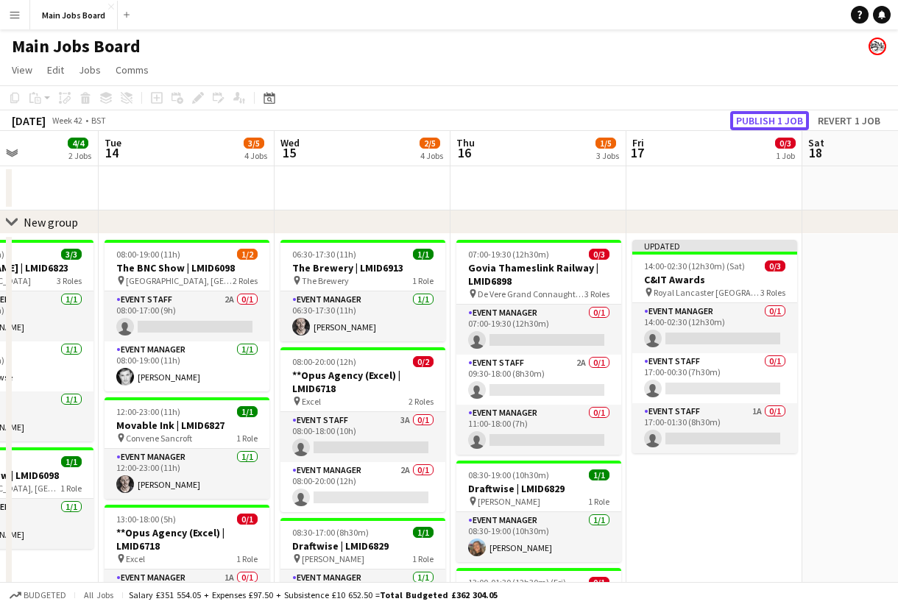
click at [787, 124] on button "Publish 1 job" at bounding box center [769, 120] width 79 height 19
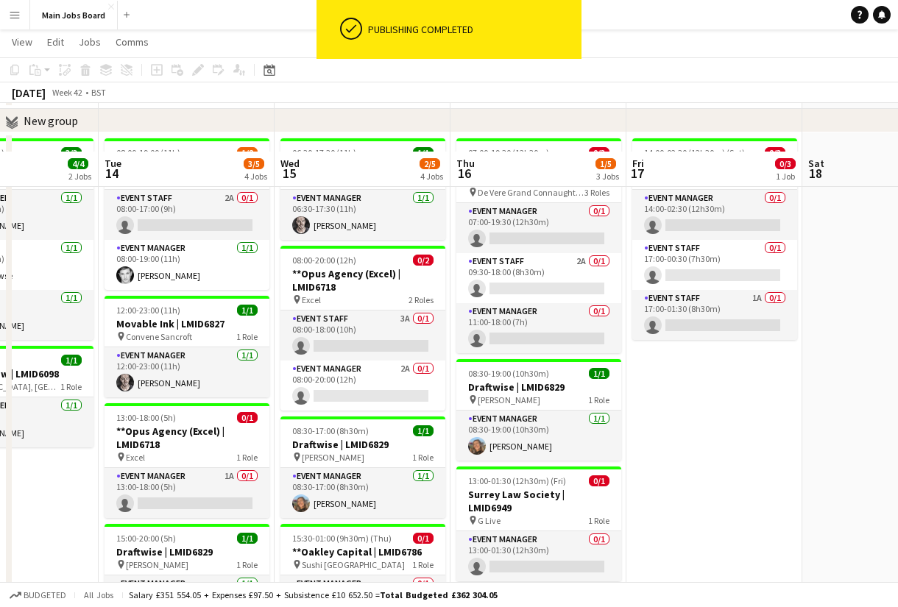
scroll to position [204, 0]
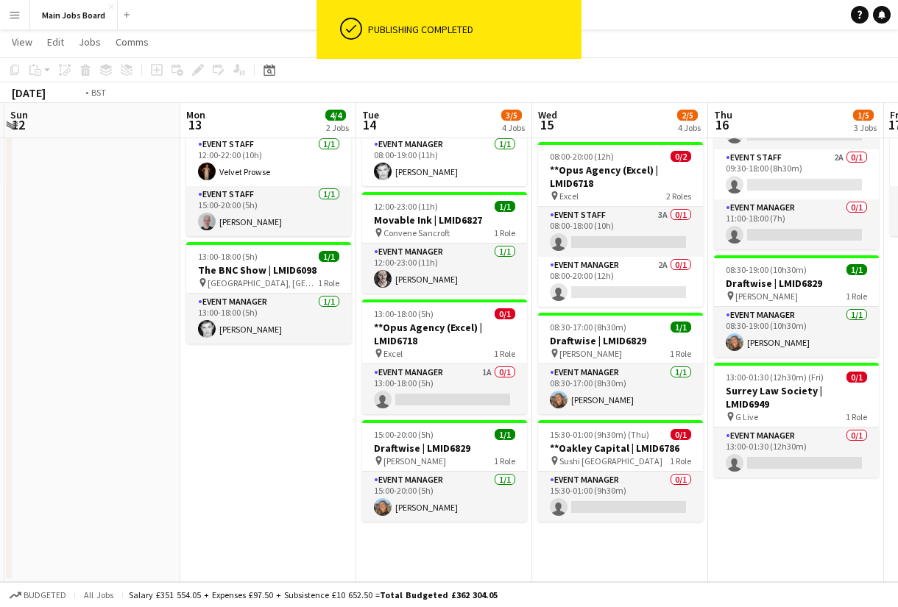
drag, startPoint x: 505, startPoint y: 504, endPoint x: 768, endPoint y: 504, distance: 263.5
click at [768, 504] on app-calendar-viewport "Fri 10 3/3 2 Jobs Sat 11 2/2 1 Job Sun 12 Mon 13 4/4 2 Jobs Tue 14 3/5 4 Jobs W…" at bounding box center [449, 218] width 898 height 729
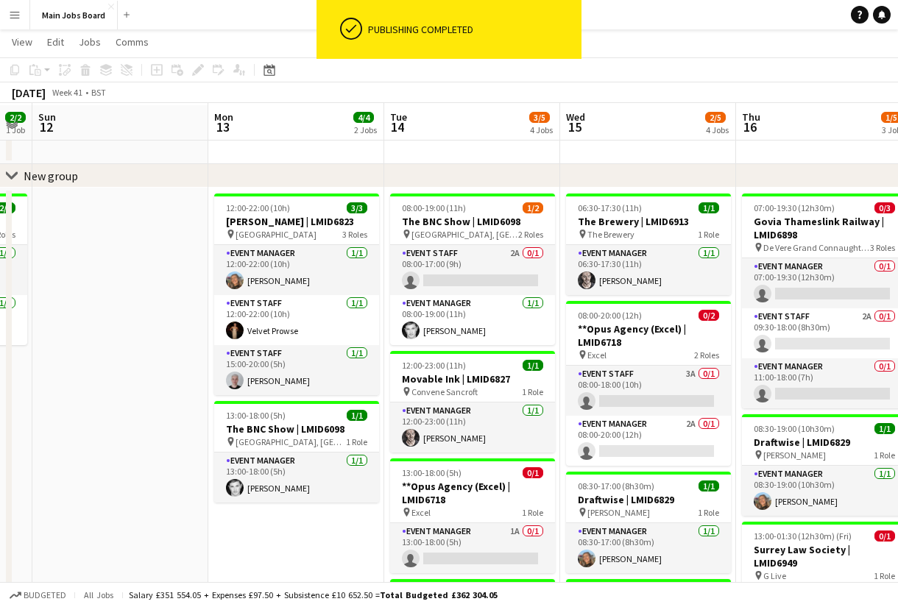
scroll to position [34, 0]
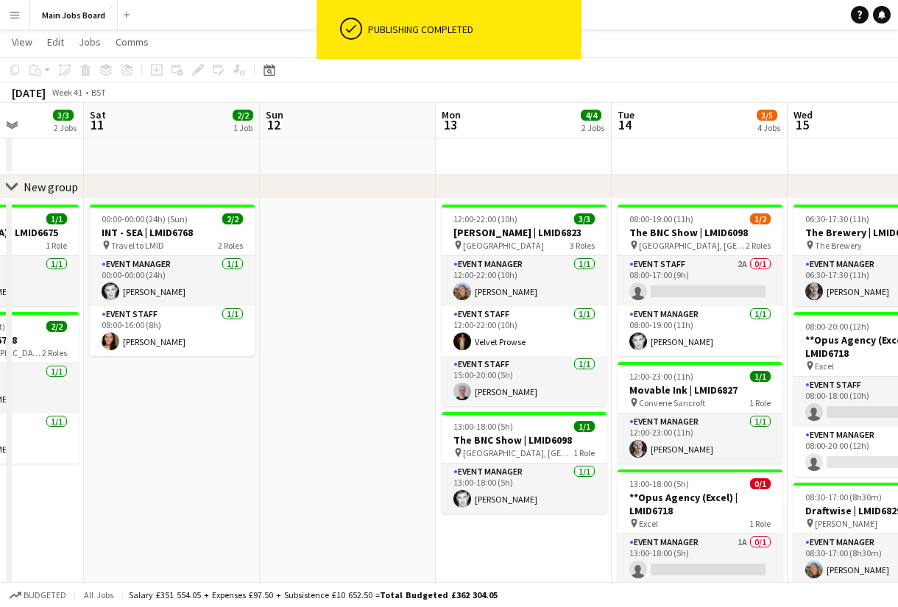
drag, startPoint x: 118, startPoint y: 400, endPoint x: 571, endPoint y: 344, distance: 456.7
click at [571, 344] on app-calendar-viewport "Wed 8 Thu 9 Fri 10 3/3 2 Jobs Sat 11 2/2 1 Job Sun 12 Mon 13 4/4 2 Jobs Tue 14 …" at bounding box center [449, 388] width 898 height 729
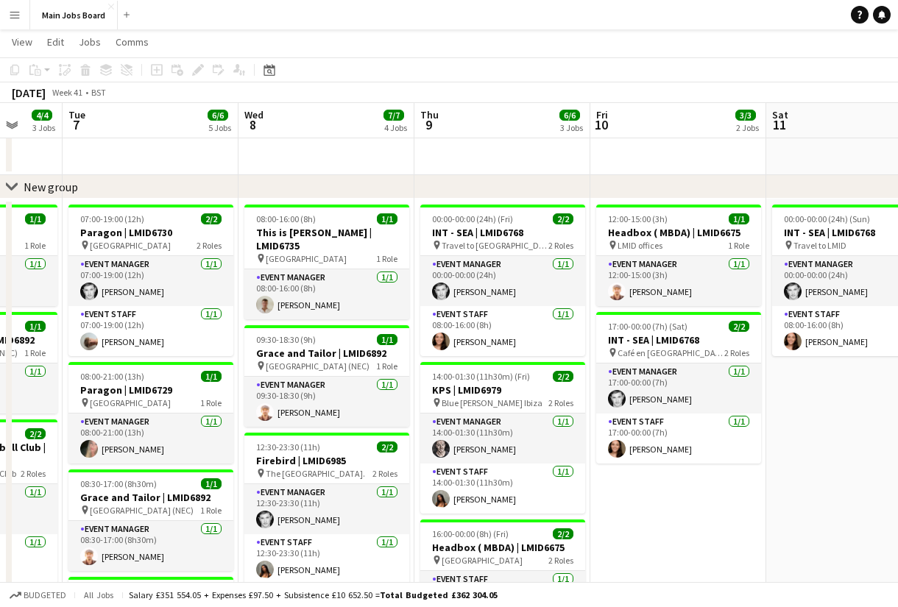
scroll to position [0, 389]
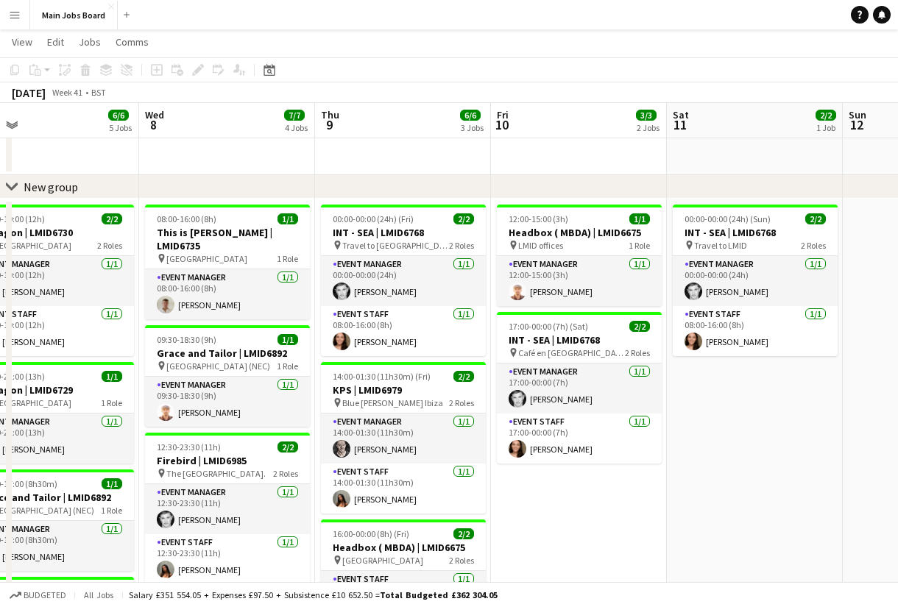
drag, startPoint x: 472, startPoint y: 426, endPoint x: 828, endPoint y: 358, distance: 362.0
click at [829, 358] on app-calendar-viewport "Sun 5 Mon 6 4/4 3 Jobs Tue 7 6/6 5 Jobs Wed 8 7/7 4 Jobs Thu 9 6/6 3 Jobs Fri 1…" at bounding box center [449, 436] width 898 height 824
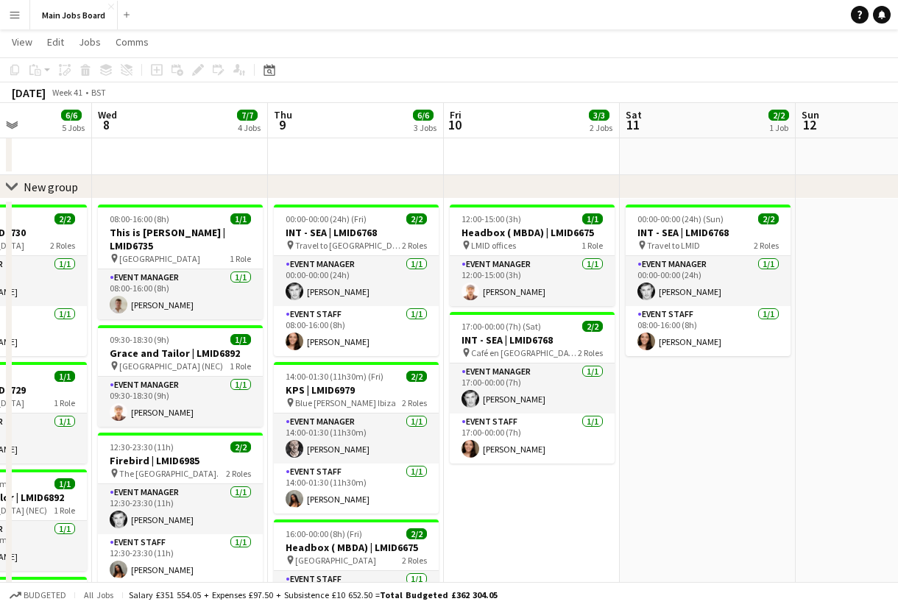
scroll to position [0, 380]
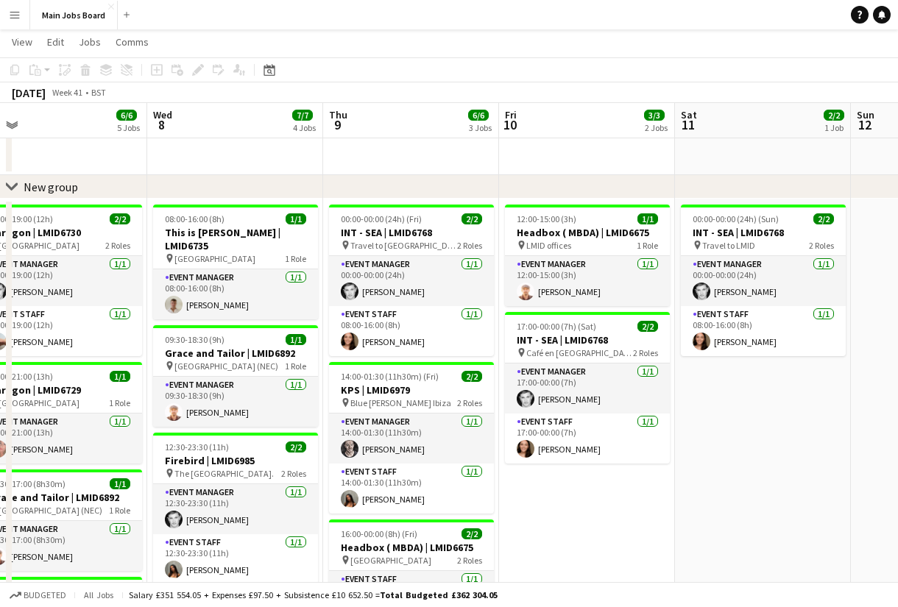
drag, startPoint x: 503, startPoint y: 496, endPoint x: 687, endPoint y: 496, distance: 184.7
click at [687, 496] on app-calendar-viewport "Sun 5 1/1 1 Job Mon 6 4/4 3 Jobs Tue 7 6/6 5 Jobs Wed 8 7/7 4 Jobs Thu 9 6/6 3 …" at bounding box center [449, 436] width 898 height 824
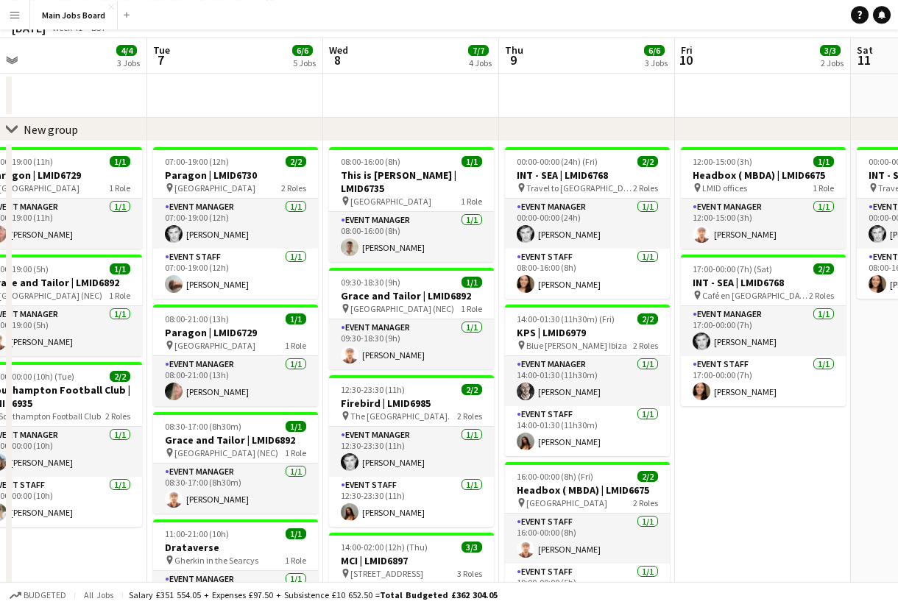
scroll to position [0, 0]
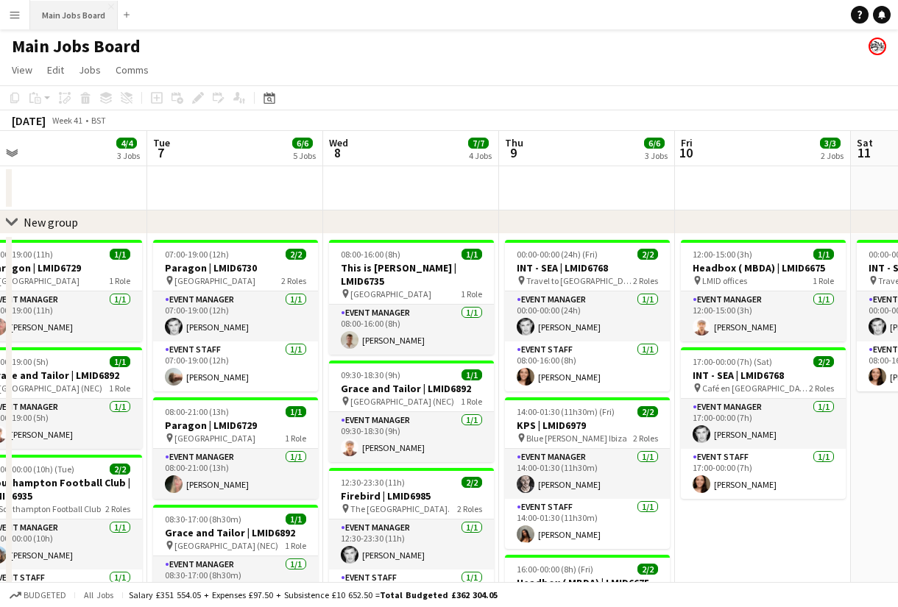
click at [82, 29] on button "Main Jobs Board Close" at bounding box center [74, 15] width 88 height 29
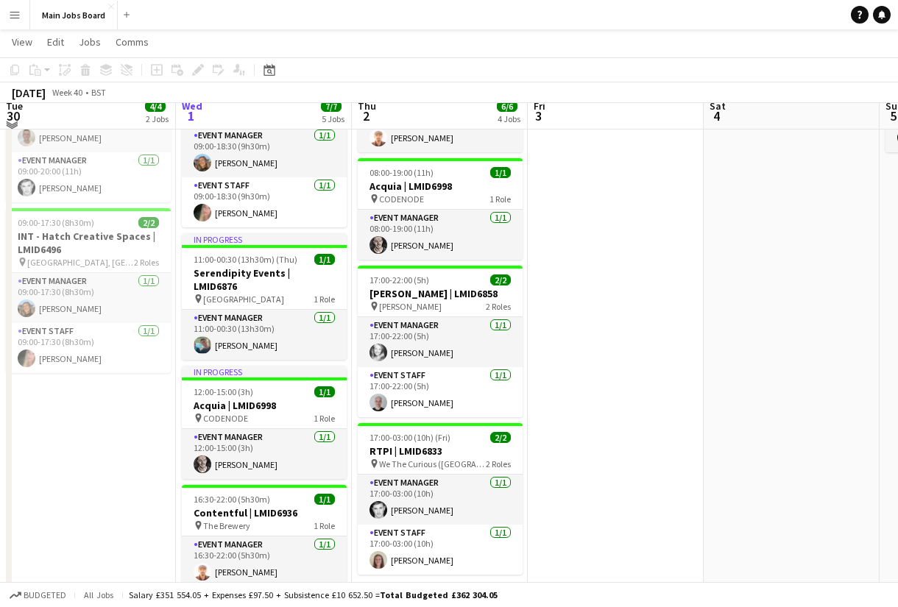
scroll to position [191, 0]
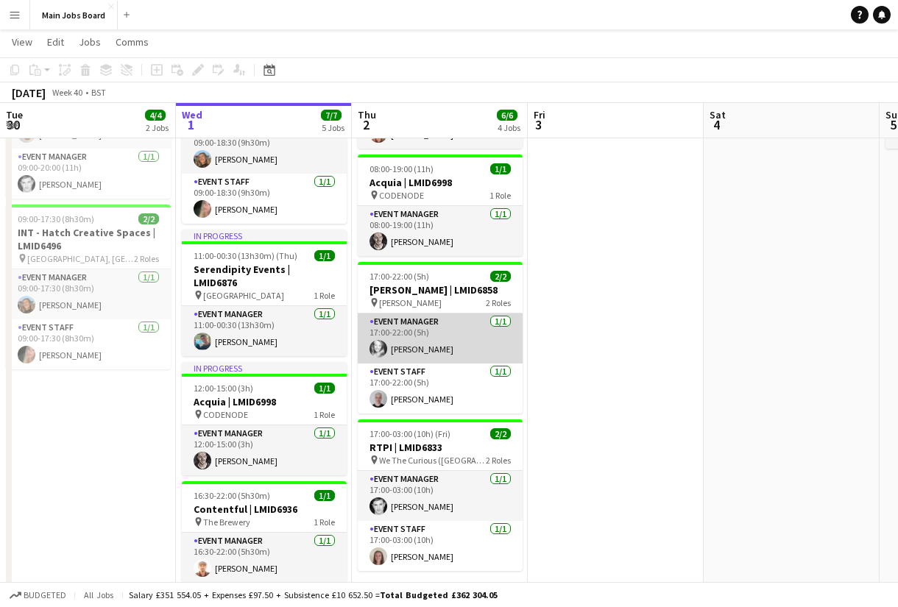
click at [438, 333] on app-card-role "Event Manager [DATE] 17:00-22:00 (5h) [PERSON_NAME]" at bounding box center [440, 339] width 165 height 50
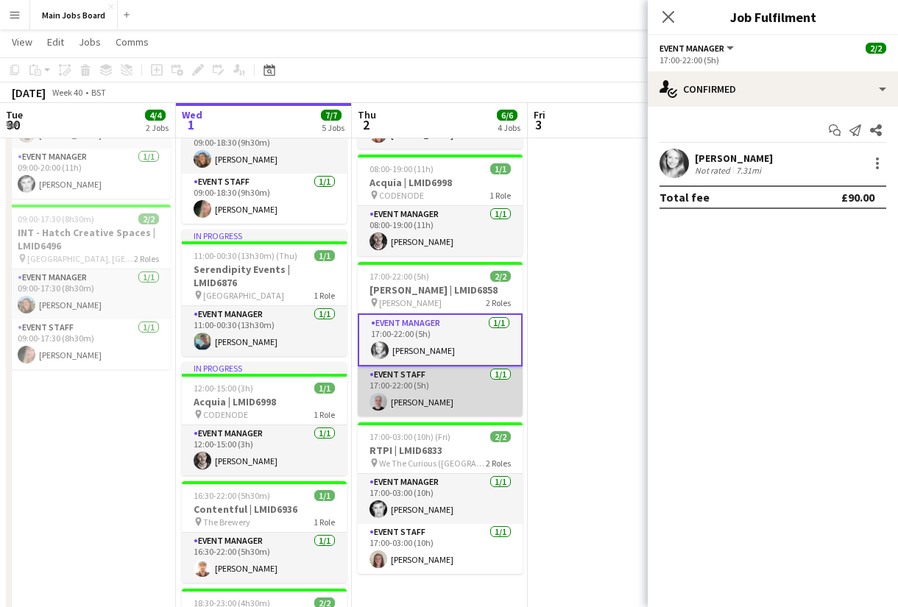
click at [416, 389] on app-card-role "Event Staff [DATE] 17:00-22:00 (5h) [PERSON_NAME]" at bounding box center [440, 392] width 165 height 50
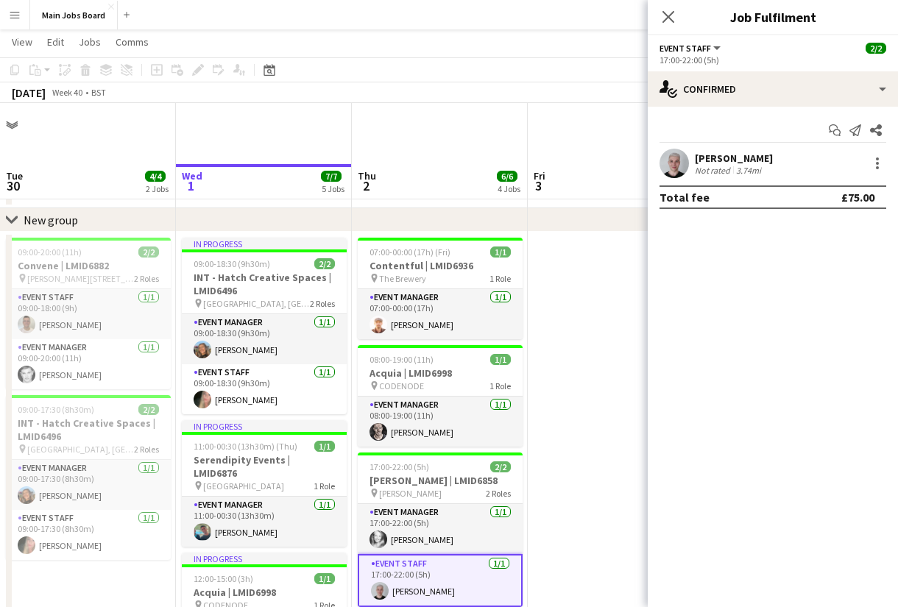
scroll to position [0, 0]
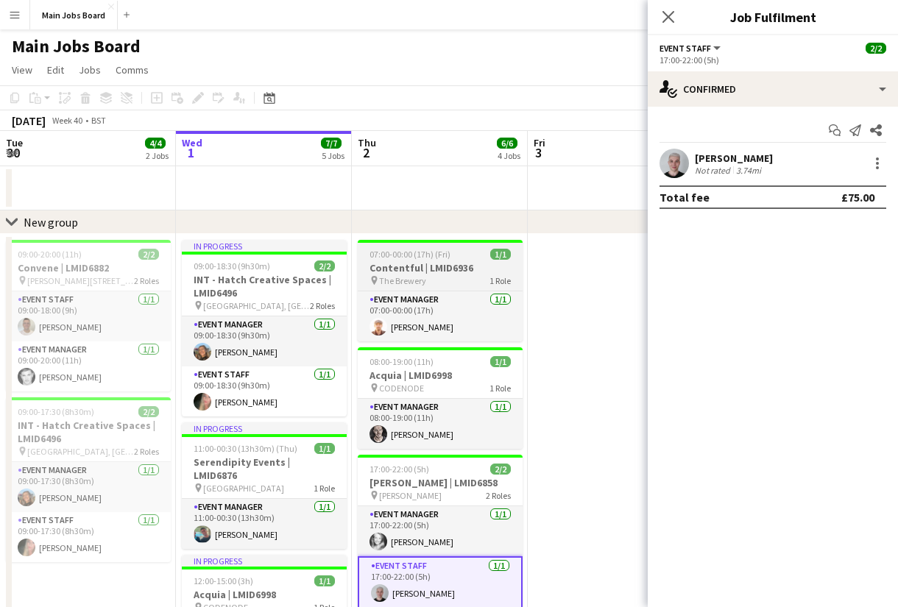
click at [422, 251] on span "07:00-00:00 (17h) (Fri)" at bounding box center [409, 254] width 81 height 11
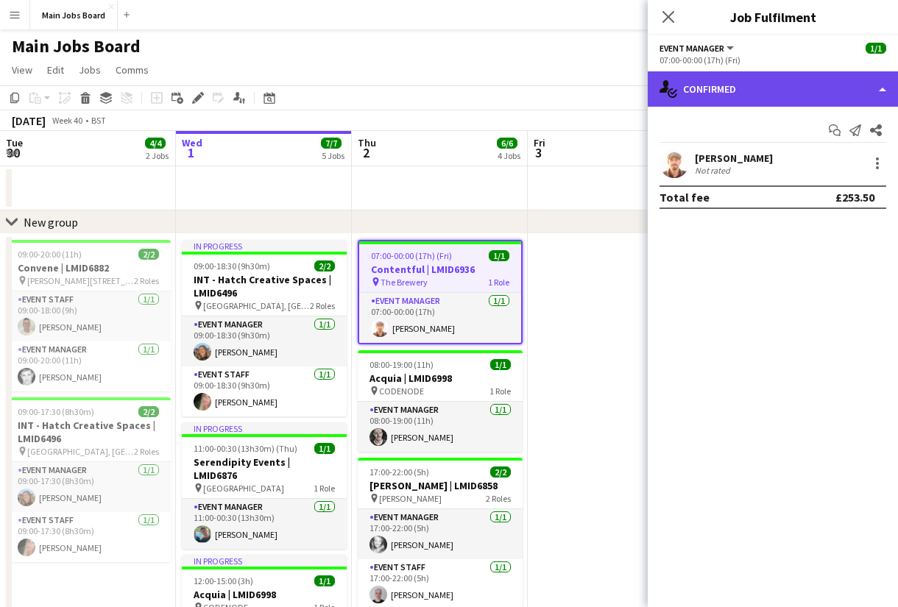
click at [729, 82] on div "single-neutral-actions-check-2 Confirmed" at bounding box center [773, 88] width 250 height 35
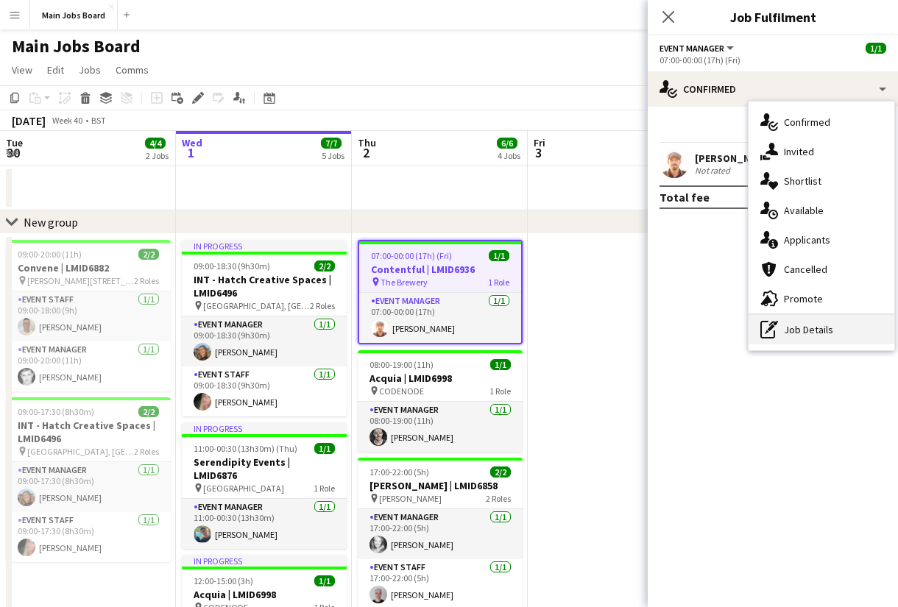
click at [812, 330] on div "pen-write Job Details" at bounding box center [821, 329] width 146 height 29
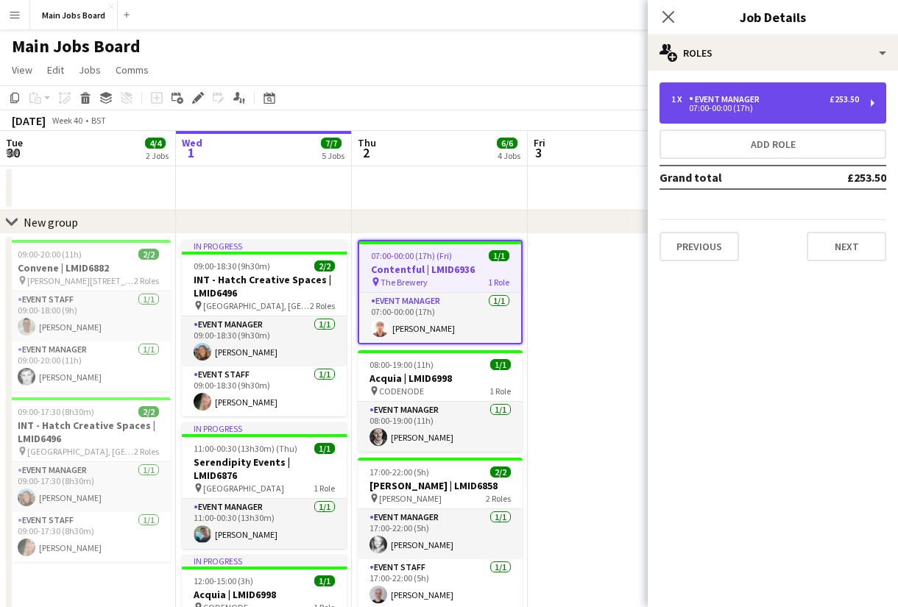
click at [742, 97] on div "Event Manager" at bounding box center [727, 99] width 77 height 10
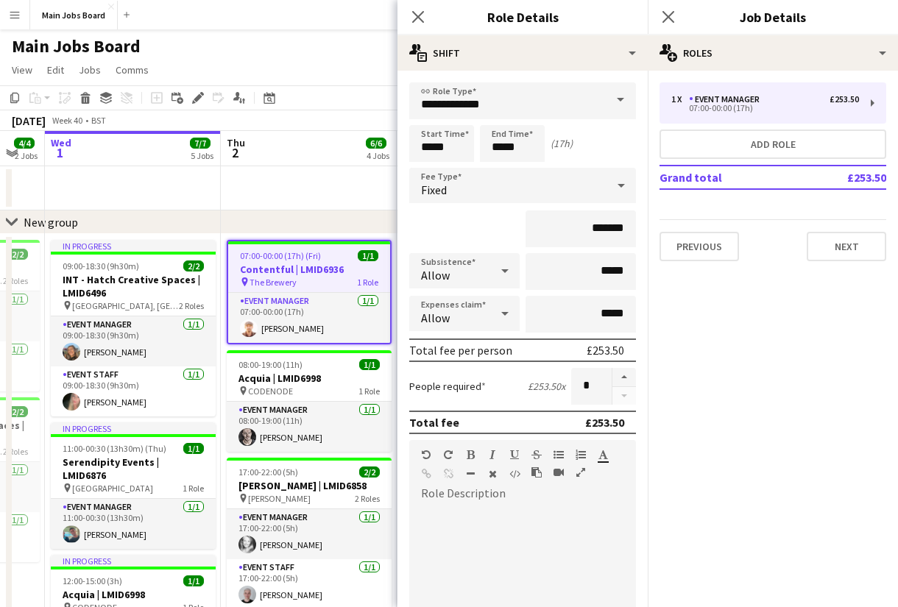
scroll to position [0, 562]
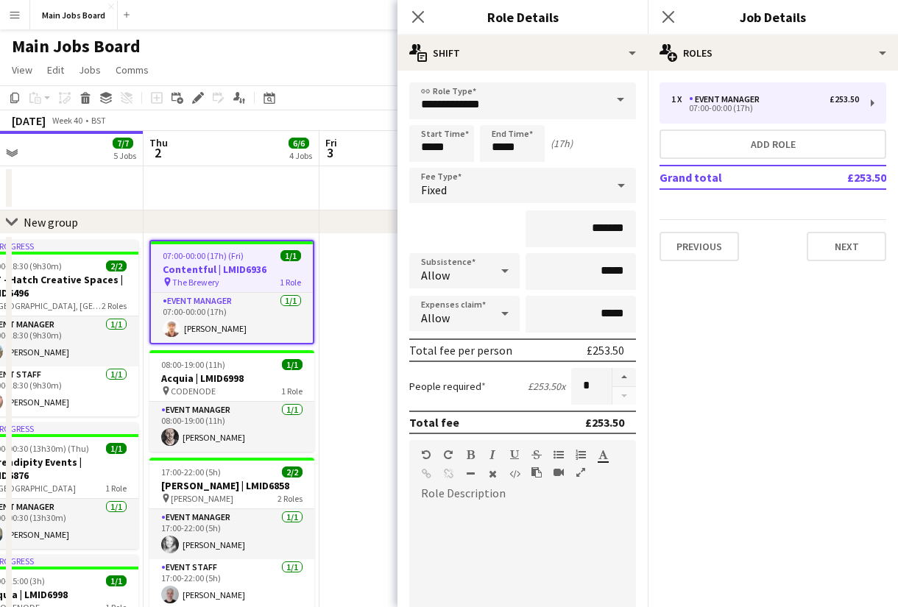
drag, startPoint x: 337, startPoint y: 388, endPoint x: 127, endPoint y: 388, distance: 210.5
click at [127, 388] on app-calendar-viewport "Sun 28 4/4 2 Jobs Mon 29 3/3 2 Jobs Tue 30 4/4 2 Jobs Wed 1 7/7 5 Jobs Thu 2 6/…" at bounding box center [449, 563] width 898 height 864
click at [512, 191] on div "Fixed" at bounding box center [507, 185] width 197 height 35
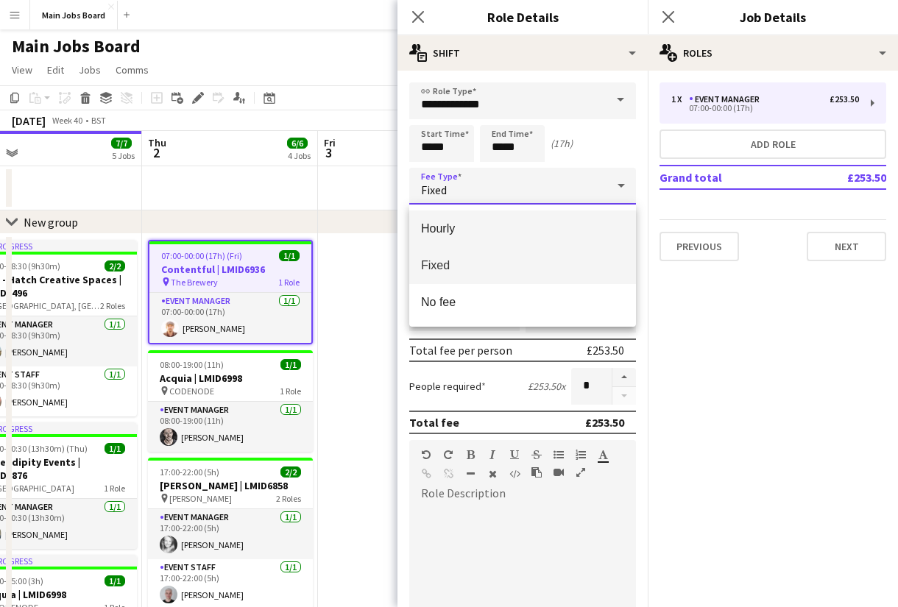
click at [488, 235] on span "Hourly" at bounding box center [522, 229] width 203 height 14
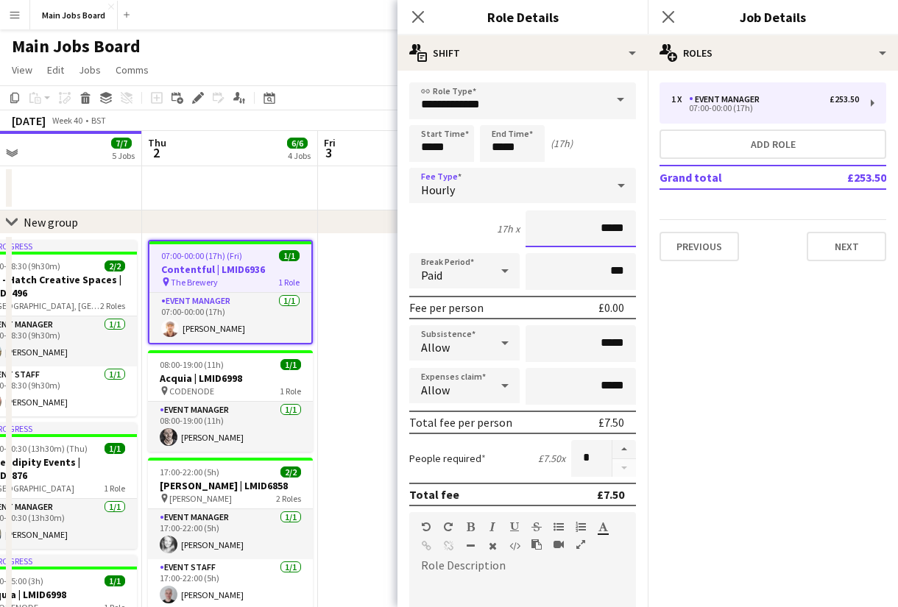
click at [631, 233] on input "*****" at bounding box center [580, 228] width 110 height 37
type input "**"
type input "******"
click at [757, 410] on mat-expansion-panel "pencil3 General details 1 x Event Manager £253.50 07:00-00:00 (17h) Add role Gr…" at bounding box center [773, 339] width 250 height 537
click at [346, 378] on app-date-cell at bounding box center [406, 614] width 176 height 761
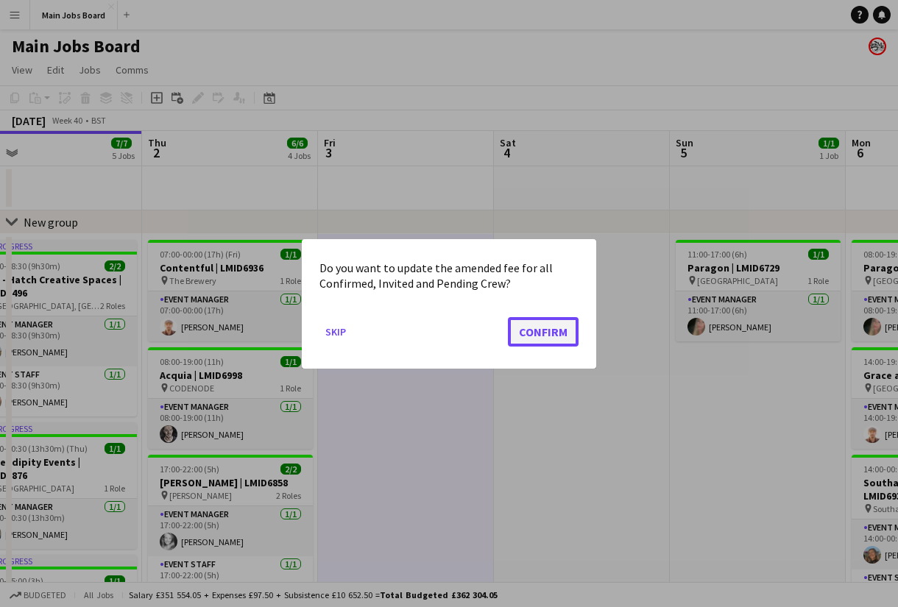
click at [559, 330] on button "Confirm" at bounding box center [543, 330] width 71 height 29
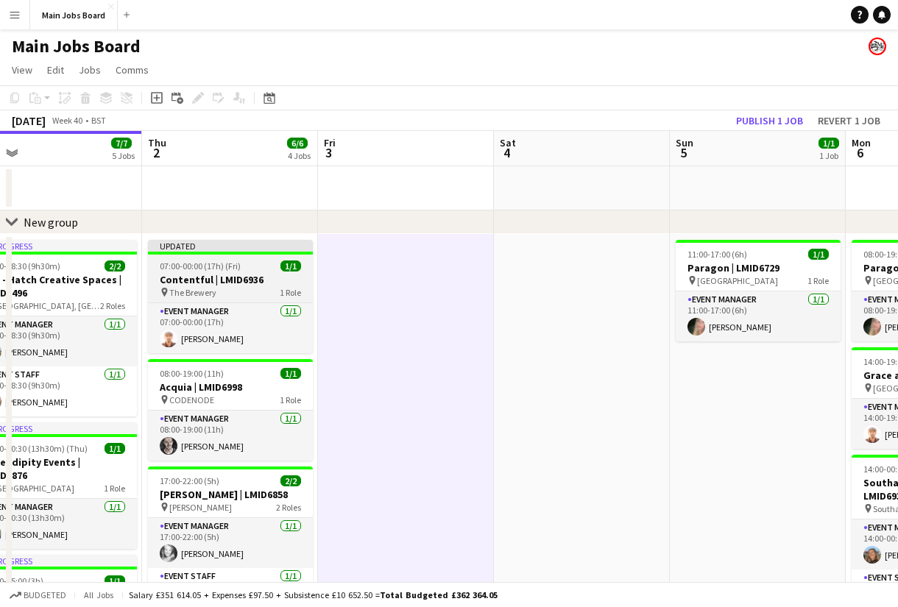
click at [226, 268] on span "07:00-00:00 (17h) (Fri)" at bounding box center [200, 266] width 81 height 11
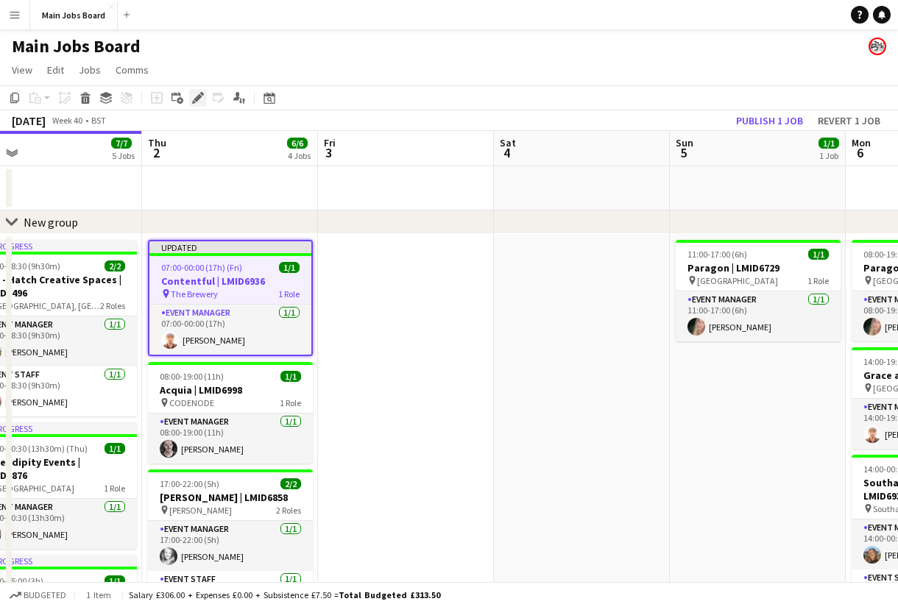
click at [196, 99] on icon at bounding box center [198, 98] width 8 height 8
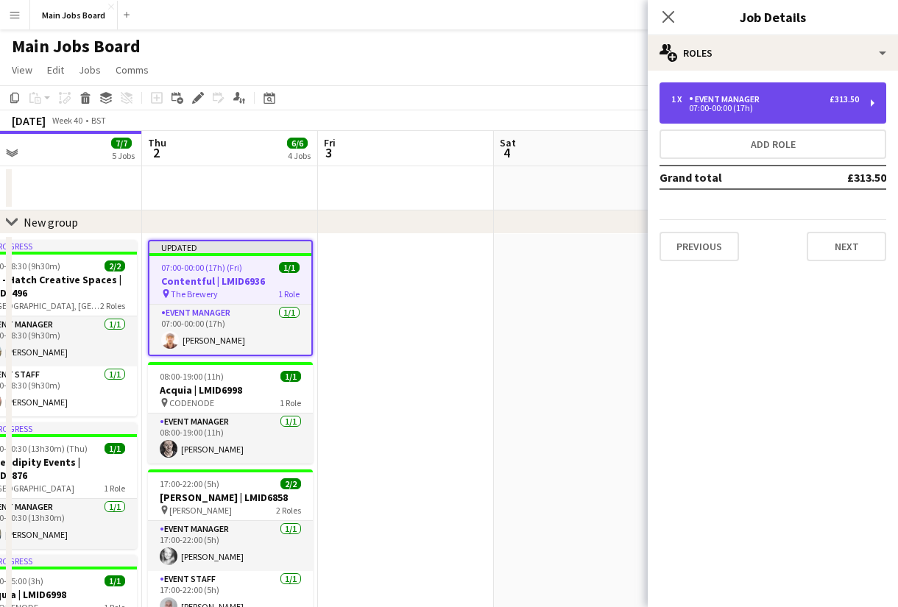
click at [743, 105] on div "07:00-00:00 (17h)" at bounding box center [765, 108] width 188 height 7
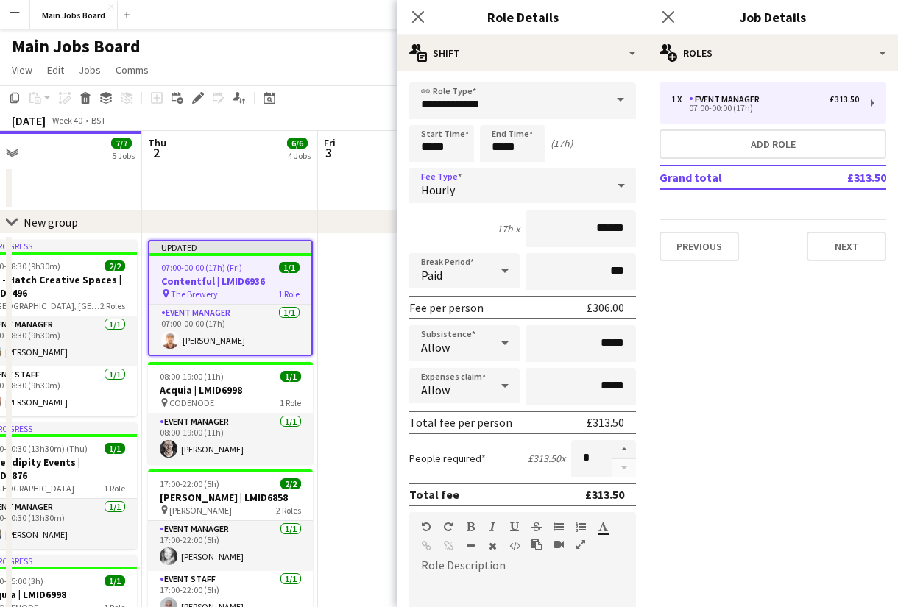
click at [506, 197] on div "Hourly" at bounding box center [507, 185] width 197 height 35
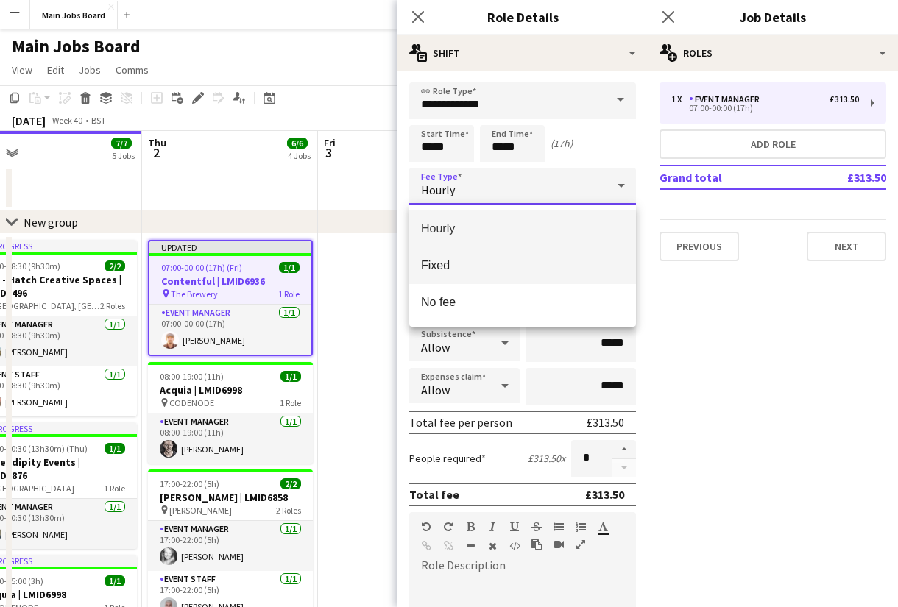
click at [467, 265] on span "Fixed" at bounding box center [522, 265] width 203 height 14
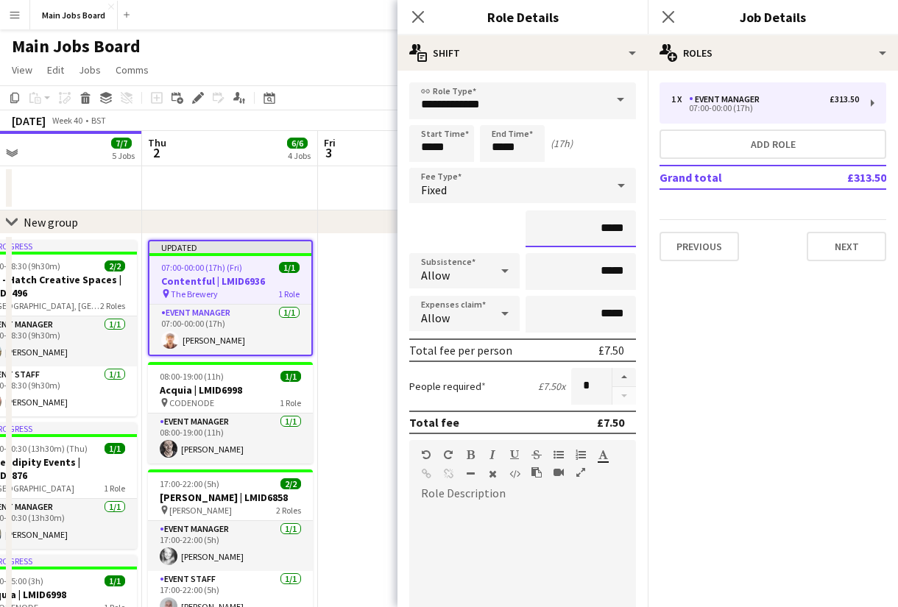
click at [631, 228] on input "*****" at bounding box center [580, 228] width 110 height 37
type input "**"
type input "****"
click at [734, 390] on mat-expansion-panel "pencil3 General details 1 x Event Manager £313.50 07:00-00:00 (17h) Add role Gr…" at bounding box center [773, 339] width 250 height 537
click at [670, 16] on icon at bounding box center [668, 17] width 14 height 14
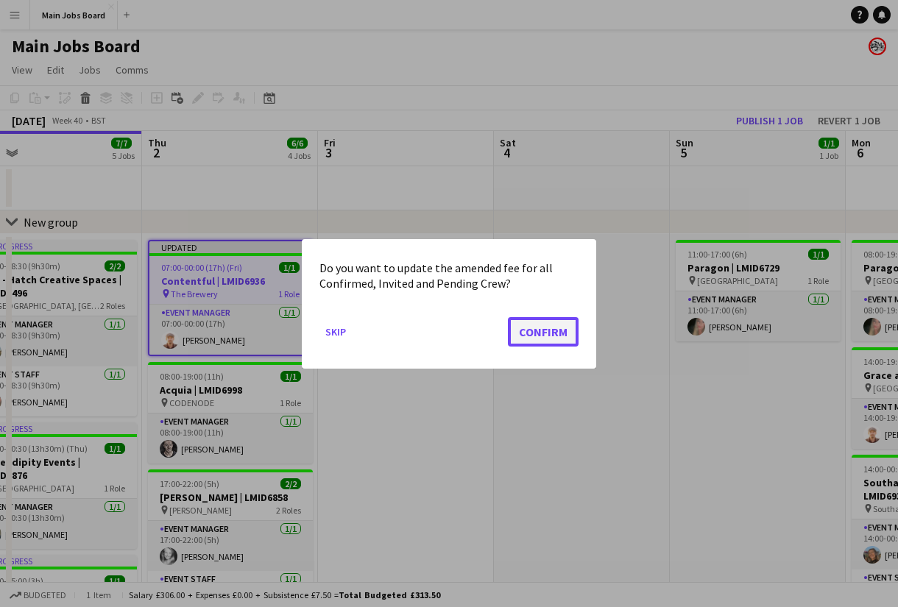
click at [547, 333] on button "Confirm" at bounding box center [543, 330] width 71 height 29
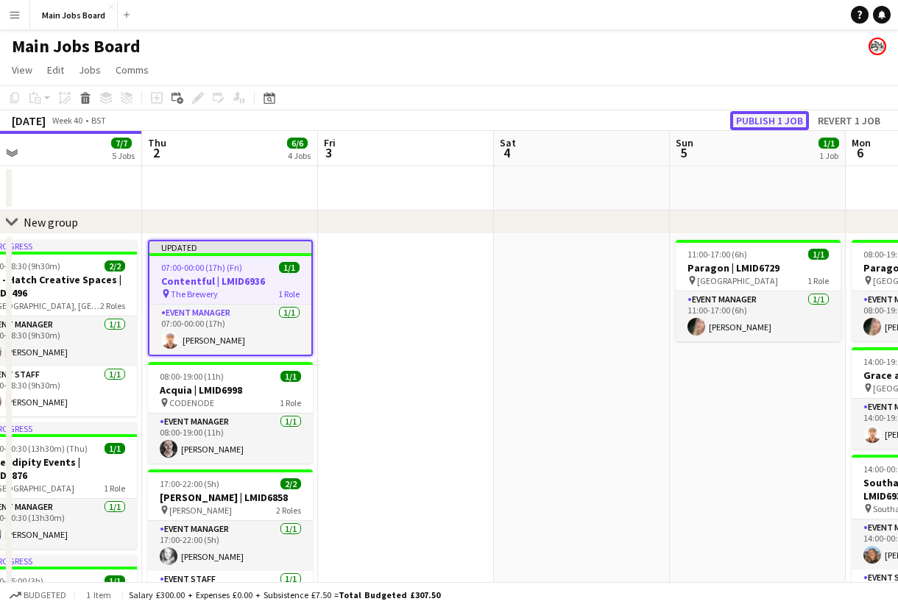
click at [779, 123] on button "Publish 1 job" at bounding box center [769, 120] width 79 height 19
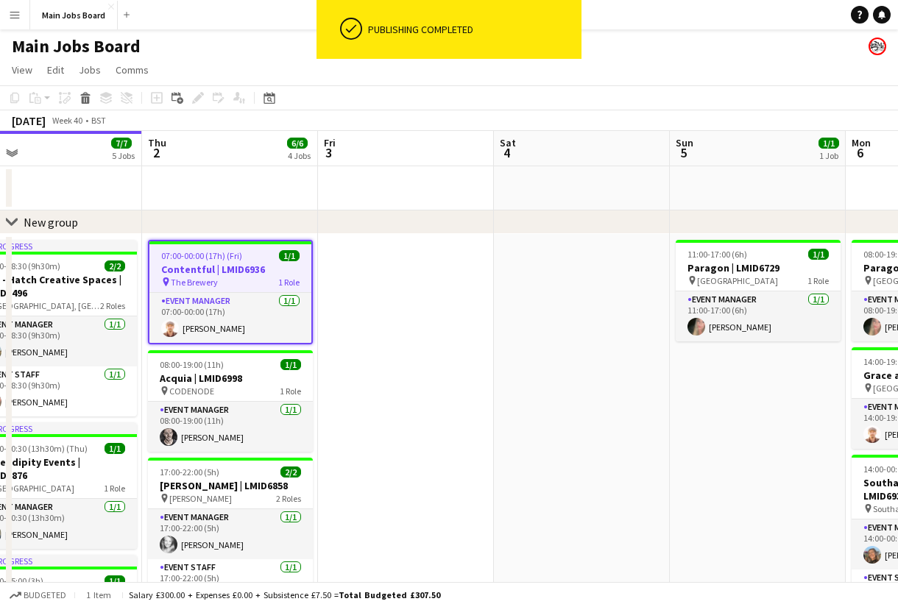
click at [354, 457] on app-date-cell at bounding box center [406, 614] width 176 height 761
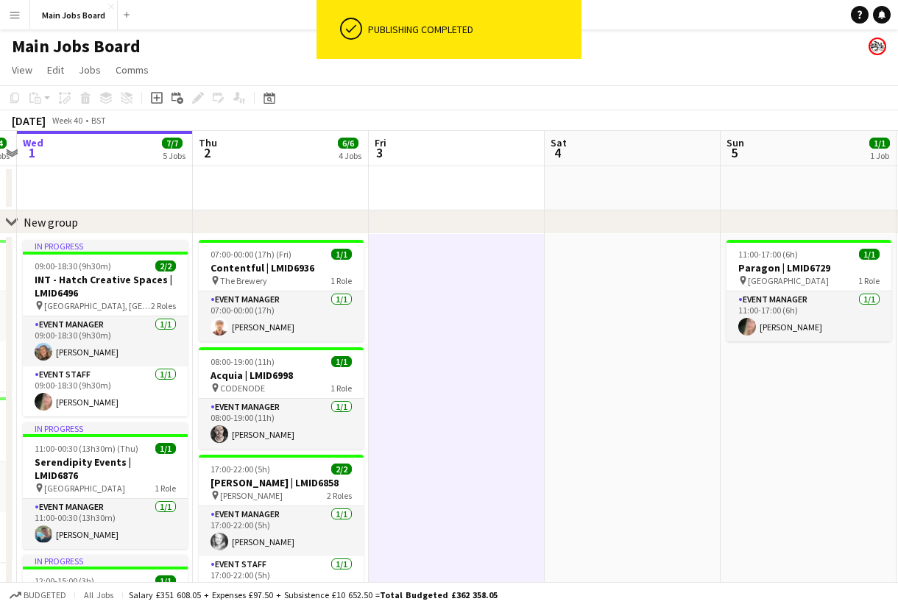
scroll to position [0, 422]
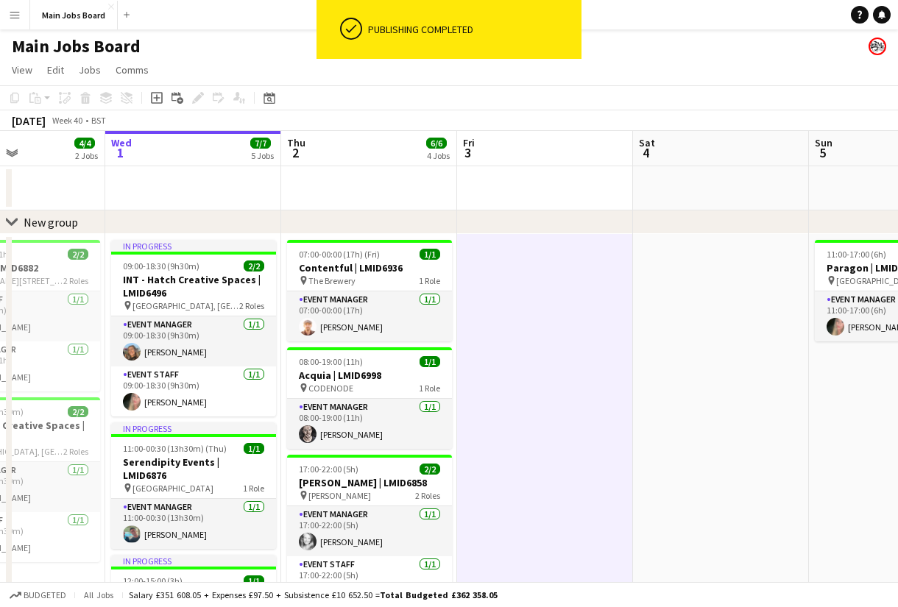
drag, startPoint x: 354, startPoint y: 457, endPoint x: 493, endPoint y: 456, distance: 139.1
click at [493, 456] on app-calendar-viewport "Sun 28 4/4 2 Jobs Mon 29 3/3 2 Jobs Tue 30 4/4 2 Jobs Wed 1 7/7 5 Jobs Thu 2 6/…" at bounding box center [449, 563] width 898 height 864
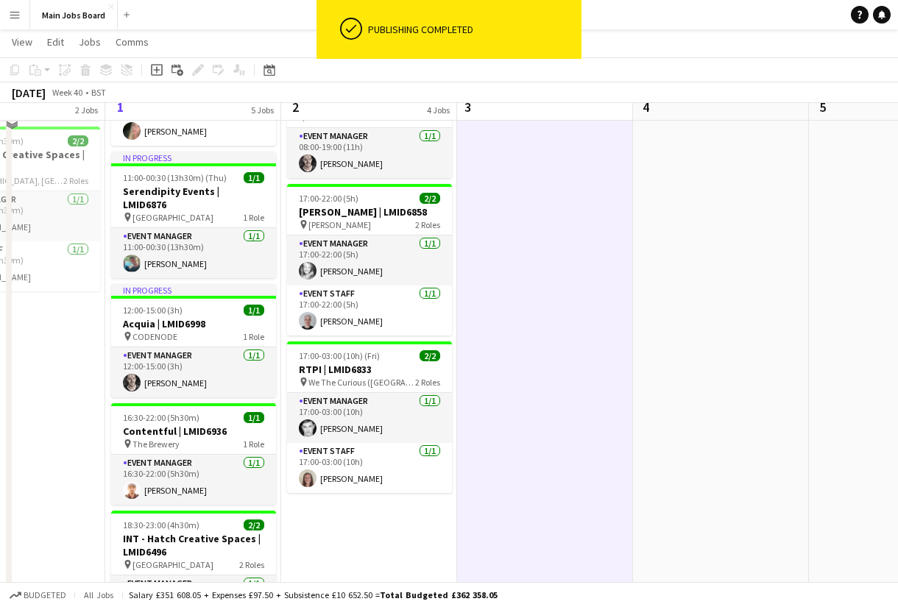
scroll to position [281, 0]
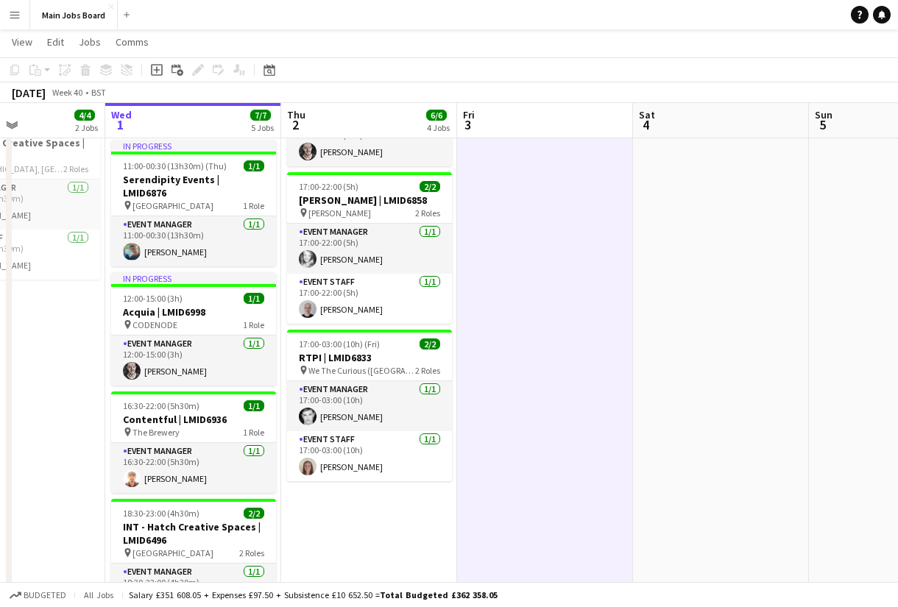
click at [19, 11] on app-icon "Menu" at bounding box center [15, 15] width 12 height 12
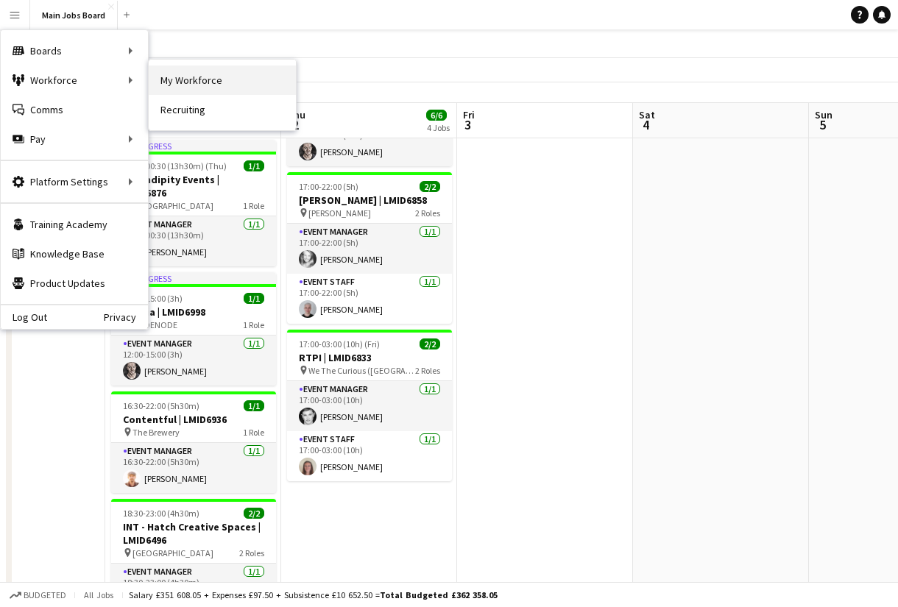
click at [166, 84] on link "My Workforce" at bounding box center [222, 79] width 147 height 29
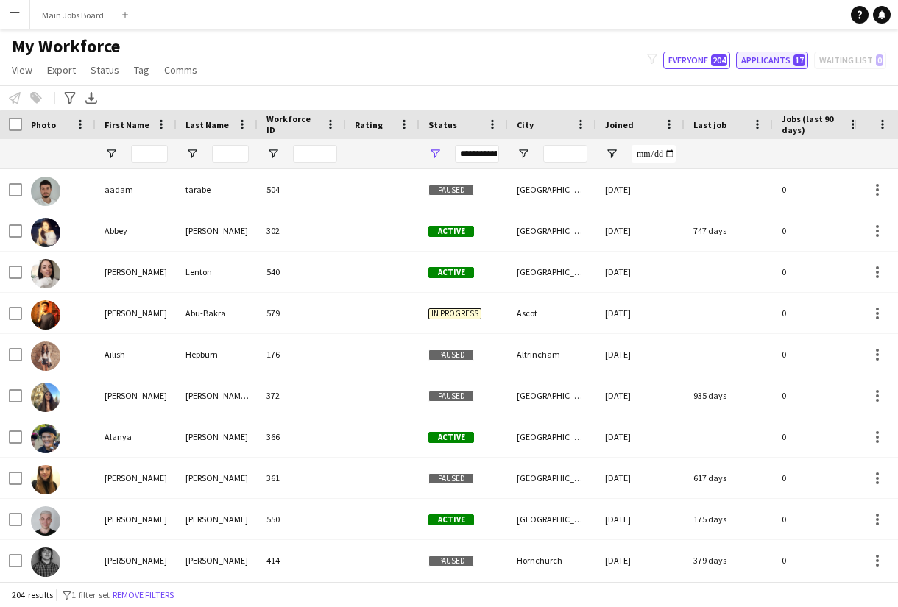
click at [787, 57] on button "Applicants 17" at bounding box center [772, 61] width 72 height 18
type input "**********"
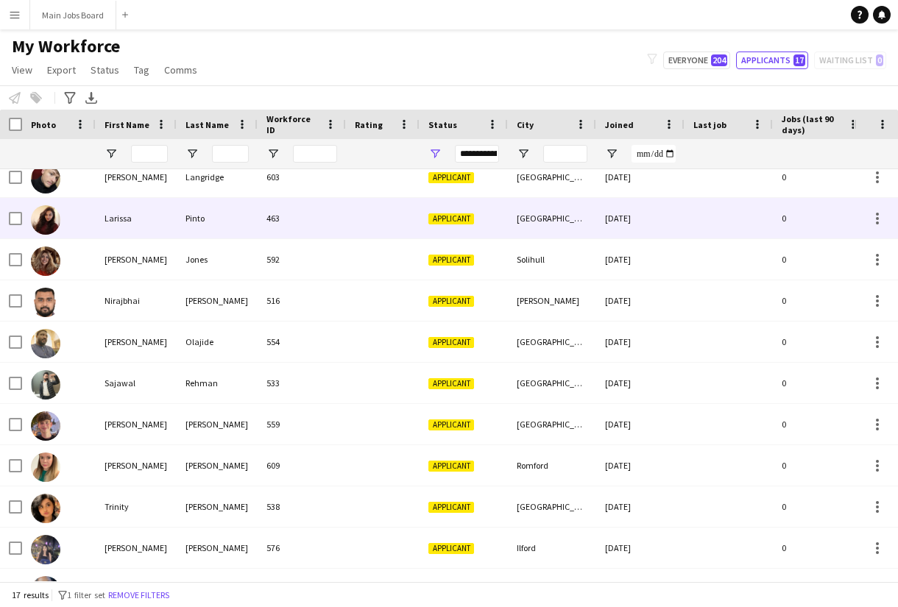
scroll to position [288, 0]
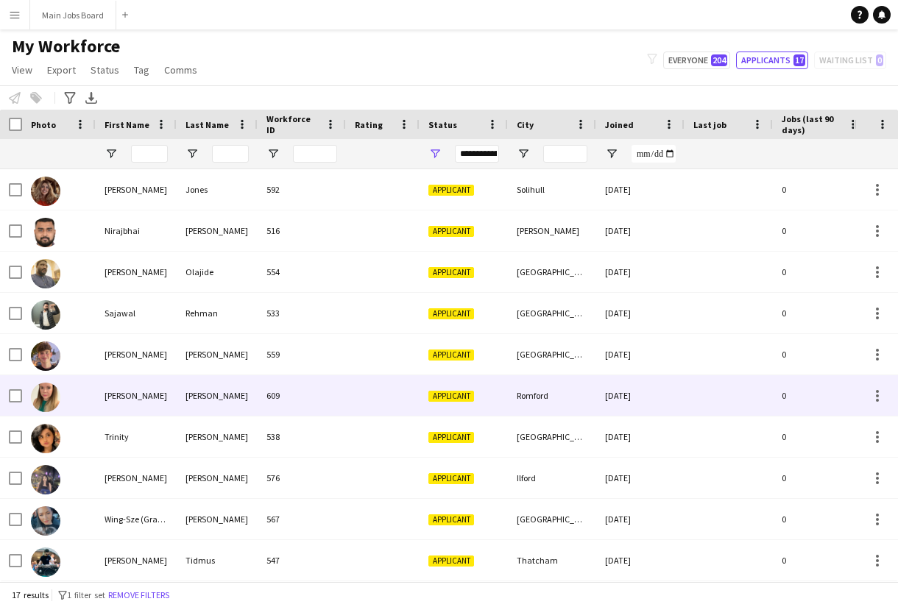
click at [211, 400] on div "[PERSON_NAME]" at bounding box center [217, 395] width 81 height 40
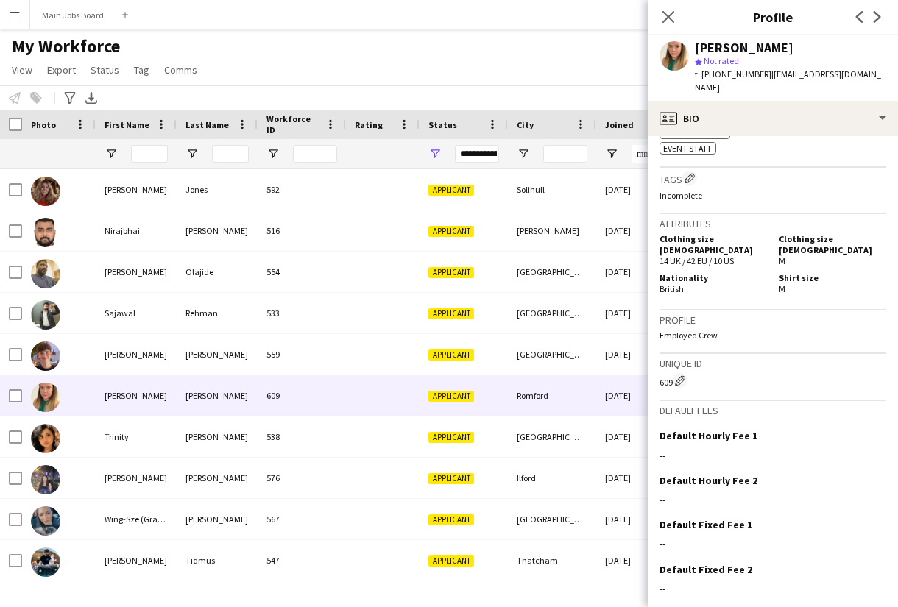
scroll to position [605, 0]
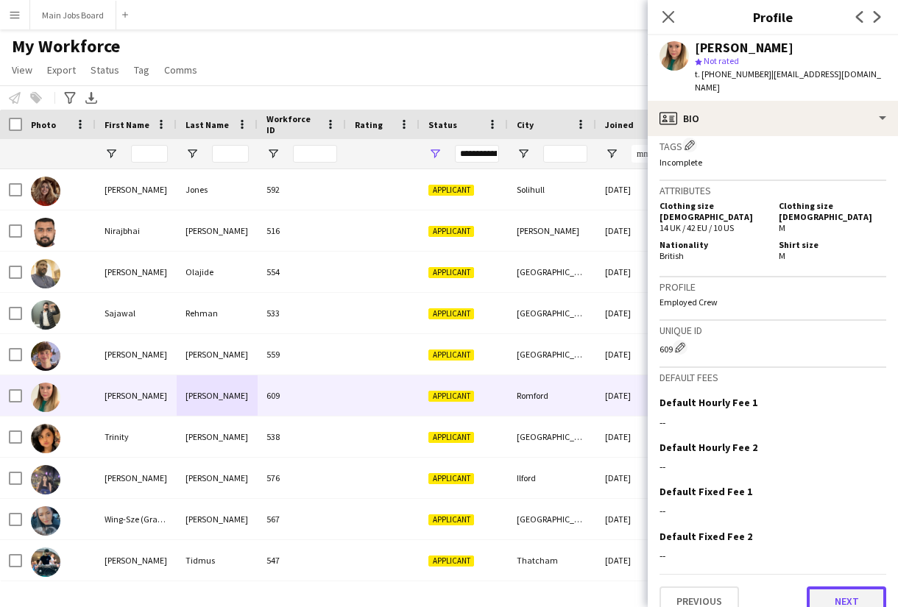
click at [858, 590] on button "Next" at bounding box center [846, 601] width 79 height 29
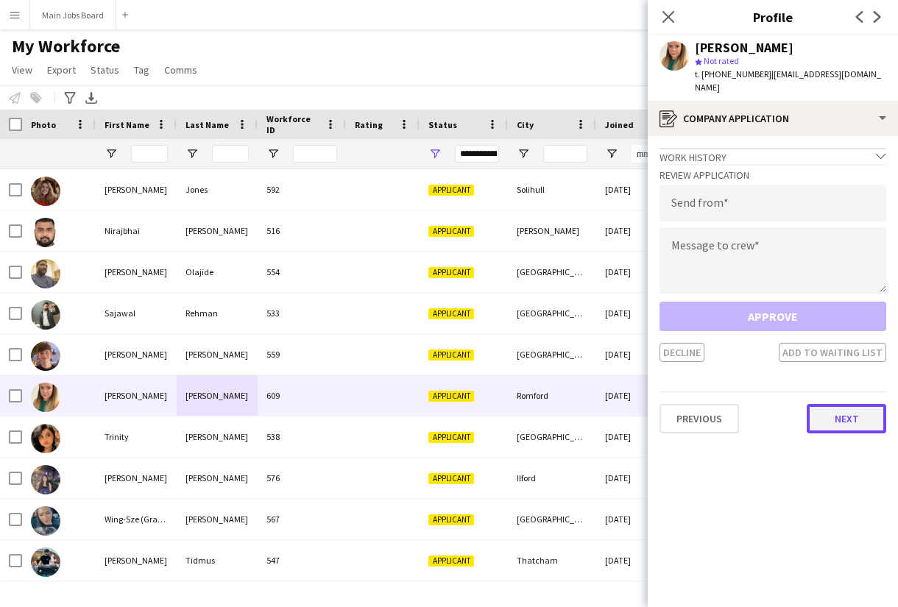
click at [824, 404] on button "Next" at bounding box center [846, 418] width 79 height 29
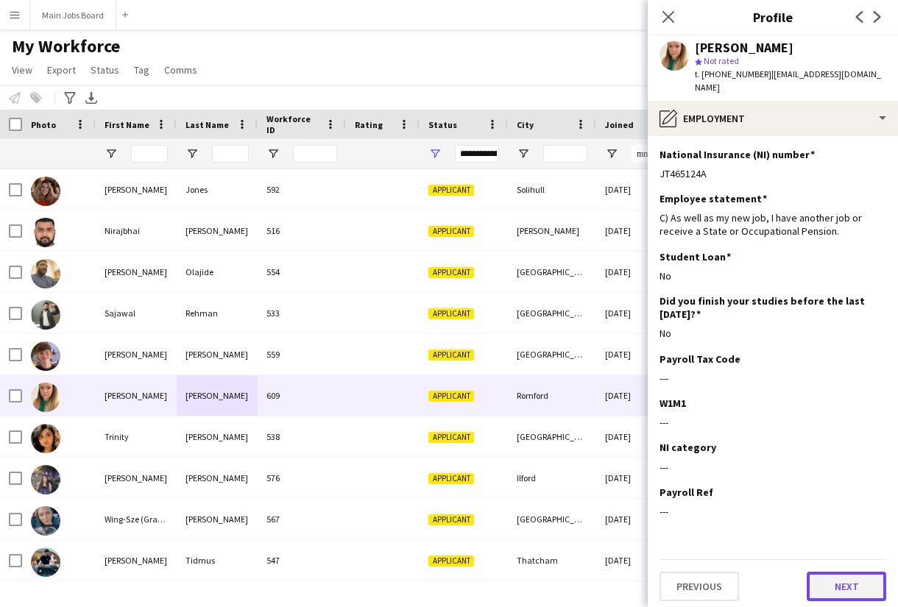
click at [829, 580] on button "Next" at bounding box center [846, 586] width 79 height 29
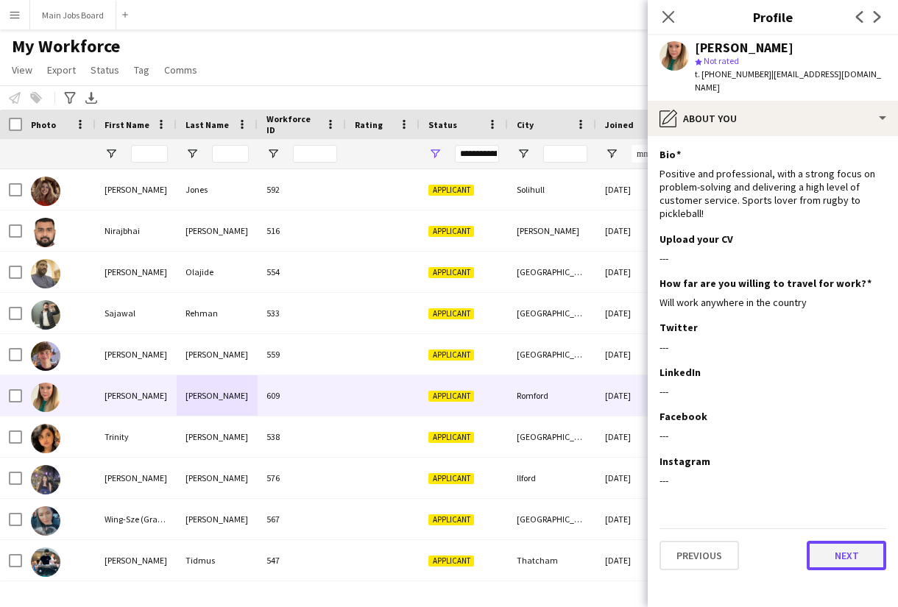
click at [833, 545] on button "Next" at bounding box center [846, 555] width 79 height 29
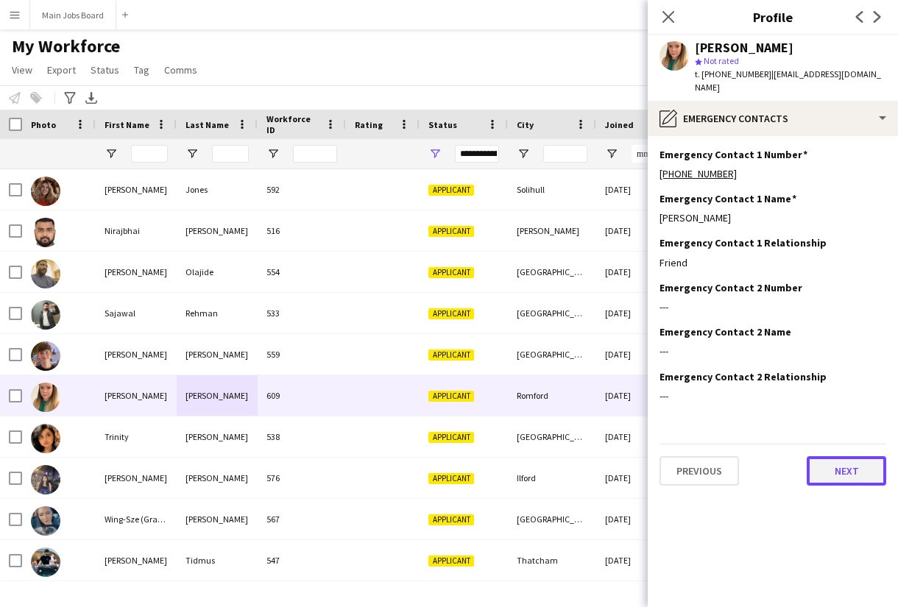
click at [841, 458] on button "Next" at bounding box center [846, 470] width 79 height 29
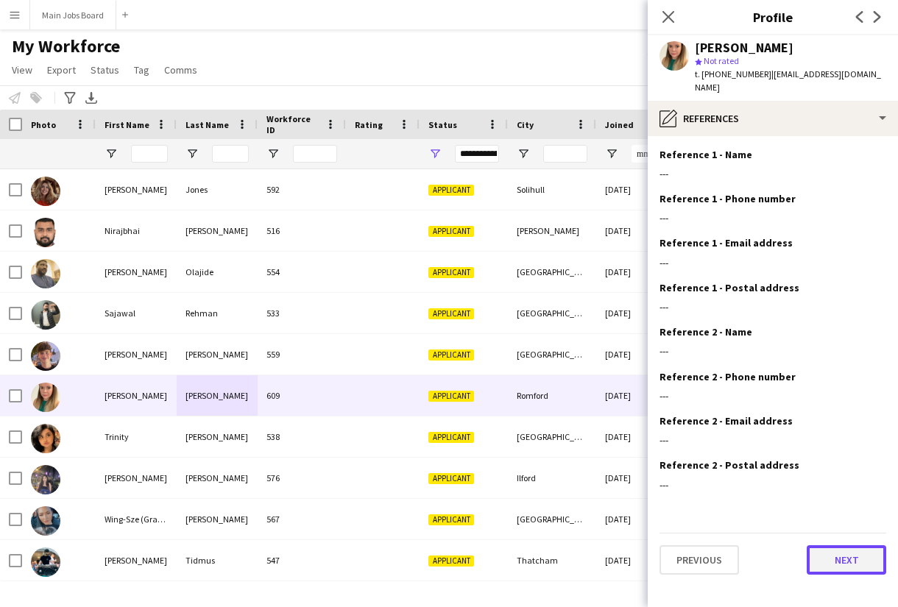
click at [824, 559] on button "Next" at bounding box center [846, 559] width 79 height 29
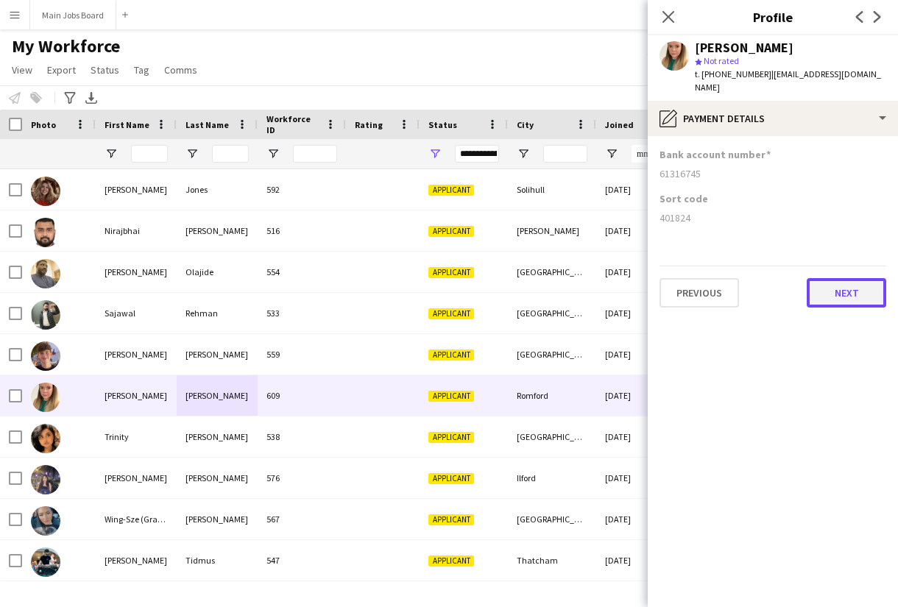
click at [849, 286] on button "Next" at bounding box center [846, 292] width 79 height 29
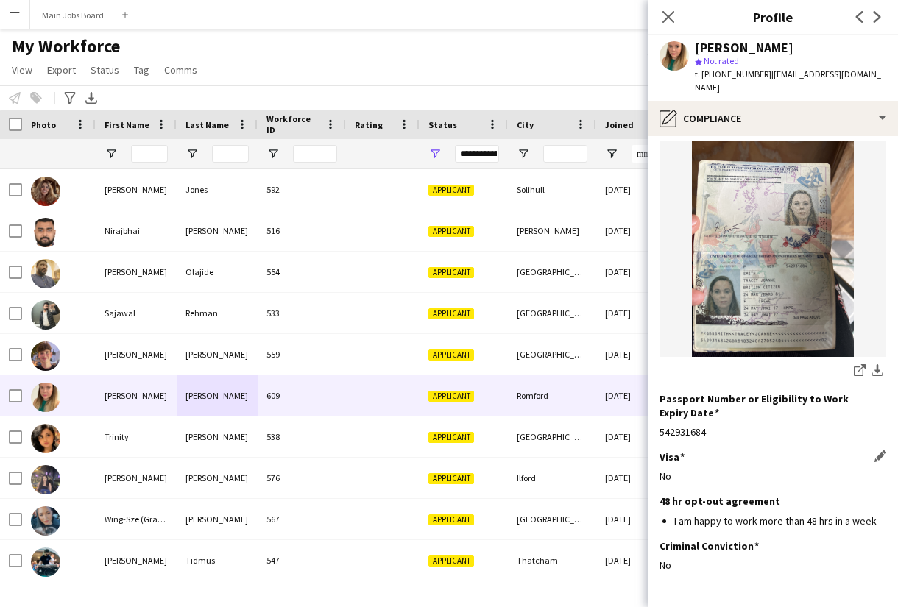
scroll to position [161, 0]
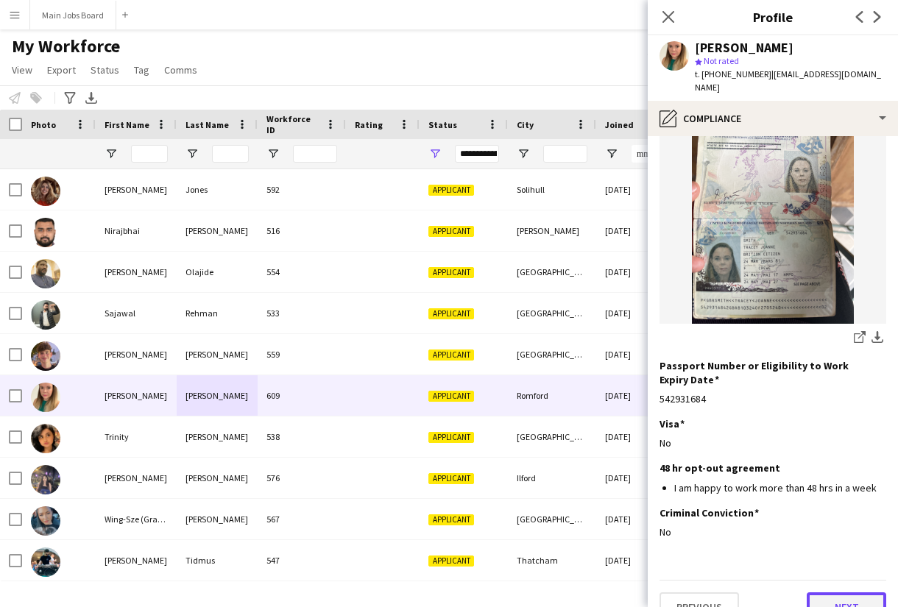
click at [838, 592] on button "Next" at bounding box center [846, 606] width 79 height 29
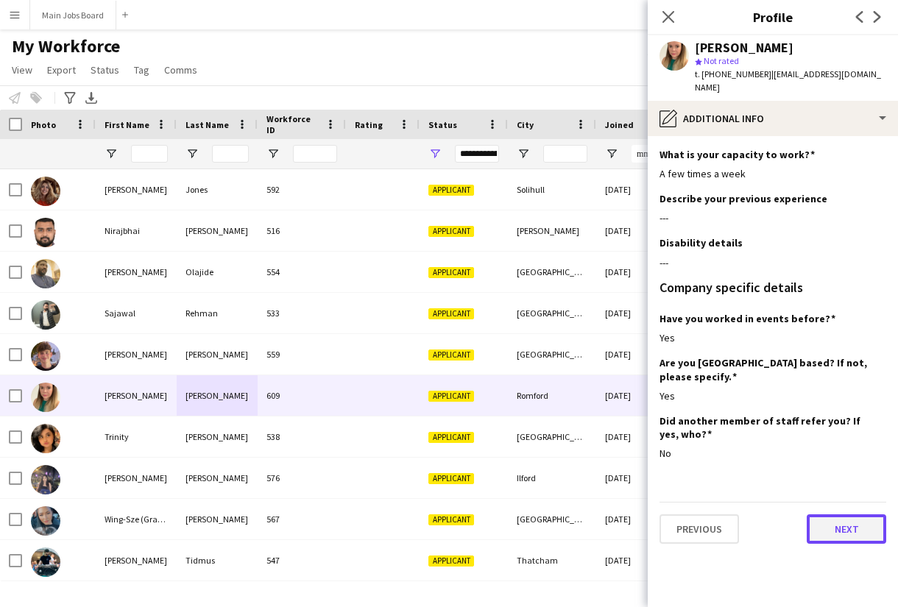
click at [846, 514] on button "Next" at bounding box center [846, 528] width 79 height 29
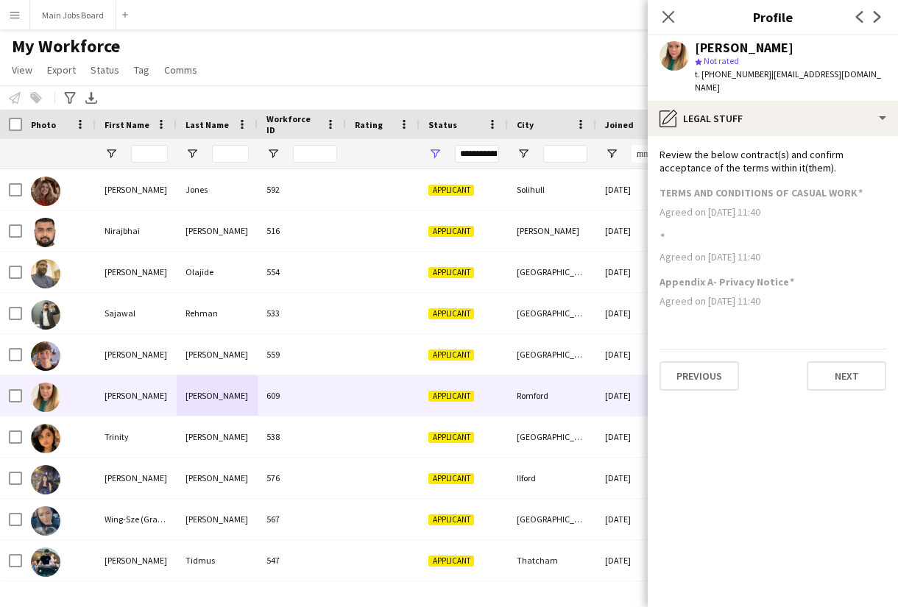
click at [839, 381] on app-section-data-types "Review the below contract(s) and confirm acceptance of the terms within it(them…" at bounding box center [773, 371] width 250 height 471
click at [840, 364] on button "Next" at bounding box center [846, 375] width 79 height 29
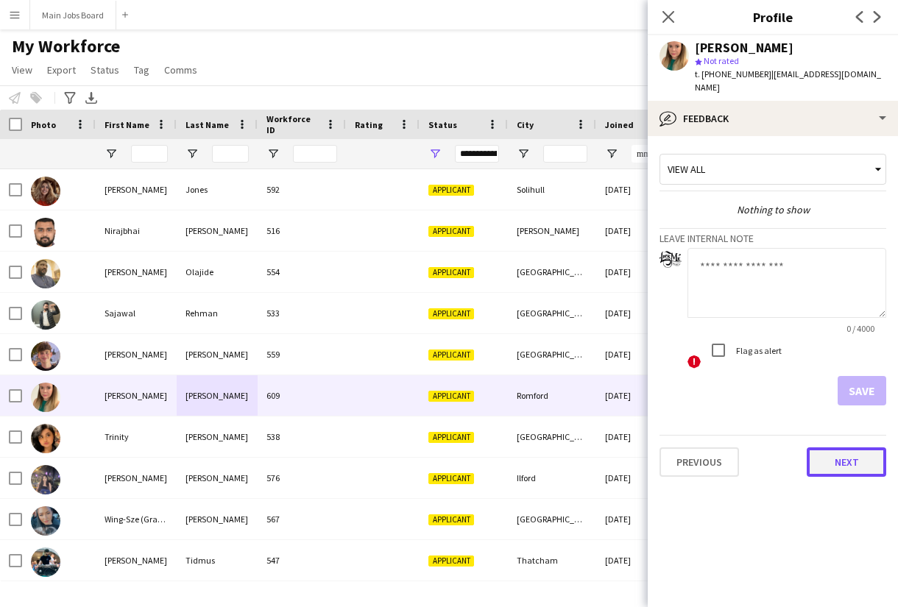
click at [838, 447] on button "Next" at bounding box center [846, 461] width 79 height 29
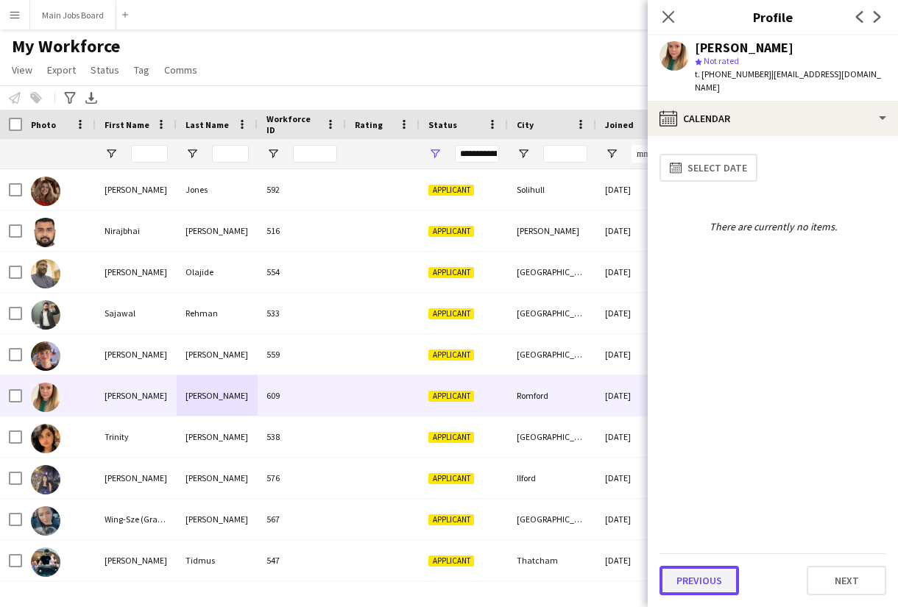
click at [693, 572] on button "Previous" at bounding box center [698, 580] width 79 height 29
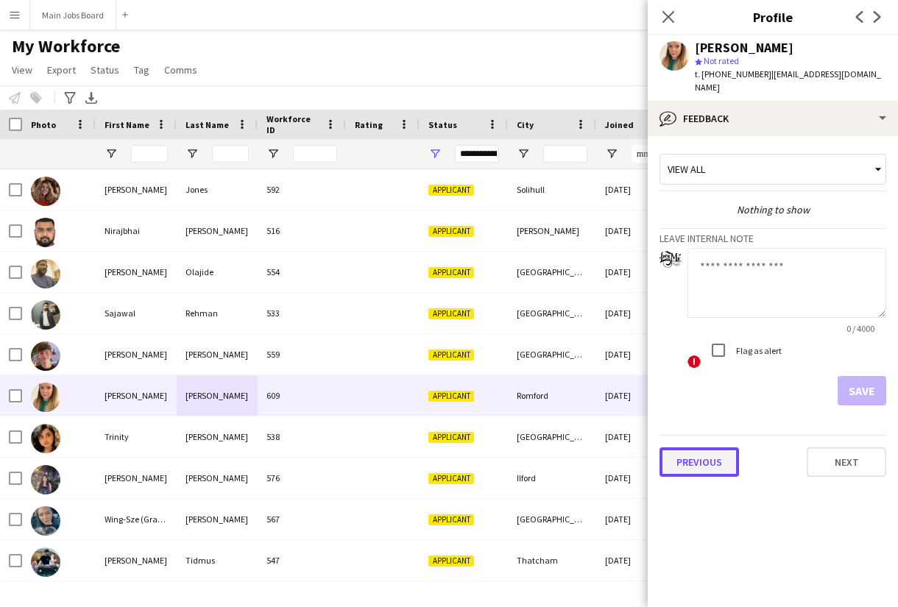
click at [688, 456] on button "Previous" at bounding box center [698, 461] width 79 height 29
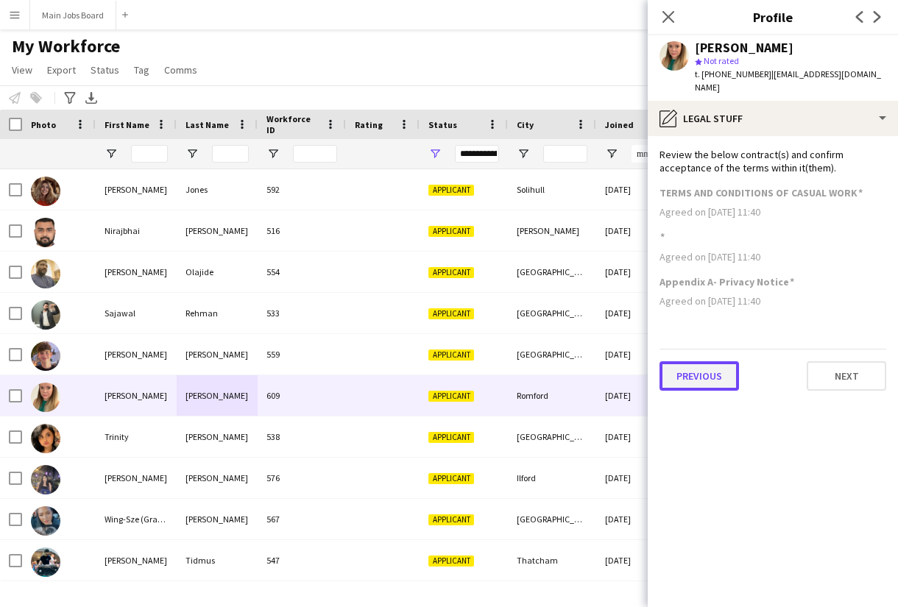
click at [693, 361] on button "Previous" at bounding box center [698, 375] width 79 height 29
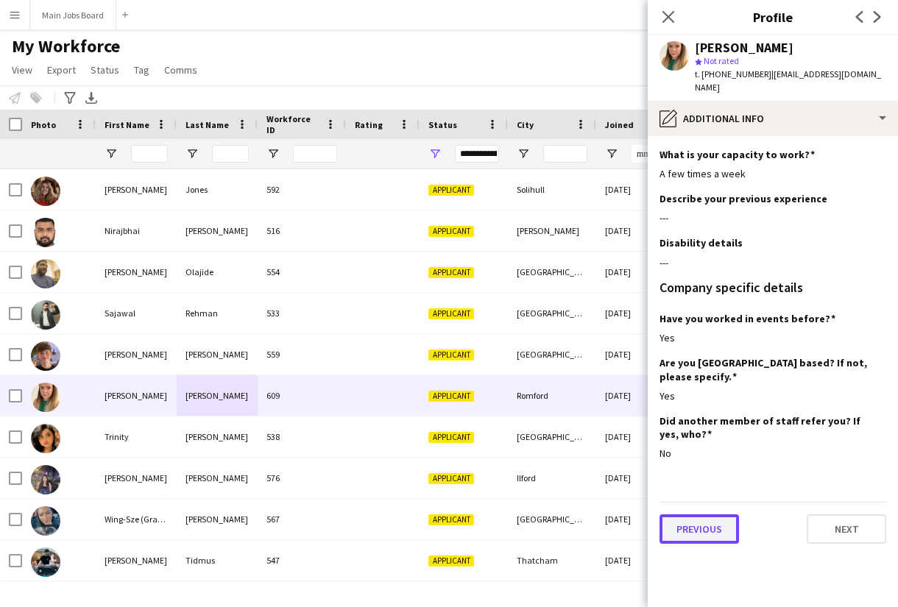
click at [696, 514] on button "Previous" at bounding box center [698, 528] width 79 height 29
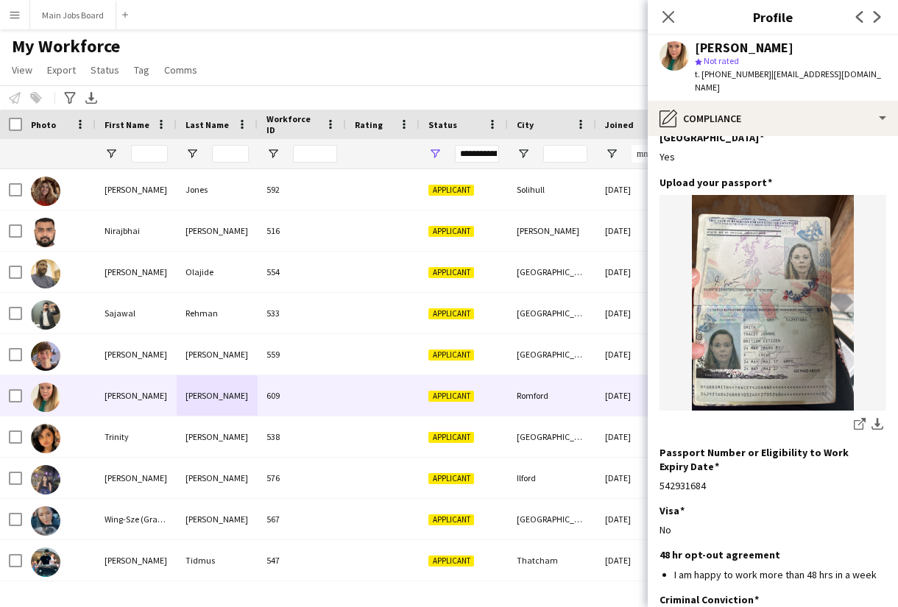
scroll to position [161, 0]
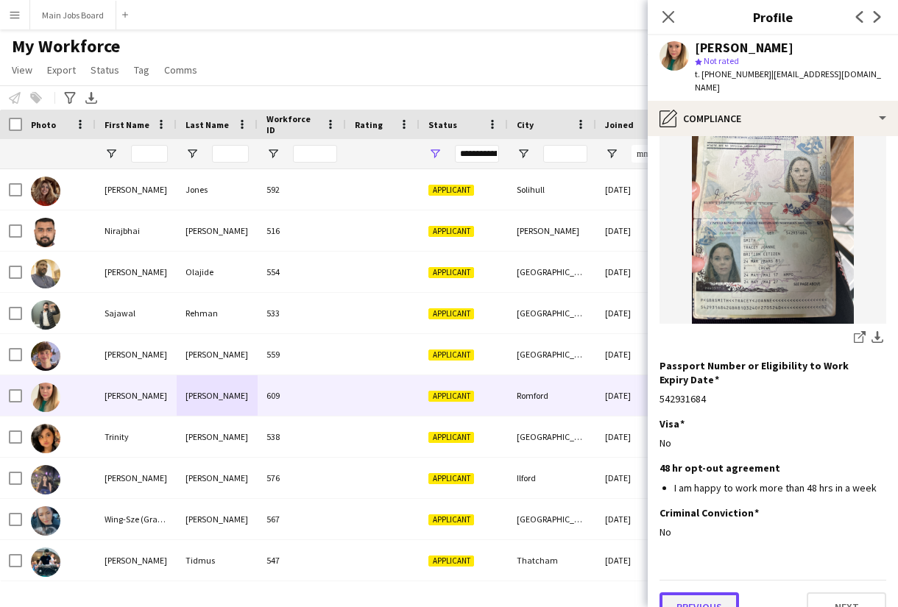
click at [695, 592] on button "Previous" at bounding box center [698, 606] width 79 height 29
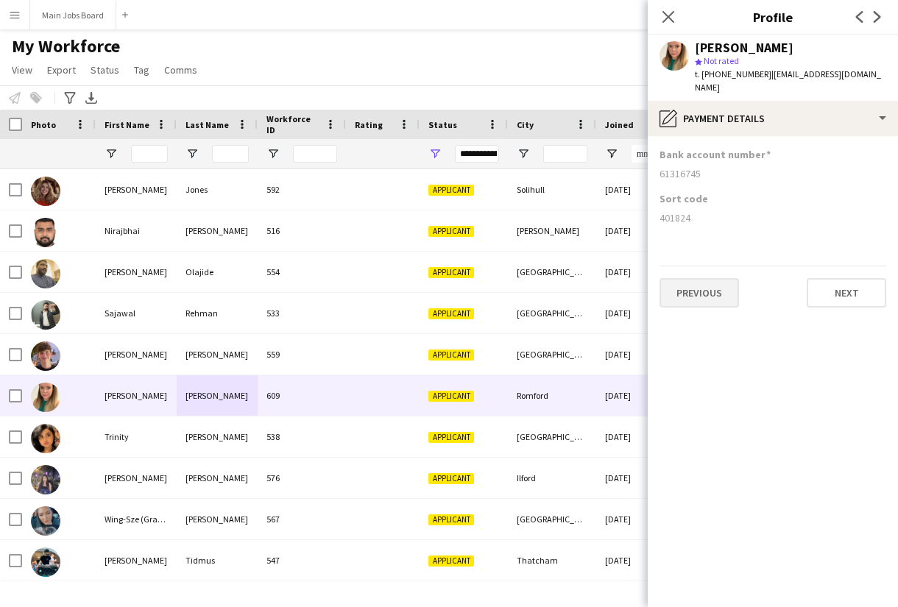
scroll to position [0, 0]
click at [701, 288] on button "Previous" at bounding box center [698, 292] width 79 height 29
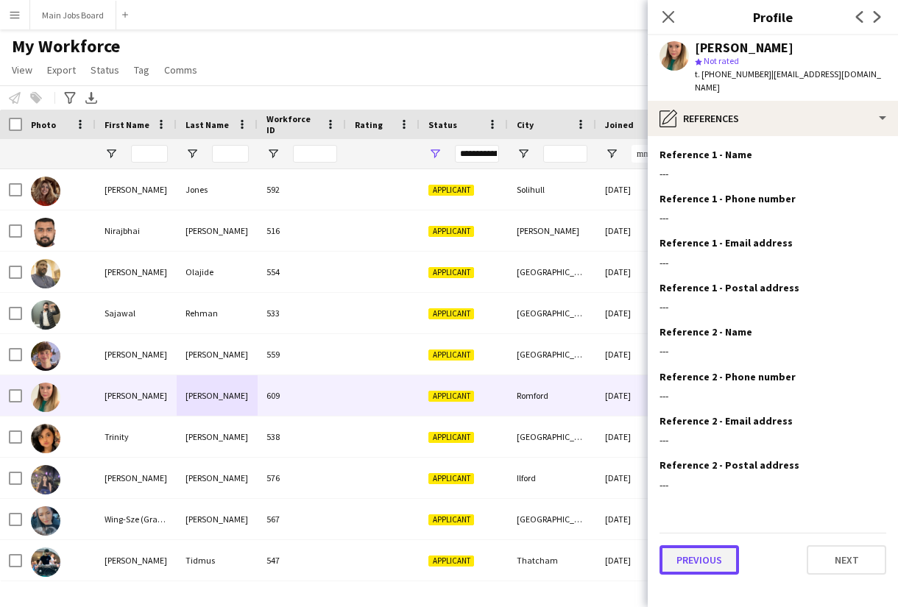
click at [711, 545] on button "Previous" at bounding box center [698, 559] width 79 height 29
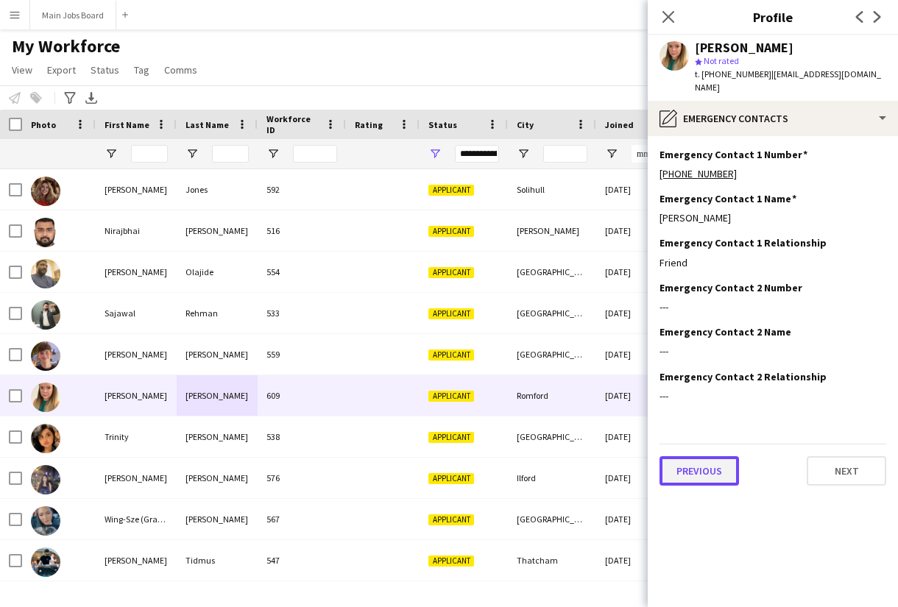
click at [709, 461] on button "Previous" at bounding box center [698, 470] width 79 height 29
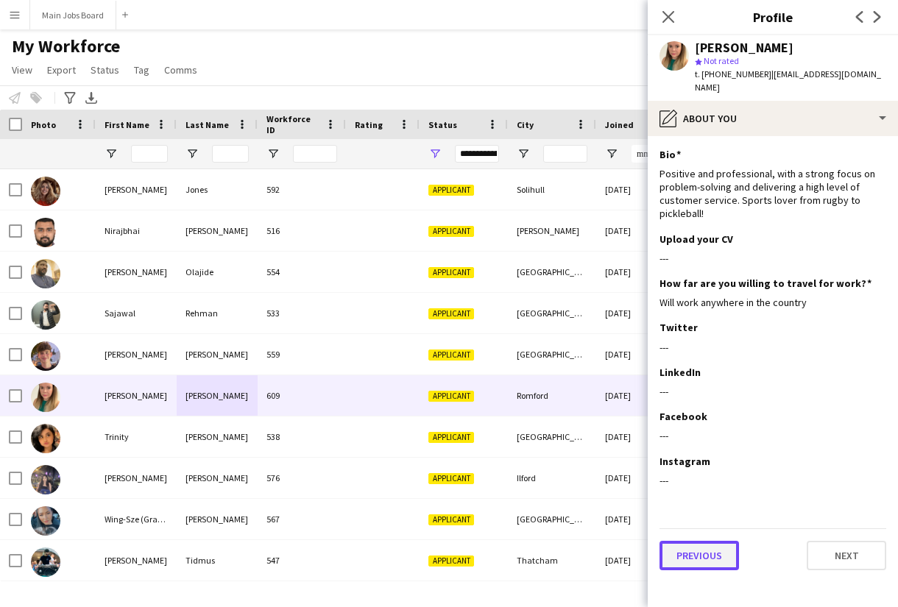
click at [697, 548] on button "Previous" at bounding box center [698, 555] width 79 height 29
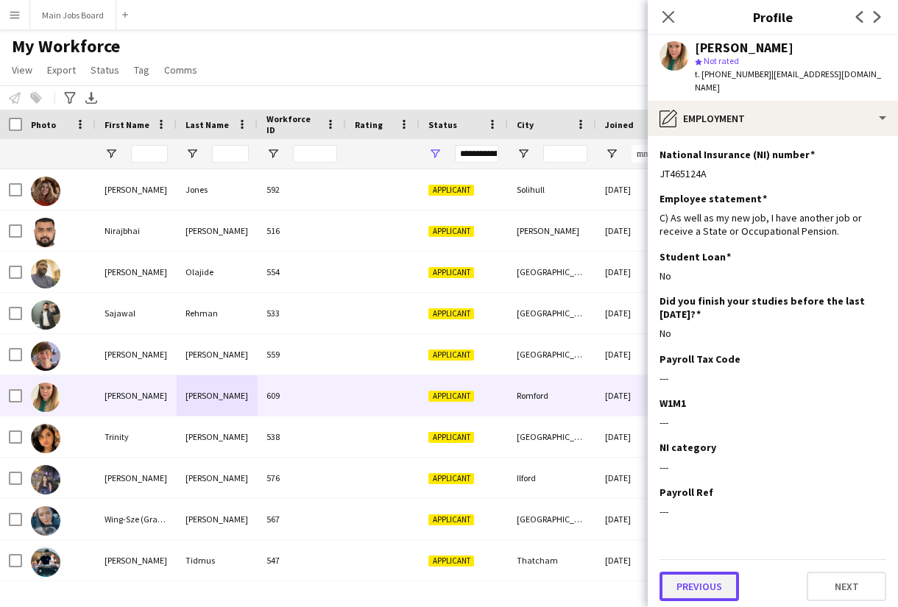
click at [697, 572] on button "Previous" at bounding box center [698, 586] width 79 height 29
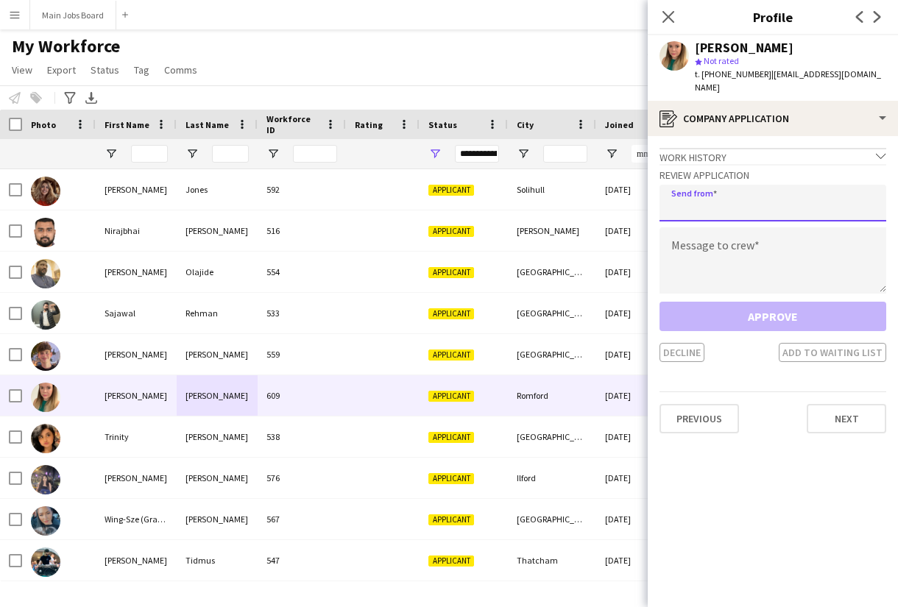
click at [734, 195] on input "email" at bounding box center [772, 203] width 227 height 37
type input "**********"
click at [729, 227] on textarea at bounding box center [772, 260] width 227 height 66
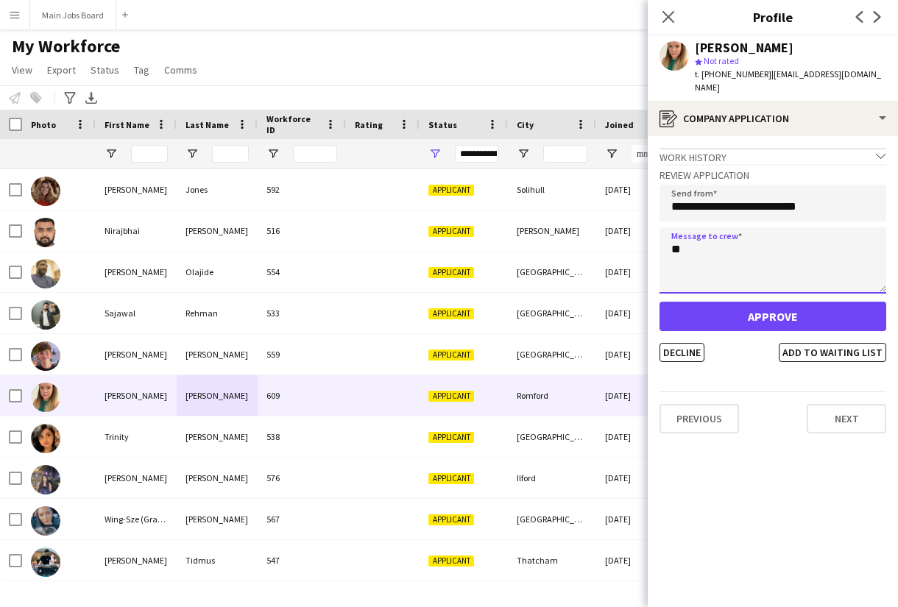
type textarea "*"
type textarea "**********"
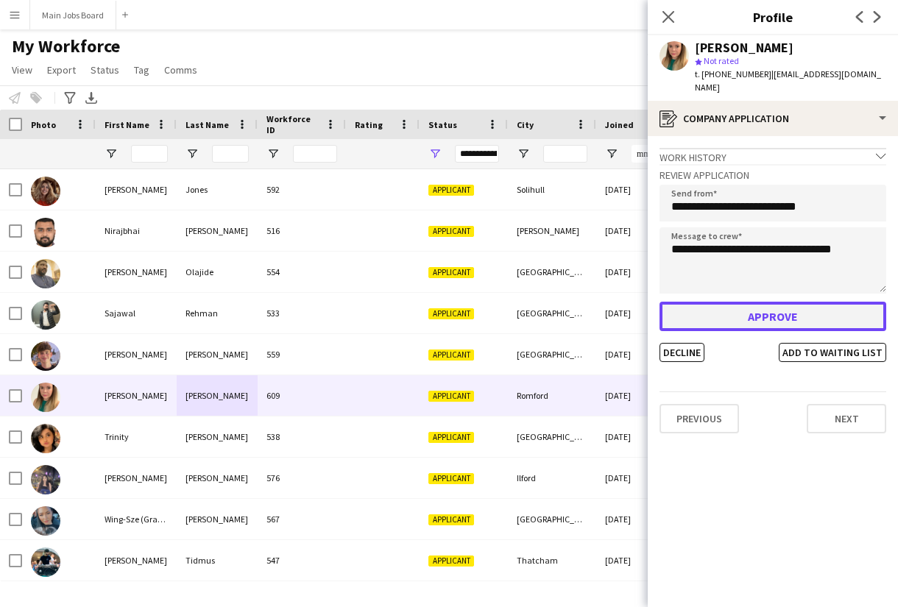
click at [727, 302] on button "Approve" at bounding box center [772, 316] width 227 height 29
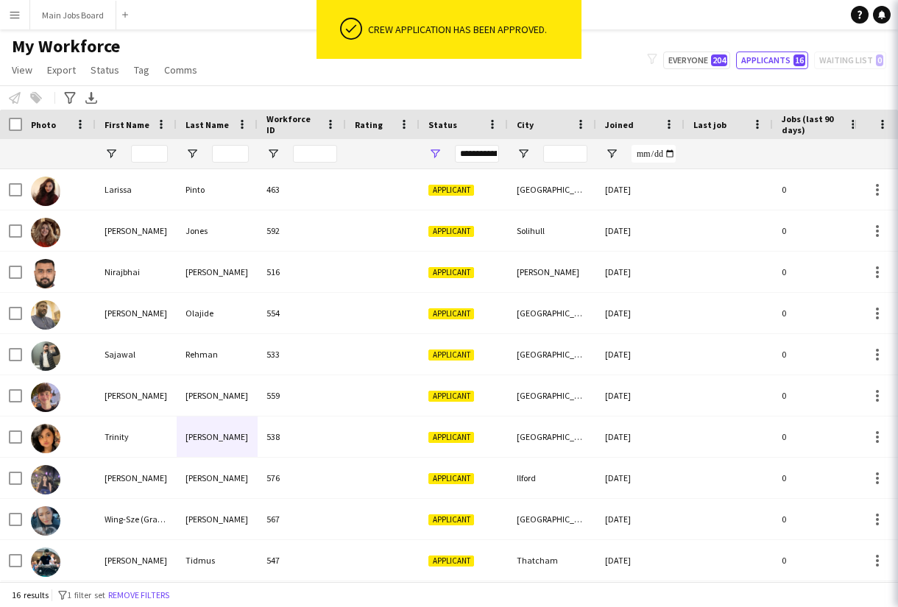
scroll to position [247, 0]
click at [71, 10] on button "Main Jobs Board Close" at bounding box center [73, 15] width 86 height 29
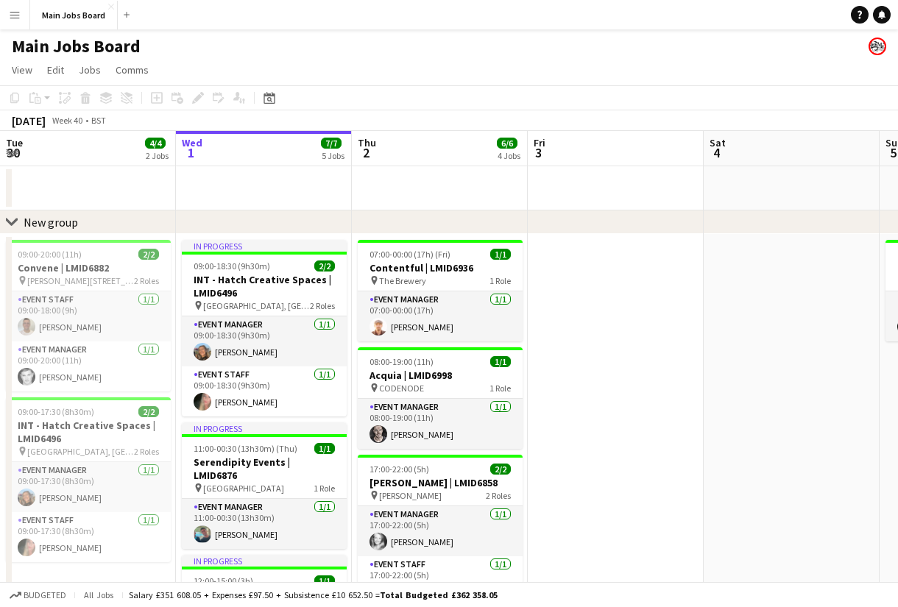
scroll to position [0, 380]
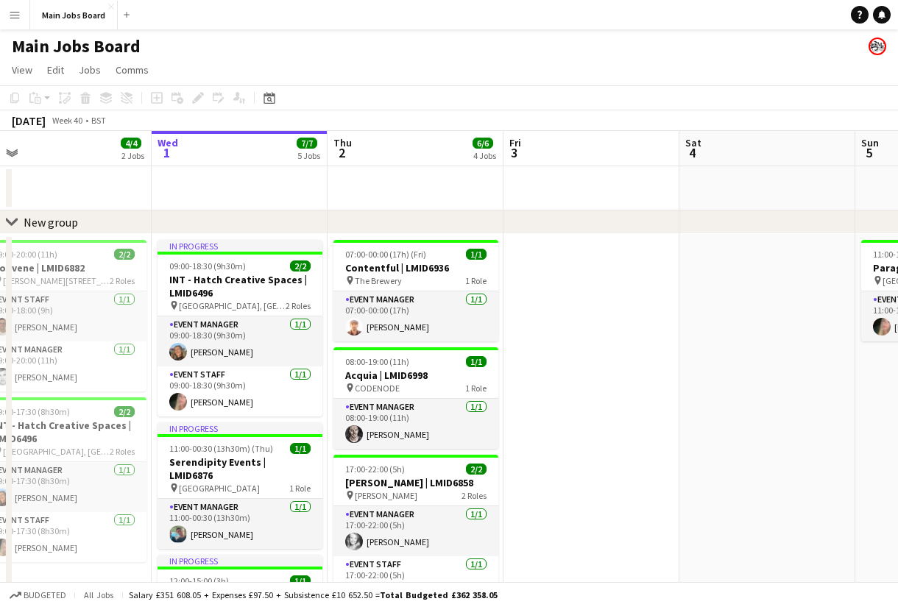
drag, startPoint x: 634, startPoint y: 421, endPoint x: 603, endPoint y: 421, distance: 30.9
click at [606, 421] on app-calendar-viewport "Sun 28 4/4 2 Jobs Mon 29 3/3 2 Jobs Tue 30 4/4 2 Jobs Wed 1 7/7 5 Jobs Thu 2 6/…" at bounding box center [449, 563] width 898 height 864
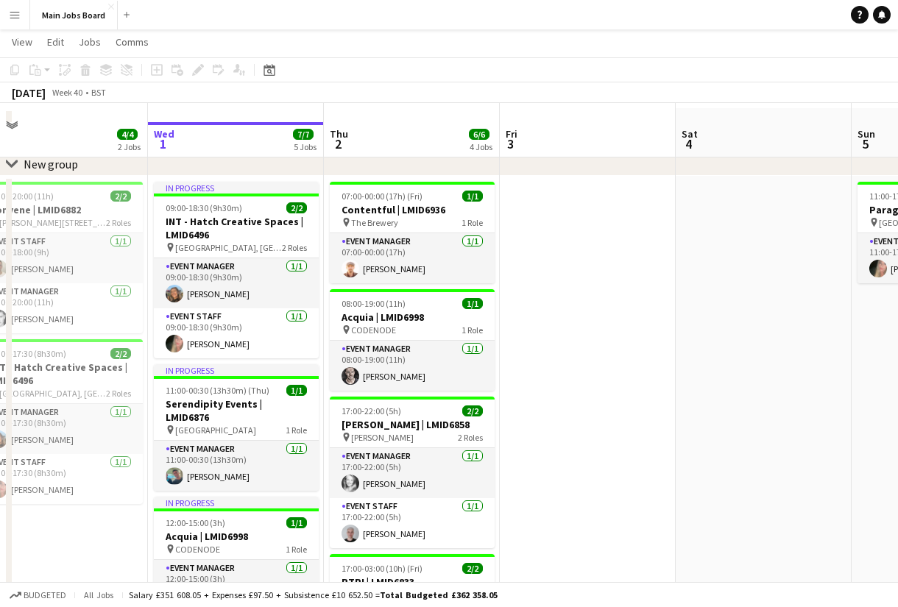
scroll to position [49, 0]
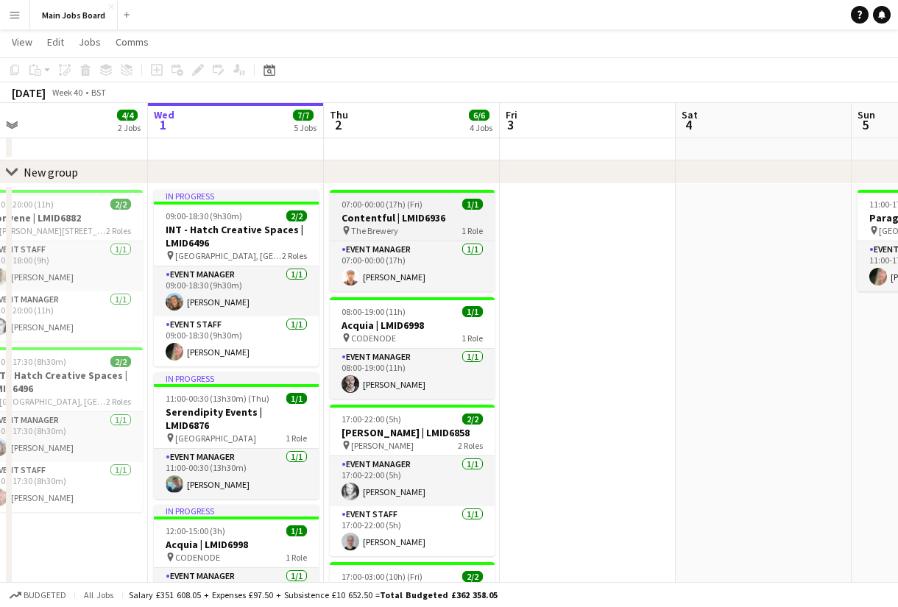
click at [408, 206] on span "07:00-00:00 (17h) (Fri)" at bounding box center [381, 204] width 81 height 11
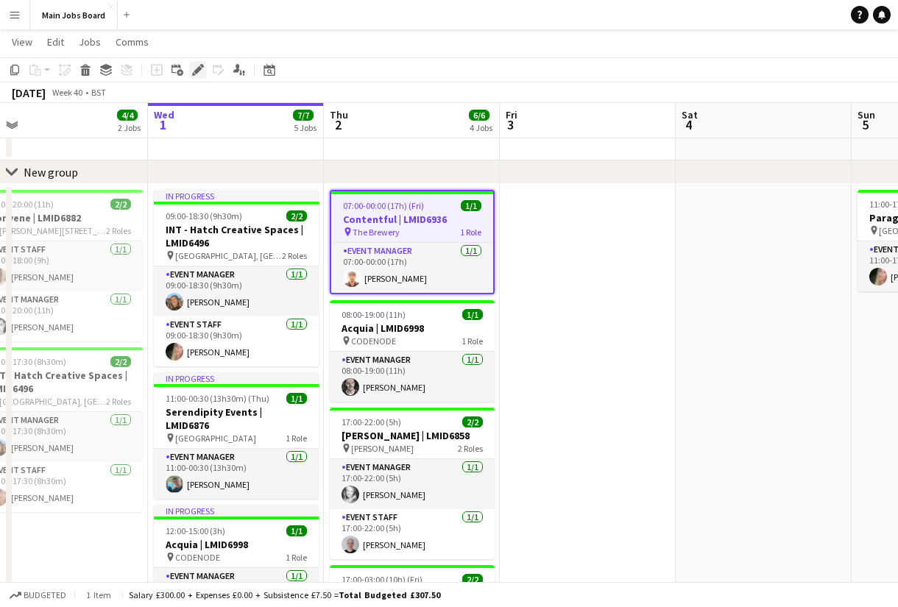
click at [191, 72] on div "Edit" at bounding box center [198, 70] width 18 height 18
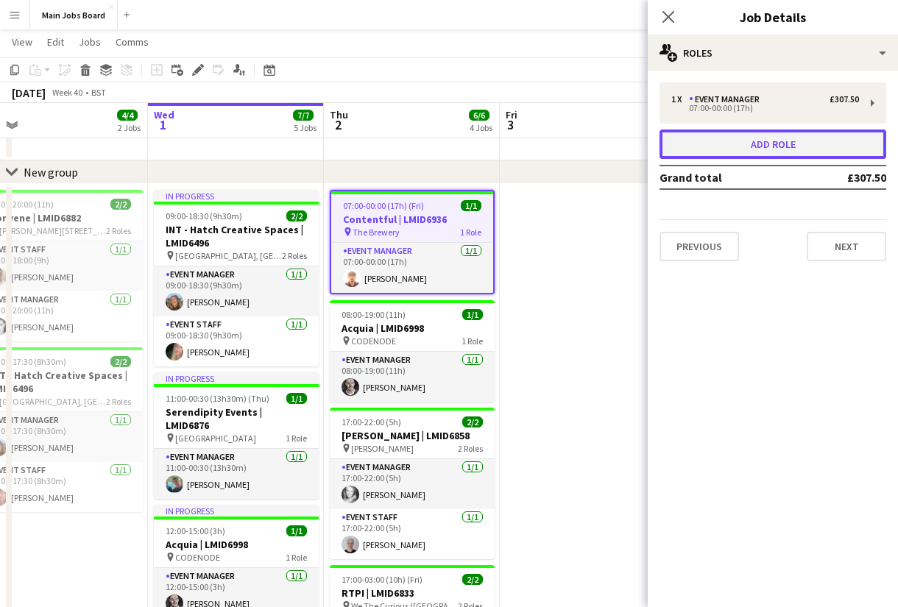
click at [779, 146] on button "Add role" at bounding box center [772, 144] width 227 height 29
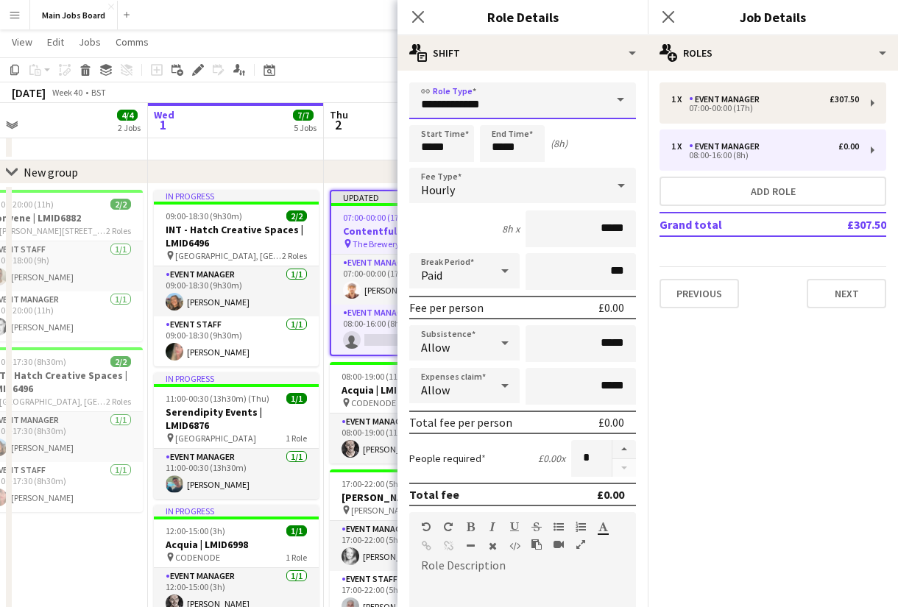
click at [541, 103] on input "**********" at bounding box center [522, 100] width 227 height 37
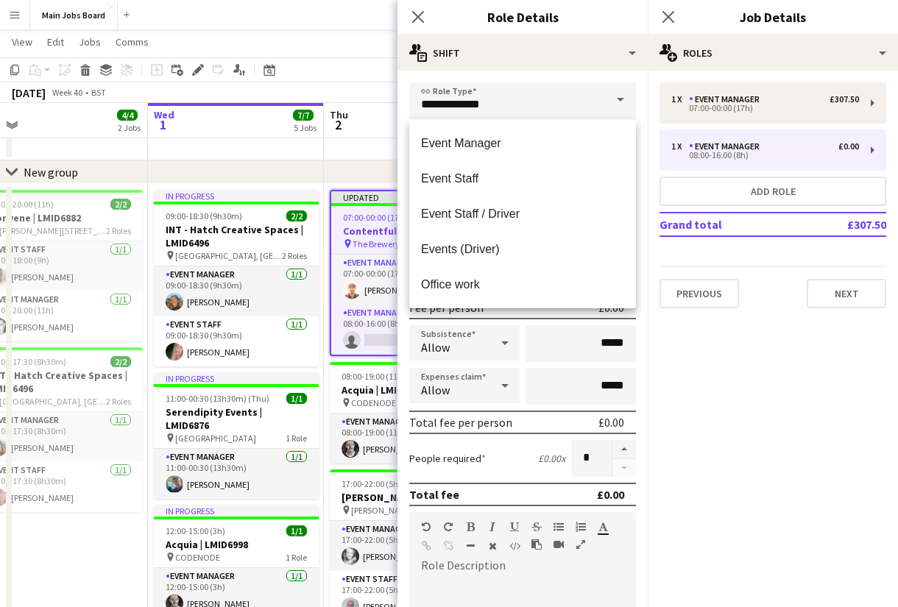
click at [737, 321] on mat-expansion-panel "pencil3 General details 1 x Event Manager £307.50 07:00-00:00 (17h) 1 x Event M…" at bounding box center [773, 339] width 250 height 537
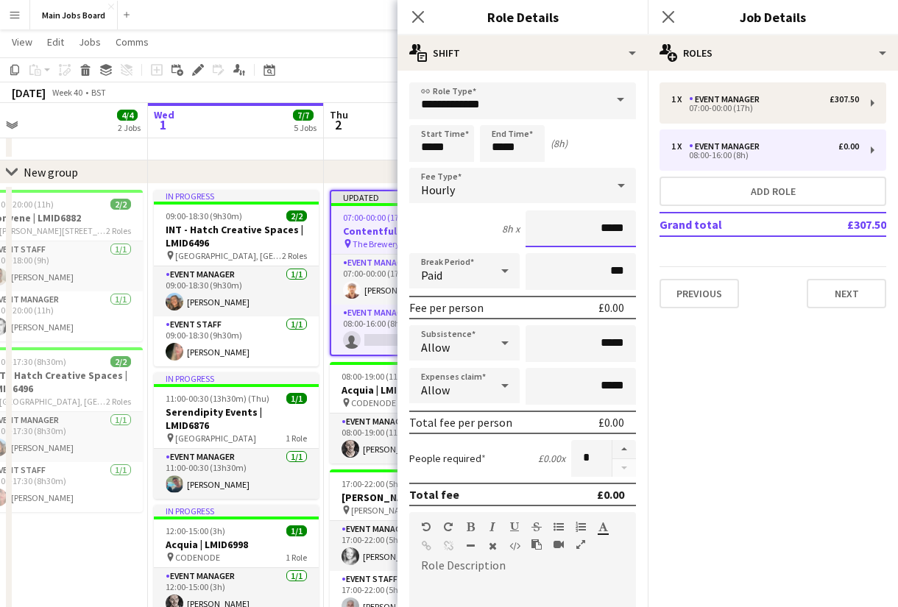
click at [625, 226] on input "*****" at bounding box center [580, 228] width 110 height 37
type input "**"
type input "******"
click at [464, 152] on input "*****" at bounding box center [441, 143] width 65 height 37
type input "*****"
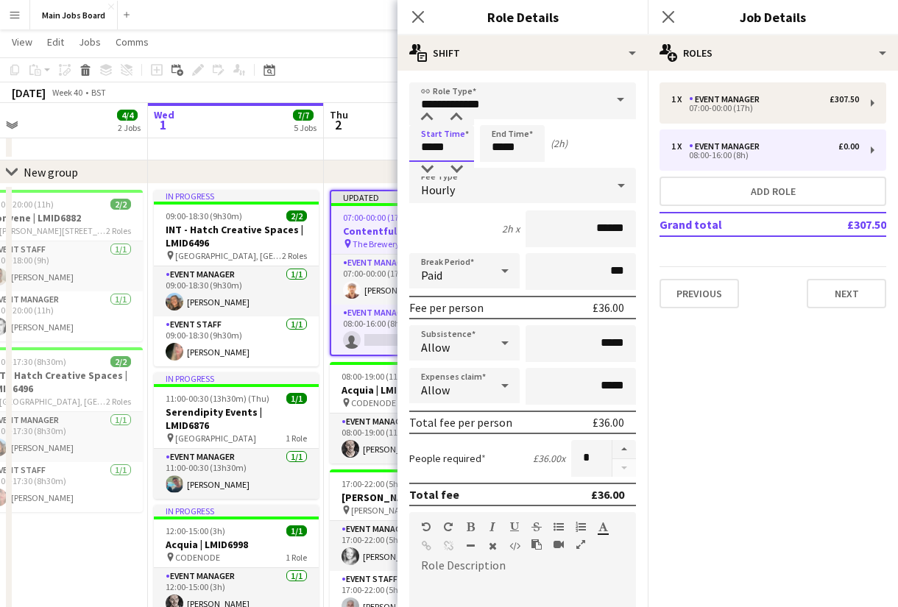
type input "*****"
click at [539, 152] on input "*****" at bounding box center [512, 143] width 65 height 37
type input "*****"
click at [724, 436] on mat-expansion-panel "pencil3 General details 1 x Event Manager £307.50 07:00-00:00 (17h) 1 x Event M…" at bounding box center [773, 339] width 250 height 537
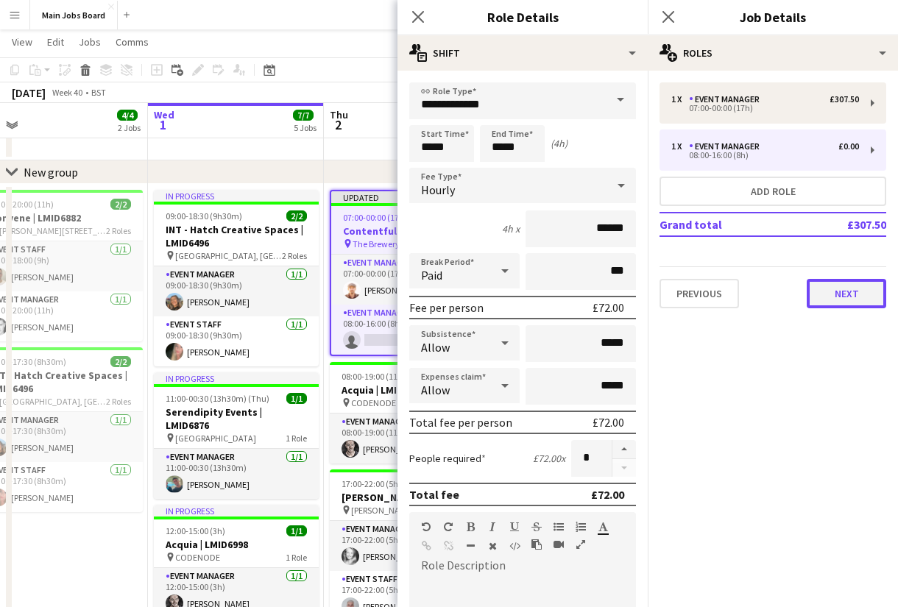
click at [851, 293] on button "Next" at bounding box center [846, 293] width 79 height 29
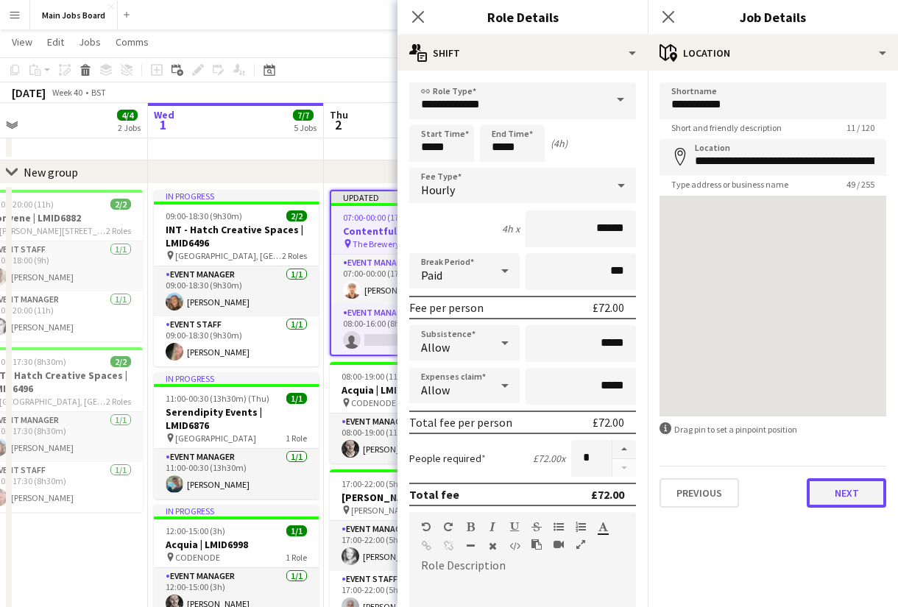
click at [837, 492] on button "Next" at bounding box center [846, 492] width 79 height 29
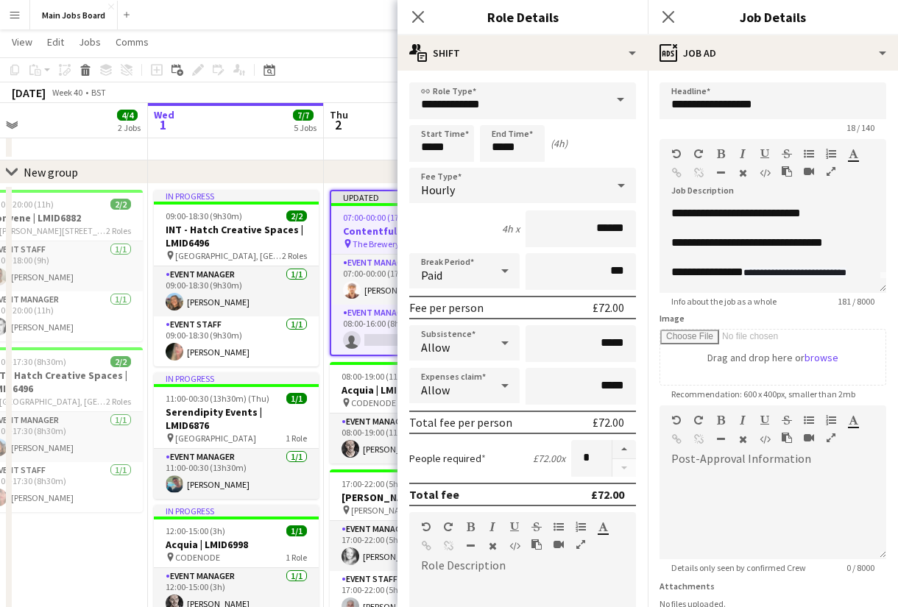
scroll to position [0, 0]
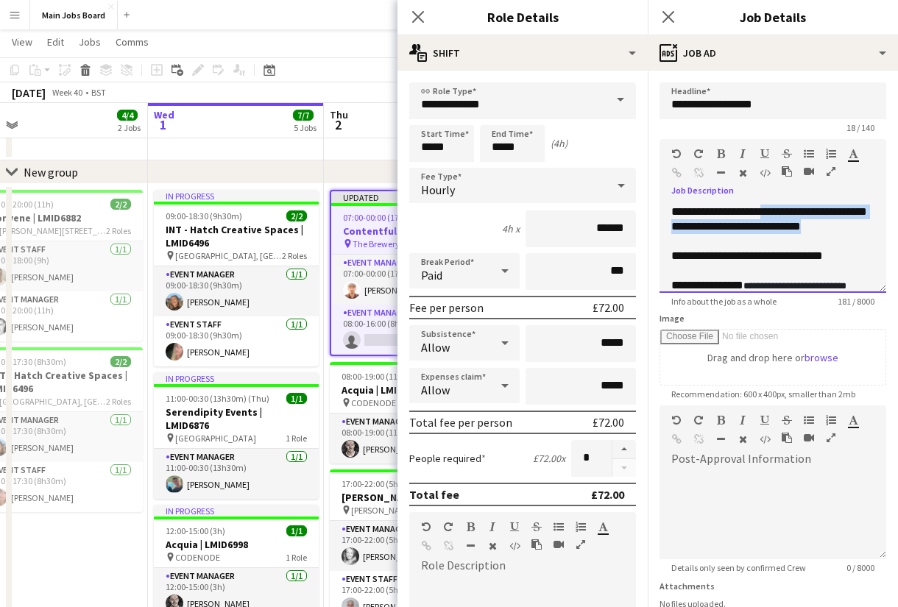
drag, startPoint x: 844, startPoint y: 229, endPoint x: 771, endPoint y: 210, distance: 75.9
click at [771, 210] on div "**********" at bounding box center [772, 249] width 227 height 88
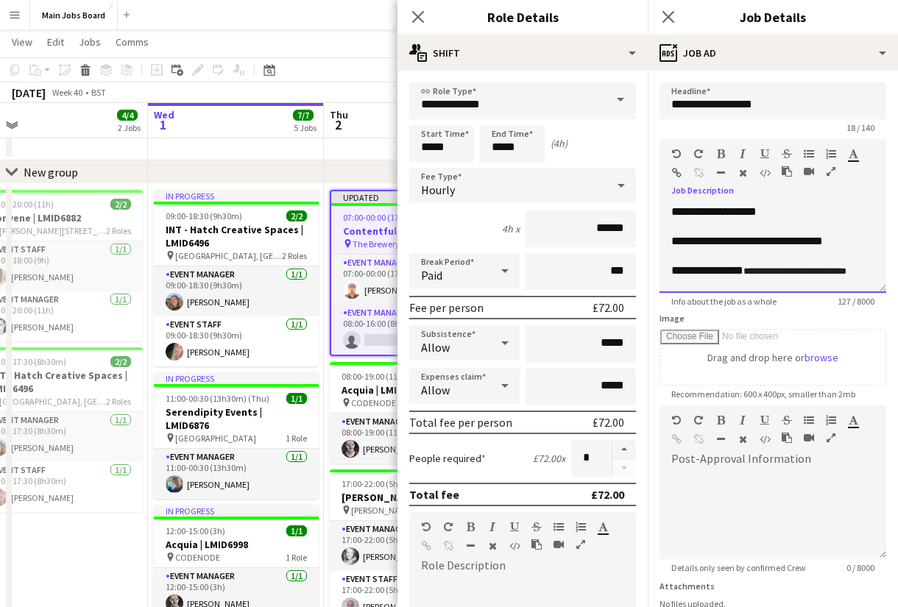
scroll to position [42, 0]
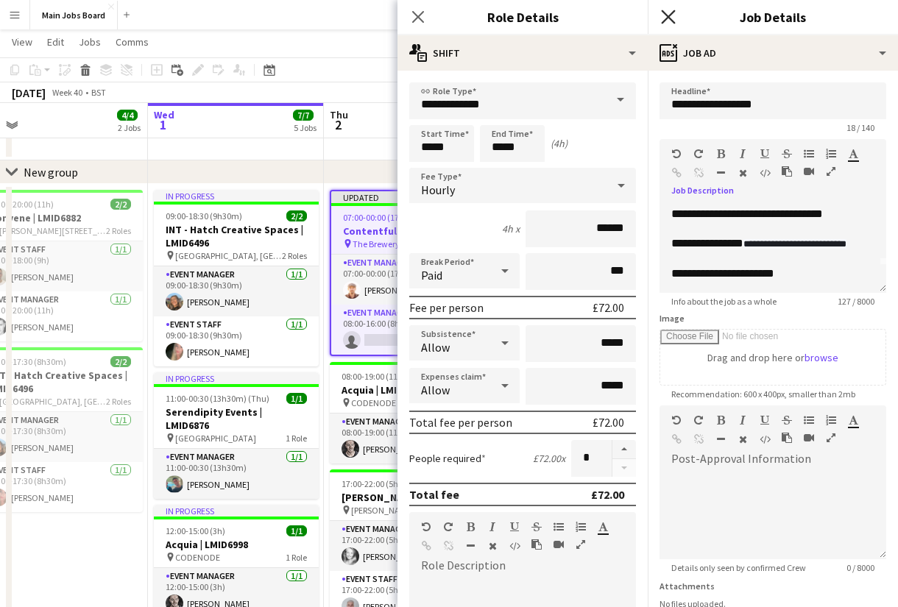
click at [673, 18] on icon "Close pop-in" at bounding box center [668, 17] width 14 height 14
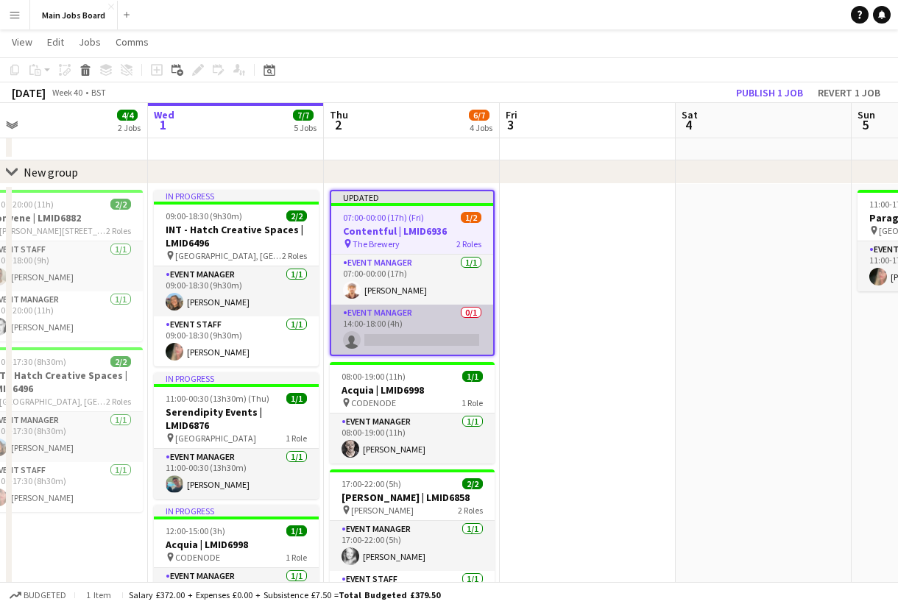
click at [423, 334] on app-card-role "Event Manager 0/1 14:00-18:00 (4h) single-neutral-actions" at bounding box center [412, 330] width 162 height 50
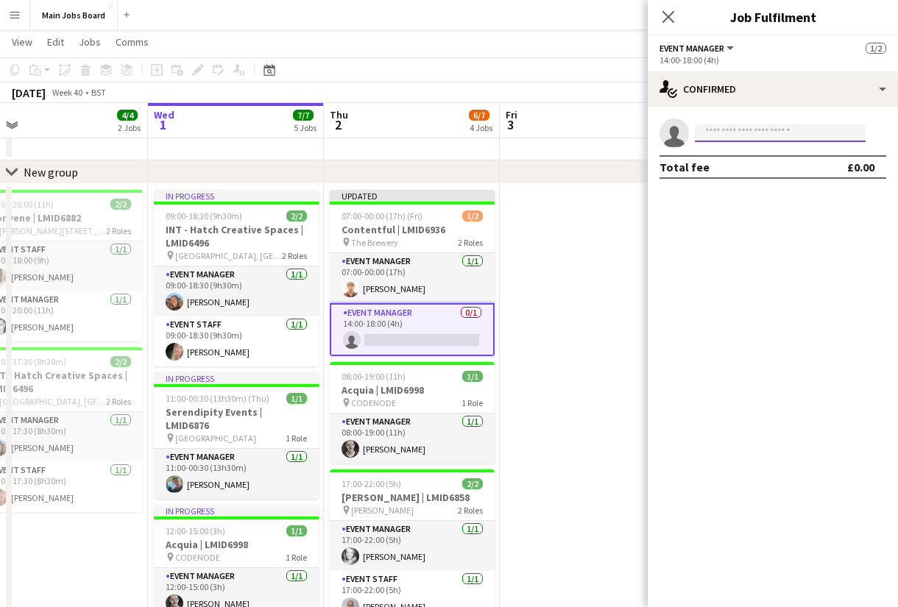
click at [722, 134] on input at bounding box center [780, 133] width 171 height 18
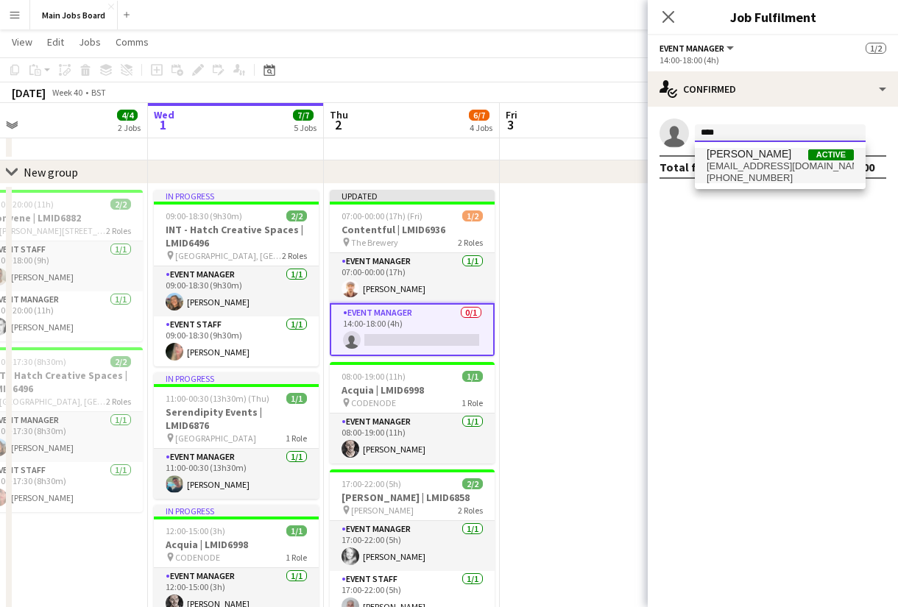
type input "****"
click at [743, 169] on span "[EMAIL_ADDRESS][DOMAIN_NAME]" at bounding box center [780, 166] width 147 height 12
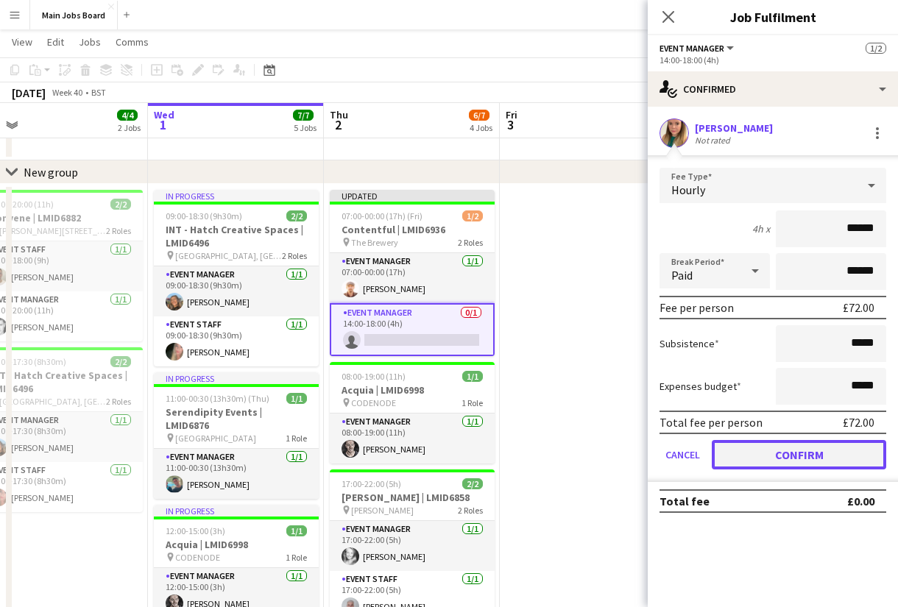
click at [748, 459] on button "Confirm" at bounding box center [799, 454] width 174 height 29
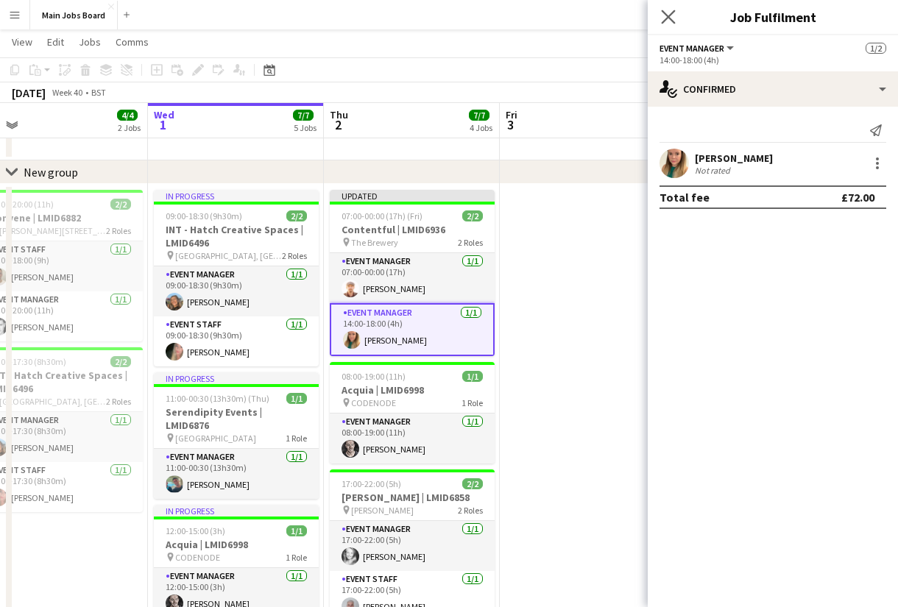
click at [672, 10] on icon "Close pop-in" at bounding box center [668, 17] width 14 height 14
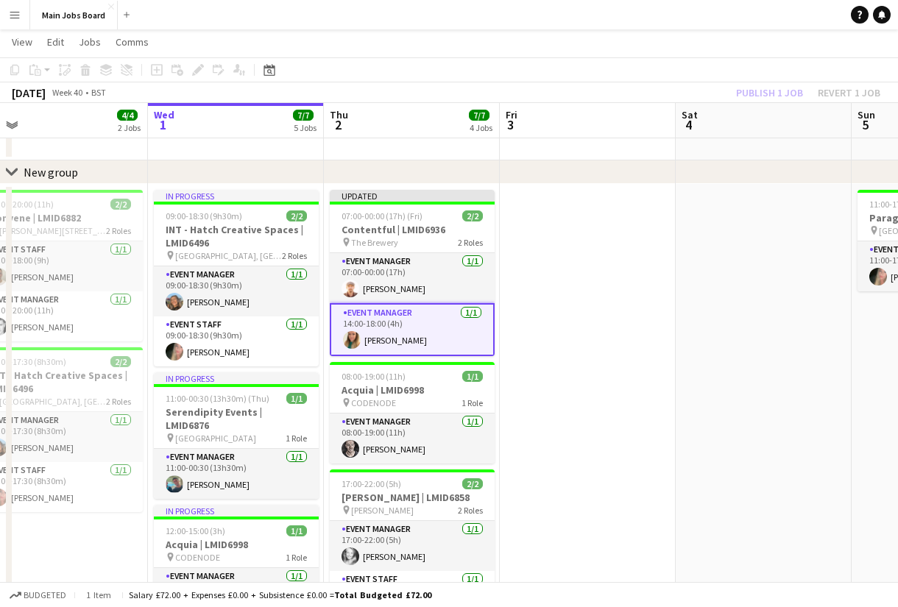
click at [768, 96] on div "Publish 1 job Revert 1 job" at bounding box center [808, 92] width 180 height 19
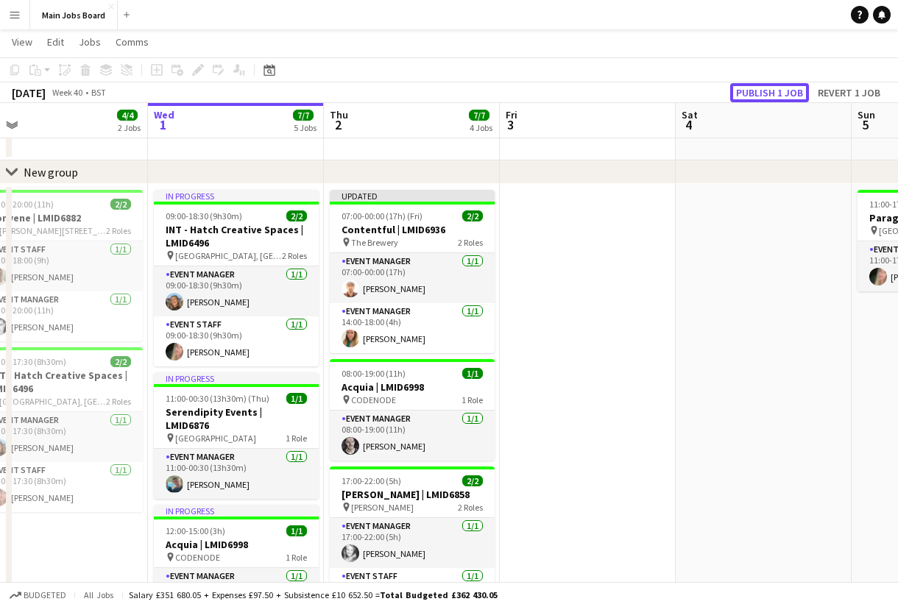
click at [768, 96] on button "Publish 1 job" at bounding box center [769, 92] width 79 height 19
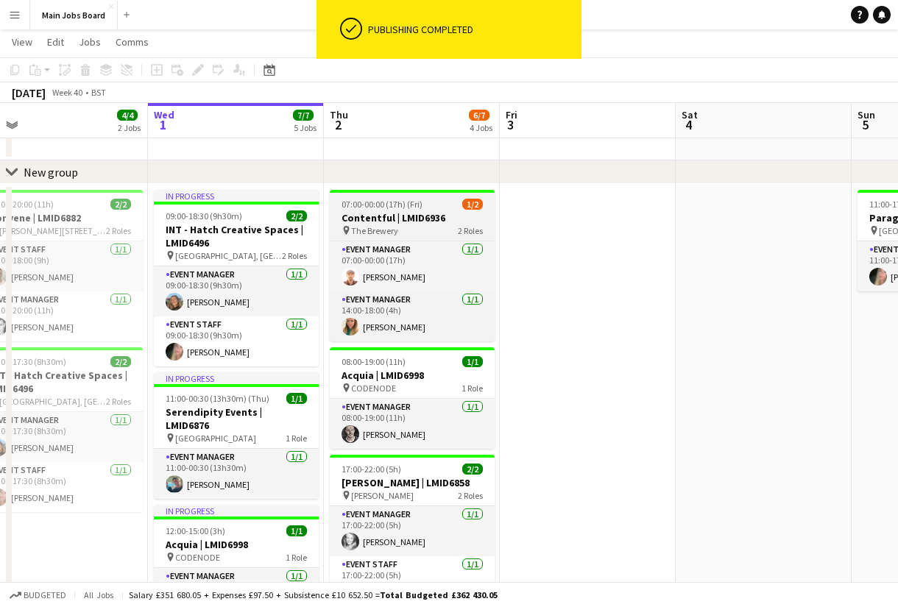
click at [402, 224] on h3 "Contentful | LMID6936" at bounding box center [412, 217] width 165 height 13
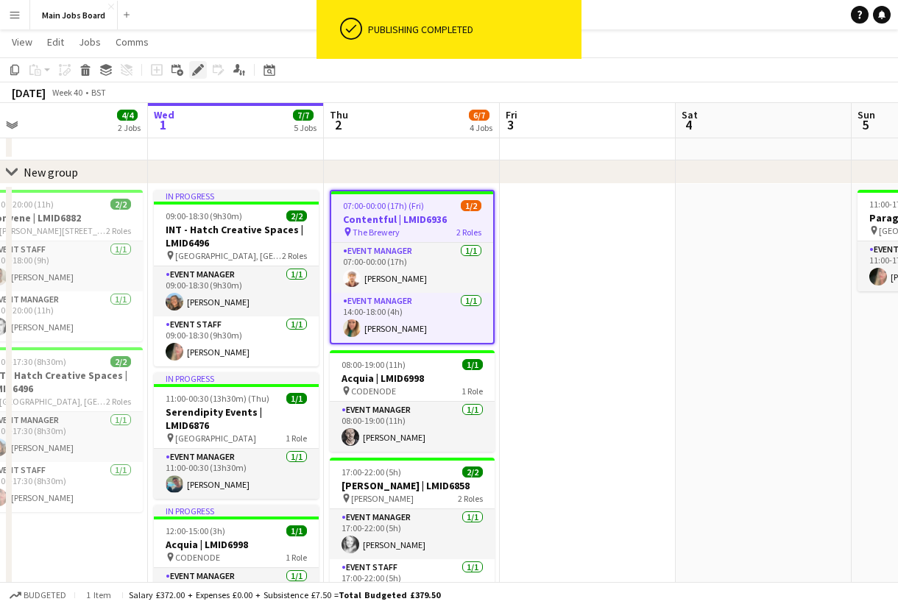
click at [197, 72] on icon at bounding box center [198, 70] width 8 height 8
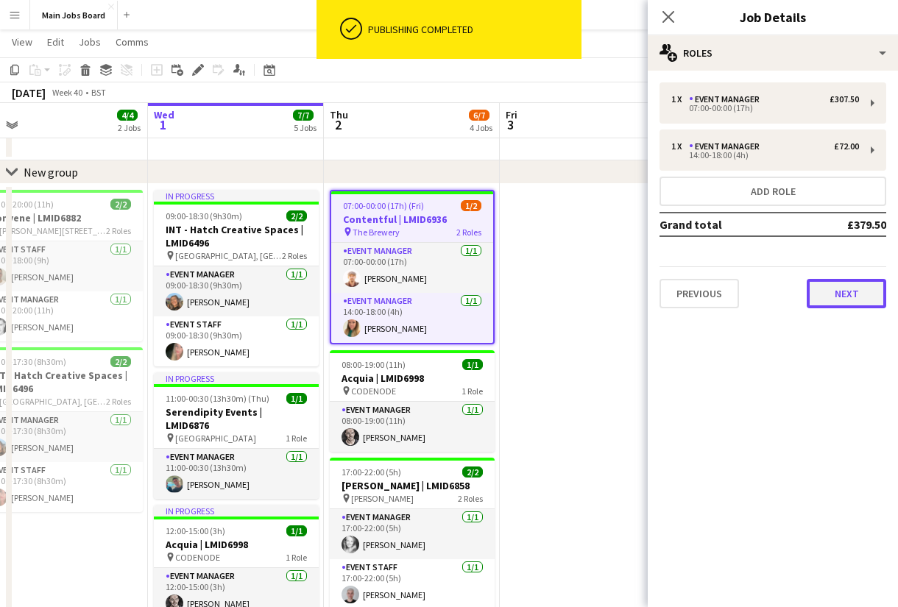
click at [838, 302] on button "Next" at bounding box center [846, 293] width 79 height 29
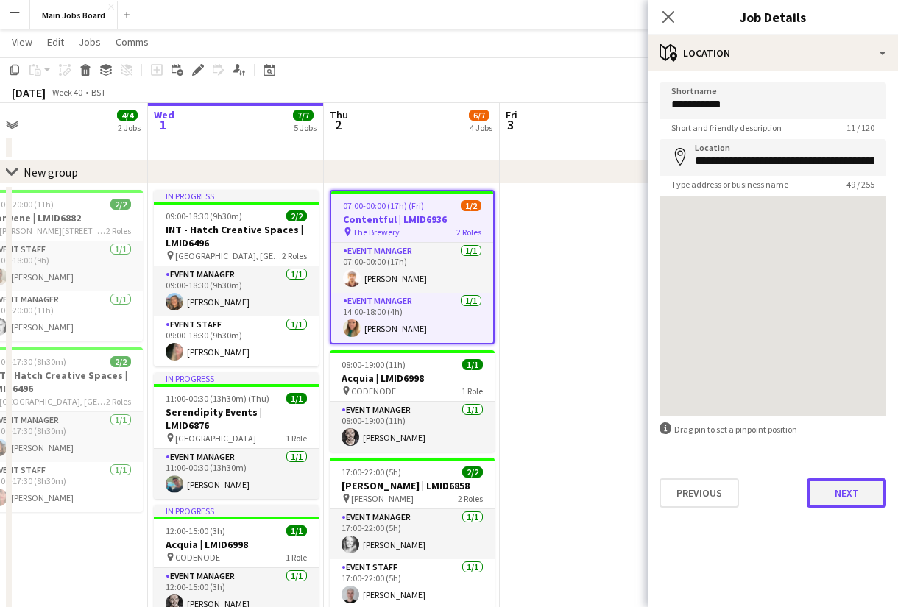
click at [837, 490] on button "Next" at bounding box center [846, 492] width 79 height 29
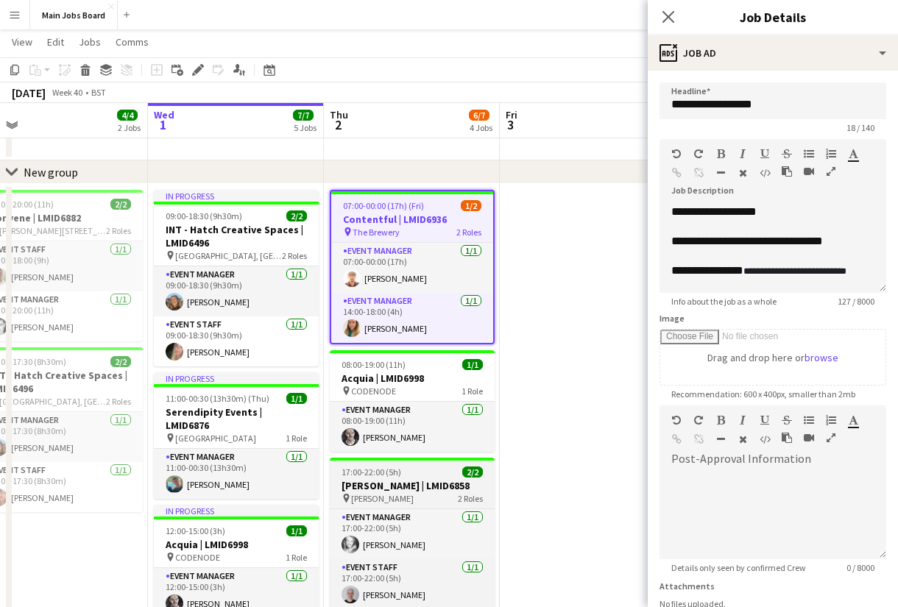
click at [377, 481] on h3 "[PERSON_NAME] | LMID6858" at bounding box center [412, 485] width 165 height 13
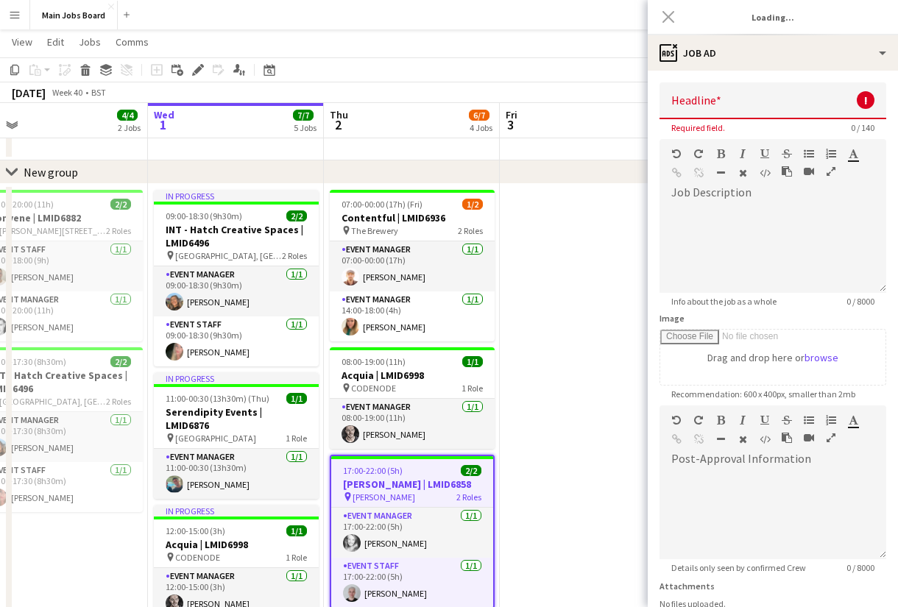
type input "**********"
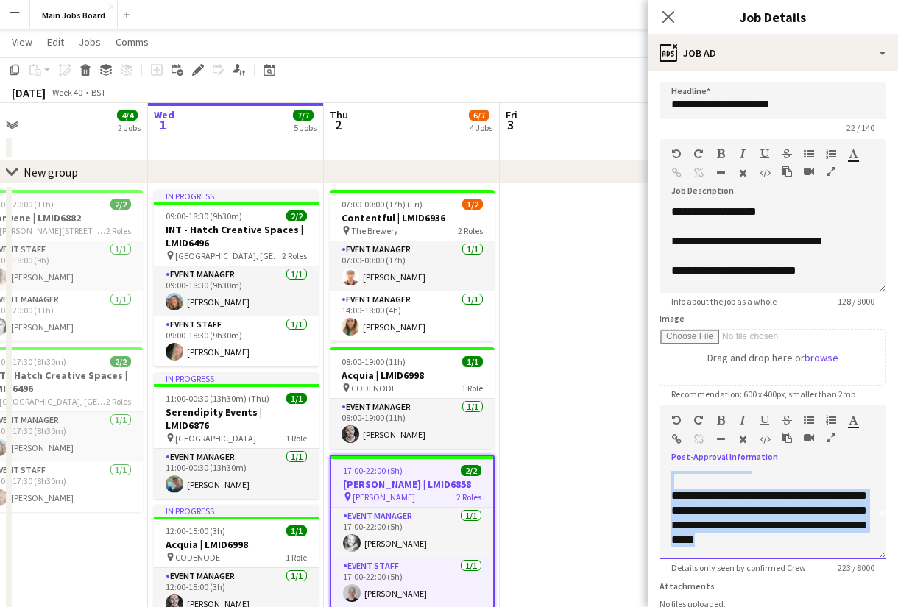
scroll to position [56, 0]
drag, startPoint x: 673, startPoint y: 476, endPoint x: 832, endPoint y: 581, distance: 190.6
click at [832, 559] on div "**********" at bounding box center [772, 515] width 227 height 88
copy div "**********"
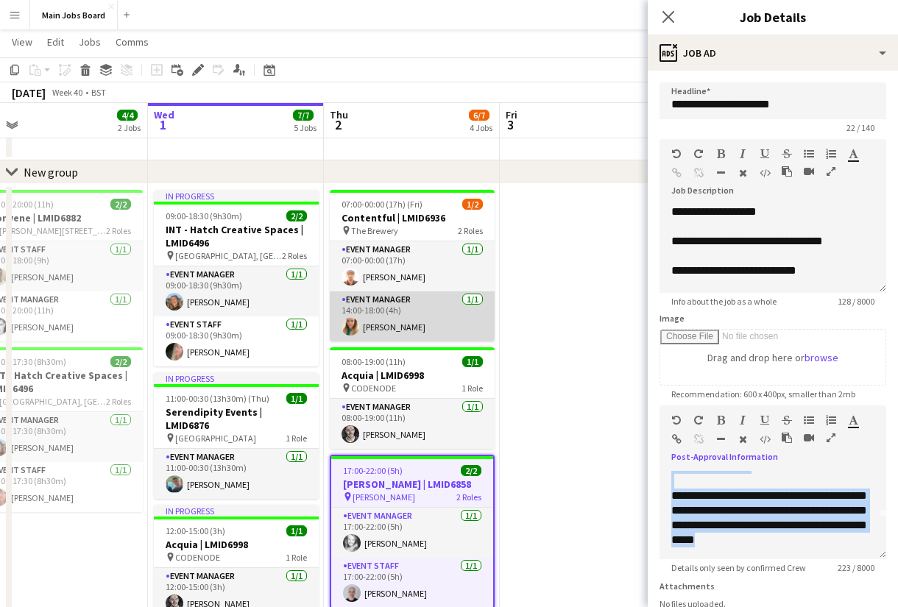
click at [453, 320] on app-card-role "Event Manager [DATE] 14:00-18:00 (4h) [PERSON_NAME]" at bounding box center [412, 316] width 165 height 50
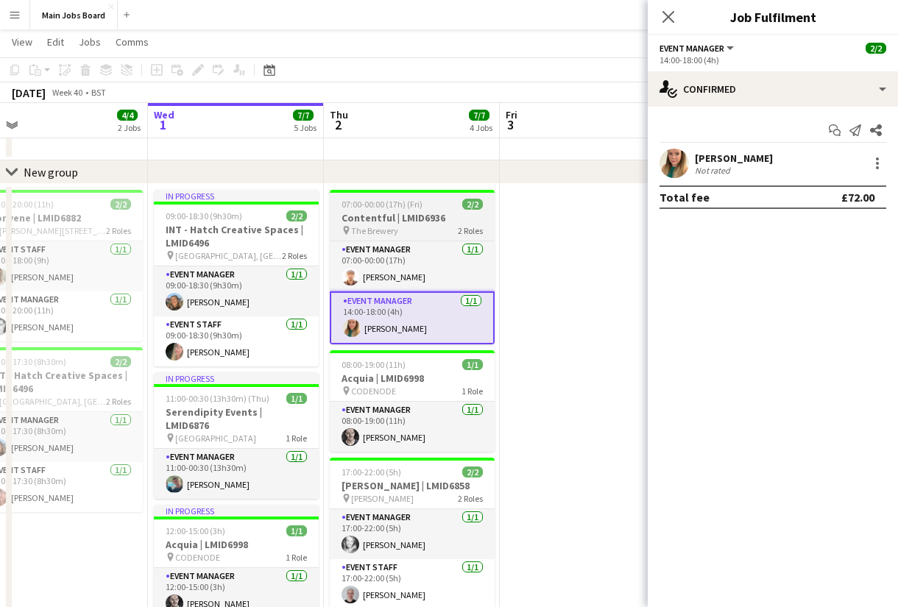
click at [419, 224] on h3 "Contentful | LMID6936" at bounding box center [412, 217] width 165 height 13
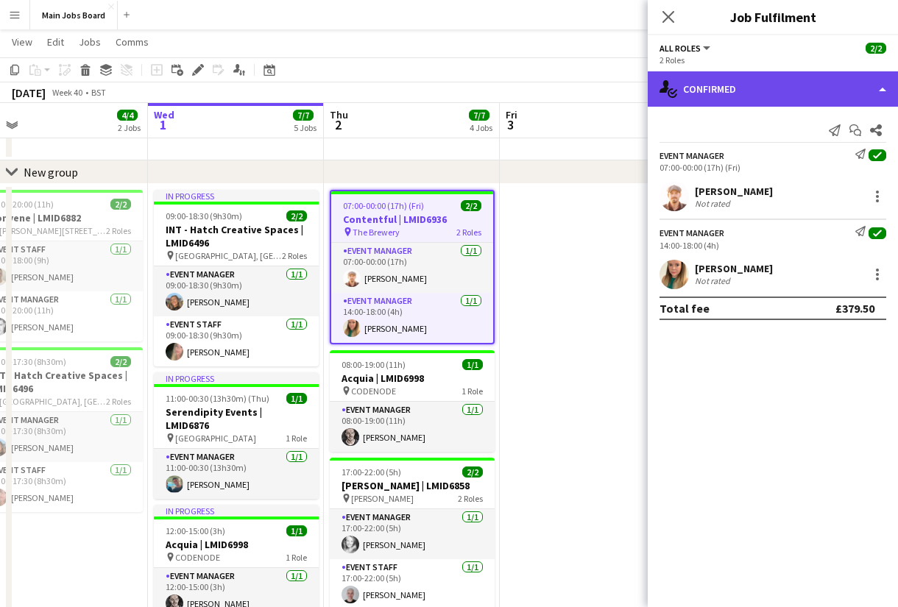
click at [709, 94] on div "single-neutral-actions-check-2 Confirmed" at bounding box center [773, 88] width 250 height 35
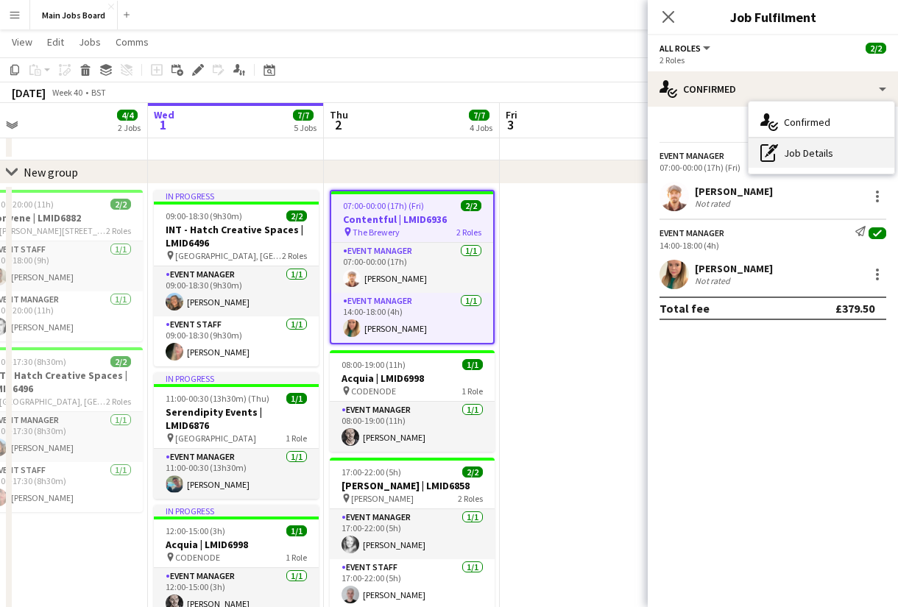
click at [792, 158] on div "pen-write Job Details" at bounding box center [821, 152] width 146 height 29
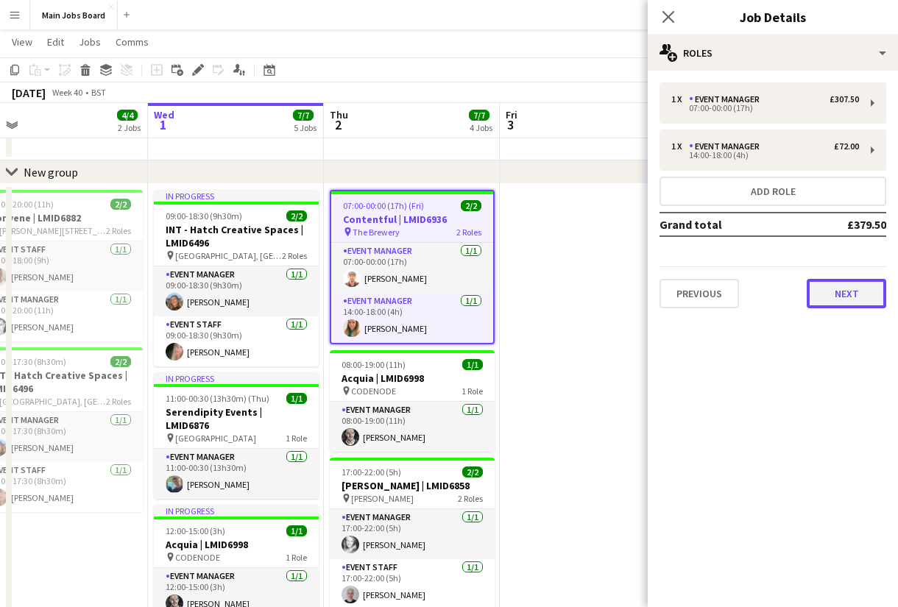
click at [848, 302] on button "Next" at bounding box center [846, 293] width 79 height 29
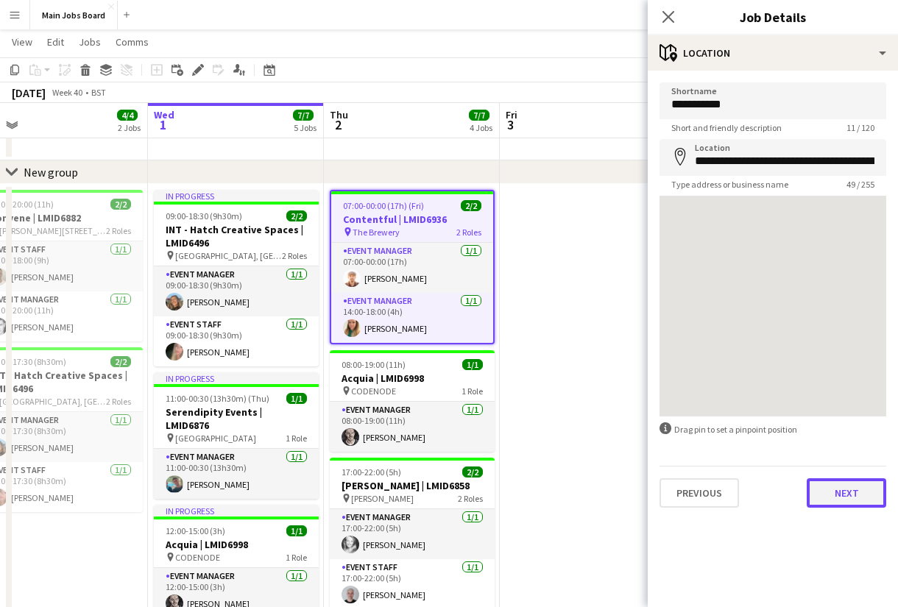
click at [851, 499] on button "Next" at bounding box center [846, 492] width 79 height 29
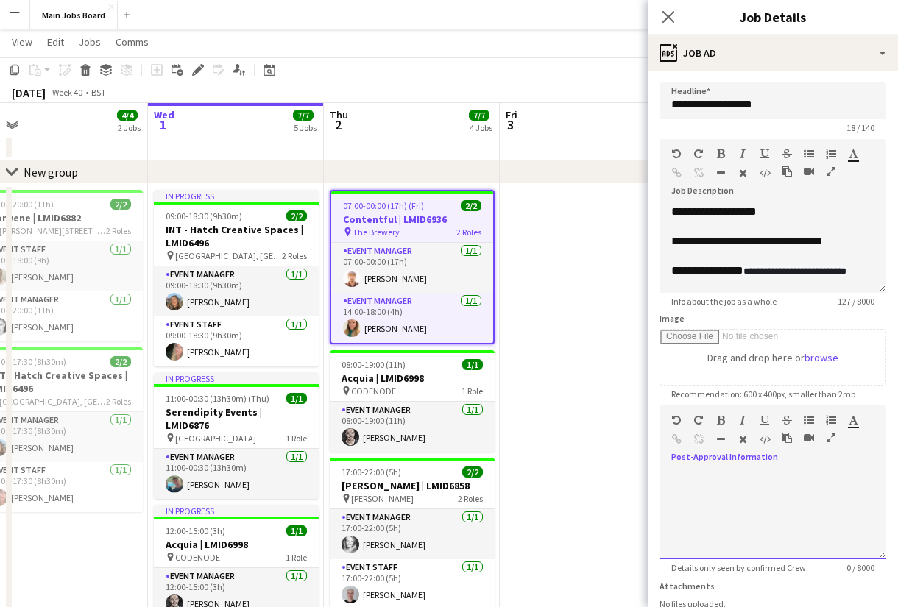
click at [776, 538] on div at bounding box center [772, 515] width 227 height 88
paste div
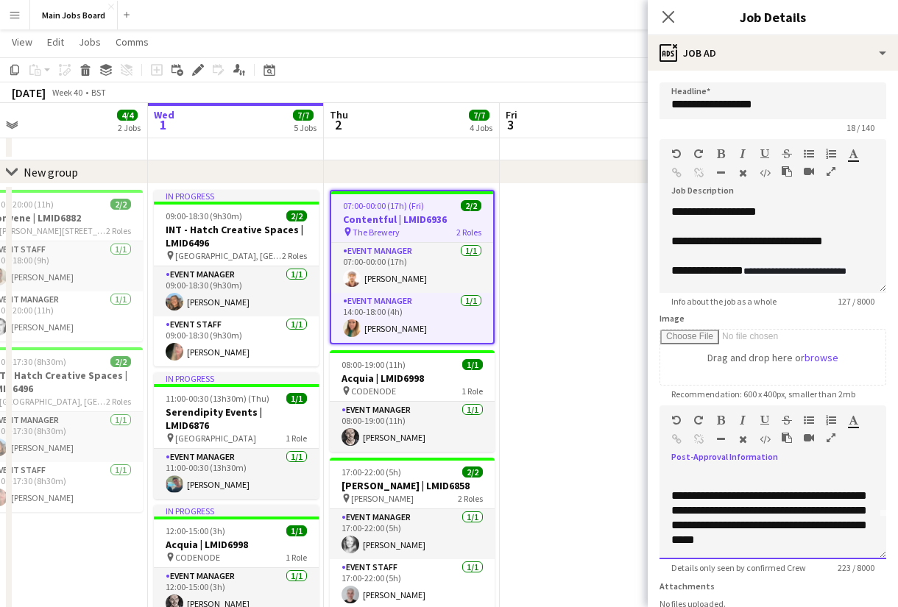
scroll to position [0, 0]
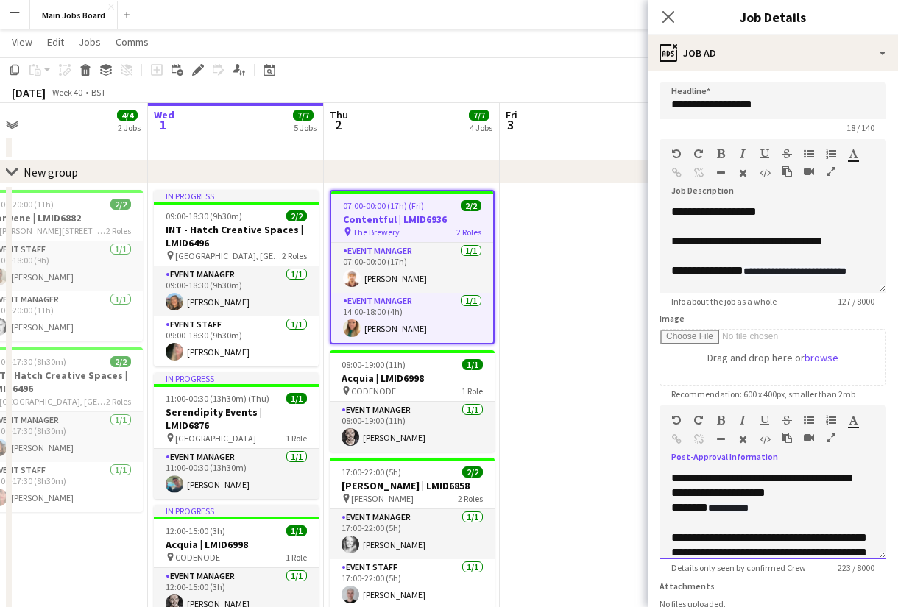
click at [793, 492] on div "**********" at bounding box center [772, 515] width 227 height 88
click at [812, 509] on div "**********" at bounding box center [772, 515] width 227 height 88
click at [820, 494] on div "**********" at bounding box center [772, 515] width 227 height 88
click at [666, 19] on icon at bounding box center [668, 17] width 14 height 14
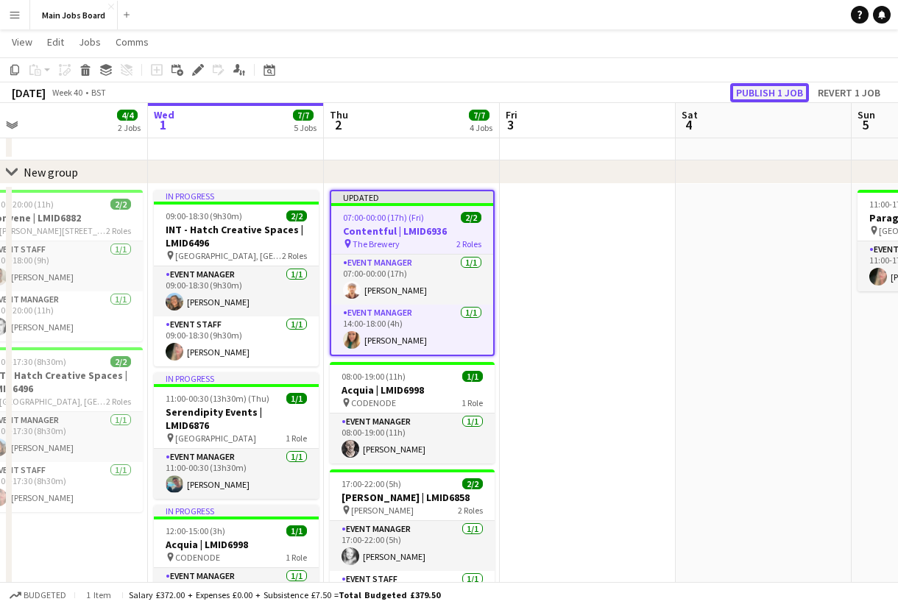
click at [741, 88] on button "Publish 1 job" at bounding box center [769, 92] width 79 height 19
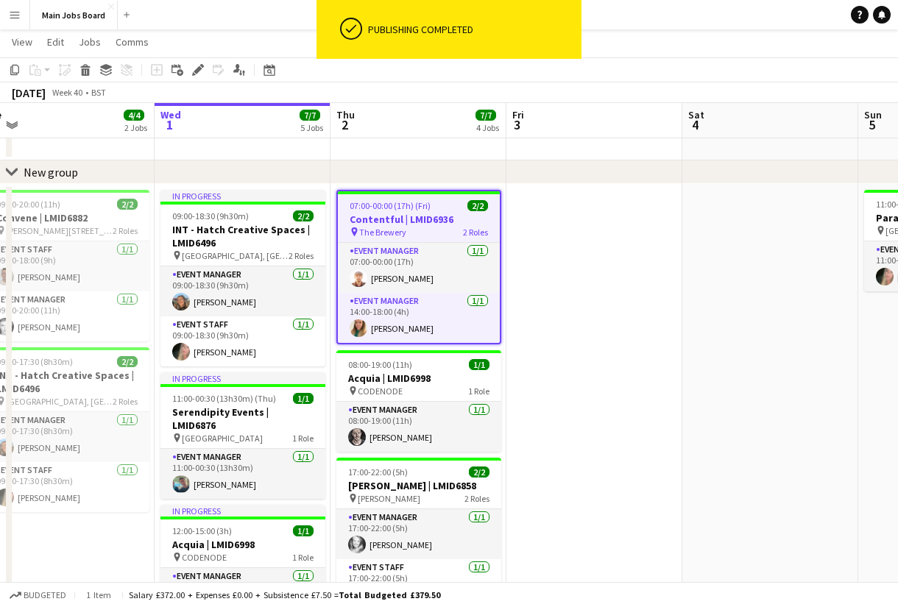
scroll to position [0, 367]
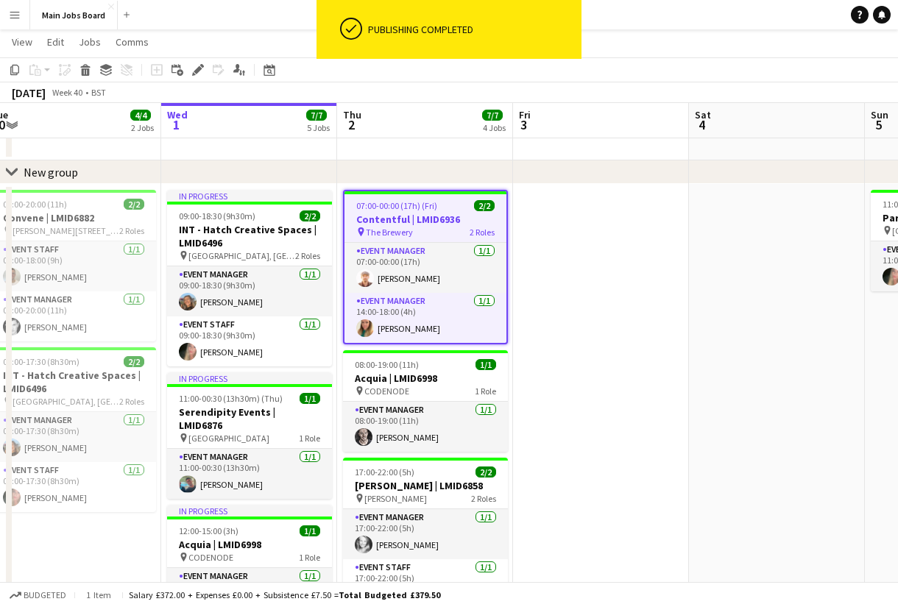
drag, startPoint x: 584, startPoint y: 414, endPoint x: 599, endPoint y: 414, distance: 14.7
click at [598, 414] on app-calendar-viewport "Sun 28 4/4 2 Jobs Mon 29 3/3 2 Jobs Tue 30 4/4 2 Jobs Wed 1 7/7 5 Jobs Thu 2 7/…" at bounding box center [449, 477] width 898 height 936
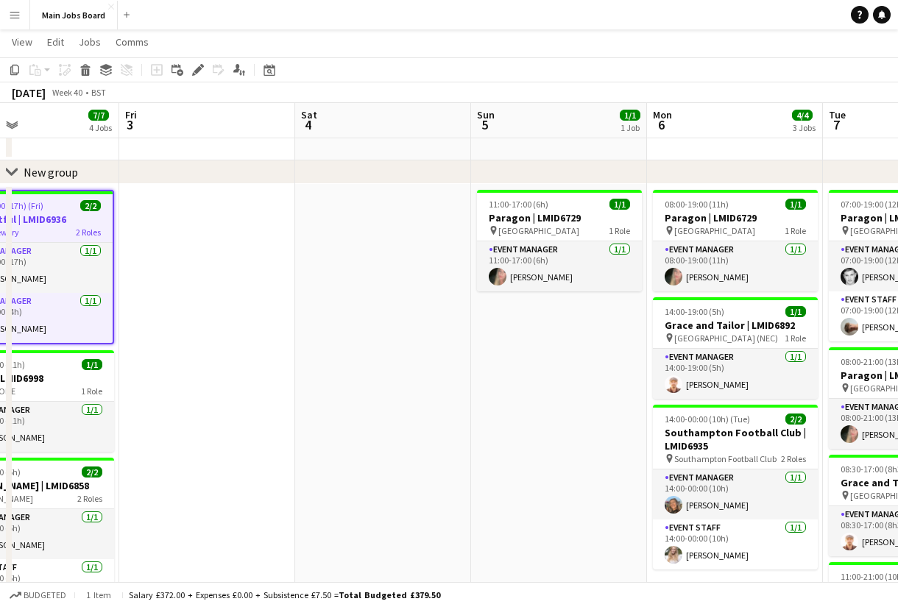
drag, startPoint x: 674, startPoint y: 333, endPoint x: 155, endPoint y: 333, distance: 518.8
click at [175, 333] on app-calendar-viewport "Sun 28 4/4 2 Jobs Mon 29 3/3 2 Jobs Tue 30 4/4 2 Jobs Wed 1 7/7 5 Jobs Thu 2 7/…" at bounding box center [449, 477] width 898 height 936
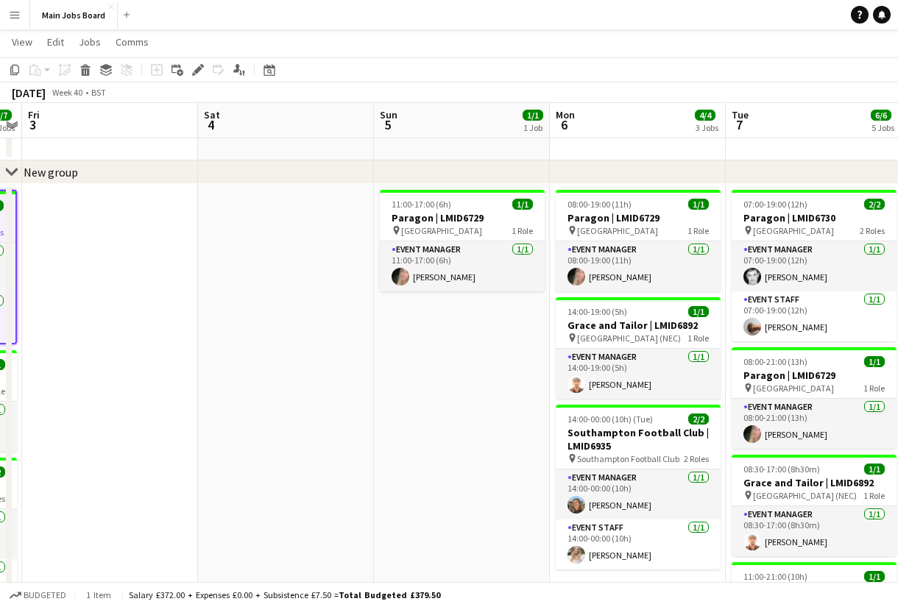
drag, startPoint x: 458, startPoint y: 369, endPoint x: 121, endPoint y: 369, distance: 337.1
click at [121, 369] on app-calendar-viewport "Tue 30 4/4 2 Jobs Wed 1 7/7 5 Jobs Thu 2 7/7 4 Jobs Fri 3 Sat 4 Sun 5 1/1 1 Job…" at bounding box center [449, 477] width 898 height 936
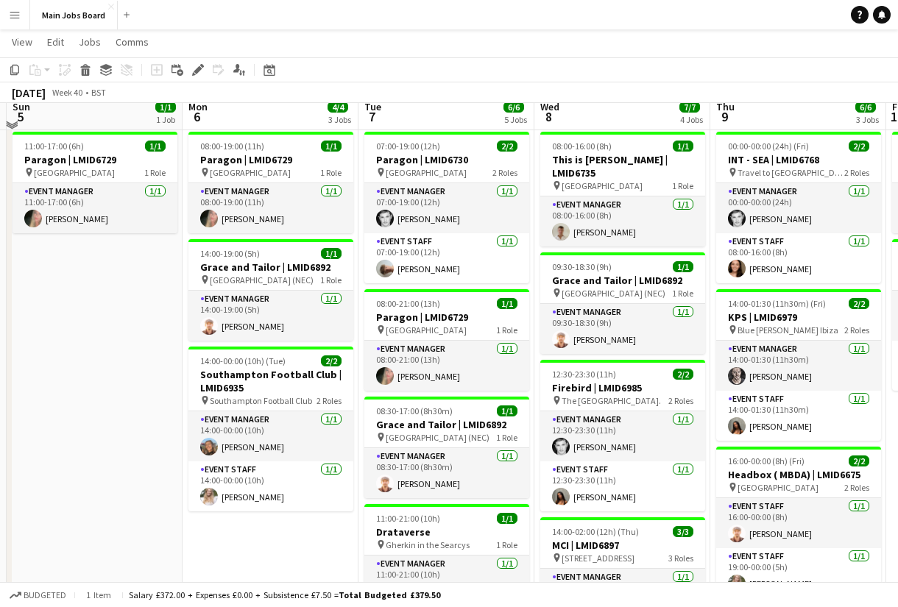
scroll to position [79, 0]
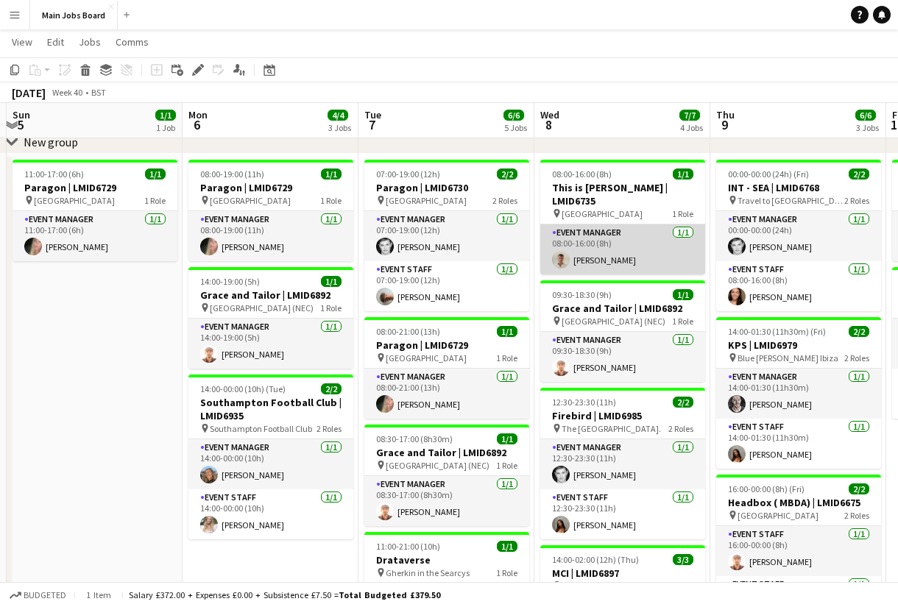
click at [617, 229] on app-card-role "Event Manager [DATE] 08:00-16:00 (8h) [PERSON_NAME]" at bounding box center [622, 249] width 165 height 50
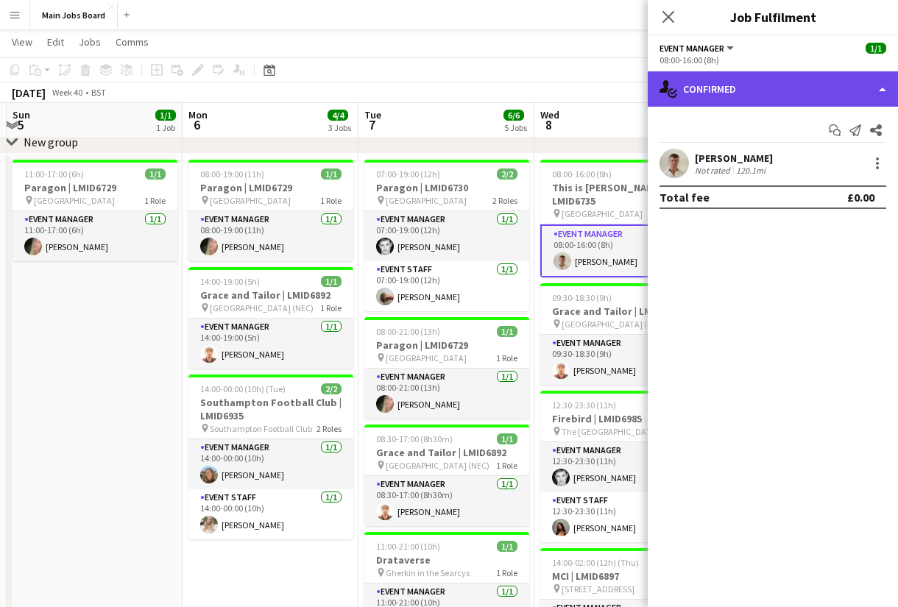
click at [818, 102] on div "single-neutral-actions-check-2 Confirmed" at bounding box center [773, 88] width 250 height 35
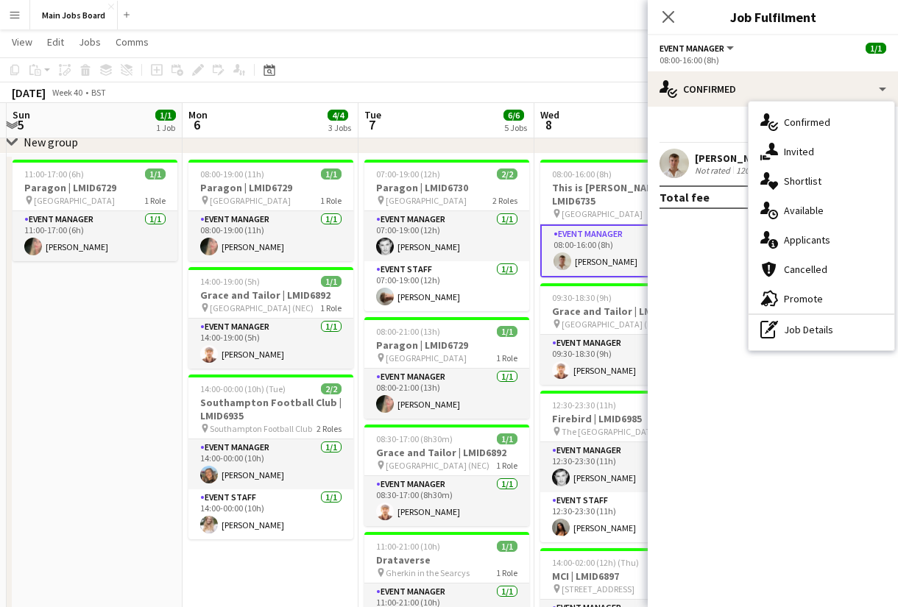
click at [712, 158] on div "[PERSON_NAME]" at bounding box center [734, 158] width 78 height 13
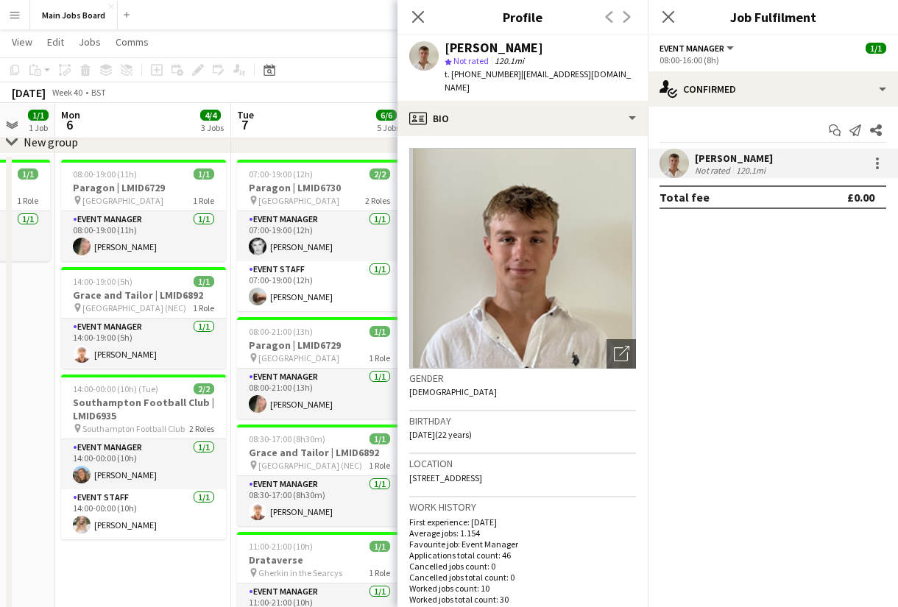
drag, startPoint x: 352, startPoint y: 407, endPoint x: 194, endPoint y: 422, distance: 159.0
click at [199, 422] on app-calendar-viewport "Thu 2 7/7 4 Jobs Fri 3 Sat 4 Sun 5 1/1 1 Job Mon 6 4/4 3 Jobs Tue 7 6/6 5 Jobs …" at bounding box center [449, 447] width 898 height 936
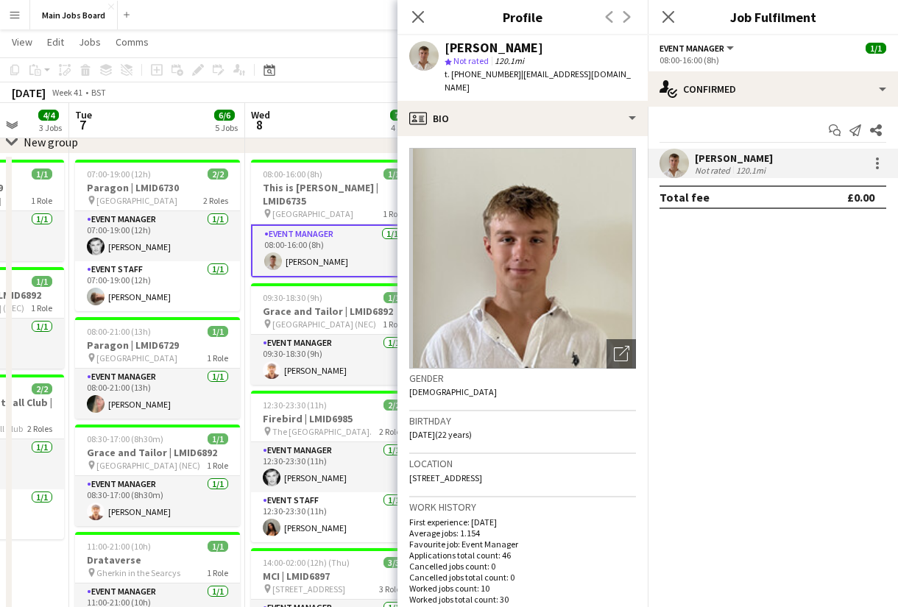
drag, startPoint x: 305, startPoint y: 423, endPoint x: 146, endPoint y: 423, distance: 159.0
click at [152, 423] on app-calendar-viewport "Sat 4 Sun 5 1/1 1 Job Mon 6 4/4 3 Jobs Tue 7 6/6 5 Jobs Wed 8 7/7 4 Jobs Thu 9 …" at bounding box center [449, 447] width 898 height 936
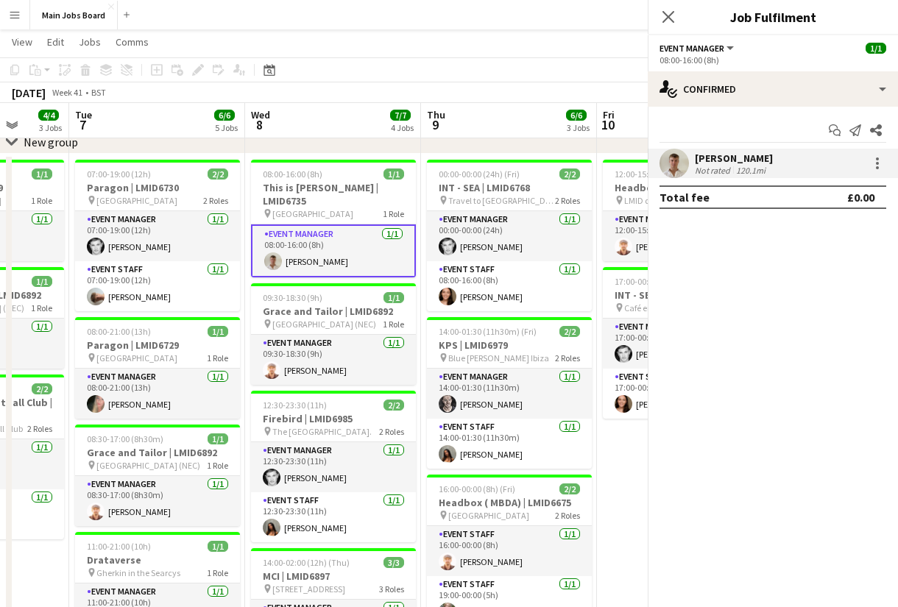
scroll to position [0, 474]
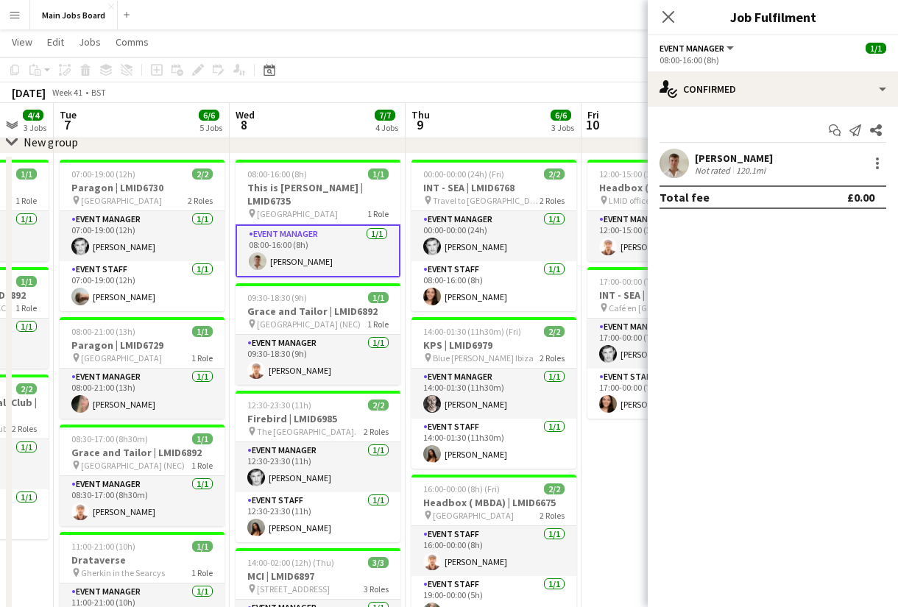
click at [317, 235] on app-card-role "Event Manager [DATE] 08:00-16:00 (8h) [PERSON_NAME]" at bounding box center [318, 250] width 165 height 53
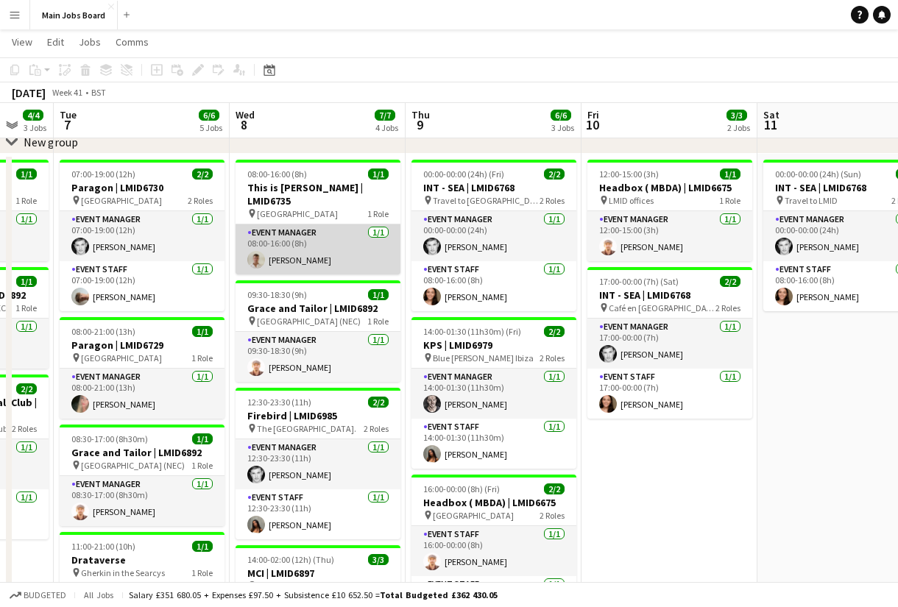
click at [317, 235] on app-card-role "Event Manager [DATE] 08:00-16:00 (8h) [PERSON_NAME]" at bounding box center [318, 249] width 165 height 50
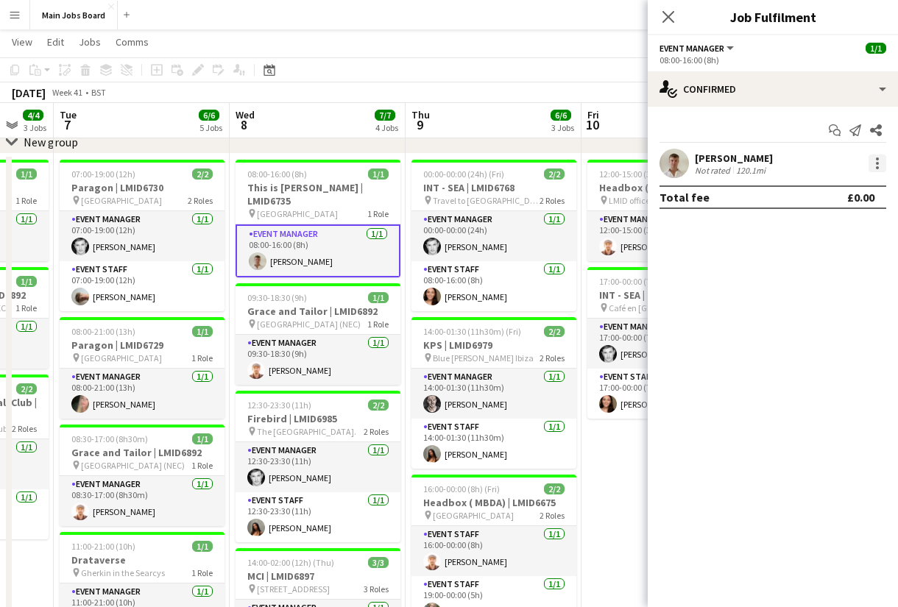
click at [881, 163] on div at bounding box center [877, 164] width 18 height 18
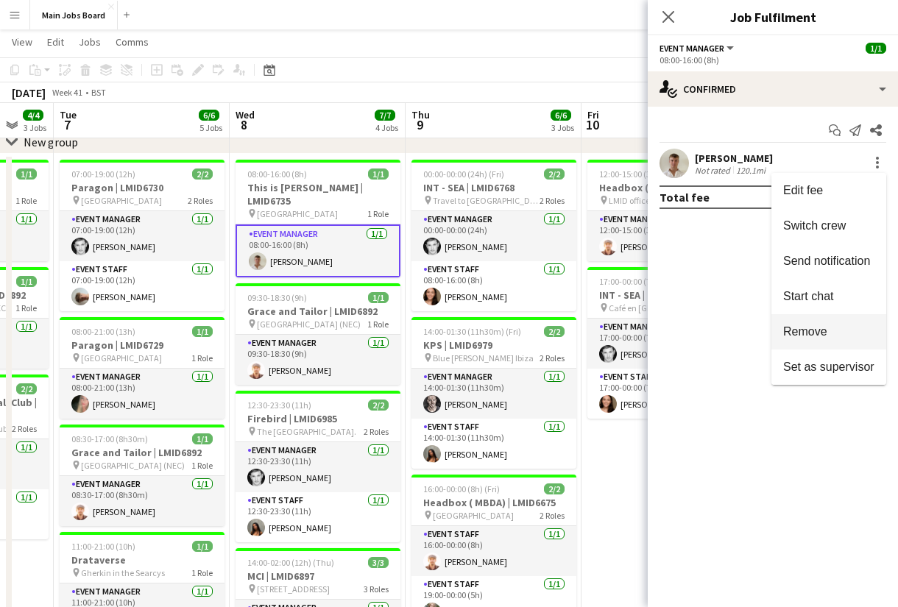
click at [804, 331] on span "Remove" at bounding box center [805, 331] width 44 height 13
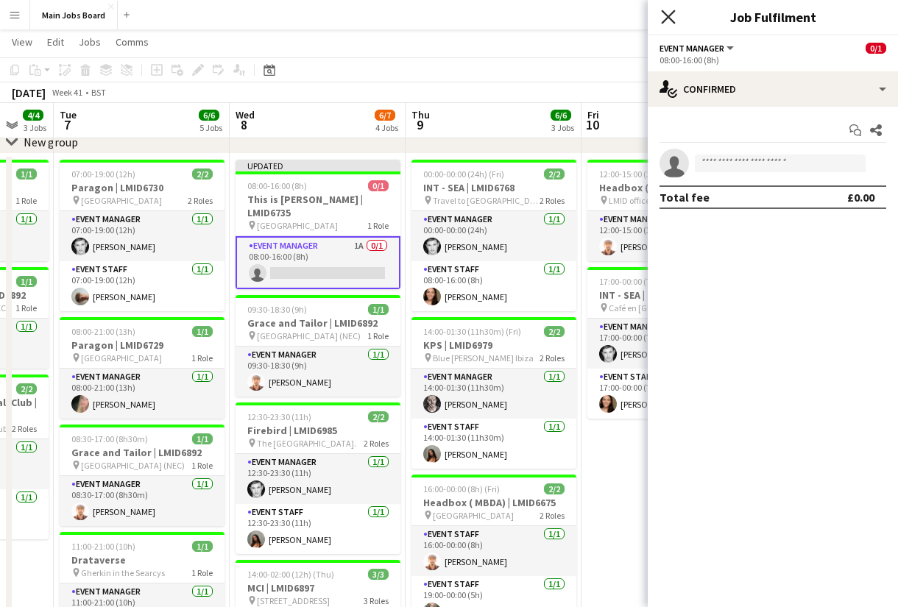
click at [668, 18] on icon "Close pop-in" at bounding box center [668, 17] width 14 height 14
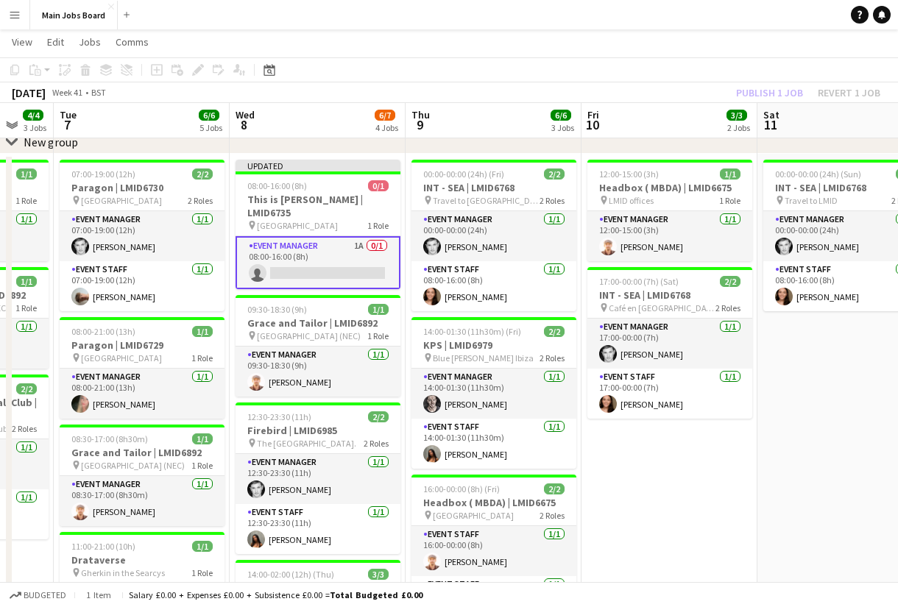
click at [755, 94] on div "Publish 1 job Revert 1 job" at bounding box center [808, 92] width 180 height 19
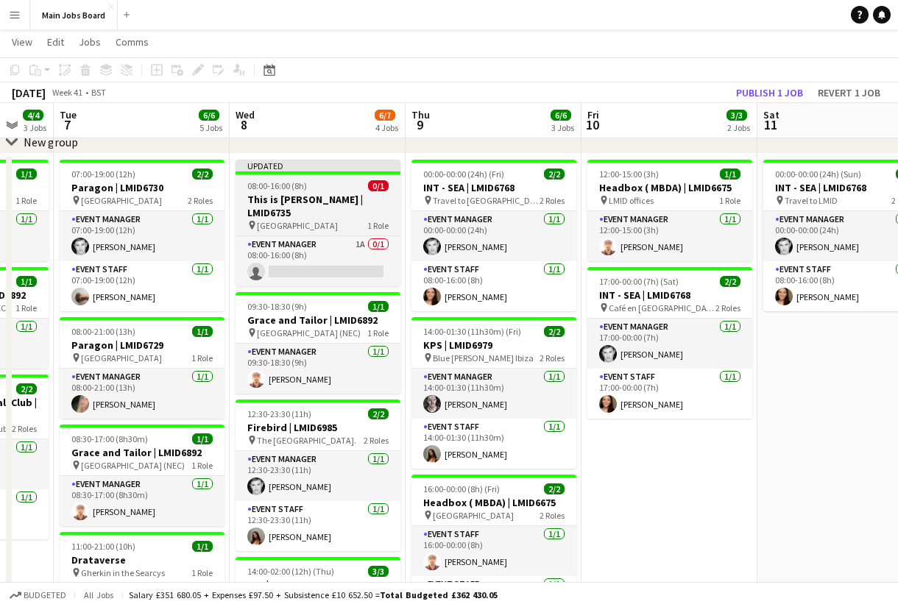
click at [288, 191] on app-job-card "Updated 08:00-16:00 (8h) 0/1 This is [PERSON_NAME] | LMID6735 pin [GEOGRAPHIC_D…" at bounding box center [318, 223] width 165 height 127
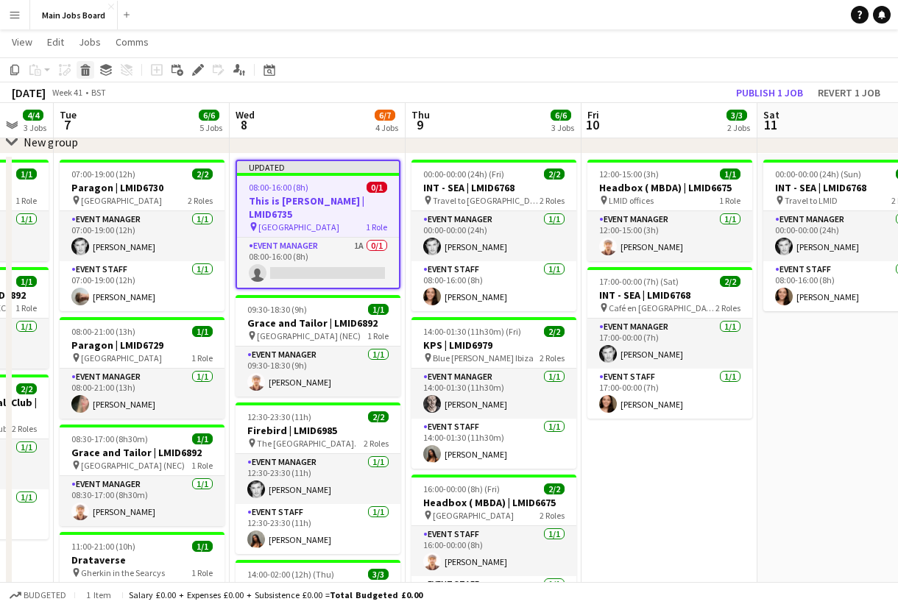
click at [84, 74] on icon "Delete" at bounding box center [85, 70] width 12 height 12
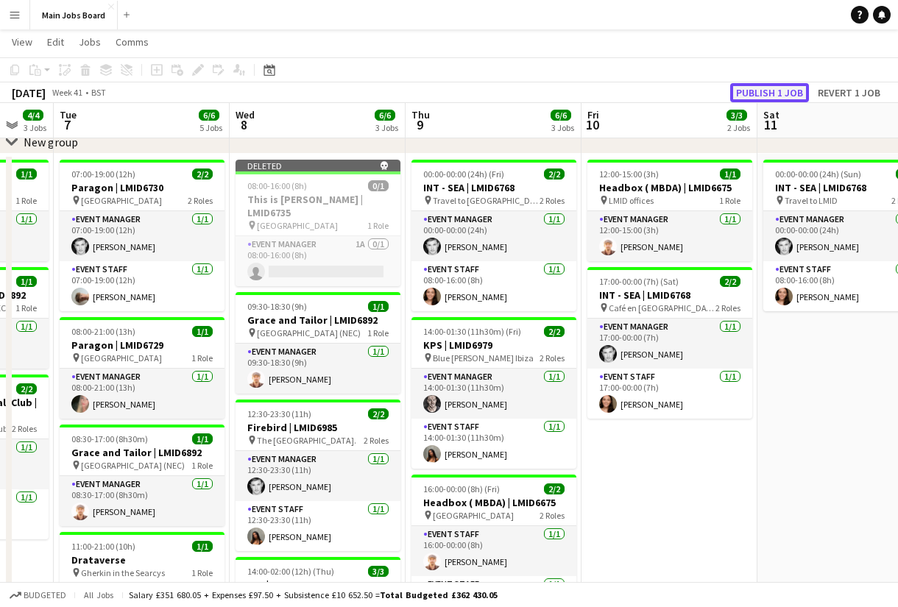
click at [760, 91] on button "Publish 1 job" at bounding box center [769, 92] width 79 height 19
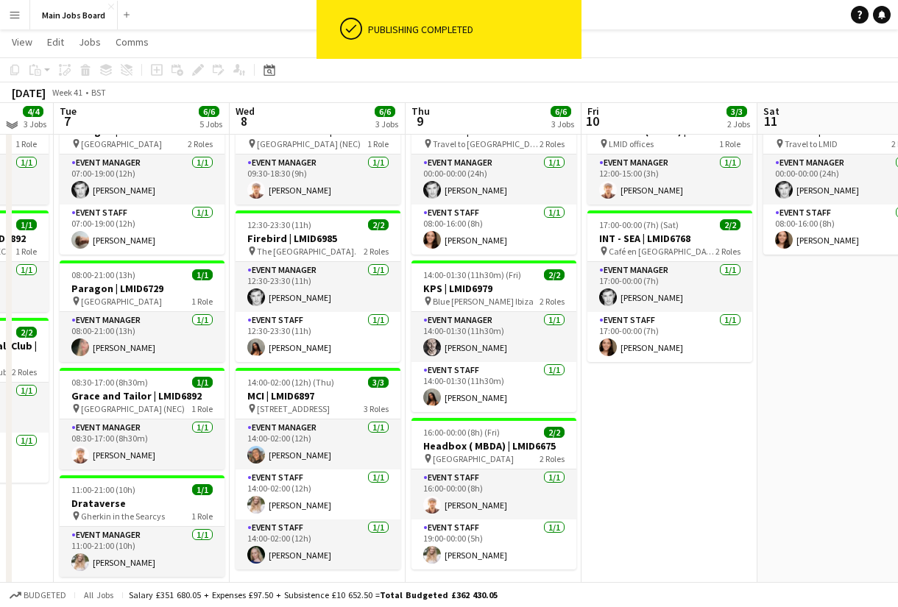
scroll to position [121, 0]
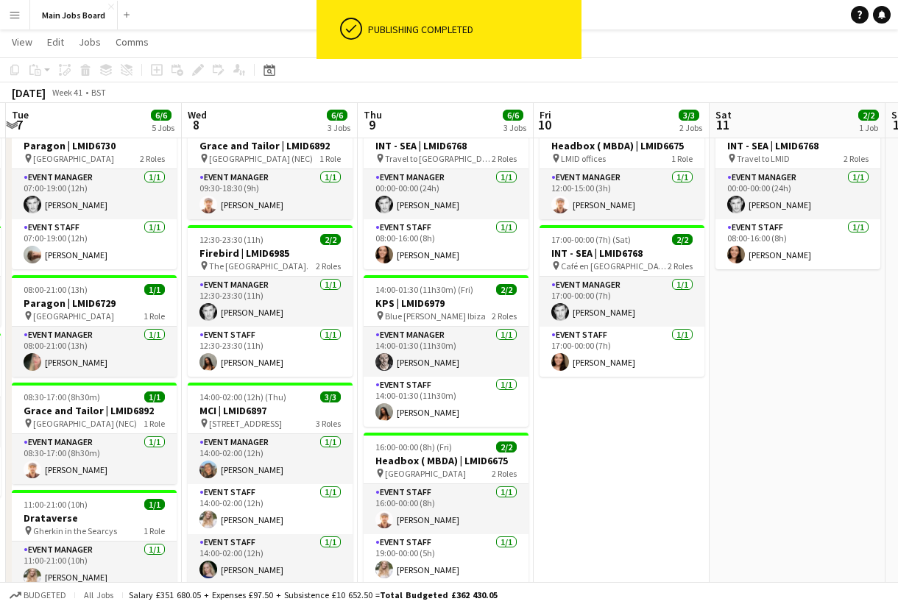
drag, startPoint x: 760, startPoint y: 426, endPoint x: 338, endPoint y: 464, distance: 423.4
click at [349, 464] on app-calendar-viewport "Sat 4 Sun 5 1/1 1 Job Mon 6 4/4 3 Jobs Tue 7 6/6 5 Jobs Wed 8 6/6 3 Jobs Thu 9 …" at bounding box center [449, 405] width 898 height 936
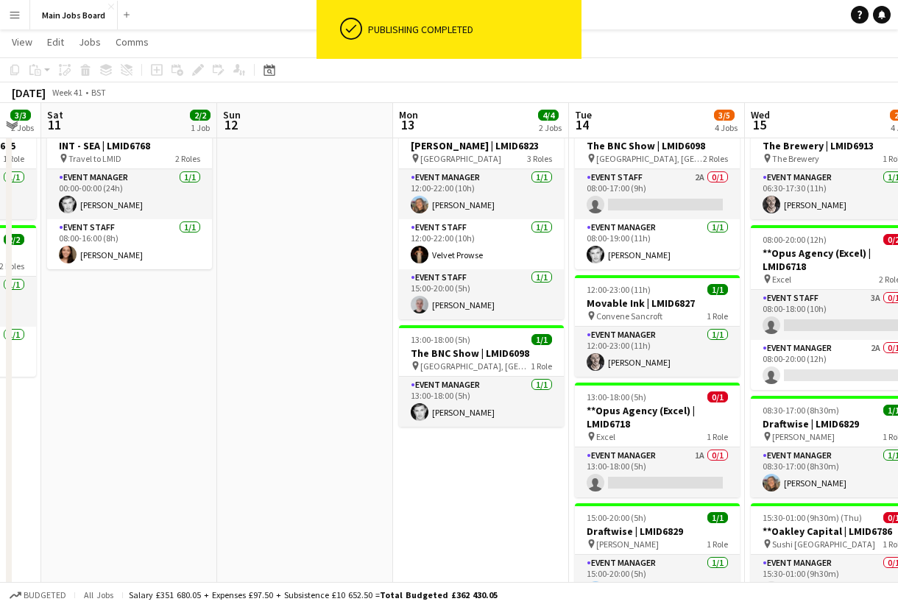
scroll to position [0, 573]
drag, startPoint x: 656, startPoint y: 447, endPoint x: 264, endPoint y: 456, distance: 392.4
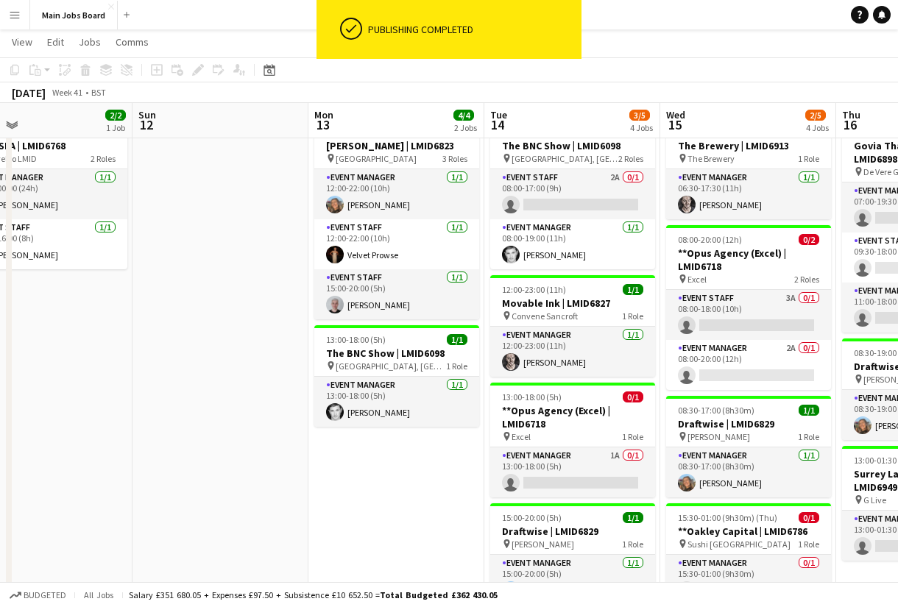
click at [265, 456] on app-calendar-viewport "Wed 8 6/6 3 Jobs Thu 9 6/6 3 Jobs Fri 10 3/3 2 Jobs Sat 11 2/2 1 Job Sun 12 Mon…" at bounding box center [449, 405] width 898 height 936
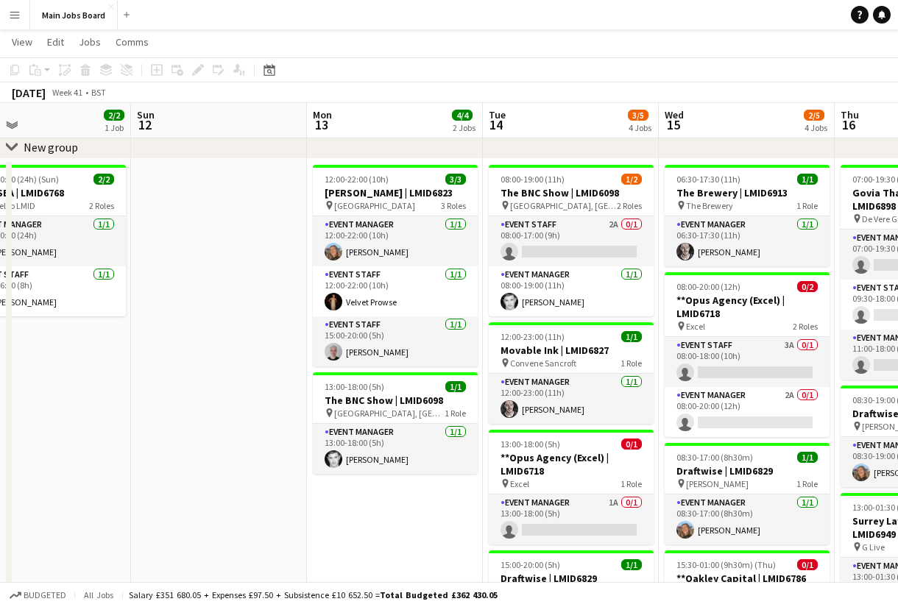
scroll to position [76, 0]
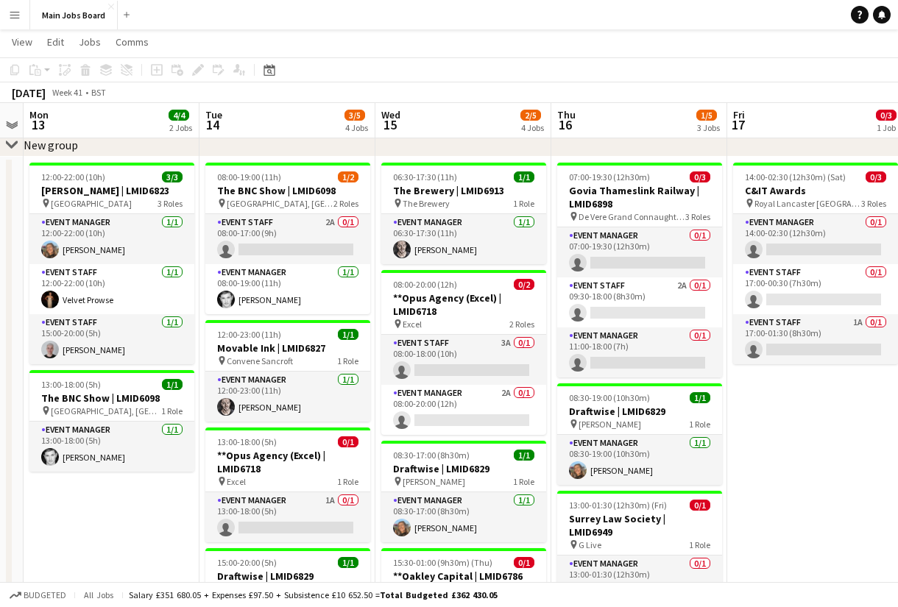
drag, startPoint x: 358, startPoint y: 523, endPoint x: 74, endPoint y: 523, distance: 284.1
click at [74, 523] on app-calendar-viewport "Fri 10 3/3 2 Jobs Sat 11 2/2 1 Job Sun 12 Mon 13 4/4 2 Jobs Tue 14 3/5 4 Jobs W…" at bounding box center [449, 450] width 898 height 936
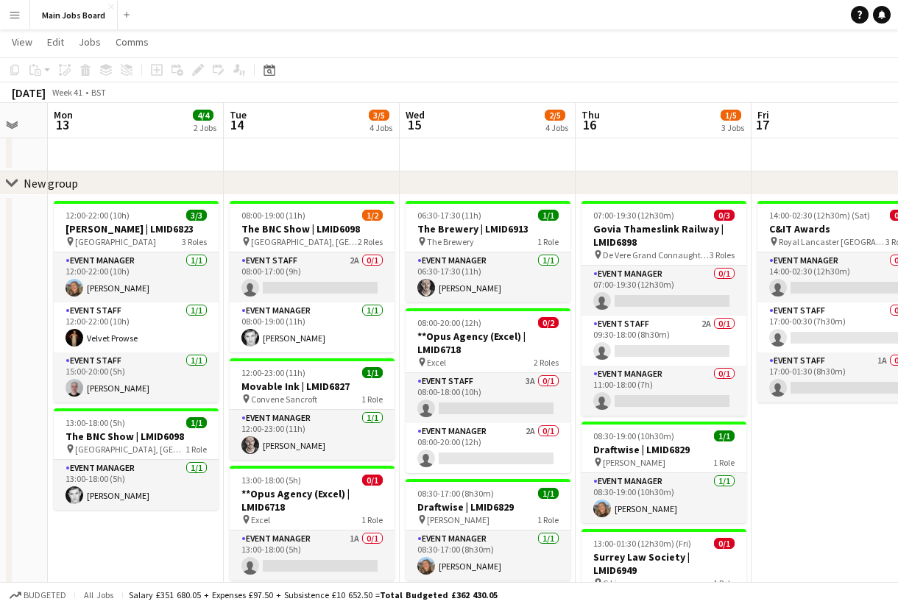
scroll to position [0, 481]
drag, startPoint x: 723, startPoint y: 479, endPoint x: 747, endPoint y: 475, distance: 24.7
click at [747, 476] on app-calendar-viewport "Fri 10 3/3 2 Jobs Sat 11 2/2 1 Job Sun 12 Mon 13 4/4 2 Jobs Tue 14 3/5 4 Jobs W…" at bounding box center [449, 488] width 898 height 936
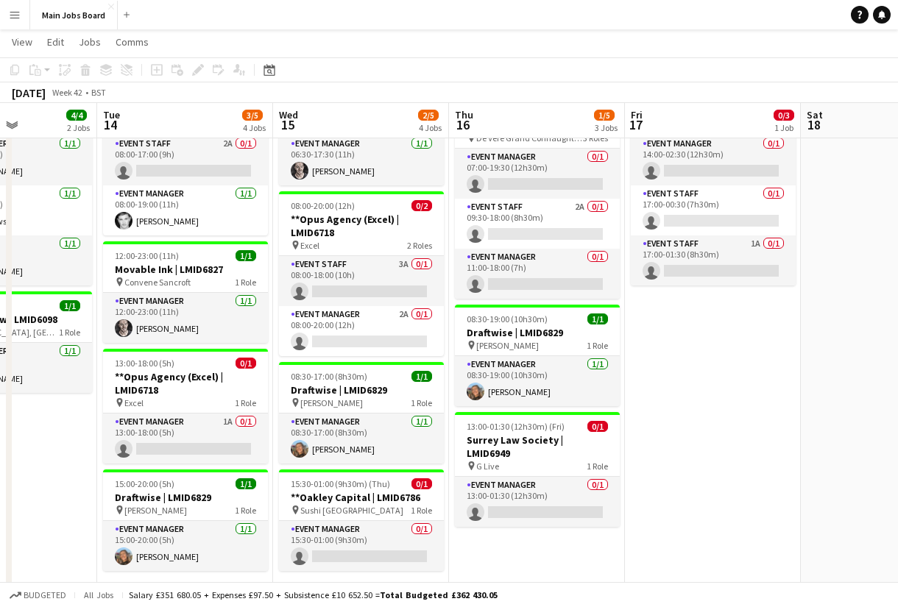
scroll to position [0, 634]
drag, startPoint x: 812, startPoint y: 372, endPoint x: 658, endPoint y: 369, distance: 153.8
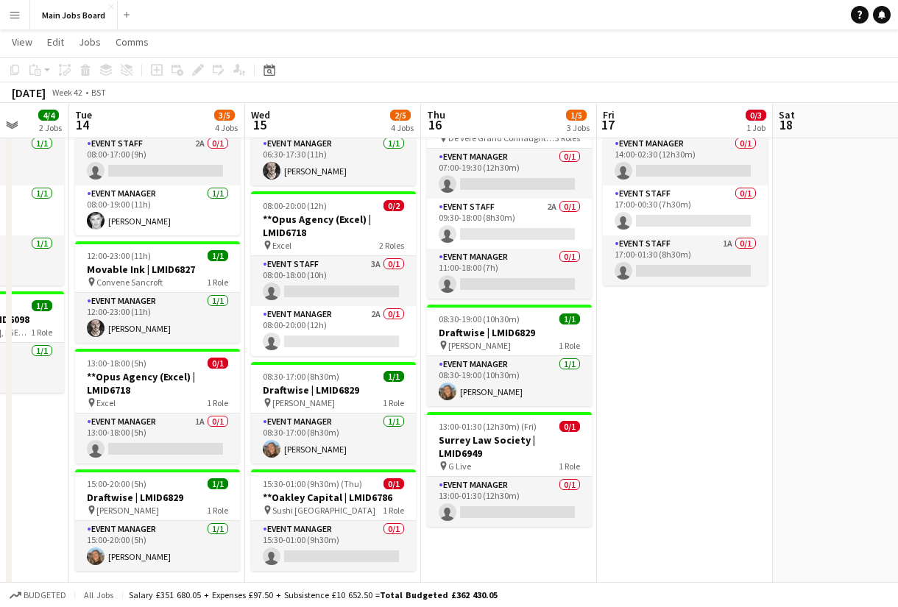
click at [658, 371] on app-calendar-viewport "Fri 10 3/3 2 Jobs Sat 11 2/2 1 Job Sun 12 Mon 13 4/4 2 Jobs Tue 14 3/5 4 Jobs W…" at bounding box center [449, 371] width 898 height 936
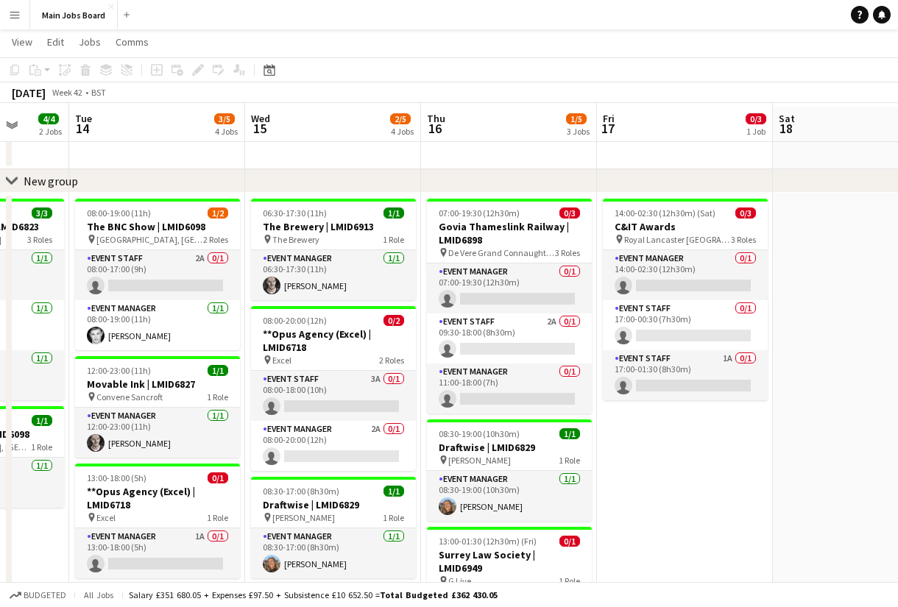
scroll to position [38, 0]
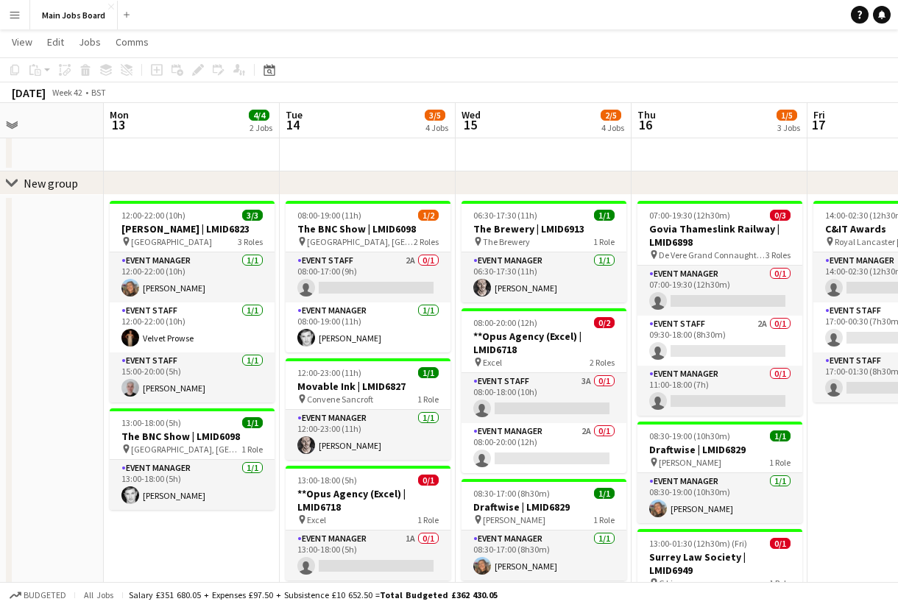
drag, startPoint x: 757, startPoint y: 468, endPoint x: -46, endPoint y: 462, distance: 803.7
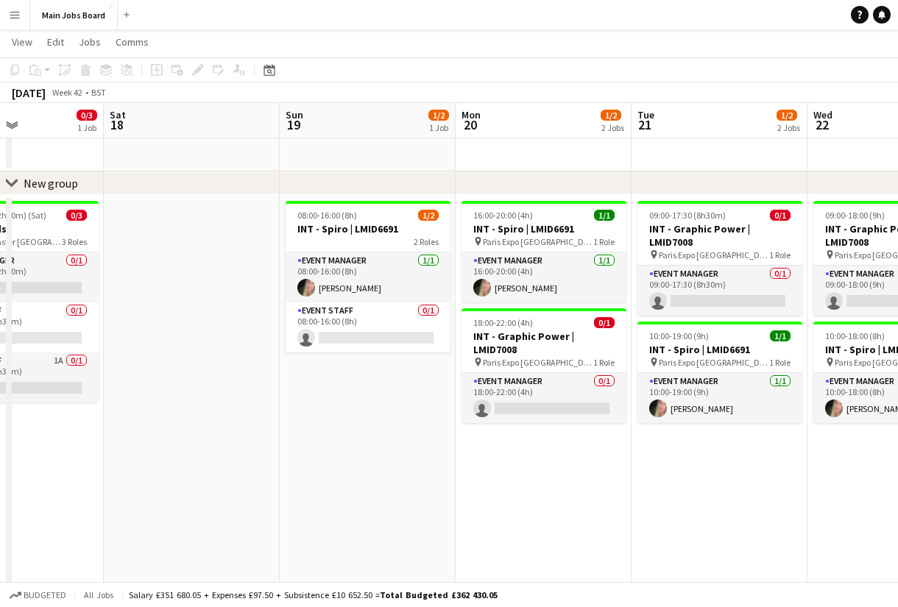
scroll to position [0, 500]
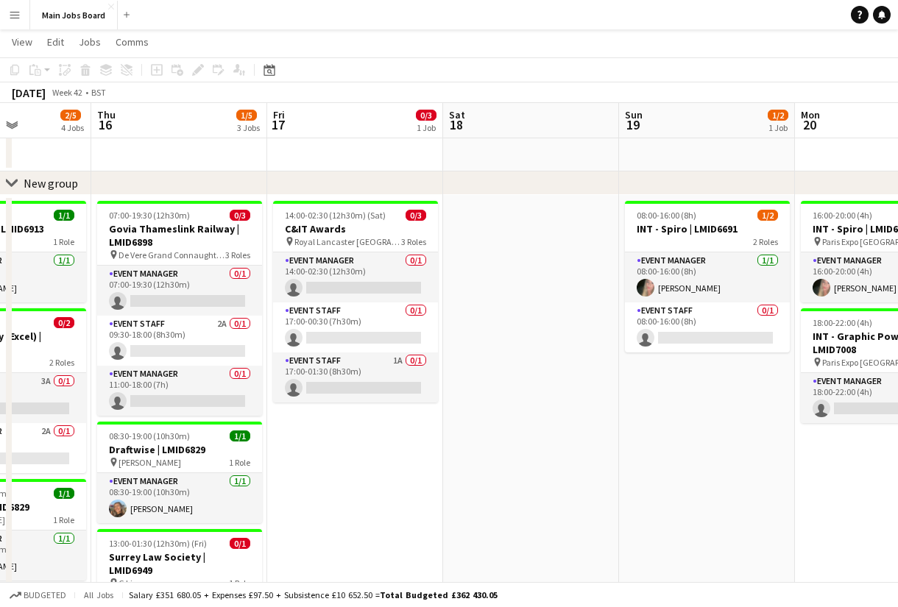
drag, startPoint x: 244, startPoint y: 438, endPoint x: 665, endPoint y: 438, distance: 421.0
click at [664, 438] on app-calendar-viewport "Mon 13 4/4 2 Jobs Tue 14 3/5 4 Jobs Wed 15 2/5 4 Jobs Thu 16 1/5 3 Jobs Fri 17 …" at bounding box center [449, 488] width 898 height 936
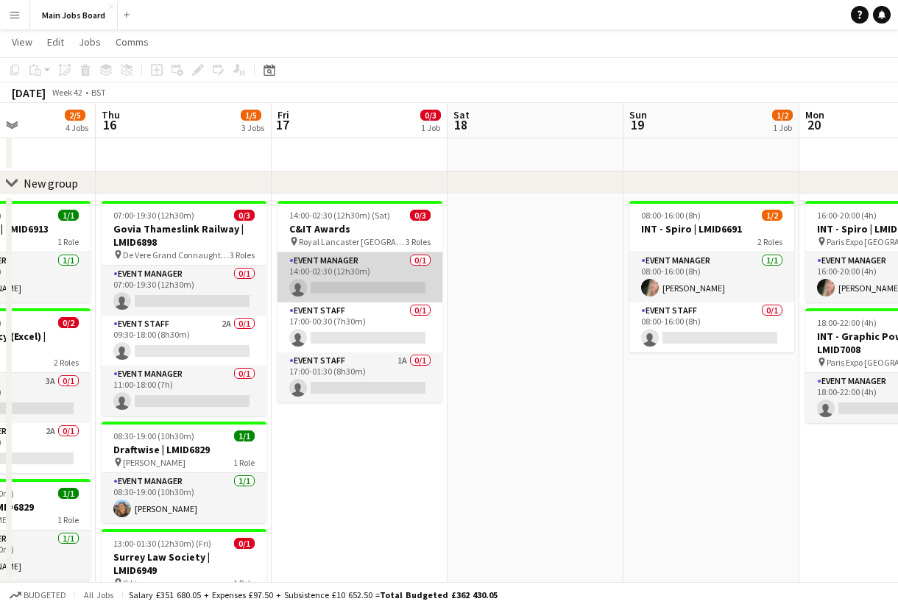
click at [367, 284] on app-card-role "Event Manager 0/1 14:00-02:30 (12h30m) single-neutral-actions" at bounding box center [359, 277] width 165 height 50
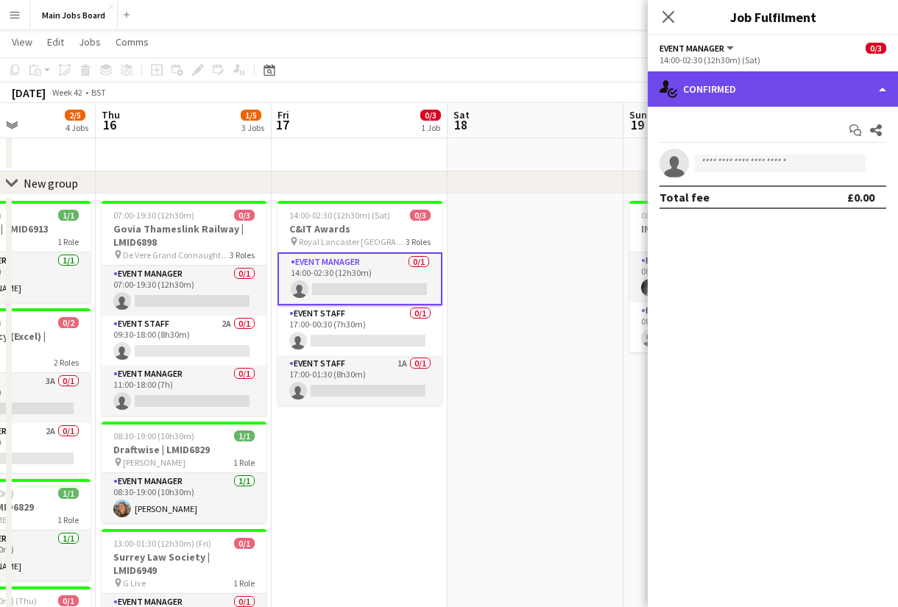
click at [765, 79] on div "single-neutral-actions-check-2 Confirmed" at bounding box center [773, 88] width 250 height 35
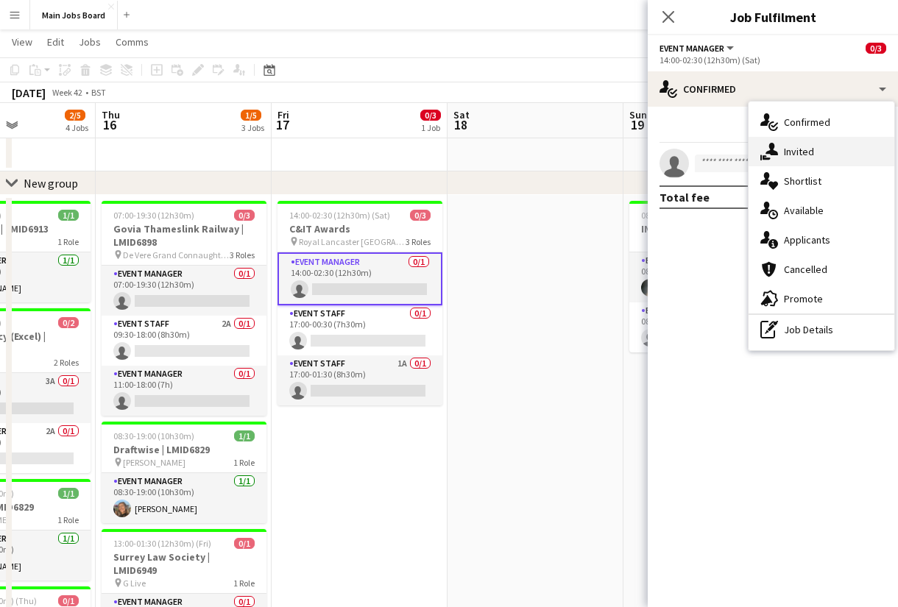
click at [818, 155] on div "single-neutral-actions-share-1 Invited" at bounding box center [821, 151] width 146 height 29
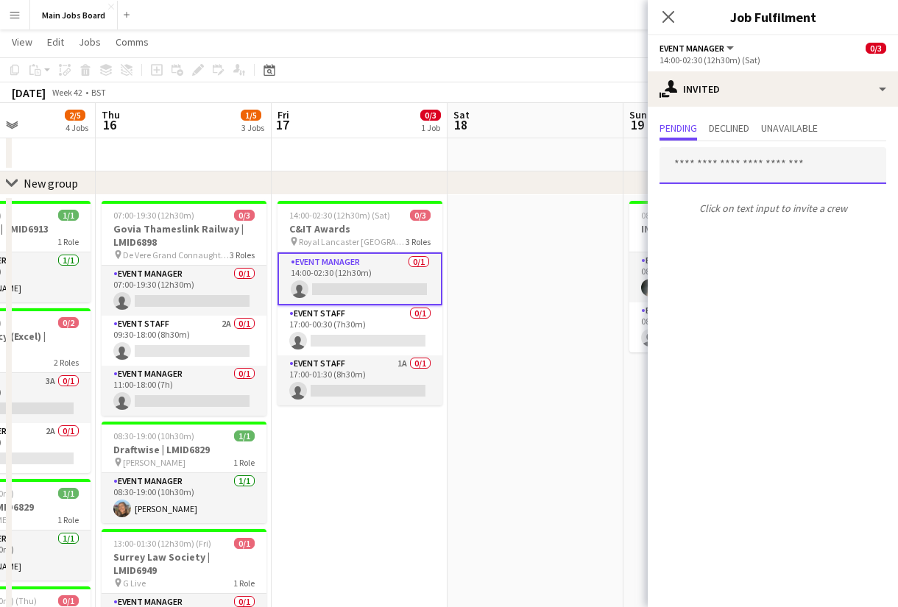
click at [735, 169] on input "text" at bounding box center [772, 165] width 227 height 37
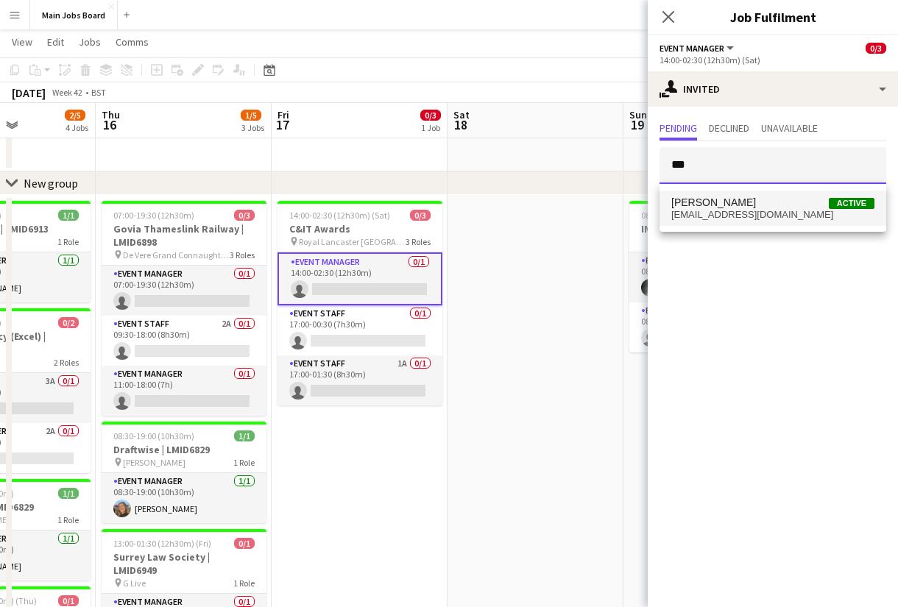
type input "***"
click at [732, 211] on span "[EMAIL_ADDRESS][DOMAIN_NAME]" at bounding box center [772, 215] width 203 height 12
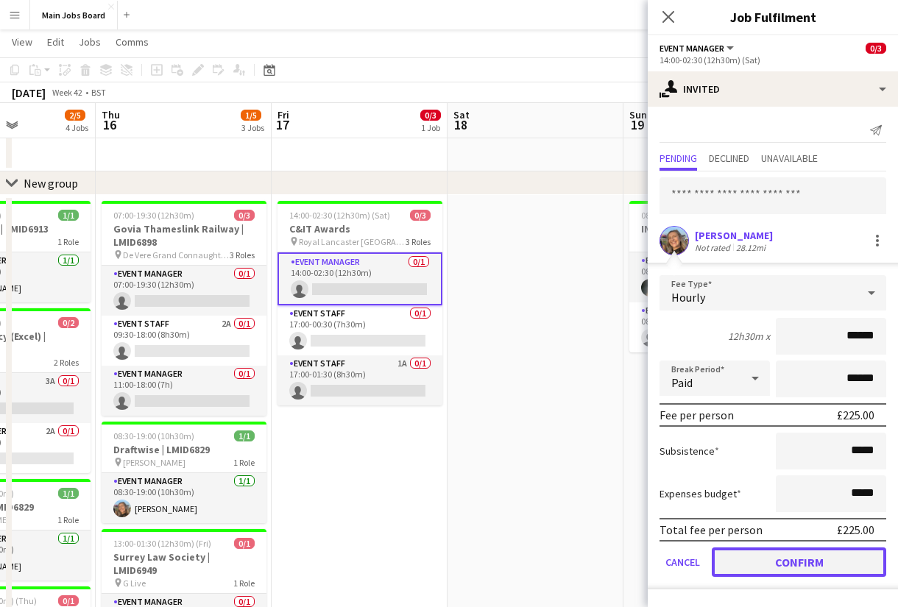
click at [756, 561] on button "Confirm" at bounding box center [799, 562] width 174 height 29
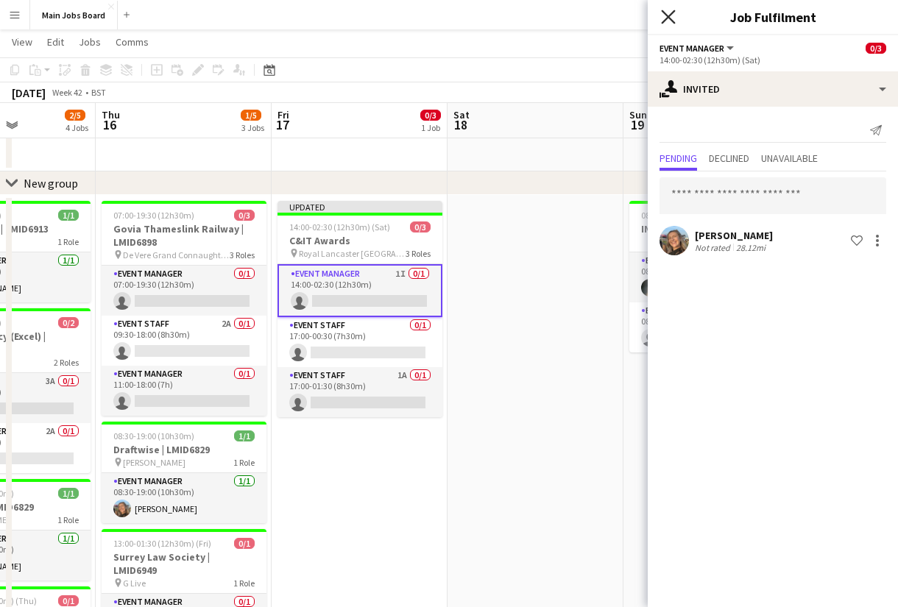
click at [674, 11] on icon at bounding box center [668, 17] width 14 height 14
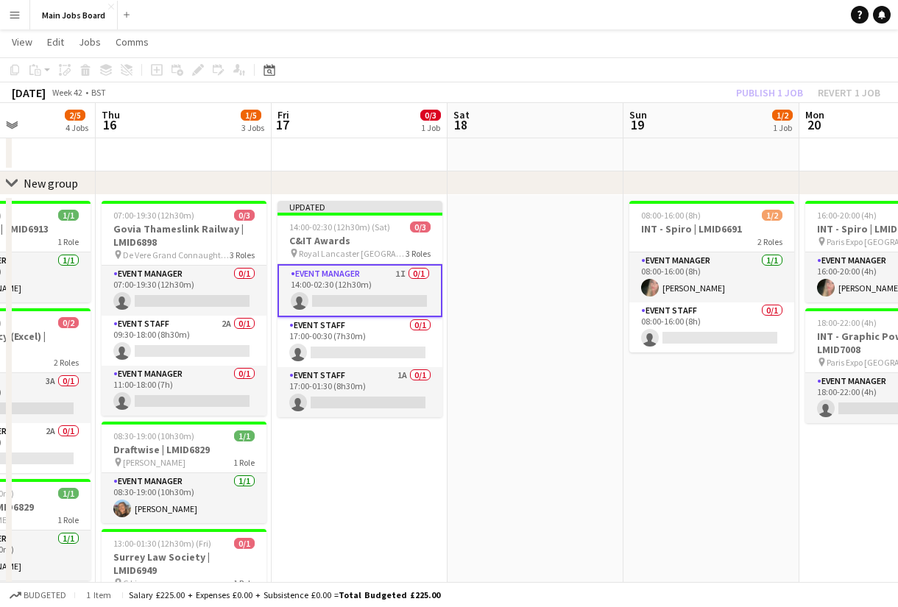
click at [751, 89] on div "Publish 1 job Revert 1 job" at bounding box center [808, 92] width 180 height 19
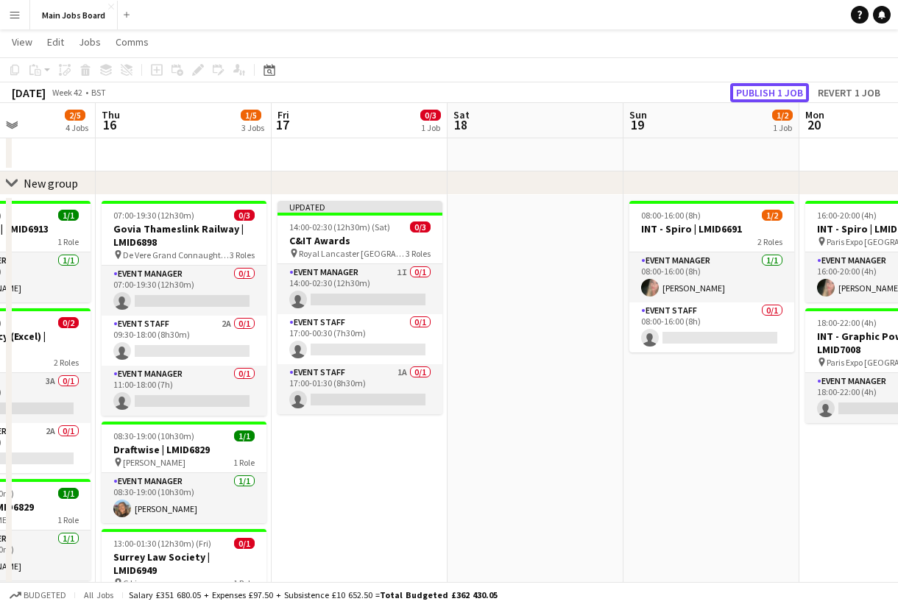
click at [751, 89] on button "Publish 1 job" at bounding box center [769, 92] width 79 height 19
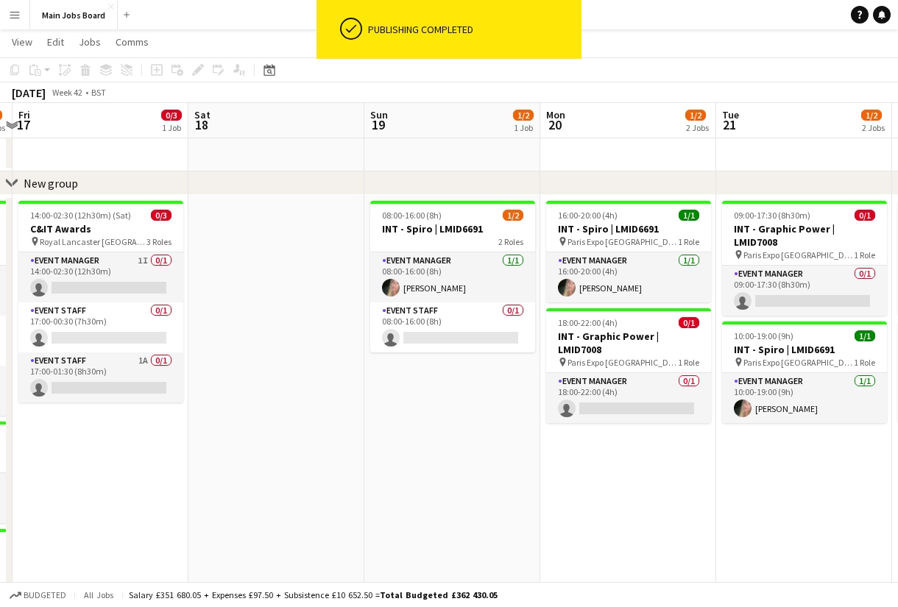
drag, startPoint x: 814, startPoint y: 481, endPoint x: 198, endPoint y: 479, distance: 616.0
click at [199, 479] on app-calendar-viewport "Mon 13 4/4 2 Jobs Tue 14 3/5 4 Jobs Wed 15 2/5 4 Jobs Thu 16 1/5 3 Jobs Fri 17 …" at bounding box center [449, 488] width 898 height 936
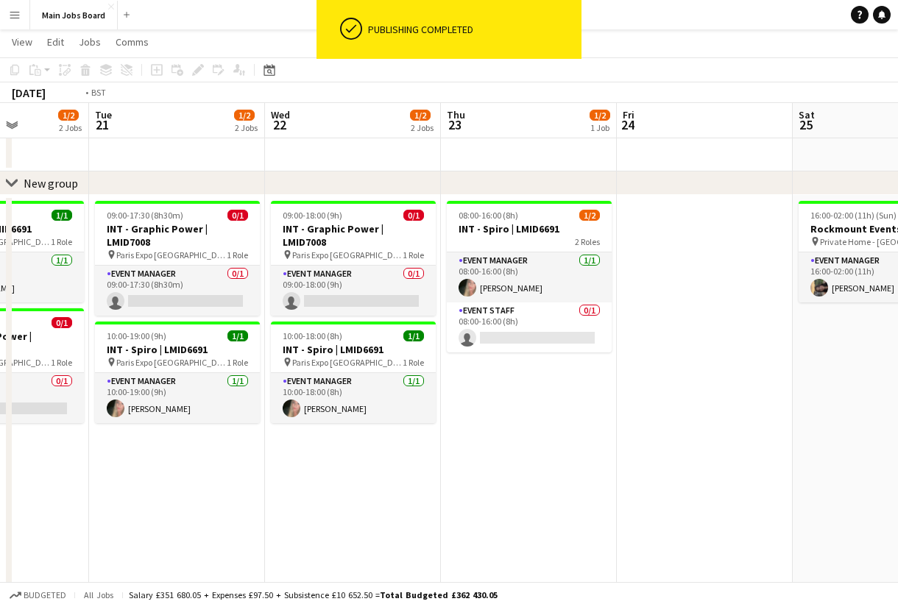
drag, startPoint x: 470, startPoint y: 461, endPoint x: 186, endPoint y: 458, distance: 284.1
click at [188, 458] on app-calendar-viewport "Fri 17 0/3 1 Job Sat 18 Sun 19 1/2 1 Job Mon 20 1/2 2 Jobs Tue 21 1/2 2 Jobs We…" at bounding box center [449, 488] width 898 height 936
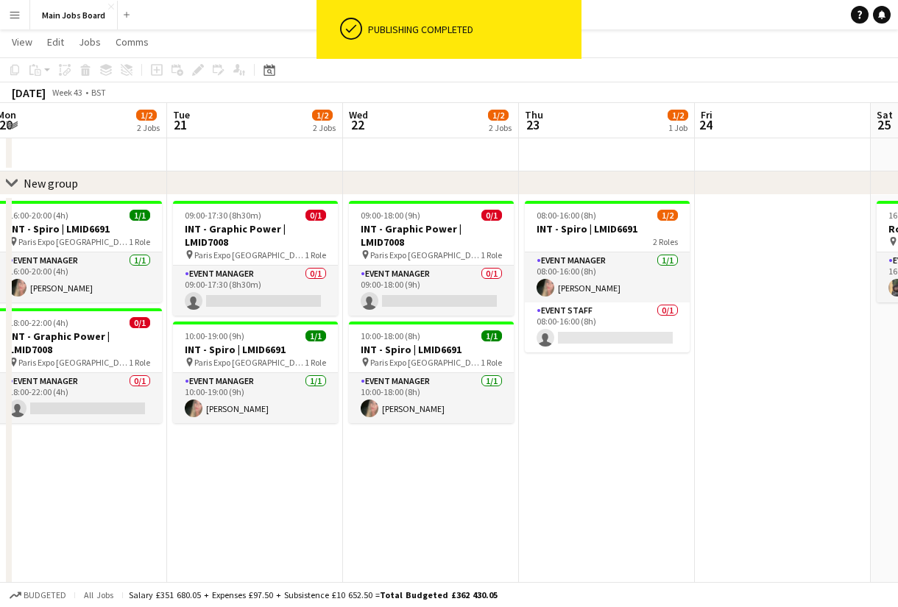
drag, startPoint x: 645, startPoint y: 452, endPoint x: 166, endPoint y: 452, distance: 479.8
click at [178, 452] on app-calendar-viewport "Fri 17 0/3 1 Job Sat 18 Sun 19 1/2 1 Job Mon 20 1/2 2 Jobs Tue 21 1/2 2 Jobs We…" at bounding box center [449, 488] width 898 height 936
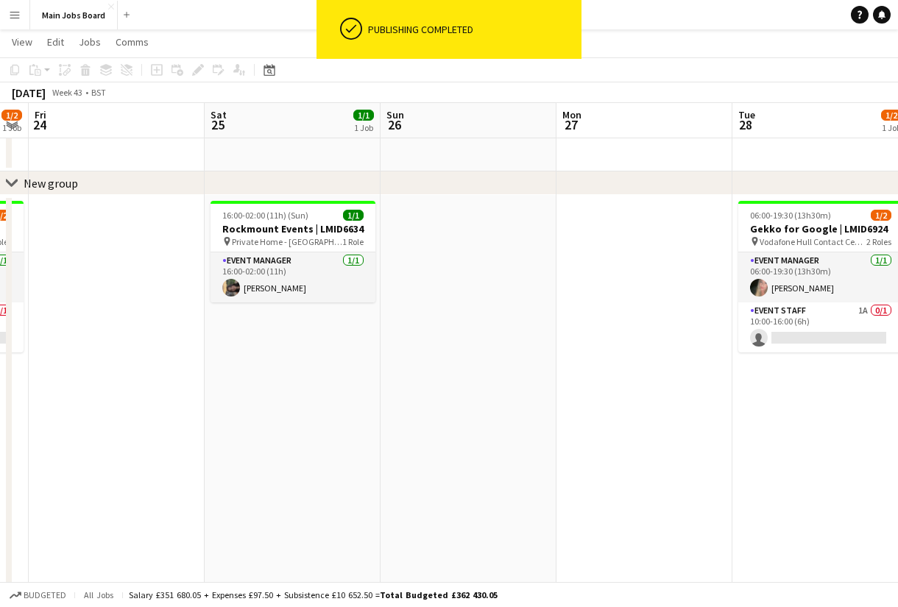
scroll to position [0, 628]
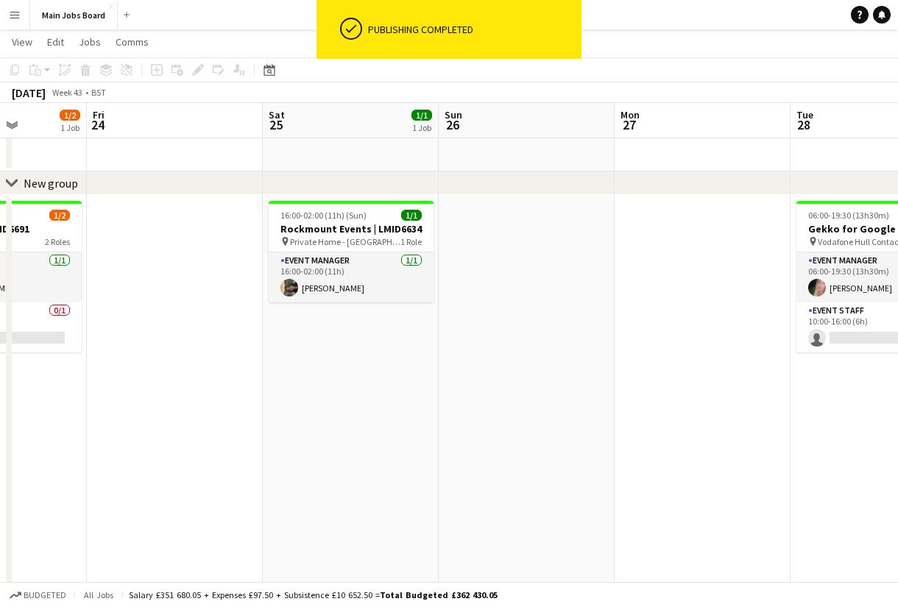
drag, startPoint x: 556, startPoint y: 454, endPoint x: 142, endPoint y: 454, distance: 414.3
click at [143, 454] on app-calendar-viewport "Mon 20 1/2 2 Jobs Tue 21 1/2 2 Jobs Wed 22 1/2 2 Jobs Thu 23 1/2 1 Job Fri 24 S…" at bounding box center [449, 488] width 898 height 936
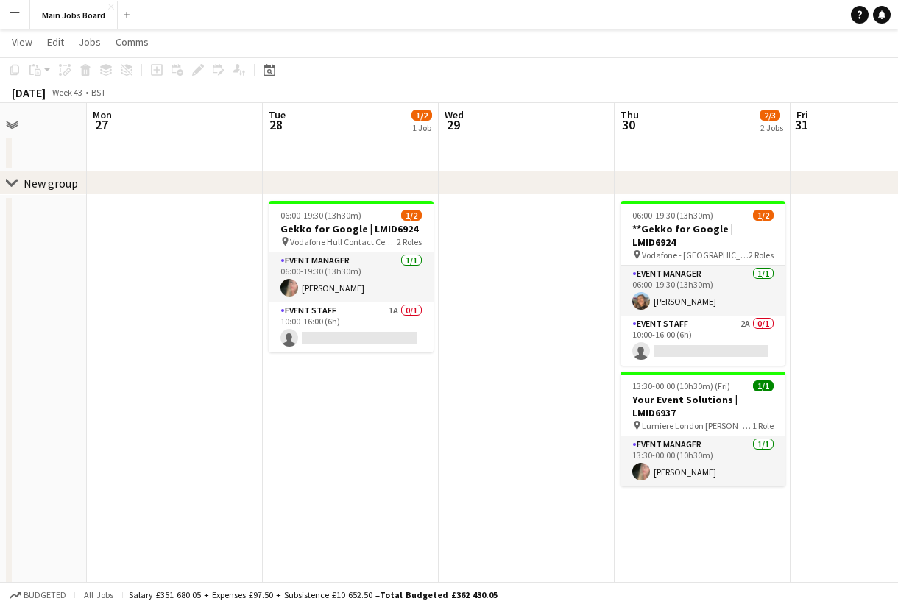
drag, startPoint x: 506, startPoint y: 432, endPoint x: 323, endPoint y: 442, distance: 182.8
click at [323, 442] on app-calendar-viewport "Fri 24 Sat 25 1/1 1 Job Sun 26 Mon 27 Tue 28 1/2 1 Job Wed 29 Thu 30 2/3 2 Jobs…" at bounding box center [449, 488] width 898 height 936
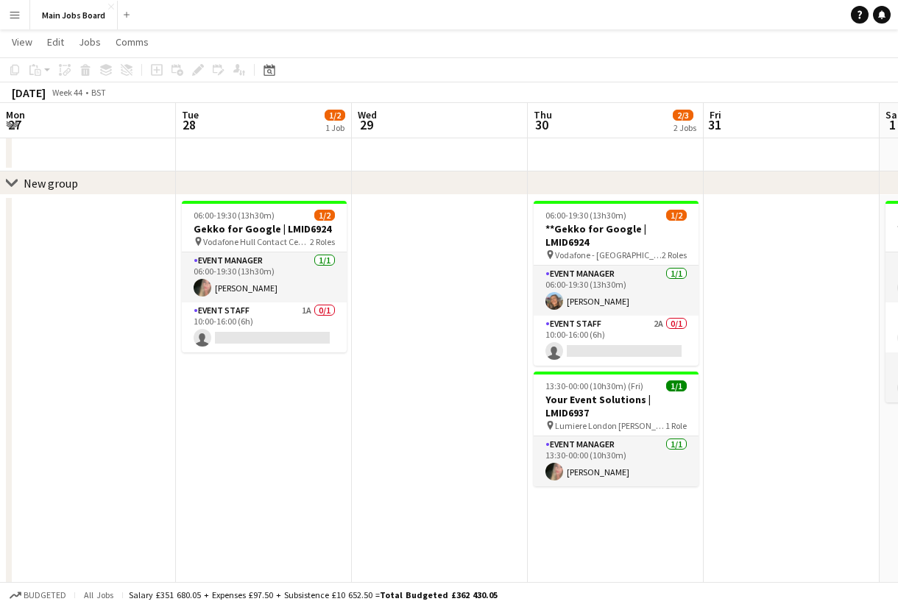
drag, startPoint x: 507, startPoint y: 437, endPoint x: 46, endPoint y: 436, distance: 460.7
click at [46, 436] on app-calendar-viewport "Fri 24 Sat 25 1/1 1 Job Sun 26 Mon 27 Tue 28 1/2 1 Job Wed 29 Thu 30 2/3 2 Jobs…" at bounding box center [449, 488] width 898 height 936
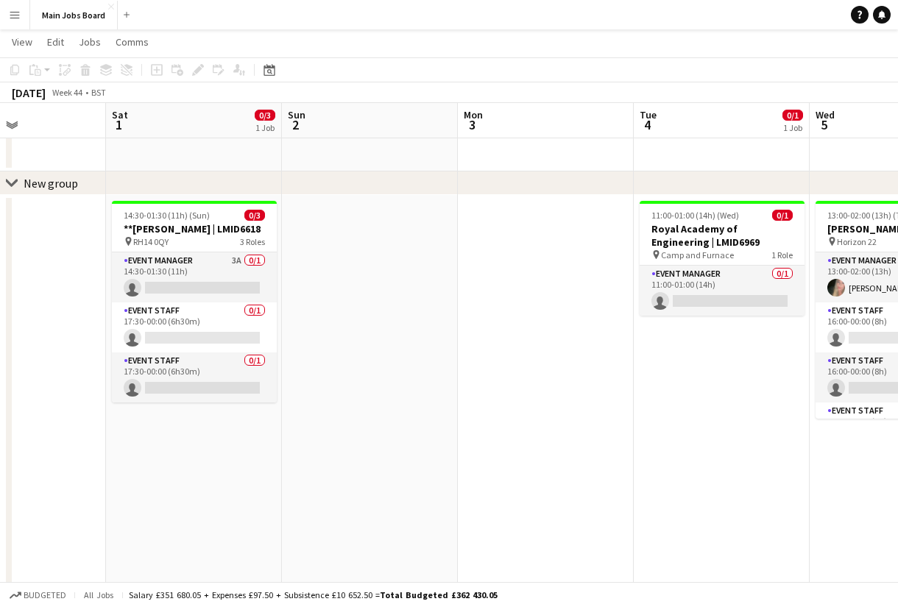
drag, startPoint x: 499, startPoint y: 441, endPoint x: 44, endPoint y: 441, distance: 454.8
click at [48, 441] on app-calendar-viewport "Tue 28 1/2 1 Job Wed 29 Thu 30 2/3 2 Jobs Fri 31 Sat 1 0/3 1 Job Sun 2 Mon 3 Tu…" at bounding box center [449, 488] width 898 height 936
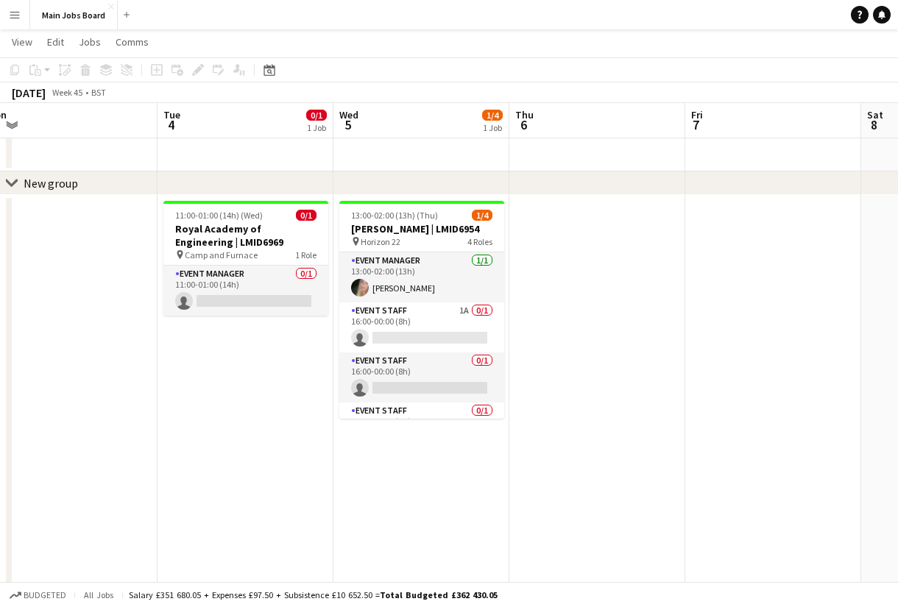
drag, startPoint x: 530, startPoint y: 433, endPoint x: 122, endPoint y: 433, distance: 407.7
click at [122, 433] on app-calendar-viewport "Thu 30 2/3 2 Jobs Fri 31 Sat 1 0/3 1 Job Sun 2 Mon 3 Tue 4 0/1 1 Job Wed 5 1/4 …" at bounding box center [449, 488] width 898 height 936
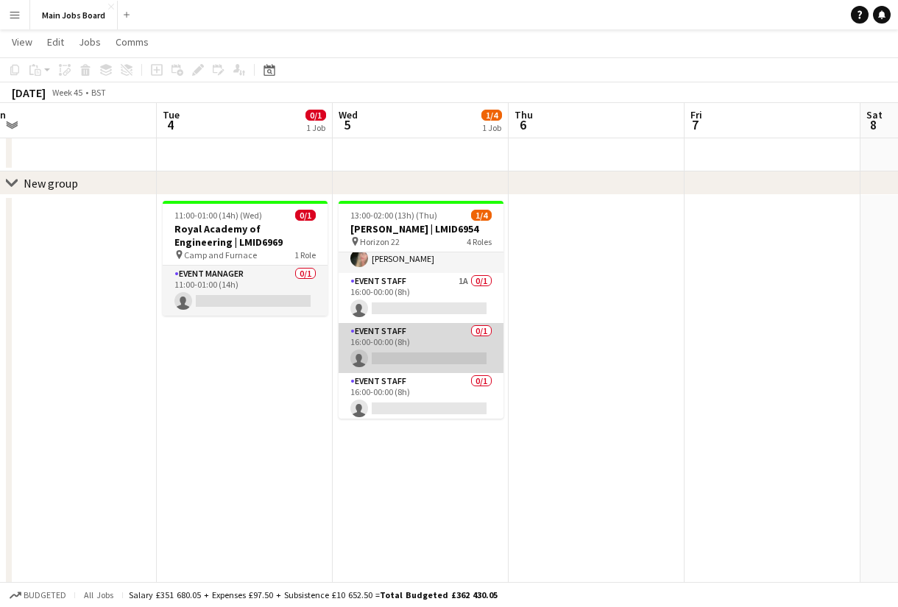
scroll to position [34, 0]
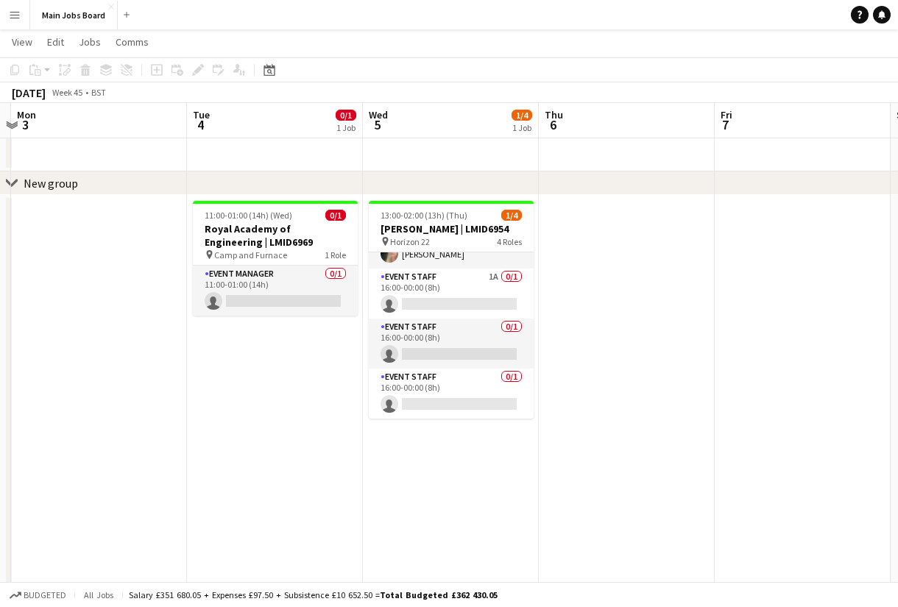
drag, startPoint x: 665, startPoint y: 400, endPoint x: 204, endPoint y: 400, distance: 460.7
click at [204, 400] on app-calendar-viewport "Thu 30 2/3 2 Jobs Fri 31 Sat 1 0/3 1 Job Sun 2 Mon 3 Tue 4 0/1 1 Job Wed 5 1/4 …" at bounding box center [449, 488] width 898 height 936
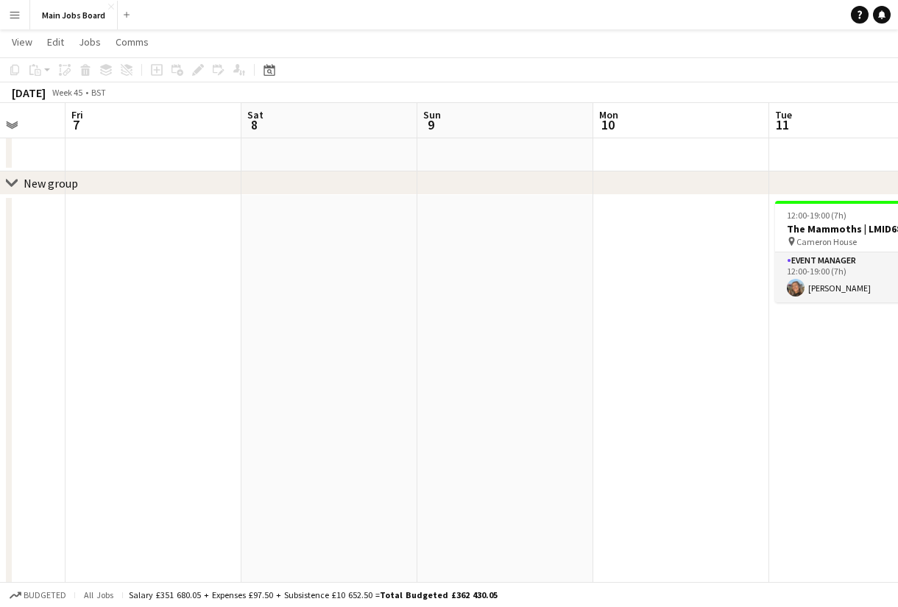
drag, startPoint x: 498, startPoint y: 400, endPoint x: 386, endPoint y: 400, distance: 112.6
click at [400, 400] on app-calendar-viewport "Mon 3 Tue 4 0/1 1 Job Wed 5 1/4 1 Job Thu 6 Fri 7 Sat 8 Sun 9 Mon 10 Tue 11 1/1…" at bounding box center [449, 488] width 898 height 936
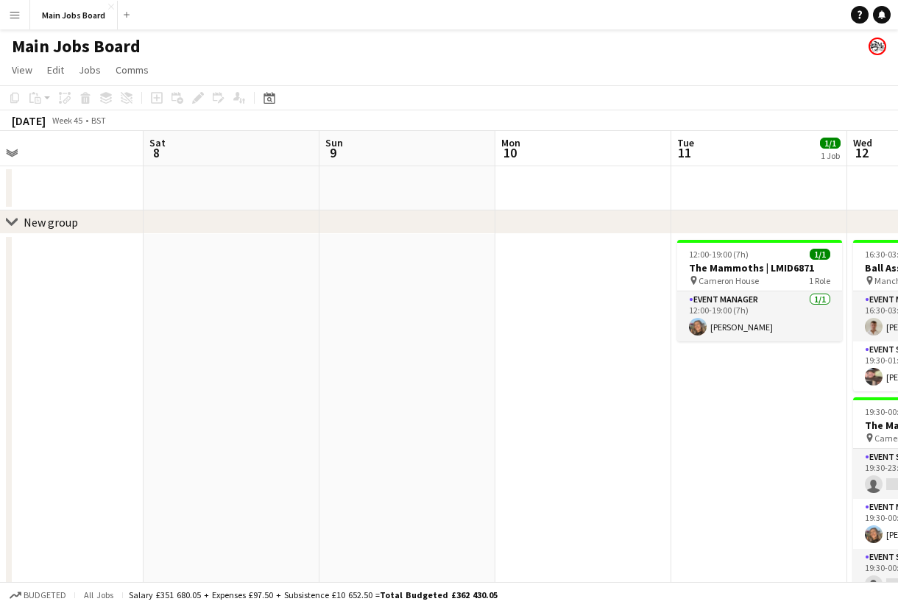
scroll to position [0, 608]
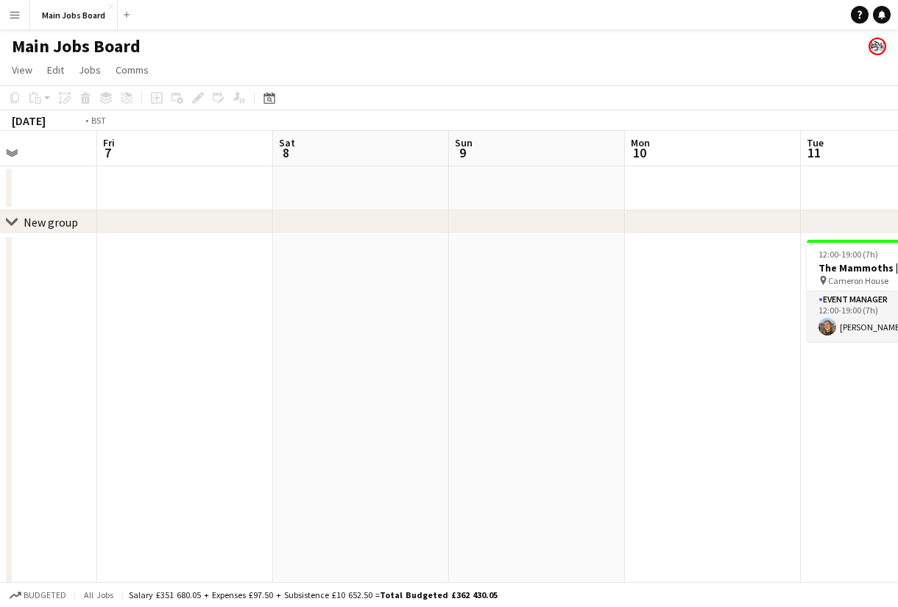
drag, startPoint x: 608, startPoint y: 447, endPoint x: 32, endPoint y: 447, distance: 575.5
click at [32, 447] on app-calendar-viewport "Mon 3 Tue 4 0/1 1 Job Wed 5 1/4 1 Job Thu 6 Fri 7 Sat 8 Sun 9 Mon 10 Tue 11 1/1…" at bounding box center [449, 563] width 898 height 864
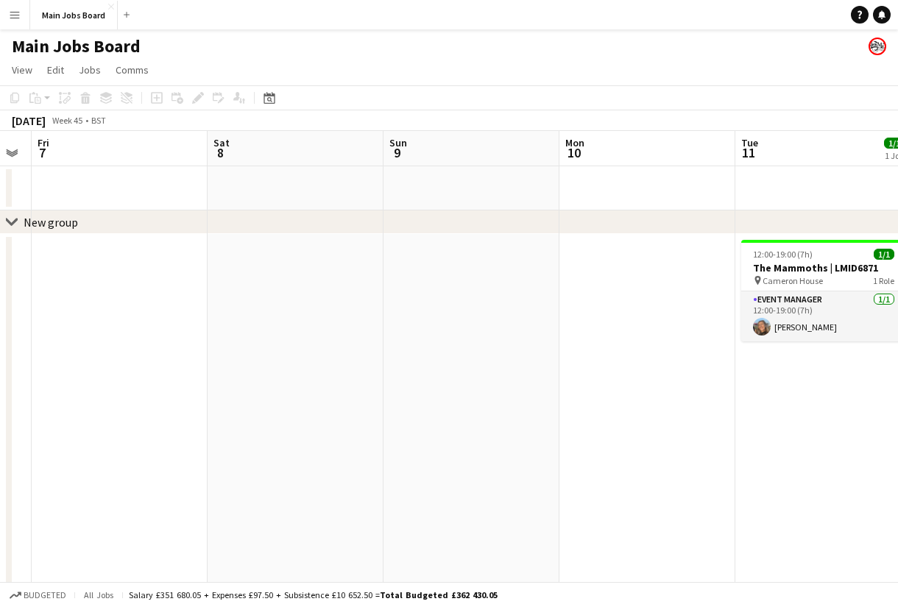
drag, startPoint x: 88, startPoint y: 425, endPoint x: 702, endPoint y: 425, distance: 613.8
click at [695, 425] on app-calendar-viewport "Wed 5 1/4 1 Job Thu 6 Fri 7 Sat 8 Sun 9 Mon 10 Tue 11 1/1 1 Job Wed 12 3/5 2 Jo…" at bounding box center [449, 563] width 898 height 864
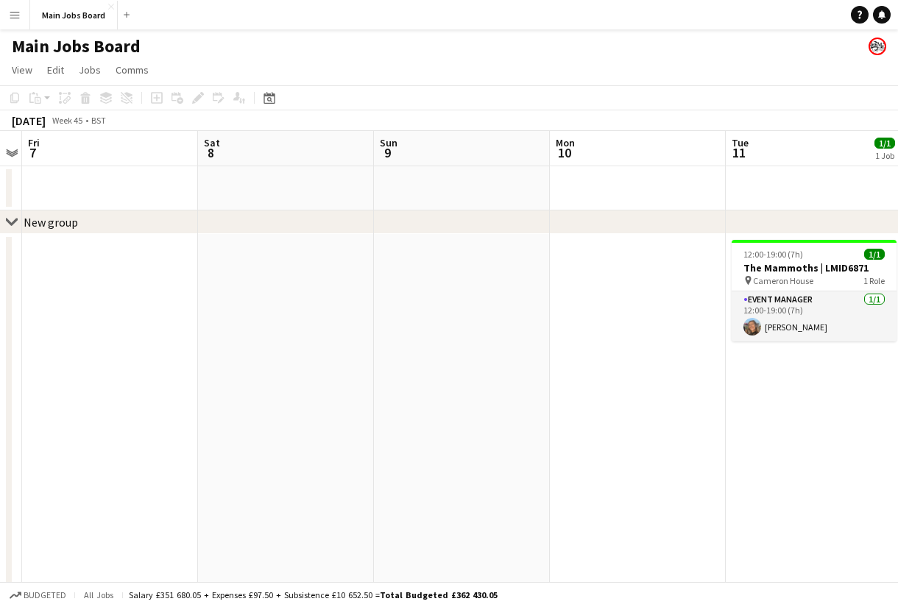
drag, startPoint x: 142, startPoint y: 386, endPoint x: 678, endPoint y: 386, distance: 535.8
click at [675, 386] on app-calendar-viewport "Wed 5 1/4 1 Job Thu 6 Fri 7 Sat 8 Sun 9 Mon 10 Tue 11 1/1 1 Job Wed 12 3/5 2 Jo…" at bounding box center [449, 563] width 898 height 864
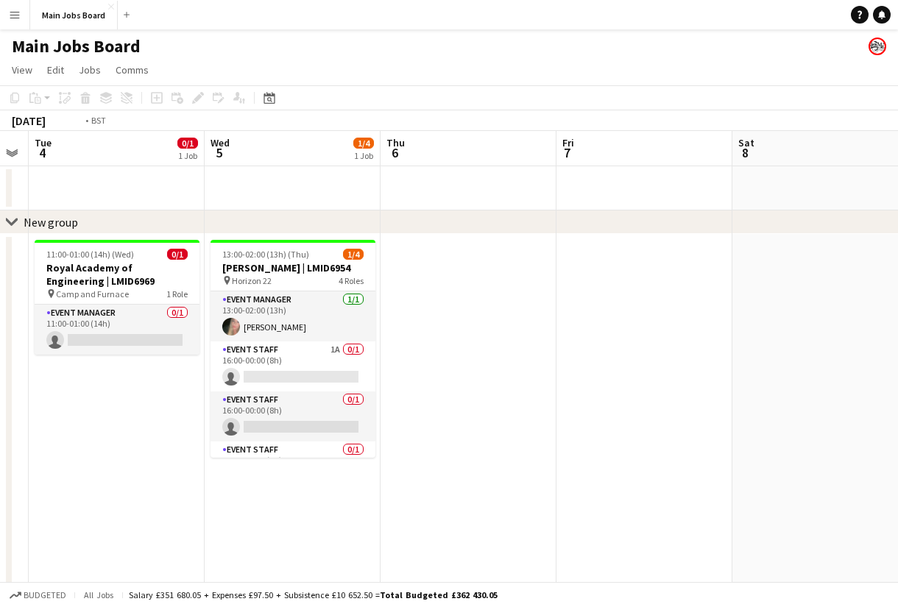
drag, startPoint x: 177, startPoint y: 362, endPoint x: 718, endPoint y: 362, distance: 540.2
click at [712, 362] on app-calendar-viewport "Sun 2 Mon 3 Tue 4 0/1 1 Job Wed 5 1/4 1 Job Thu 6 Fri 7 Sat 8 Sun 9 Mon 10 Tue …" at bounding box center [449, 563] width 898 height 864
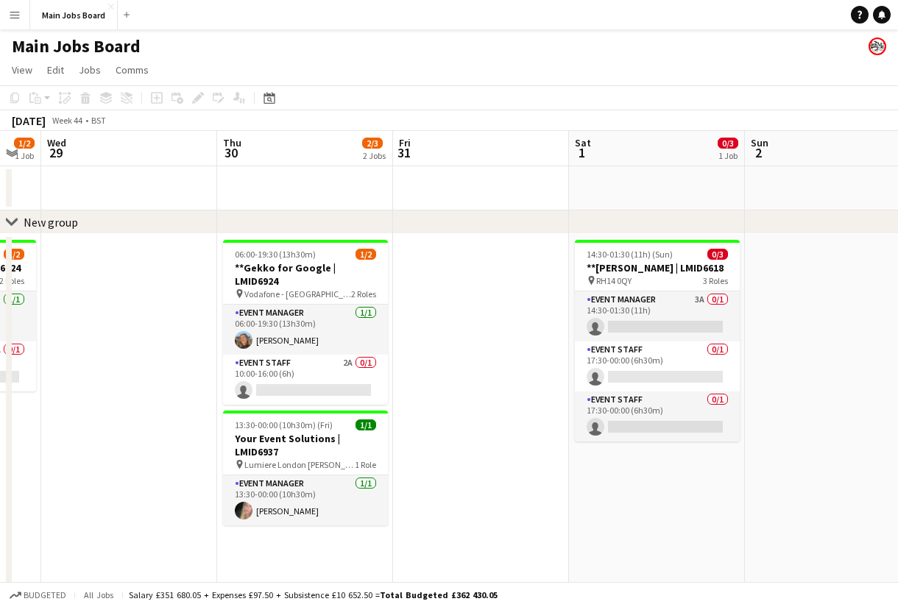
drag, startPoint x: 528, startPoint y: 378, endPoint x: 946, endPoint y: 378, distance: 418.0
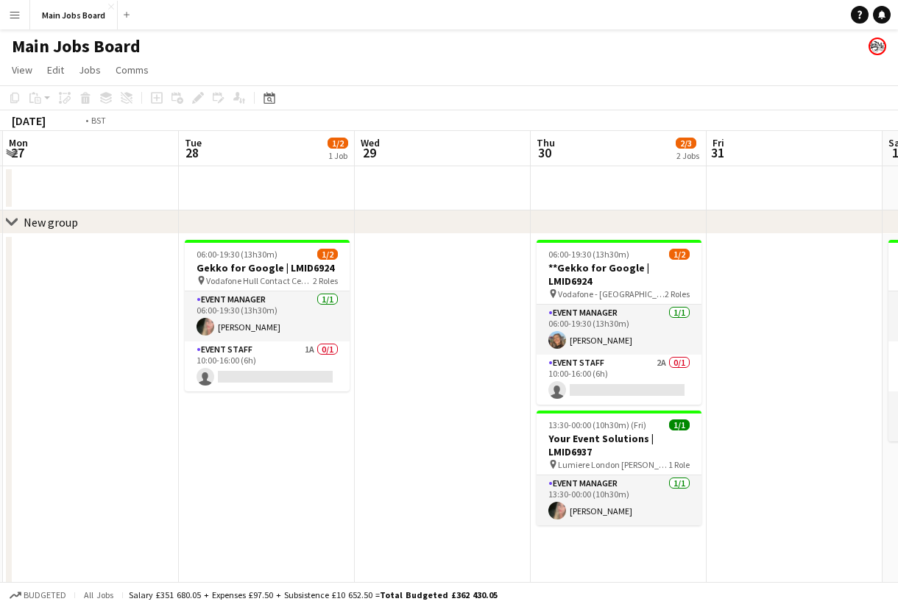
drag, startPoint x: 514, startPoint y: 371, endPoint x: 754, endPoint y: 371, distance: 240.7
click at [751, 371] on app-calendar-viewport "Sat 25 1/1 1 Job Sun 26 Mon 27 Tue 28 1/2 1 Job Wed 29 Thu 30 2/3 2 Jobs Fri 31…" at bounding box center [449, 563] width 898 height 864
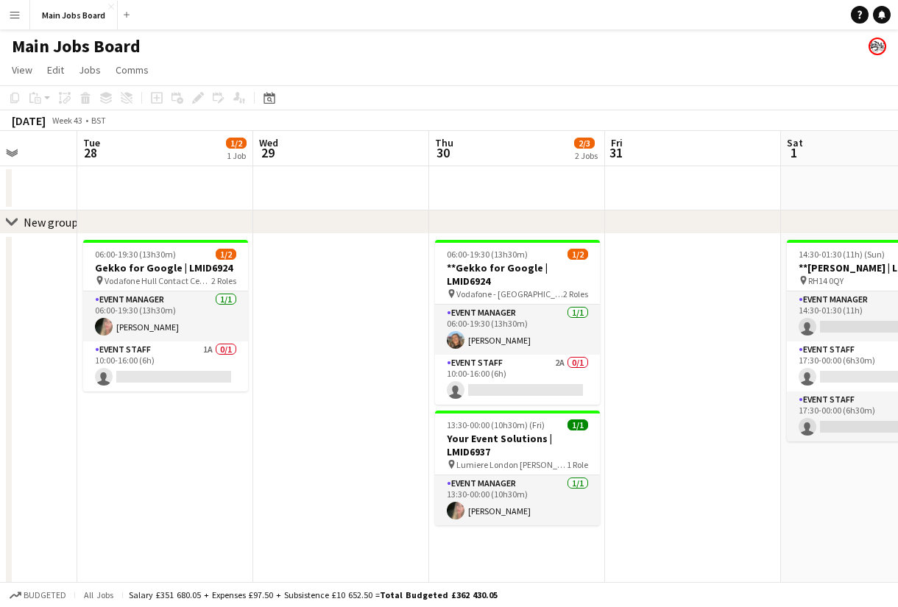
drag, startPoint x: 212, startPoint y: 375, endPoint x: 657, endPoint y: 375, distance: 445.3
click at [647, 375] on app-calendar-viewport "Sat 25 1/1 1 Job Sun 26 Mon 27 Tue 28 1/2 1 Job Wed 29 Thu 30 2/3 2 Jobs Fri 31…" at bounding box center [449, 563] width 898 height 864
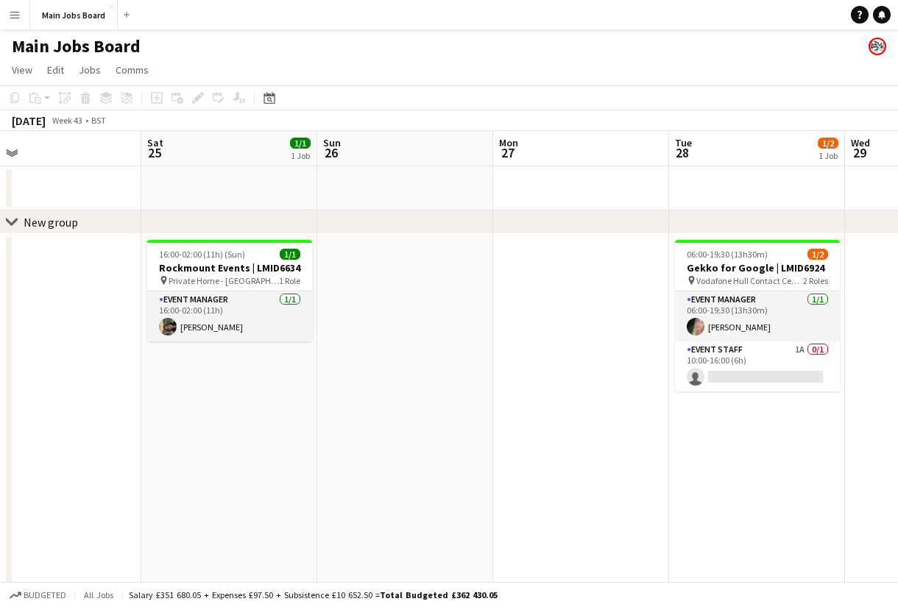
drag, startPoint x: 216, startPoint y: 380, endPoint x: 673, endPoint y: 380, distance: 457.0
click at [657, 380] on app-calendar-viewport "Wed 22 1/2 2 Jobs Thu 23 1/2 1 Job Fri 24 Sat 25 1/1 1 Job Sun 26 Mon 27 Tue 28…" at bounding box center [449, 563] width 898 height 864
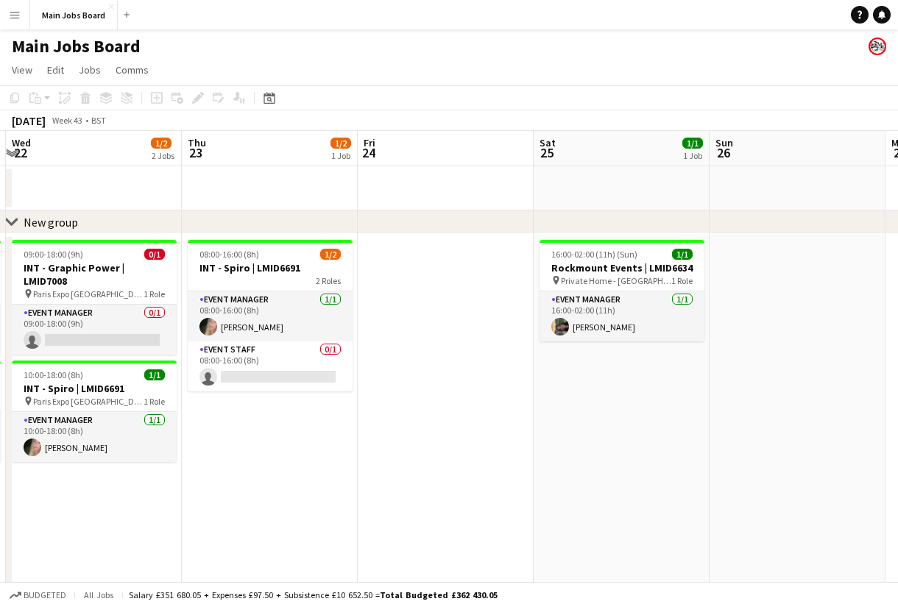
scroll to position [0, 302]
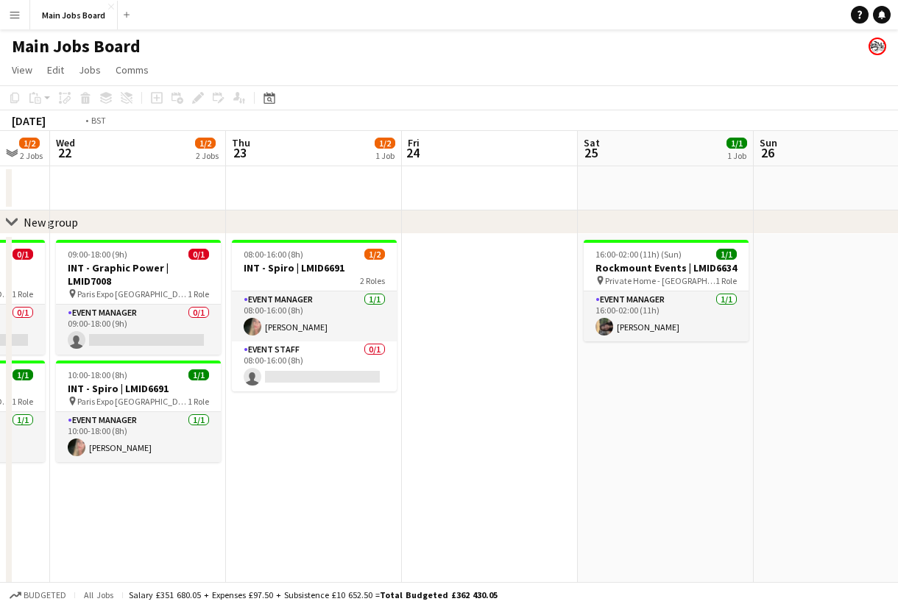
drag, startPoint x: 601, startPoint y: 376, endPoint x: 710, endPoint y: 376, distance: 109.7
click at [710, 376] on app-calendar-viewport "Mon 20 1/2 2 Jobs Tue 21 1/2 2 Jobs Wed 22 1/2 2 Jobs Thu 23 1/2 1 Job Fri 24 S…" at bounding box center [449, 563] width 898 height 864
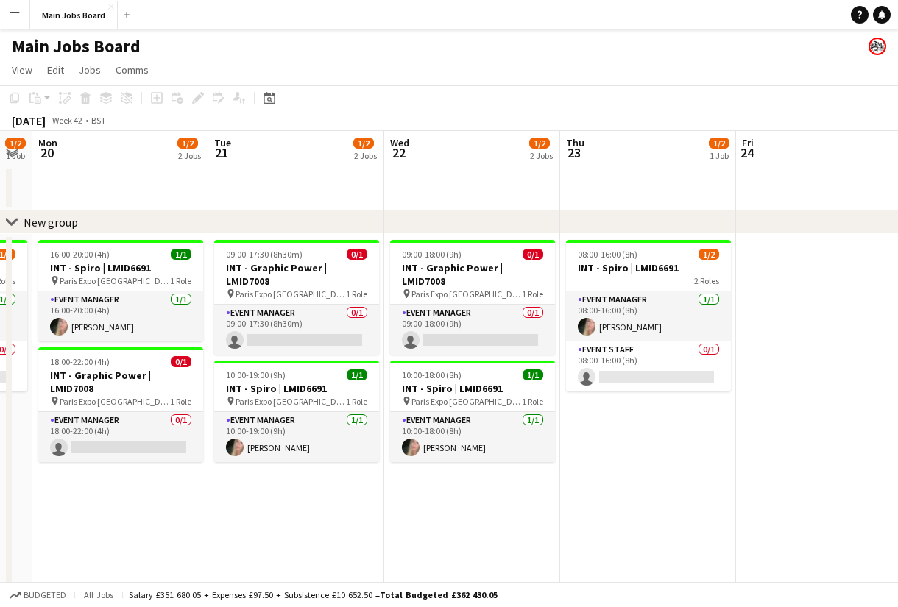
drag, startPoint x: 602, startPoint y: 470, endPoint x: 760, endPoint y: 470, distance: 158.2
click at [761, 470] on app-calendar-viewport "Sat 18 Sun 19 1/2 1 Job Mon 20 1/2 2 Jobs Tue 21 1/2 2 Jobs Wed 22 1/2 2 Jobs T…" at bounding box center [449, 563] width 898 height 864
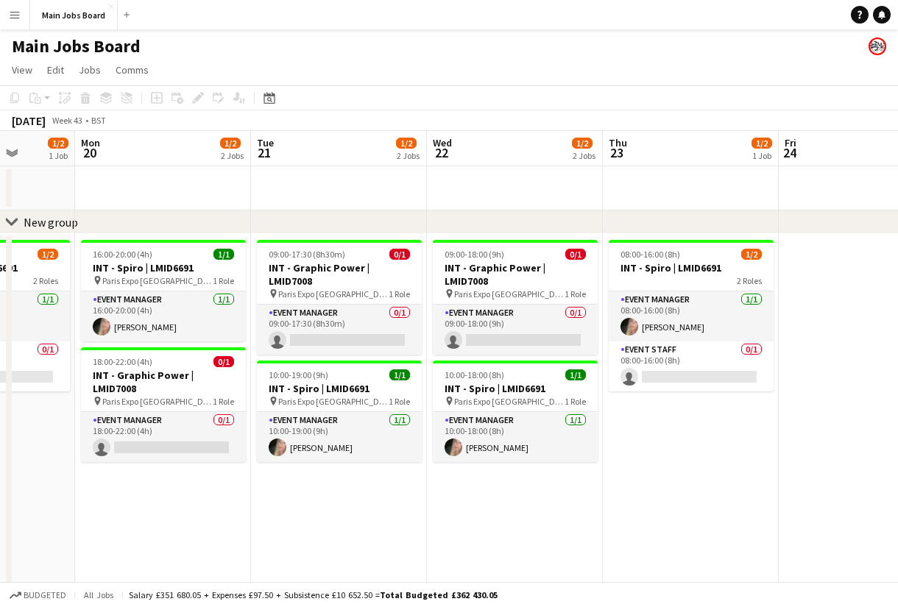
drag, startPoint x: 751, startPoint y: 486, endPoint x: 243, endPoint y: 472, distance: 508.7
click at [252, 472] on app-calendar-viewport "Fri 17 0/3 1 Job Sat 18 Sun 19 1/2 1 Job Mon 20 1/2 2 Jobs Tue 21 1/2 2 Jobs We…" at bounding box center [449, 563] width 898 height 864
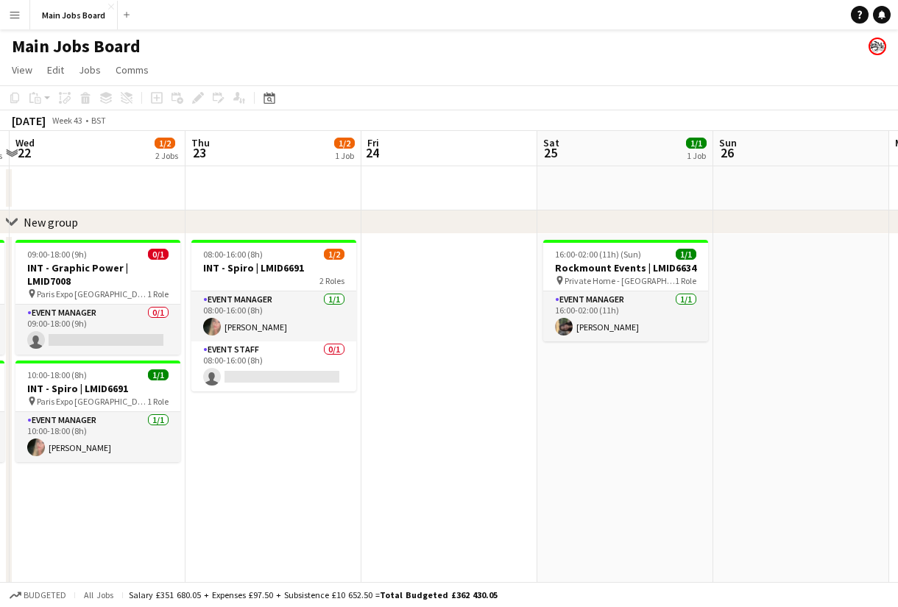
drag, startPoint x: 615, startPoint y: 479, endPoint x: 71, endPoint y: 479, distance: 543.1
click at [83, 479] on app-calendar-viewport "Sun 19 1/2 1 Job Mon 20 1/2 2 Jobs Tue 21 1/2 2 Jobs Wed 22 1/2 2 Jobs Thu 23 1…" at bounding box center [449, 563] width 898 height 864
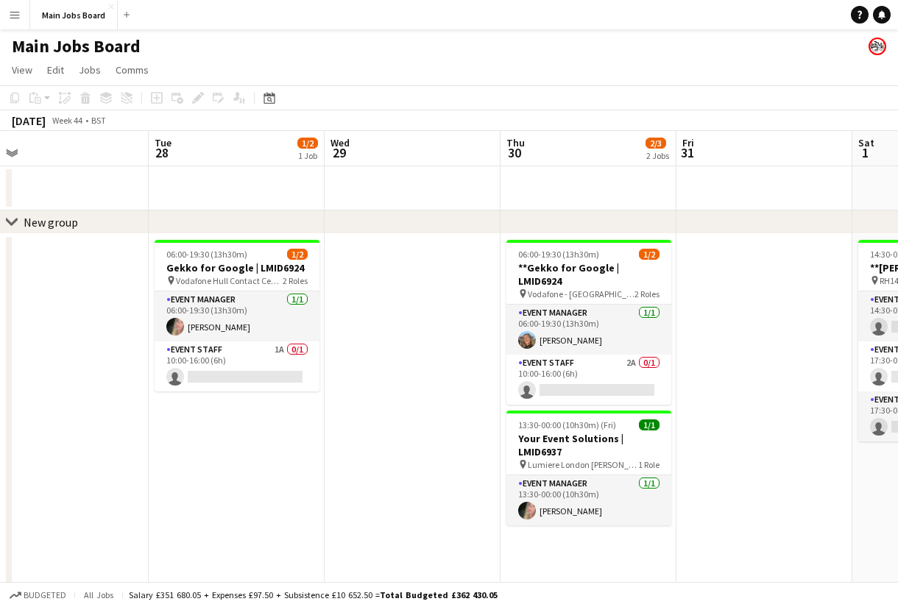
drag, startPoint x: 645, startPoint y: 479, endPoint x: 178, endPoint y: 479, distance: 467.3
click at [178, 479] on app-calendar-viewport "Fri 24 Sat 25 1/1 1 Job Sun 26 Mon 27 Tue 28 1/2 1 Job Wed 29 Thu 30 2/3 2 Jobs…" at bounding box center [449, 563] width 898 height 864
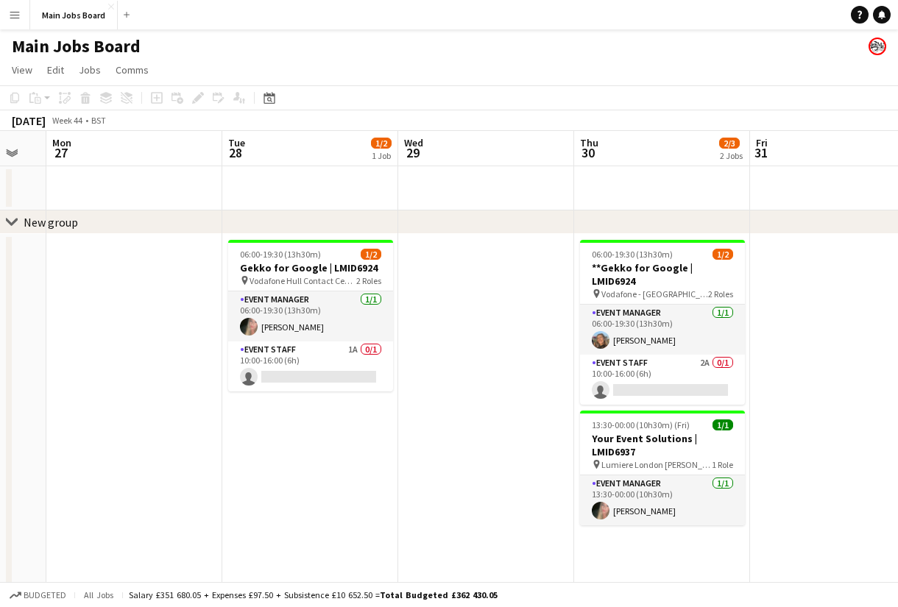
drag, startPoint x: 815, startPoint y: 431, endPoint x: 559, endPoint y: 432, distance: 256.1
click at [560, 432] on app-calendar-viewport "Fri 24 Sat 25 1/1 1 Job Sun 26 Mon 27 Tue 28 1/2 1 Job Wed 29 Thu 30 2/3 2 Jobs…" at bounding box center [449, 563] width 898 height 864
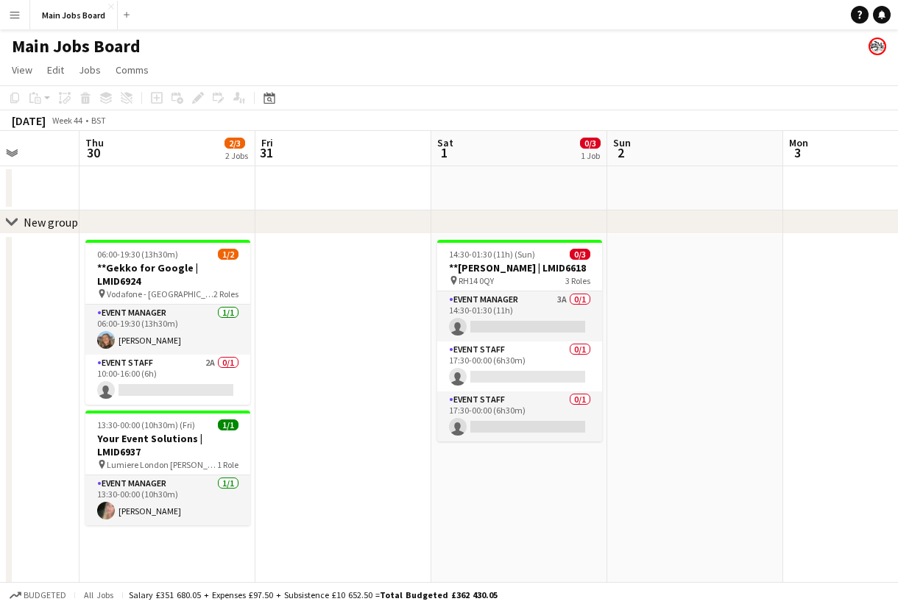
drag, startPoint x: 762, startPoint y: 461, endPoint x: 366, endPoint y: 461, distance: 395.9
click at [369, 461] on app-calendar-viewport "Sun 26 Mon 27 Tue 28 1/2 1 Job Wed 29 Thu 30 2/3 2 Jobs Fri 31 Sat 1 0/3 1 Job …" at bounding box center [449, 563] width 898 height 864
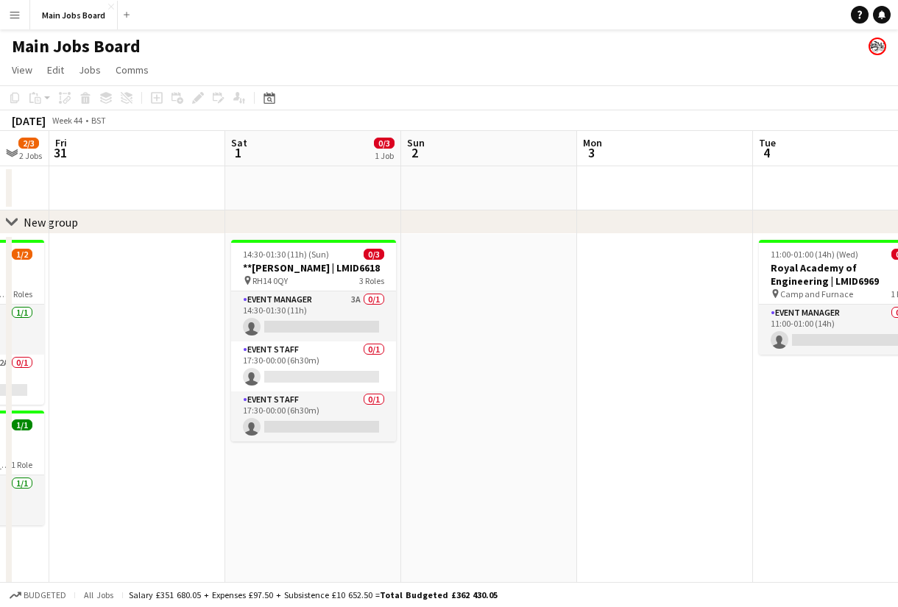
scroll to position [0, 578]
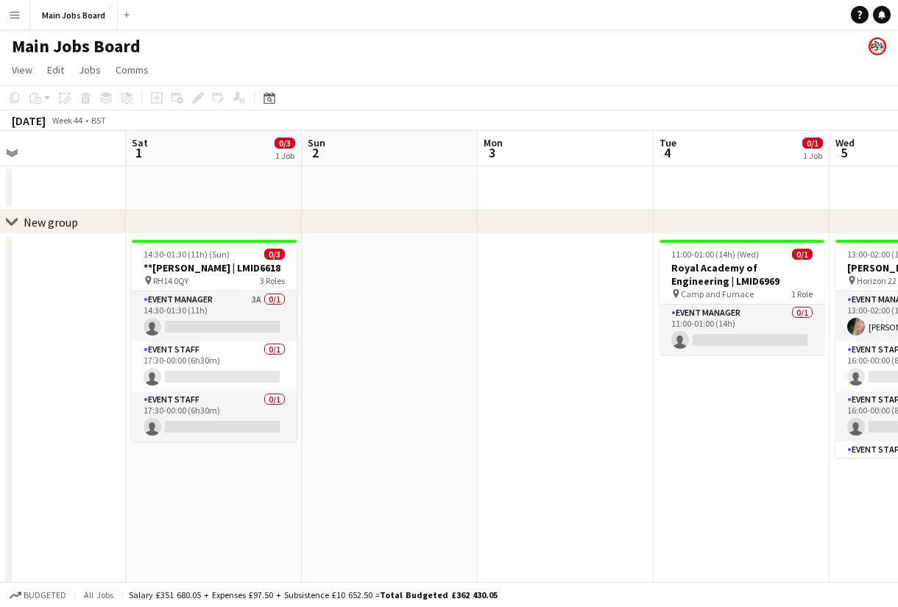
drag, startPoint x: 589, startPoint y: 477, endPoint x: 279, endPoint y: 477, distance: 309.8
click at [283, 477] on app-calendar-viewport "Tue 28 1/2 1 Job Wed 29 Thu 30 2/3 2 Jobs Fri 31 Sat 1 0/3 1 Job Sun 2 Mon 3 Tu…" at bounding box center [449, 563] width 898 height 864
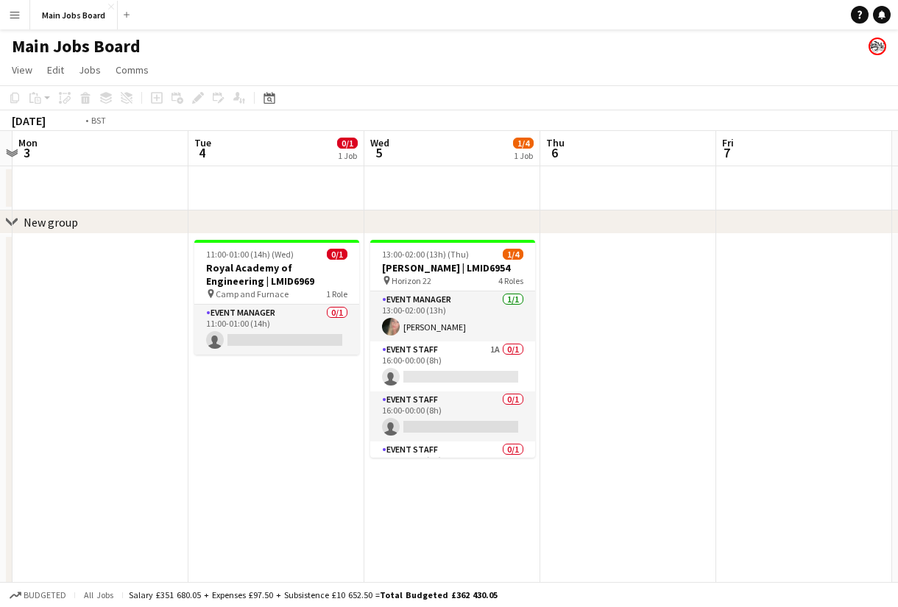
scroll to position [0, 435]
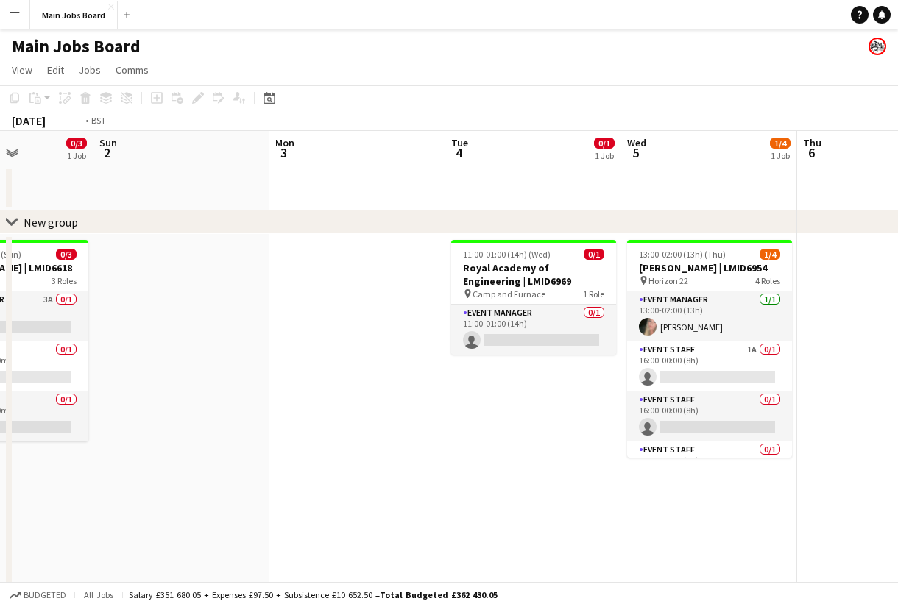
drag, startPoint x: 775, startPoint y: 472, endPoint x: 564, endPoint y: 472, distance: 211.2
click at [566, 472] on app-calendar-viewport "Thu 30 2/3 2 Jobs Fri 31 Sat 1 0/3 1 Job Sun 2 Mon 3 Tue 4 0/1 1 Job Wed 5 1/4 …" at bounding box center [449, 563] width 898 height 864
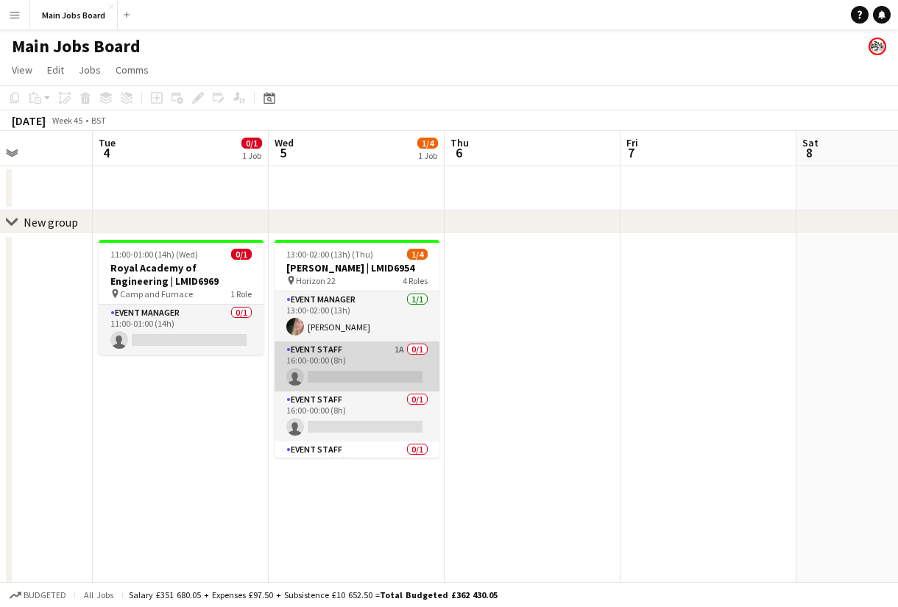
click at [399, 347] on app-card-role "Event Staff 1A 0/1 16:00-00:00 (8h) single-neutral-actions" at bounding box center [357, 366] width 165 height 50
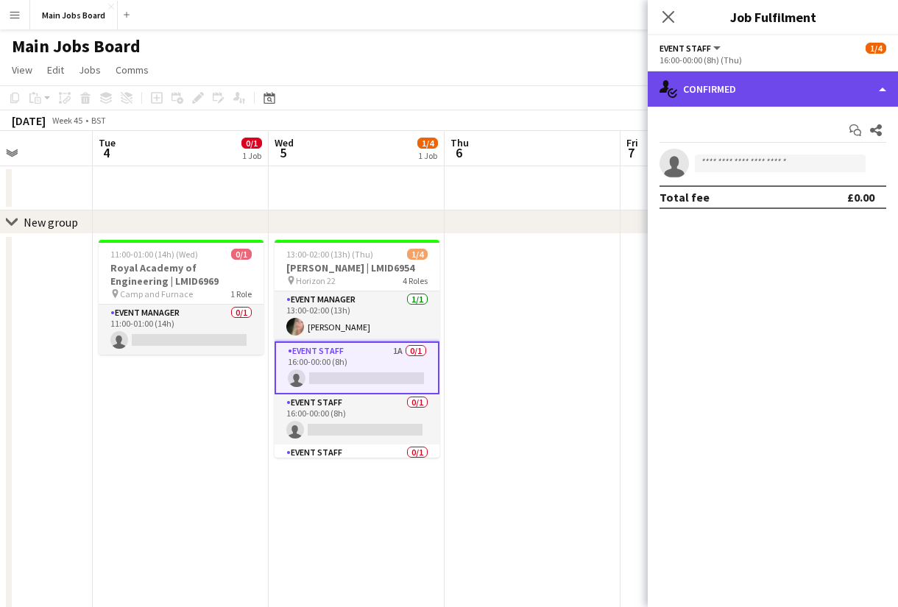
click at [759, 105] on div "single-neutral-actions-check-2 Confirmed" at bounding box center [773, 88] width 250 height 35
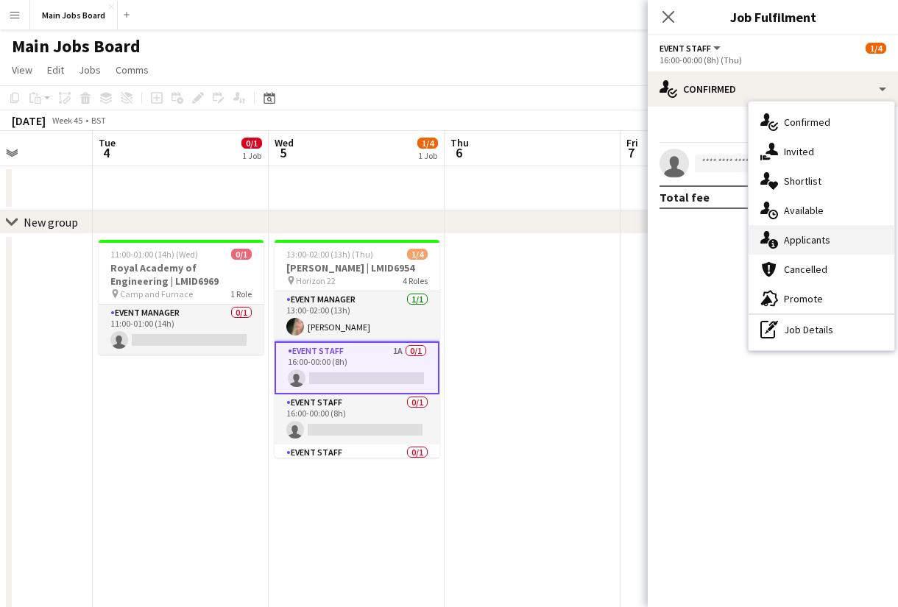
click at [823, 231] on div "single-neutral-actions-information Applicants" at bounding box center [821, 239] width 146 height 29
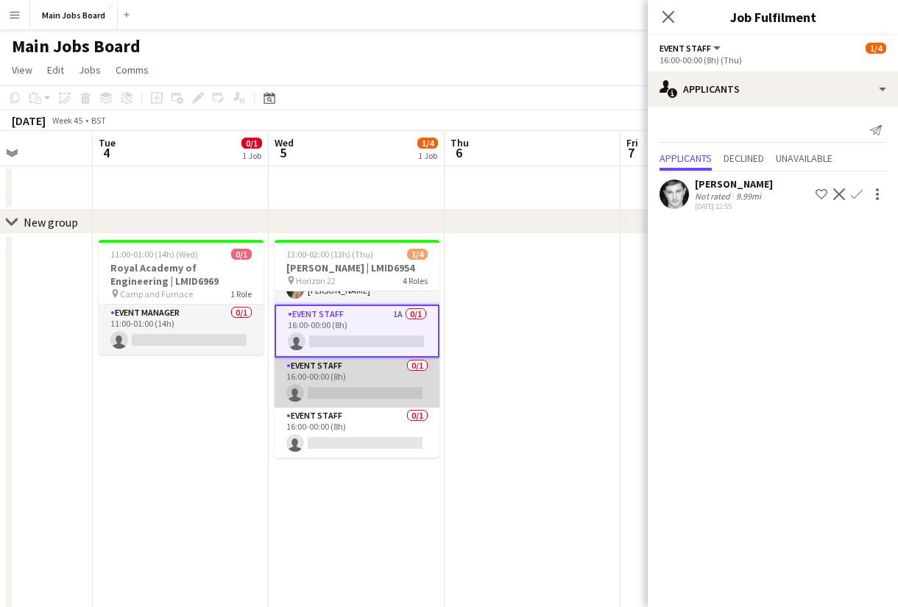
scroll to position [0, 0]
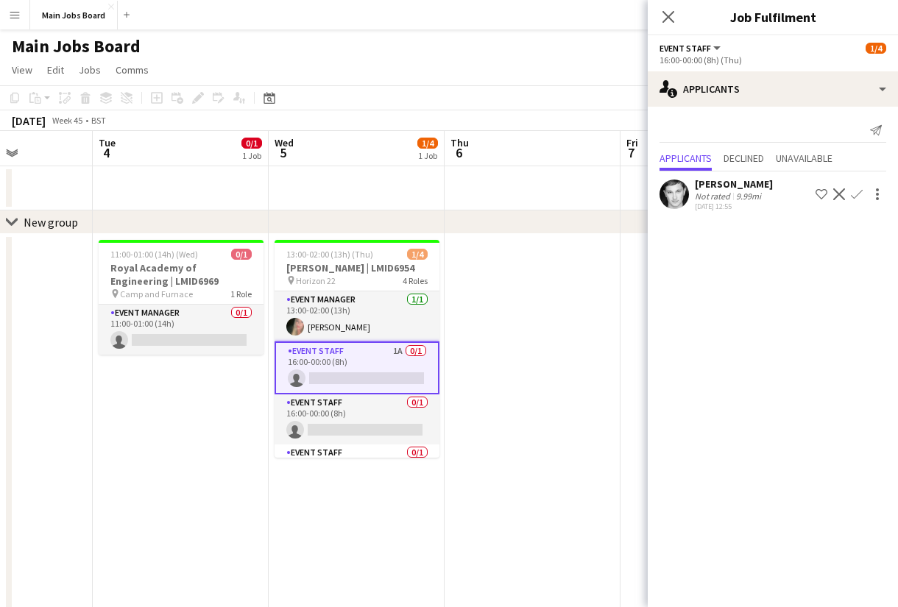
click at [860, 193] on app-icon "Confirm" at bounding box center [857, 194] width 12 height 12
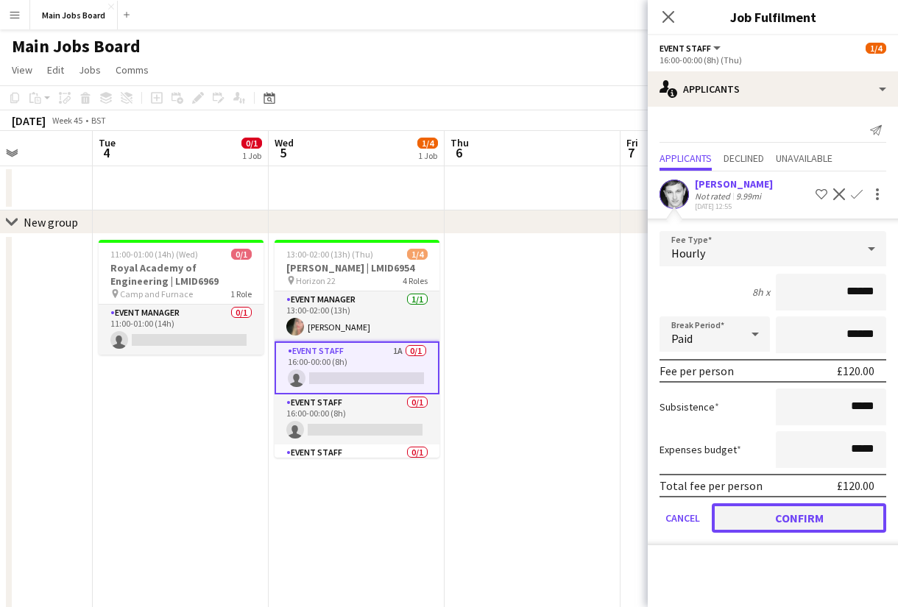
click at [740, 514] on button "Confirm" at bounding box center [799, 517] width 174 height 29
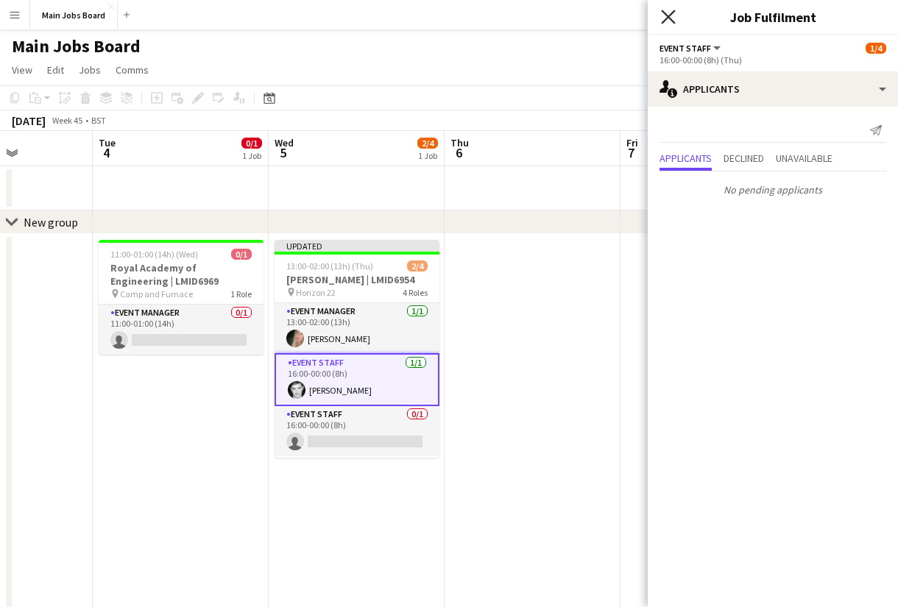
click at [668, 23] on icon "Close pop-in" at bounding box center [668, 17] width 14 height 14
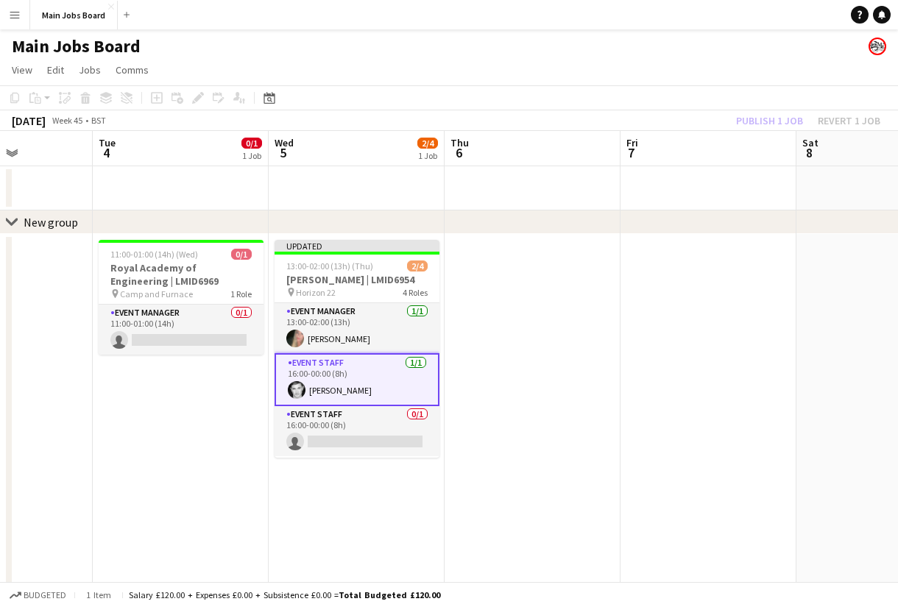
click at [750, 118] on div "Publish 1 job Revert 1 job" at bounding box center [808, 120] width 180 height 19
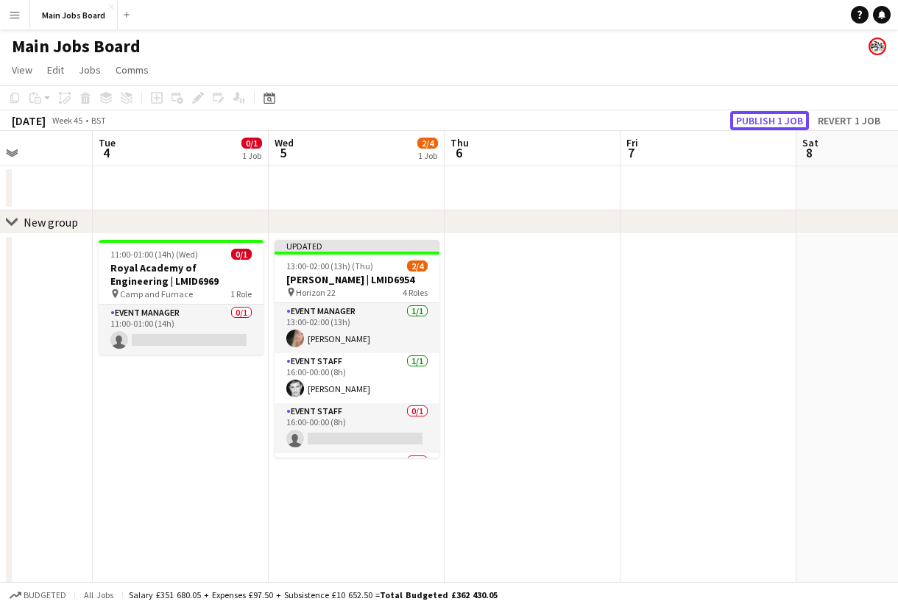
click at [750, 118] on button "Publish 1 job" at bounding box center [769, 120] width 79 height 19
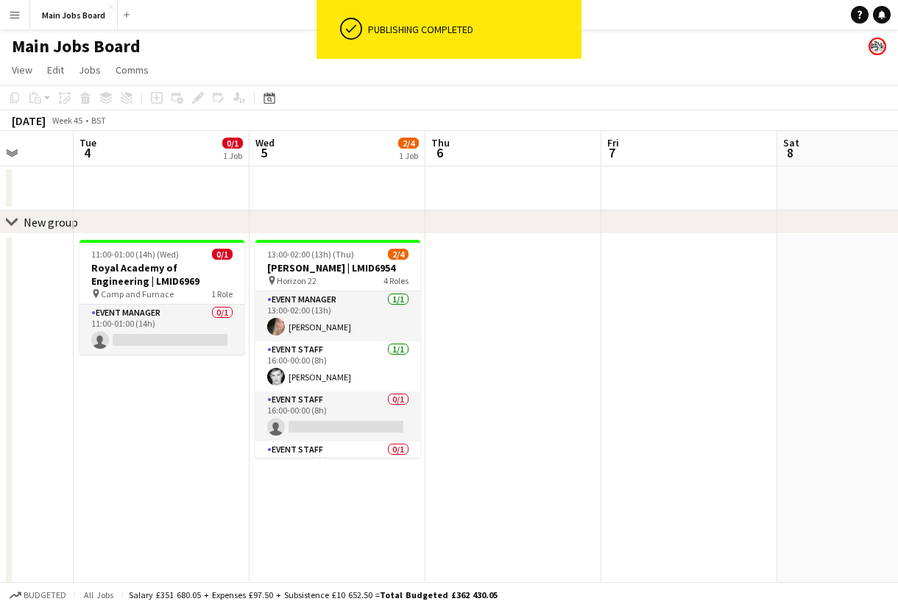
drag, startPoint x: 671, startPoint y: 379, endPoint x: 292, endPoint y: 379, distance: 379.0
click at [293, 379] on app-calendar-viewport "Sat 1 0/3 1 Job Sun 2 Mon 3 Tue 4 0/1 1 Job Wed 5 2/4 1 Job Thu 6 Fri 7 Sat 8 S…" at bounding box center [449, 563] width 898 height 864
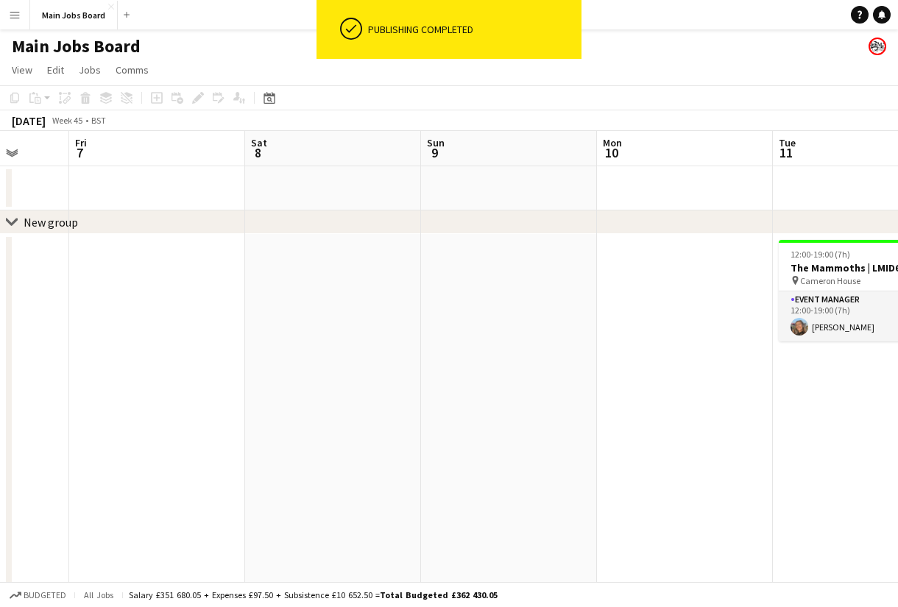
drag, startPoint x: 559, startPoint y: 414, endPoint x: 20, endPoint y: 414, distance: 539.5
click at [23, 414] on app-calendar-viewport "Mon 3 Tue 4 0/1 1 Job Wed 5 2/4 1 Job Thu 6 Fri 7 Sat 8 Sun 9 Mon 10 Tue 11 1/1…" at bounding box center [449, 563] width 898 height 864
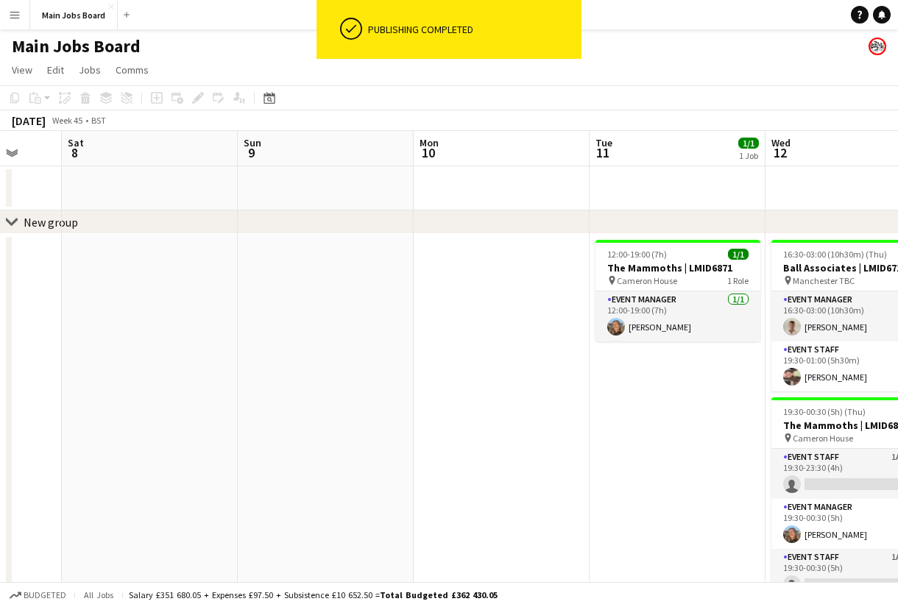
drag, startPoint x: 414, startPoint y: 455, endPoint x: 220, endPoint y: 455, distance: 194.3
click at [221, 455] on app-calendar-viewport "Wed 5 2/4 1 Job Thu 6 Fri 7 Sat 8 Sun 9 Mon 10 Tue 11 1/1 1 Job Wed 12 3/5 2 Jo…" at bounding box center [449, 563] width 898 height 864
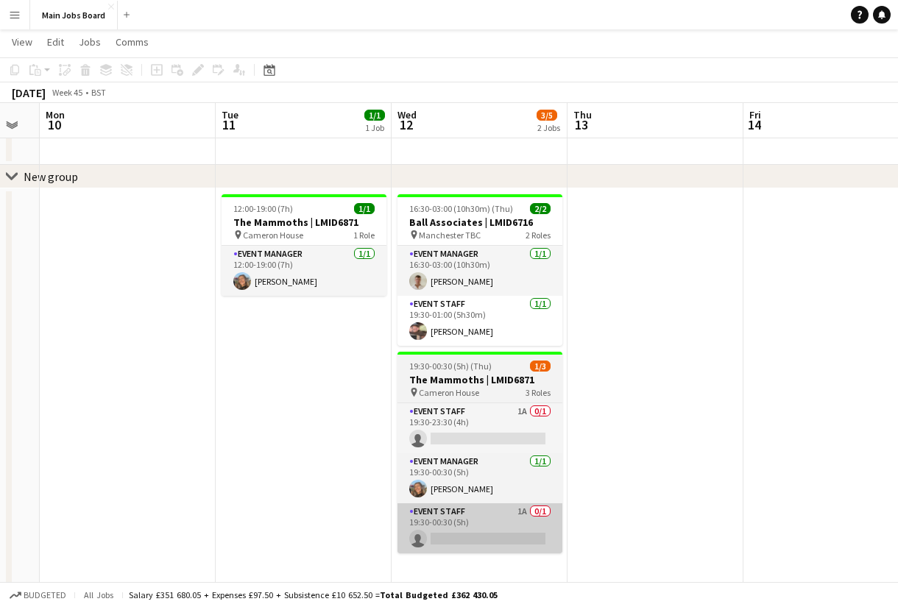
scroll to position [43, 0]
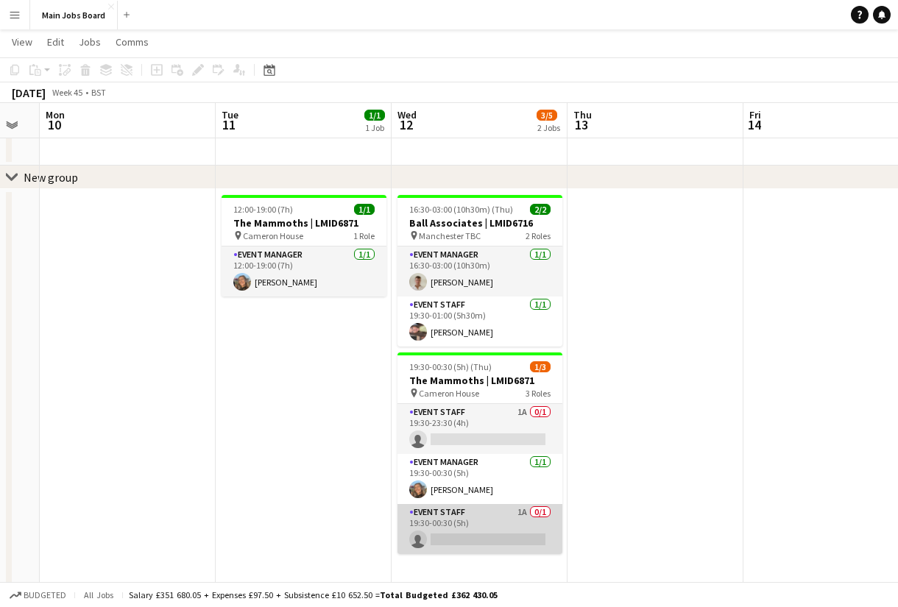
click at [524, 515] on app-card-role "Event Staff 1A 0/1 19:30-00:30 (5h) single-neutral-actions" at bounding box center [479, 529] width 165 height 50
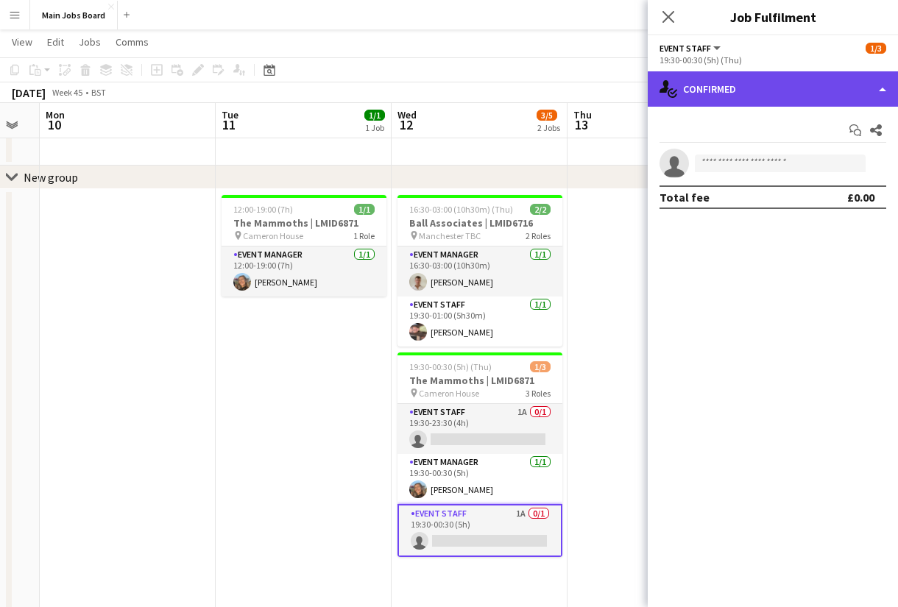
click at [768, 85] on div "single-neutral-actions-check-2 Confirmed" at bounding box center [773, 88] width 250 height 35
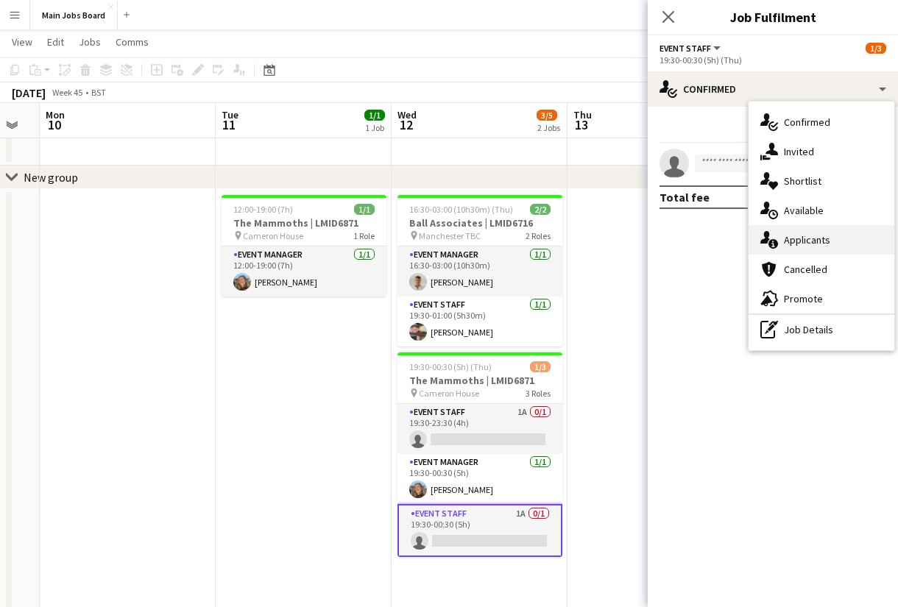
click at [799, 244] on span "Applicants" at bounding box center [807, 239] width 46 height 13
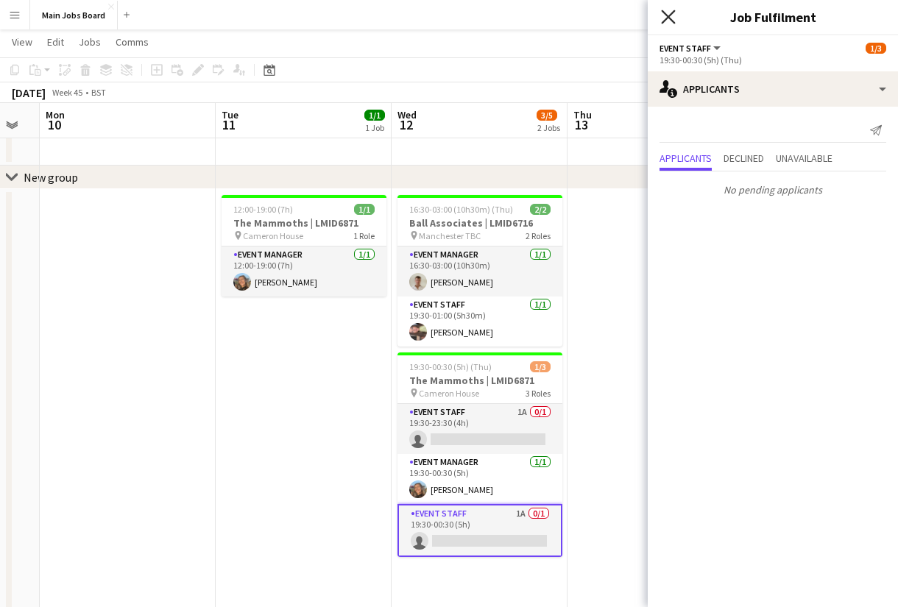
click at [670, 15] on icon at bounding box center [668, 17] width 14 height 14
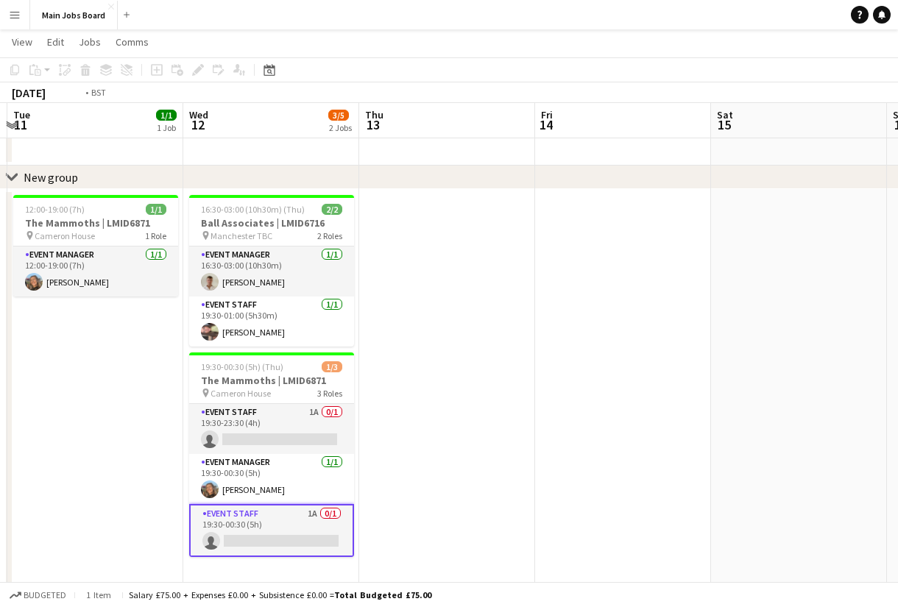
drag
click at [97, 362] on app-calendar-viewport "Fri 7 Sat 8 Sun 9 Mon 10 Tue 11 1/1 1 Job Wed 12 3/5 2 Jobs Thu 13 Fri 14 Sat 1…" at bounding box center [449, 482] width 898 height 936
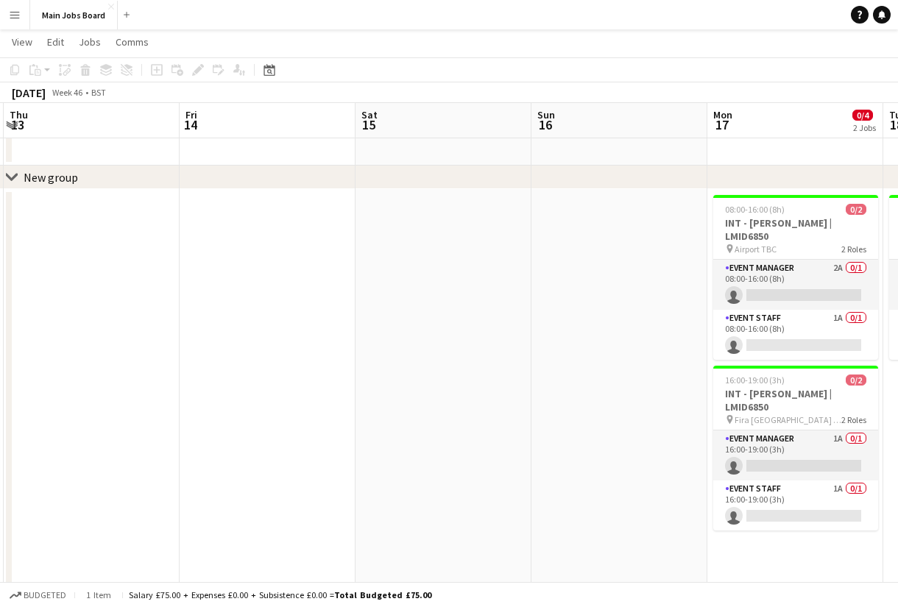
click at [101, 396] on app-calendar-viewport "Sun 9 Mon 10 Tue 11 1/1 1 Job Wed 12 3/5 2 Jobs Thu 13 Fri 14 Sat 15 Sun 16 Mon…" at bounding box center [449, 482] width 898 height 936
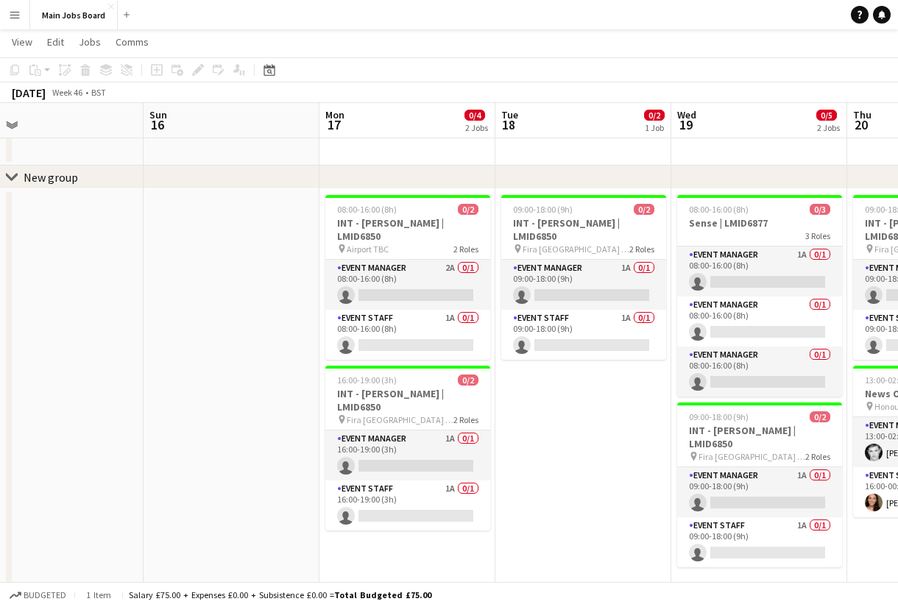
scroll to position [0, 495]
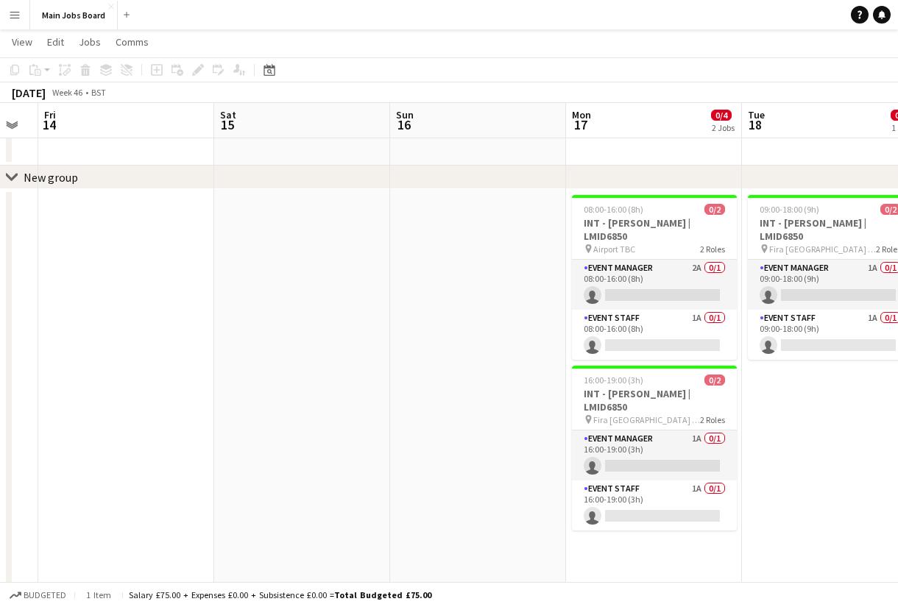
click at [21, 414] on app-calendar-viewport "Tue 11 1/1 1 Job Wed 12 3/5 2 Jobs Thu 13 Fri 14 Sat 15 Sun 16 Mon 17 0/4 2 Job…" at bounding box center [449, 482] width 898 height 936
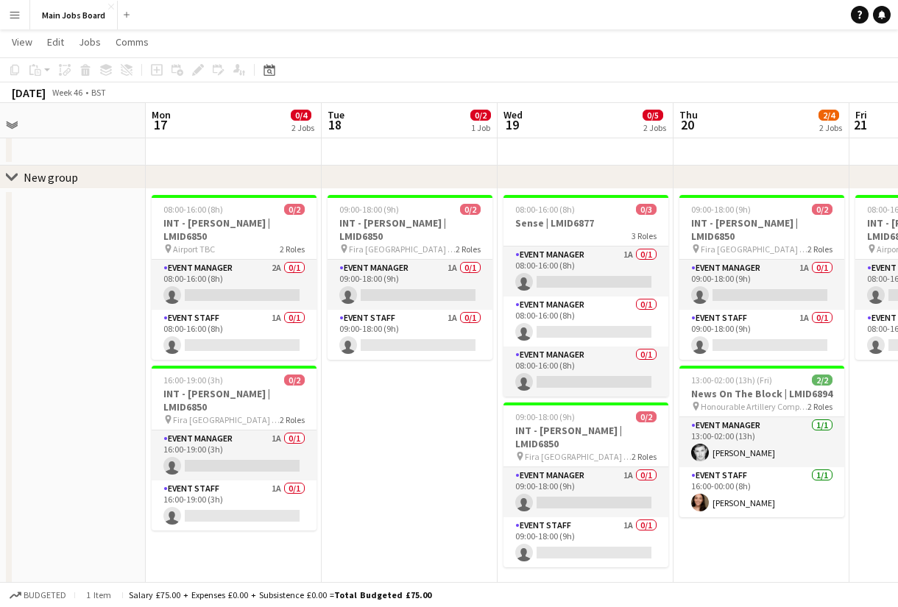
scroll to position [0, 592]
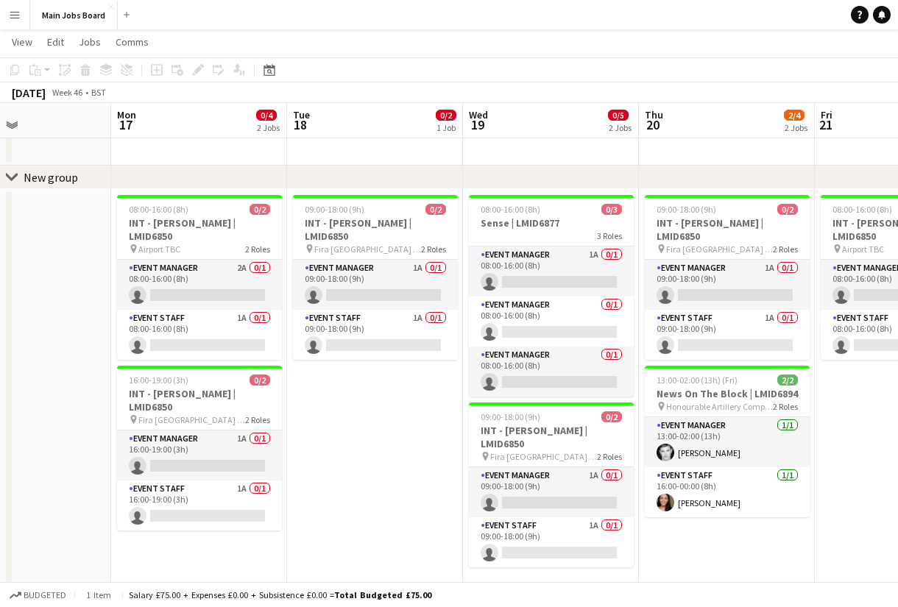
click at [319, 447] on app-calendar-viewport "Thu 13 Fri 14 Sat 15 Sun 16 Mon 17 0/4 2 Jobs Tue 18 0/2 1 Job Wed 19 0/5 2 Job…" at bounding box center [449, 482] width 898 height 936
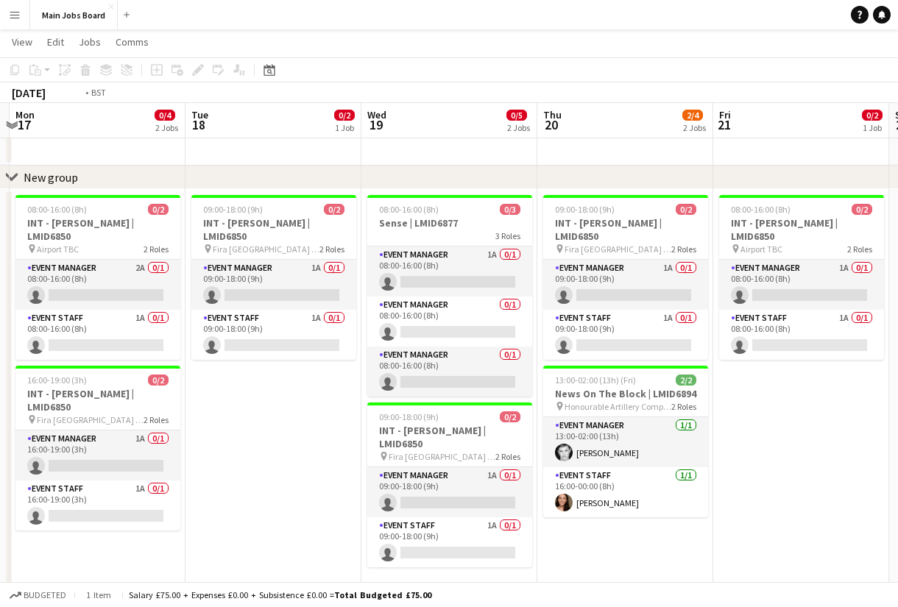
scroll to position [0, 734]
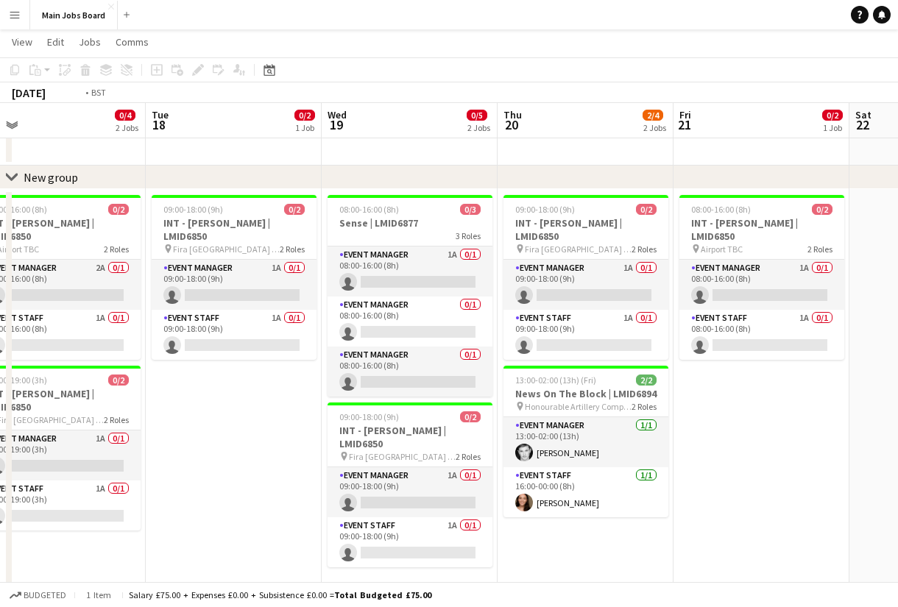
drag, startPoint x: 354, startPoint y: 451, endPoint x: 213, endPoint y: 451, distance: 141.3
click at [213, 451] on app-calendar-viewport "Thu 13 Fri 14 Sat 15 Sun 16 Mon 17 0/4 2 Jobs Tue 18 0/2 1 Job Wed 19 0/5 2 Job…" at bounding box center [449, 482] width 898 height 936
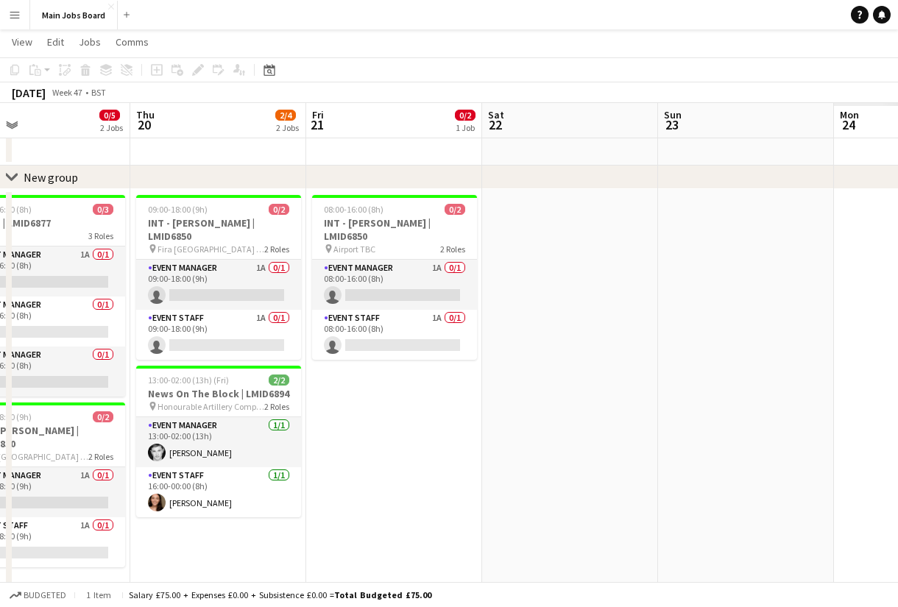
drag, startPoint x: 603, startPoint y: 492, endPoint x: 352, endPoint y: 492, distance: 251.7
click at [385, 492] on app-calendar-viewport "Sun 16 Mon 17 0/4 2 Jobs Tue 18 0/2 1 Job Wed 19 0/5 2 Jobs Thu 20 2/4 2 Jobs F…" at bounding box center [449, 482] width 898 height 936
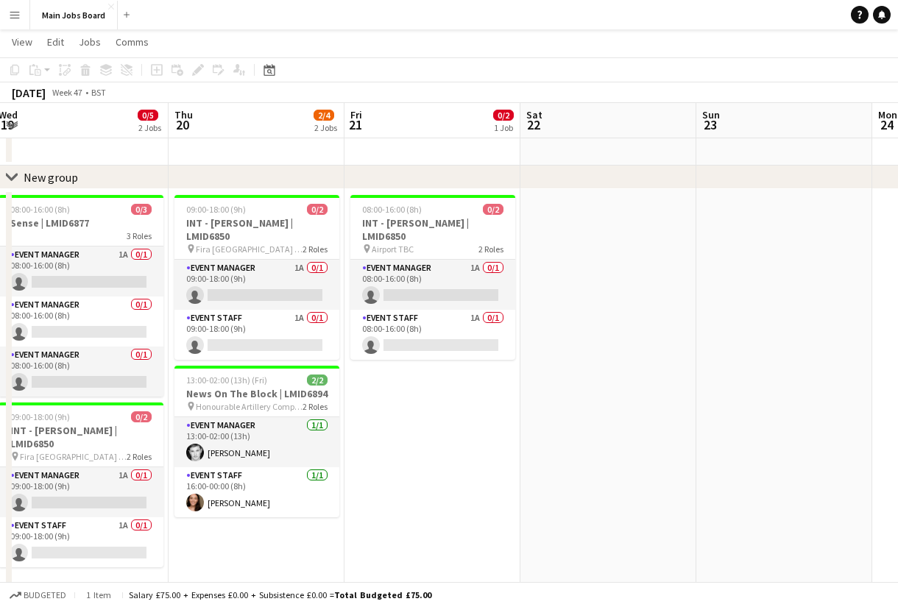
drag, startPoint x: 793, startPoint y: 478, endPoint x: 276, endPoint y: 478, distance: 516.6
click at [291, 478] on app-calendar-viewport "Sun 16 Mon 17 0/4 2 Jobs Tue 18 0/2 1 Job Wed 19 0/5 2 Jobs Thu 20 2/4 2 Jobs F…" at bounding box center [449, 482] width 898 height 936
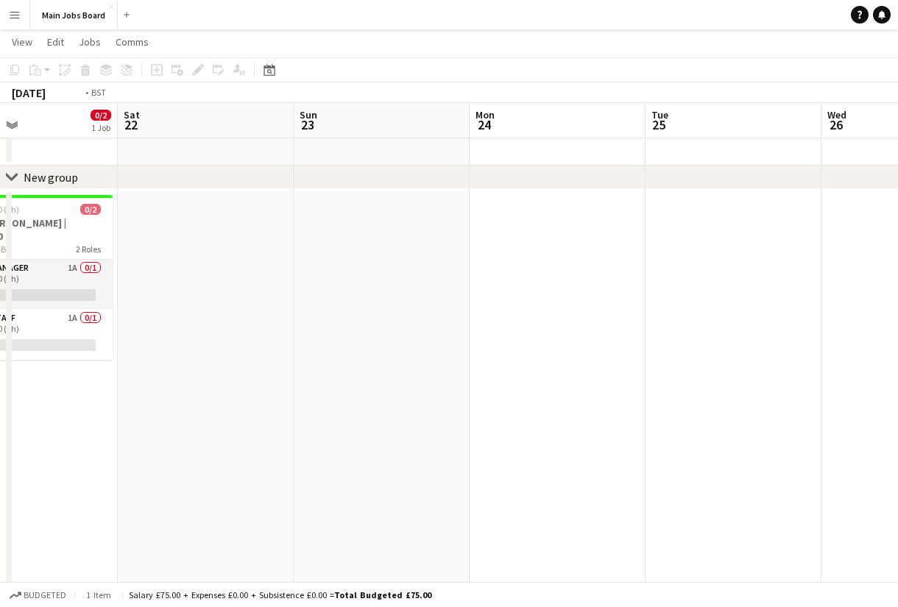
drag, startPoint x: 644, startPoint y: 427, endPoint x: 1, endPoint y: 427, distance: 643.2
click at [13, 427] on app-calendar-viewport "Wed 19 0/5 2 Jobs Thu 20 2/4 2 Jobs Fri 21 0/2 1 Job Sat 22 Sun 23 Mon 24 Tue 2…" at bounding box center [449, 482] width 898 height 936
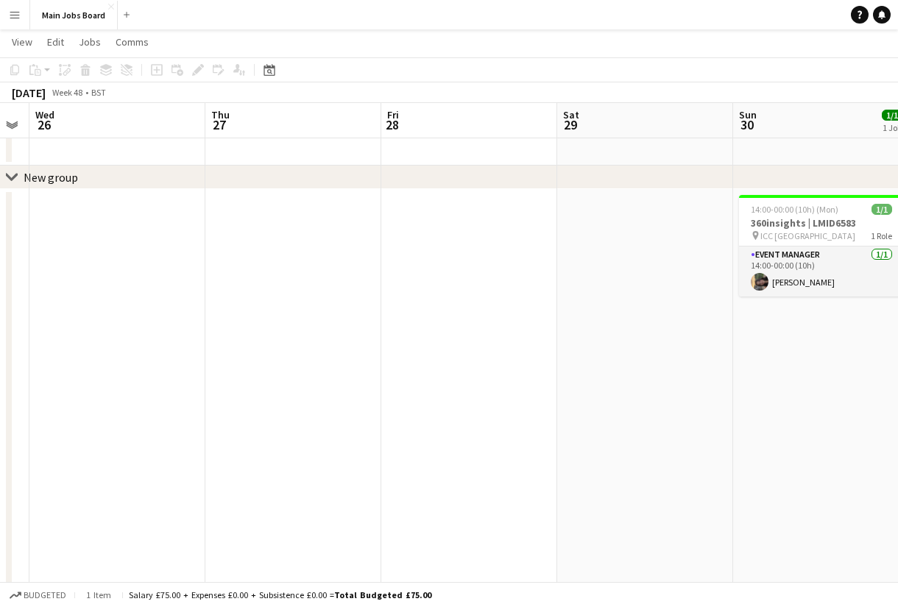
click at [306, 394] on app-calendar-viewport "Sun 23 Mon 24 Tue 25 Wed 26 Thu 27 Fri 28 Sat 29 Sun 30 1/1 1 Job Mon 1 Tue 2 W…" at bounding box center [449, 482] width 898 height 936
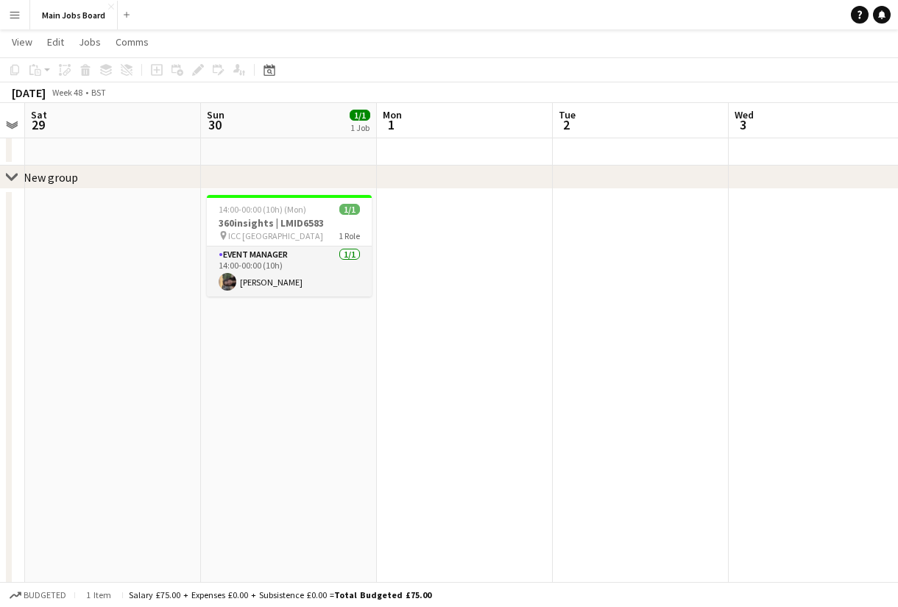
click at [142, 404] on app-calendar-viewport "Tue 25 Wed 26 Thu 27 Fri 28 Sat 29 Sun 30 1/1 1 Job Mon 1 Tue 2 Wed 3 Thu 4 0/1…" at bounding box center [449, 482] width 898 height 936
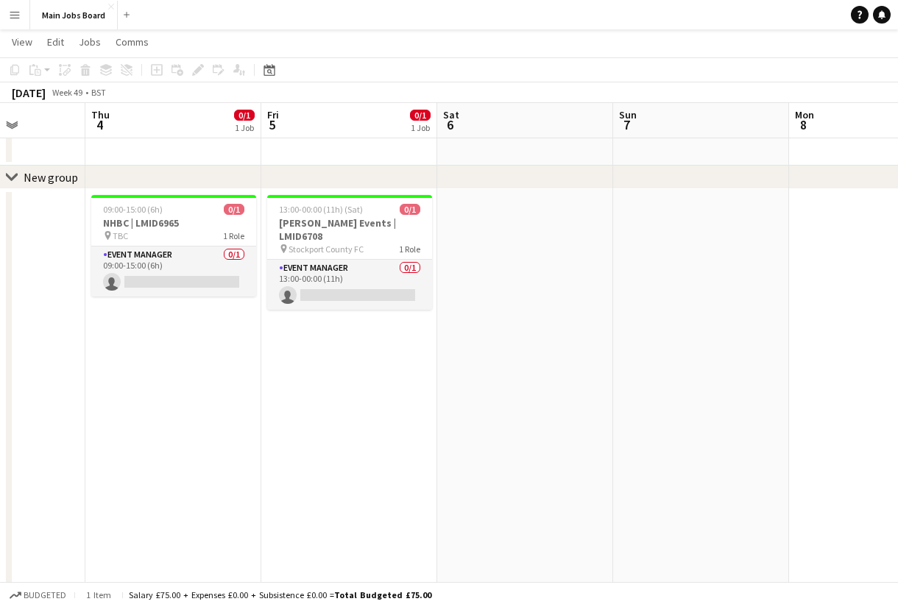
scroll to position [0, 552]
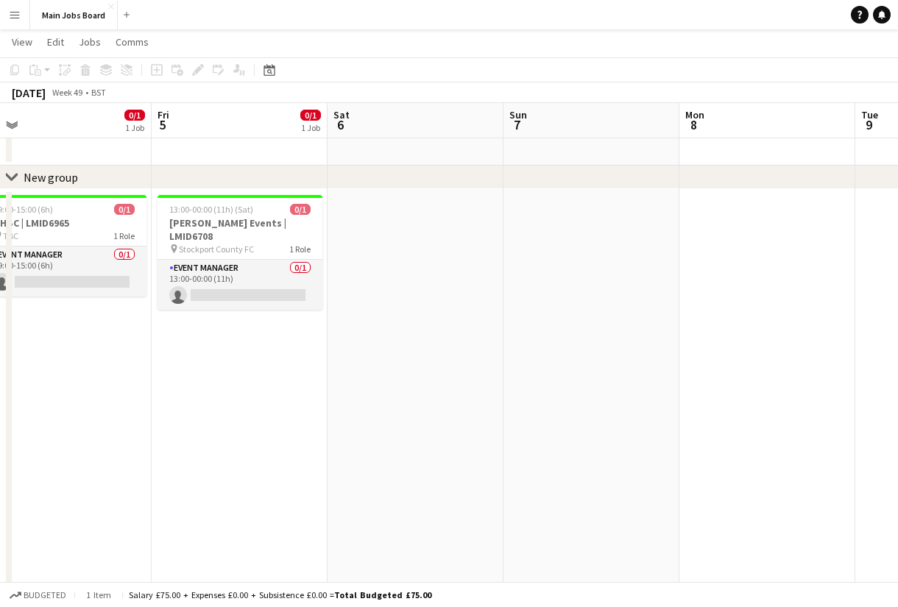
click at [133, 421] on app-calendar-viewport "Mon 1 Tue 2 Wed 3 Thu 4 0/1 1 Job Fri 5 0/1 1 Job Sat 6 Sun 7 Mon 8 Tue 9 Wed 1…" at bounding box center [449, 482] width 898 height 936
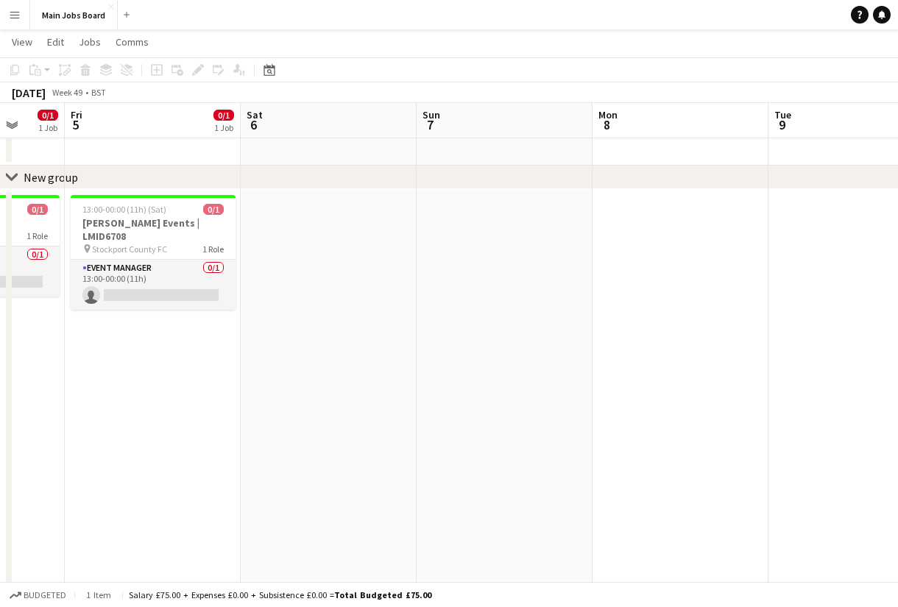
click at [82, 406] on app-calendar-viewport "Mon 1 Tue 2 Wed 3 Thu 4 0/1 1 Job Fri 5 0/1 1 Job Sat 6 Sun 7 Mon 8 Tue 9 Wed 1…" at bounding box center [449, 482] width 898 height 936
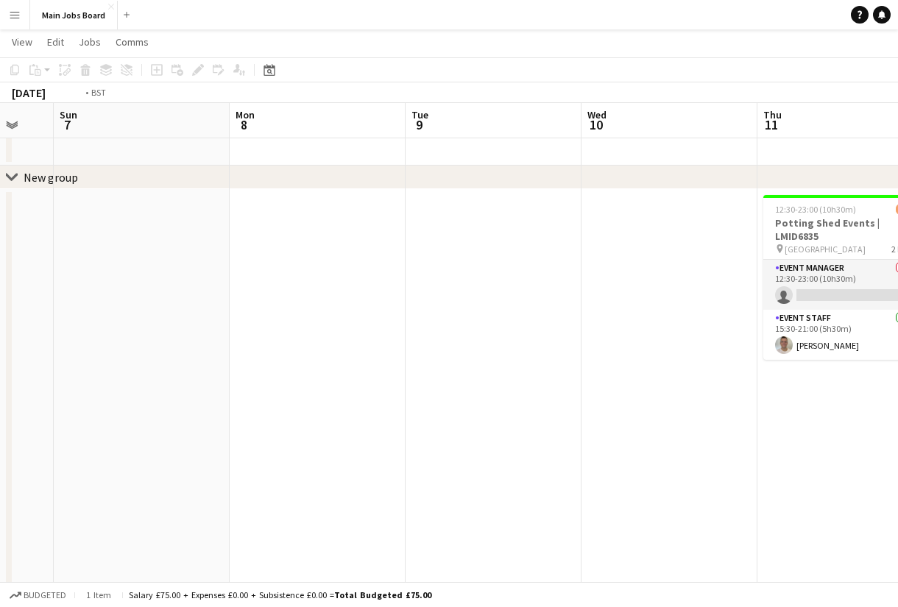
scroll to position [0, 456]
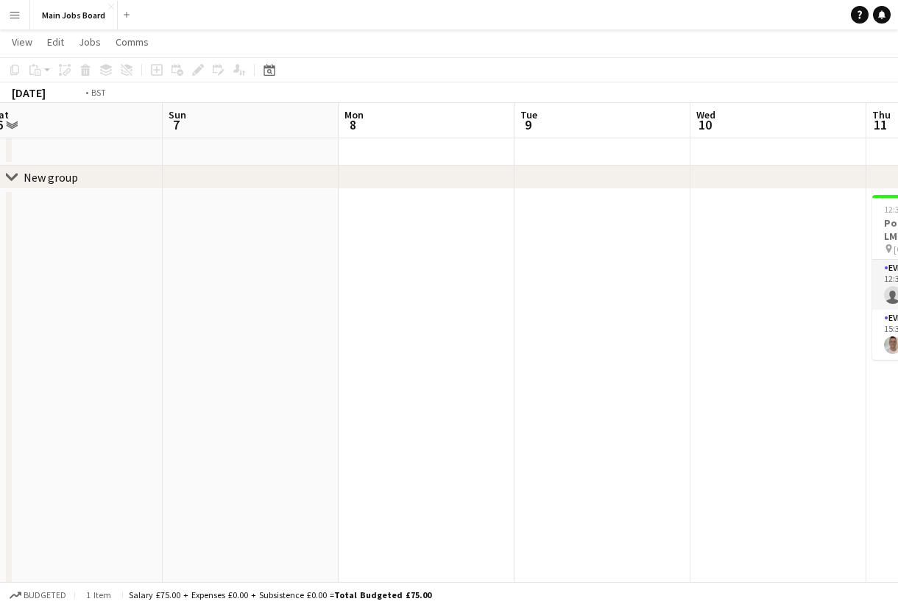
click at [68, 421] on app-calendar-viewport "Wed 3 Thu 4 0/1 1 Job Fri 5 0/1 1 Job Sat 6 Sun 7 Mon 8 Tue 9 Wed 10 Thu 11 1/2…" at bounding box center [449, 482] width 898 height 936
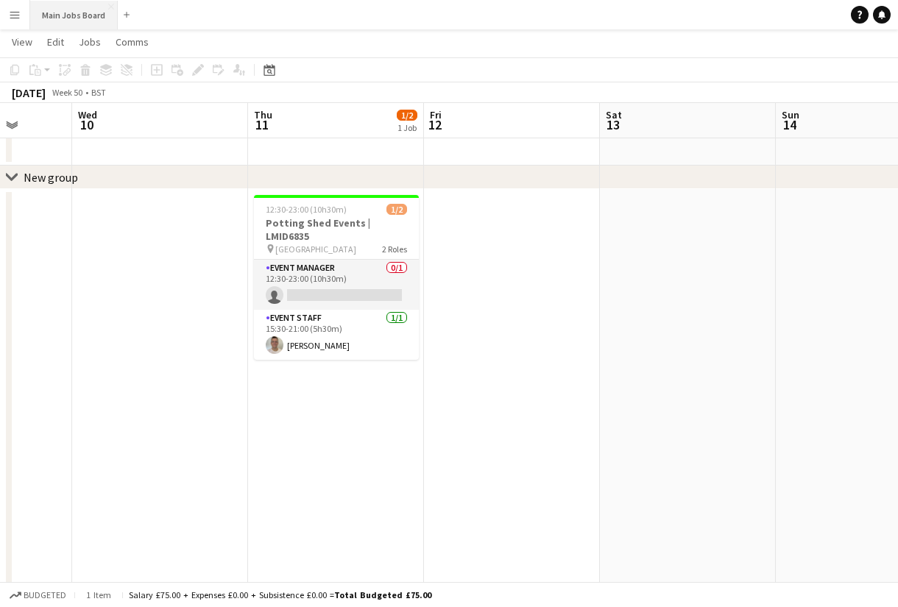
click at [91, 12] on button "Main Jobs Board Close" at bounding box center [74, 15] width 88 height 29
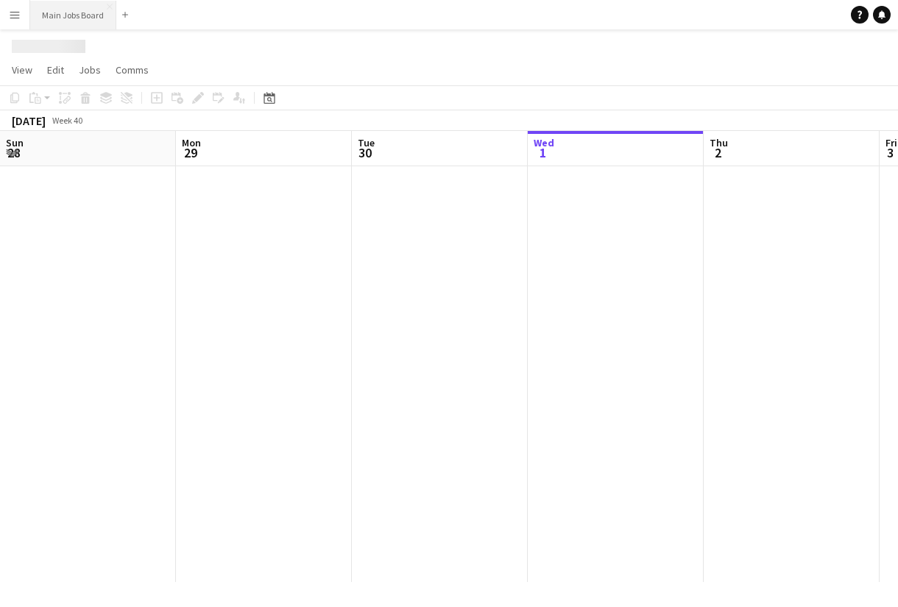
scroll to position [0, 352]
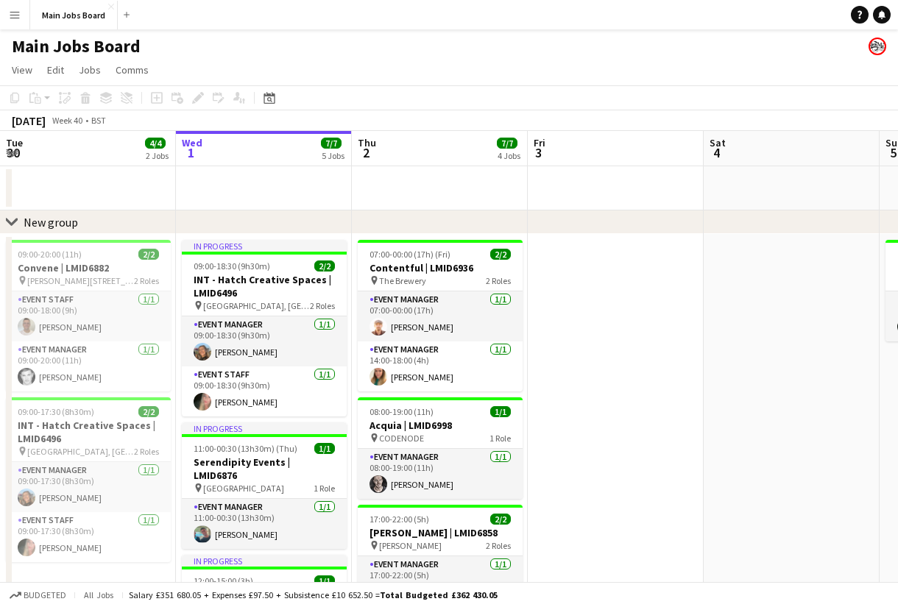
click at [632, 354] on app-date-cell at bounding box center [616, 614] width 176 height 761
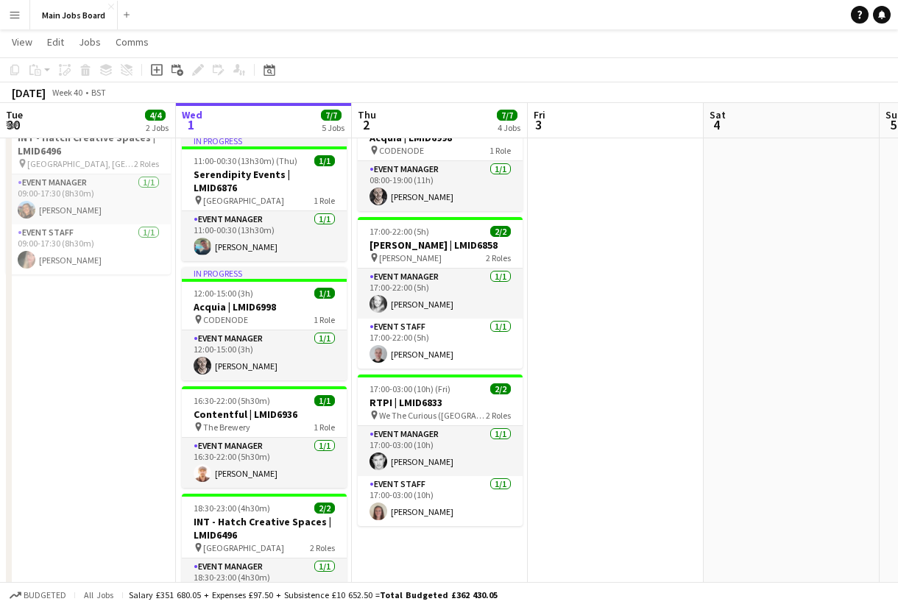
scroll to position [0, 734]
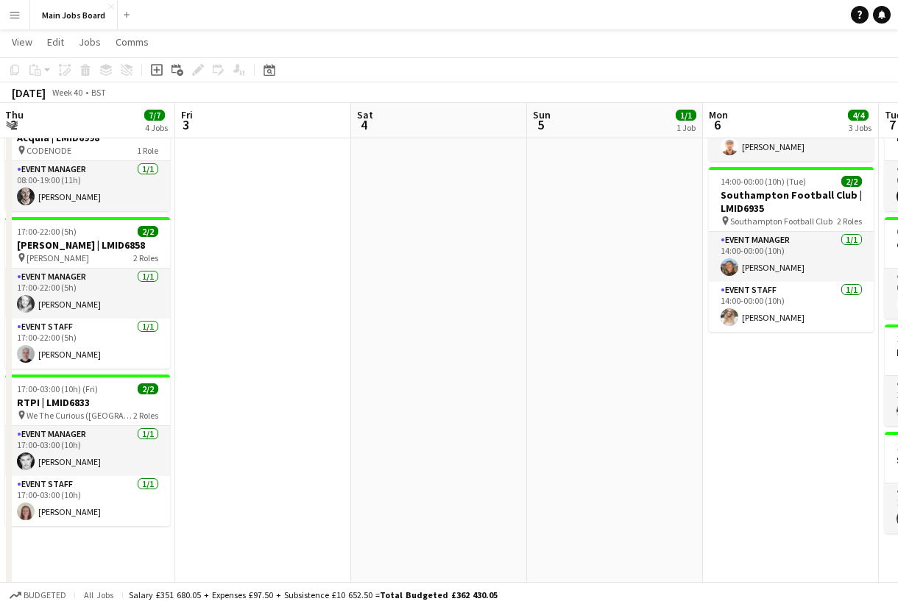
drag, startPoint x: 606, startPoint y: 355, endPoint x: 190, endPoint y: 355, distance: 415.8
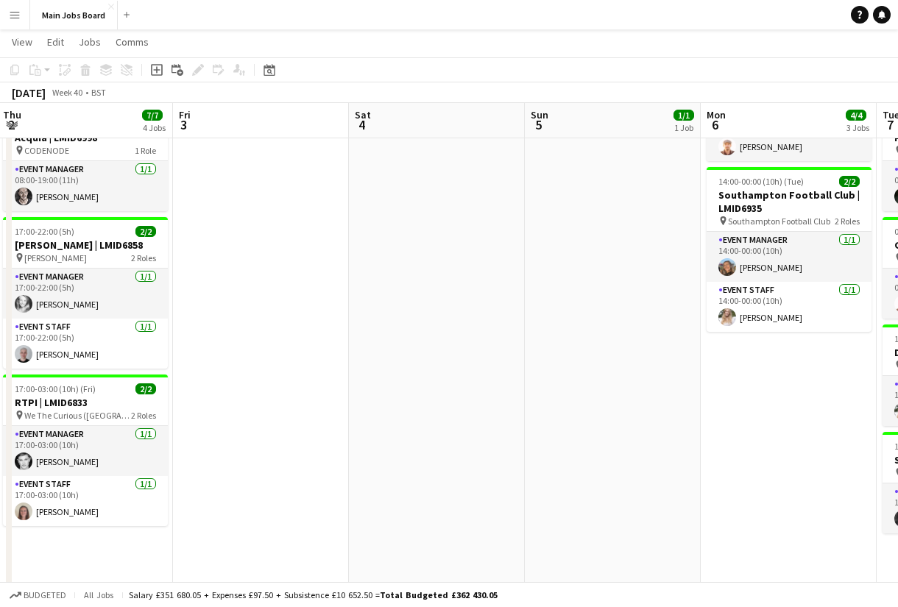
click at [224, 355] on app-calendar-viewport "Sun 28 4/4 2 Jobs Mon 29 3/3 2 Jobs Tue 30 4/4 2 Jobs Wed 1 7/7 5 Jobs Thu 2 7/…" at bounding box center [449, 239] width 898 height 936
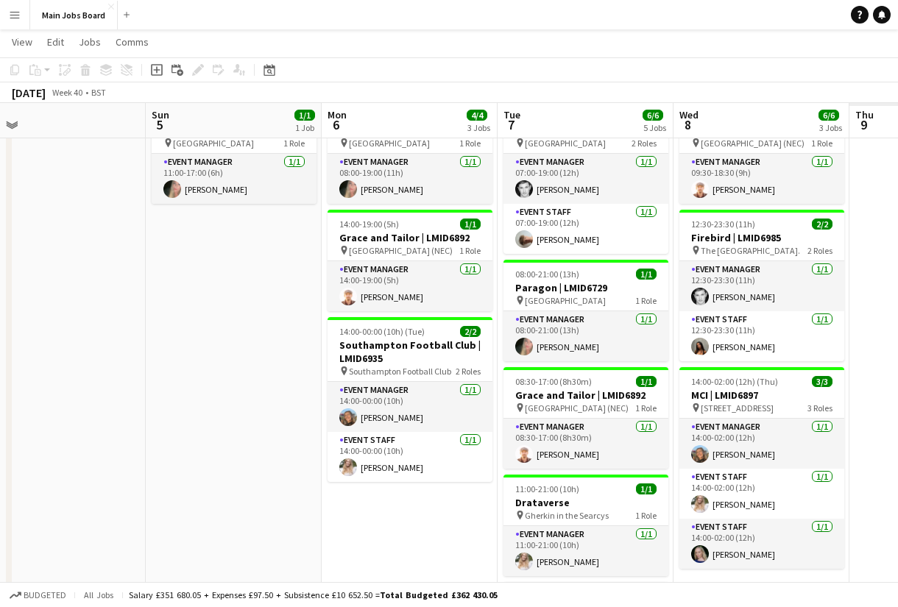
scroll to position [0, 517]
drag, startPoint x: 303, startPoint y: 334, endPoint x: 88, endPoint y: 334, distance: 214.9
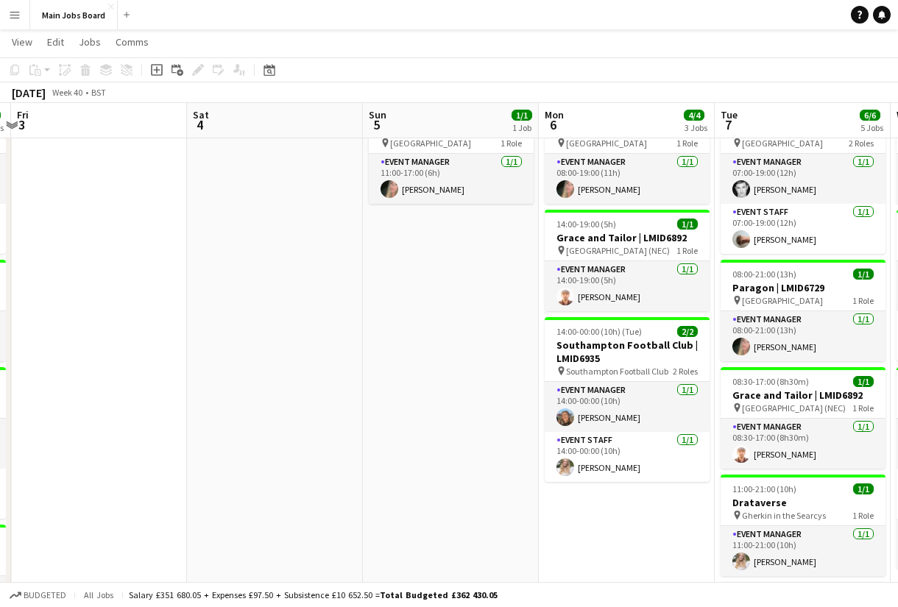
click at [118, 334] on app-calendar-viewport "Tue 30 4/4 2 Jobs Wed 1 7/7 5 Jobs Thu 2 7/7 4 Jobs Fri 3 Sat 4 Sun 5 1/1 1 Job…" at bounding box center [449, 389] width 898 height 936
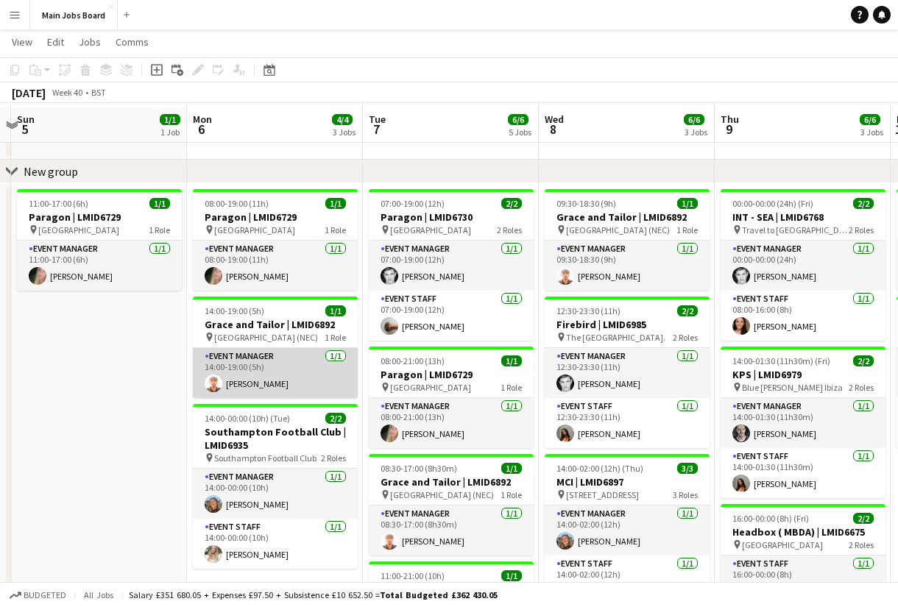
scroll to position [42, 0]
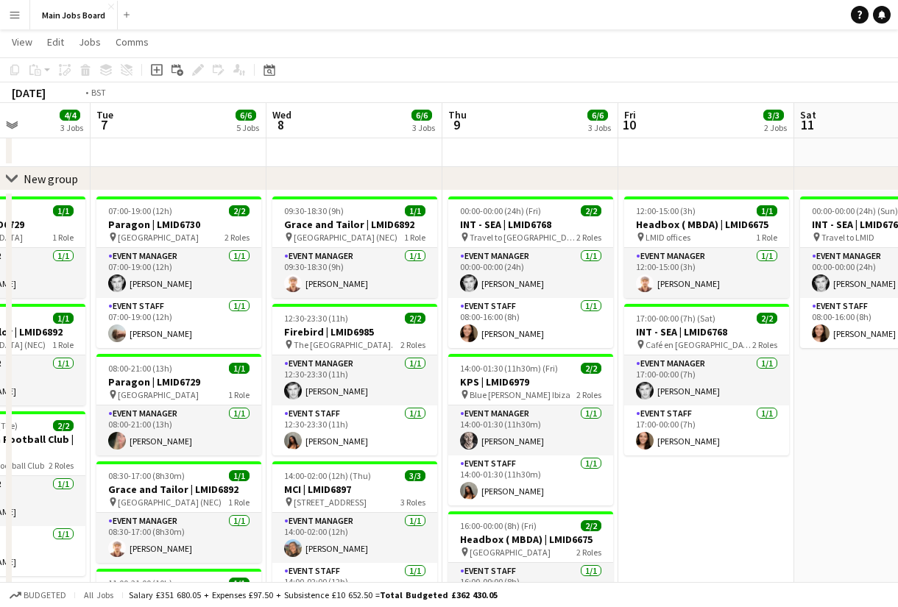
drag, startPoint x: 513, startPoint y: 302, endPoint x: 174, endPoint y: 302, distance: 339.3
click at [174, 302] on app-calendar-viewport "Thu 2 7/7 4 Jobs Fri 3 Sat 4 Sun 5 1/1 1 Job Mon 6 4/4 3 Jobs Tue 7 6/6 5 Jobs …" at bounding box center [449, 483] width 898 height 936
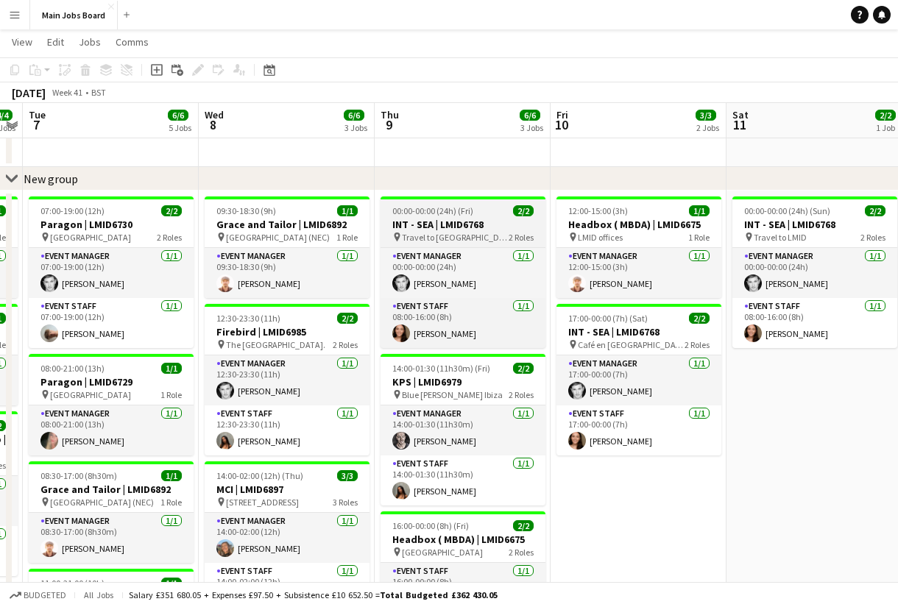
click at [427, 216] on span "00:00-00:00 (24h) (Fri)" at bounding box center [432, 210] width 81 height 11
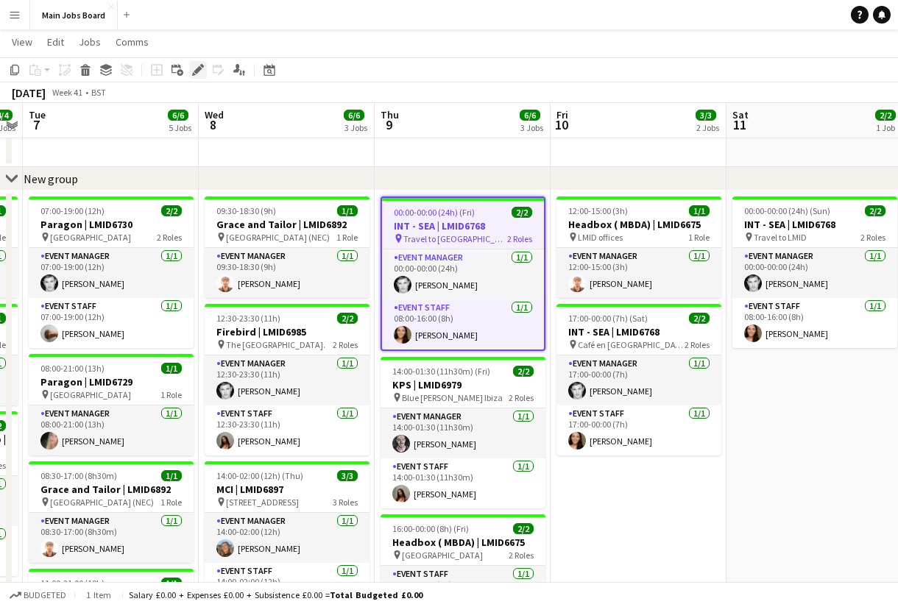
click at [202, 68] on icon "Edit" at bounding box center [198, 70] width 12 height 12
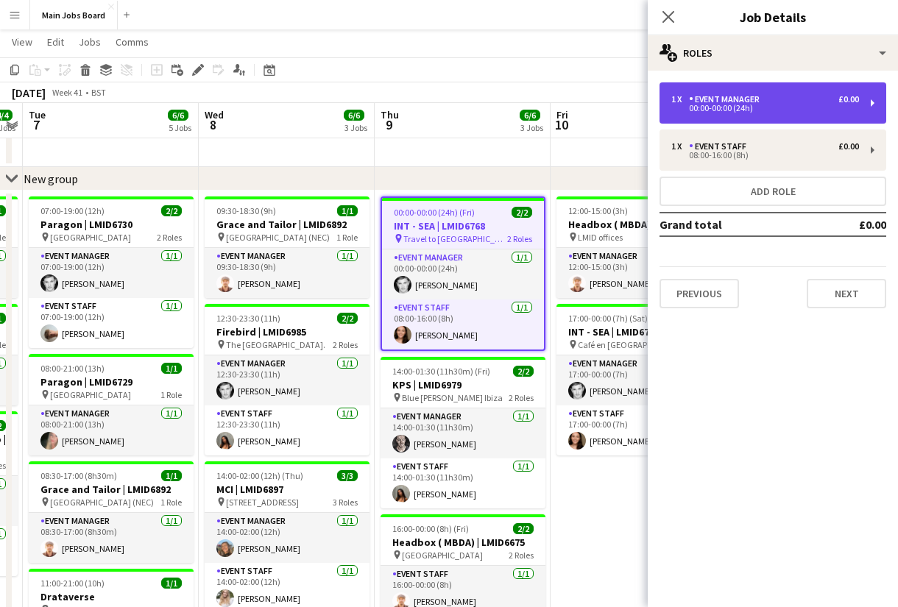
click at [784, 102] on div "1 x Event Manager £0.00" at bounding box center [765, 99] width 188 height 10
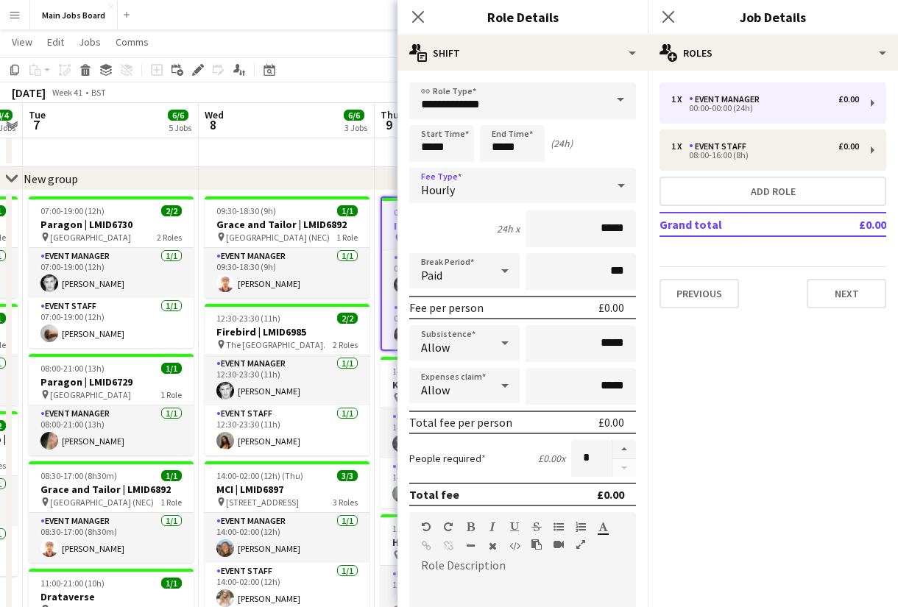
click at [543, 189] on div "Hourly" at bounding box center [507, 185] width 197 height 35
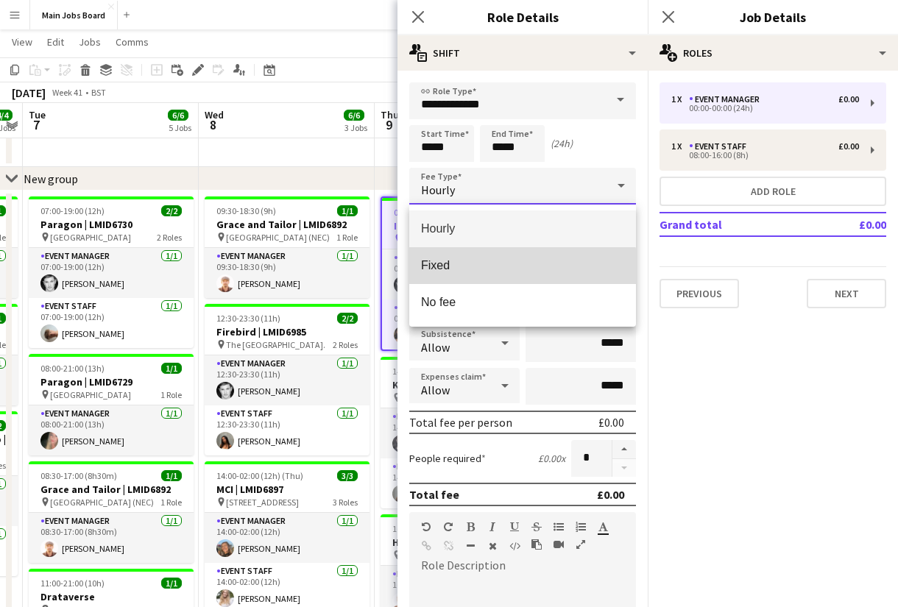
click at [490, 278] on mat-option "Fixed" at bounding box center [522, 265] width 227 height 37
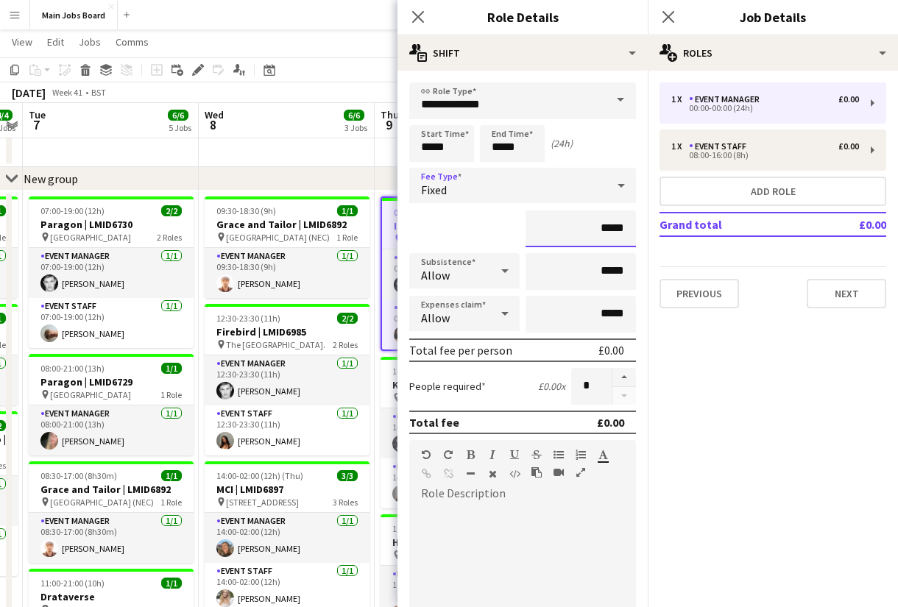
click at [633, 234] on input "*****" at bounding box center [580, 228] width 110 height 37
type input "**"
type input "****"
click at [634, 274] on input "*****" at bounding box center [580, 271] width 110 height 37
type input "**"
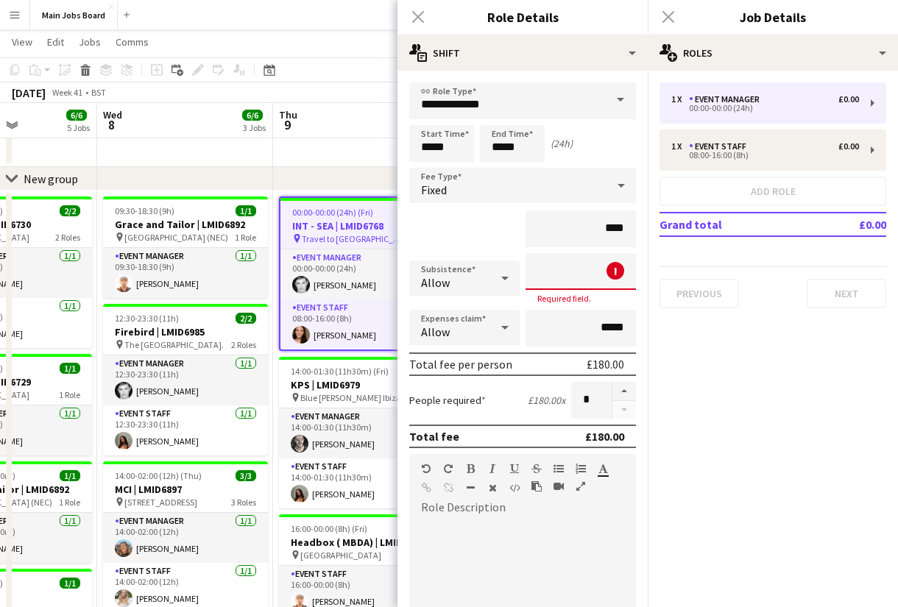
scroll to position [0, 630]
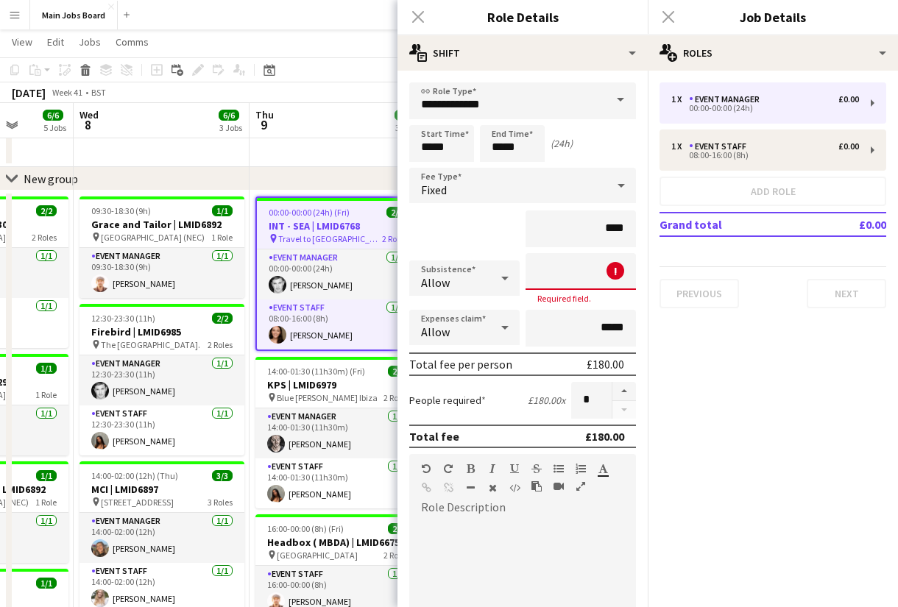
drag, startPoint x: 271, startPoint y: 368, endPoint x: 145, endPoint y: 368, distance: 125.8
click at [146, 368] on app-calendar-viewport "Sat 4 Sun 5 1/1 1 Job Mon 6 4/4 3 Jobs Tue 7 6/6 5 Jobs Wed 8 6/6 3 Jobs Thu 9 …" at bounding box center [449, 483] width 898 height 936
click at [456, 158] on input "*****" at bounding box center [441, 143] width 65 height 37
type input "*****"
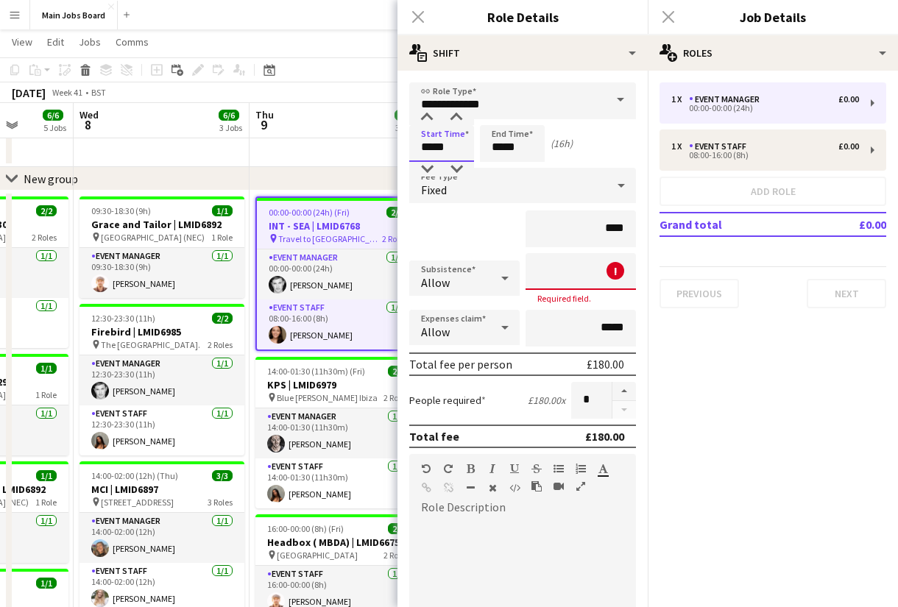
type input "*****"
click at [530, 150] on input "*****" at bounding box center [512, 143] width 65 height 37
type input "*****"
click at [684, 332] on mat-expansion-panel "pencil3 General details 1 x Event Manager £0.00 00:00-00:00 (24h) 1 x Event Sta…" at bounding box center [773, 339] width 250 height 537
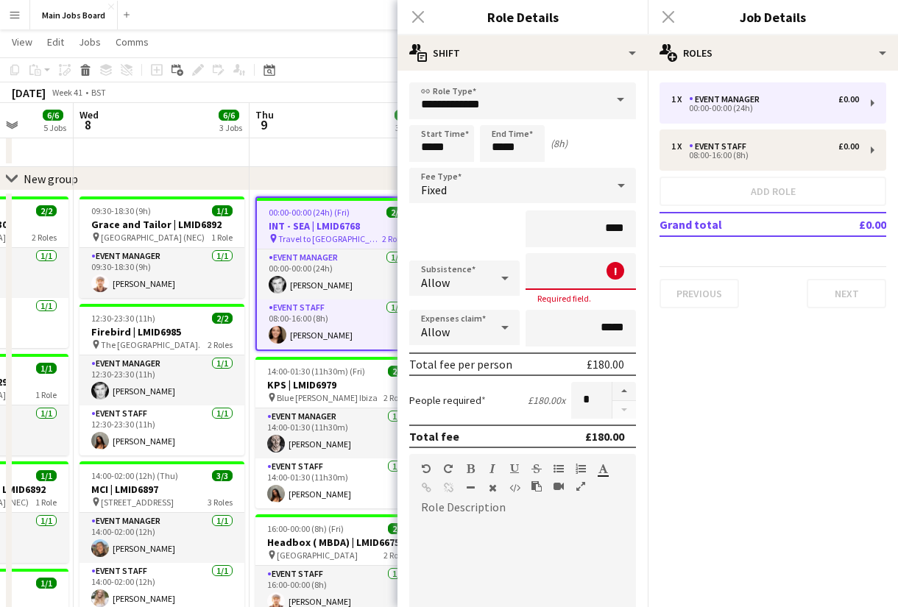
click at [615, 290] on input at bounding box center [580, 271] width 110 height 37
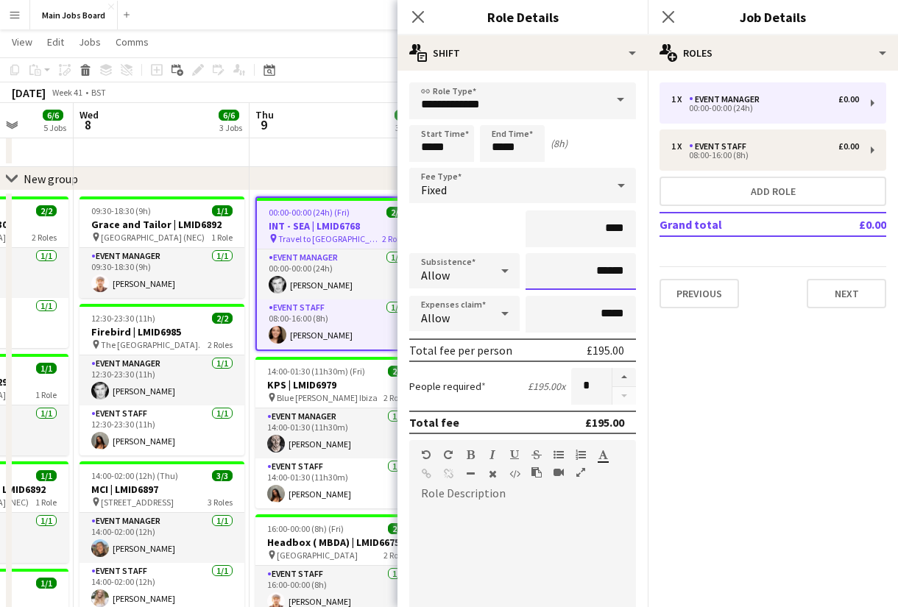
type input "******"
click at [740, 469] on mat-expansion-panel "pencil3 General details 1 x Event Manager £0.00 00:00-00:00 (24h) 1 x Event Sta…" at bounding box center [773, 339] width 250 height 537
click at [835, 308] on div "1 x Event Manager £0.00 00:00-00:00 (24h) 1 x Event Staff £0.00 08:00-16:00 (8h…" at bounding box center [773, 195] width 250 height 249
click at [844, 291] on button "Next" at bounding box center [846, 293] width 79 height 29
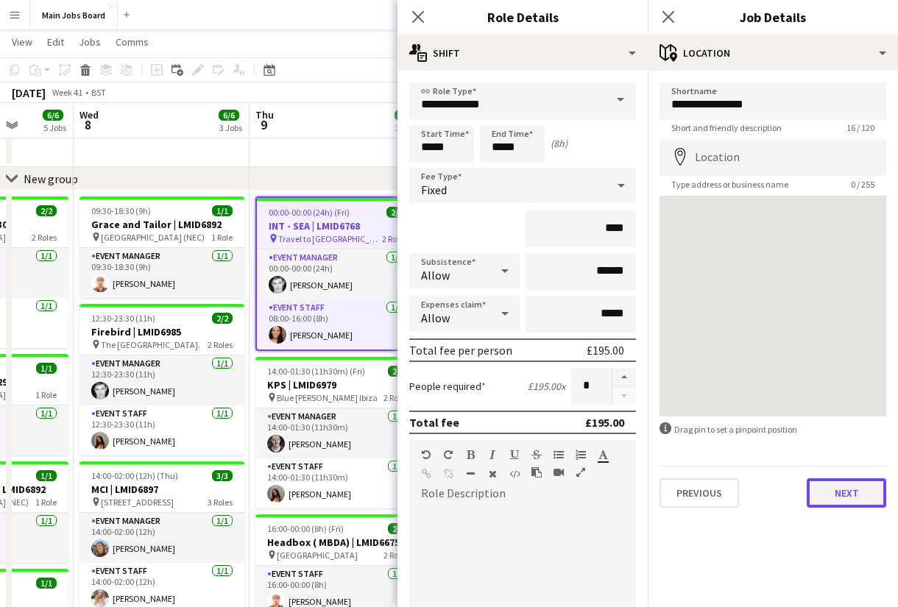
click at [847, 495] on button "Next" at bounding box center [846, 492] width 79 height 29
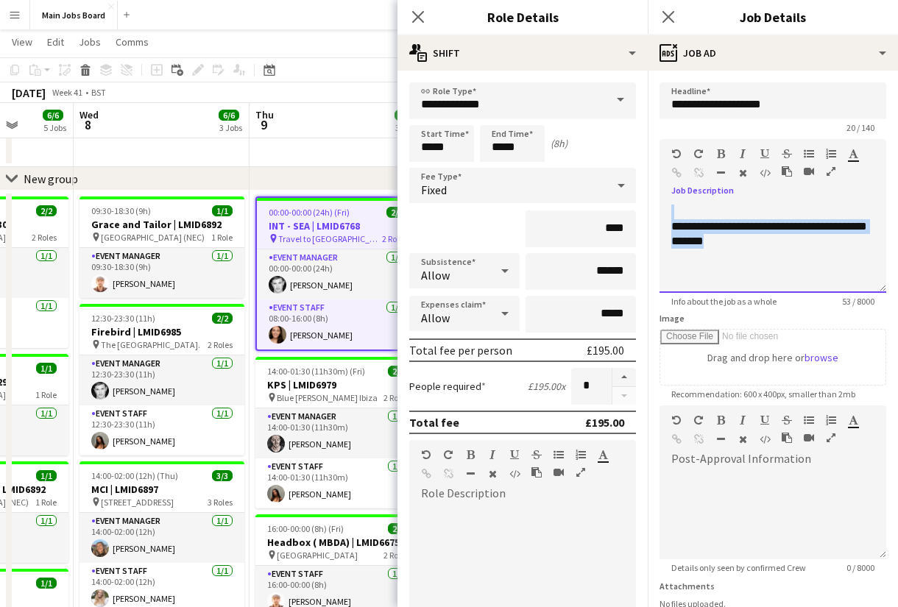
drag, startPoint x: 761, startPoint y: 245, endPoint x: 624, endPoint y: 218, distance: 139.6
click at [659, 219] on div "**********" at bounding box center [772, 249] width 227 height 88
click at [724, 247] on div "**********" at bounding box center [772, 249] width 227 height 88
copy div "**********"
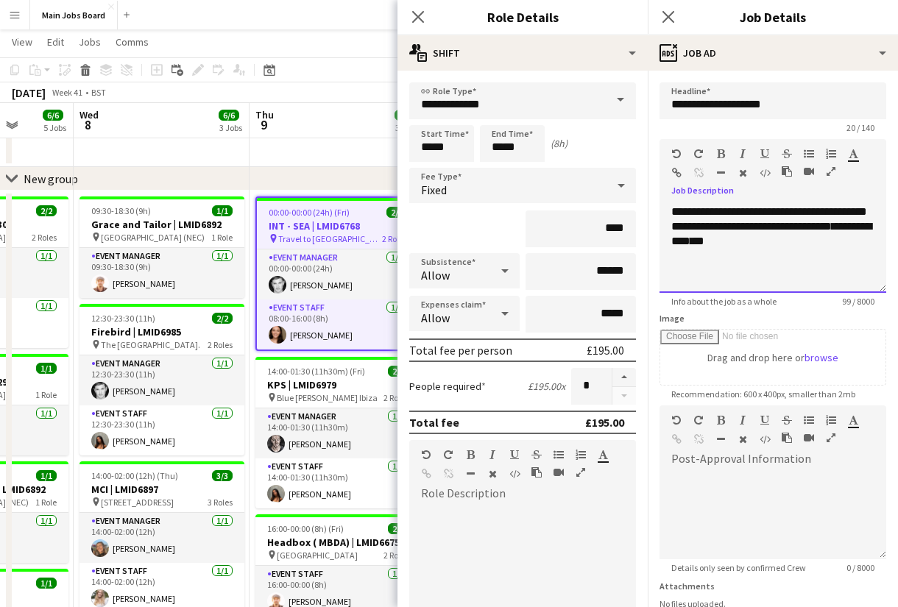
click at [814, 249] on div "**********" at bounding box center [772, 249] width 227 height 88
click at [789, 263] on div "**********" at bounding box center [772, 249] width 227 height 88
click at [668, 16] on icon at bounding box center [668, 17] width 14 height 14
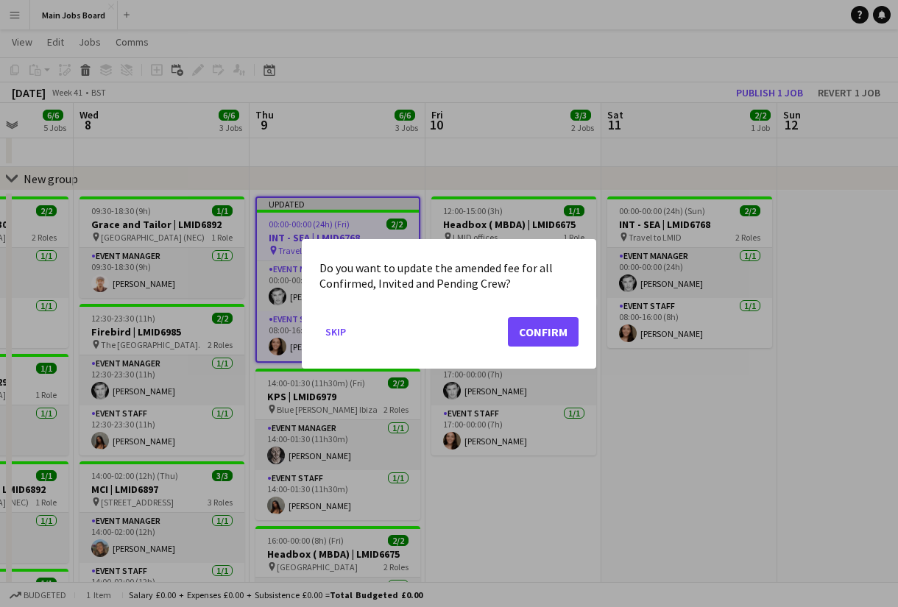
click at [564, 314] on mat-dialog-actions "Skip Confirm" at bounding box center [448, 336] width 259 height 63
click at [559, 332] on button "Confirm" at bounding box center [543, 330] width 71 height 29
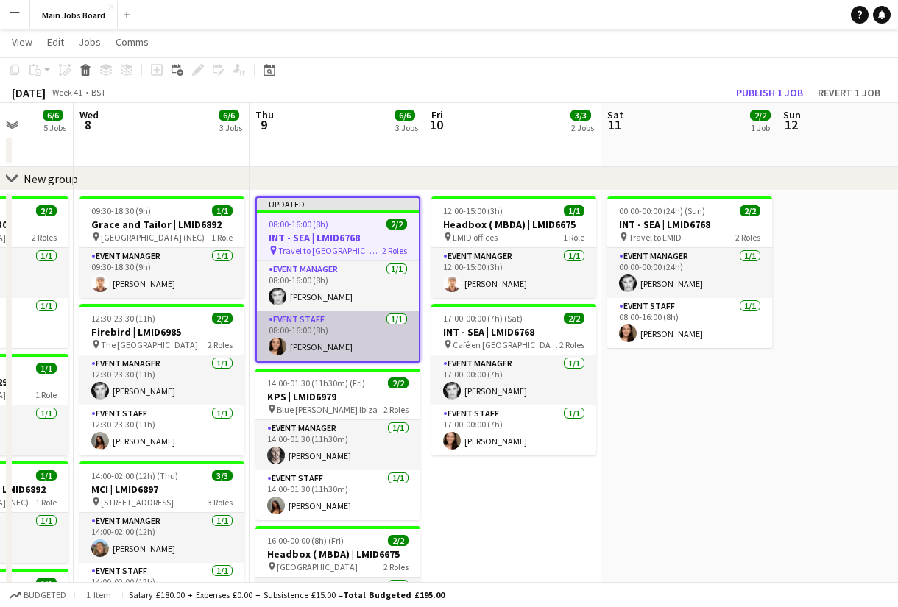
click at [316, 335] on app-card-role "Event Staff [DATE] 08:00-16:00 (8h) [PERSON_NAME]" at bounding box center [338, 336] width 162 height 50
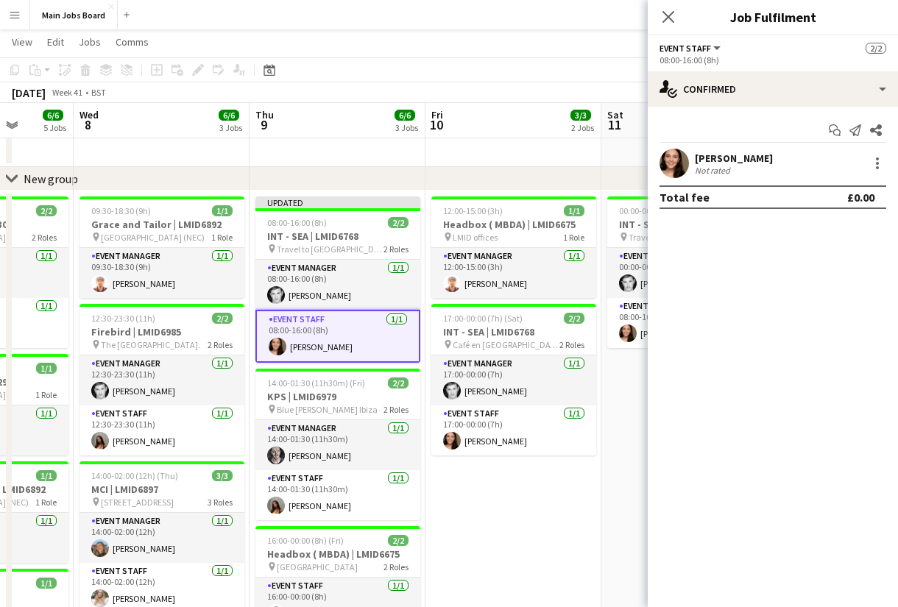
click at [680, 153] on app-user-avatar at bounding box center [673, 163] width 29 height 29
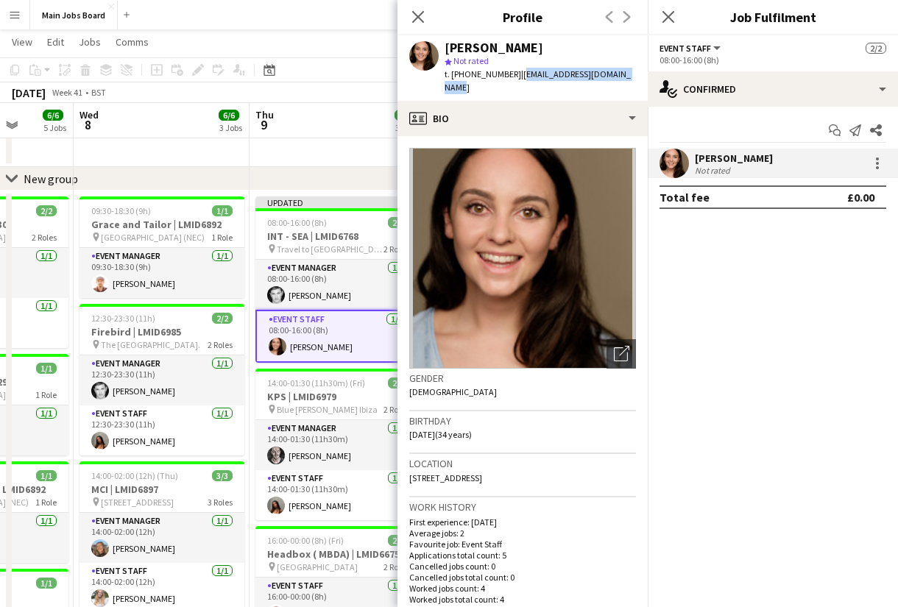
drag, startPoint x: 519, startPoint y: 72, endPoint x: 636, endPoint y: 72, distance: 117.0
click at [636, 72] on div "[PERSON_NAME] star Not rated t. [PHONE_NUMBER] | [EMAIL_ADDRESS][DOMAIN_NAME]" at bounding box center [522, 67] width 250 height 65
drag, startPoint x: 458, startPoint y: 91, endPoint x: 520, endPoint y: 79, distance: 62.4
click at [520, 79] on span "| [EMAIL_ADDRESS][DOMAIN_NAME]" at bounding box center [538, 80] width 186 height 24
copy span "[EMAIL_ADDRESS][DOMAIN_NAME]"
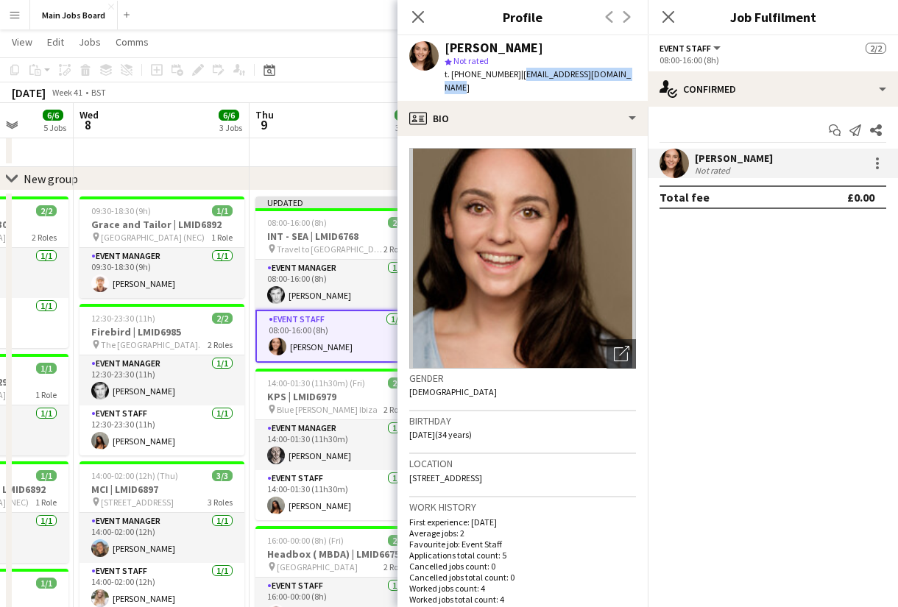
click at [338, 330] on app-card-role "Event Staff [DATE] 08:00-16:00 (8h) [PERSON_NAME]" at bounding box center [337, 336] width 165 height 53
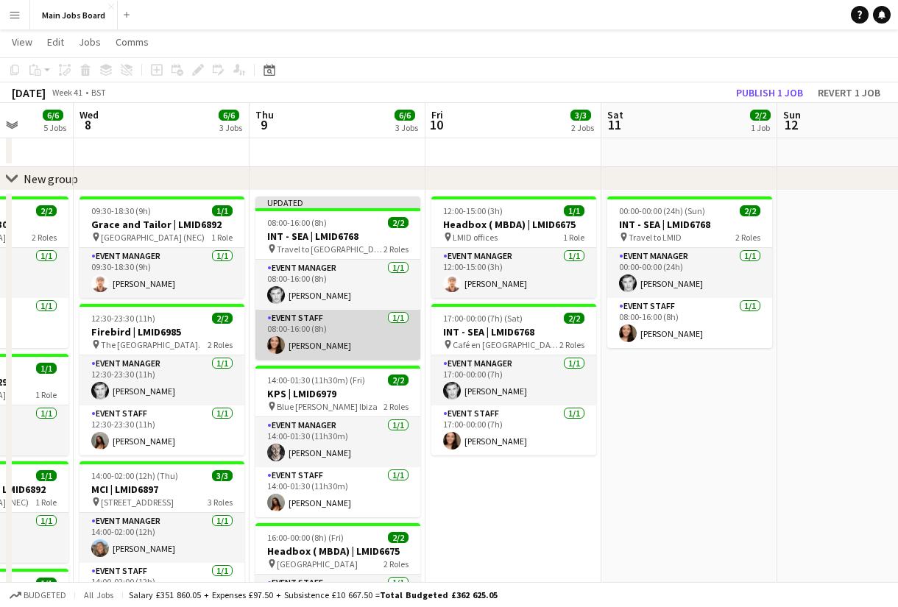
click at [338, 330] on app-card-role "Event Staff [DATE] 08:00-16:00 (8h) [PERSON_NAME]" at bounding box center [337, 335] width 165 height 50
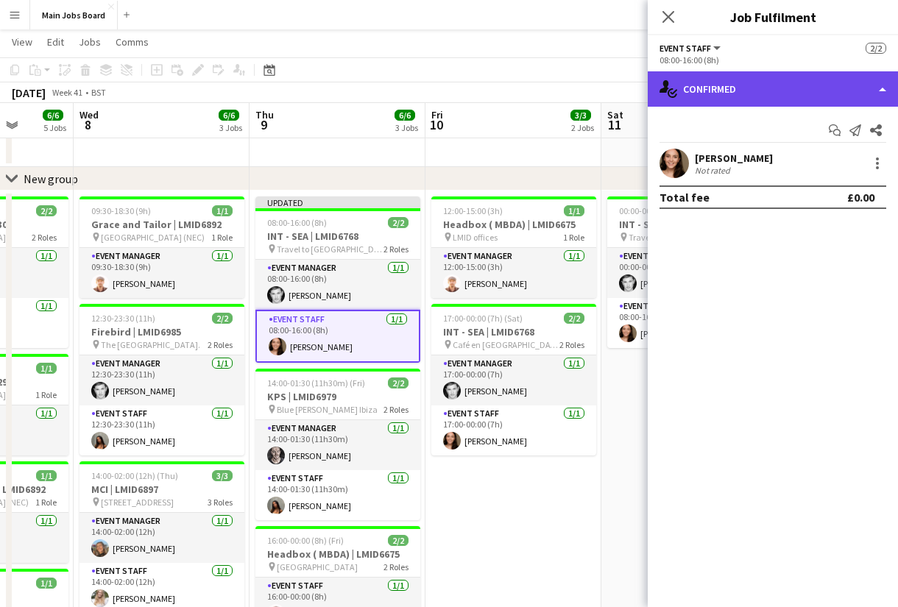
click at [754, 92] on div "single-neutral-actions-check-2 Confirmed" at bounding box center [773, 88] width 250 height 35
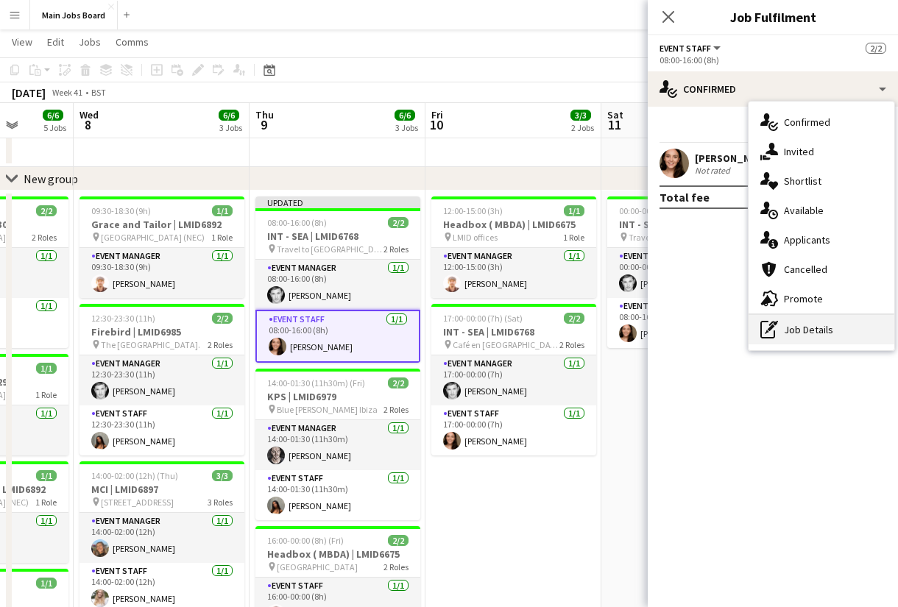
click at [807, 318] on div "pen-write Job Details" at bounding box center [821, 329] width 146 height 29
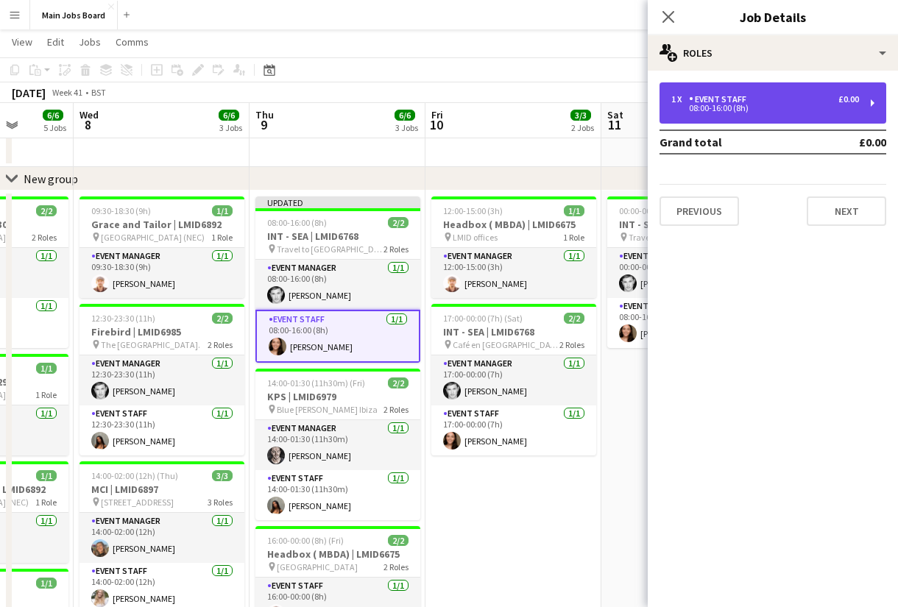
click at [750, 98] on div "Event Staff" at bounding box center [720, 99] width 63 height 10
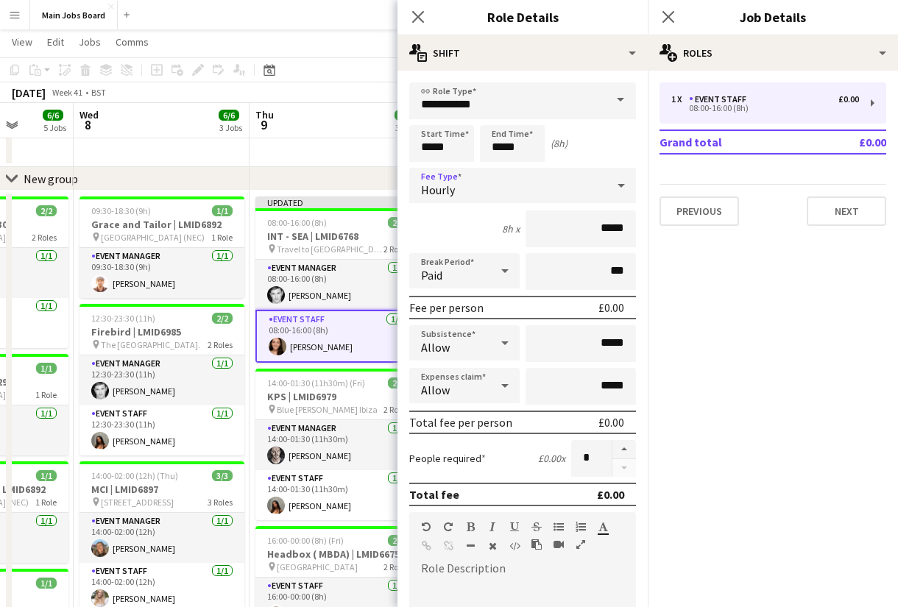
click at [472, 192] on div "Hourly" at bounding box center [507, 185] width 197 height 35
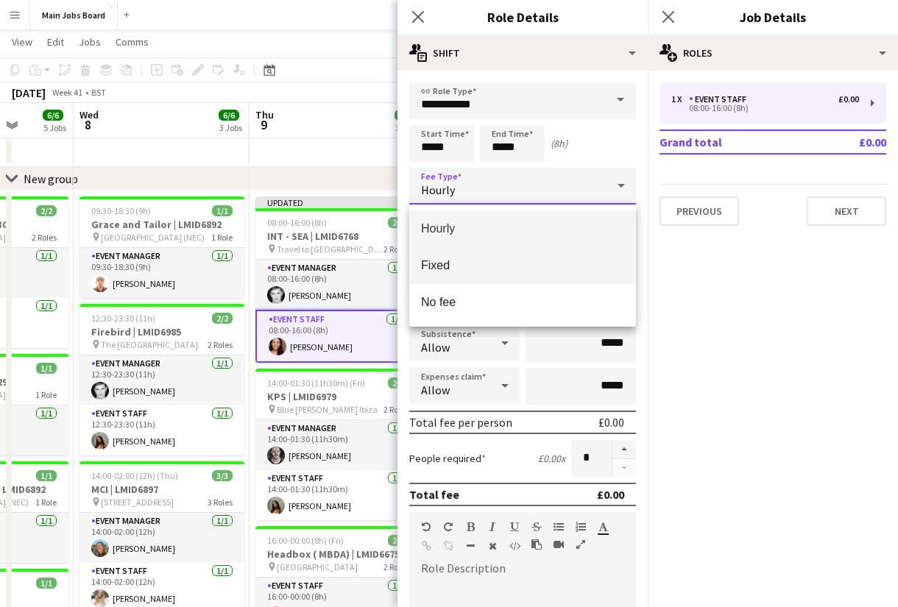
click at [468, 273] on mat-option "Fixed" at bounding box center [522, 265] width 227 height 37
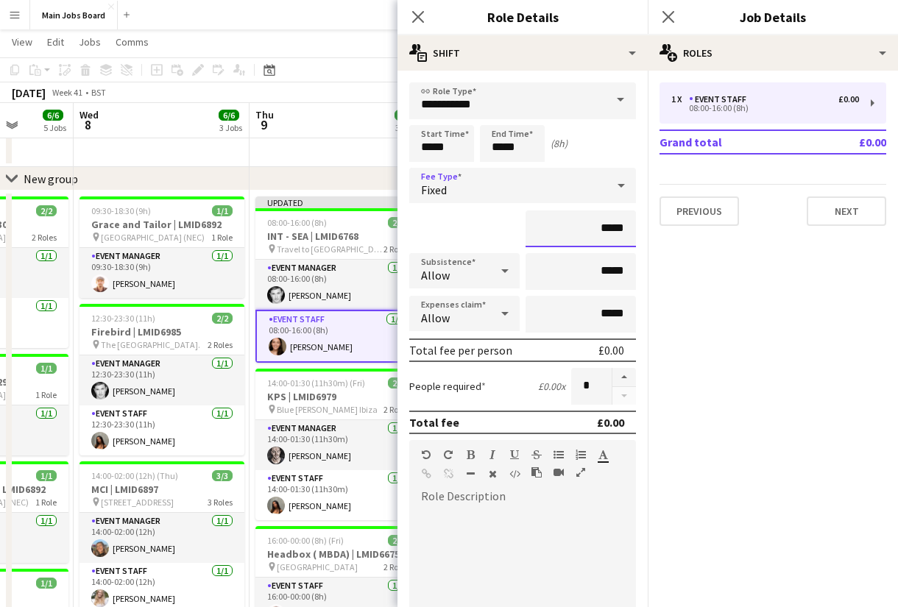
click at [627, 229] on input "*****" at bounding box center [580, 228] width 110 height 37
type input "**"
type input "***"
click at [629, 268] on input "*****" at bounding box center [580, 271] width 110 height 37
type input "**"
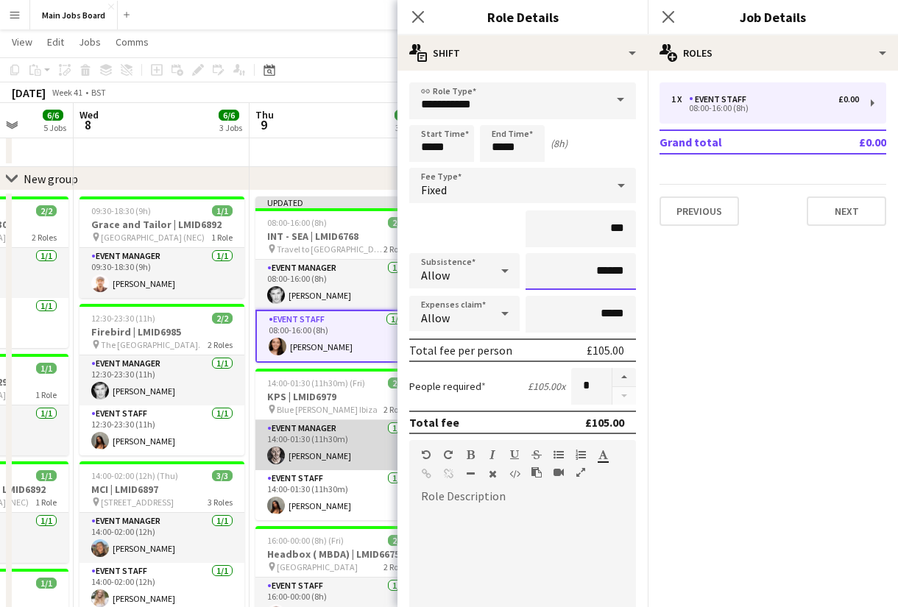
type input "******"
click at [295, 435] on app-card-role "Event Manager [DATE] 14:00-01:30 (11h30m) [PERSON_NAME]" at bounding box center [337, 445] width 165 height 50
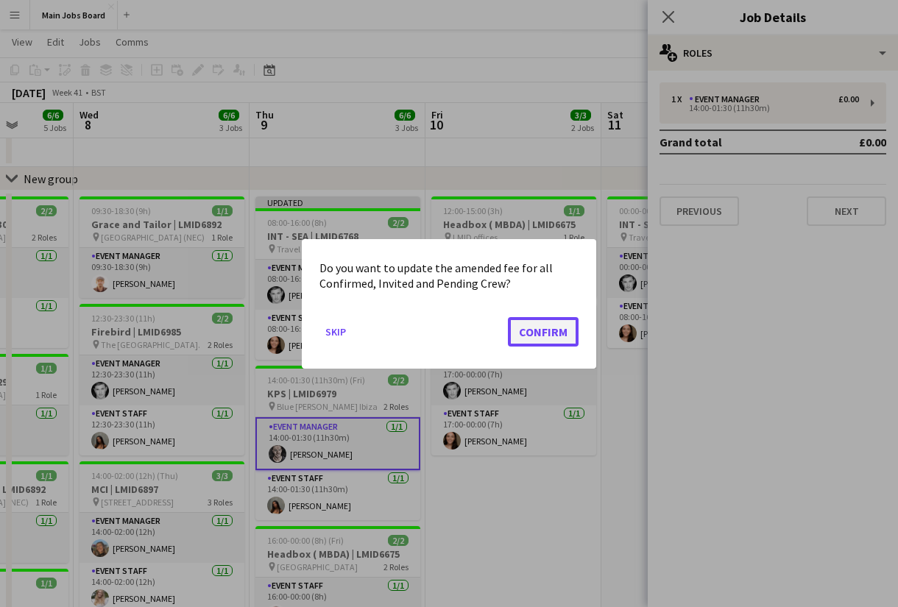
click at [540, 331] on button "Confirm" at bounding box center [543, 330] width 71 height 29
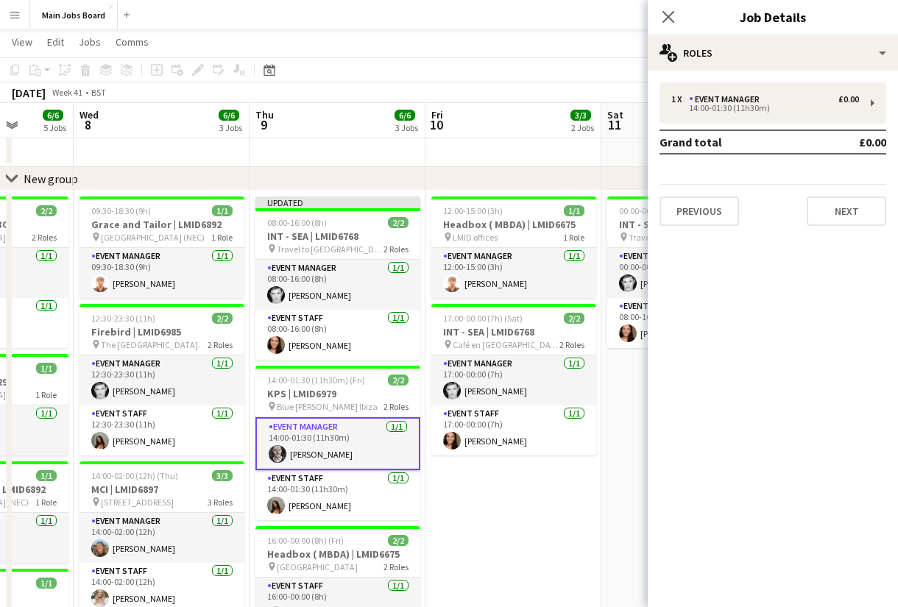
scroll to position [42, 0]
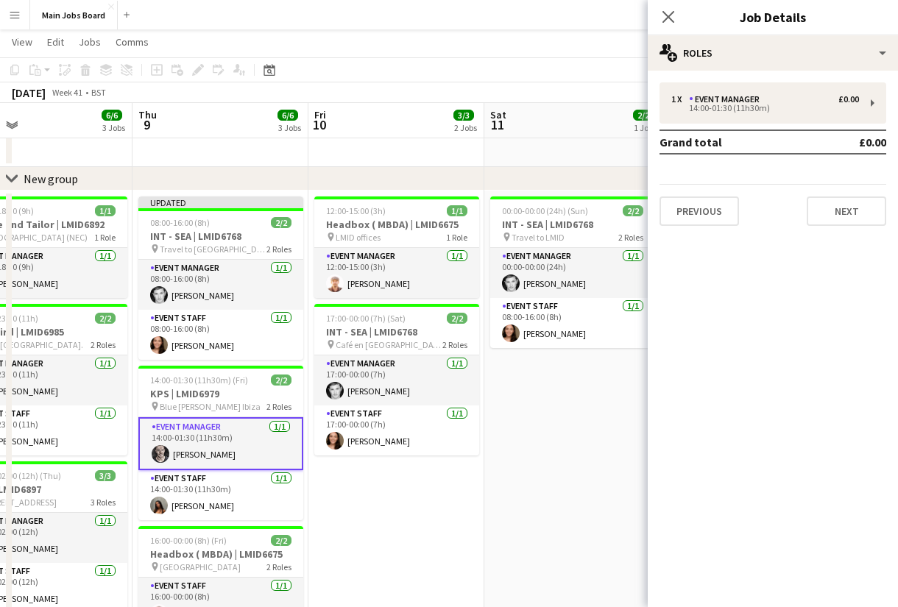
drag, startPoint x: 404, startPoint y: 394, endPoint x: 238, endPoint y: 394, distance: 165.6
click at [238, 394] on app-calendar-viewport "Mon 6 4/4 3 Jobs Tue 7 6/6 5 Jobs Wed 8 6/6 3 Jobs Thu 9 6/6 3 Jobs Fri 10 3/3 …" at bounding box center [449, 483] width 898 height 936
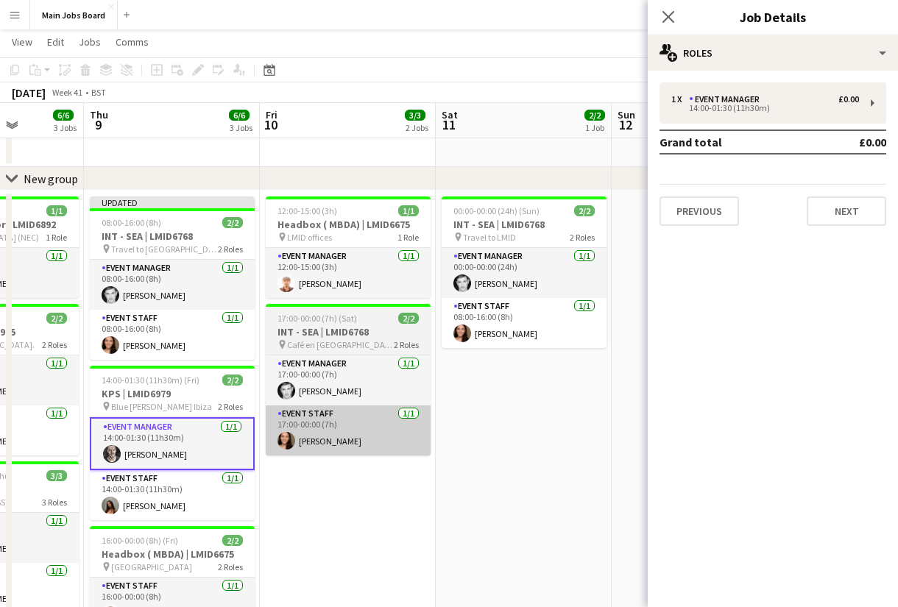
click at [294, 433] on app-card-role "Event Staff [DATE] 17:00-00:00 (7h) [PERSON_NAME]" at bounding box center [348, 431] width 165 height 50
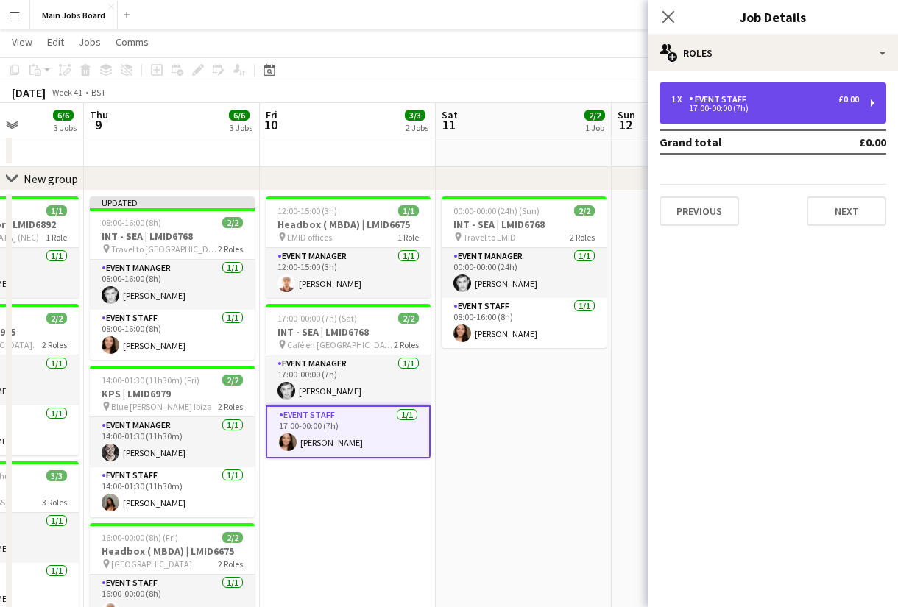
click at [734, 97] on div "Event Staff" at bounding box center [720, 99] width 63 height 10
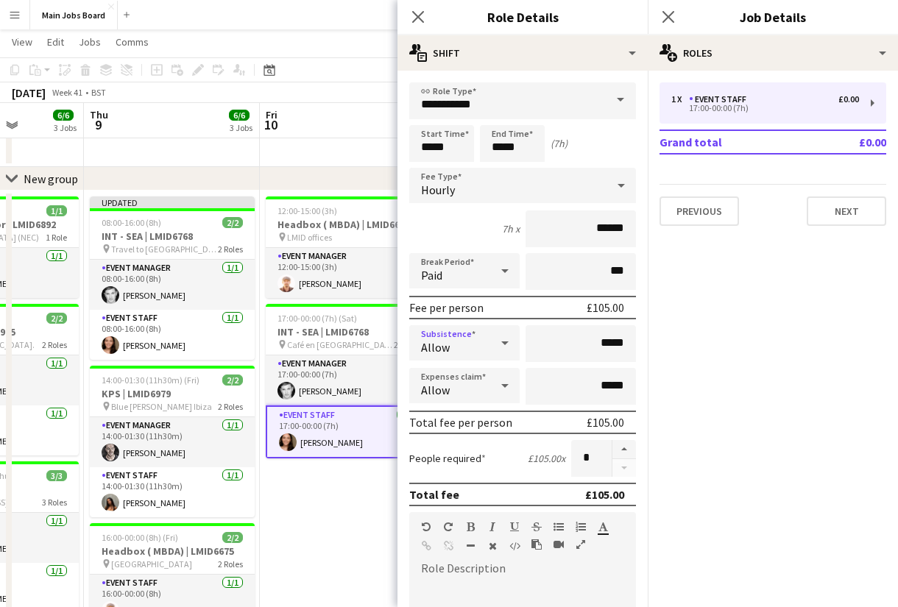
click at [478, 345] on div "Allow" at bounding box center [449, 342] width 81 height 35
click at [458, 388] on span "Allow" at bounding box center [464, 388] width 87 height 14
click at [589, 353] on input "*****" at bounding box center [580, 343] width 110 height 37
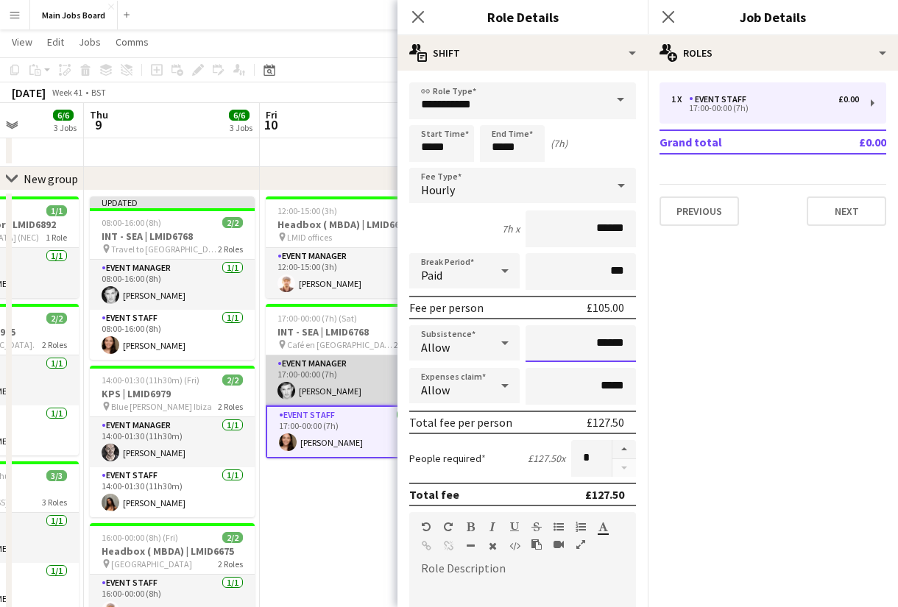
type input "******"
click at [315, 387] on app-card-role "Event Manager [DATE] 17:00-00:00 (7h) [PERSON_NAME]" at bounding box center [348, 380] width 165 height 50
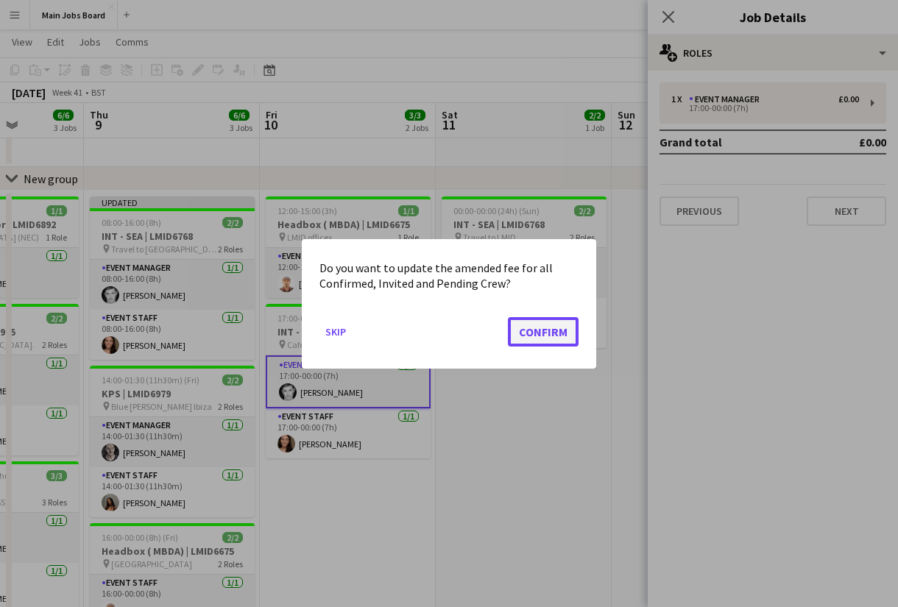
click at [534, 321] on button "Confirm" at bounding box center [543, 330] width 71 height 29
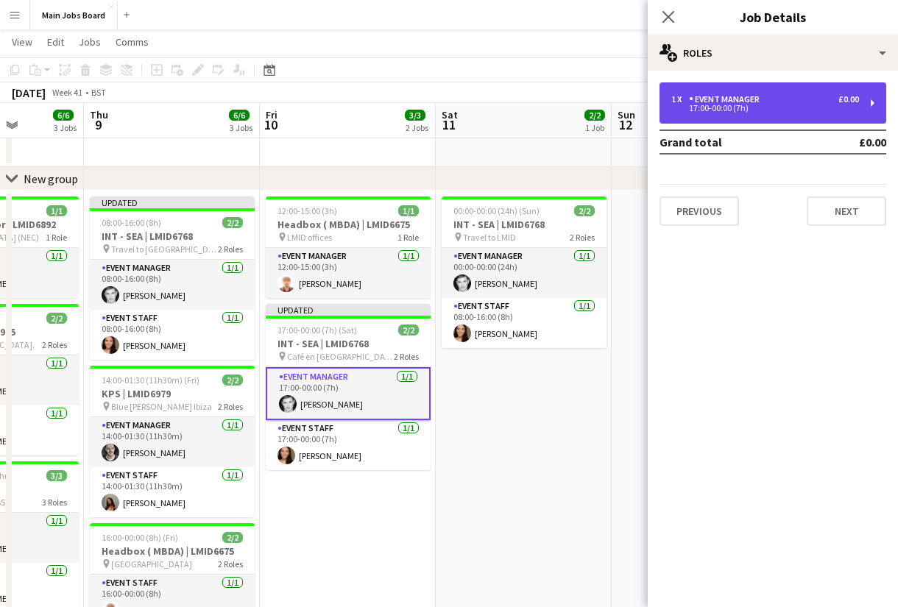
click at [707, 99] on div "Event Manager" at bounding box center [727, 99] width 77 height 10
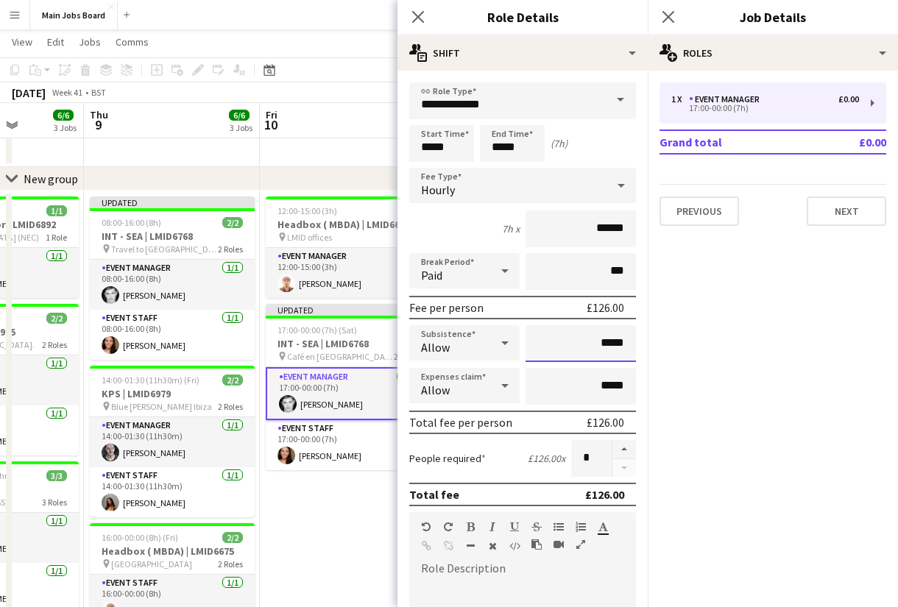
click at [631, 346] on input "*****" at bounding box center [580, 343] width 110 height 37
type input "**"
type input "******"
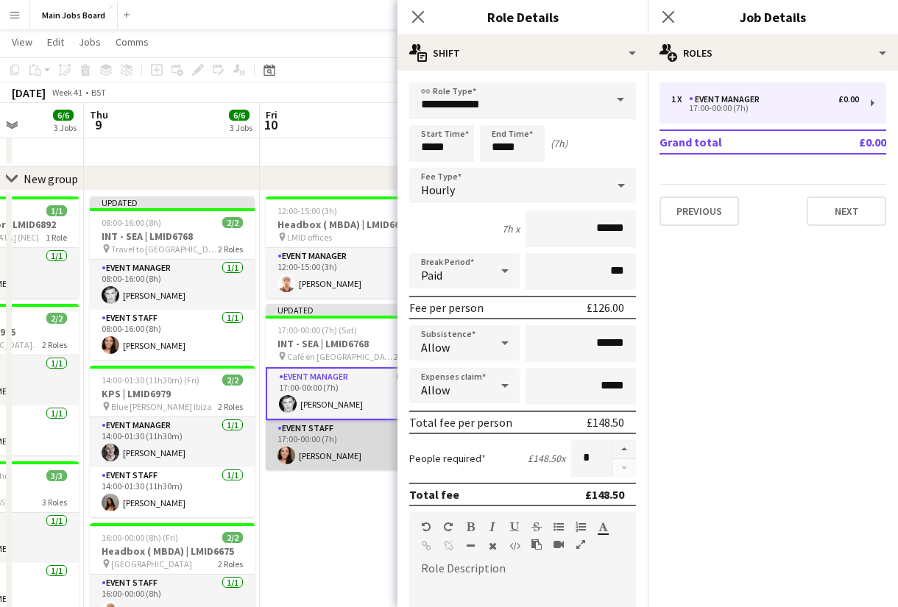
click at [345, 442] on app-card-role "Event Staff [DATE] 17:00-00:00 (7h) [PERSON_NAME]" at bounding box center [348, 445] width 165 height 50
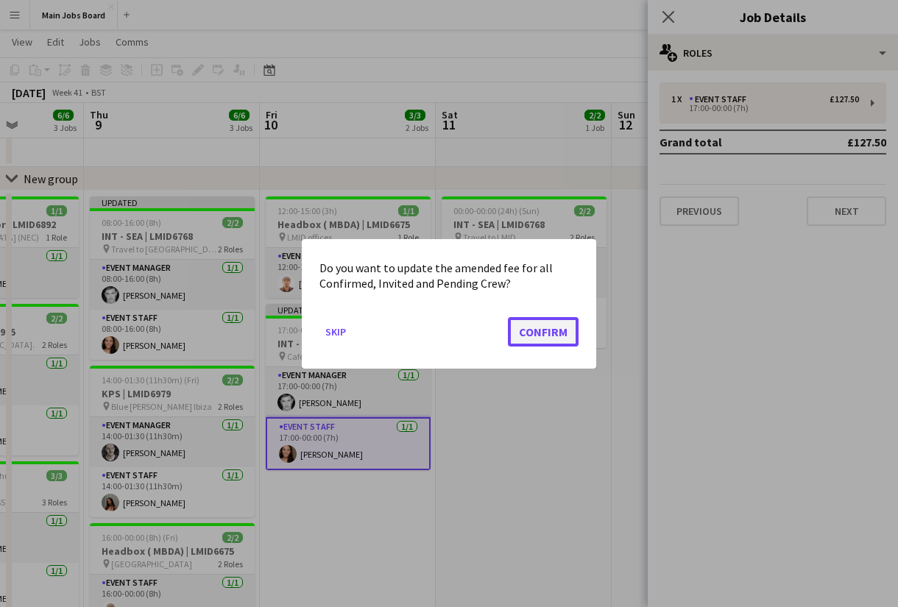
click at [542, 331] on button "Confirm" at bounding box center [543, 330] width 71 height 29
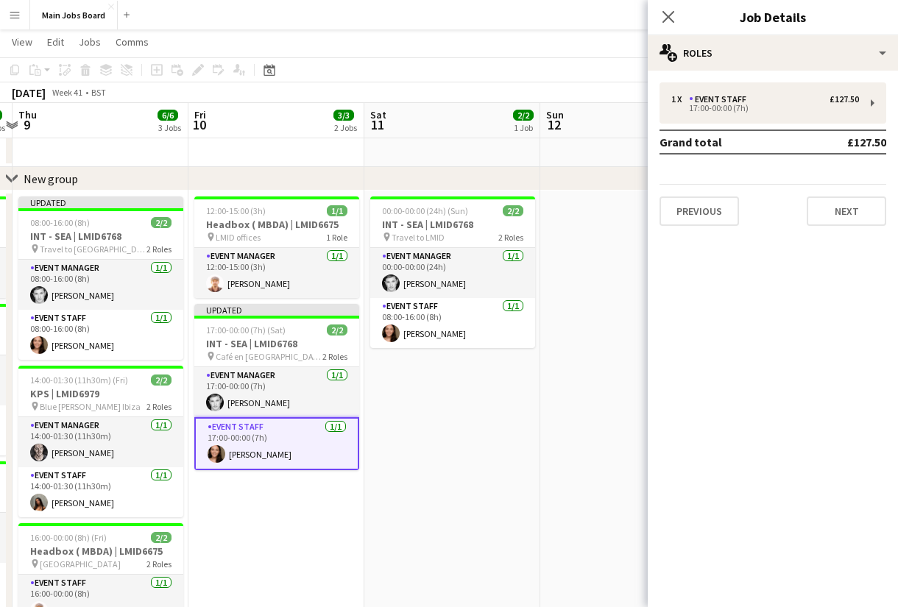
scroll to position [0, 578]
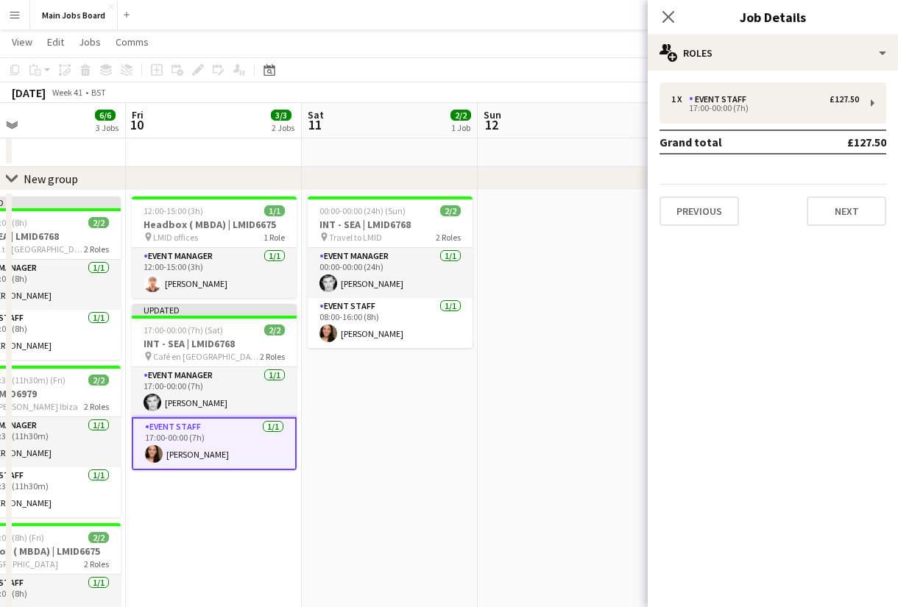
drag, startPoint x: 520, startPoint y: 411, endPoint x: 385, endPoint y: 411, distance: 135.4
click at [386, 411] on app-calendar-viewport "Mon 6 4/4 3 Jobs Tue 7 6/6 5 Jobs Wed 8 6/6 3 Jobs Thu 9 6/6 3 Jobs Fri 10 3/3 …" at bounding box center [449, 483] width 898 height 936
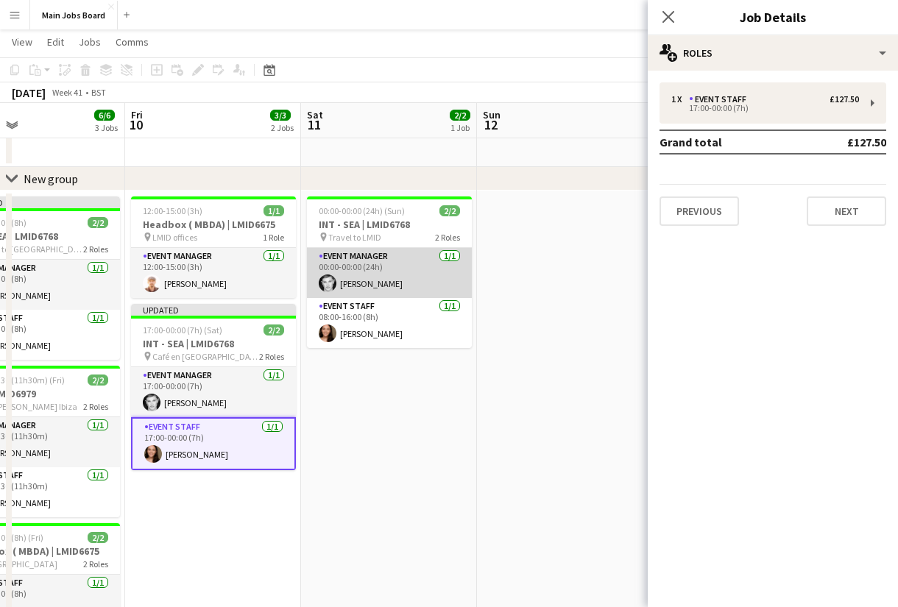
click at [375, 273] on app-card-role "Event Manager [DATE] 00:00-00:00 (24h) [PERSON_NAME]" at bounding box center [389, 273] width 165 height 50
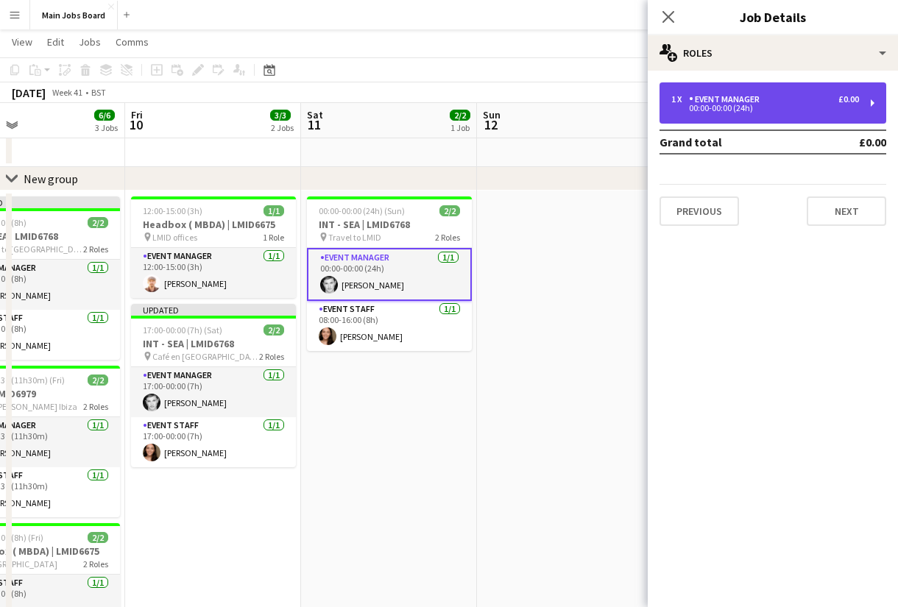
click at [786, 105] on div "00:00-00:00 (24h)" at bounding box center [765, 108] width 188 height 7
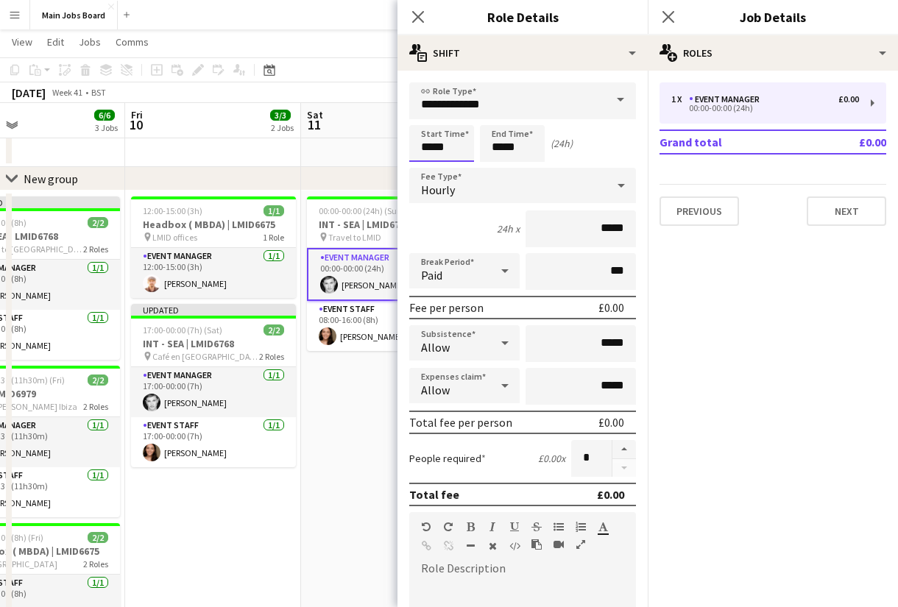
click at [456, 149] on input "*****" at bounding box center [441, 143] width 65 height 37
type input "*****"
click at [528, 156] on input "*****" at bounding box center [512, 143] width 65 height 37
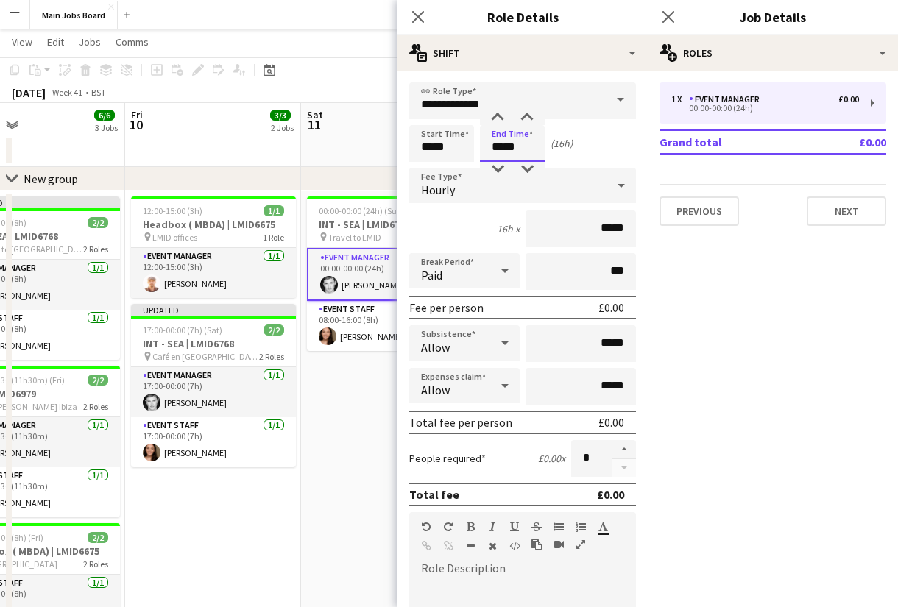
type input "*****"
click at [604, 196] on div "Hourly" at bounding box center [507, 185] width 197 height 35
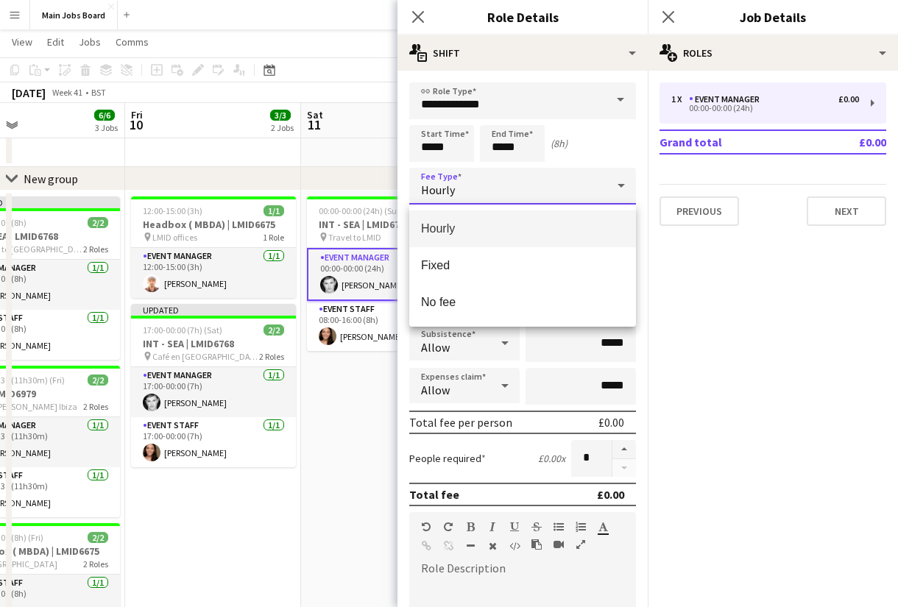
click at [530, 246] on mat-option "Hourly" at bounding box center [522, 228] width 227 height 37
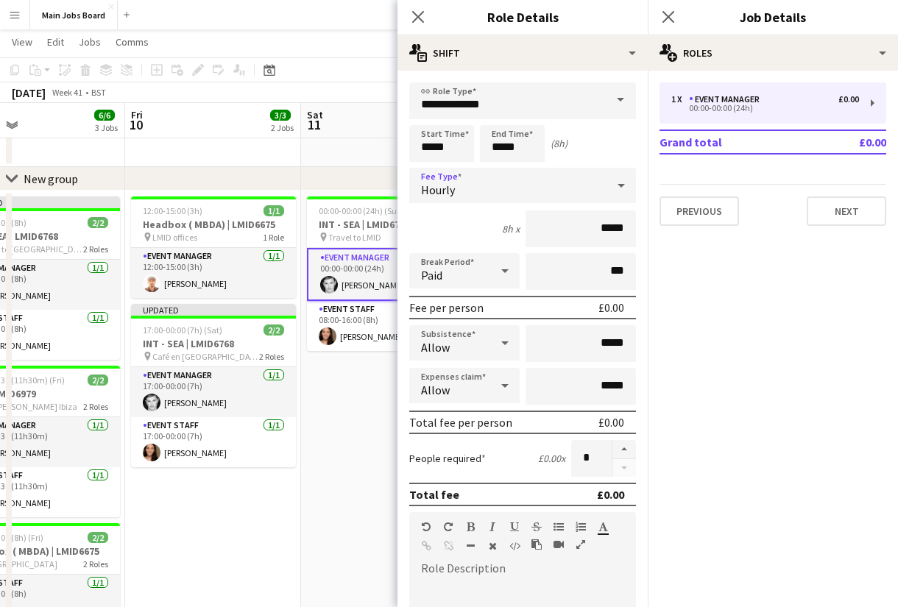
click at [504, 188] on div "Hourly" at bounding box center [507, 185] width 197 height 35
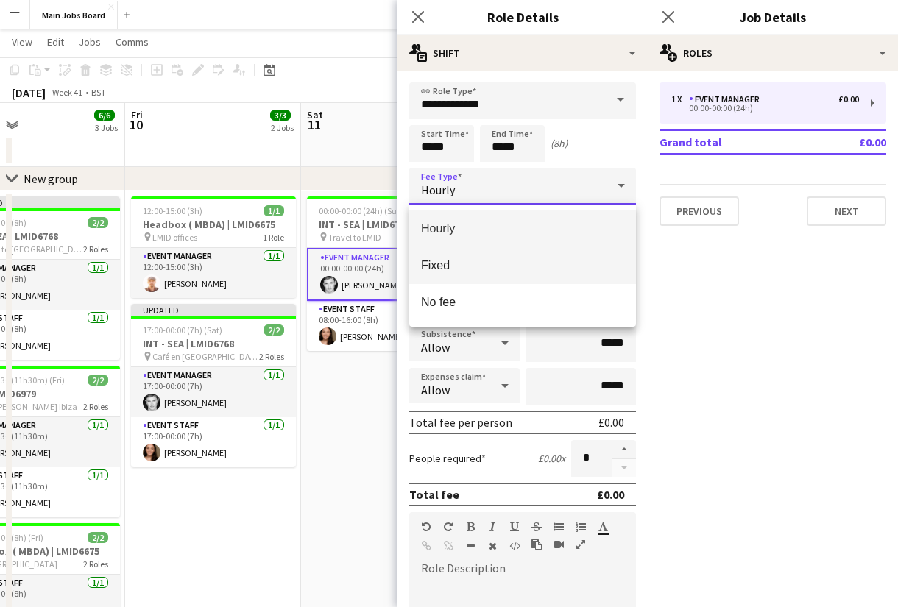
click at [479, 257] on mat-option "Fixed" at bounding box center [522, 265] width 227 height 37
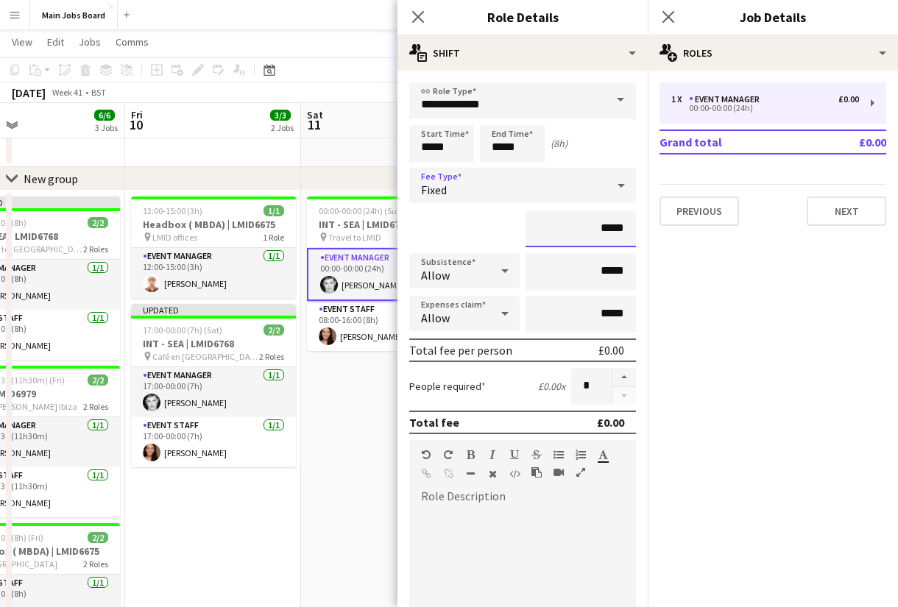
click at [629, 234] on input "*****" at bounding box center [580, 228] width 110 height 37
type input "**"
type input "****"
click at [627, 275] on input "*****" at bounding box center [580, 271] width 110 height 37
type input "**"
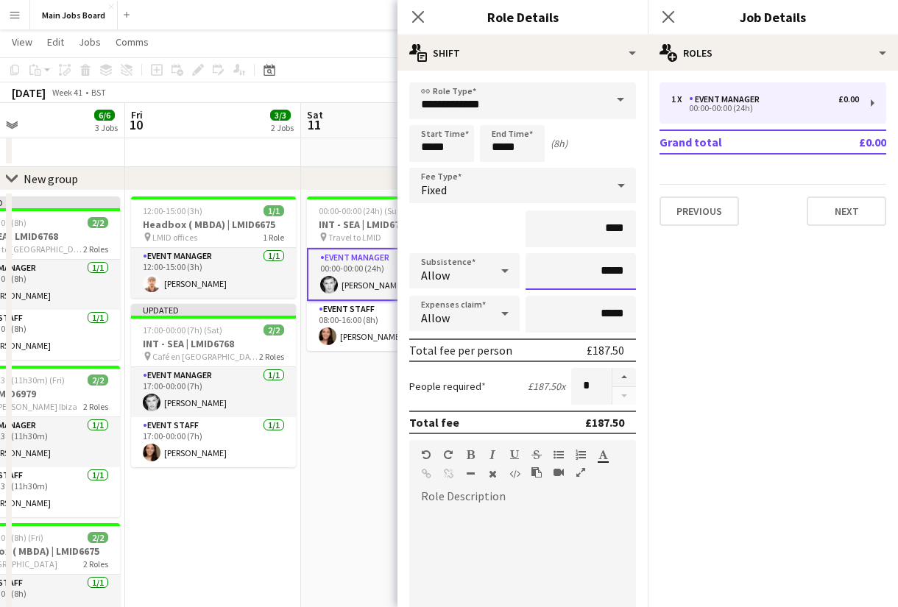
type input "*****"
click at [724, 308] on mat-expansion-panel "pencil3 General details 1 x Event Manager £0.00 00:00-00:00 (24h) Grand total £…" at bounding box center [773, 339] width 250 height 537
click at [339, 338] on app-card-role "Event Staff [DATE] 08:00-16:00 (8h) [PERSON_NAME]" at bounding box center [389, 326] width 165 height 50
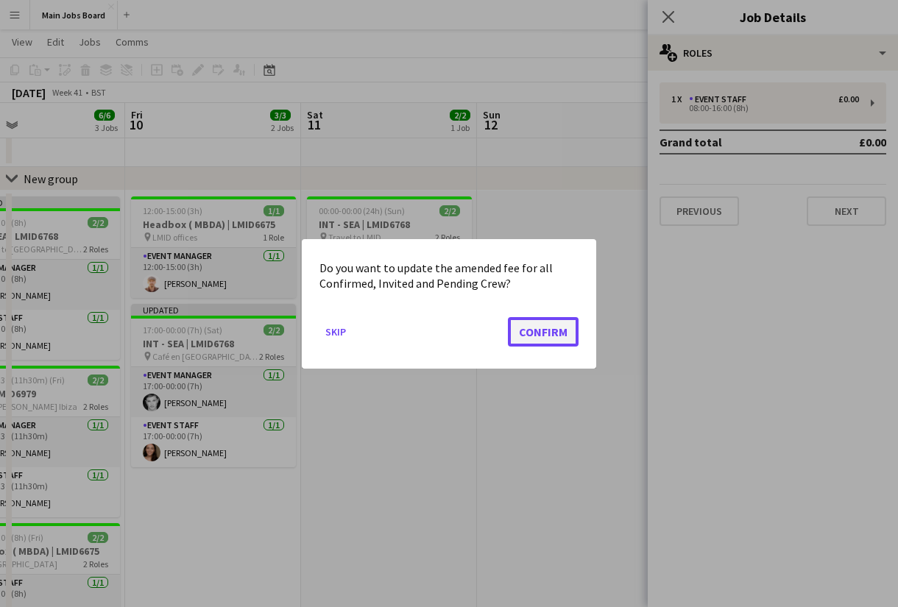
click at [533, 328] on button "Confirm" at bounding box center [543, 330] width 71 height 29
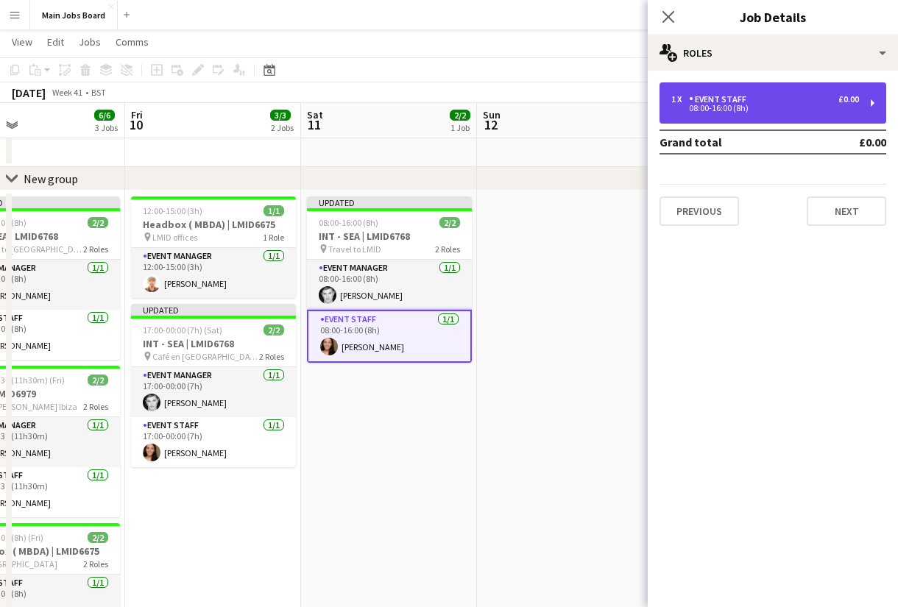
click at [718, 99] on div "Event Staff" at bounding box center [720, 99] width 63 height 10
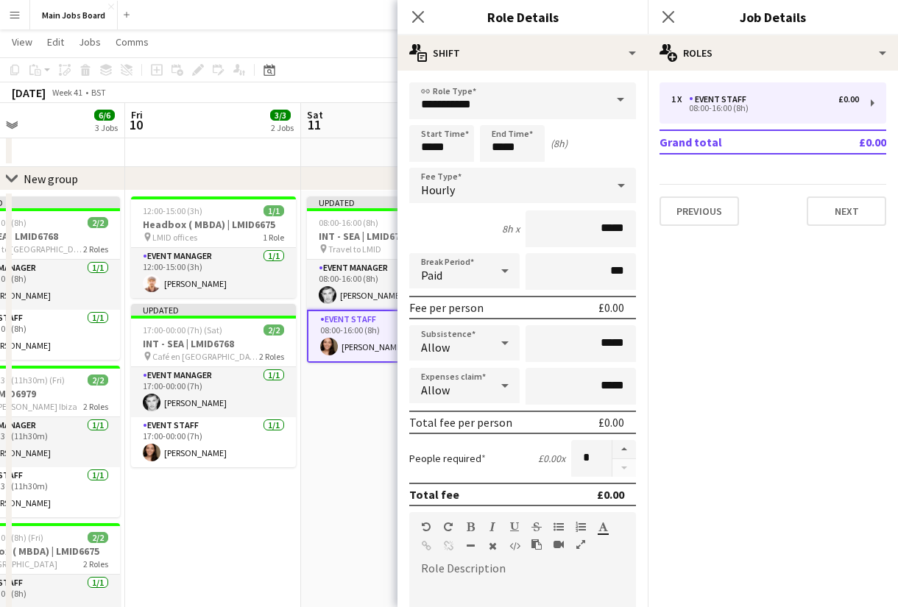
click at [489, 185] on div "Hourly" at bounding box center [507, 185] width 197 height 35
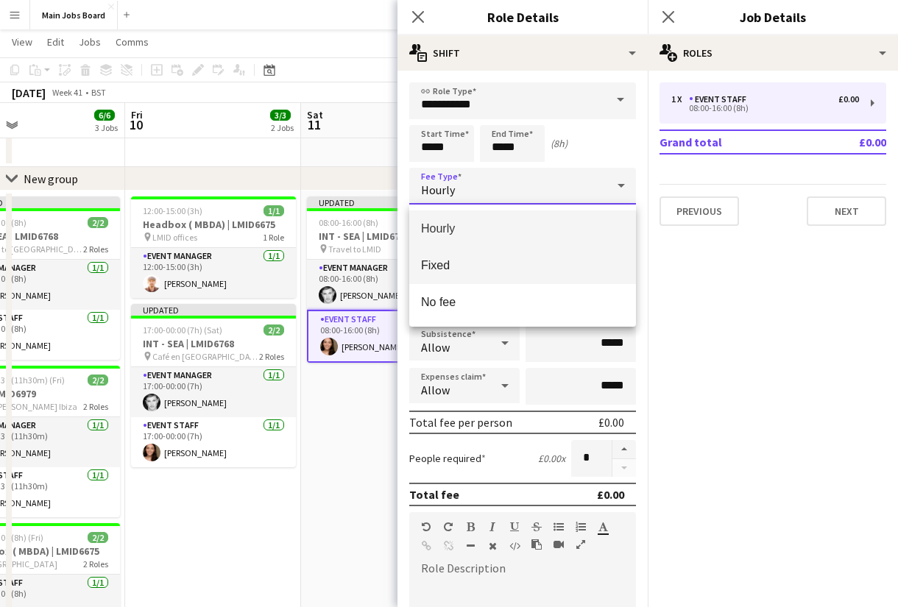
click at [469, 273] on mat-option "Fixed" at bounding box center [522, 265] width 227 height 37
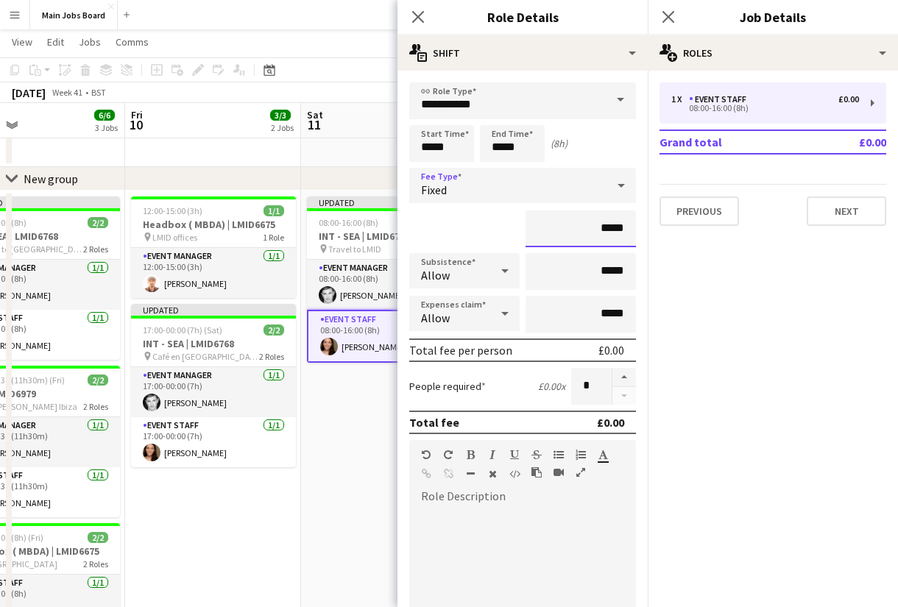
click at [629, 228] on input "*****" at bounding box center [580, 228] width 110 height 37
type input "**"
type input "***"
click at [629, 276] on input "*****" at bounding box center [580, 271] width 110 height 37
type input "**"
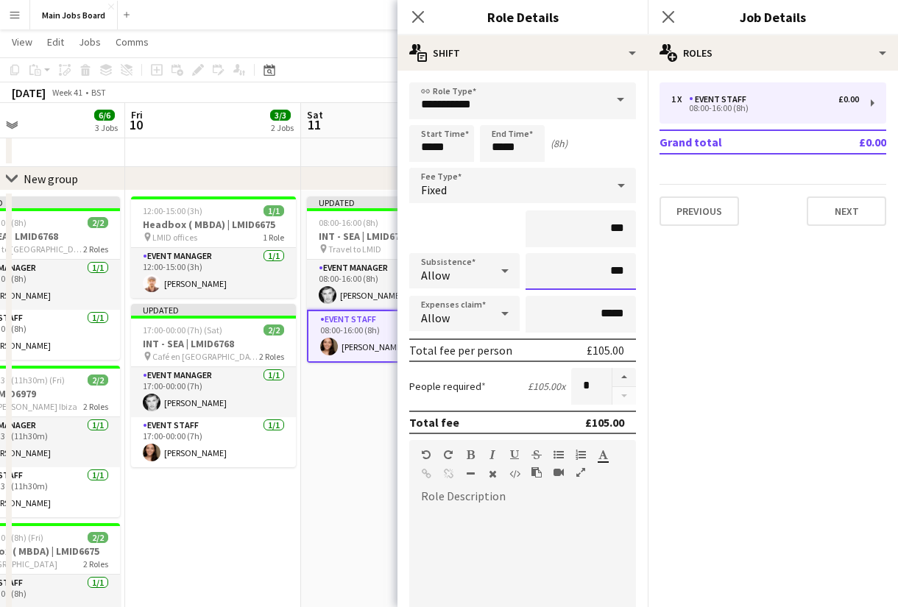
type input "**"
type input "*****"
click at [817, 287] on mat-expansion-panel "pencil3 General details 1 x Event Staff £0.00 08:00-16:00 (8h) Grand total £0.0…" at bounding box center [773, 339] width 250 height 537
click at [676, 21] on app-icon "Close pop-in" at bounding box center [668, 17] width 21 height 21
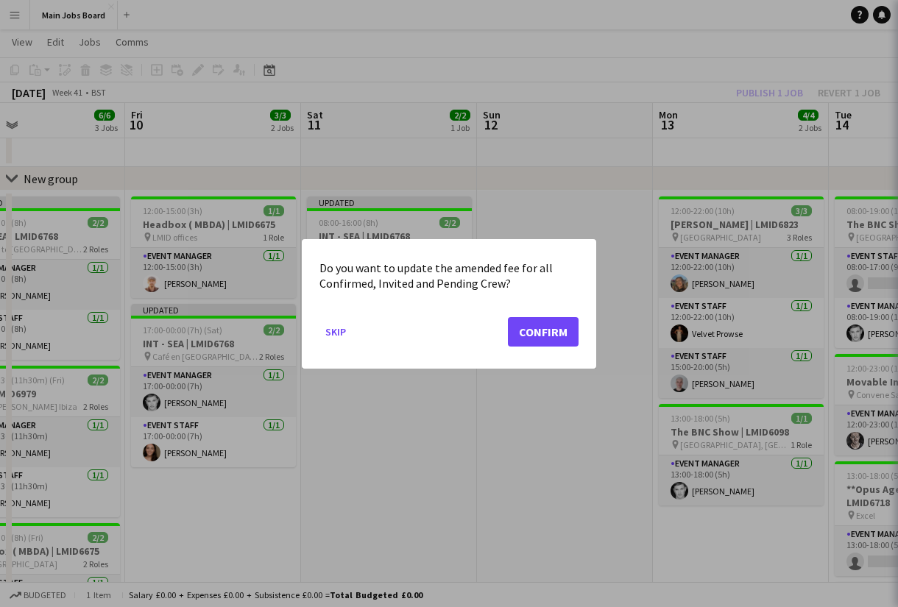
scroll to position [0, 0]
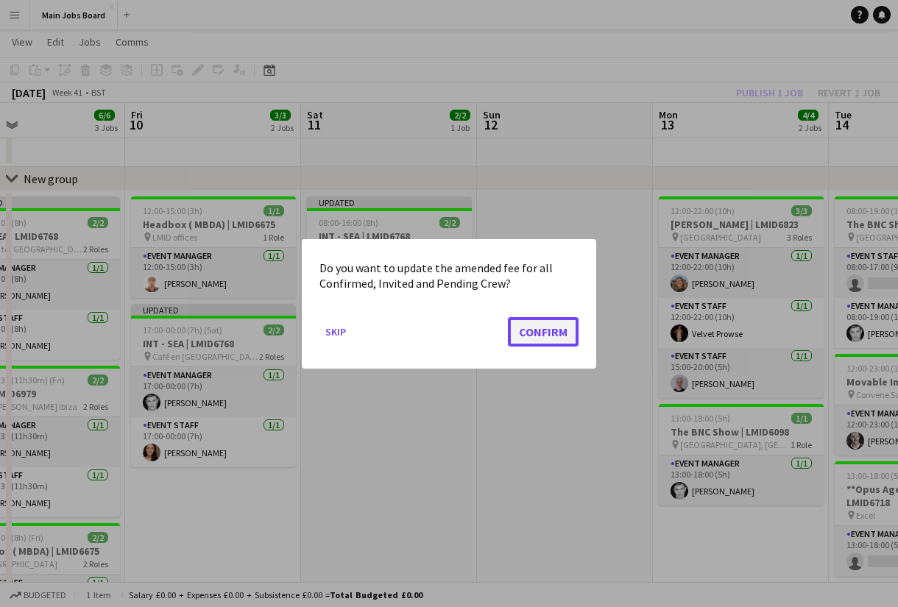
click at [524, 321] on button "Confirm" at bounding box center [543, 330] width 71 height 29
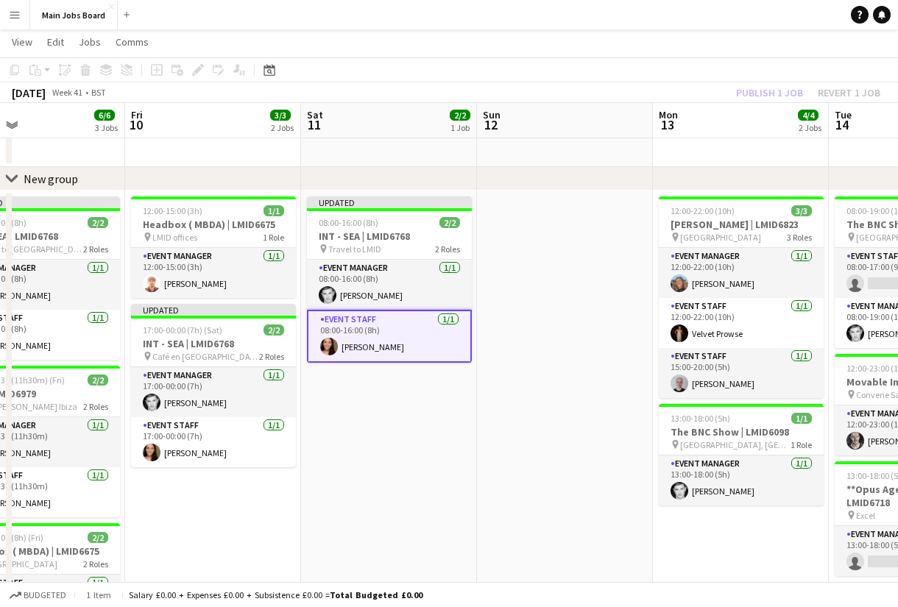
scroll to position [42, 0]
click at [752, 91] on div "Publish 1 job Revert 1 job" at bounding box center [808, 92] width 180 height 19
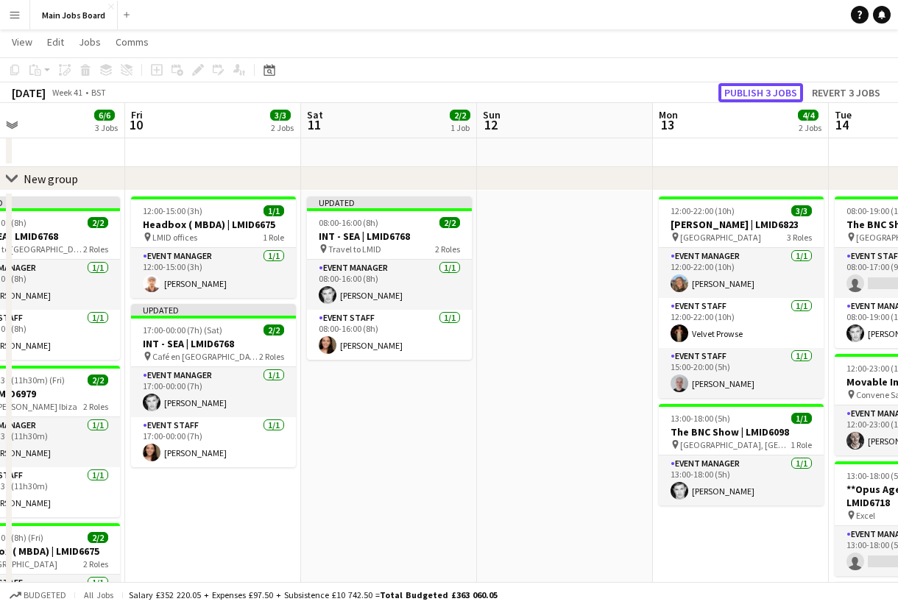
click at [752, 91] on button "Publish 3 jobs" at bounding box center [760, 92] width 85 height 19
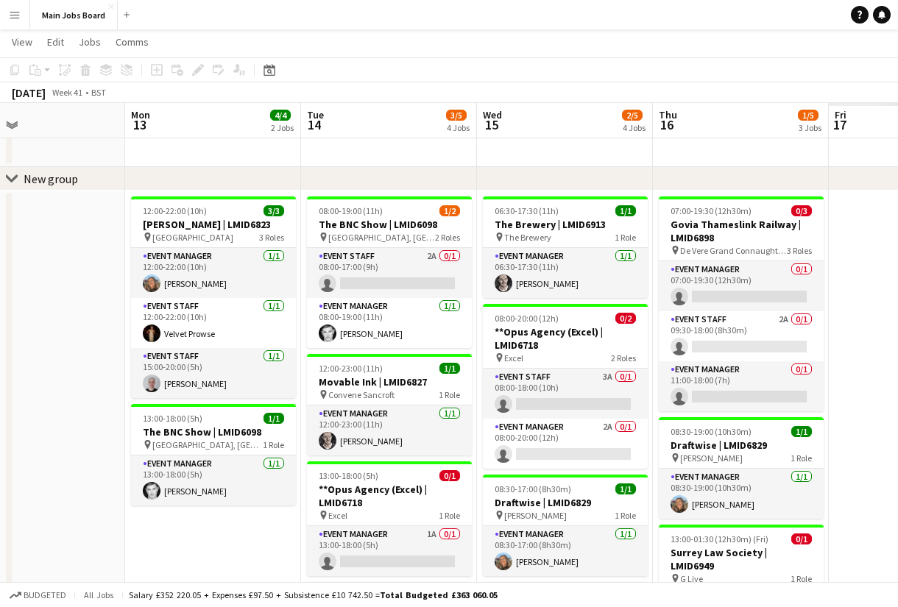
scroll to position [0, 398]
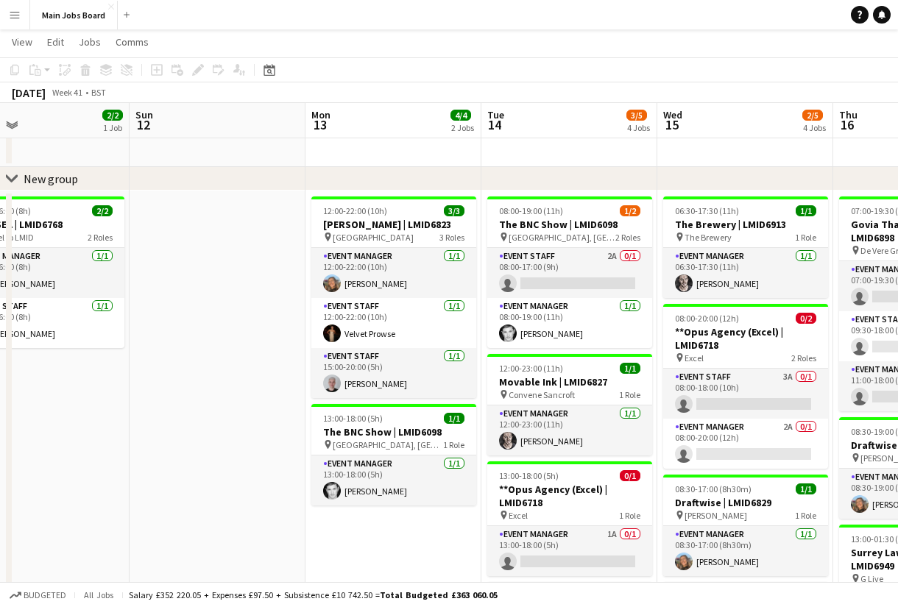
drag, startPoint x: 553, startPoint y: 493, endPoint x: -63, endPoint y: 489, distance: 615.3
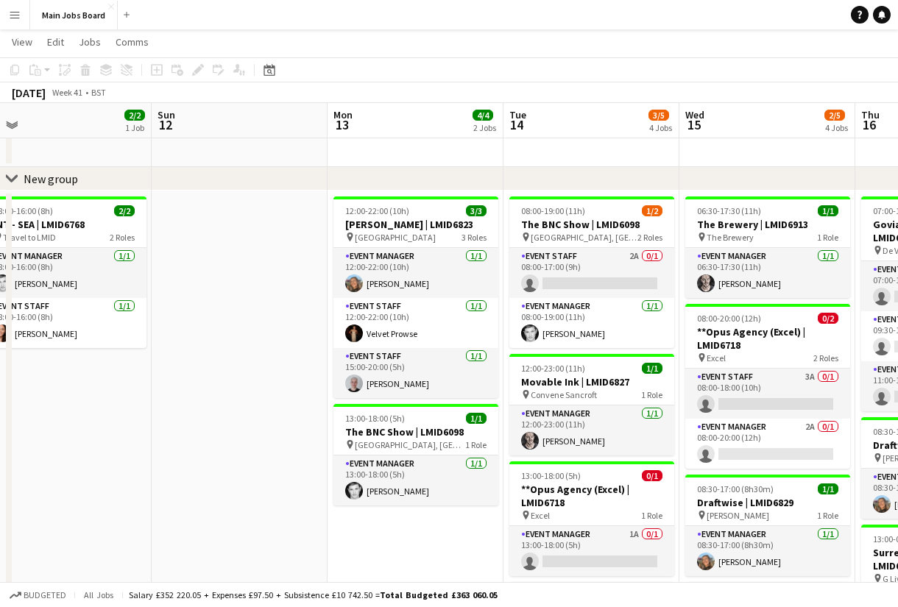
drag, startPoint x: 200, startPoint y: 467, endPoint x: 759, endPoint y: 466, distance: 558.6
click at [758, 467] on app-calendar-viewport "Thu 9 6/6 3 Jobs Fri 10 3/3 2 Jobs Sat 11 2/2 1 Job Sun 12 Mon 13 4/4 2 Jobs Tu…" at bounding box center [449, 483] width 898 height 936
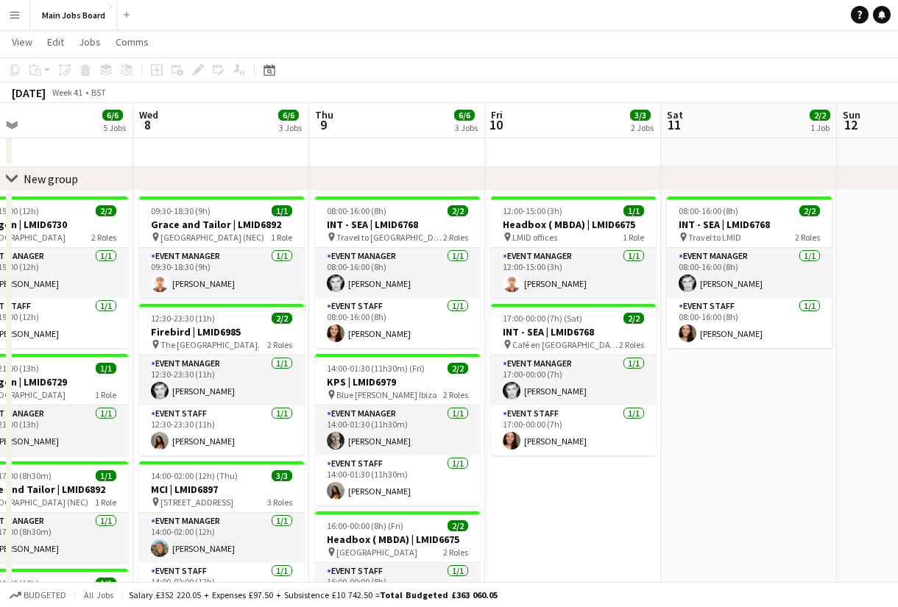
drag, startPoint x: 520, startPoint y: 476, endPoint x: 668, endPoint y: 470, distance: 148.0
click at [669, 475] on app-calendar-viewport "Sun 5 1/1 1 Job Mon 6 4/4 3 Jobs Tue 7 6/6 5 Jobs Wed 8 6/6 3 Jobs Thu 9 6/6 3 …" at bounding box center [449, 483] width 898 height 936
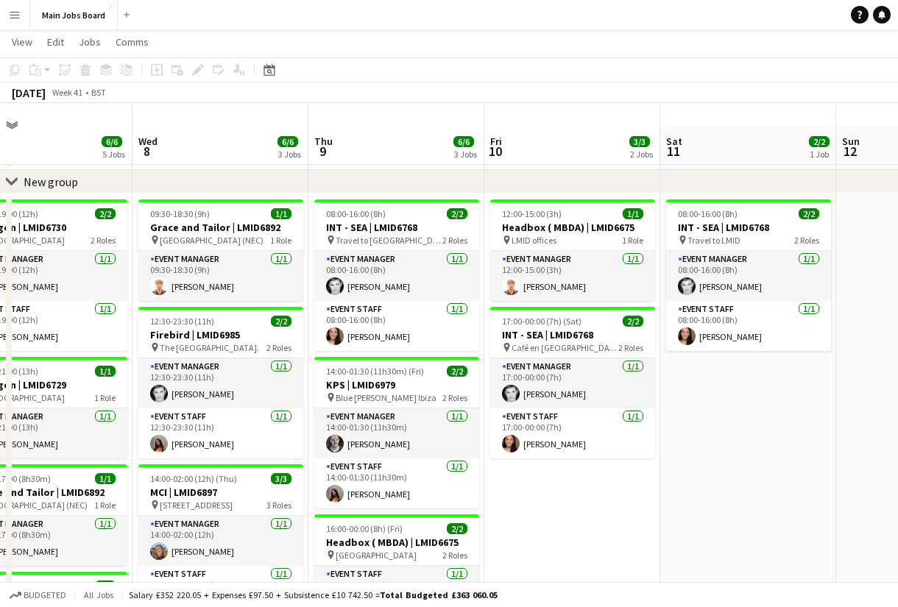
scroll to position [6, 0]
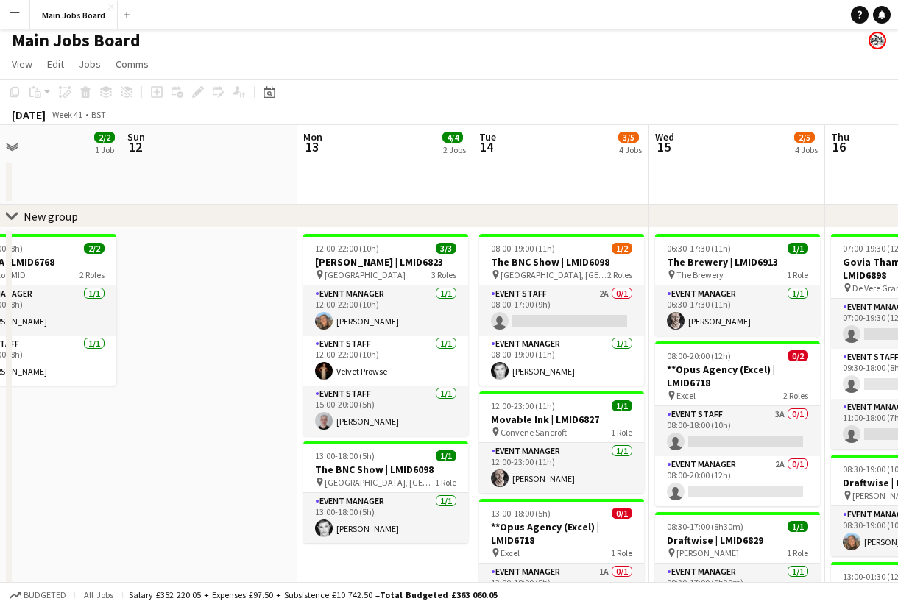
drag, startPoint x: 742, startPoint y: 468, endPoint x: 247, endPoint y: 468, distance: 494.6
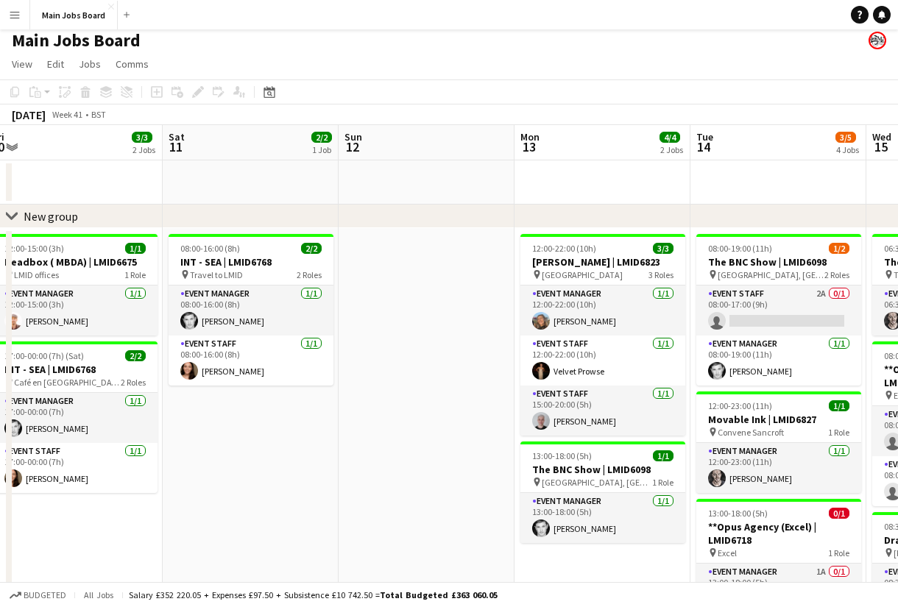
click at [247, 468] on app-calendar-viewport "Tue 7 6/6 5 Jobs Wed 8 6/6 3 Jobs Thu 9 6/6 3 Jobs Fri 10 3/3 2 Jobs Sat 11 2/2…" at bounding box center [449, 557] width 898 height 864
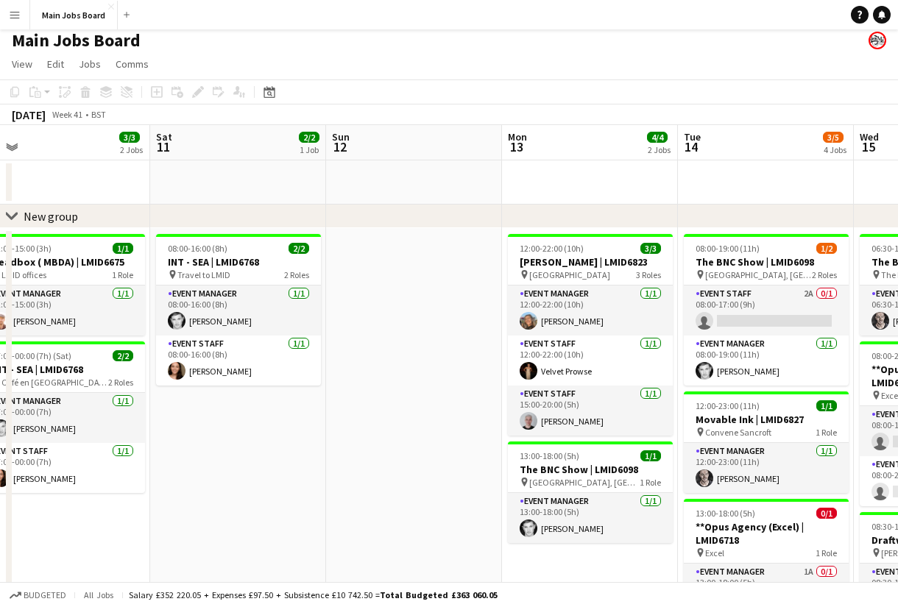
drag, startPoint x: 589, startPoint y: 417, endPoint x: 219, endPoint y: 417, distance: 370.2
click at [238, 417] on app-calendar-viewport "Tue 7 6/6 5 Jobs Wed 8 6/6 3 Jobs Thu 9 6/6 3 Jobs Fri 10 3/3 2 Jobs Sat 11 2/2…" at bounding box center [449, 557] width 898 height 864
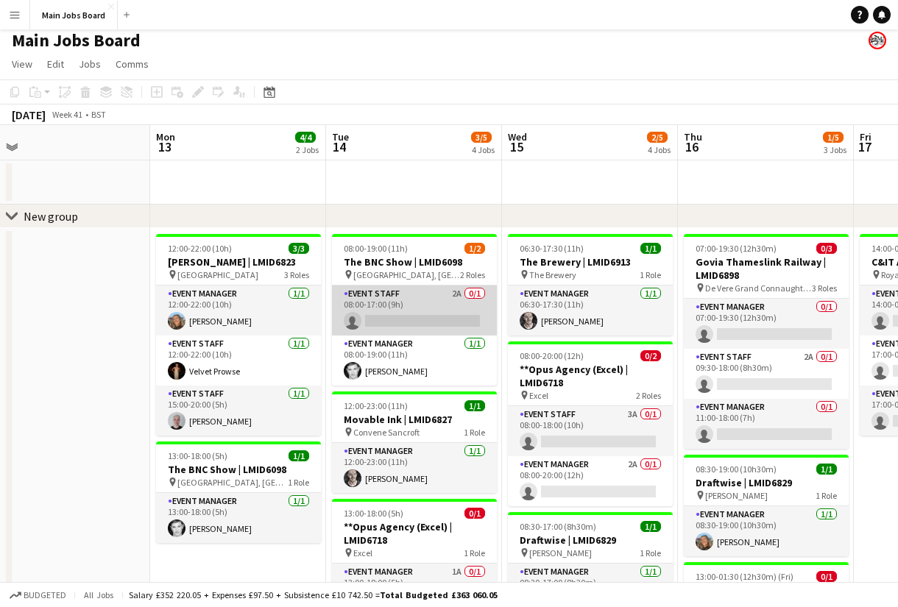
click at [454, 295] on app-card-role "Event Staff 2A 0/1 08:00-17:00 (9h) single-neutral-actions" at bounding box center [414, 311] width 165 height 50
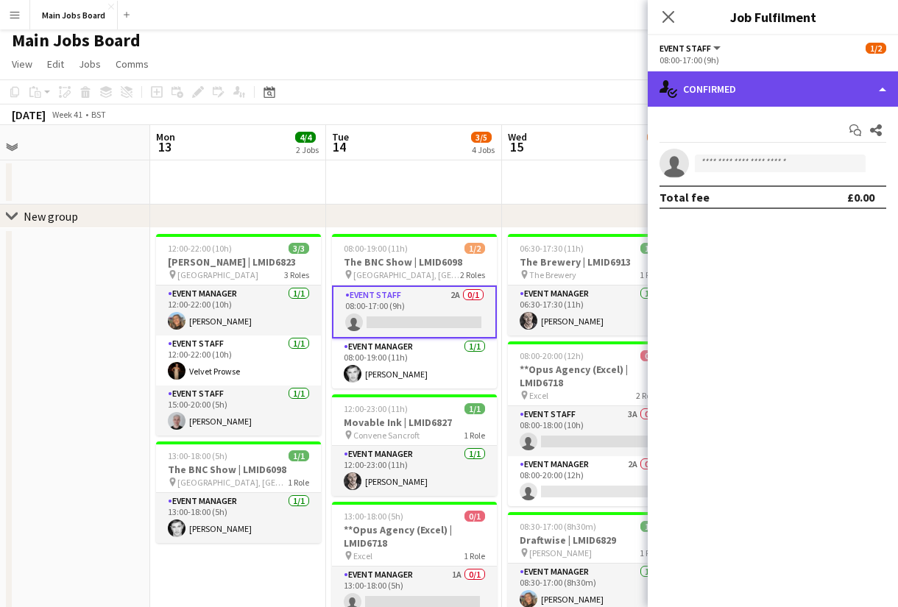
click at [715, 107] on div "single-neutral-actions-check-2 Confirmed" at bounding box center [773, 88] width 250 height 35
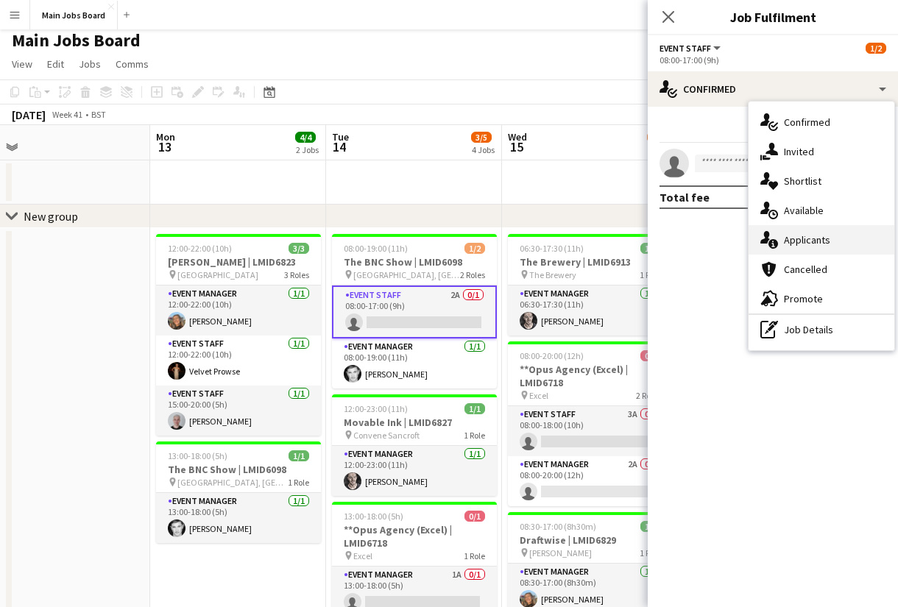
click at [824, 246] on span "Applicants" at bounding box center [807, 239] width 46 height 13
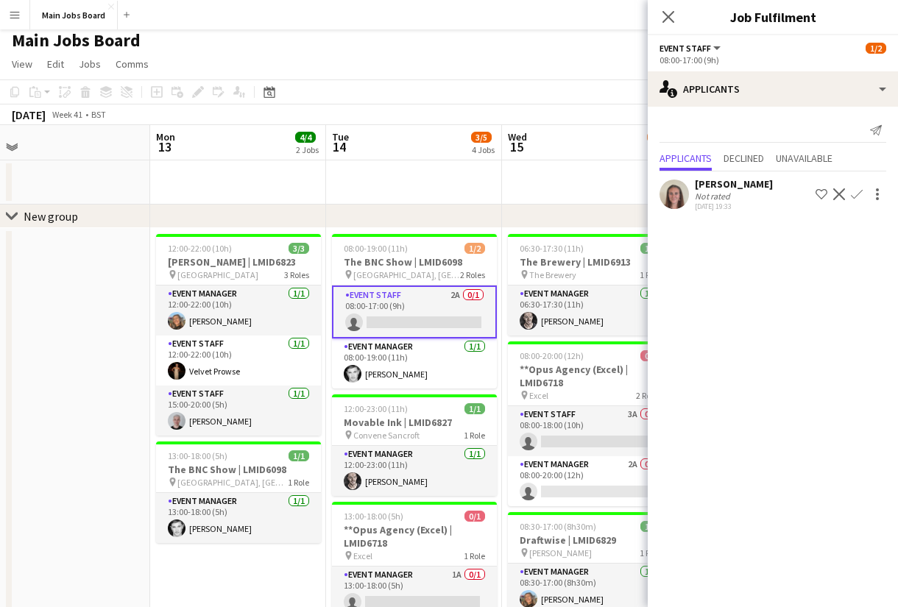
click at [88, 486] on app-date-cell at bounding box center [62, 608] width 176 height 761
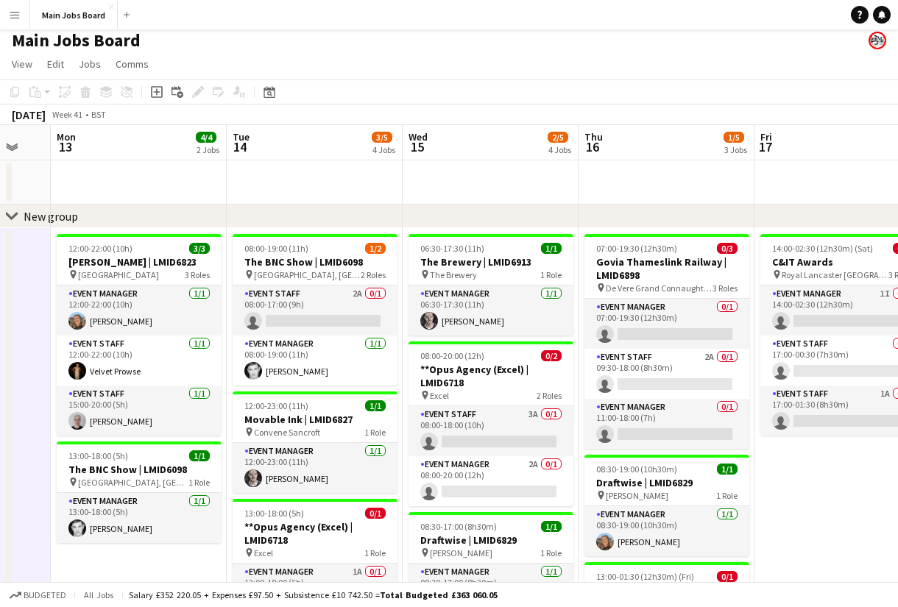
scroll to position [0, 695]
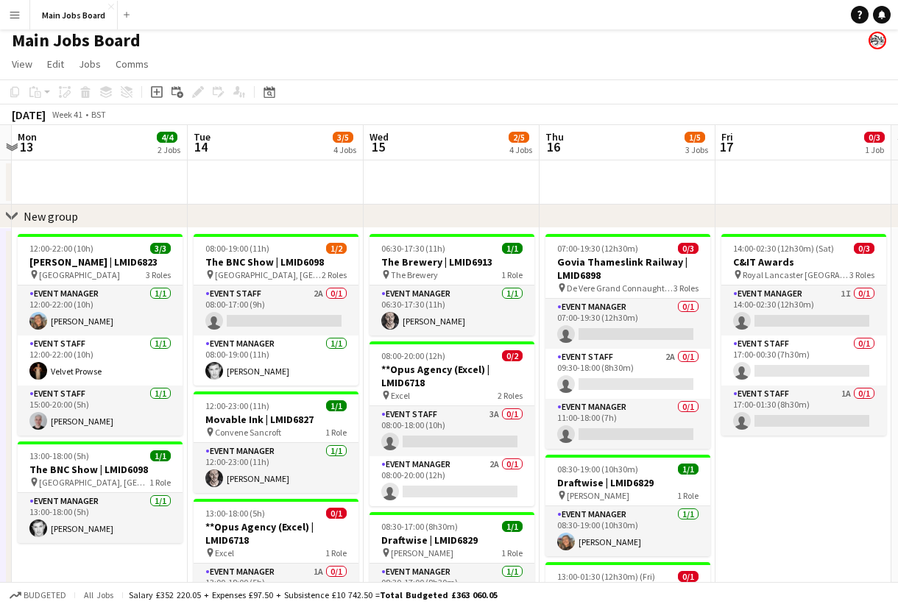
drag, startPoint x: 408, startPoint y: 477, endPoint x: 263, endPoint y: 477, distance: 145.0
click at [266, 477] on app-calendar-viewport "Thu 9 6/6 3 Jobs Fri 10 3/3 2 Jobs Sat 11 2/2 1 Job Sun 12 Mon 13 4/4 2 Jobs Tu…" at bounding box center [449, 557] width 898 height 864
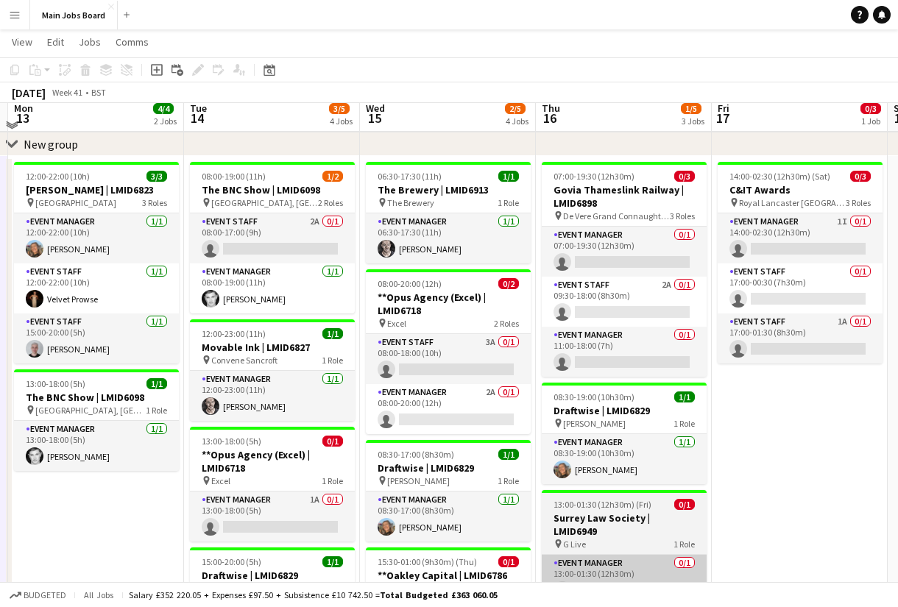
scroll to position [68, 0]
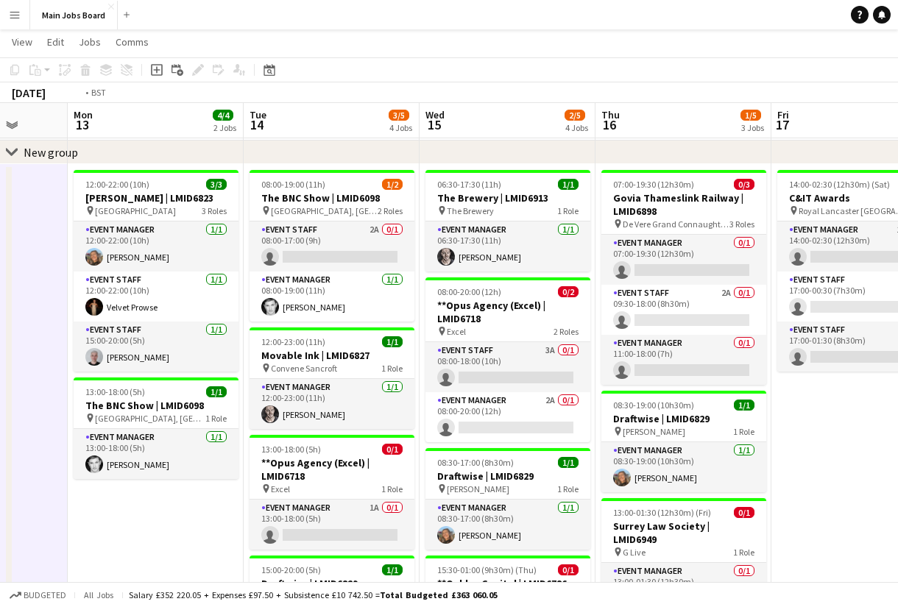
drag, startPoint x: 774, startPoint y: 449, endPoint x: 423, endPoint y: 449, distance: 351.1
click at [428, 449] on app-calendar-viewport "Thu 9 6/6 3 Jobs Fri 10 3/3 2 Jobs Sat 11 2/2 1 Job Sun 12 Mon 13 4/4 2 Jobs Tu…" at bounding box center [449, 457] width 898 height 936
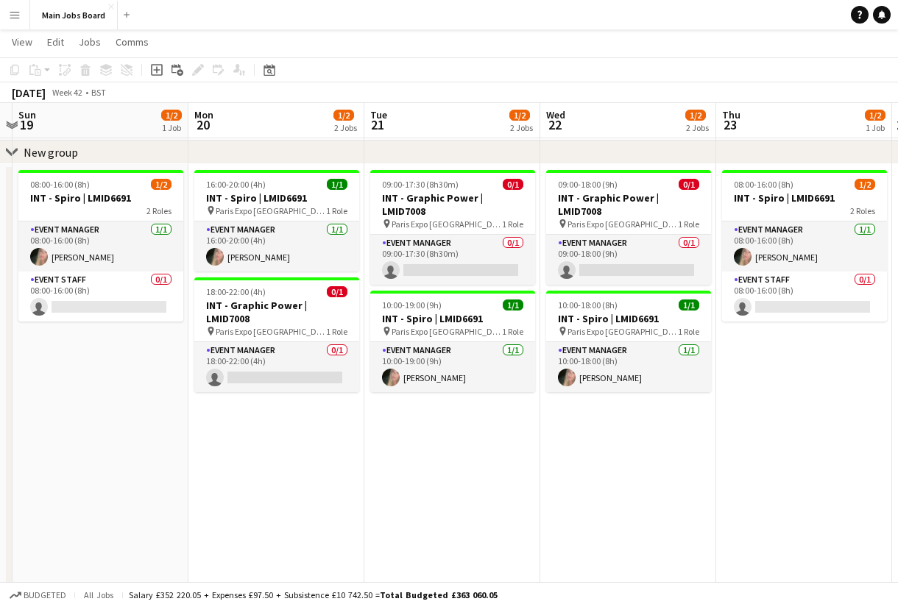
drag, startPoint x: 729, startPoint y: 433, endPoint x: 266, endPoint y: 433, distance: 462.2
click at [277, 433] on app-calendar-viewport "Wed 15 2/5 4 Jobs Thu 16 1/5 3 Jobs Fri 17 0/3 1 Job Sat 18 Sun 19 1/2 1 Job Mo…" at bounding box center [449, 457] width 898 height 936
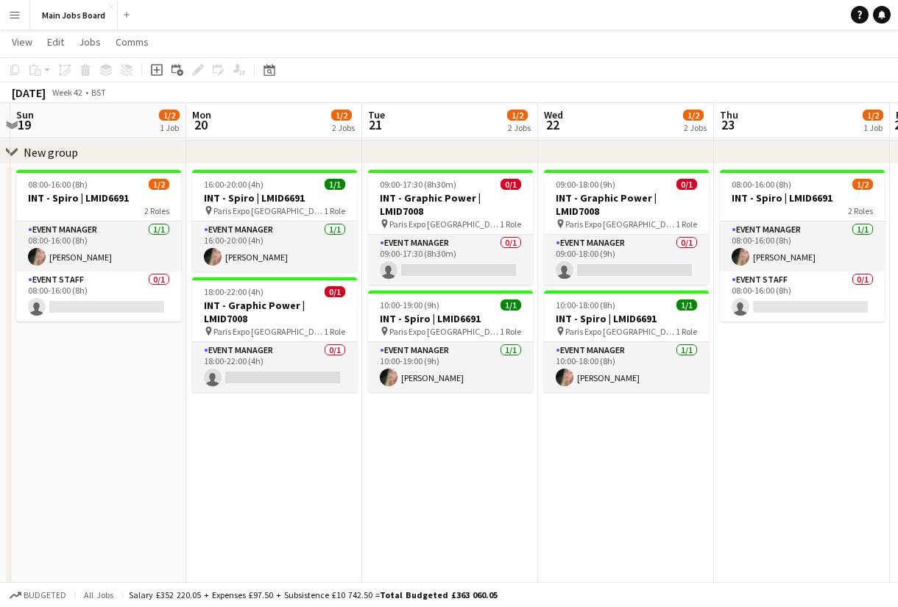
drag, startPoint x: 518, startPoint y: 456, endPoint x: 263, endPoint y: 456, distance: 255.4
click at [263, 456] on app-calendar-viewport "Wed 15 2/5 4 Jobs Thu 16 1/5 3 Jobs Fri 17 0/3 1 Job Sat 18 Sun 19 1/2 1 Job Mo…" at bounding box center [449, 457] width 898 height 936
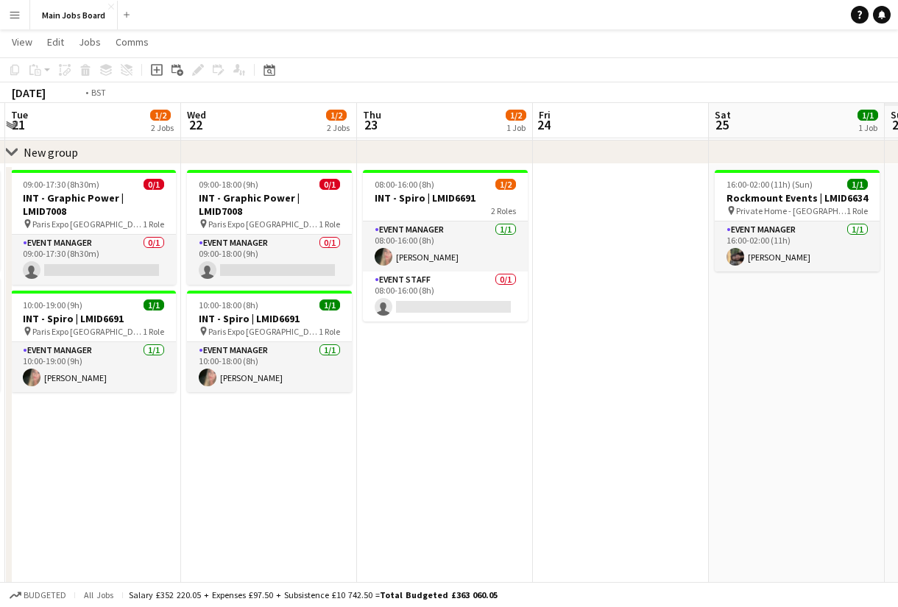
drag, startPoint x: 603, startPoint y: 448, endPoint x: 150, endPoint y: 448, distance: 452.6
click at [151, 448] on app-calendar-viewport "Fri 17 0/3 1 Job Sat 18 Sun 19 1/2 1 Job Mon 20 1/2 2 Jobs Tue 21 1/2 2 Jobs We…" at bounding box center [449, 457] width 898 height 936
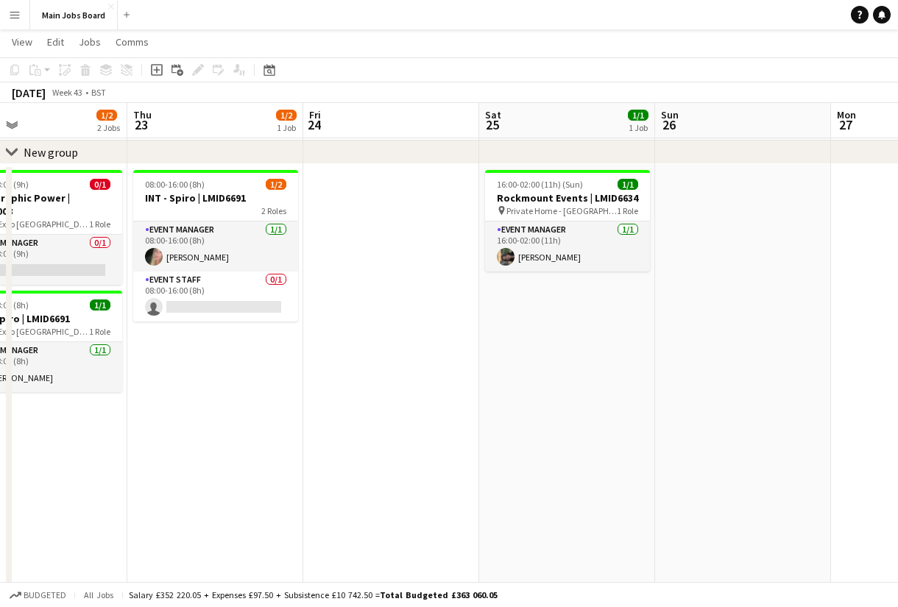
drag, startPoint x: 612, startPoint y: 447, endPoint x: 273, endPoint y: 447, distance: 339.3
click at [274, 447] on app-calendar-viewport "Sun 19 1/2 1 Job Mon 20 1/2 2 Jobs Tue 21 1/2 2 Jobs Wed 22 1/2 2 Jobs Thu 23 1…" at bounding box center [449, 457] width 898 height 936
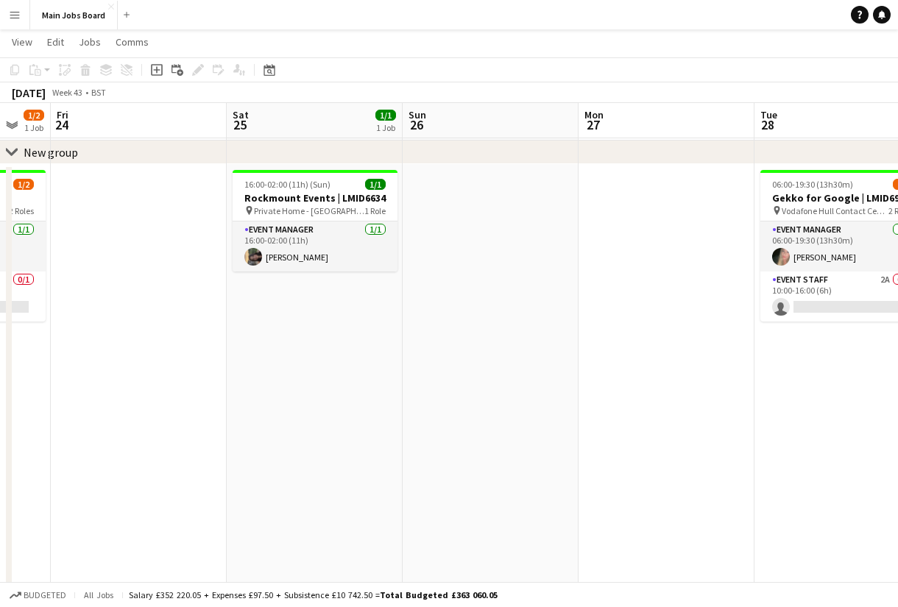
drag, startPoint x: 532, startPoint y: 447, endPoint x: 111, endPoint y: 447, distance: 421.0
click at [120, 447] on app-calendar-viewport "Tue 21 1/2 2 Jobs Wed 22 1/2 2 Jobs Thu 23 1/2 1 Job Fri 24 Sat 25 1/1 1 Job Su…" at bounding box center [449, 457] width 898 height 936
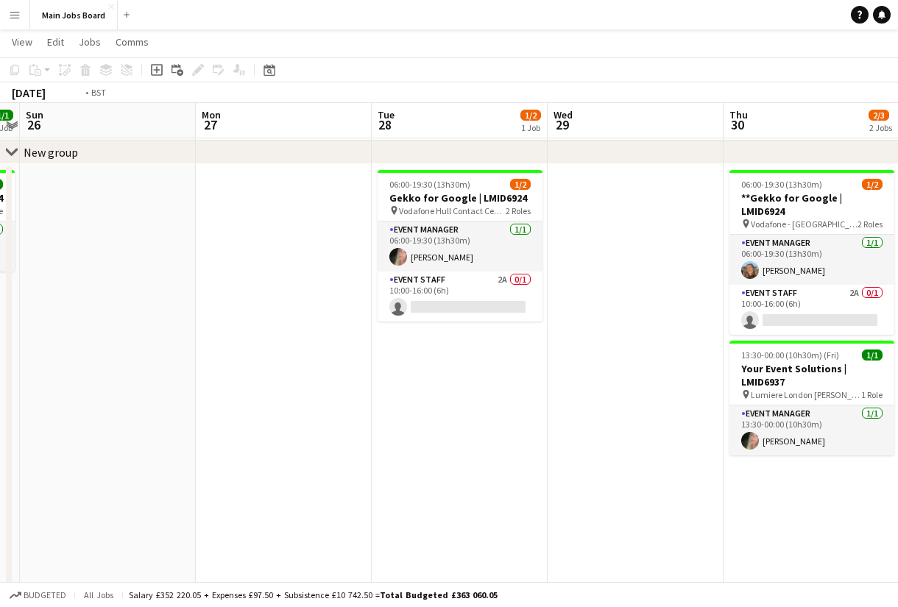
scroll to position [0, 552]
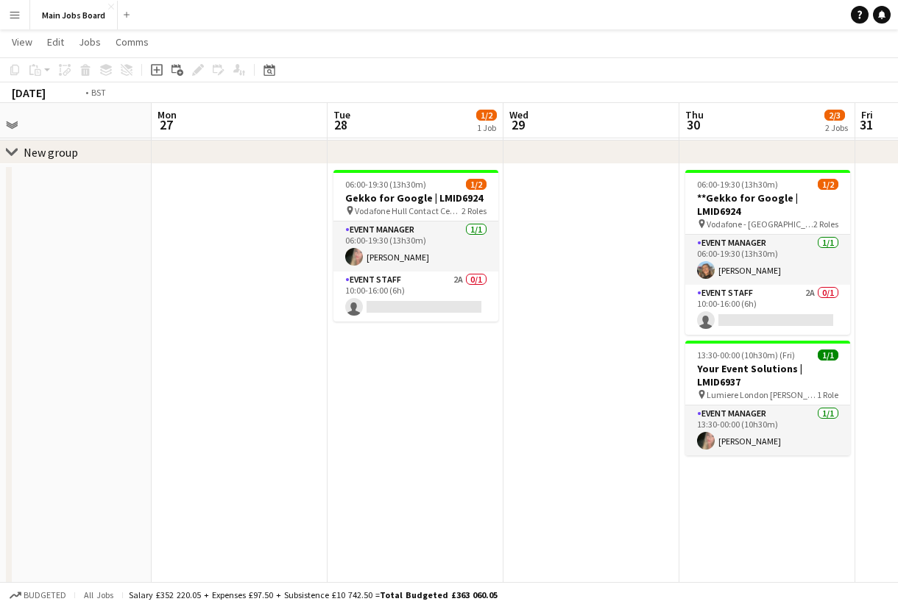
drag, startPoint x: 417, startPoint y: 425, endPoint x: -39, endPoint y: 425, distance: 455.6
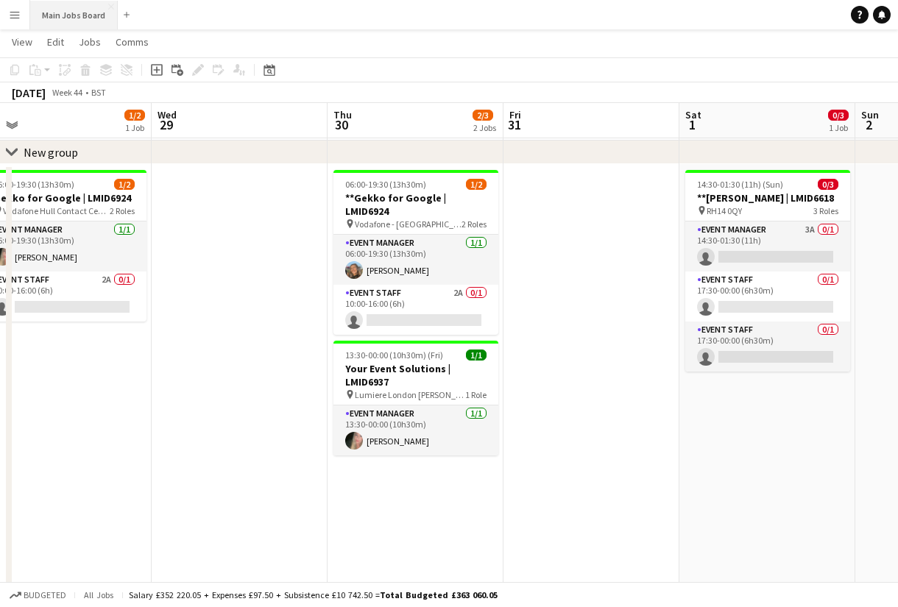
click at [69, 22] on button "Main Jobs Board Close" at bounding box center [74, 15] width 88 height 29
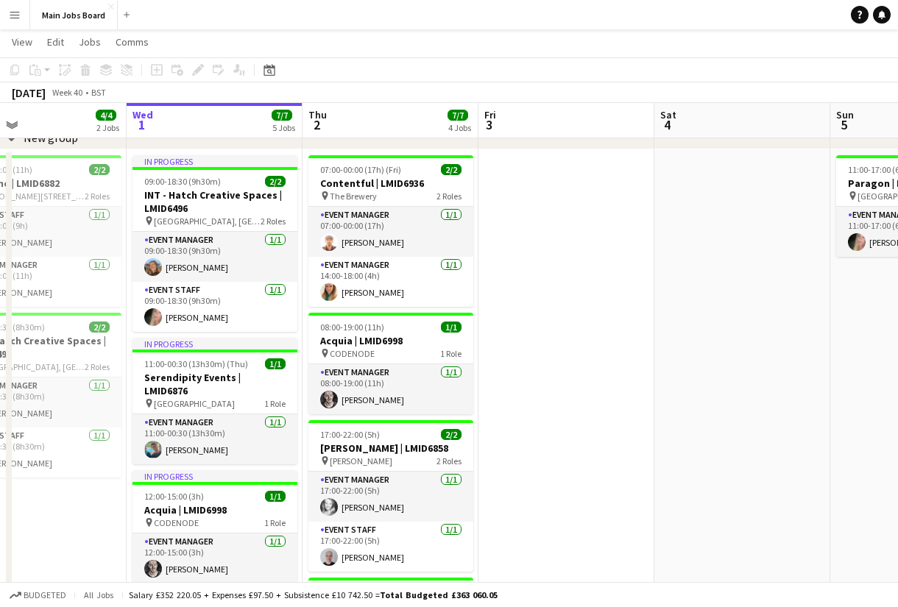
scroll to position [0, 421]
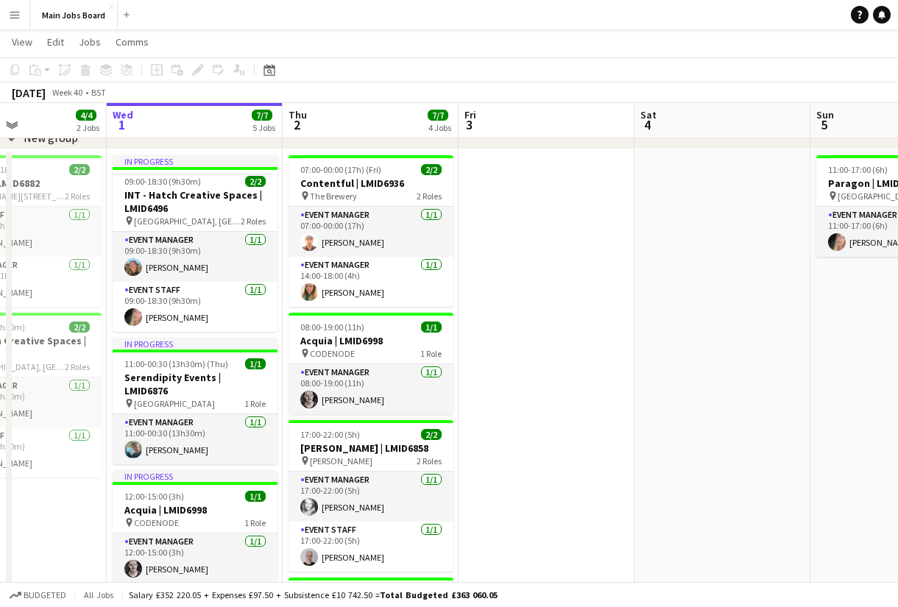
drag, startPoint x: 711, startPoint y: 416, endPoint x: 642, endPoint y: 416, distance: 69.2
click at [642, 416] on app-calendar-viewport "Sun 28 4/4 2 Jobs Mon 29 3/3 2 Jobs Tue 30 4/4 2 Jobs Wed 1 7/7 5 Jobs Thu 2 7/…" at bounding box center [449, 442] width 898 height 936
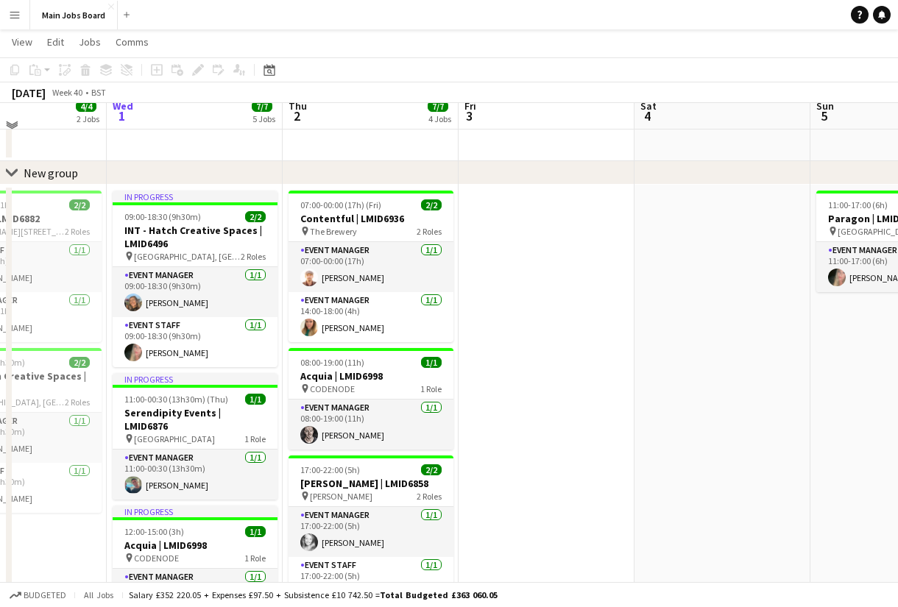
scroll to position [0, 0]
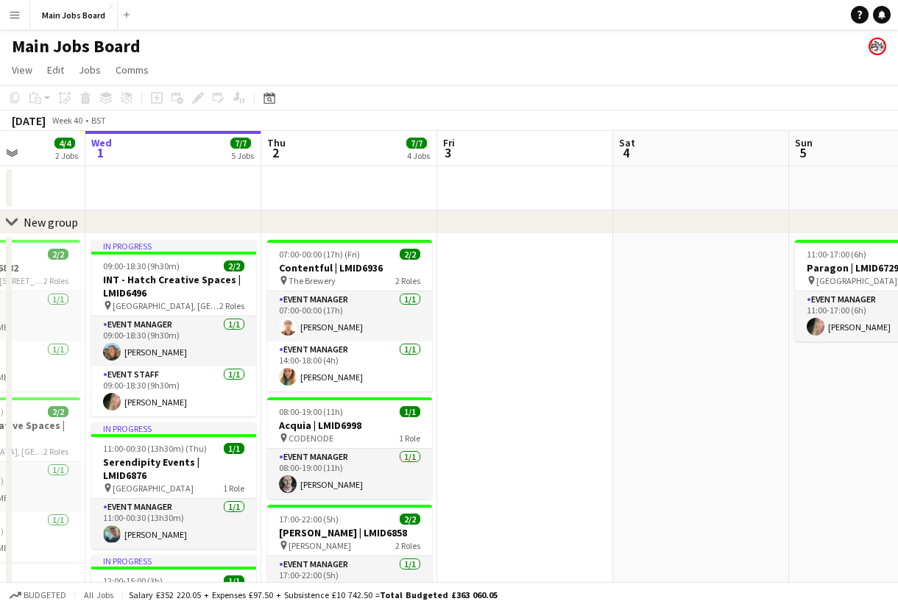
drag, startPoint x: 723, startPoint y: 424, endPoint x: 229, endPoint y: 427, distance: 494.6
click at [242, 427] on app-calendar-viewport "Sun 28 4/4 2 Jobs Mon 29 3/3 2 Jobs Tue 30 4/4 2 Jobs Wed 1 7/7 5 Jobs Thu 2 7/…" at bounding box center [449, 563] width 898 height 864
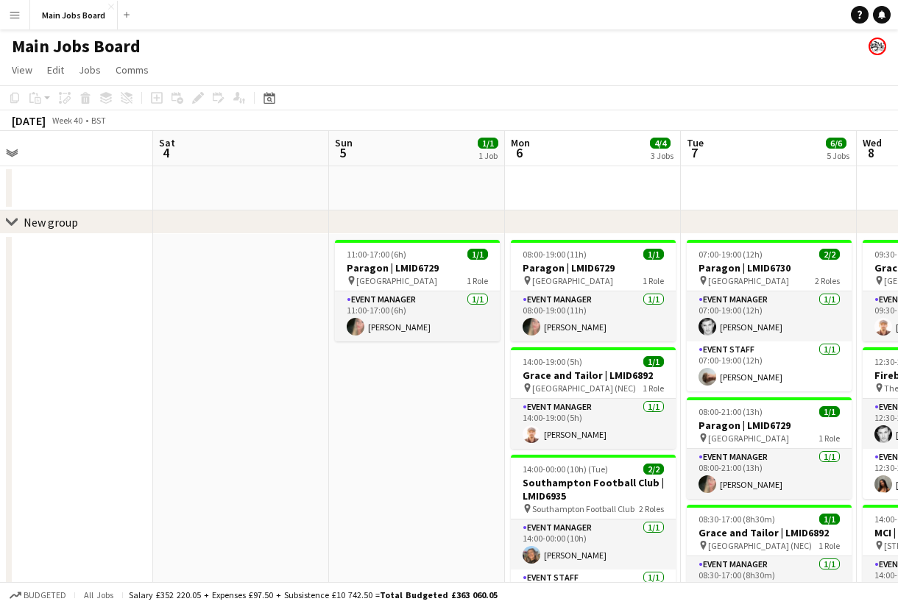
scroll to position [0, 693]
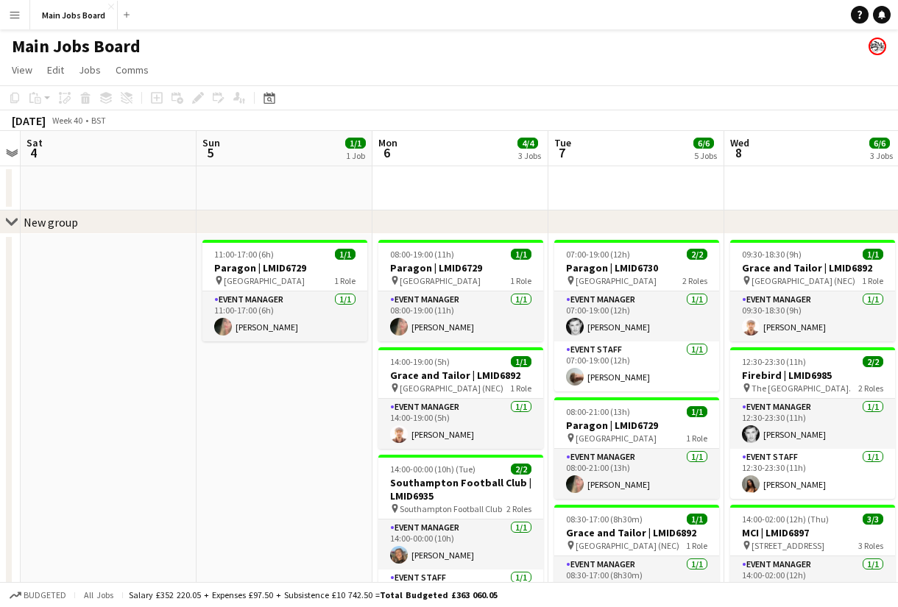
drag, startPoint x: 380, startPoint y: 425, endPoint x: 238, endPoint y: 425, distance: 142.8
click at [238, 425] on app-calendar-viewport "Tue 30 4/4 2 Jobs Wed 1 7/7 5 Jobs Thu 2 7/7 4 Jobs Fri 3 Sat 4 Sun 5 1/1 1 Job…" at bounding box center [449, 563] width 898 height 864
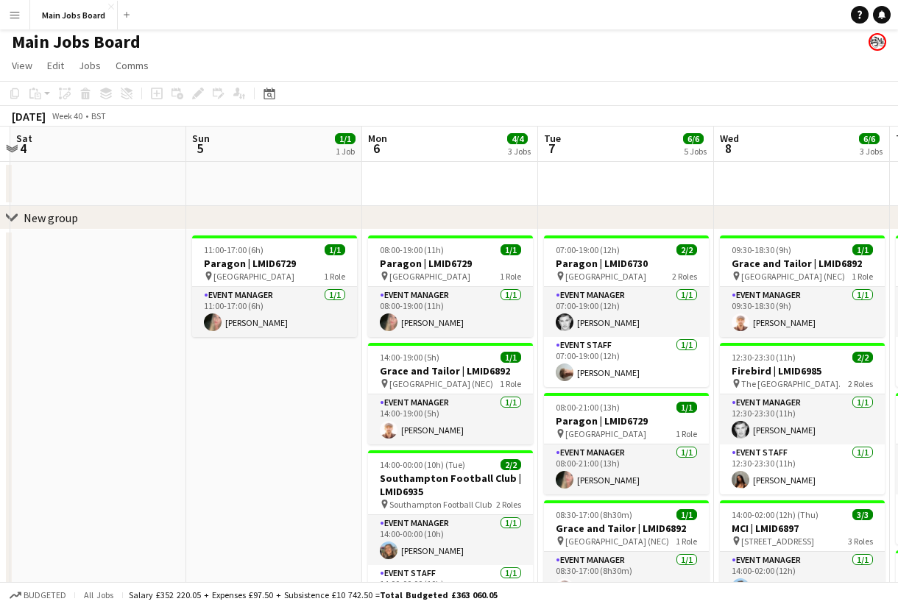
scroll to position [0, 0]
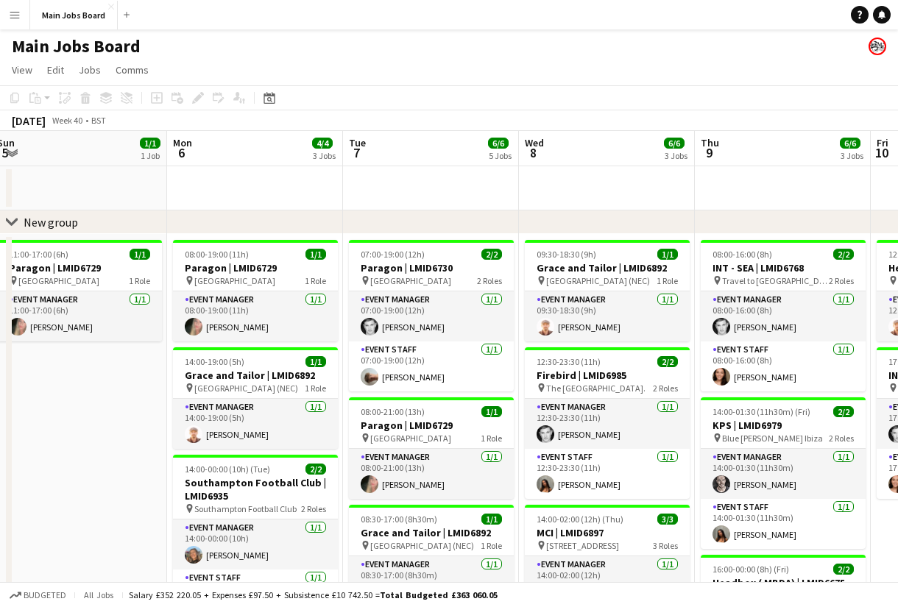
drag, startPoint x: 375, startPoint y: 433, endPoint x: 141, endPoint y: 433, distance: 234.8
click at [145, 433] on app-calendar-viewport "Thu 2 7/7 4 Jobs Fri 3 Sat 4 Sun 5 1/1 1 Job Mon 6 4/4 3 Jobs Tue 7 6/6 5 Jobs …" at bounding box center [449, 563] width 898 height 864
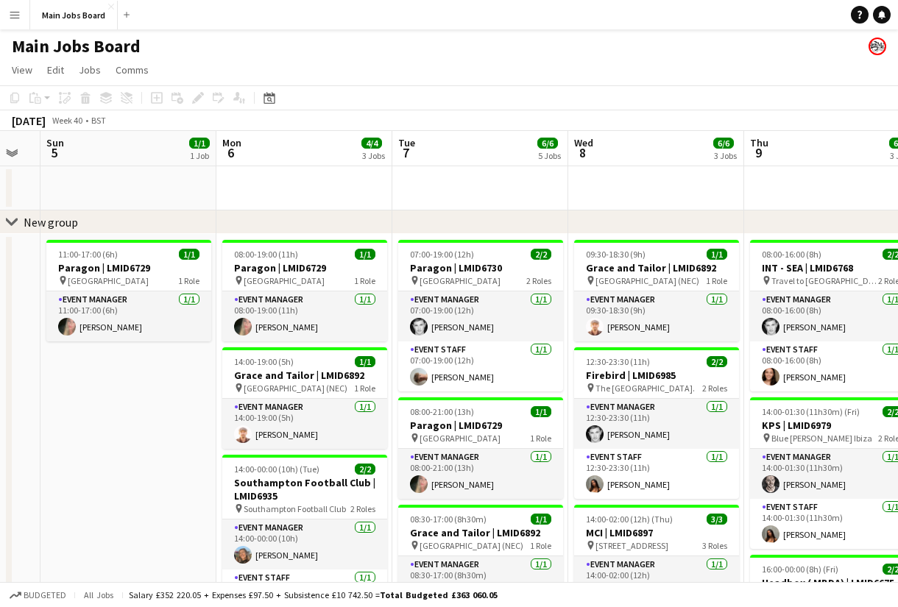
scroll to position [0, 447]
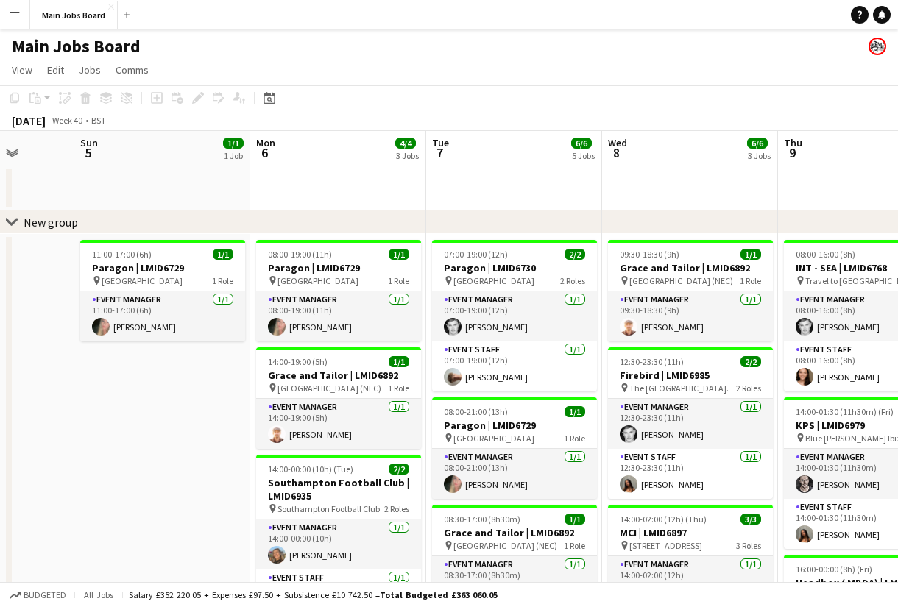
drag, startPoint x: 96, startPoint y: 394, endPoint x: 397, endPoint y: 394, distance: 301.7
click at [397, 394] on app-calendar-viewport "Thu 2 7/7 4 Jobs Fri 3 Sat 4 Sun 5 1/1 1 Job Mon 6 4/4 3 Jobs Tue 7 6/6 5 Jobs …" at bounding box center [449, 563] width 898 height 864
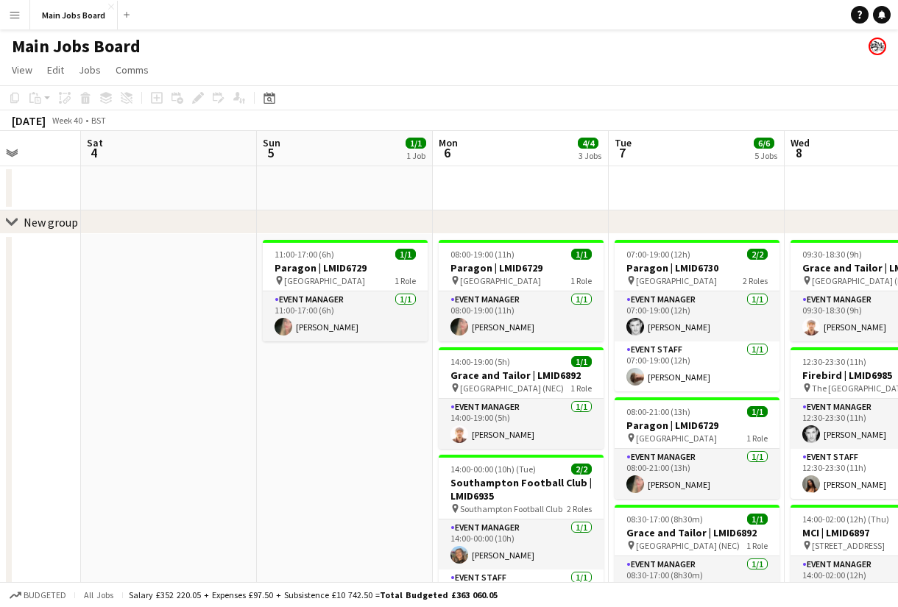
click at [144, 416] on app-date-cell at bounding box center [169, 614] width 176 height 761
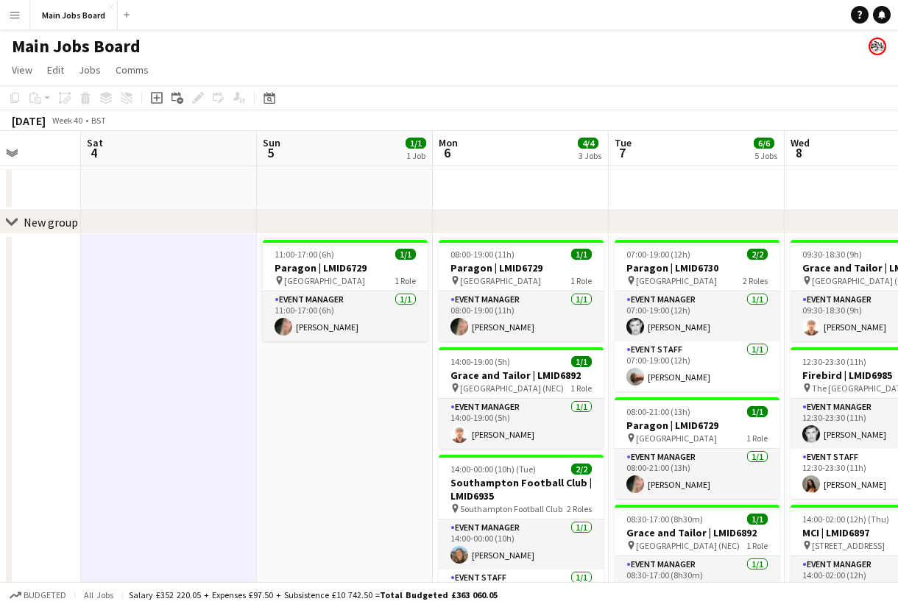
click at [422, 416] on app-date-cell "11:00-17:00 (6h) 1/1 Paragon | LMID6729 pin [GEOGRAPHIC_DATA] 1 Role Event Mana…" at bounding box center [345, 614] width 176 height 761
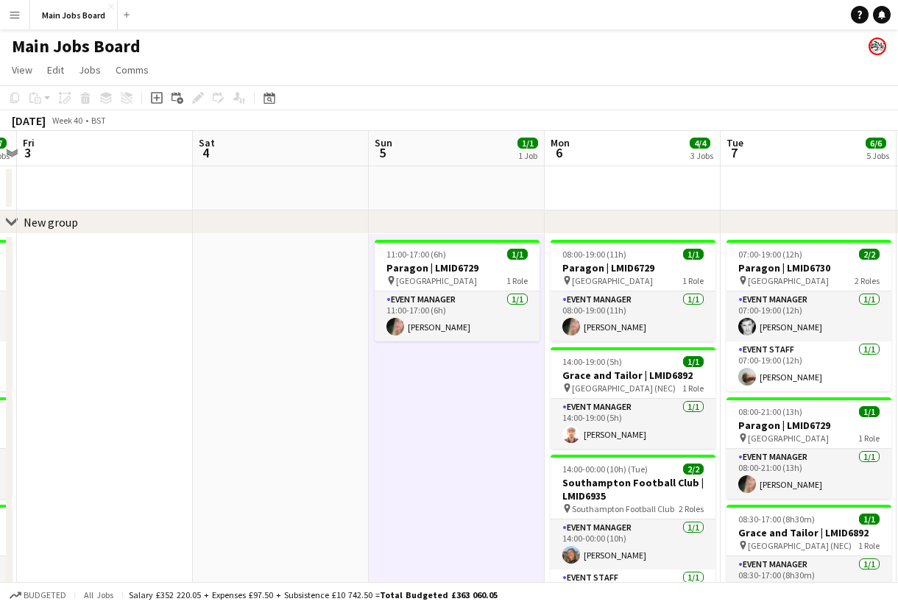
scroll to position [0, 335]
drag, startPoint x: 142, startPoint y: 429, endPoint x: 428, endPoint y: 429, distance: 285.6
click at [430, 429] on app-calendar-viewport "Wed 1 7/7 5 Jobs Thu 2 7/7 4 Jobs Fri 3 Sat 4 Sun 5 1/1 1 Job Mon 6 4/4 3 Jobs …" at bounding box center [449, 563] width 898 height 864
